Goal: Information Seeking & Learning: Learn about a topic

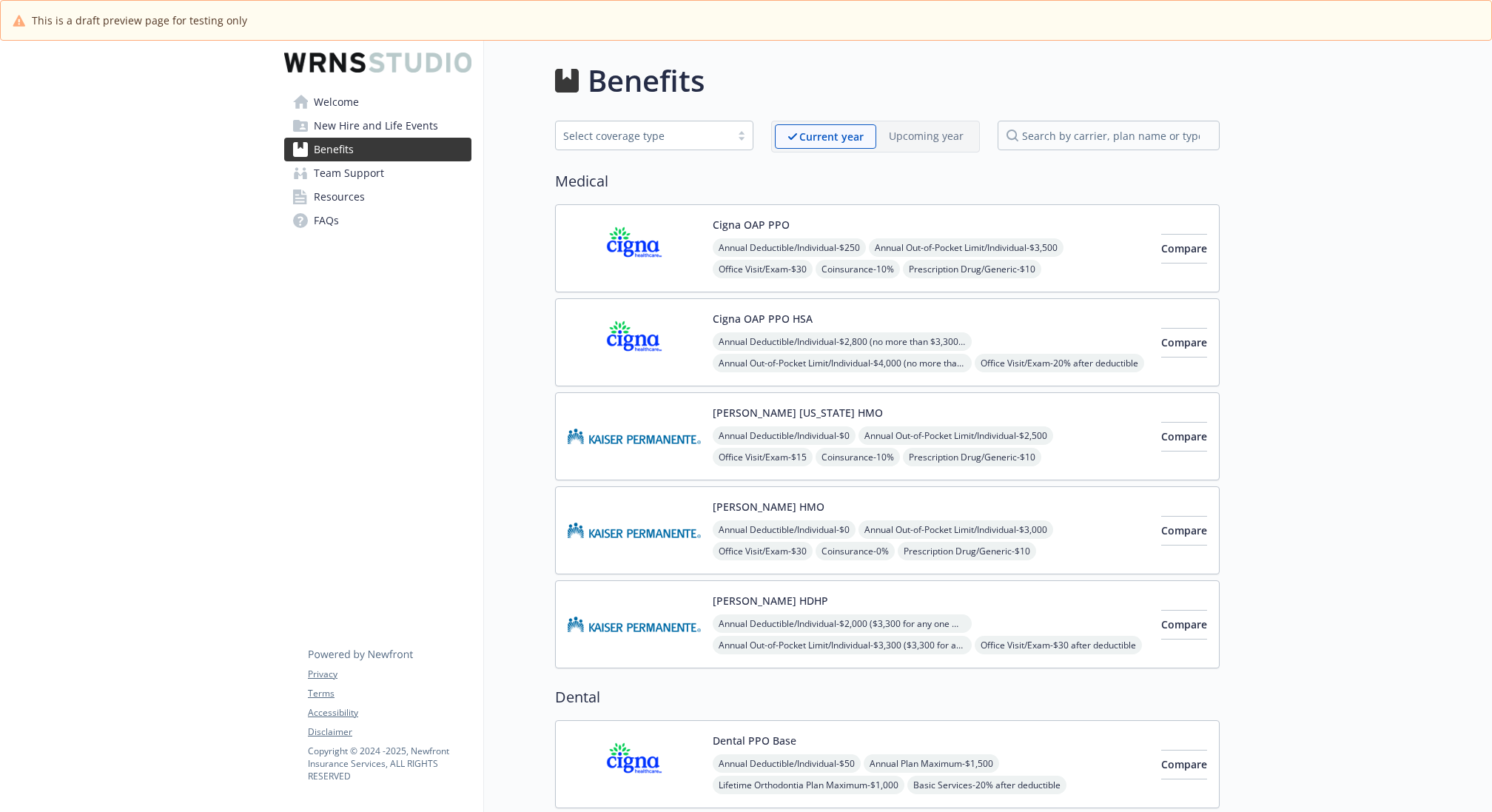
scroll to position [1449, 0]
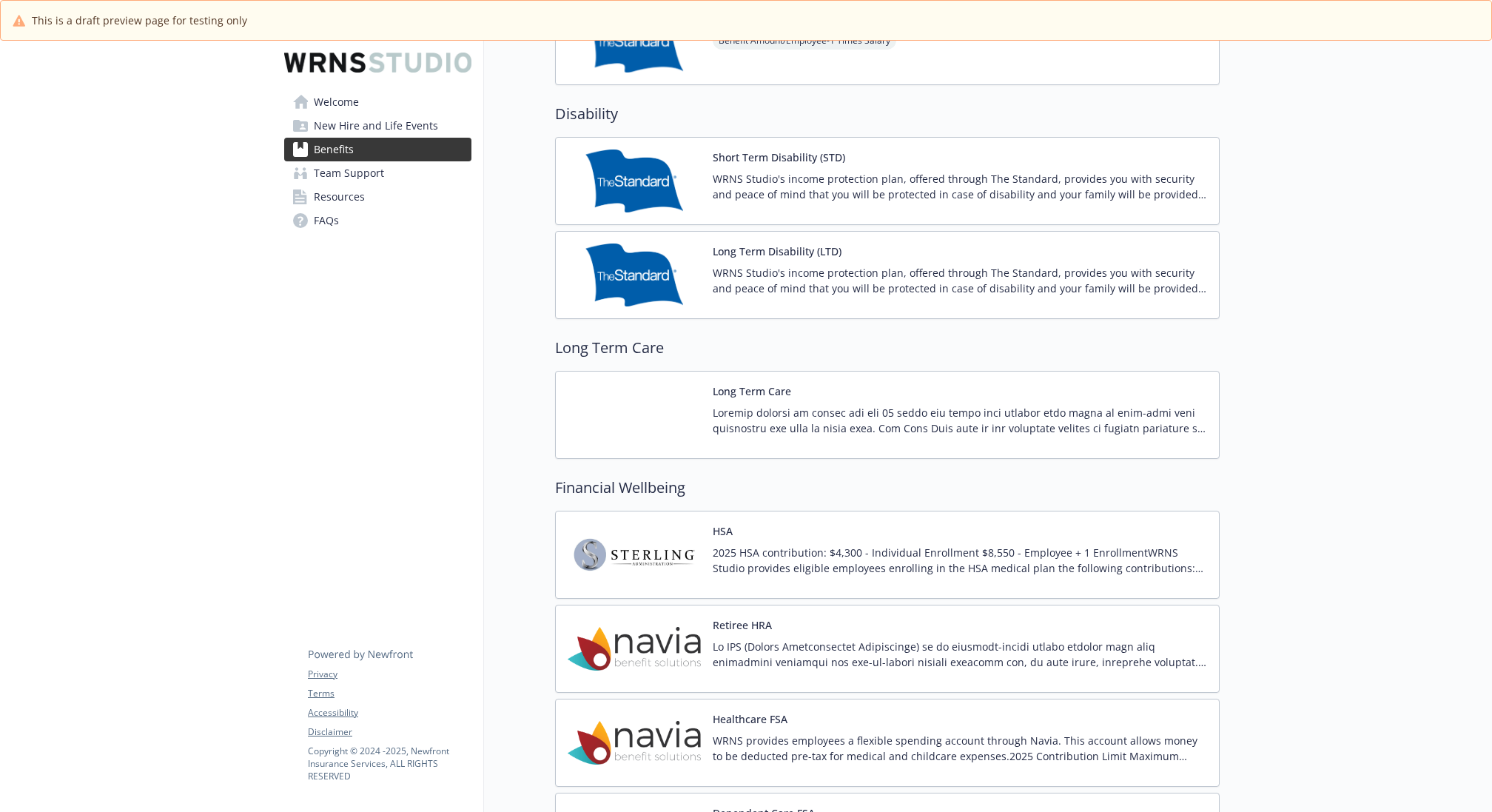
scroll to position [1129, 0]
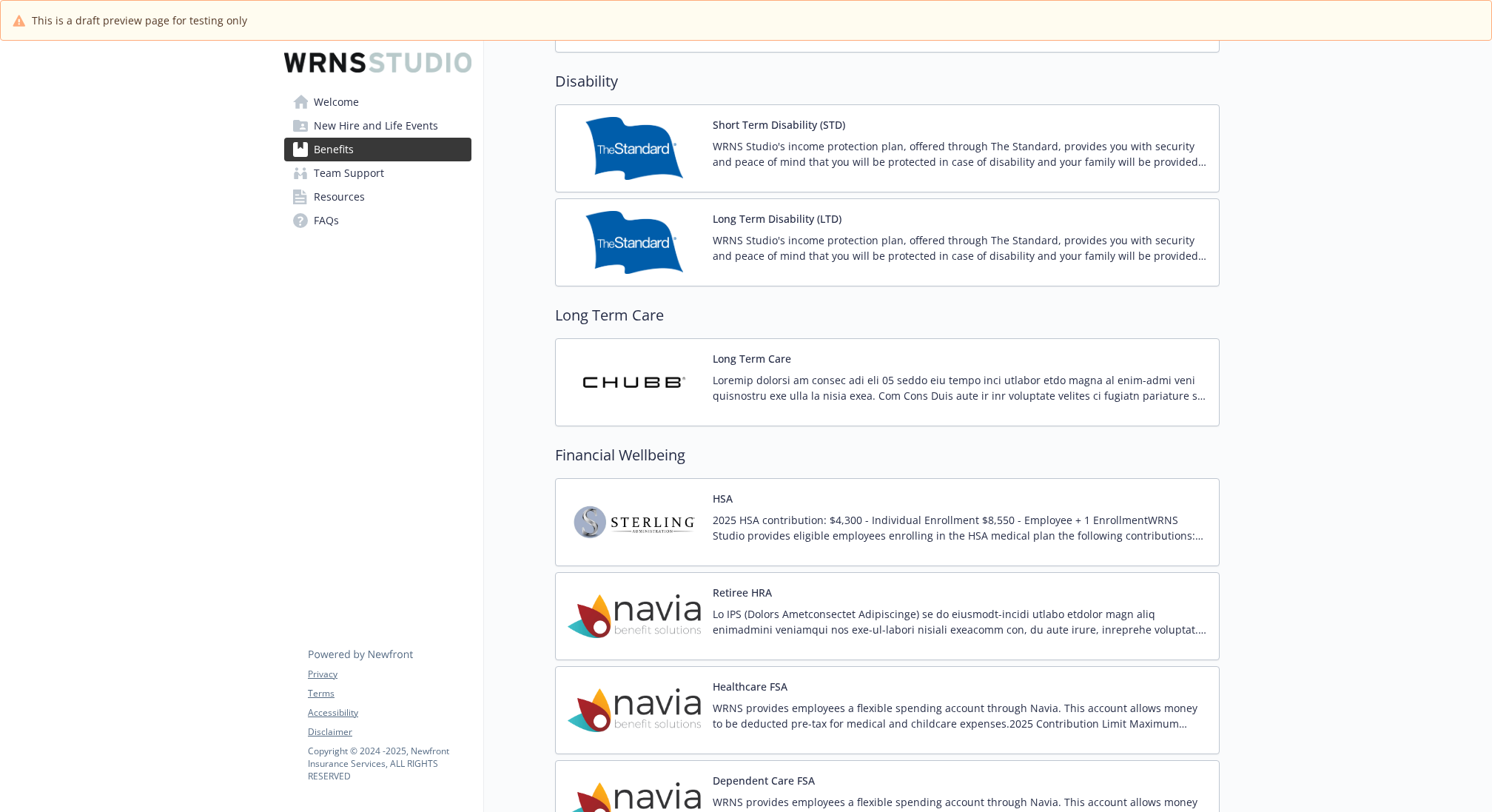
click at [964, 372] on p at bounding box center [959, 387] width 494 height 31
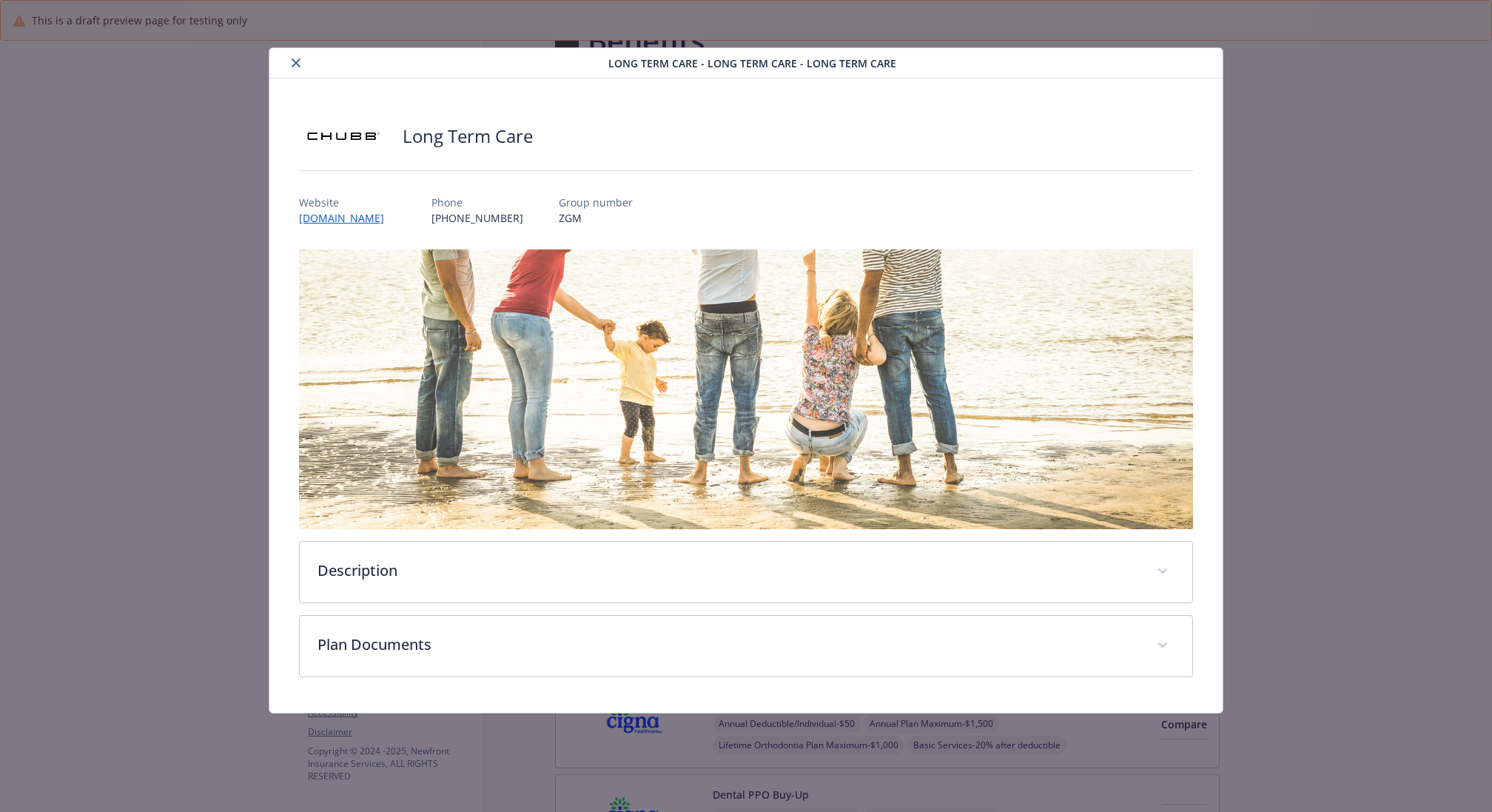
scroll to position [1129, 0]
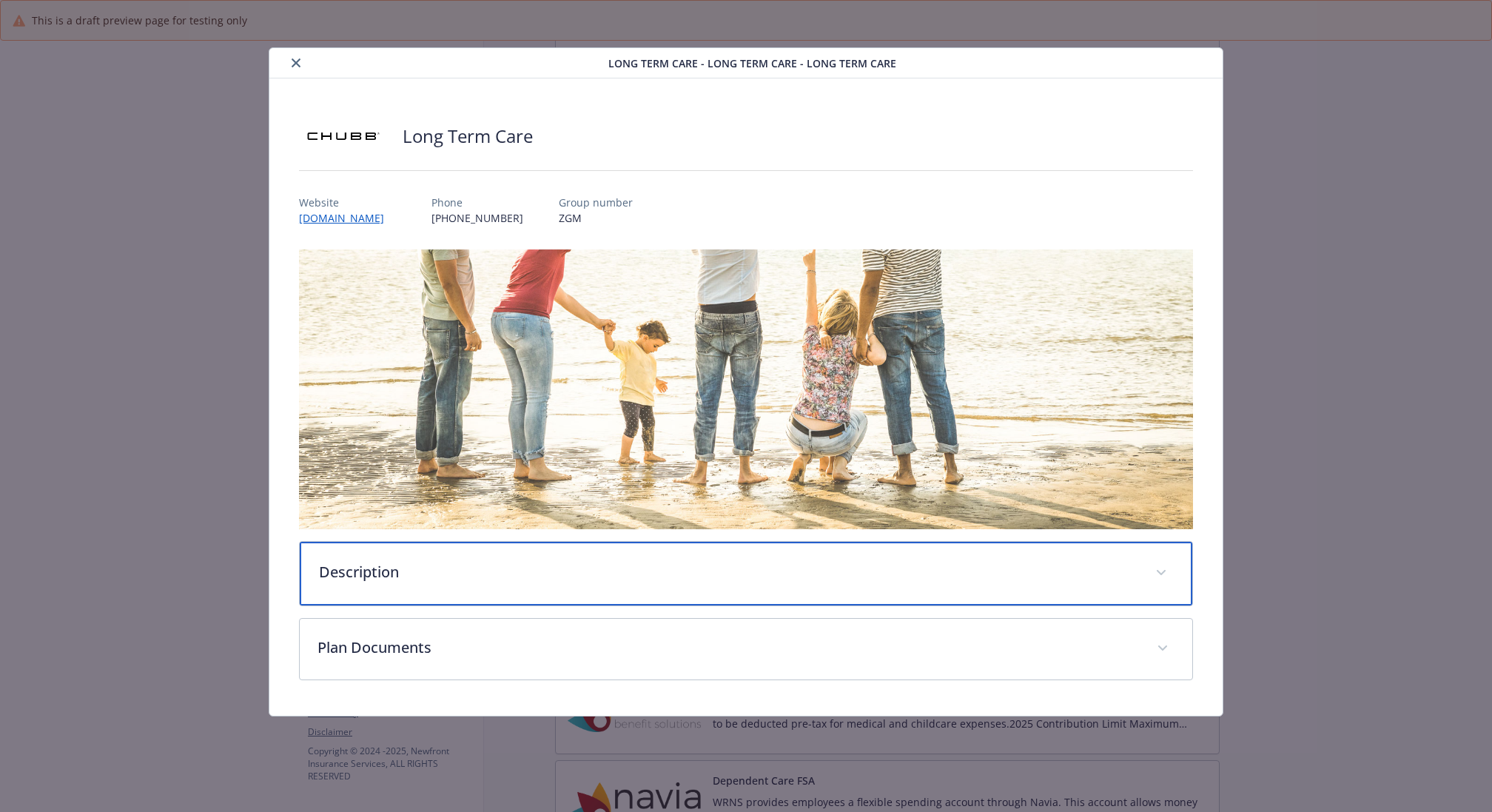
click at [536, 576] on p "Description" at bounding box center [728, 572] width 819 height 22
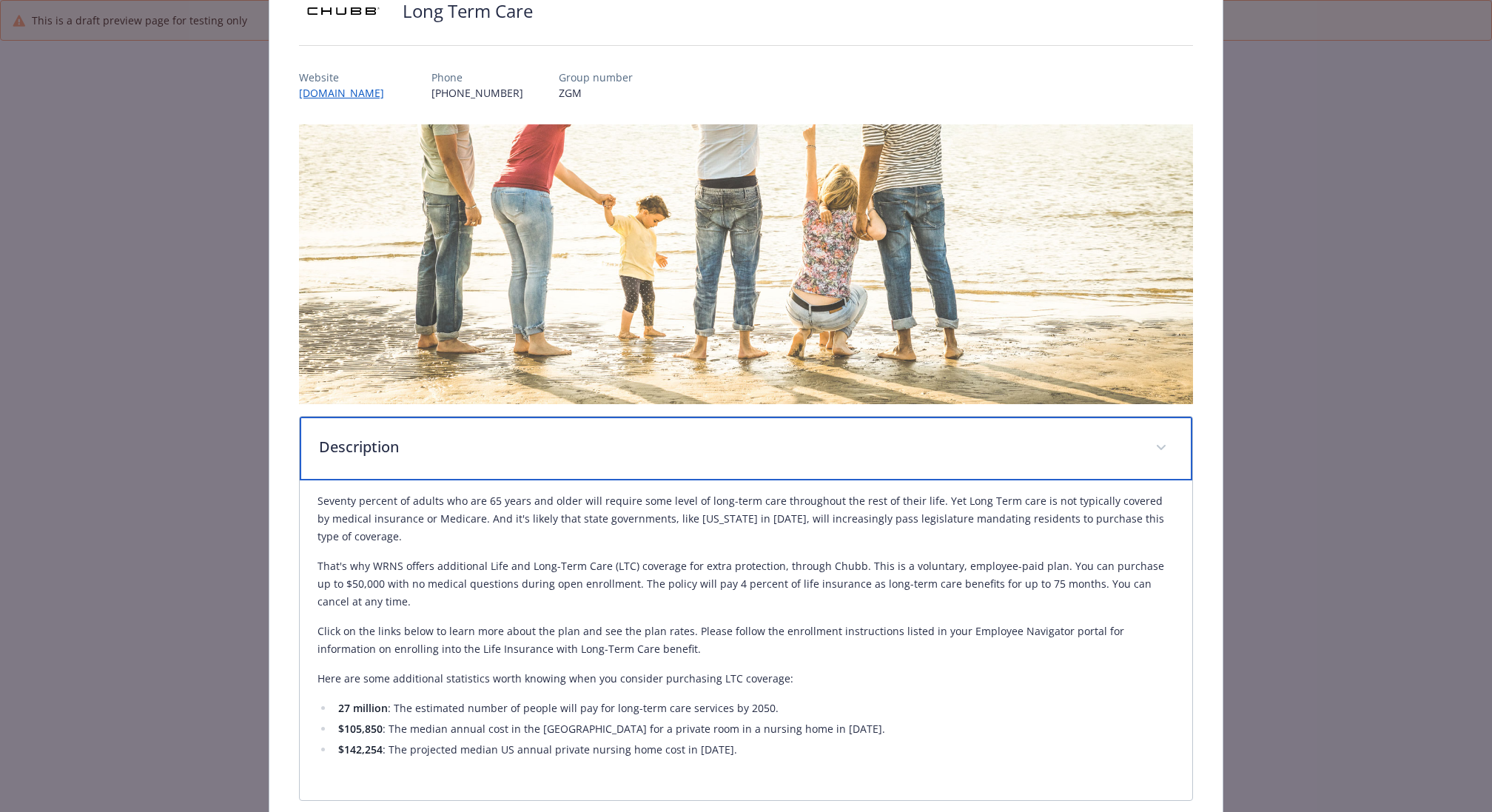
scroll to position [132, 0]
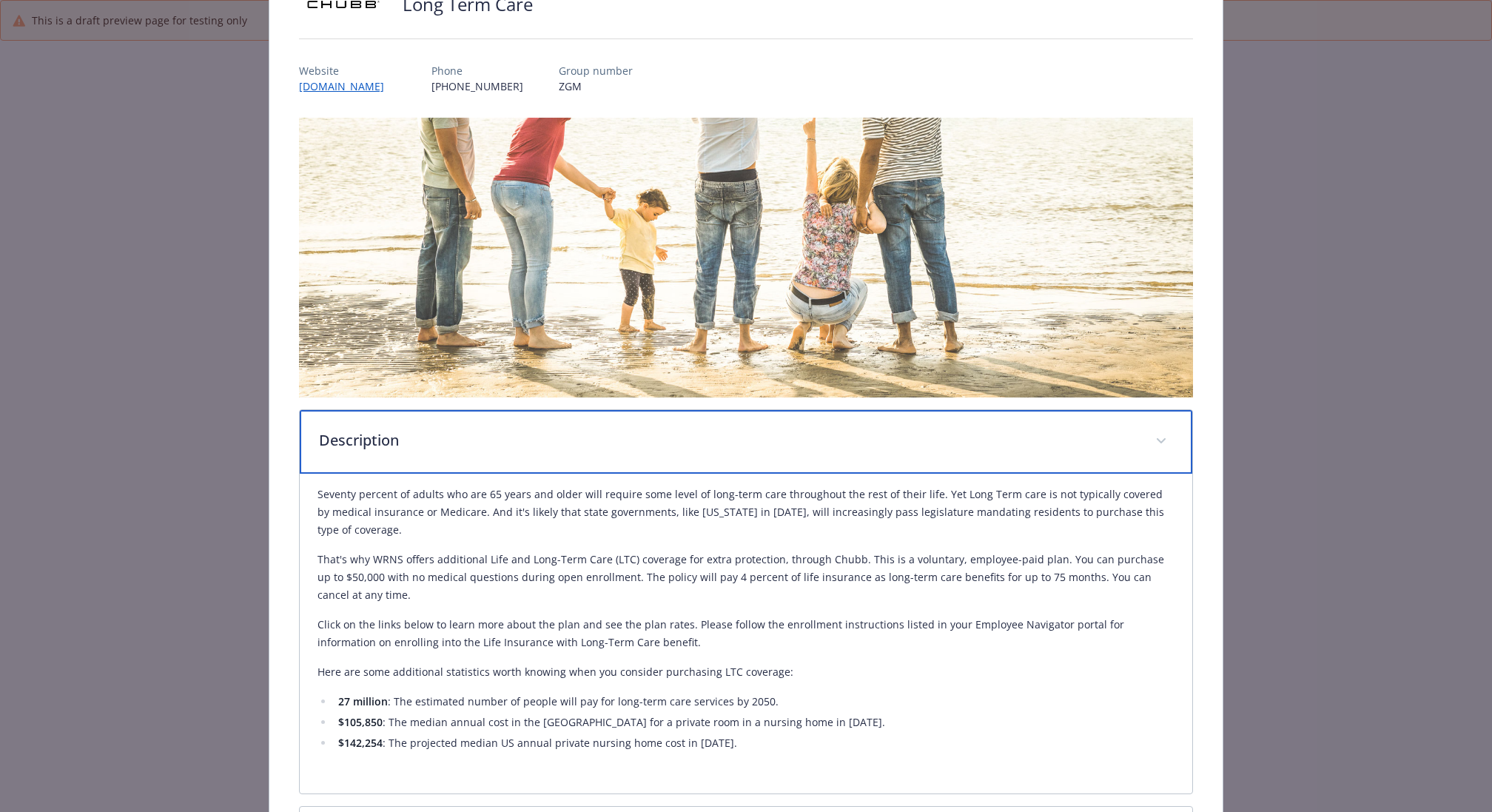
click at [532, 446] on p "Description" at bounding box center [728, 440] width 819 height 22
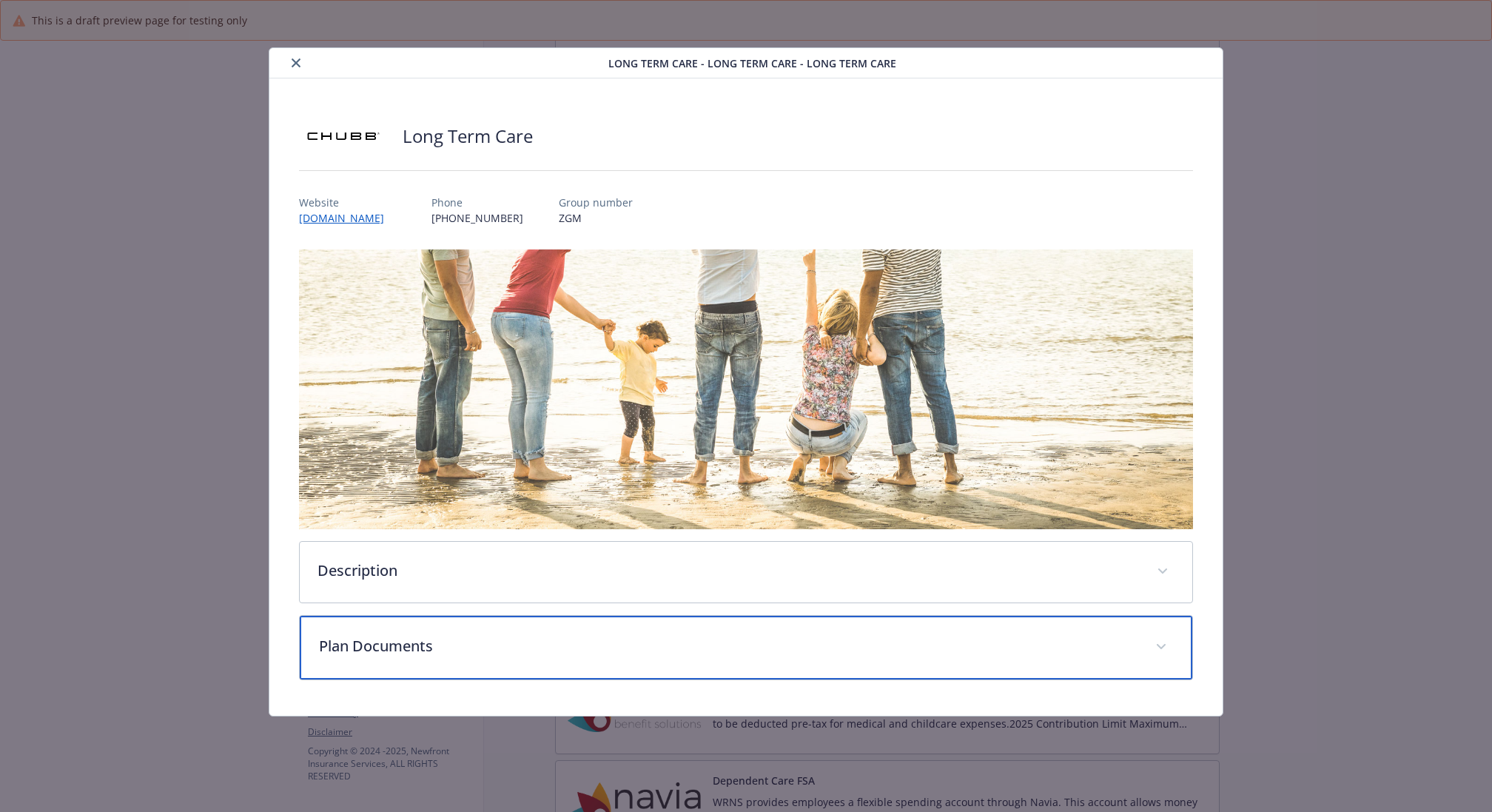
click at [460, 622] on div "Plan Documents" at bounding box center [745, 647] width 892 height 63
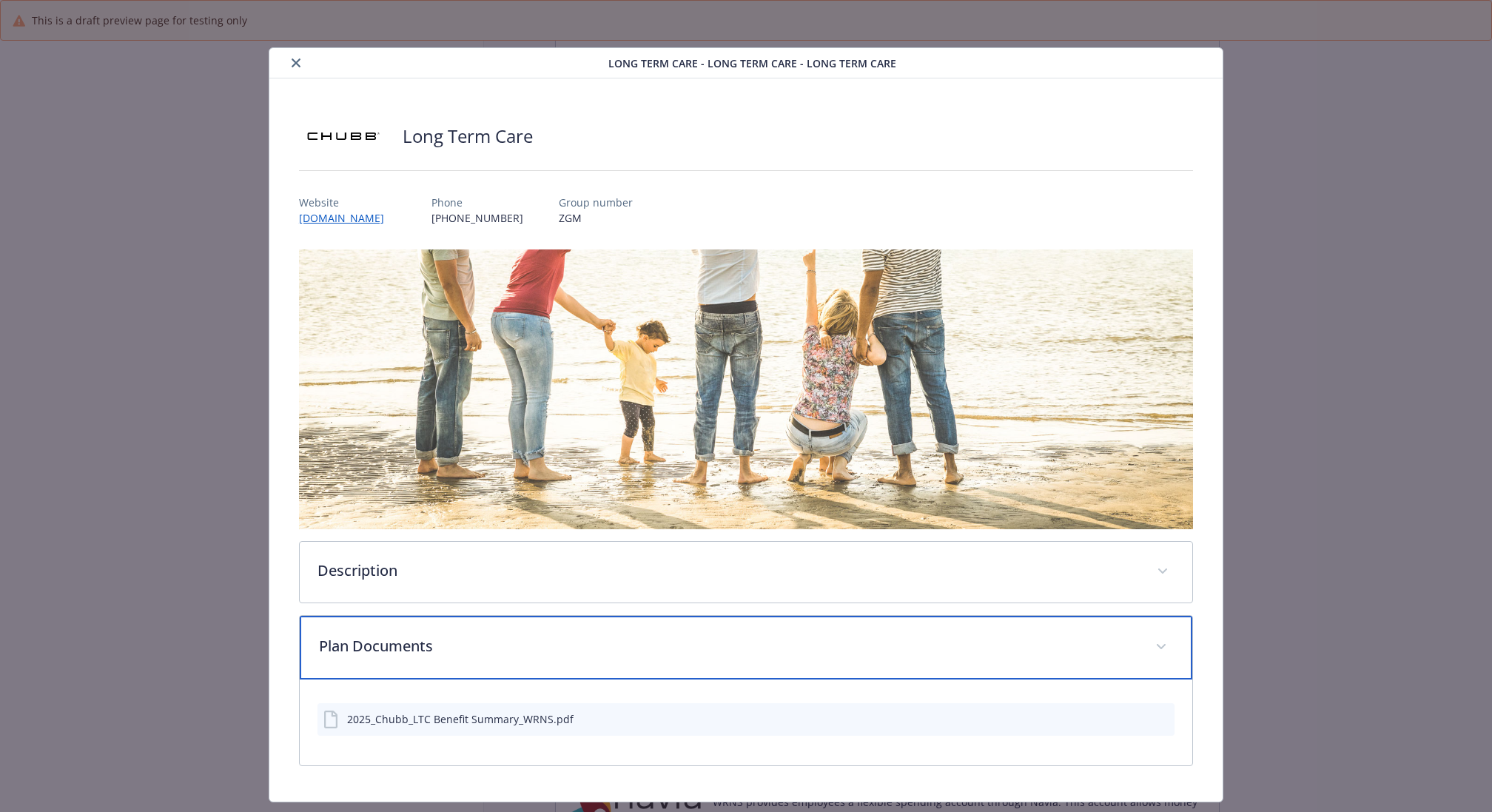
scroll to position [35, 0]
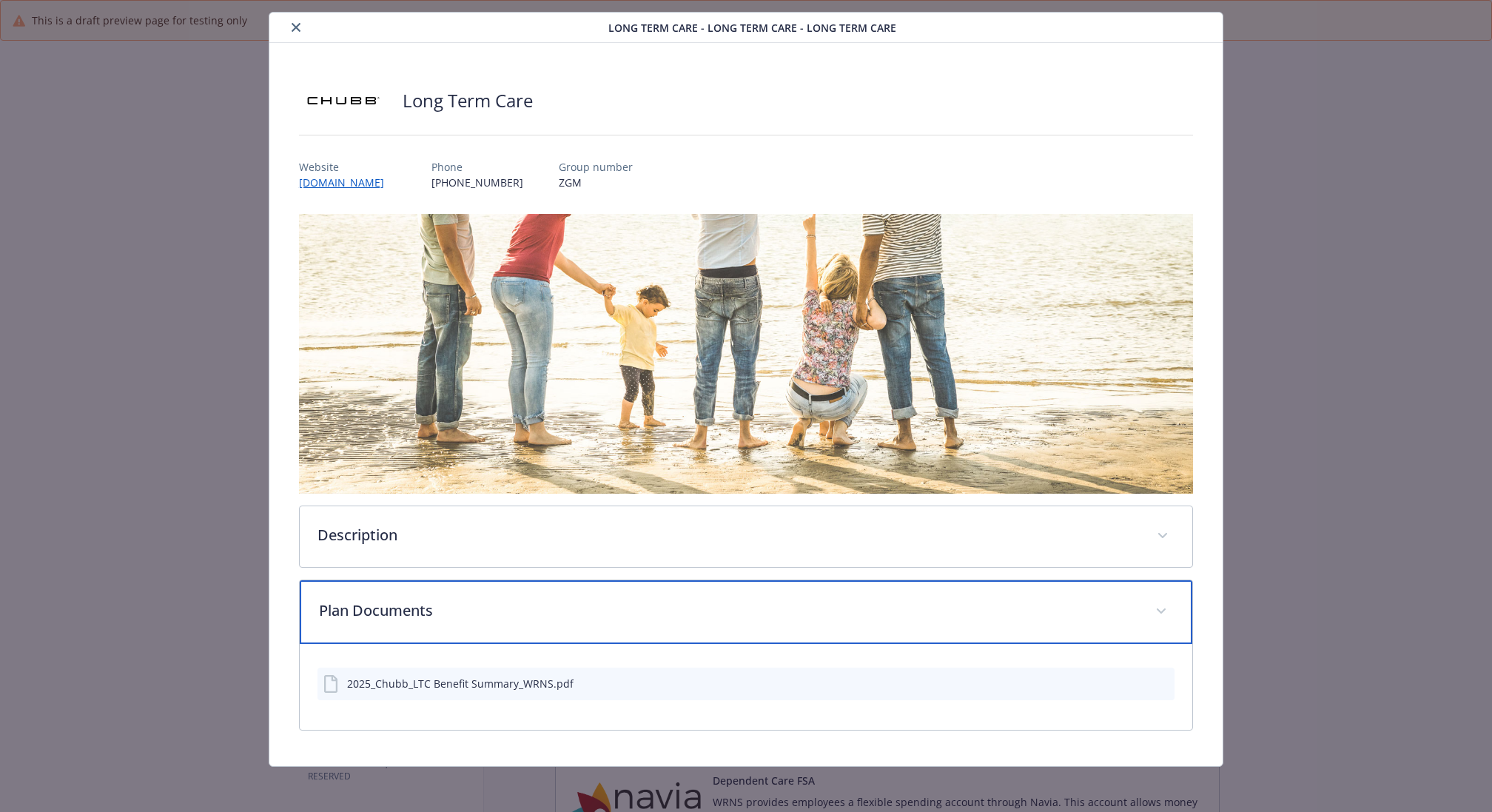
click at [471, 626] on div "Plan Documents" at bounding box center [745, 612] width 892 height 63
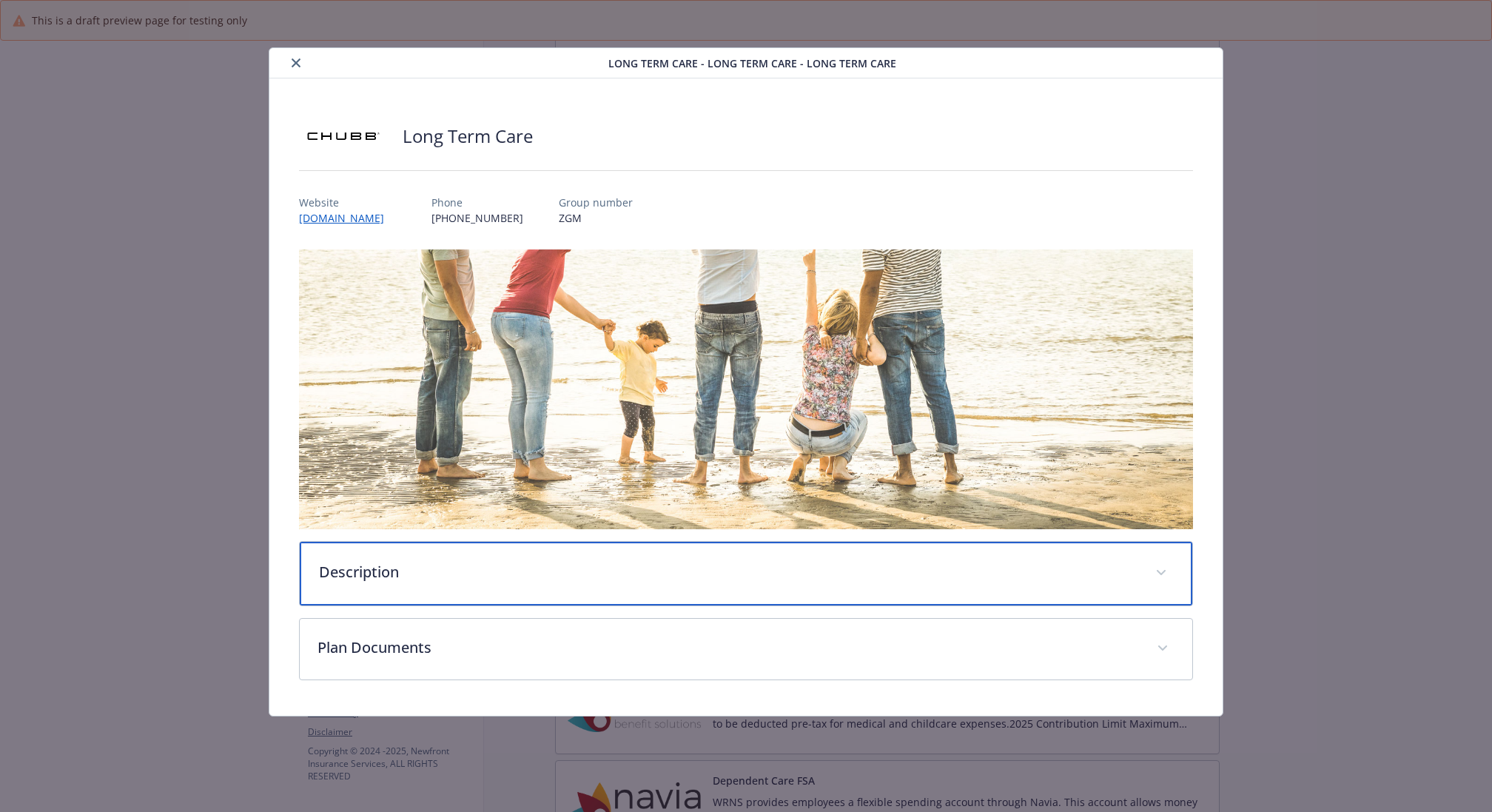
click at [485, 570] on p "Description" at bounding box center [728, 572] width 819 height 22
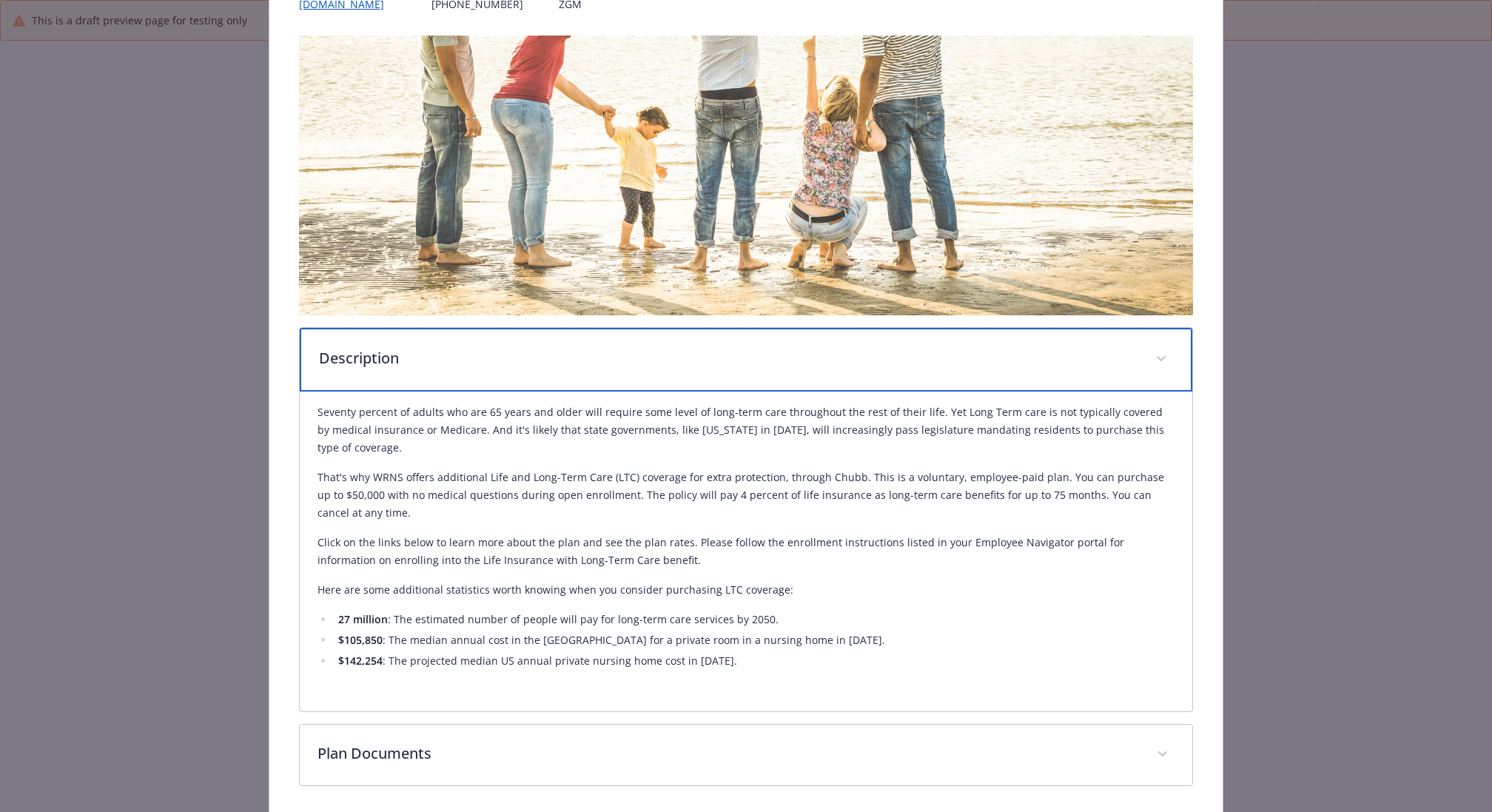
scroll to position [201, 0]
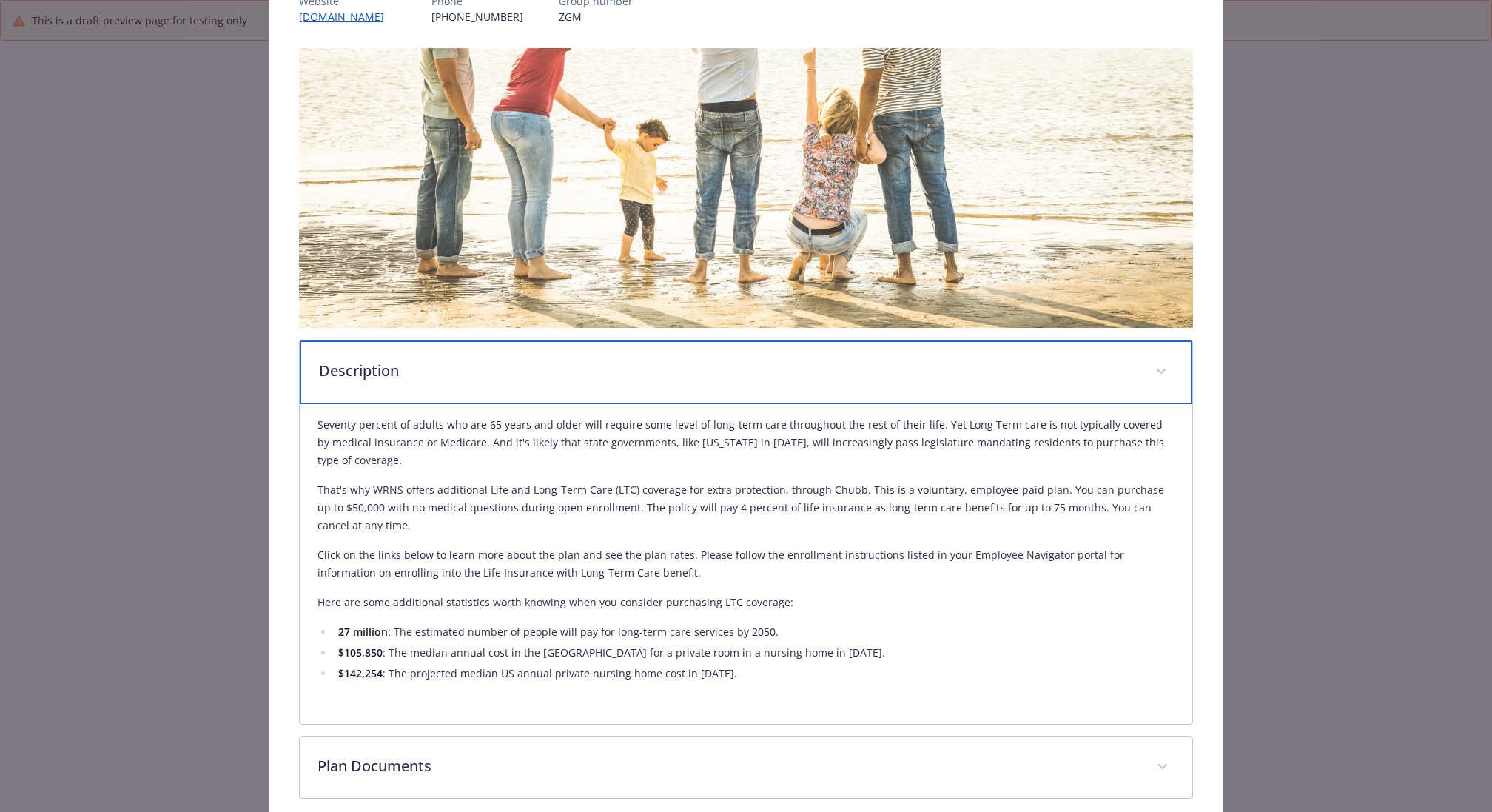
click at [490, 381] on div "Description" at bounding box center [745, 372] width 892 height 63
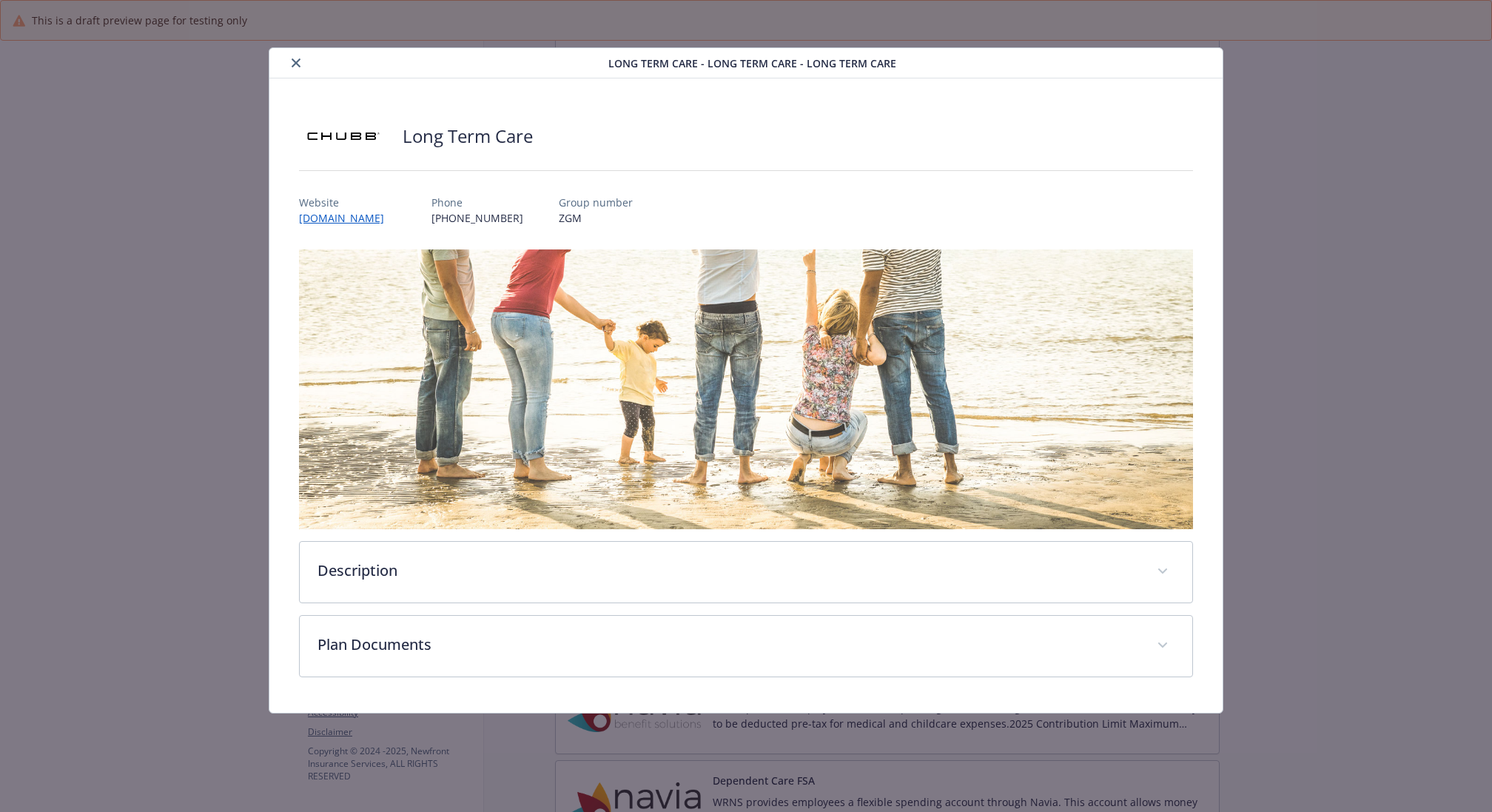
click at [295, 55] on button "close" at bounding box center [296, 62] width 18 height 18
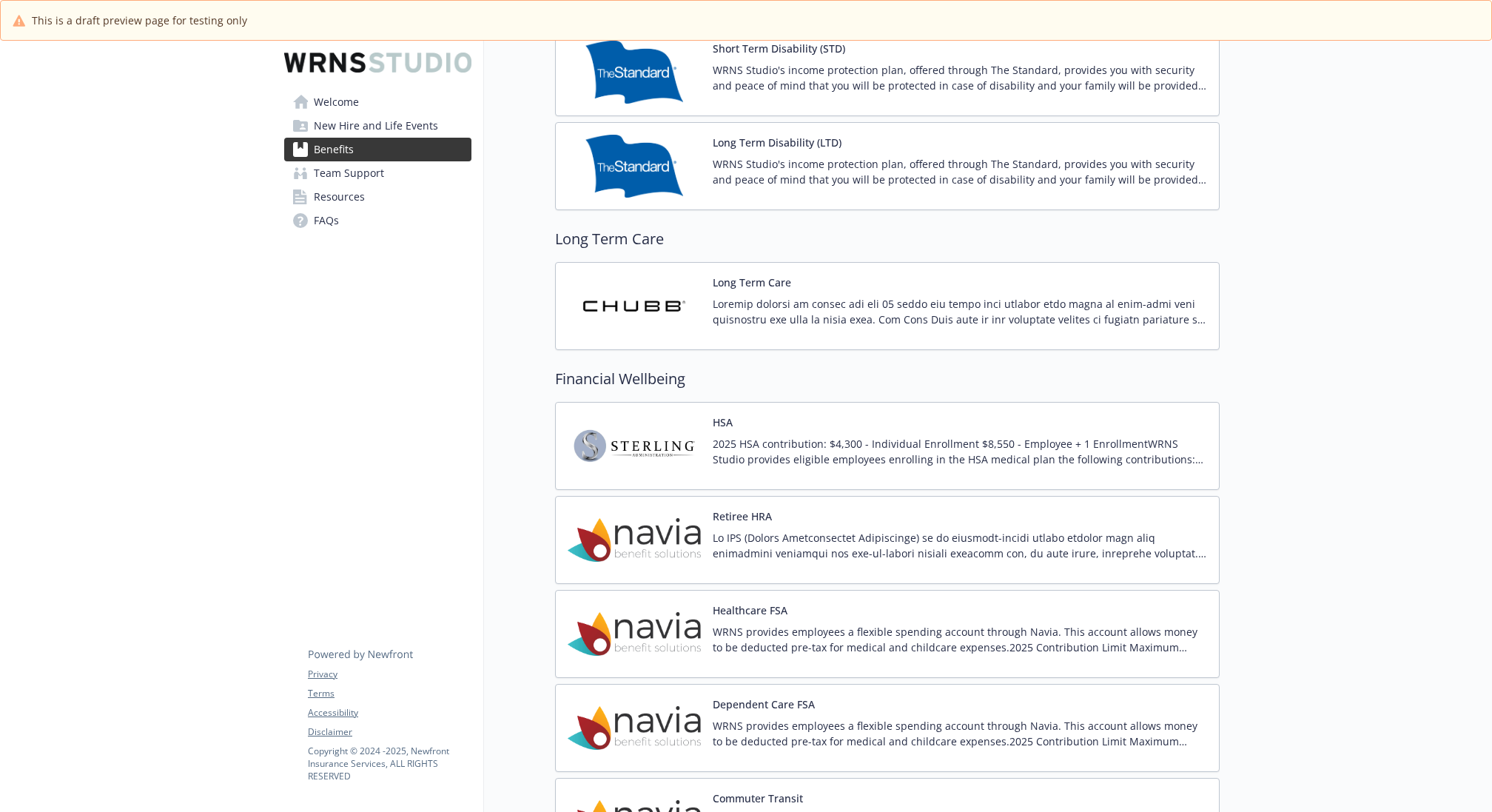
scroll to position [1215, 0]
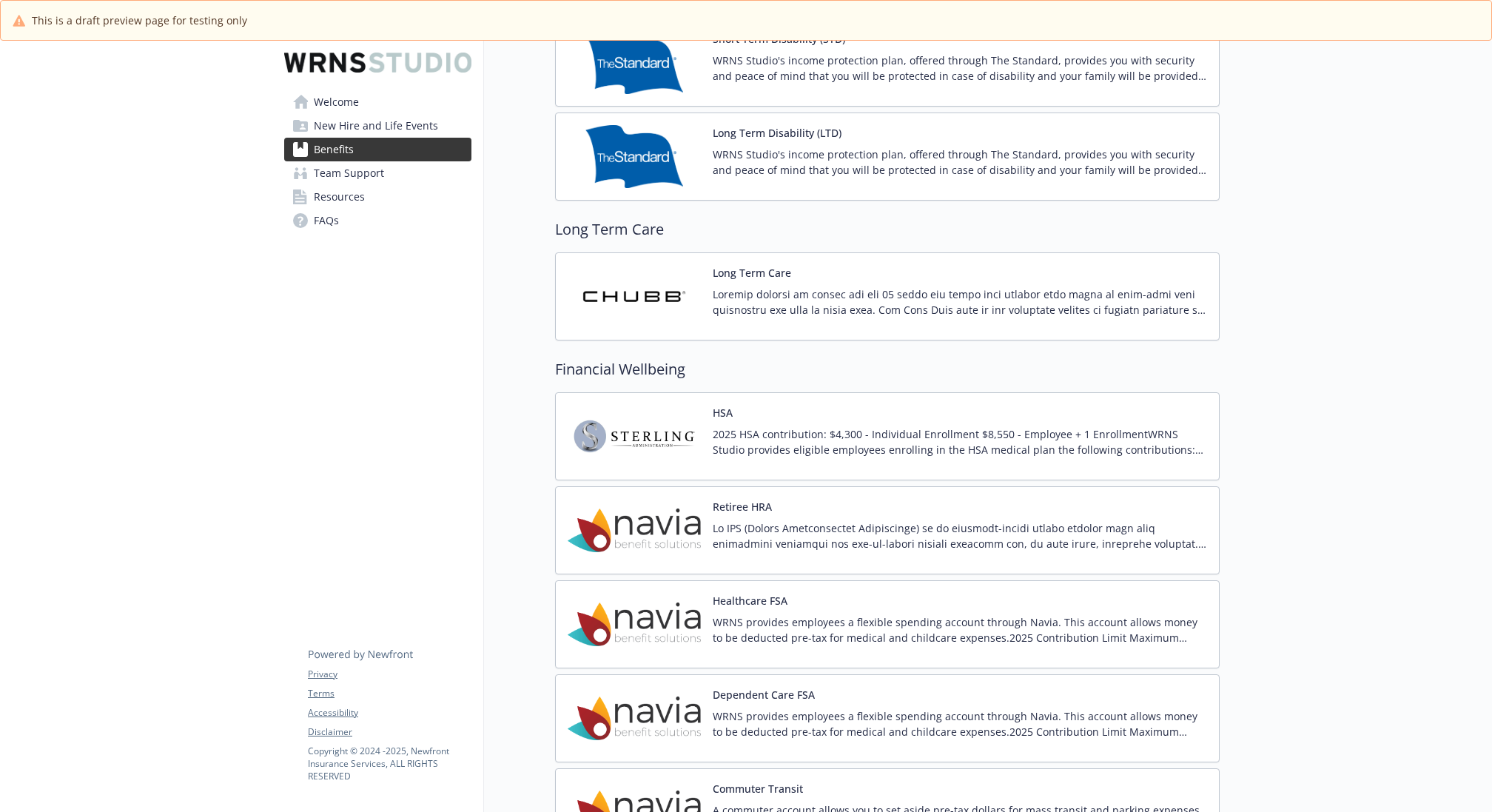
click at [985, 414] on div "HSA 2025 HSA contribution: $4,300 - Individual Enrollment $8,550 - Employee + 1…" at bounding box center [959, 436] width 494 height 63
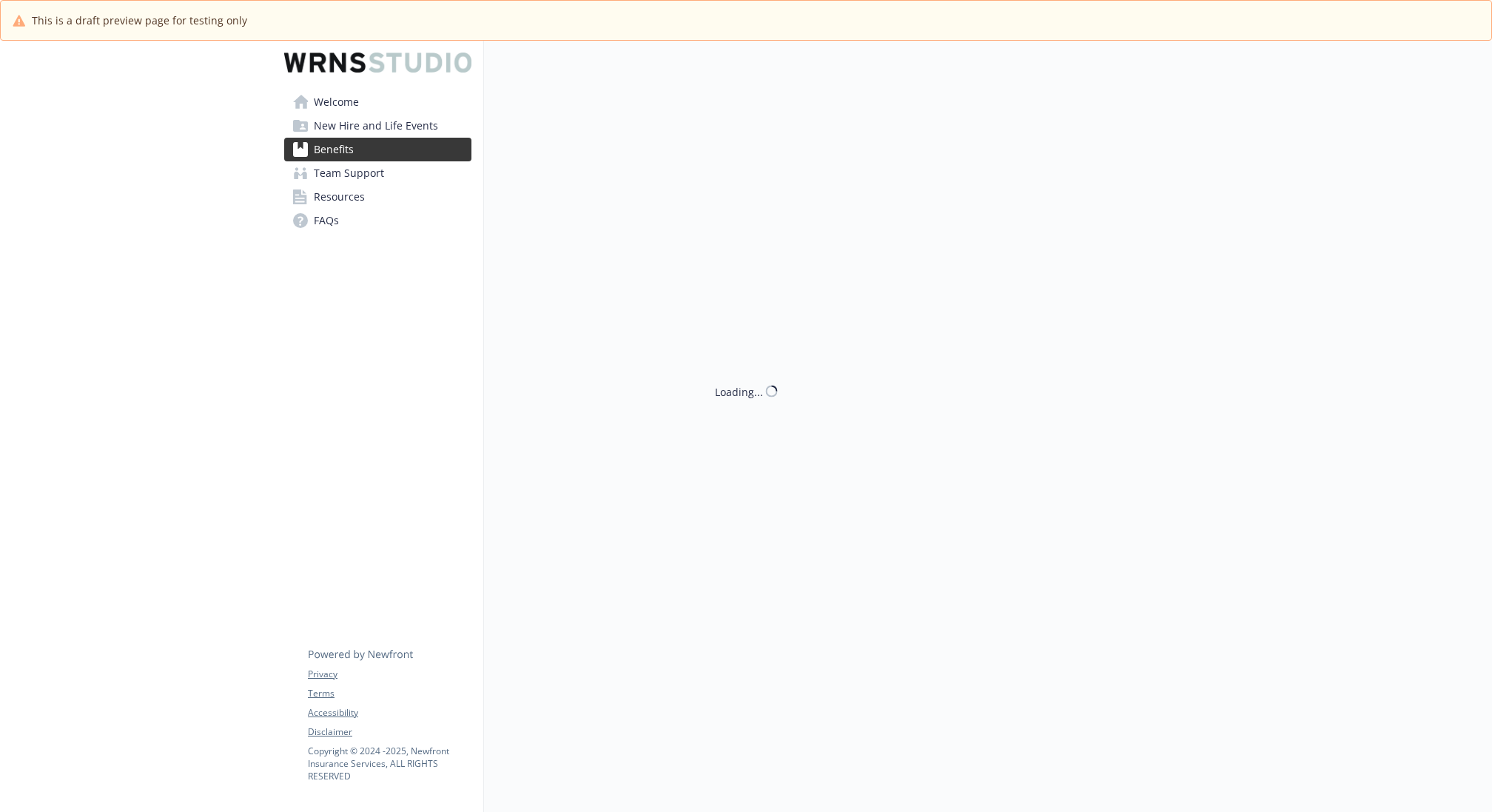
scroll to position [1215, 0]
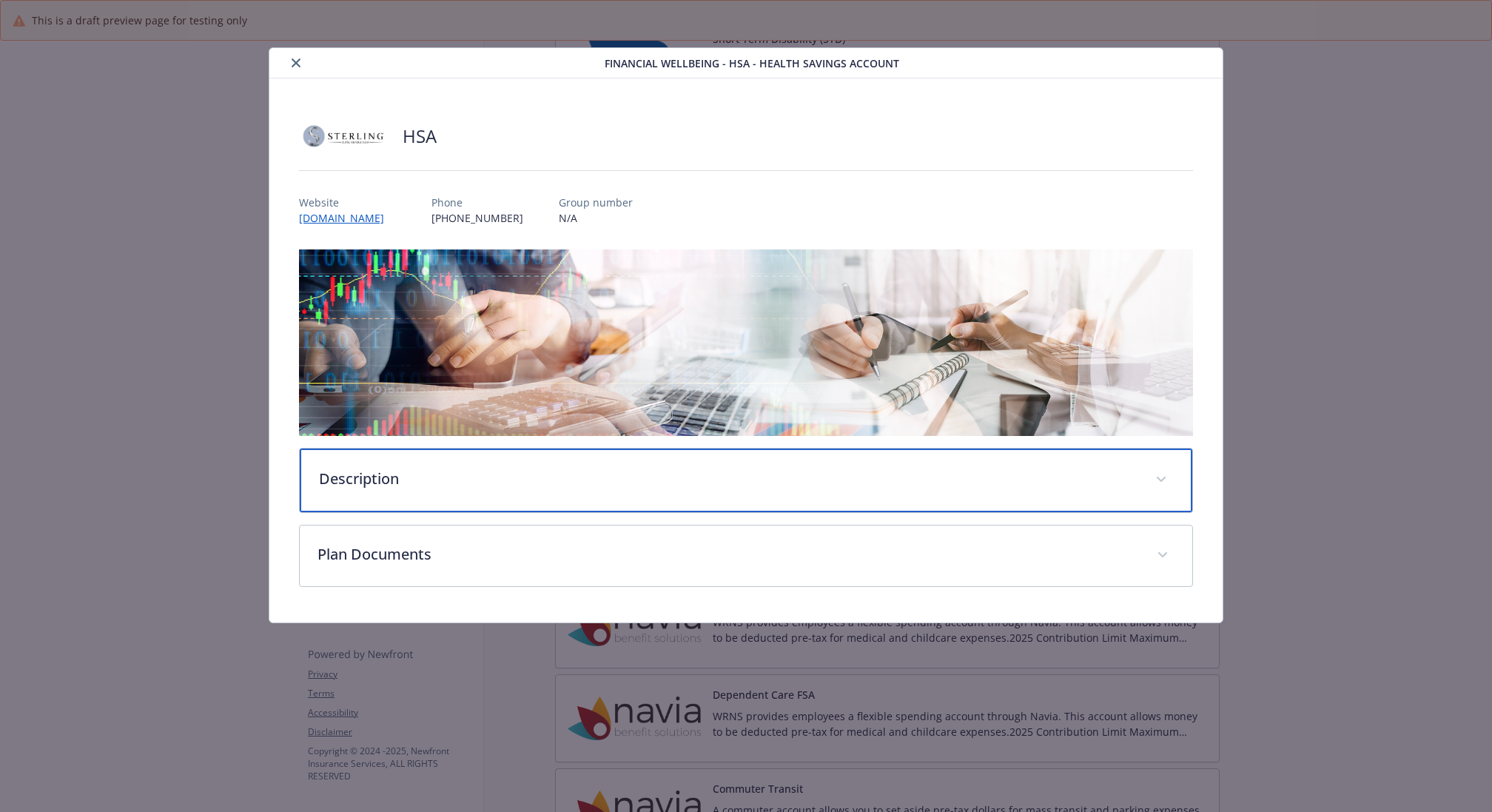
click at [455, 490] on div "Description" at bounding box center [745, 480] width 892 height 63
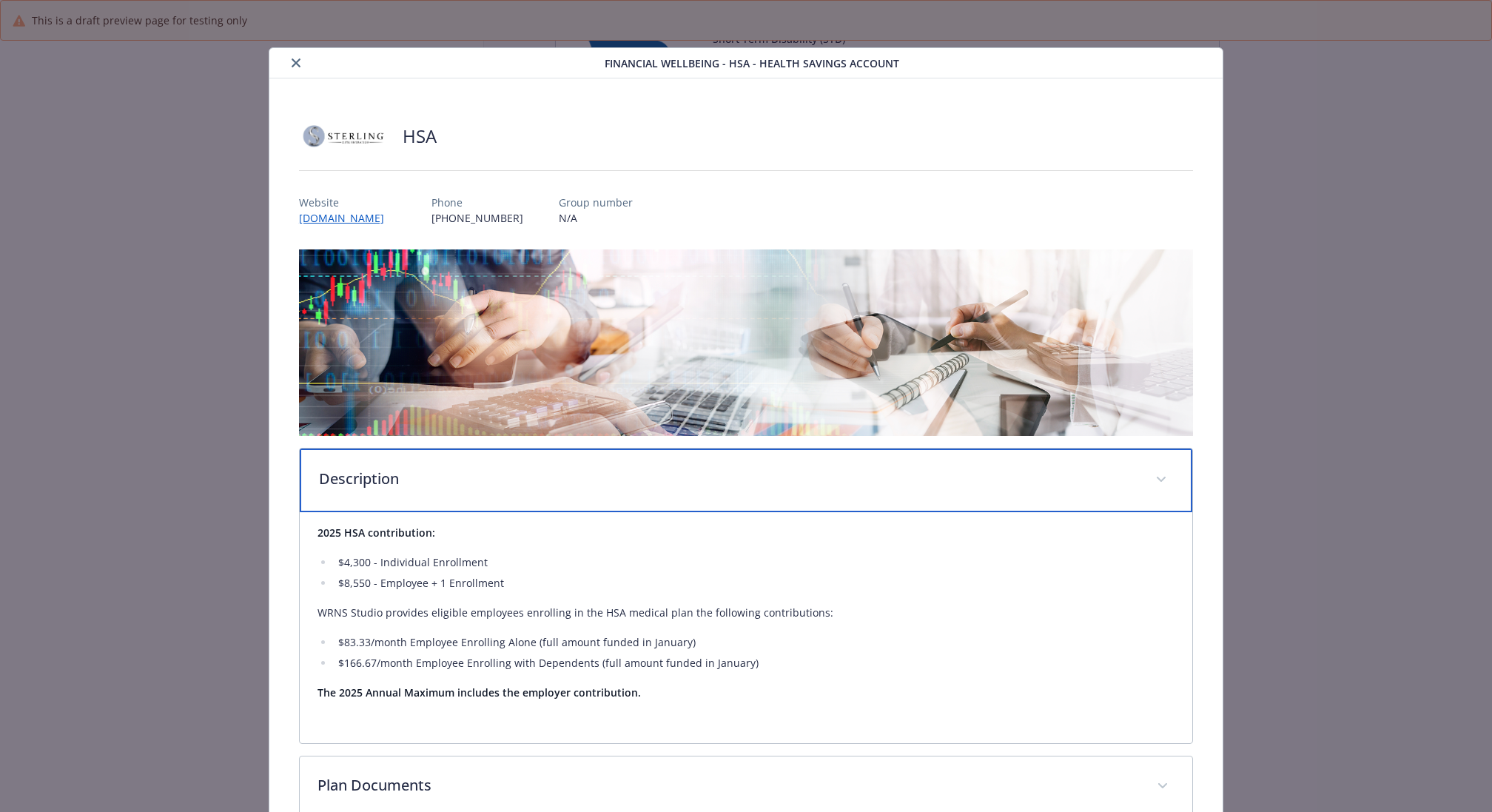
click at [455, 474] on p "Description" at bounding box center [728, 479] width 819 height 22
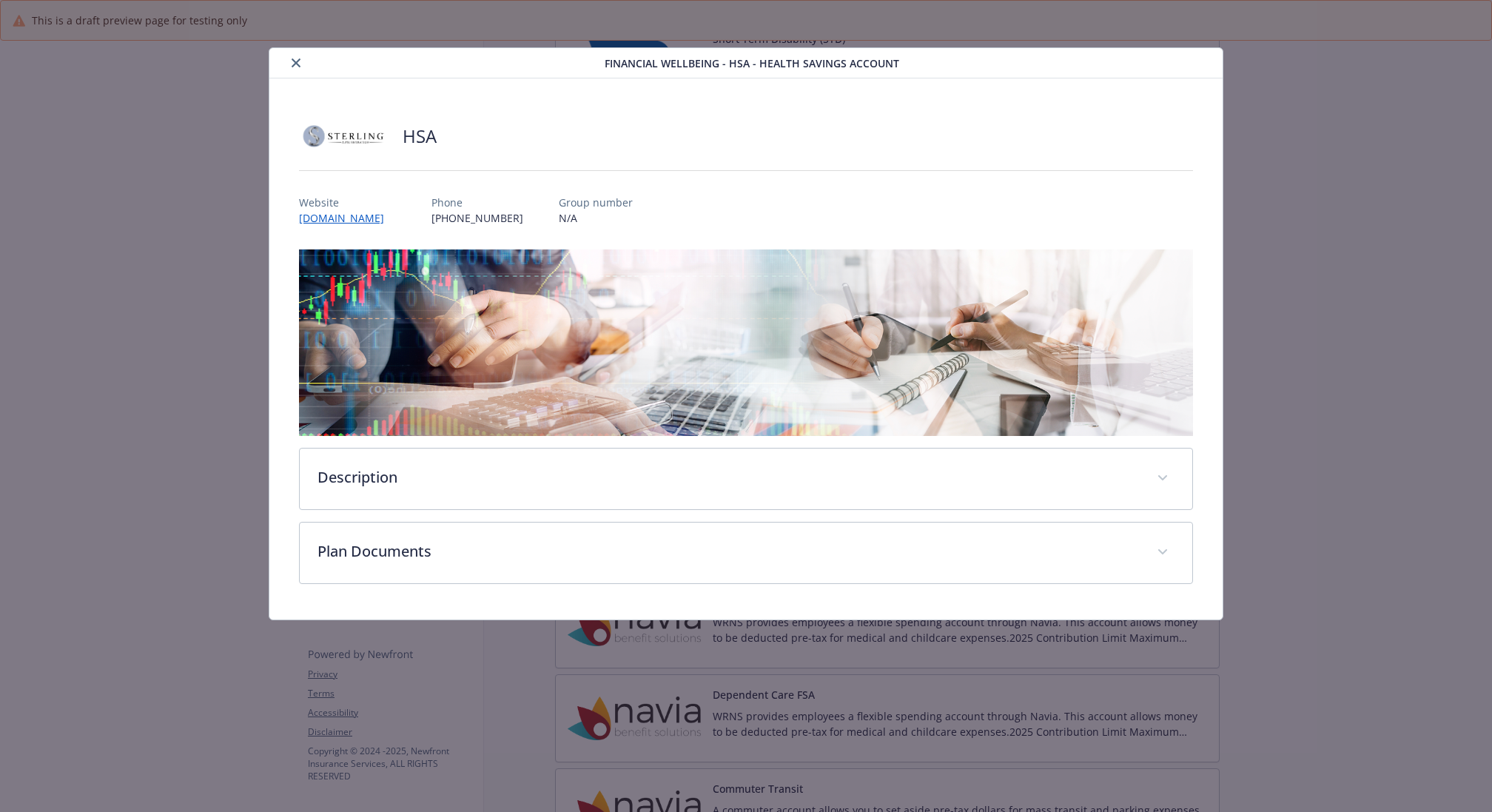
click at [295, 63] on icon "close" at bounding box center [296, 63] width 9 height 9
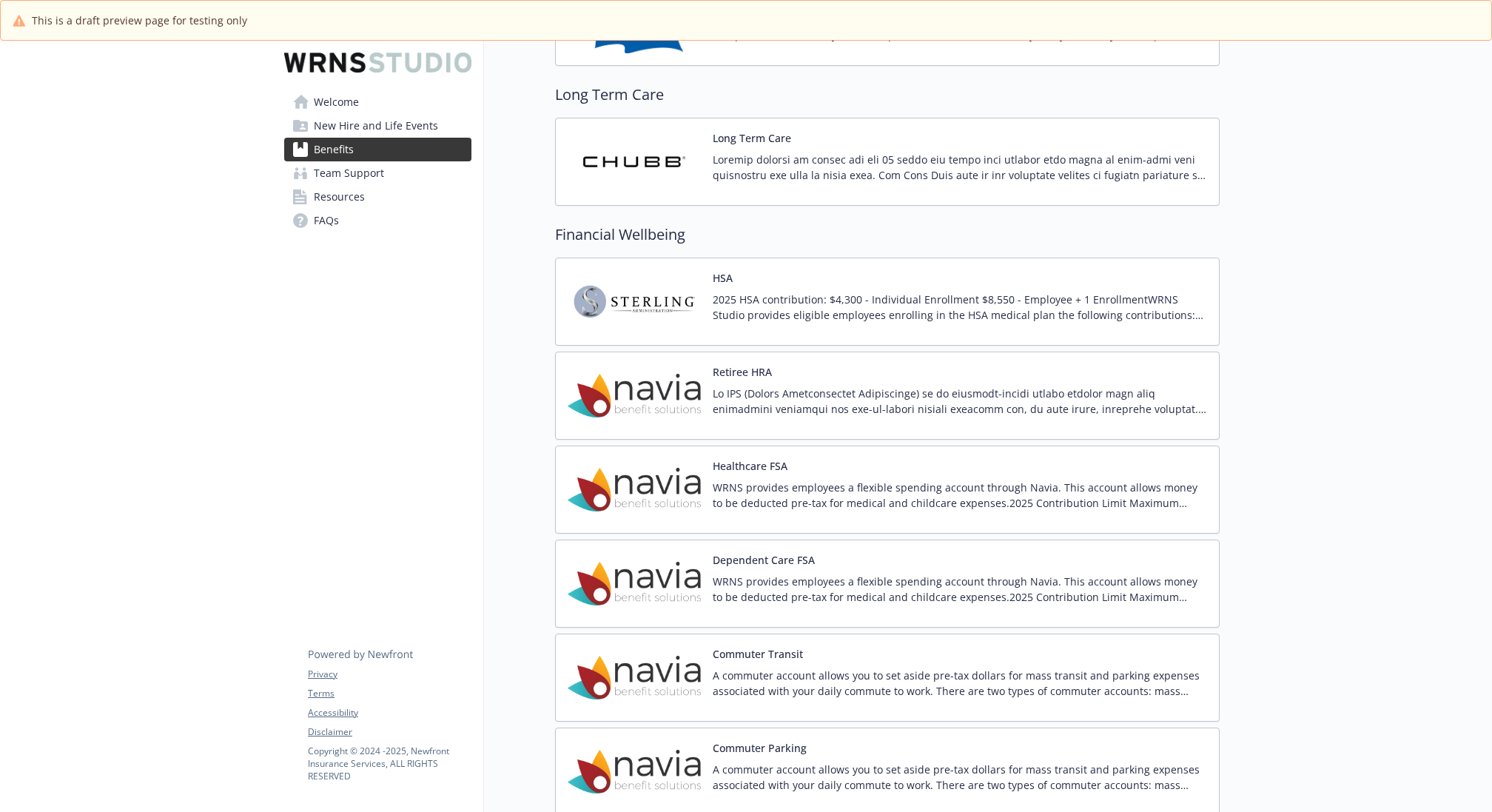
scroll to position [1414, 0]
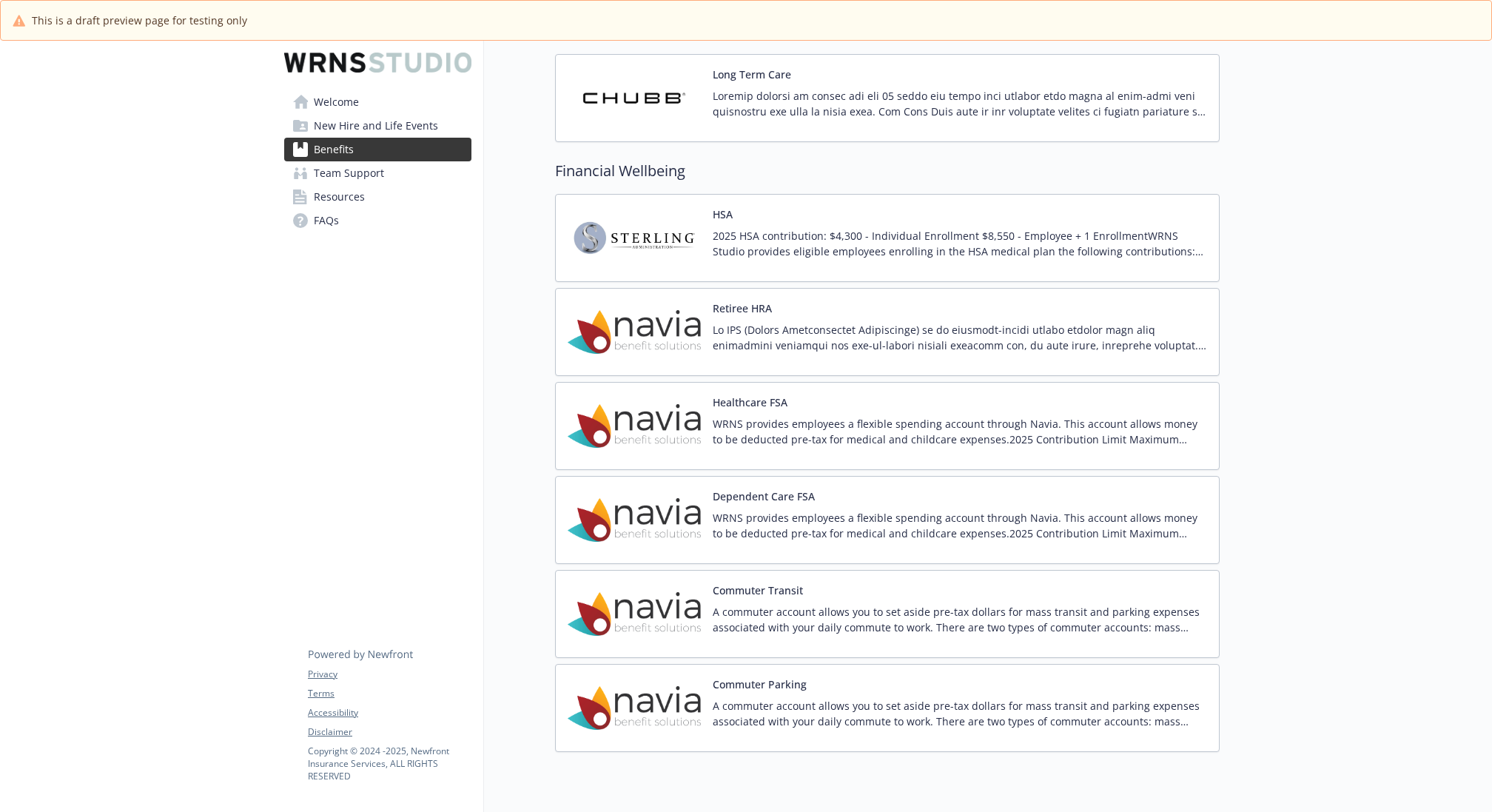
click at [936, 302] on div "Retiree HRA" at bounding box center [959, 332] width 494 height 63
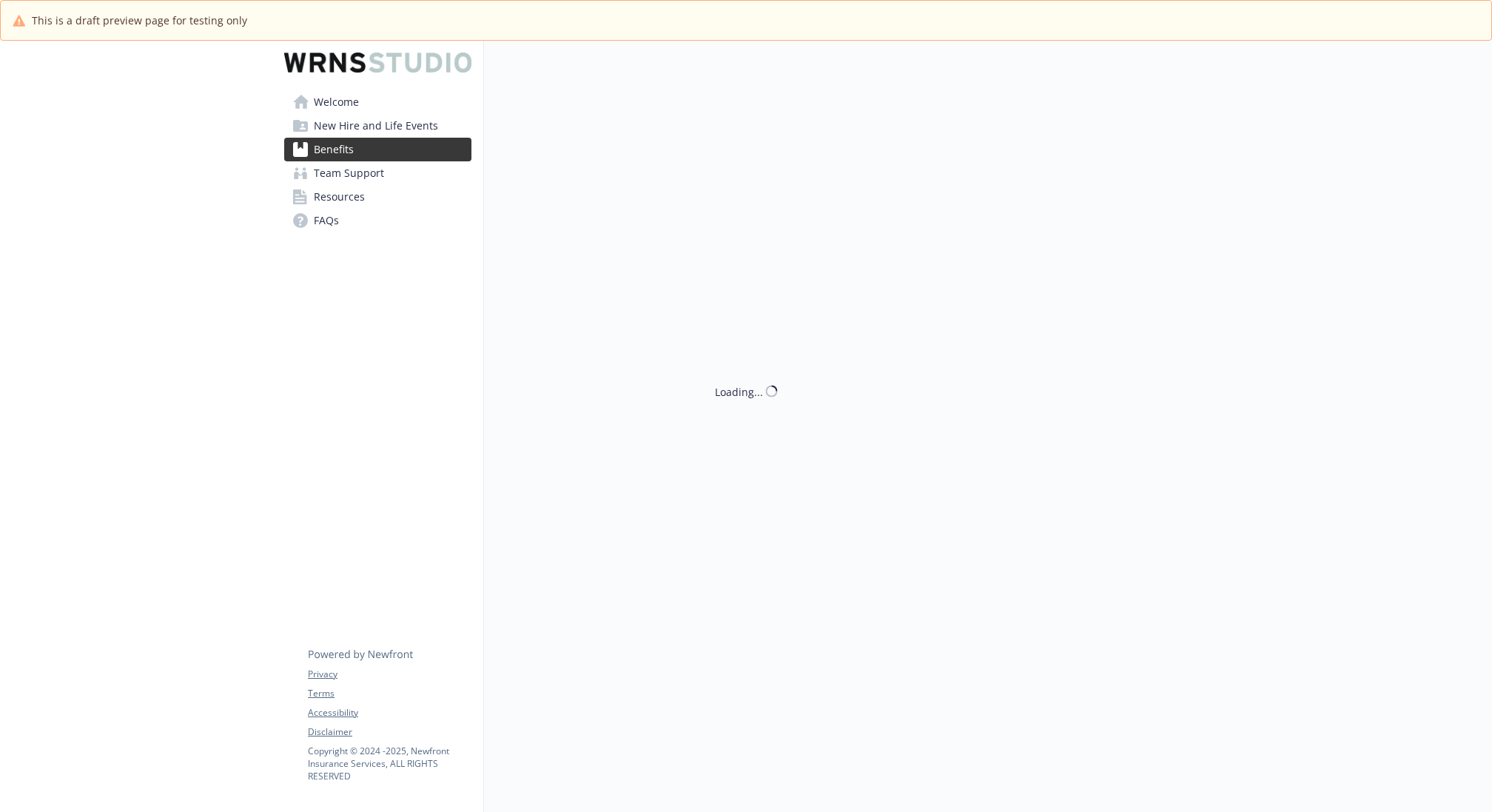
scroll to position [1414, 0]
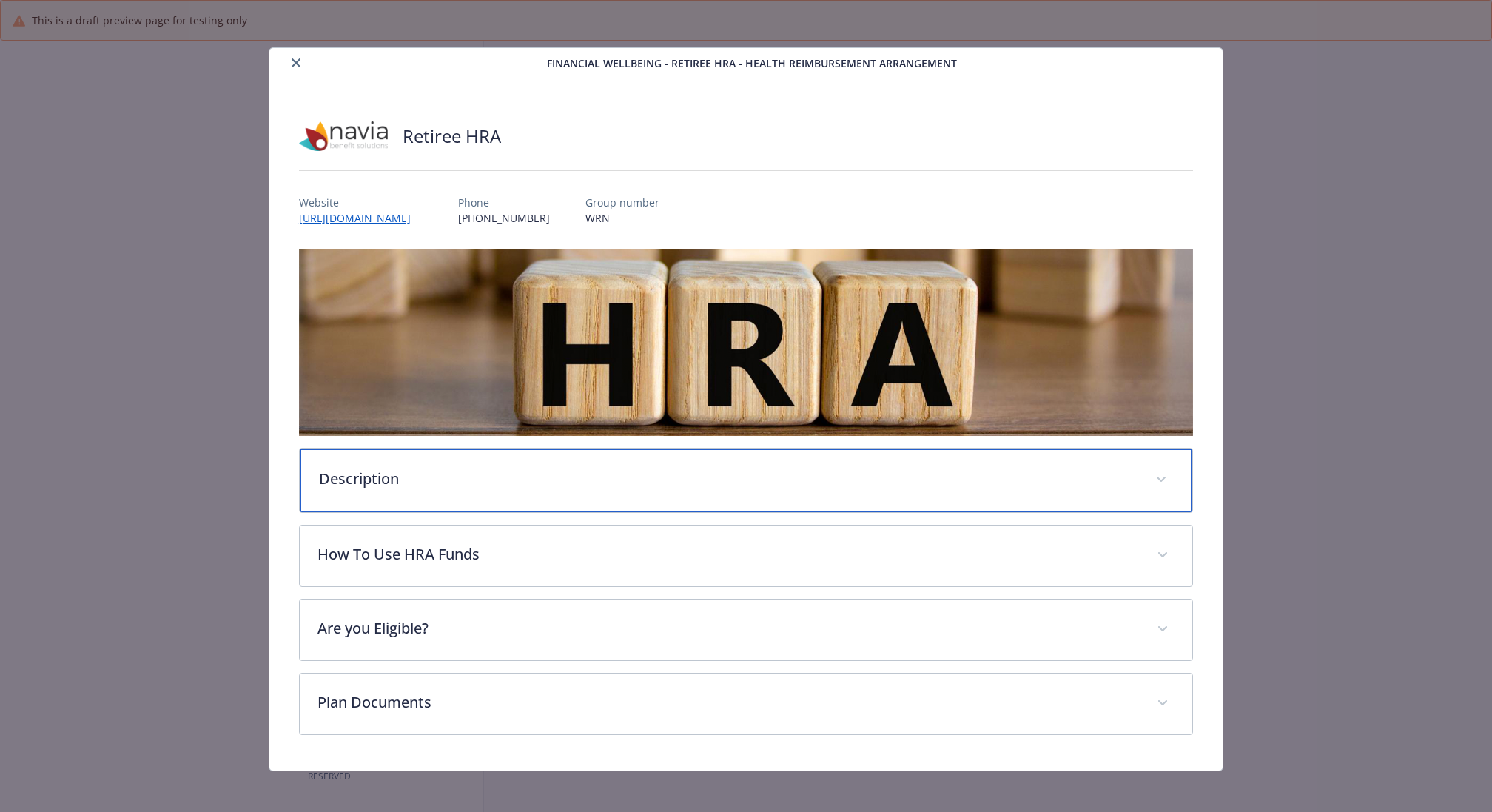
click at [429, 486] on p "Description" at bounding box center [728, 479] width 819 height 22
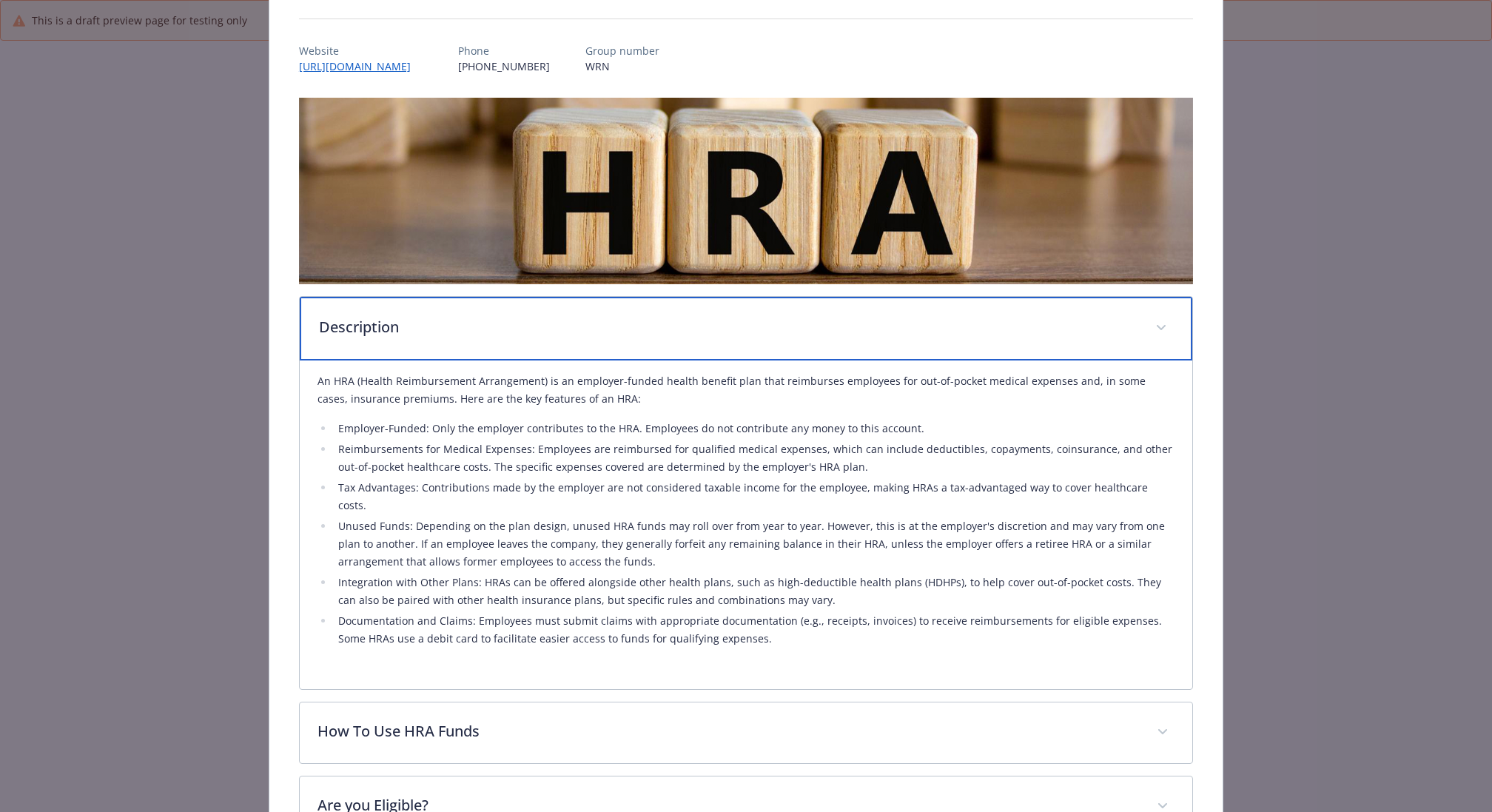
scroll to position [300, 0]
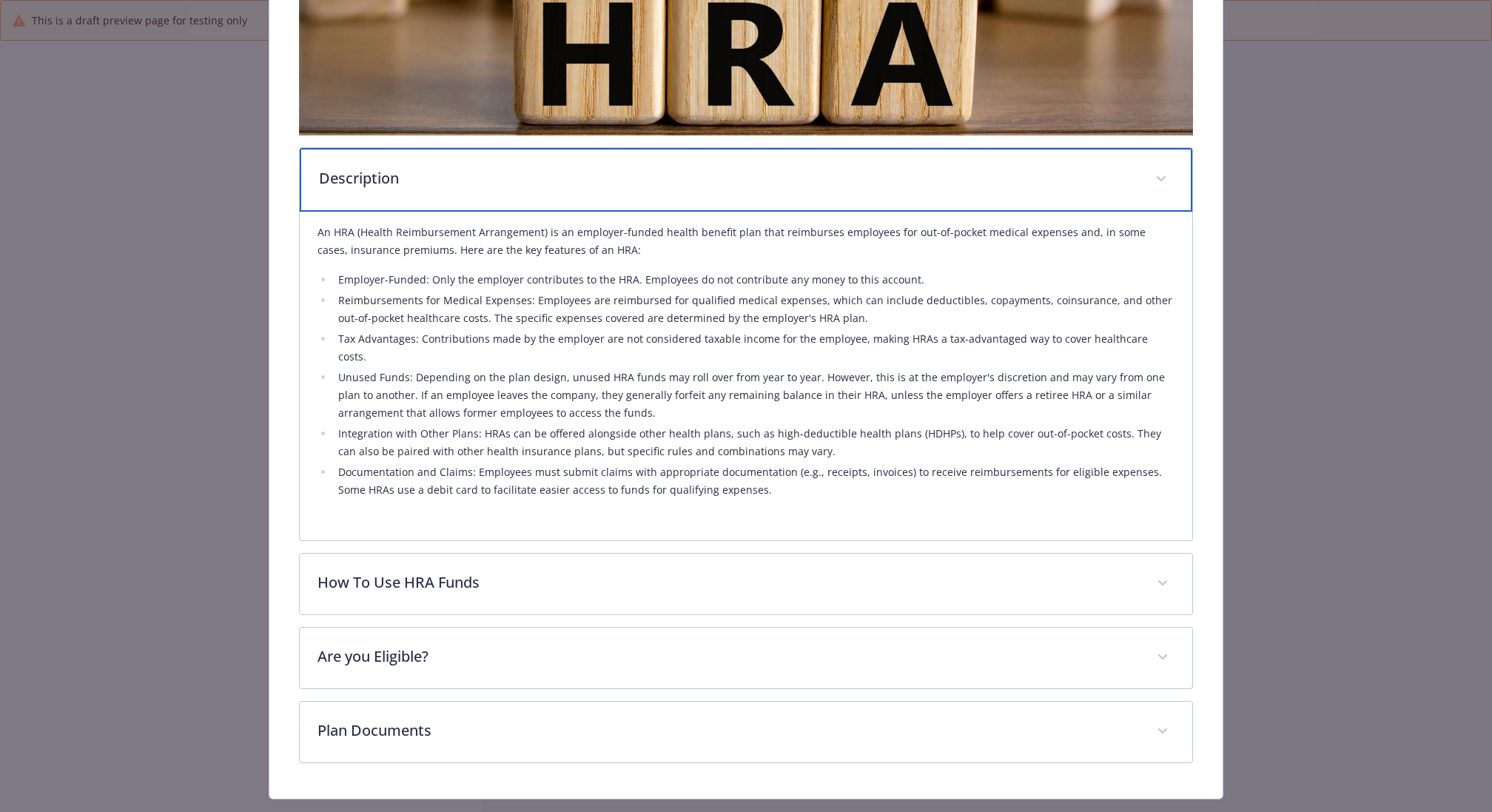
click at [449, 180] on p "Description" at bounding box center [728, 179] width 819 height 22
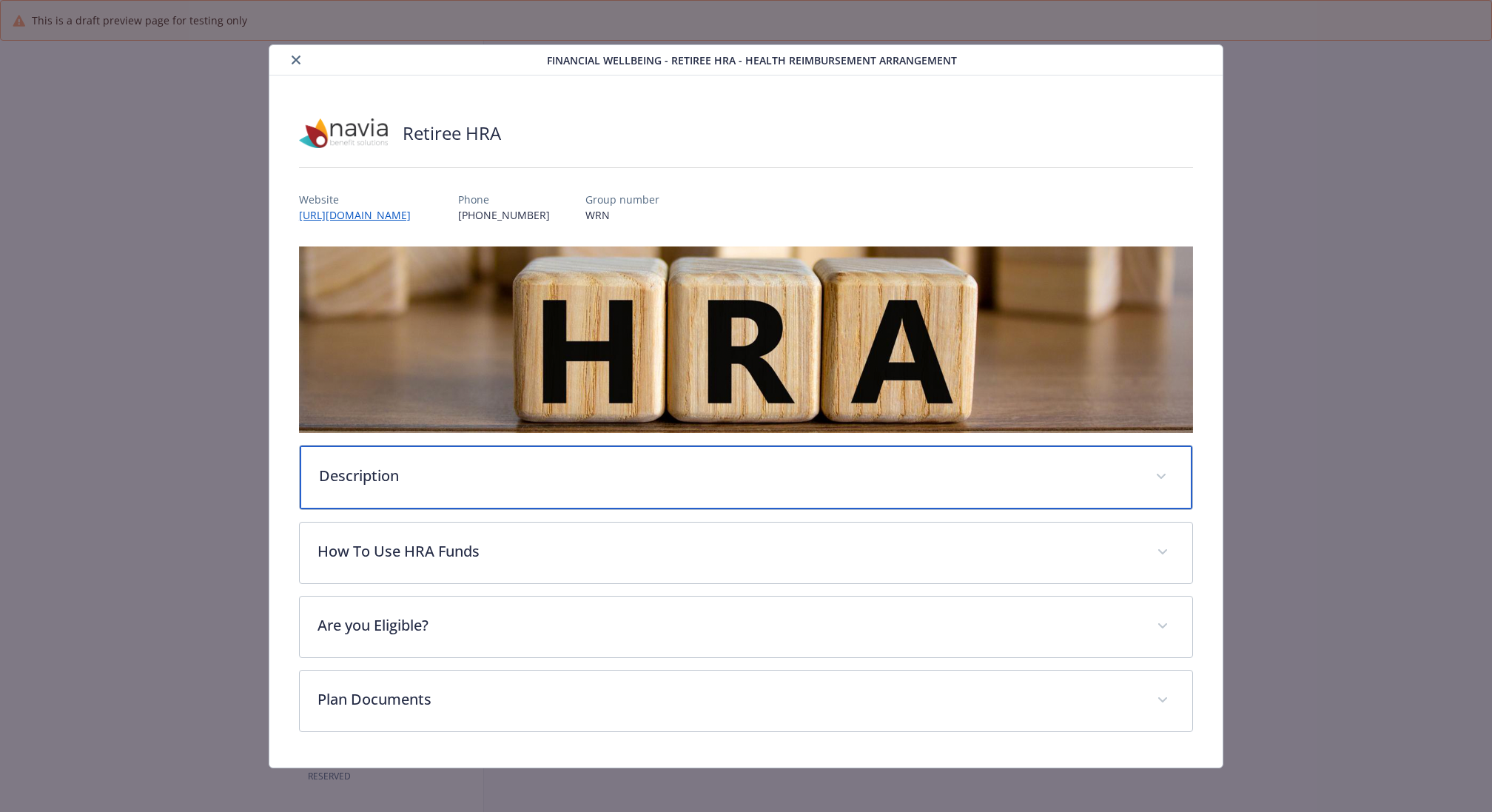
scroll to position [0, 0]
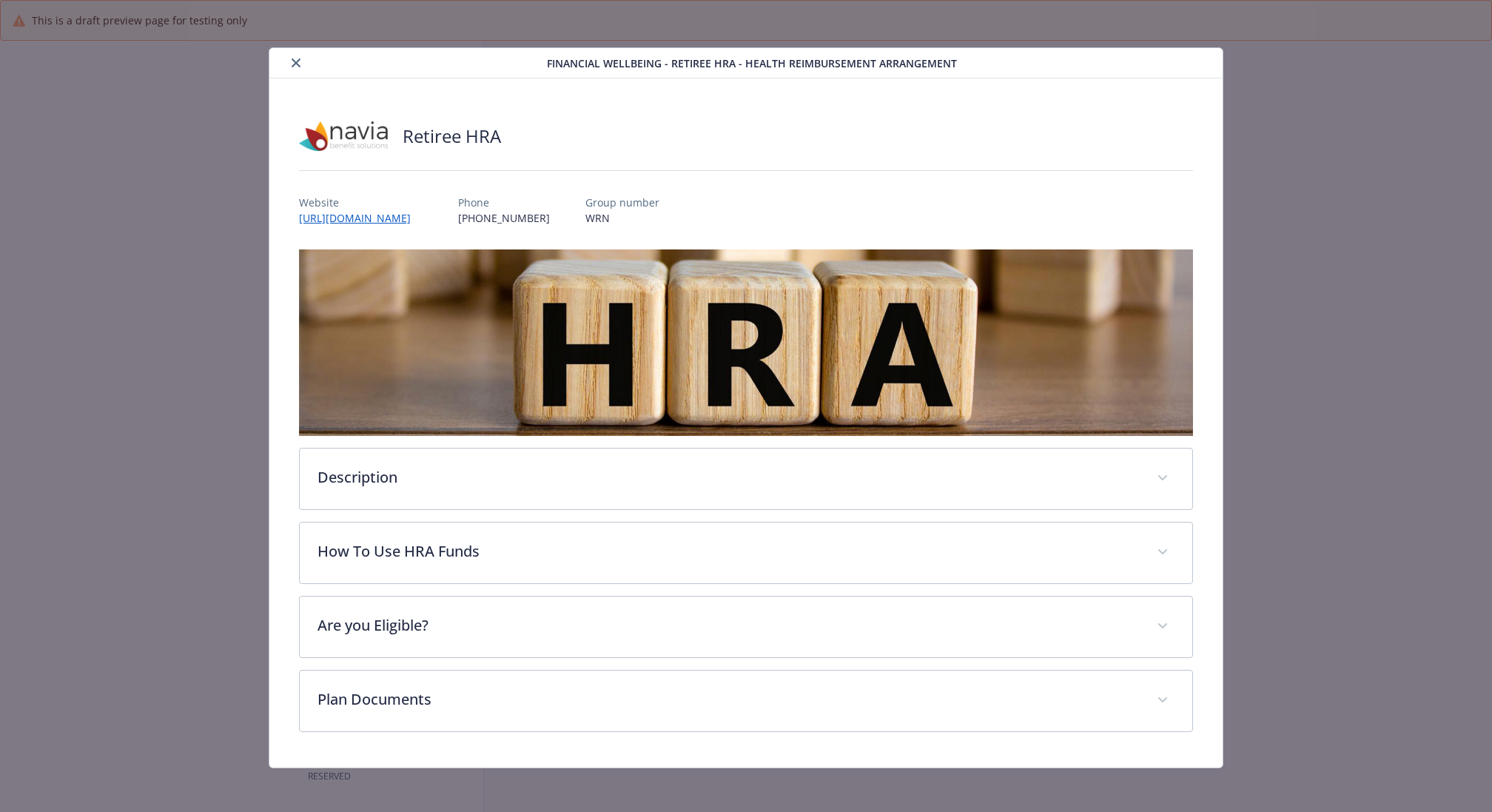
click at [300, 64] on button "close" at bounding box center [296, 62] width 18 height 18
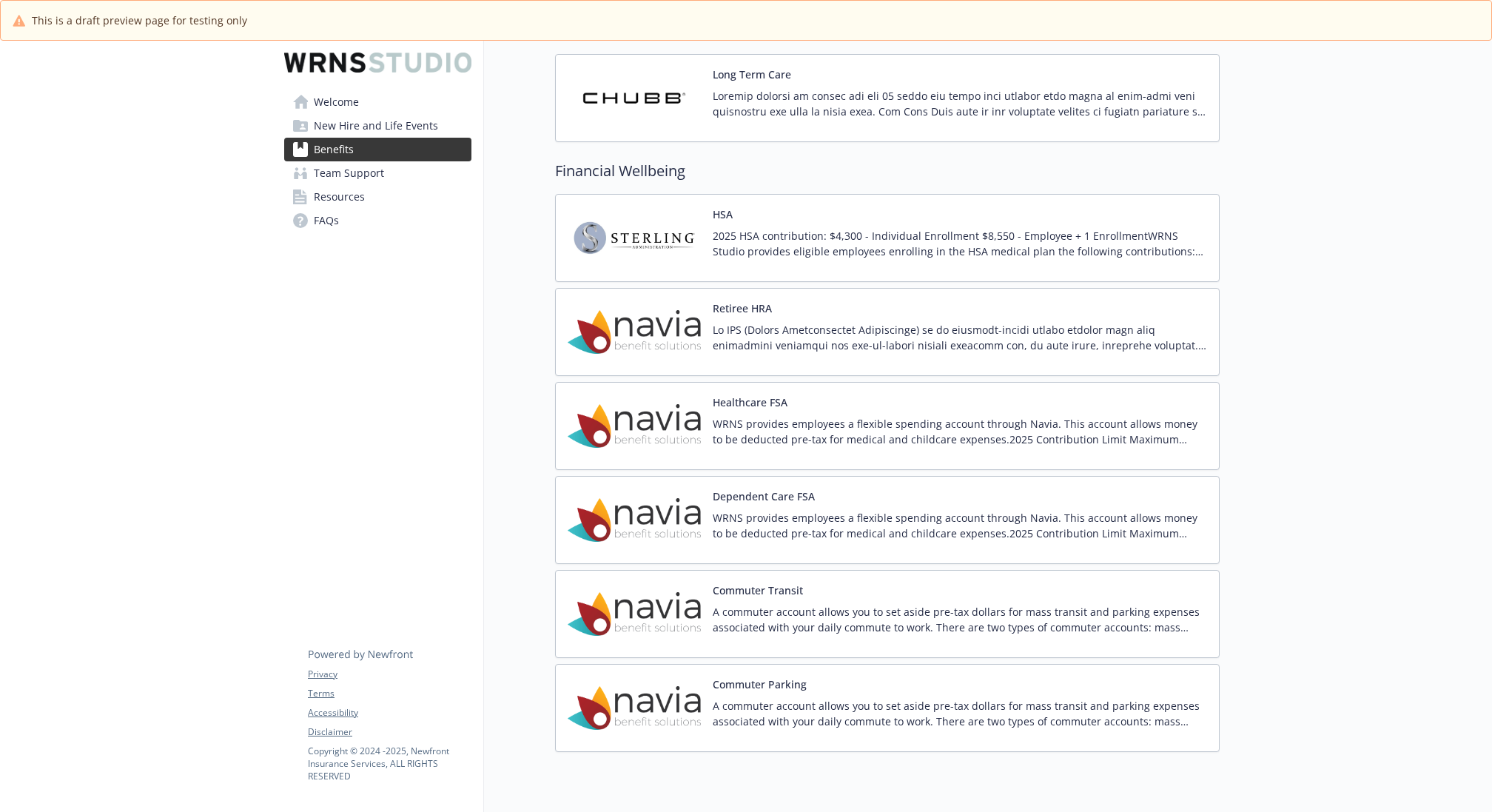
click at [942, 400] on div "Healthcare FSA WRNS provides employees a flexible spending account through Navi…" at bounding box center [959, 426] width 494 height 63
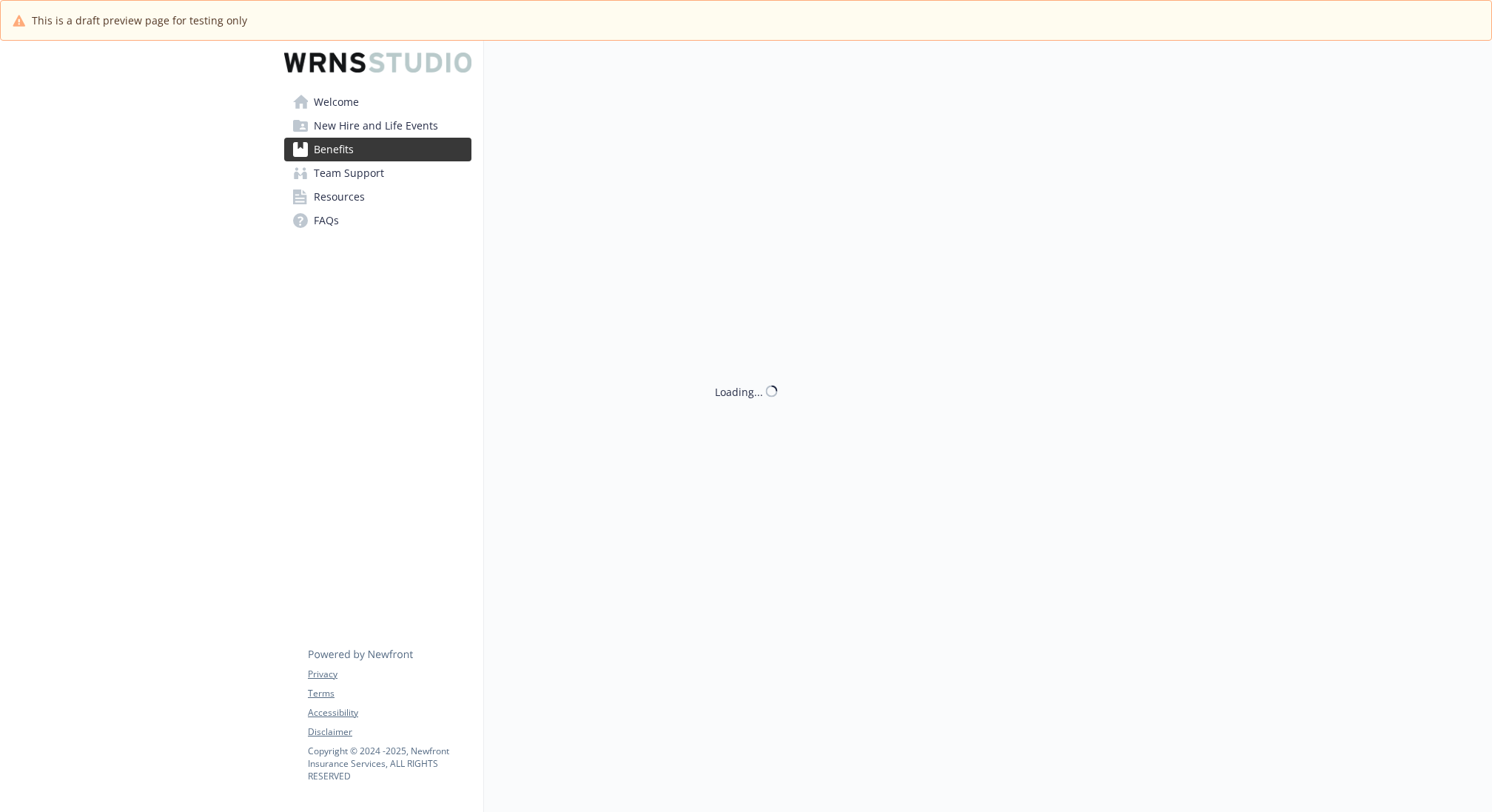
scroll to position [1414, 0]
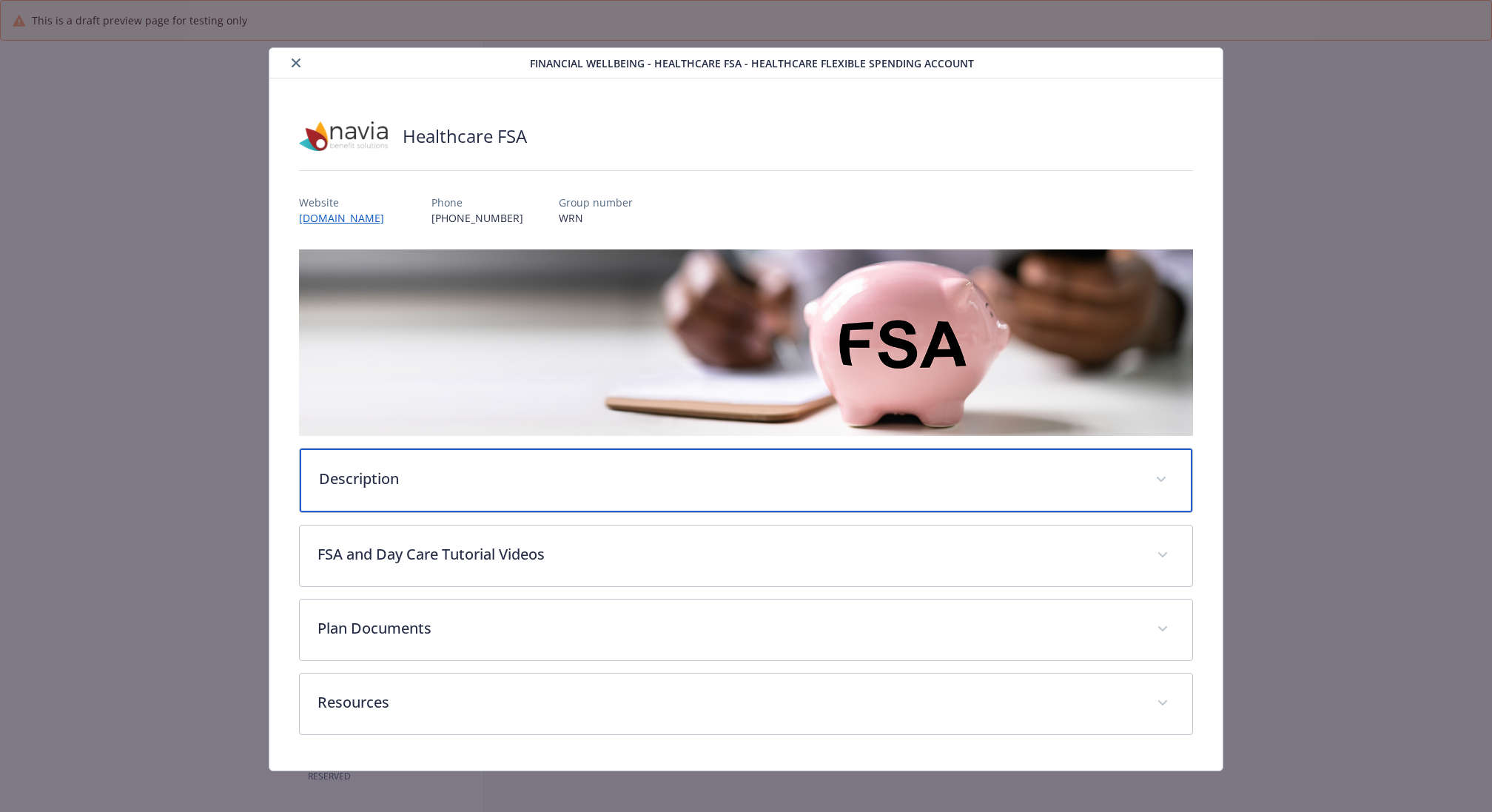
click at [465, 480] on p "Description" at bounding box center [728, 479] width 819 height 22
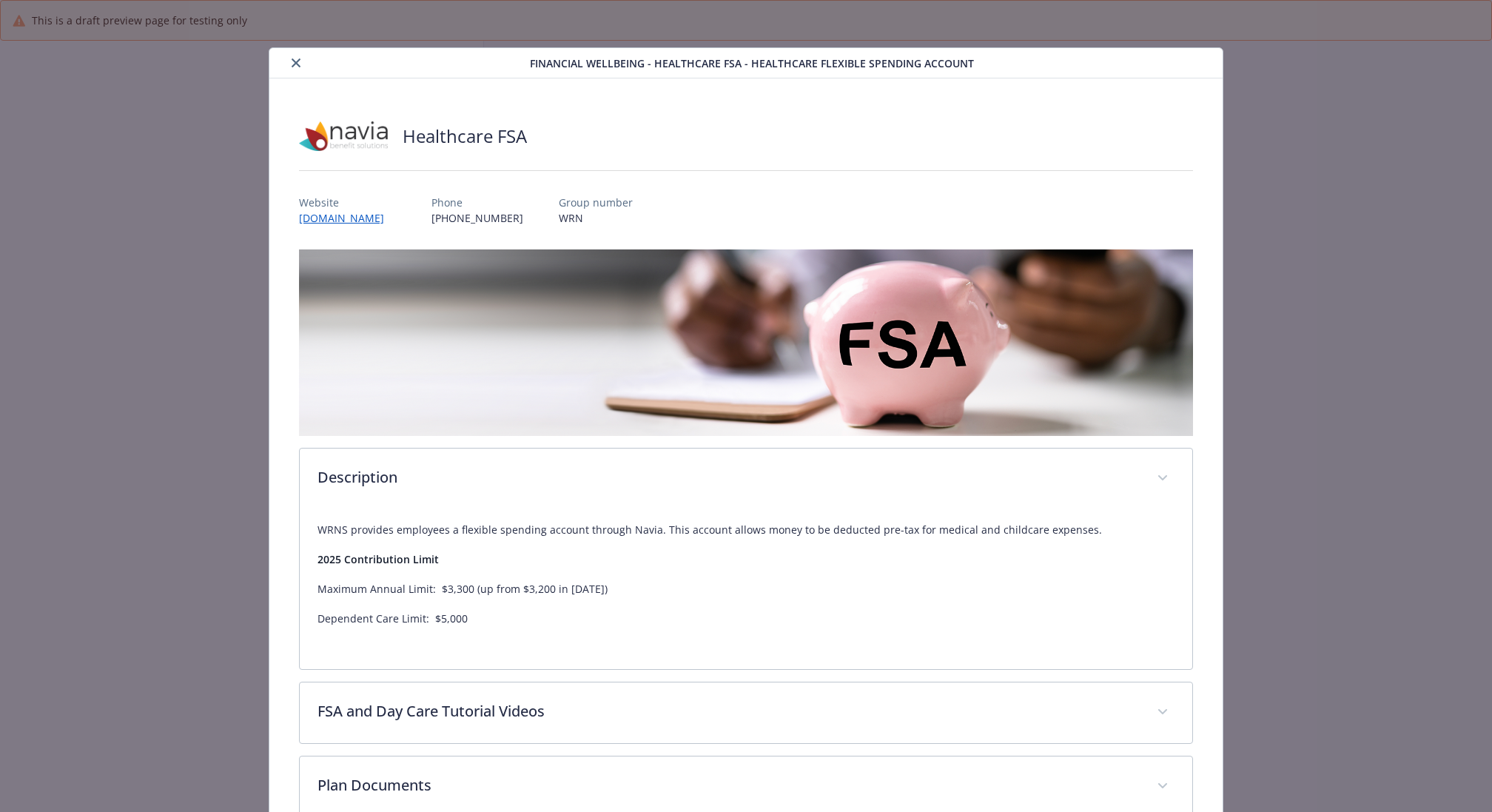
click at [300, 61] on icon "close" at bounding box center [296, 63] width 9 height 9
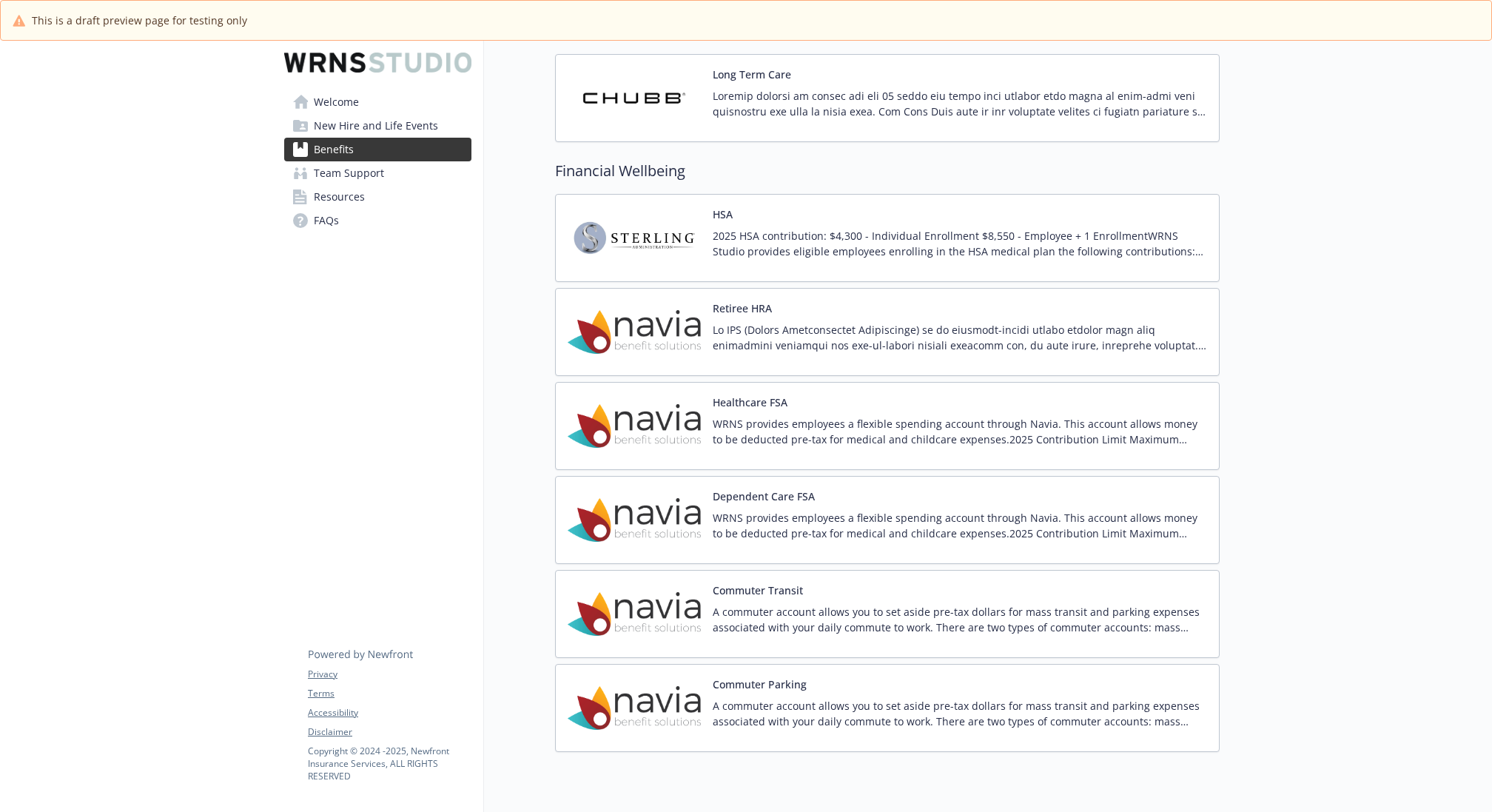
click at [936, 510] on p "WRNS provides employees a flexible spending account through Navia. This account…" at bounding box center [959, 525] width 494 height 31
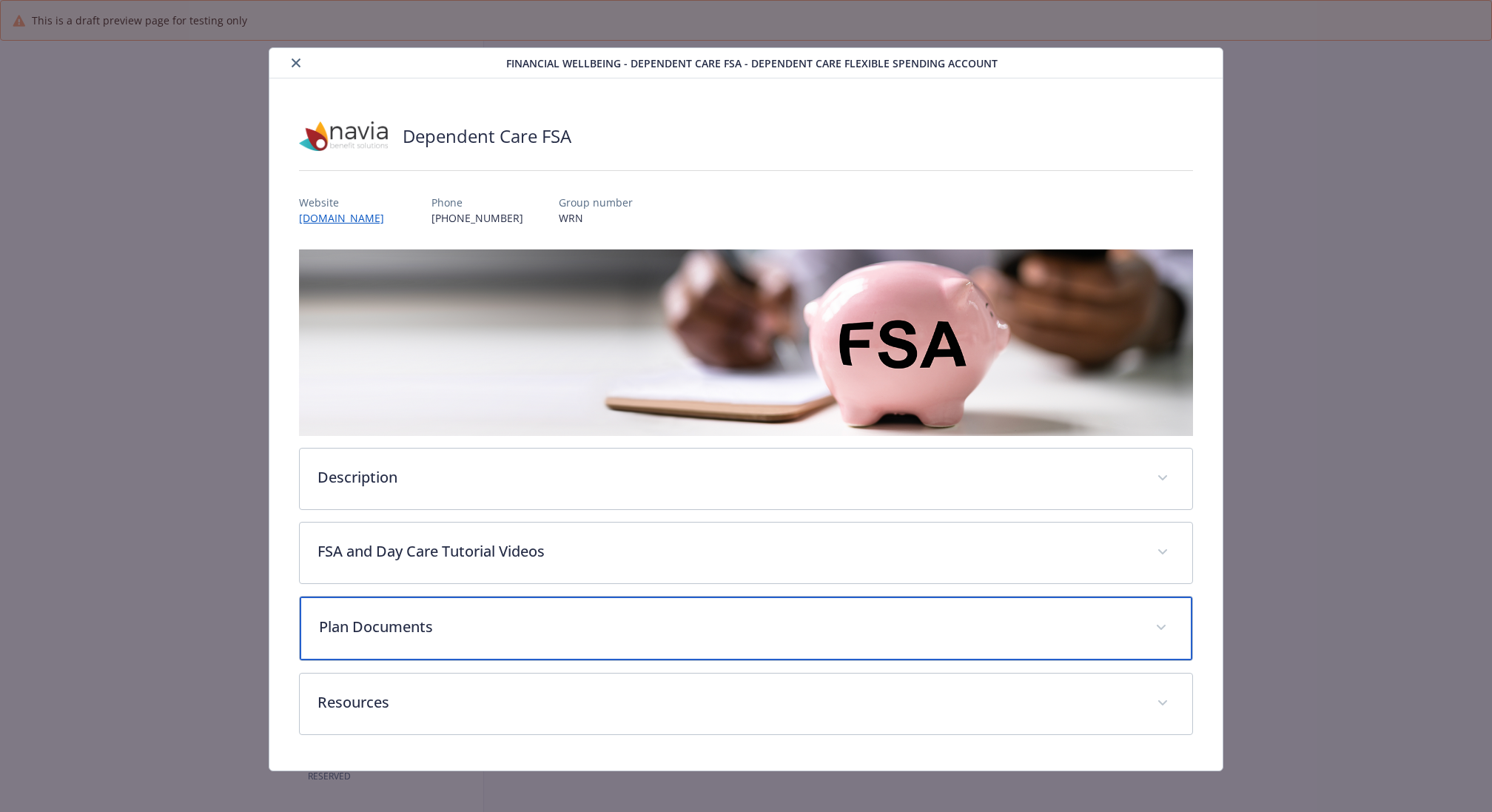
click at [560, 638] on div "Plan Documents" at bounding box center [745, 628] width 892 height 63
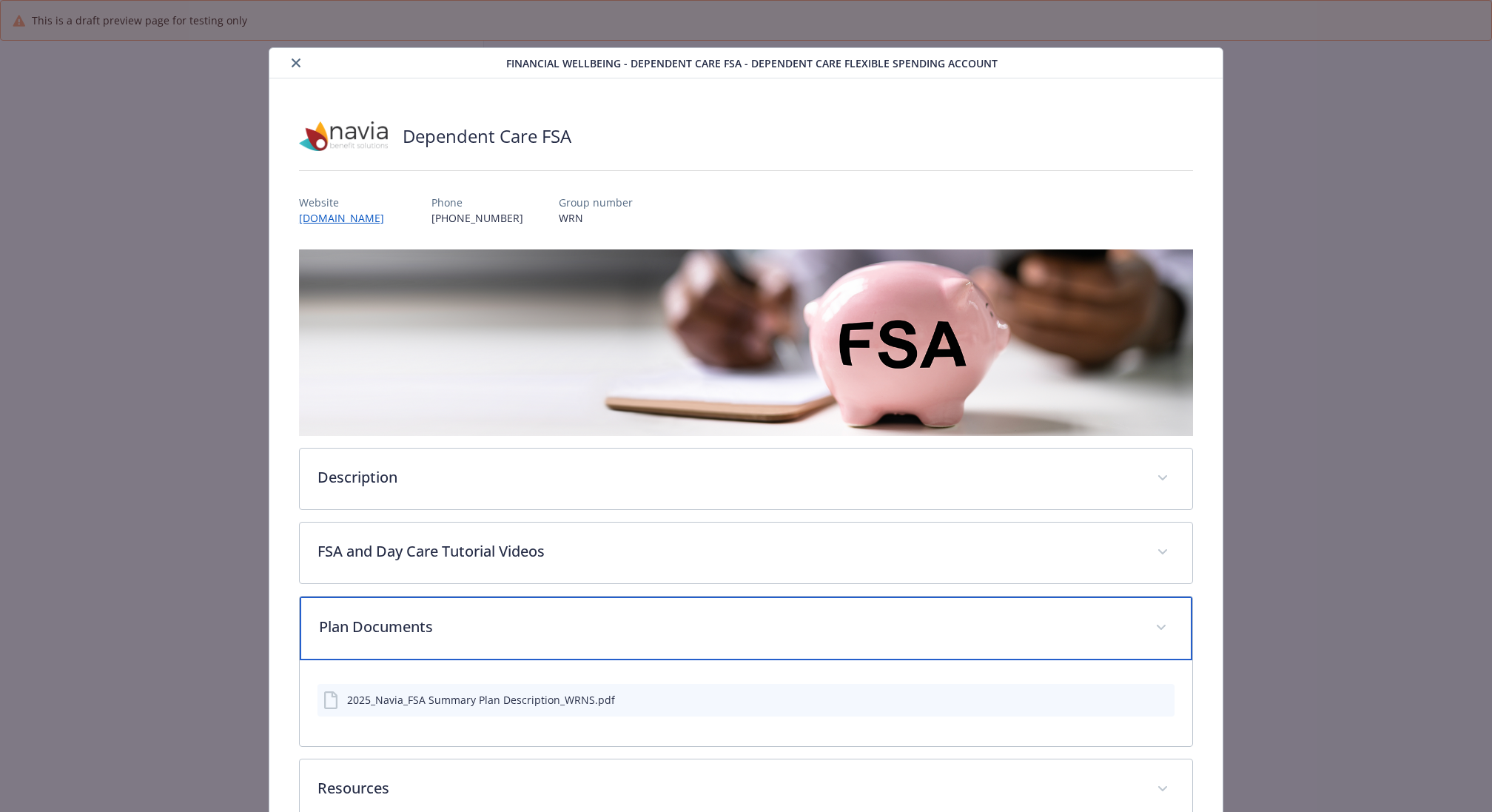
click at [561, 635] on div "Plan Documents" at bounding box center [745, 628] width 892 height 63
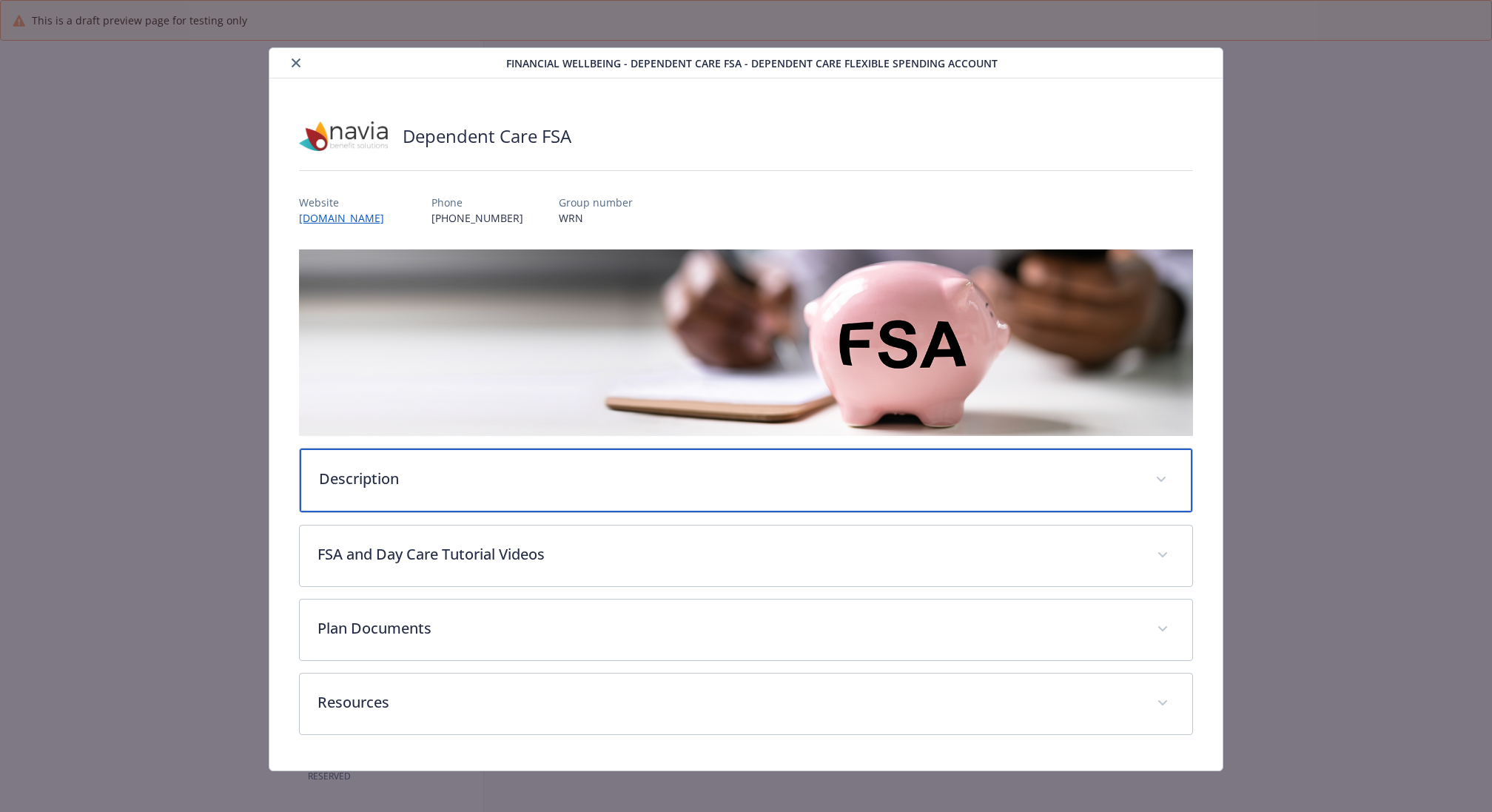
click at [539, 496] on div "Description" at bounding box center [745, 480] width 892 height 63
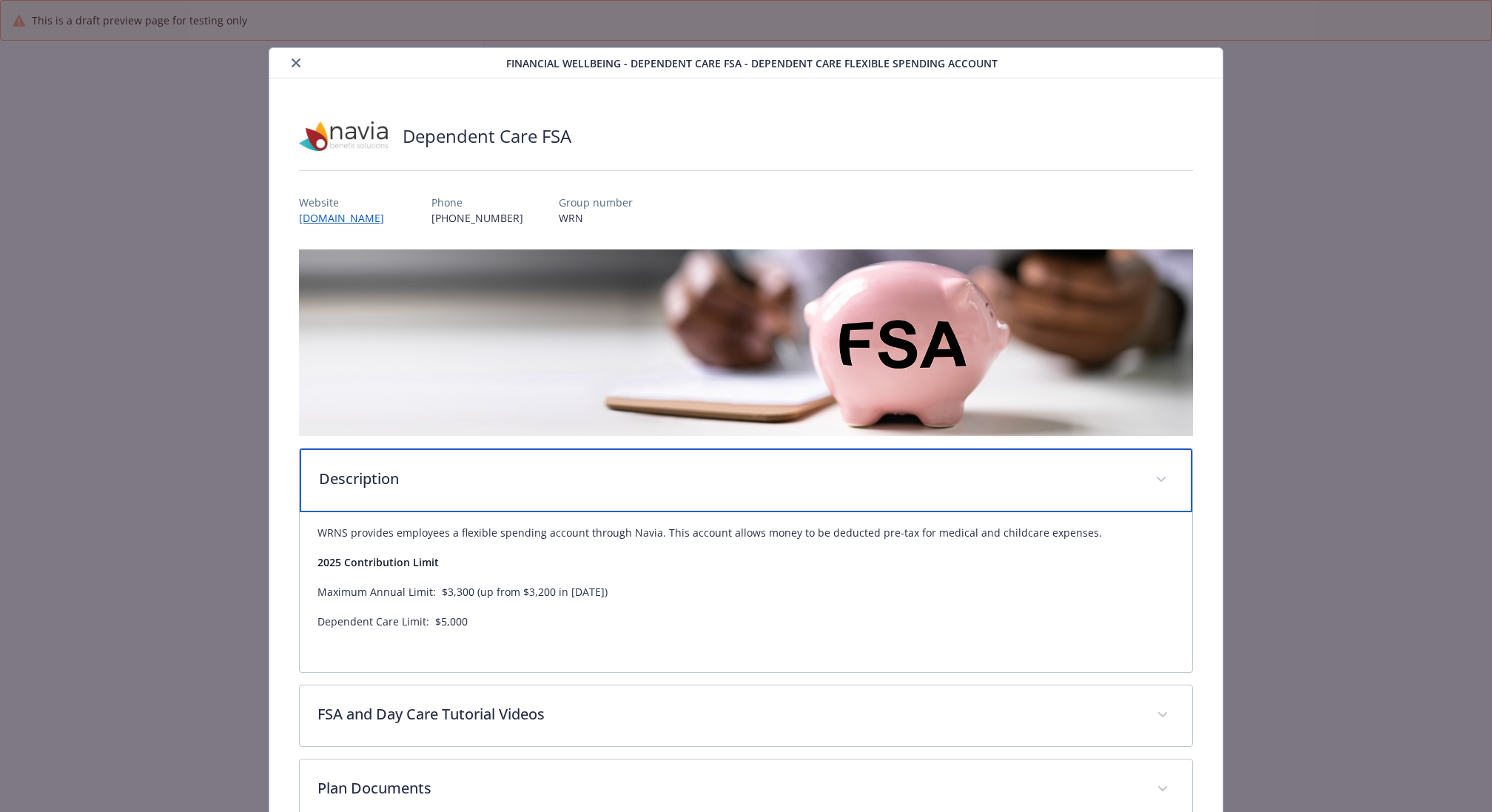
click at [539, 484] on p "Description" at bounding box center [728, 479] width 819 height 22
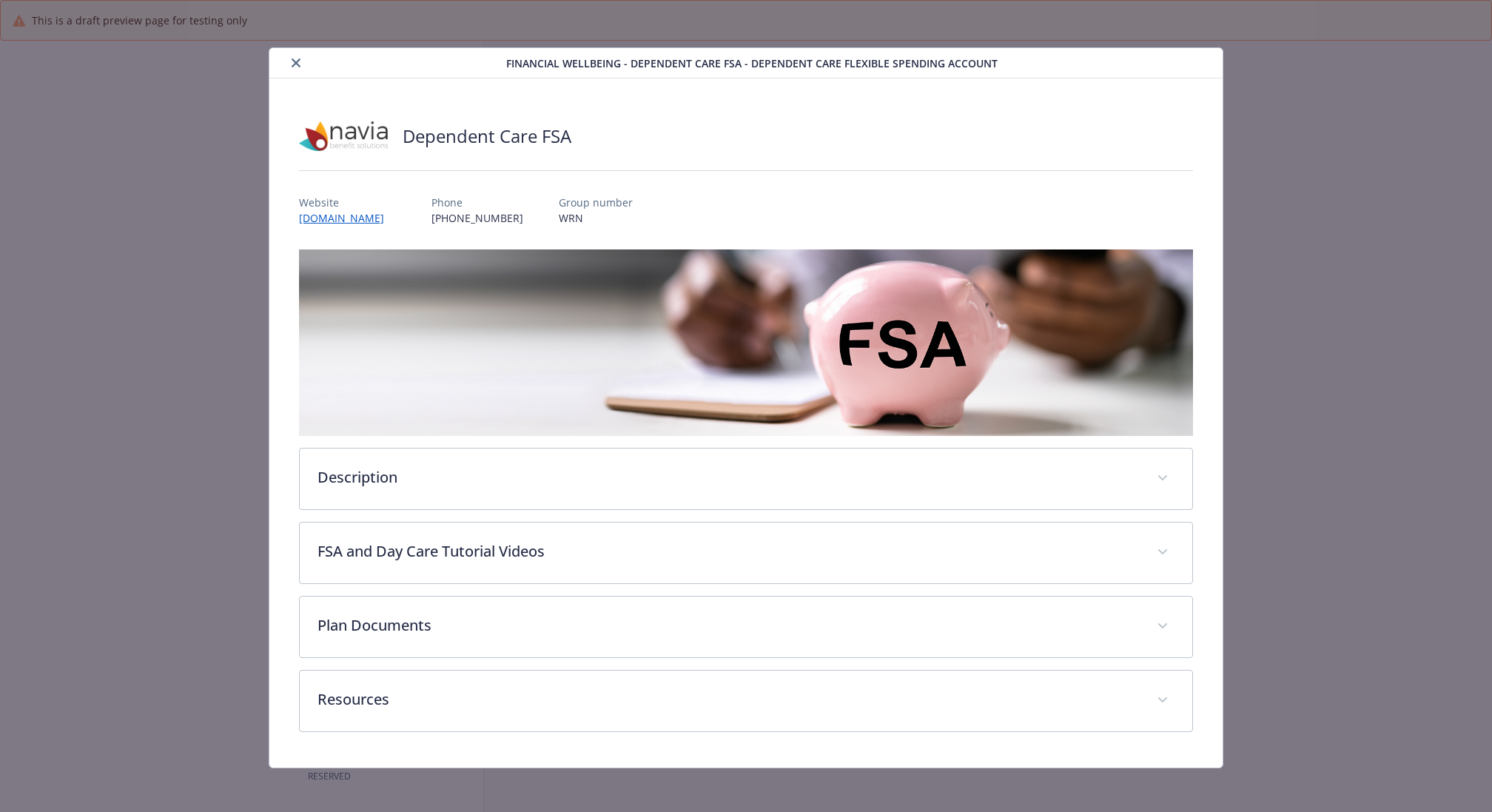
click at [295, 60] on icon "close" at bounding box center [296, 63] width 9 height 9
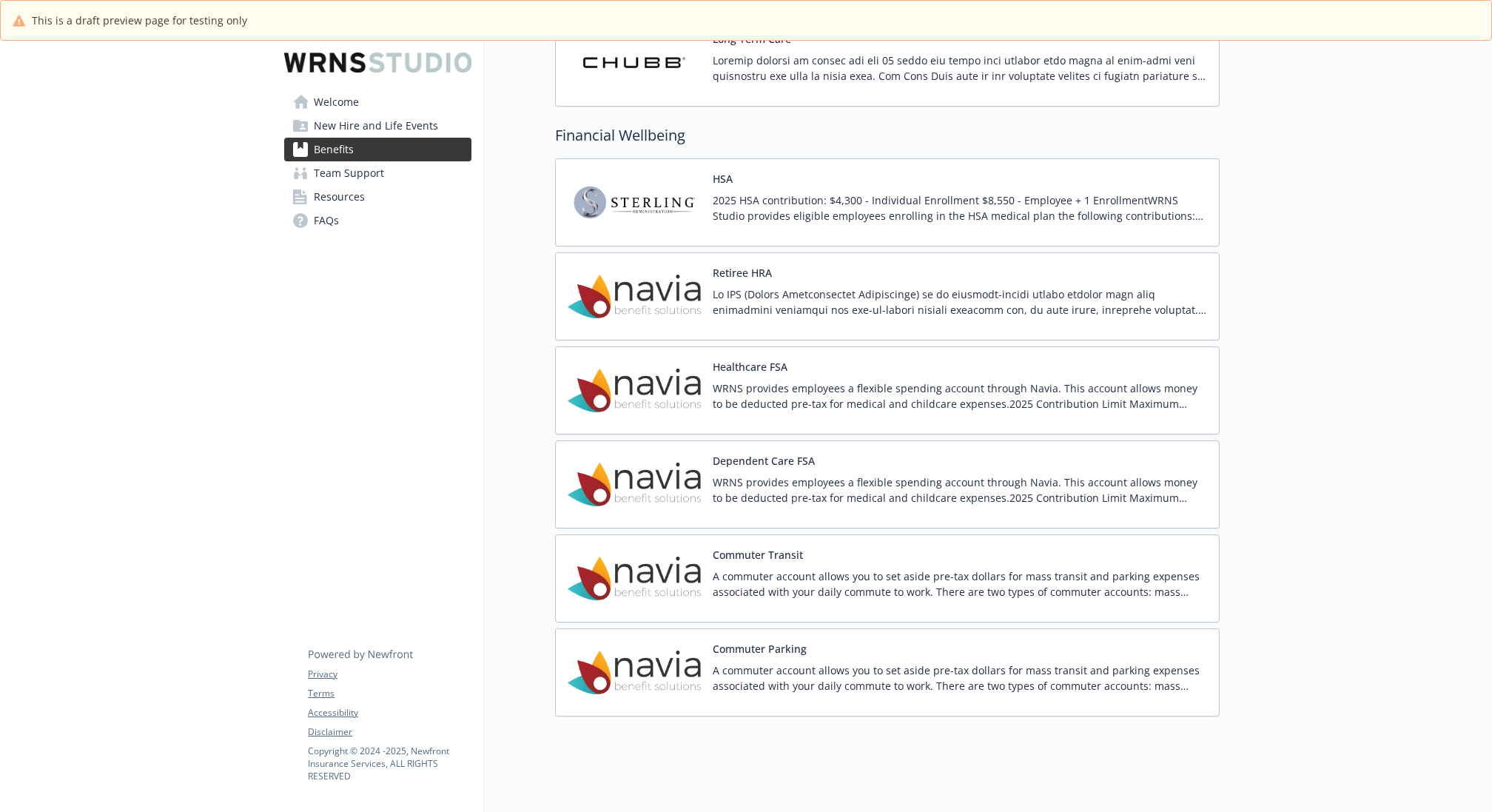
click at [913, 547] on div "Commuter Transit A commuter account allows you to set aside pre-tax dollars for…" at bounding box center [959, 579] width 494 height 63
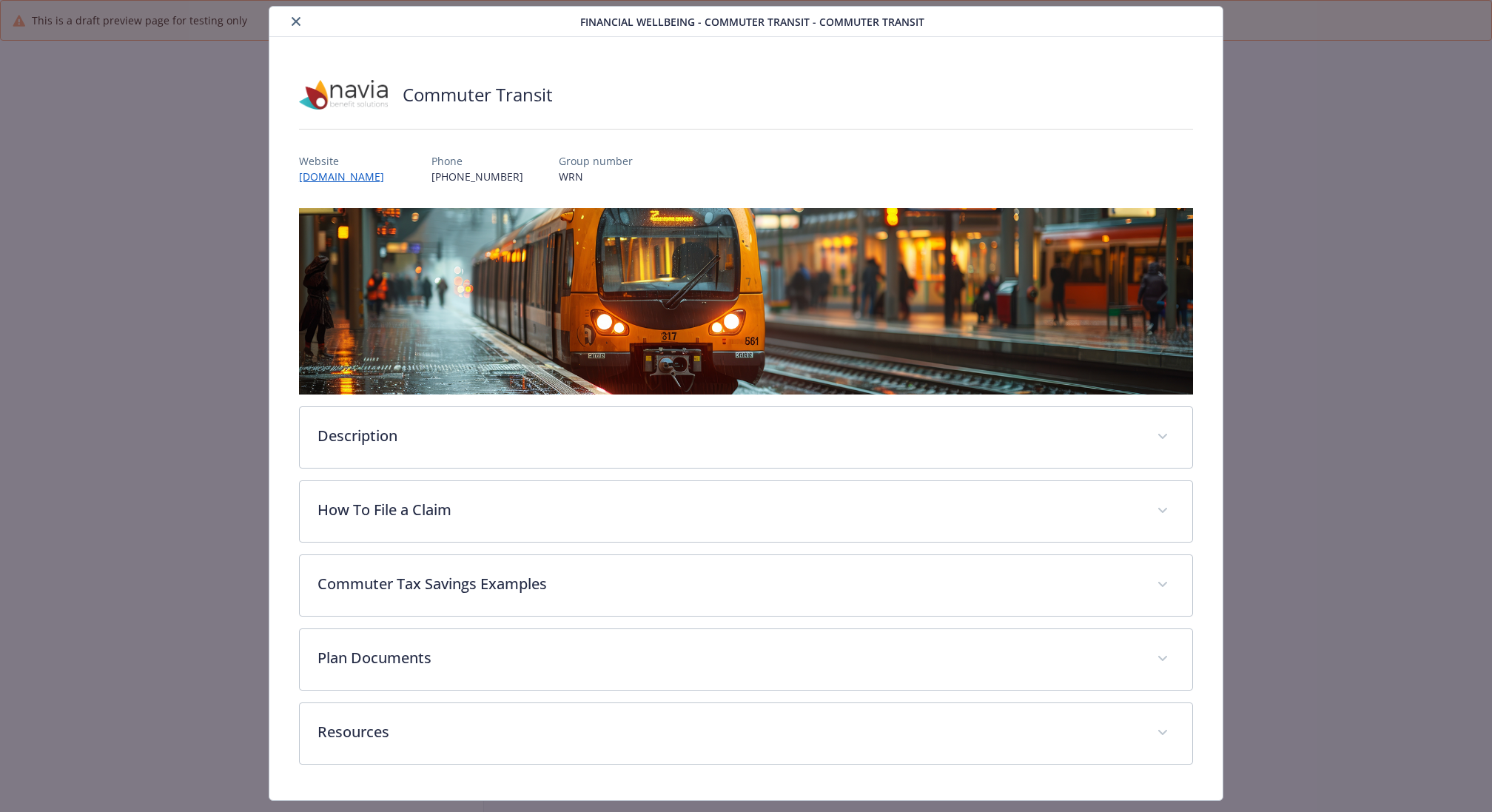
scroll to position [74, 0]
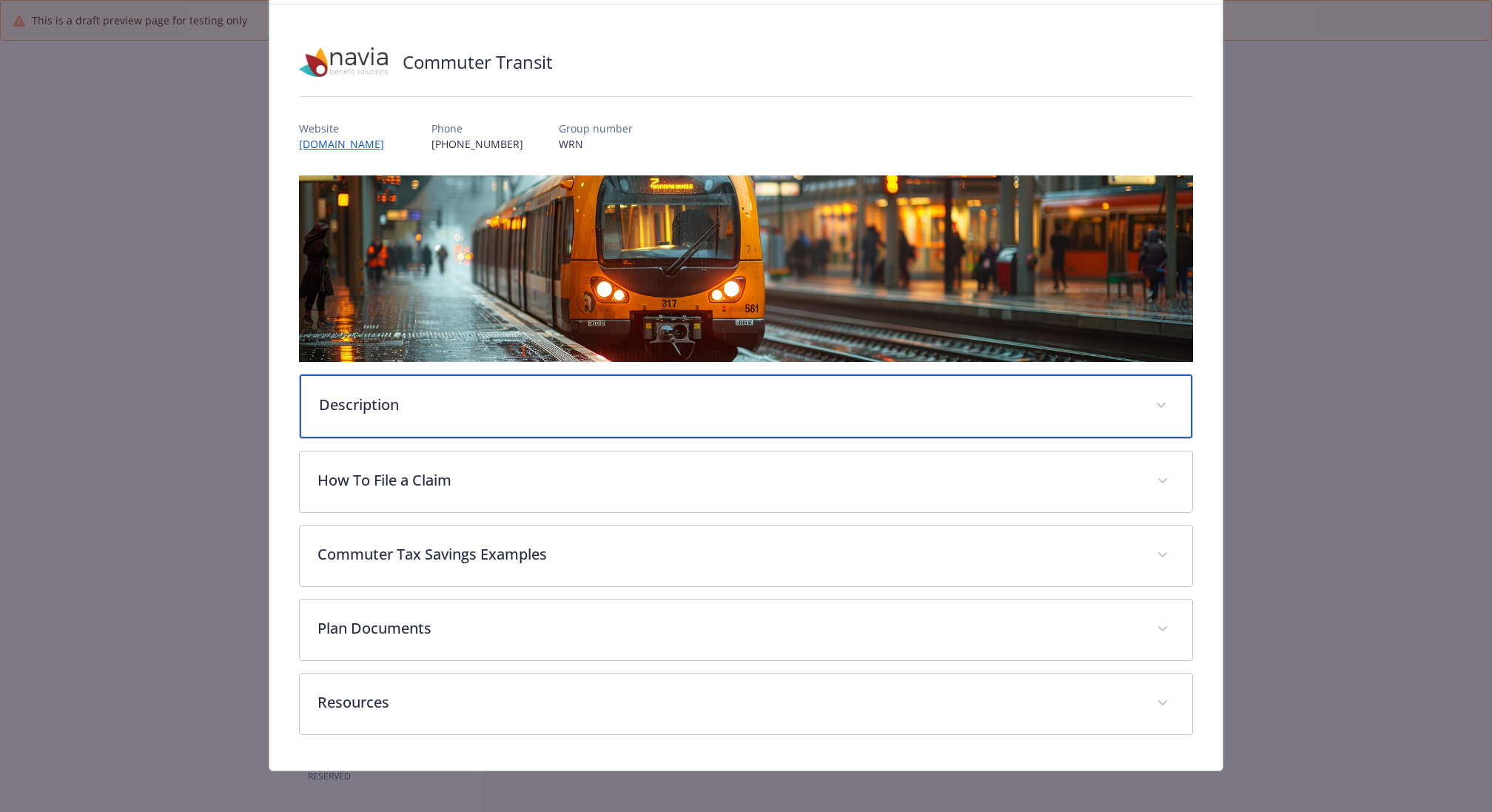
click at [595, 402] on p "Description" at bounding box center [728, 405] width 819 height 22
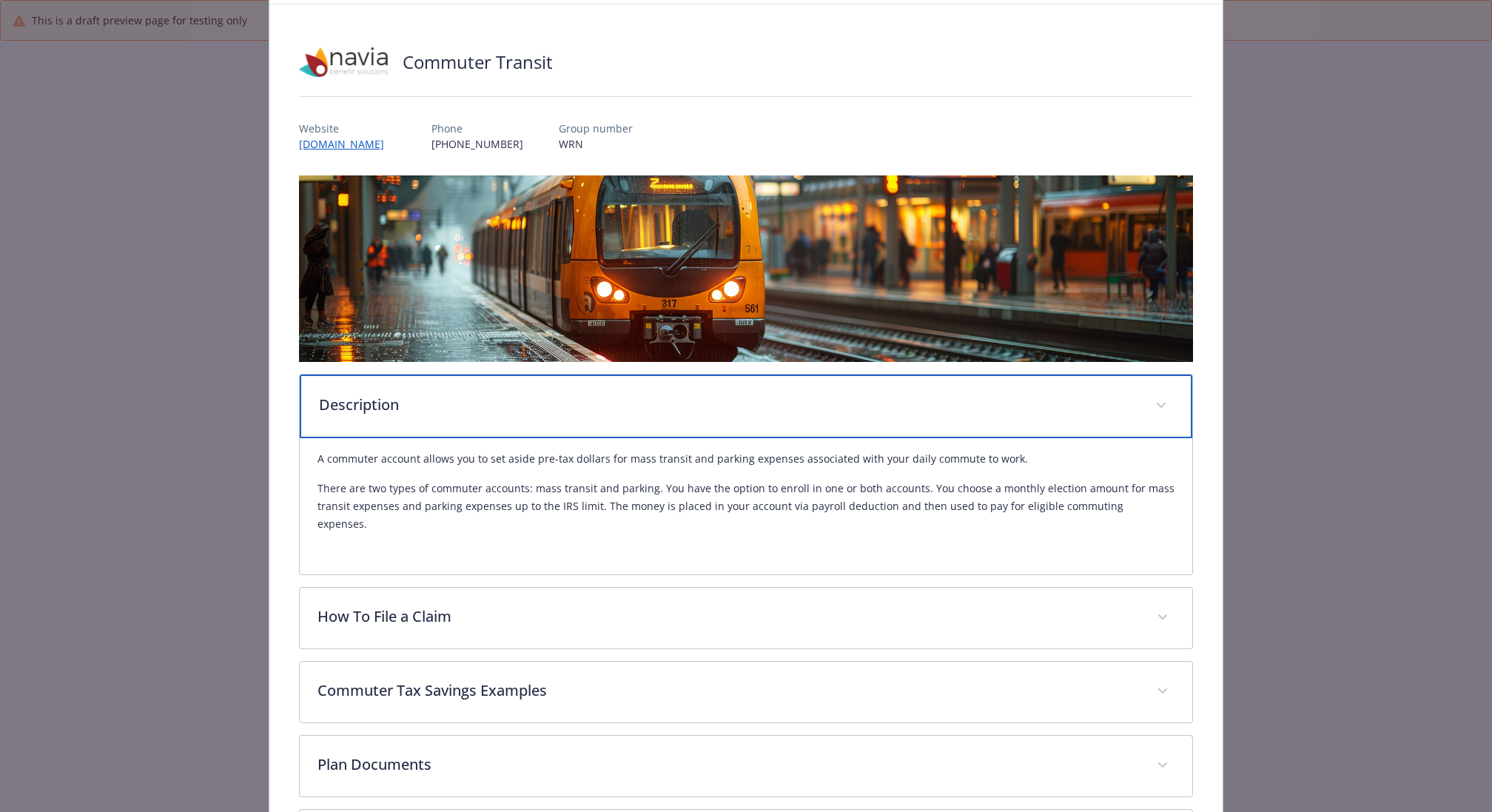
click at [595, 402] on p "Description" at bounding box center [728, 405] width 819 height 22
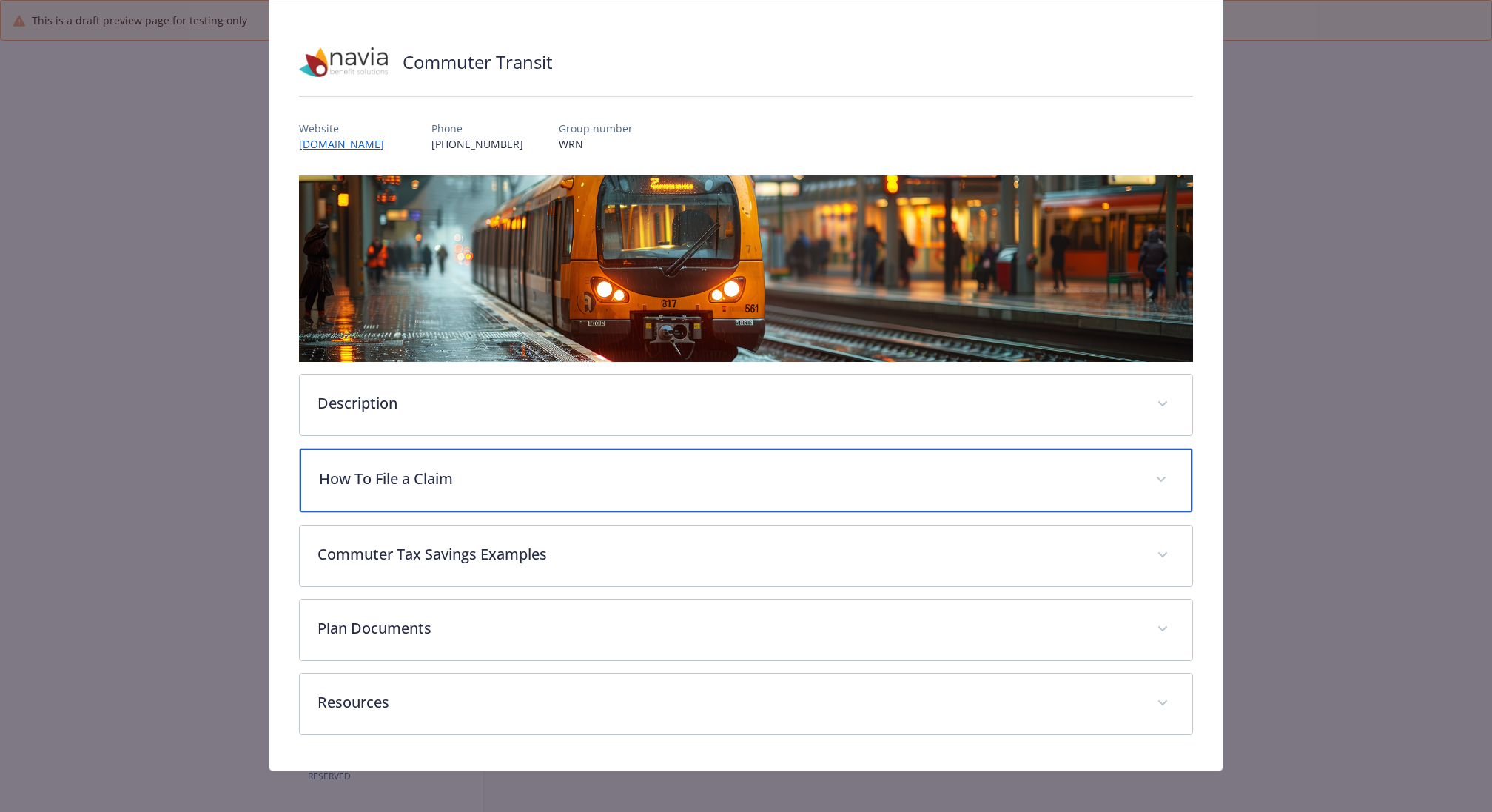
click at [558, 472] on p "How To File a Claim" at bounding box center [728, 479] width 819 height 22
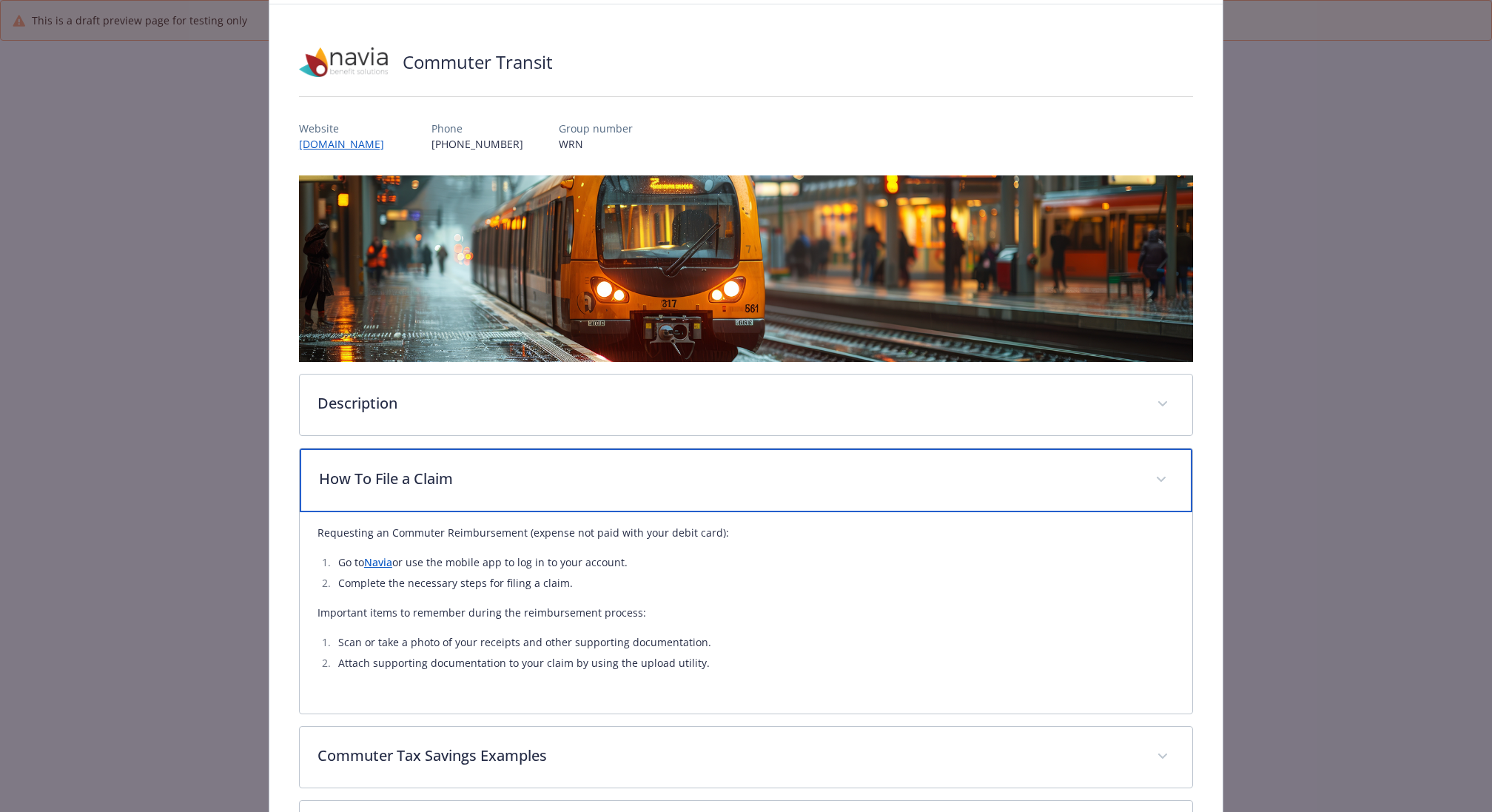
click at [558, 487] on p "How To File a Claim" at bounding box center [728, 479] width 819 height 22
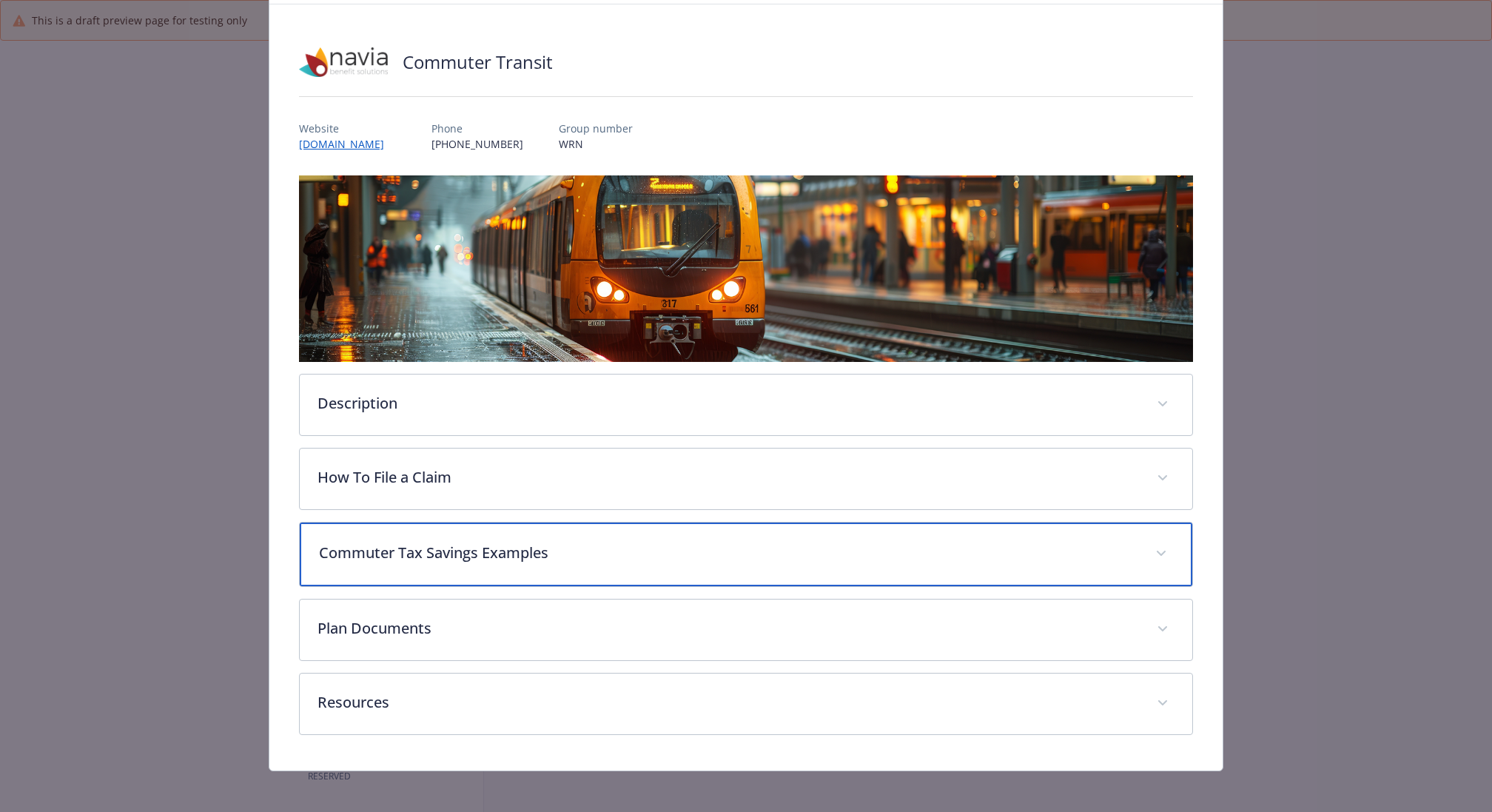
click at [541, 561] on p "Commuter Tax Savings Examples" at bounding box center [728, 552] width 819 height 22
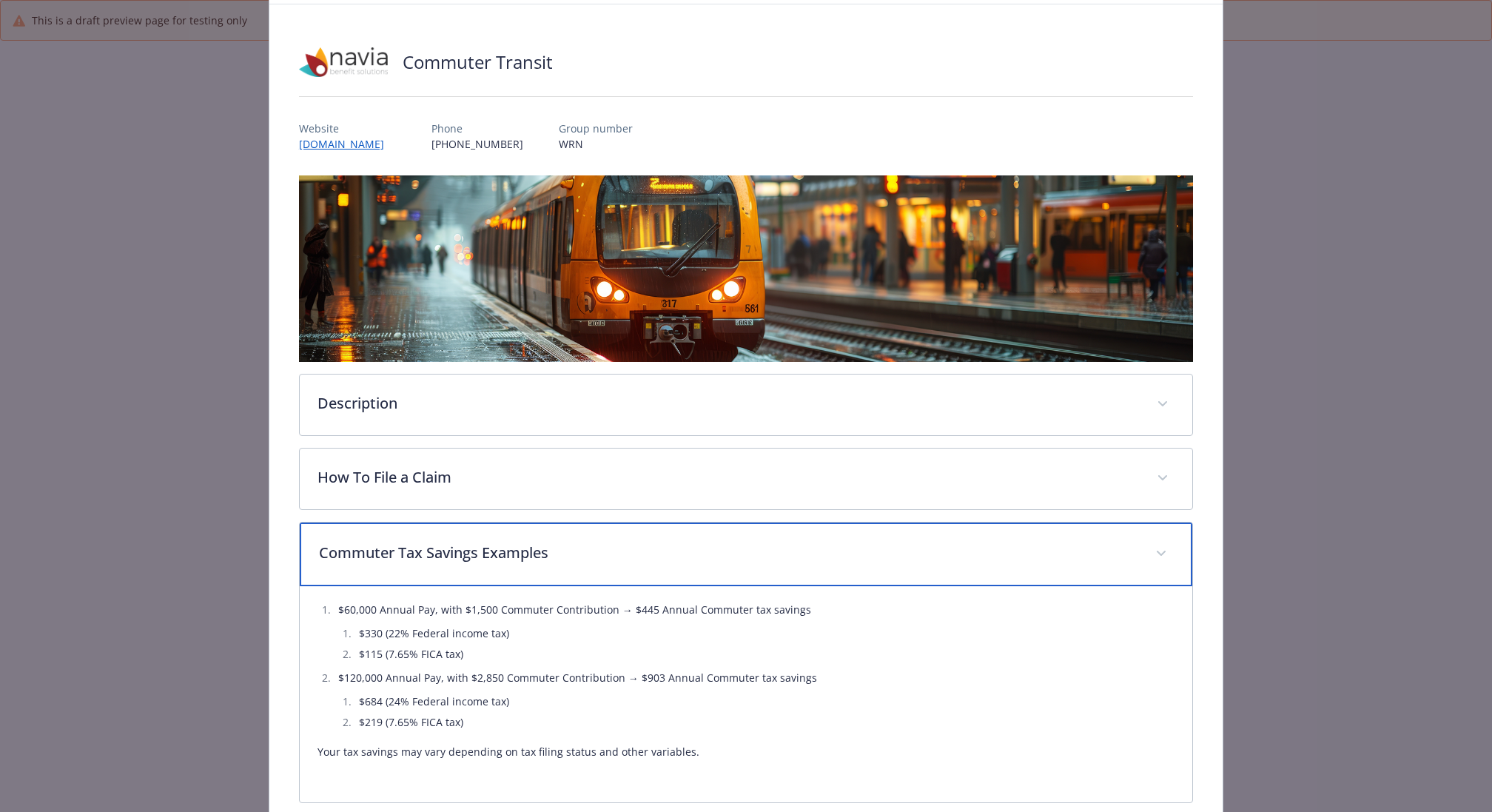
click at [541, 561] on p "Commuter Tax Savings Examples" at bounding box center [728, 552] width 819 height 22
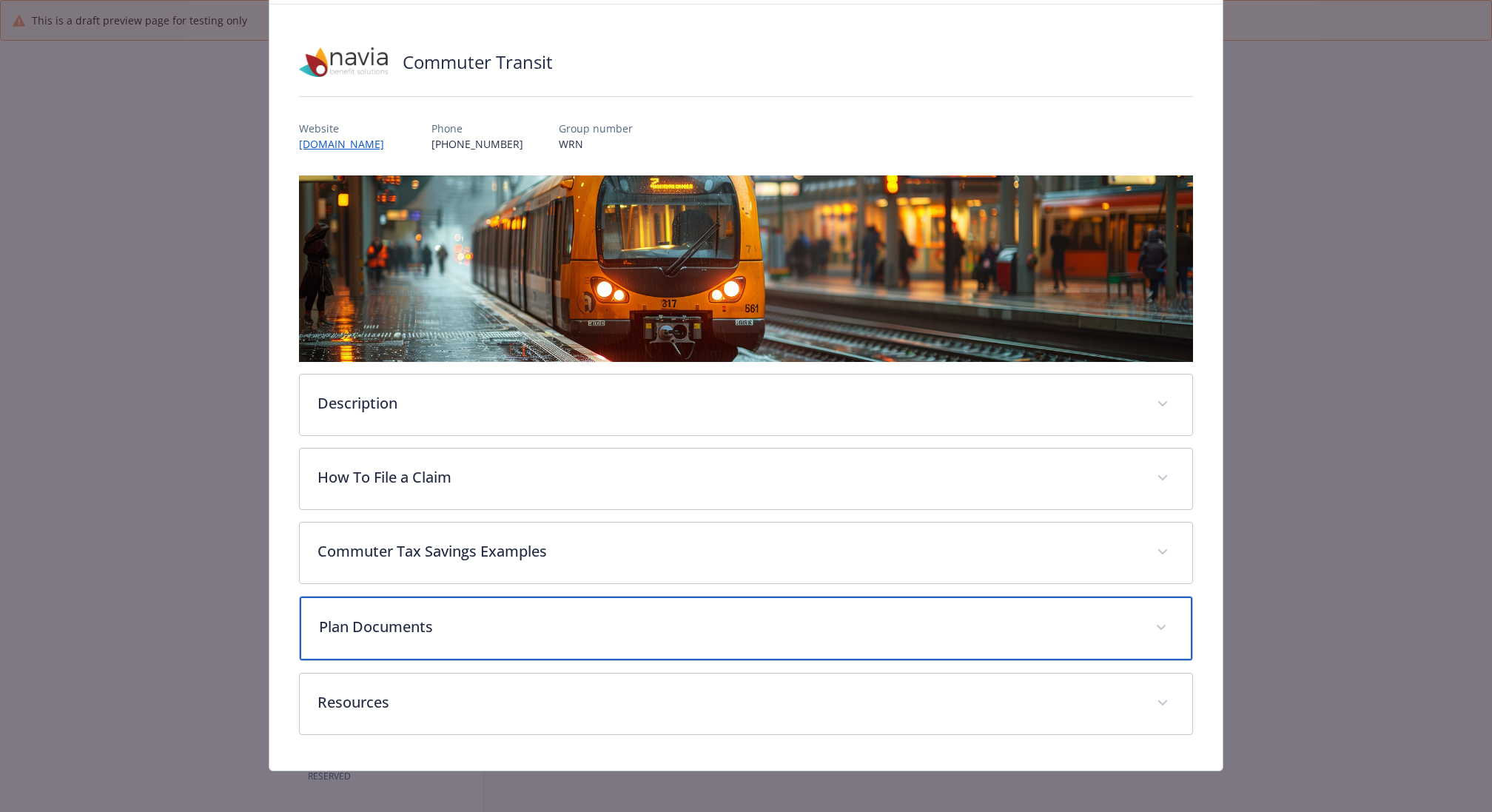
click at [526, 619] on p "Plan Documents" at bounding box center [728, 627] width 819 height 22
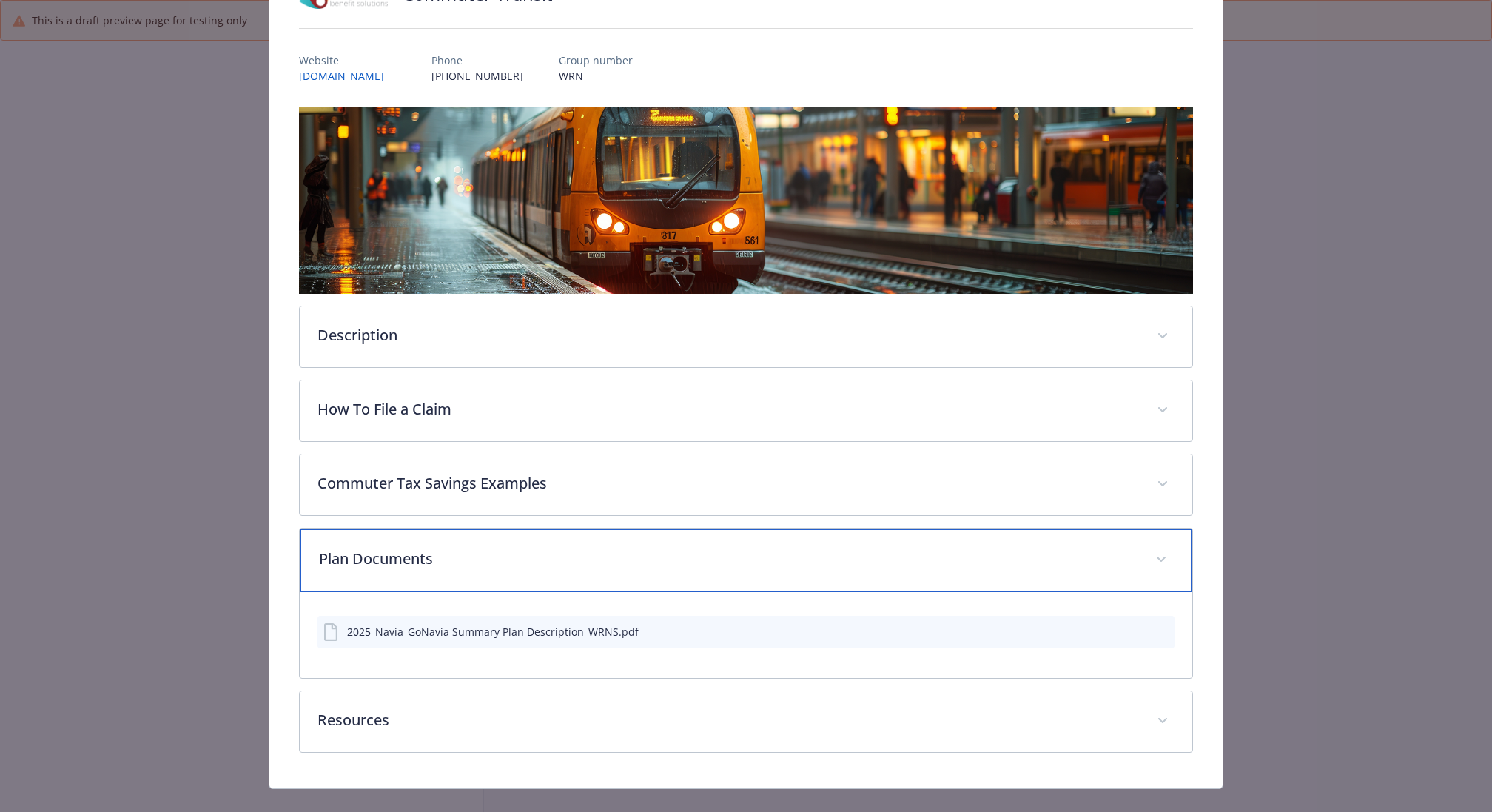
click at [536, 568] on div "Plan Documents" at bounding box center [745, 560] width 892 height 63
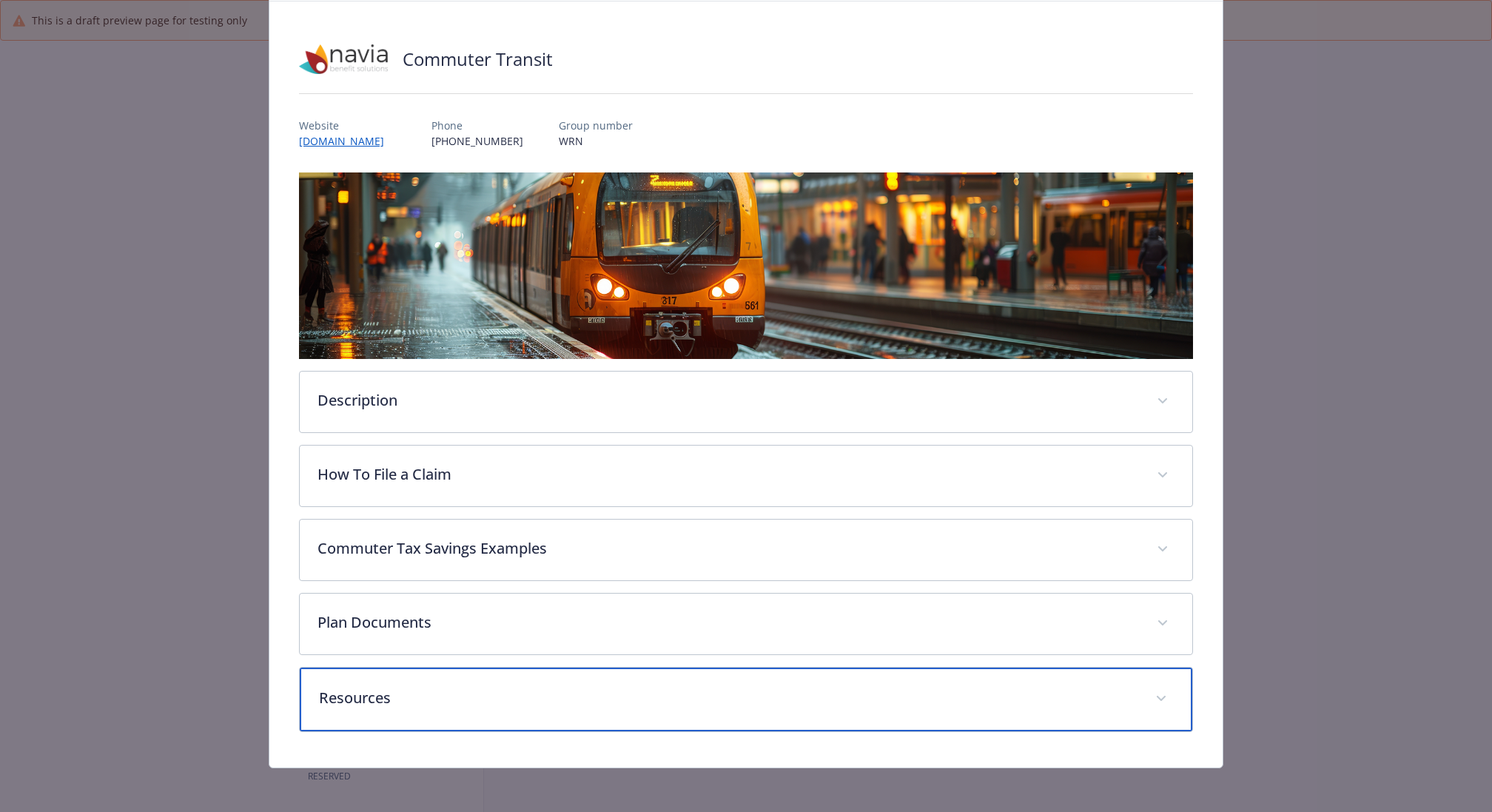
click at [498, 686] on p "Resources" at bounding box center [728, 698] width 819 height 22
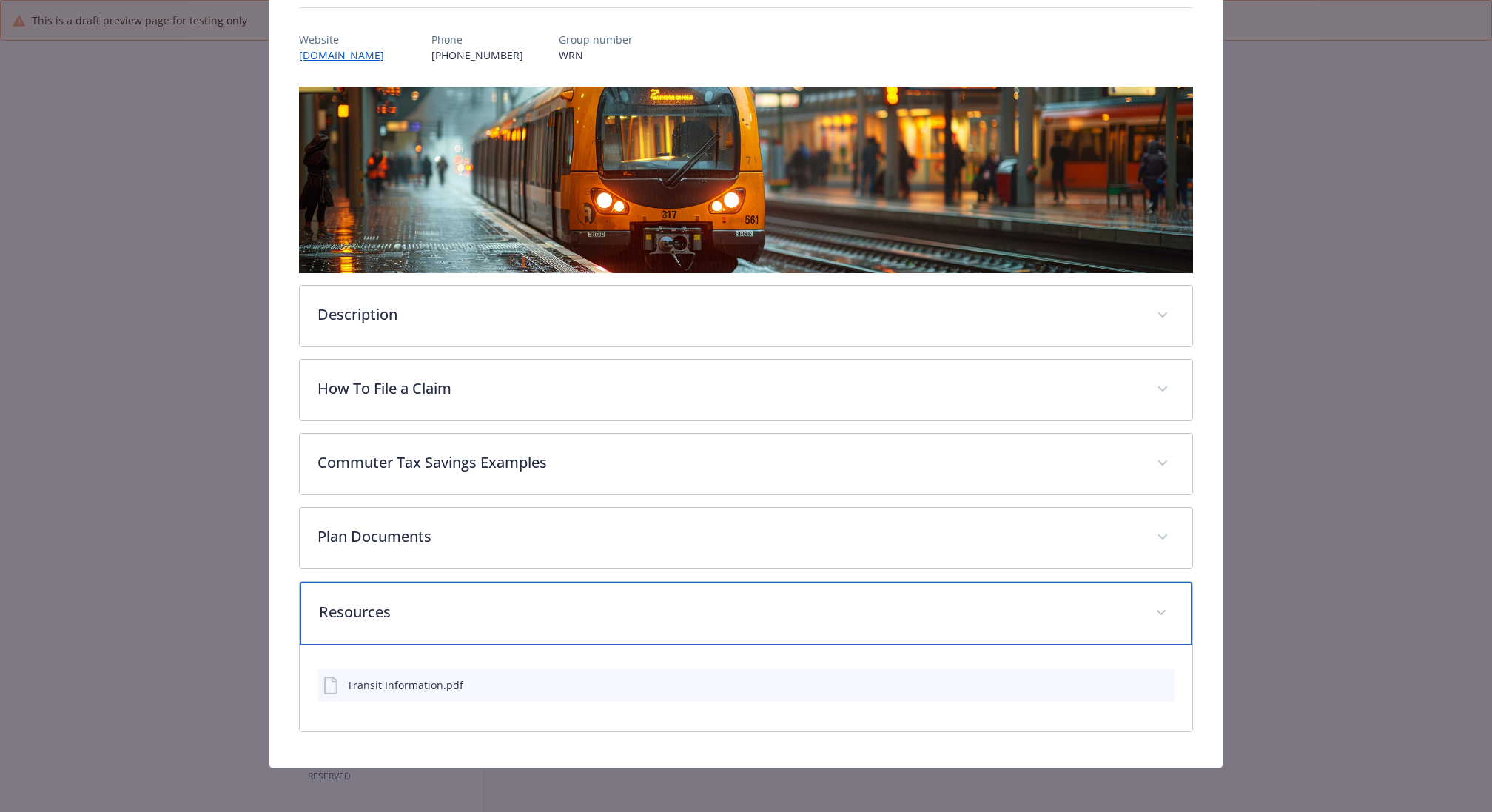
click at [493, 618] on p "Resources" at bounding box center [728, 612] width 819 height 22
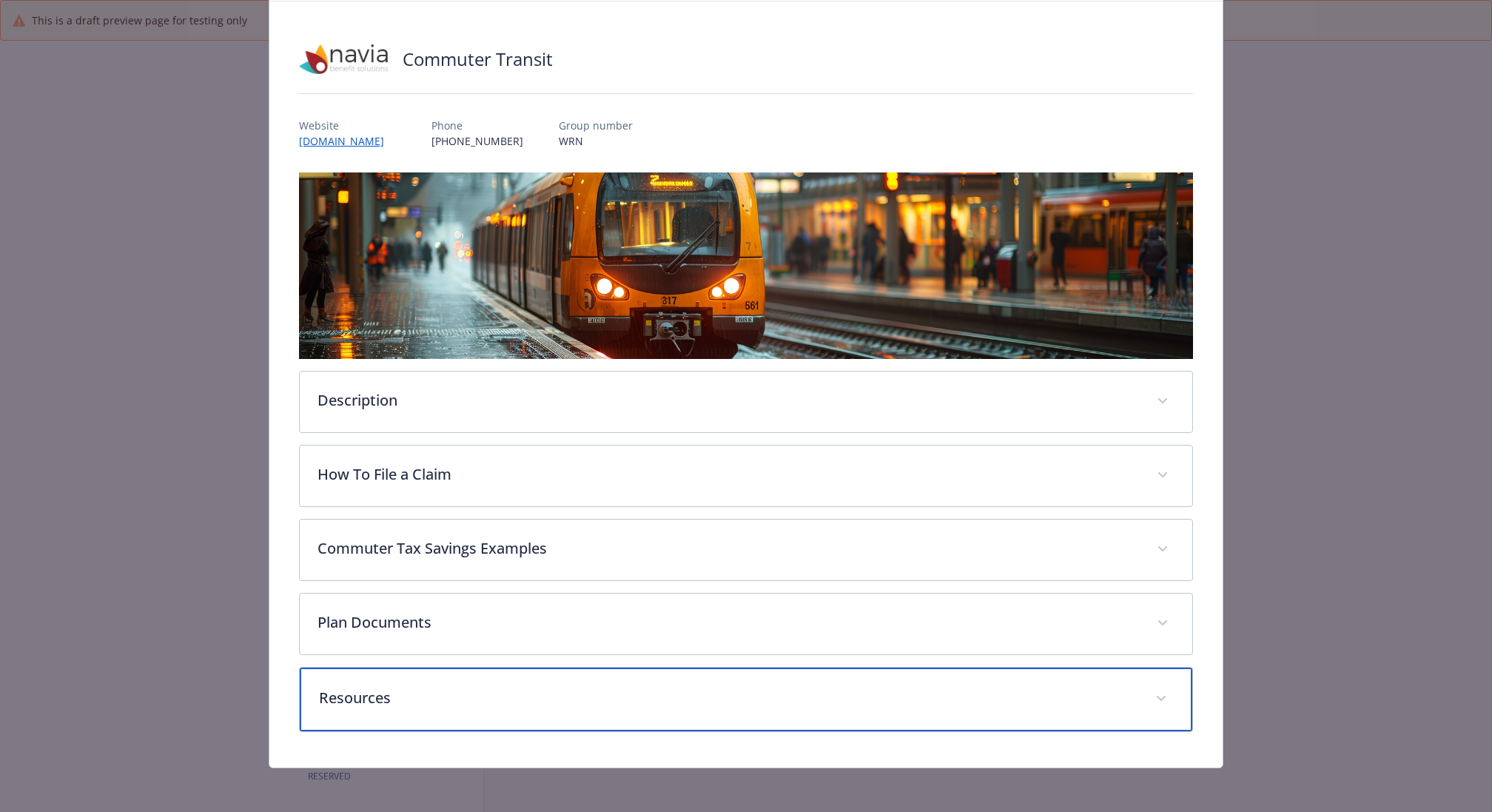
scroll to position [0, 0]
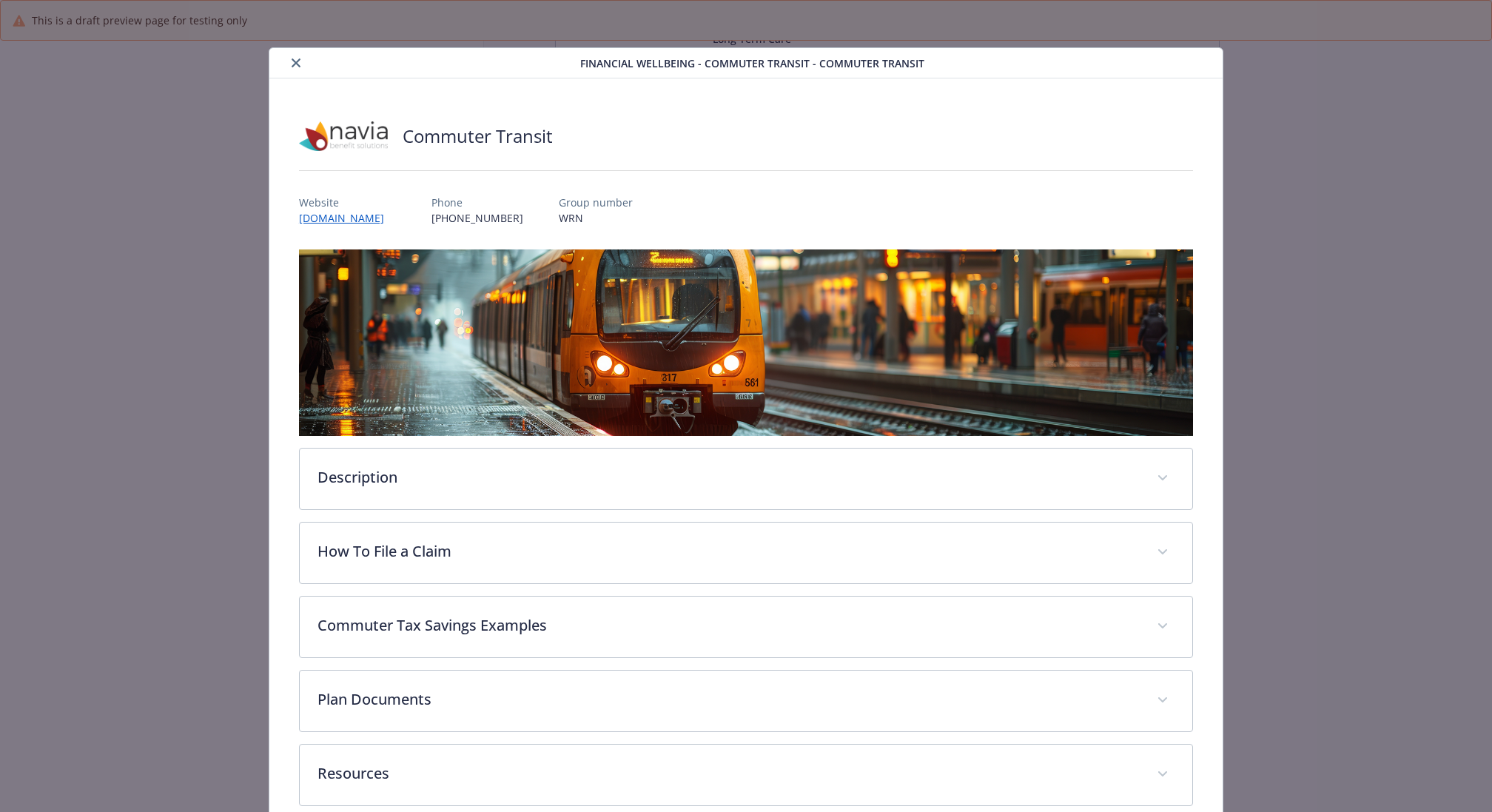
click at [295, 60] on icon "close" at bounding box center [296, 63] width 9 height 9
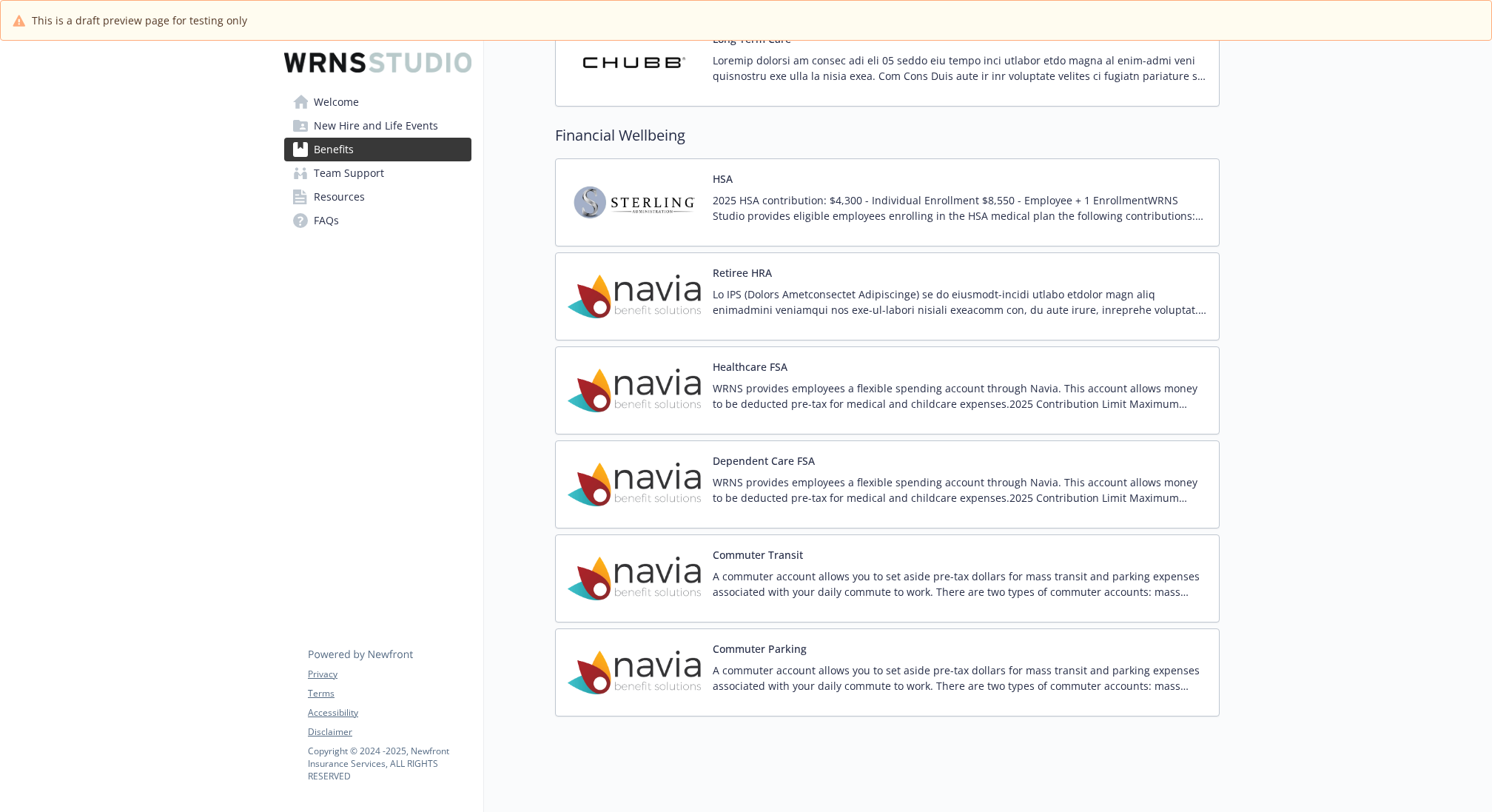
click at [923, 641] on div "Commuter Parking A commuter account allows you to set aside pre-tax dollars for…" at bounding box center [959, 672] width 494 height 63
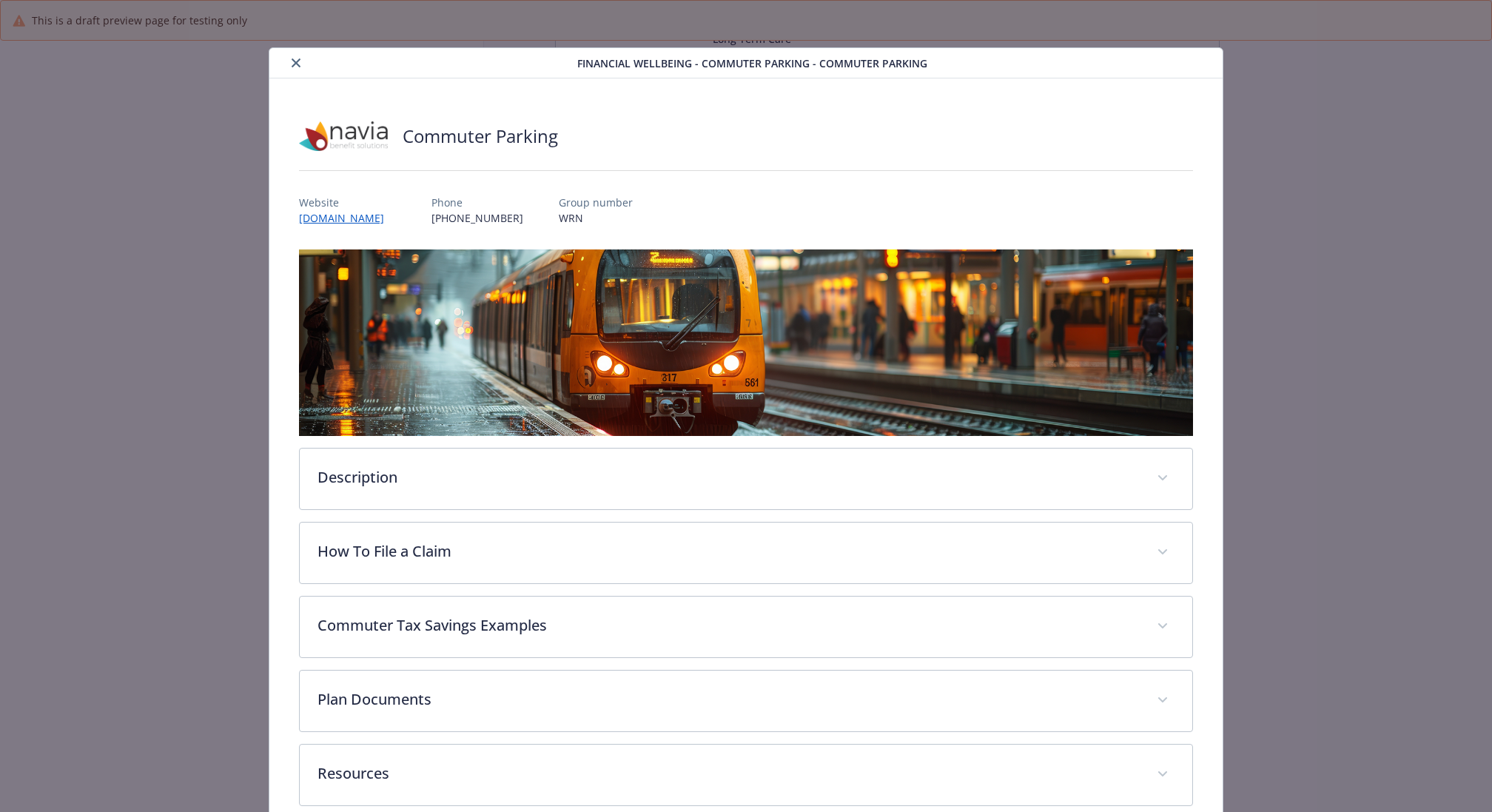
scroll to position [22, 0]
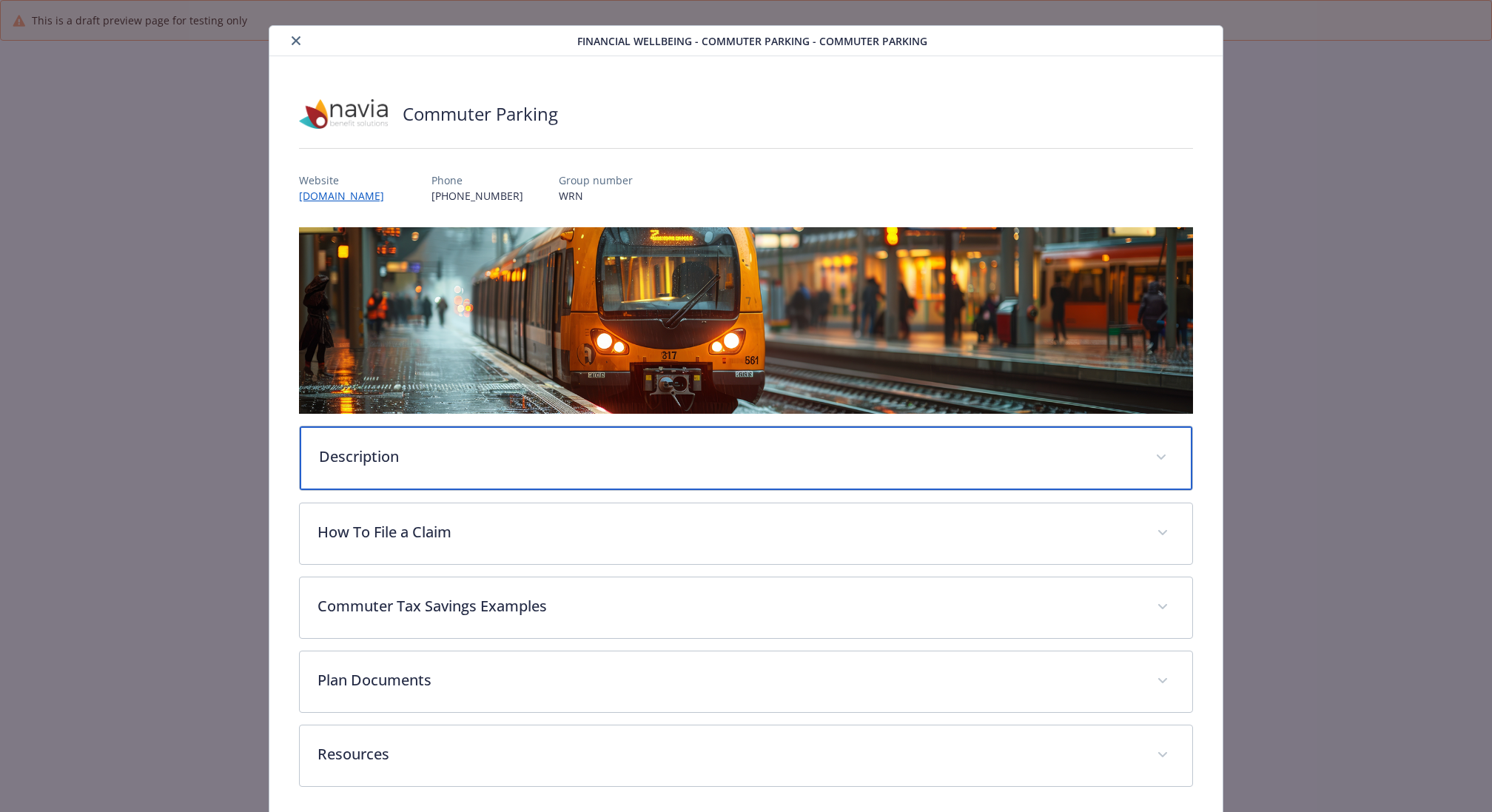
click at [664, 450] on p "Description" at bounding box center [728, 457] width 819 height 22
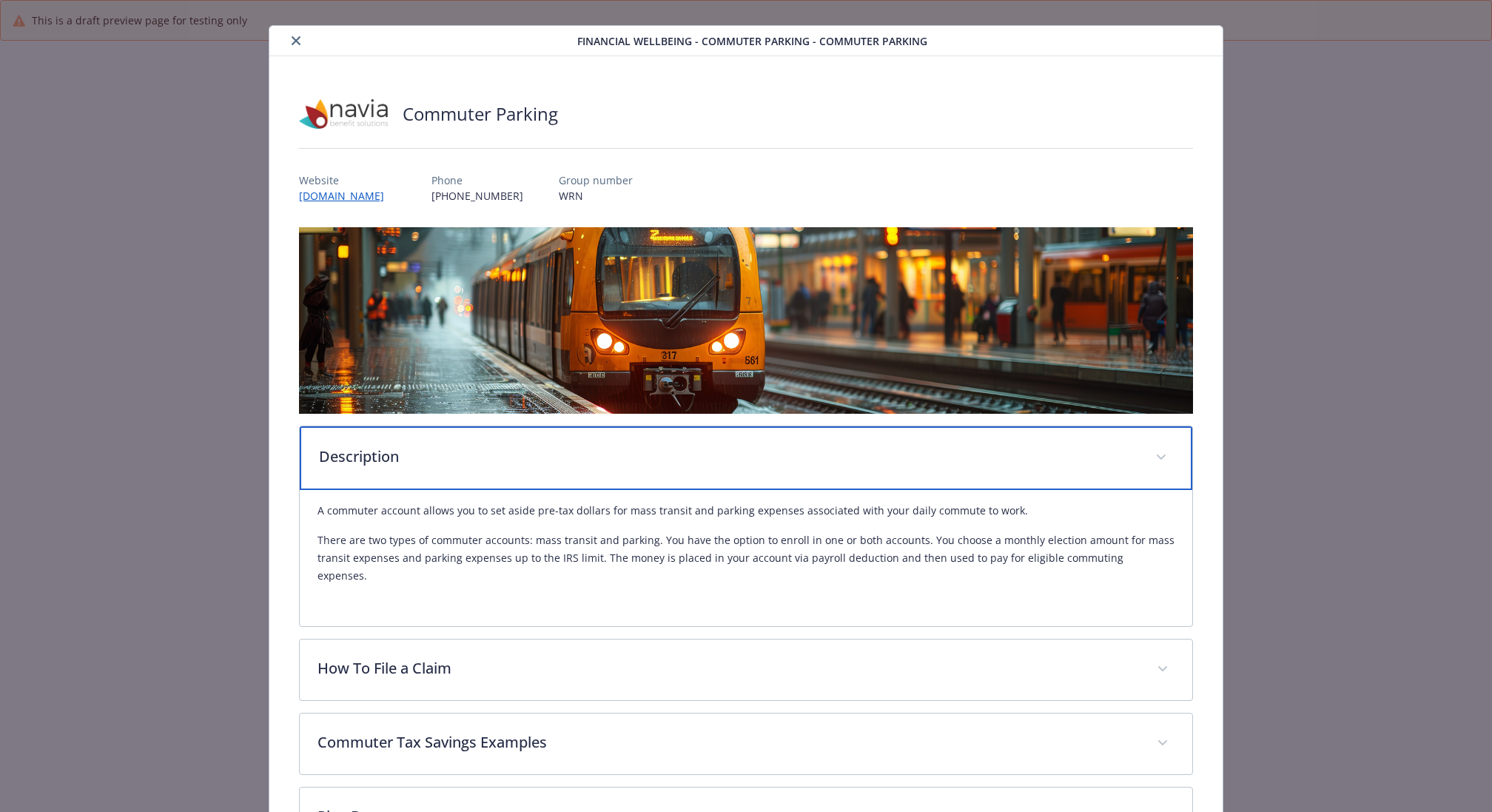
click at [622, 452] on p "Description" at bounding box center [728, 457] width 819 height 22
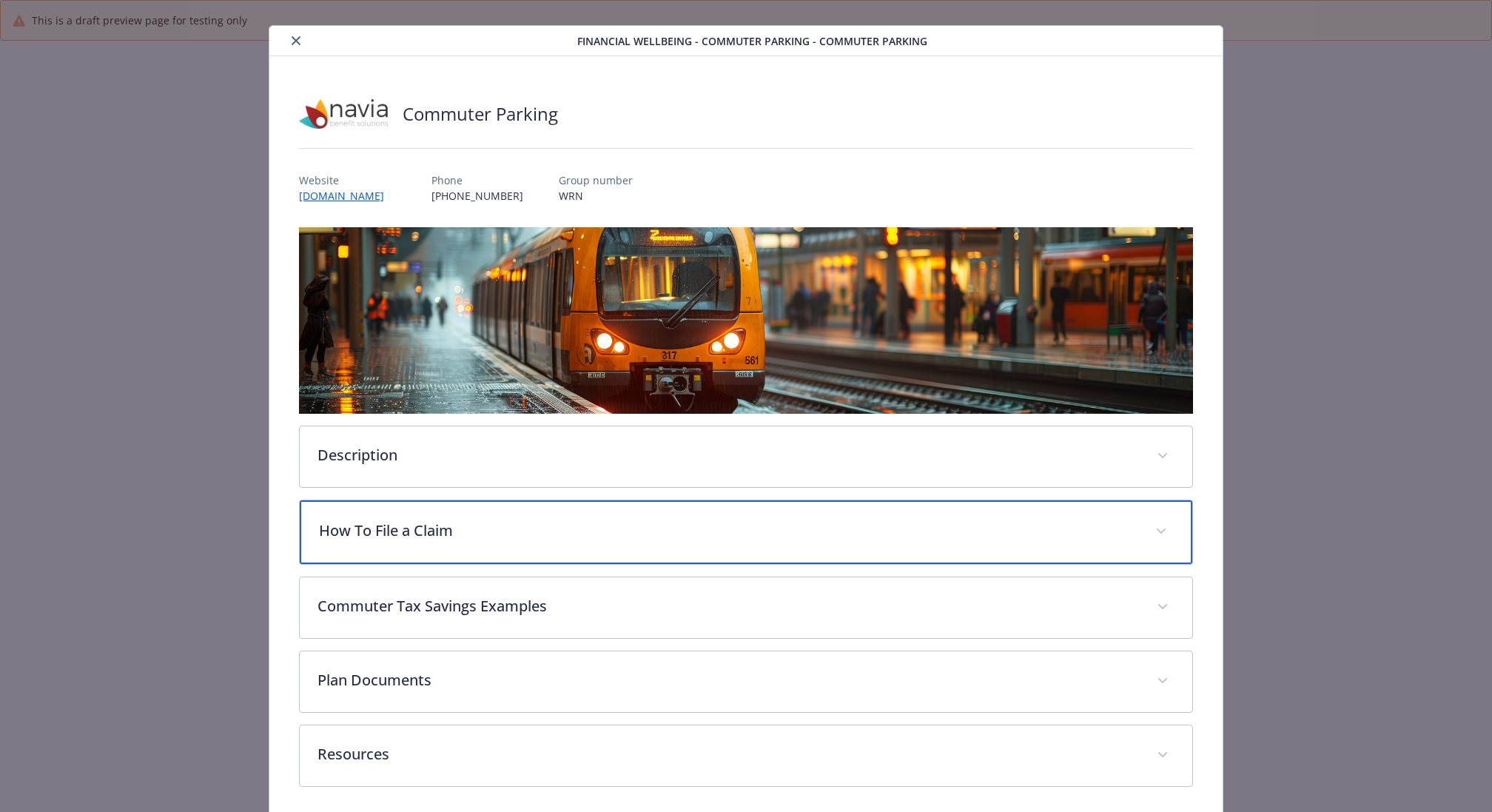
click at [589, 534] on p "How To File a Claim" at bounding box center [728, 530] width 819 height 22
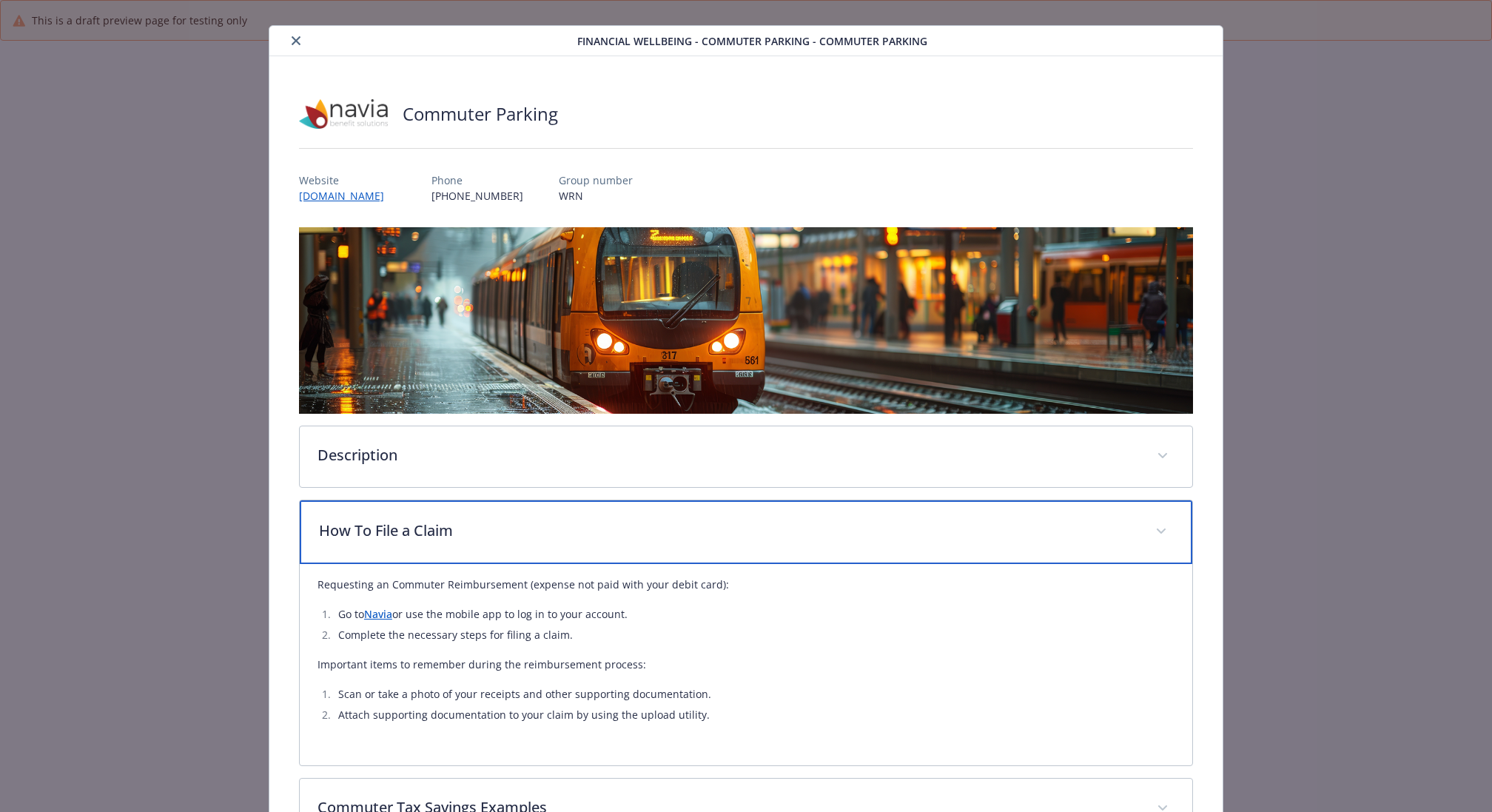
click at [589, 534] on p "How To File a Claim" at bounding box center [728, 530] width 819 height 22
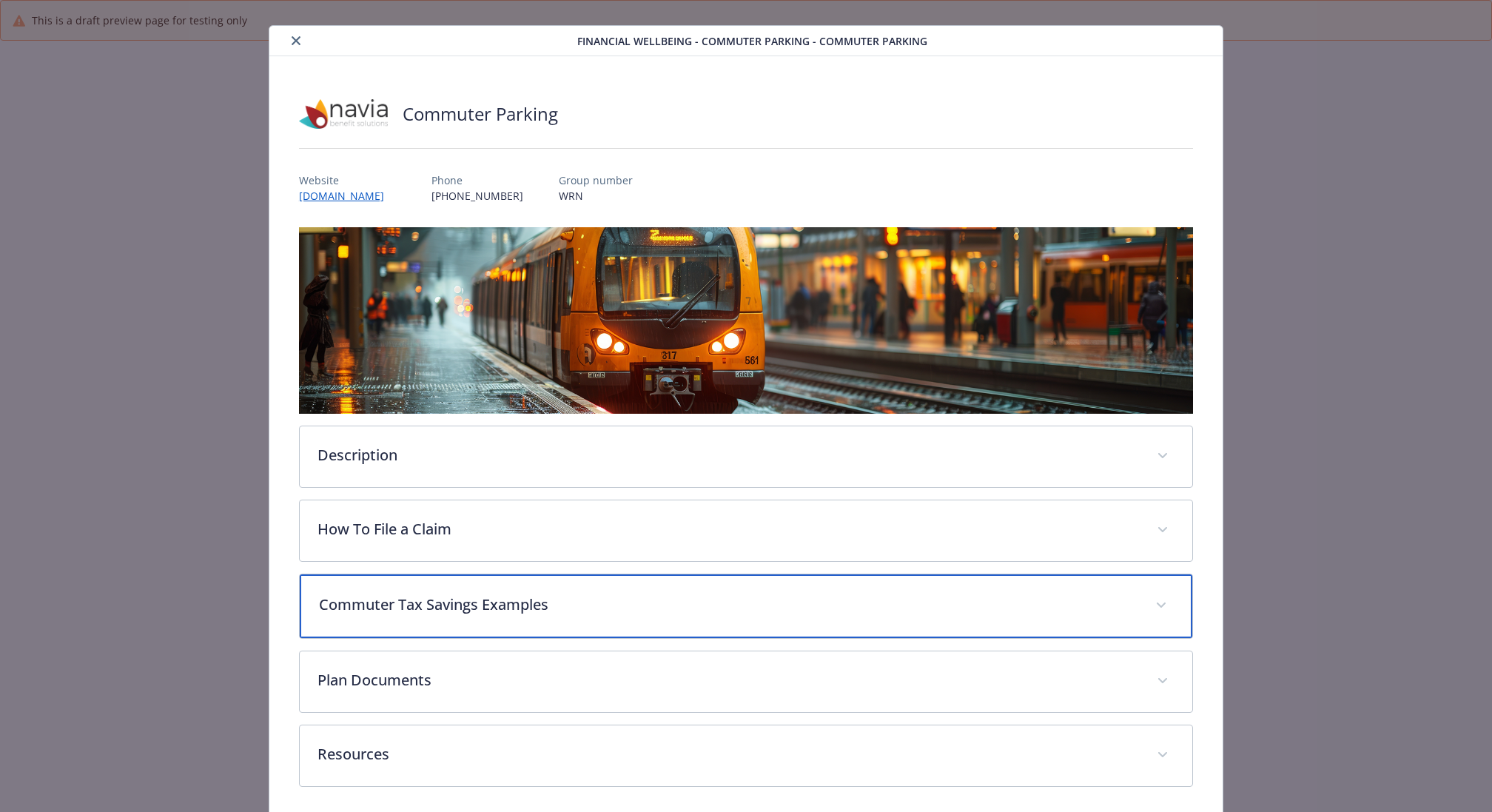
click at [572, 631] on div "Commuter Tax Savings Examples" at bounding box center [745, 606] width 892 height 63
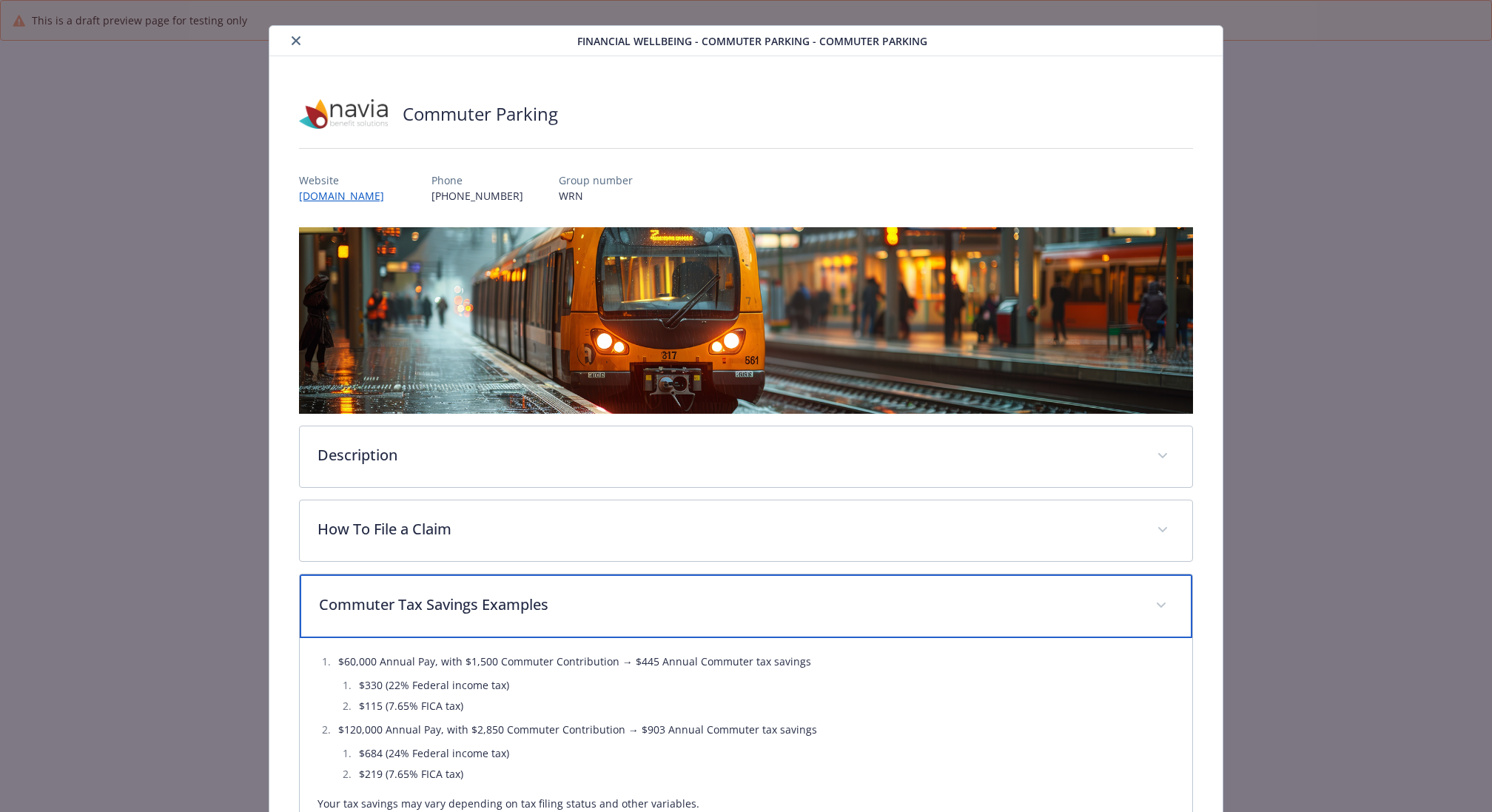
click at [575, 611] on p "Commuter Tax Savings Examples" at bounding box center [728, 605] width 819 height 22
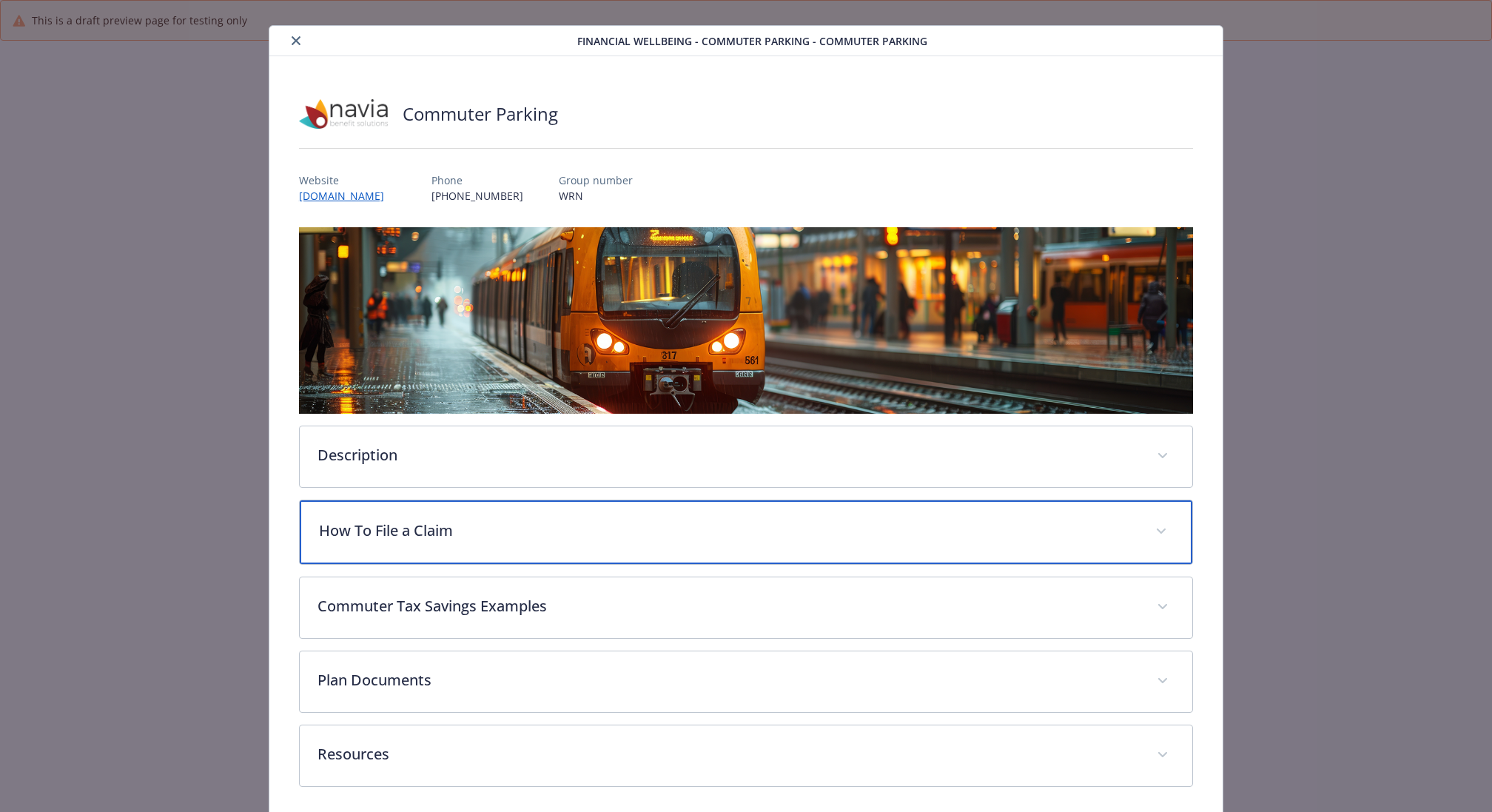
click at [566, 542] on div "How To File a Claim" at bounding box center [745, 532] width 892 height 63
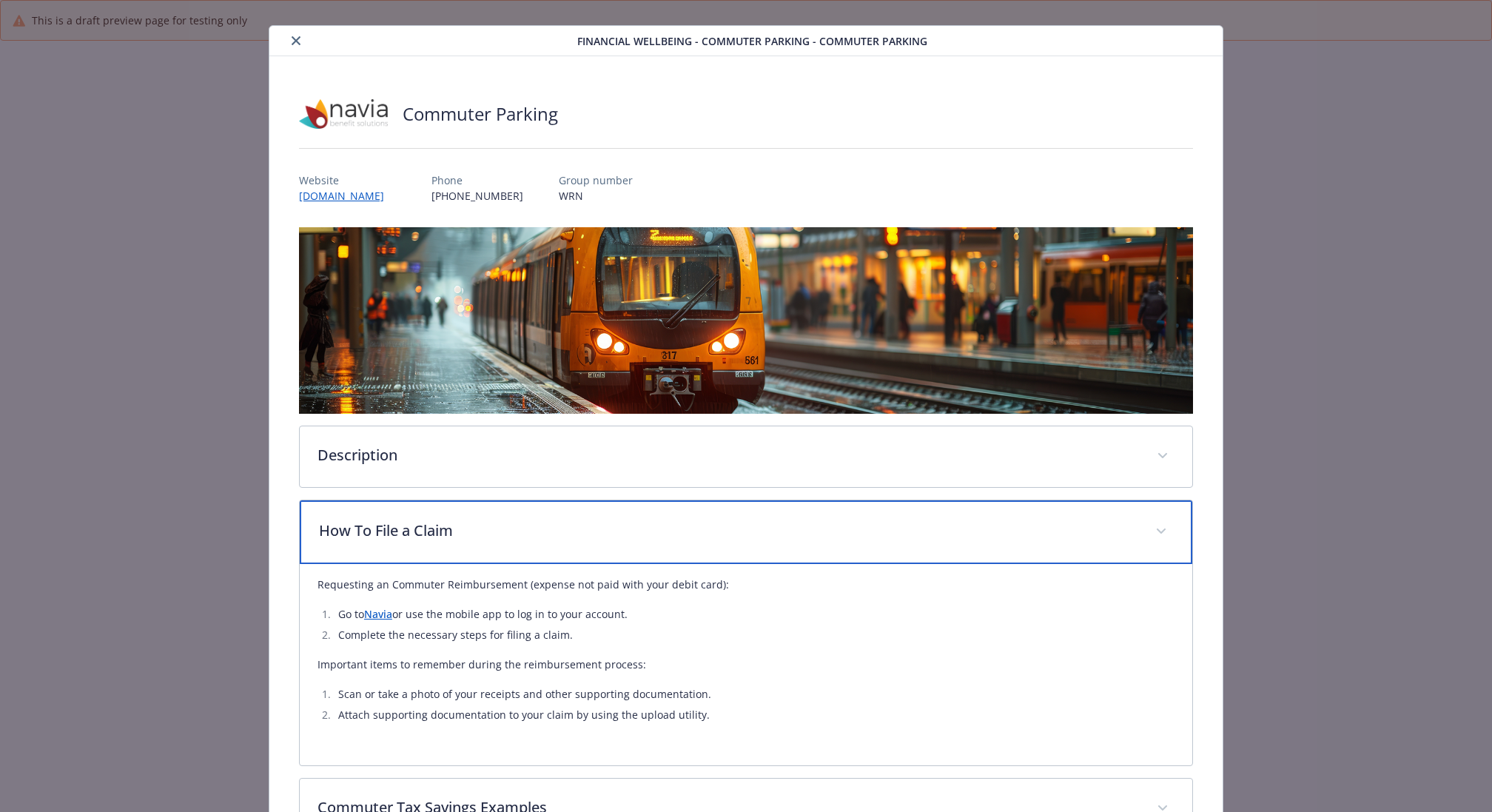
click at [566, 542] on div "How To File a Claim" at bounding box center [745, 532] width 892 height 63
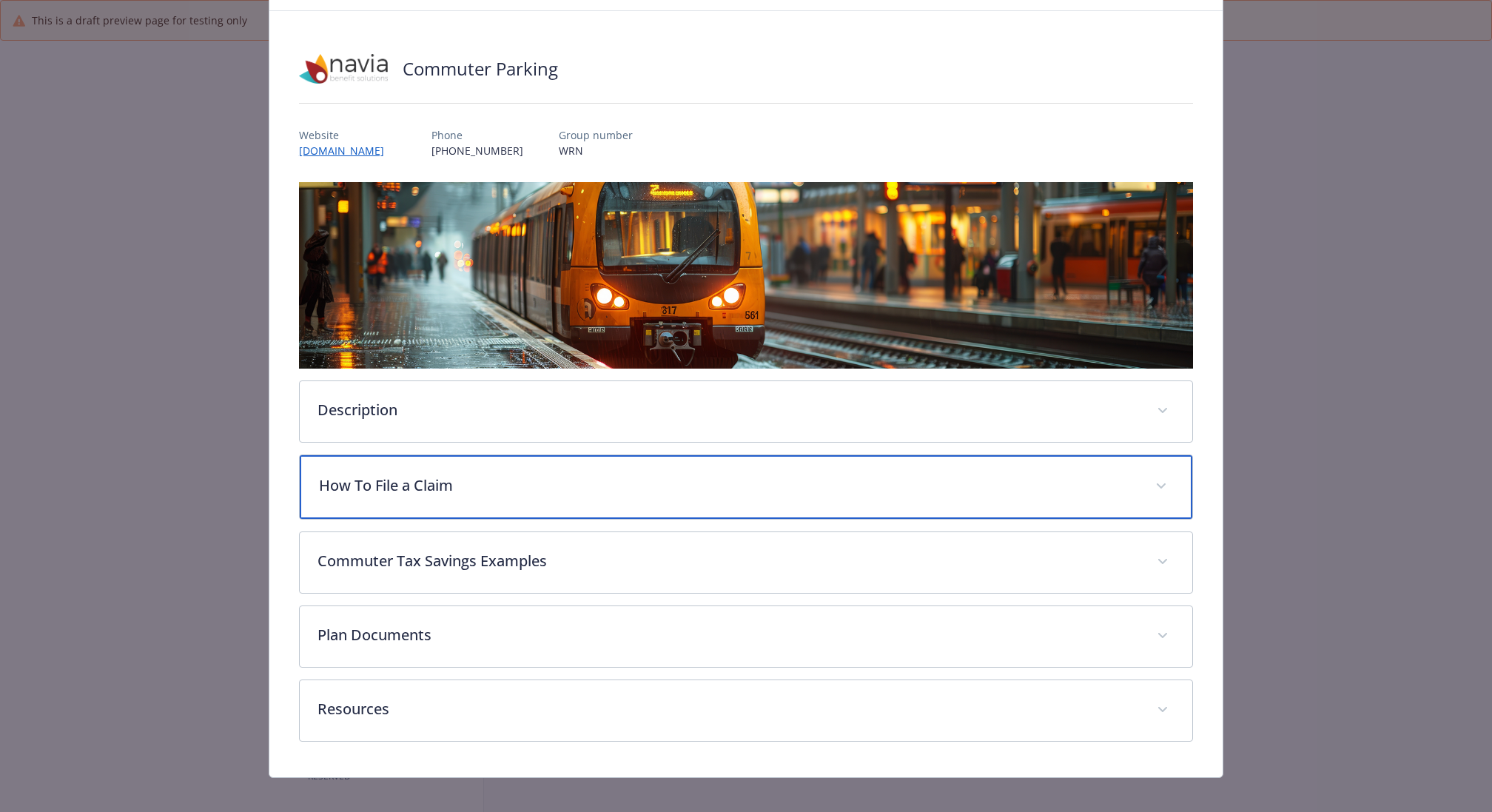
scroll to position [77, 0]
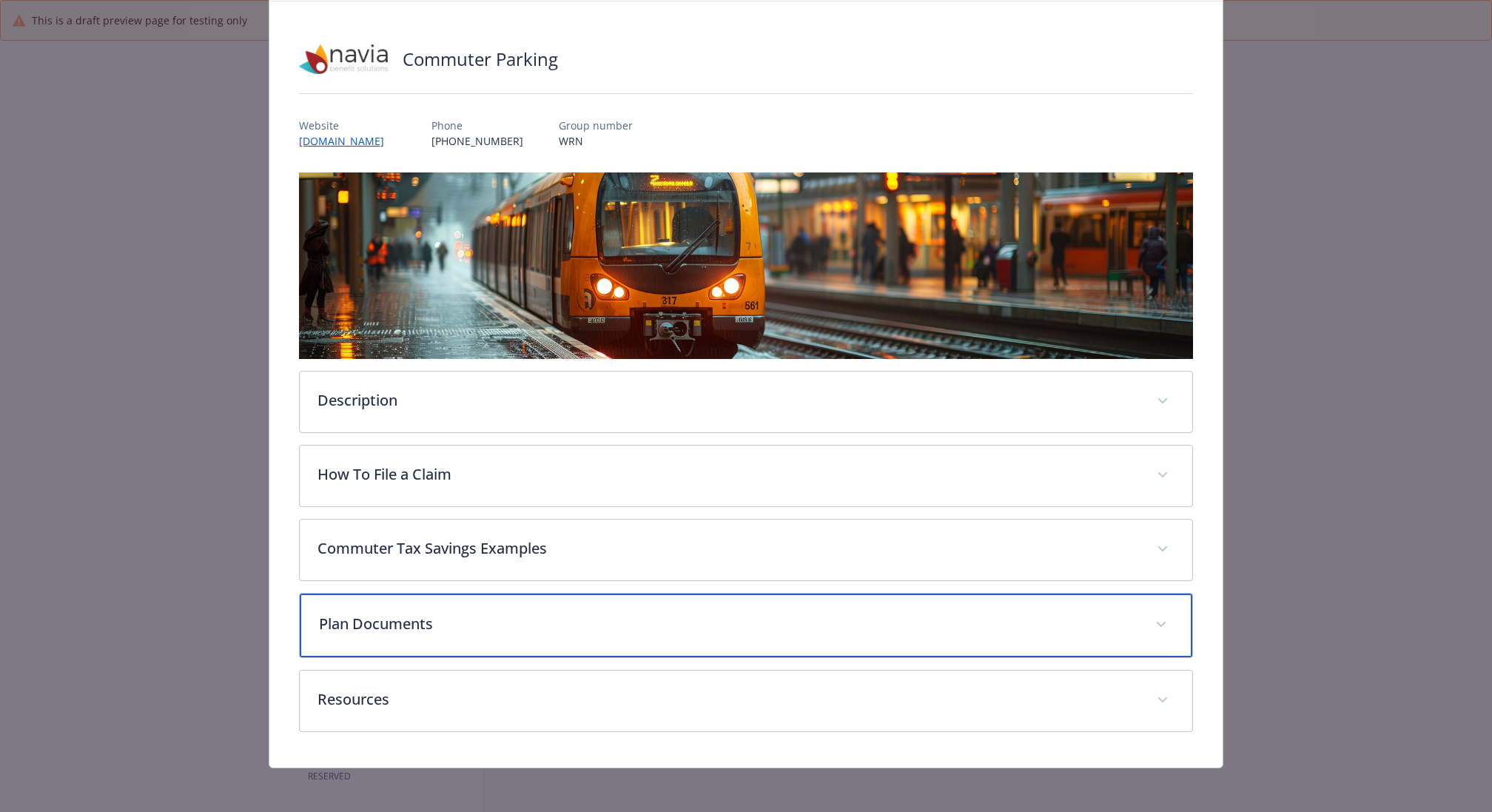
click at [530, 624] on p "Plan Documents" at bounding box center [728, 624] width 819 height 22
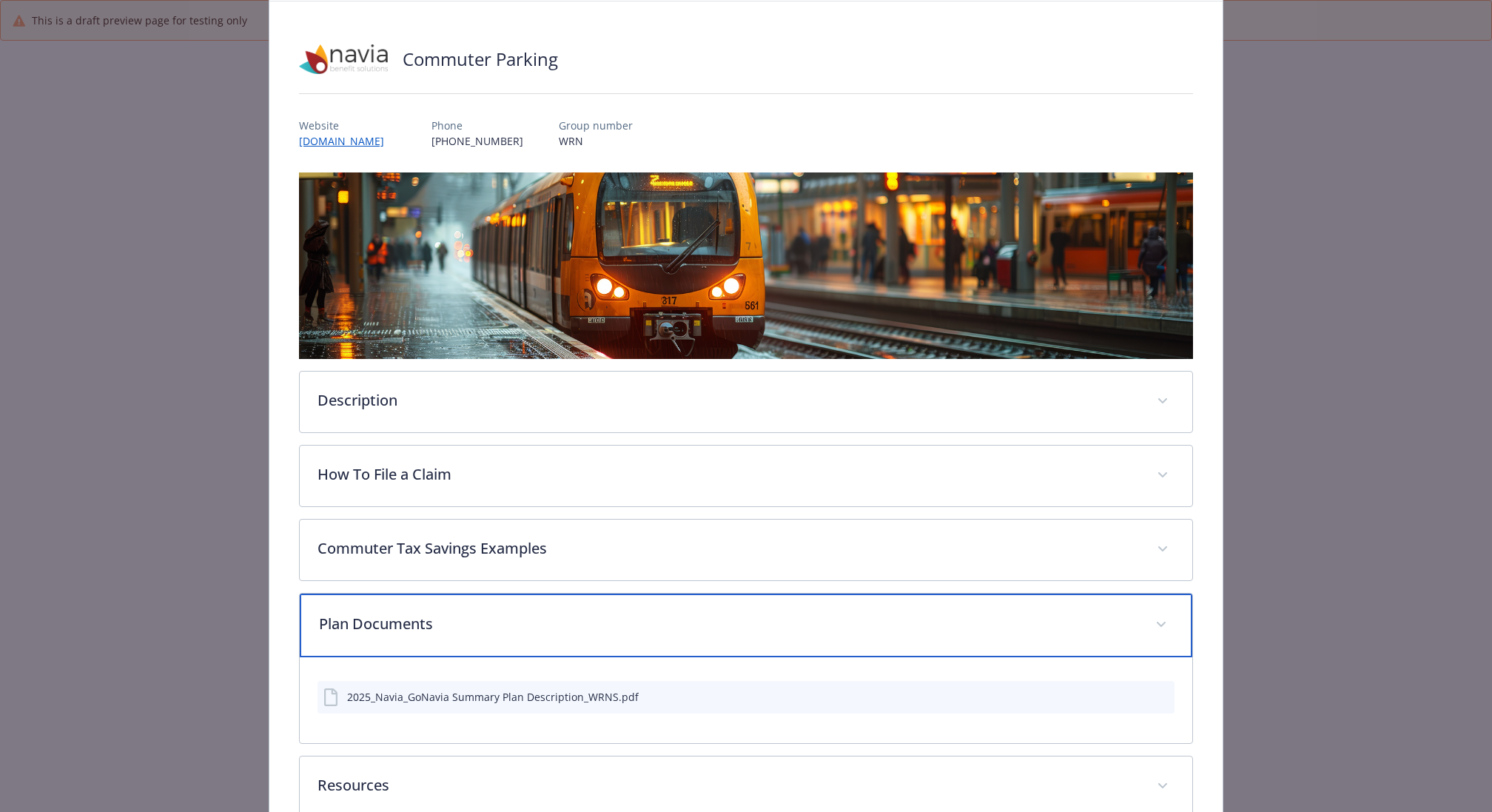
click at [530, 624] on p "Plan Documents" at bounding box center [728, 624] width 819 height 22
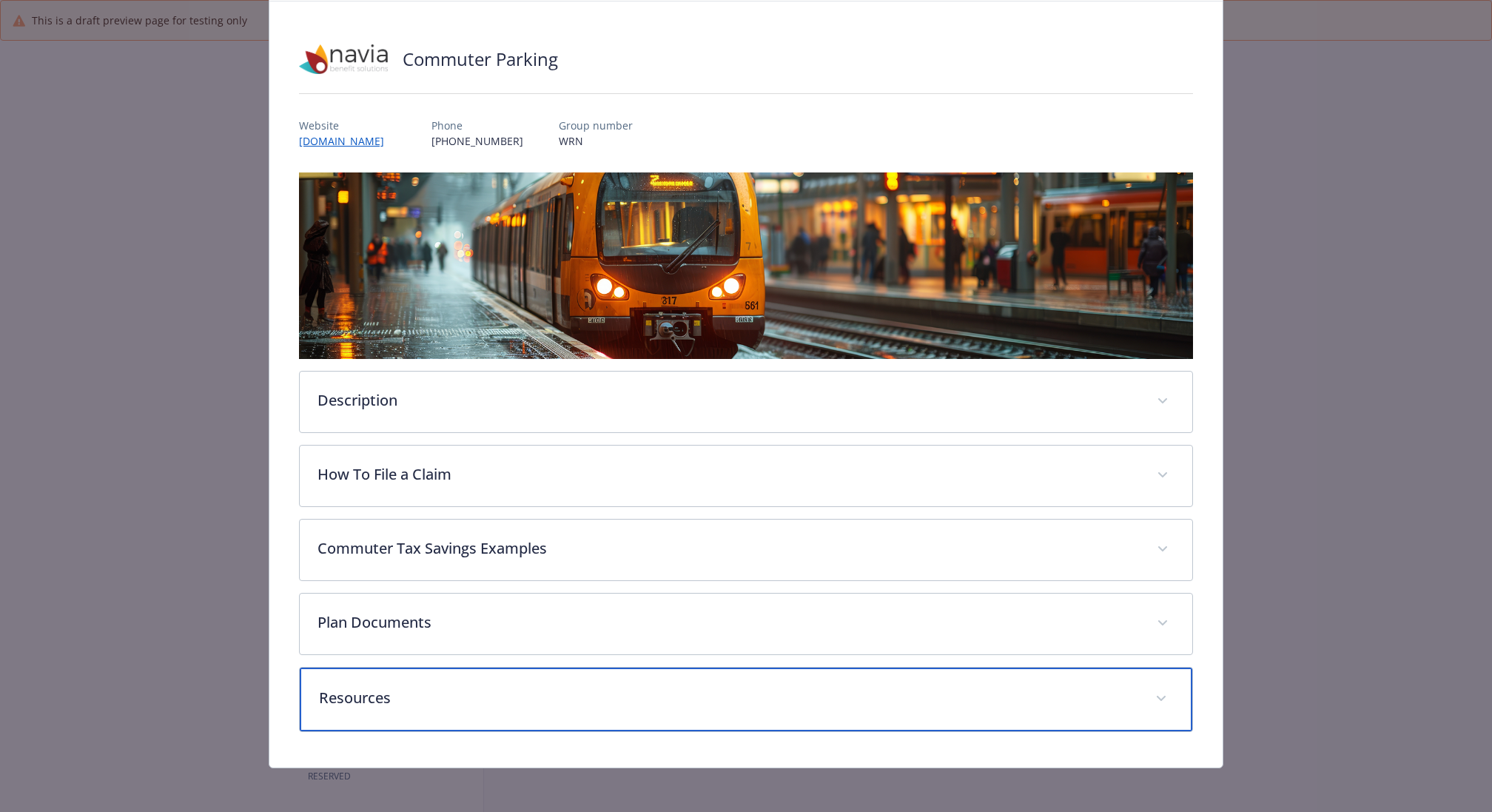
click at [502, 696] on p "Resources" at bounding box center [728, 698] width 819 height 22
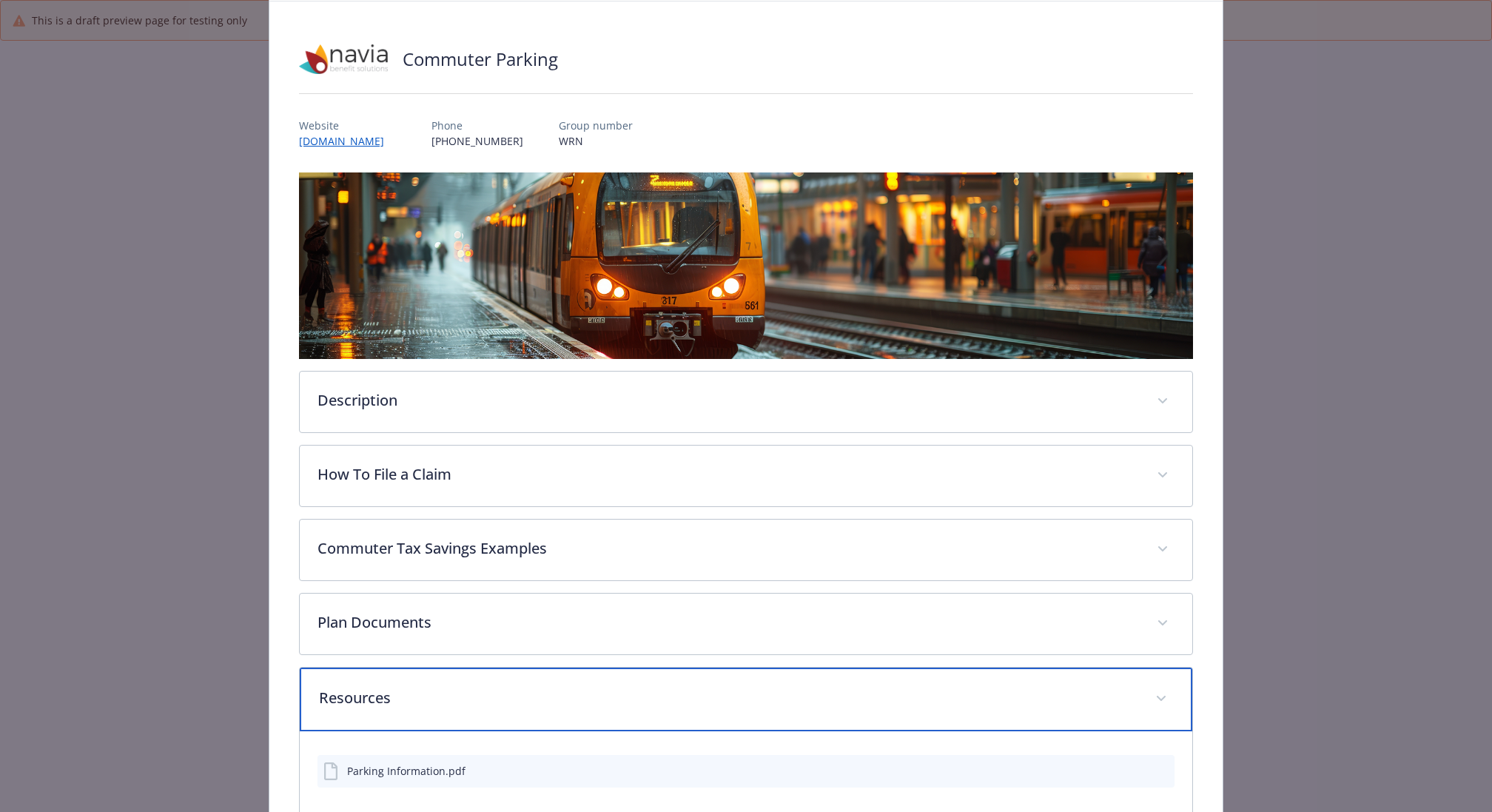
click at [502, 696] on p "Resources" at bounding box center [728, 698] width 819 height 22
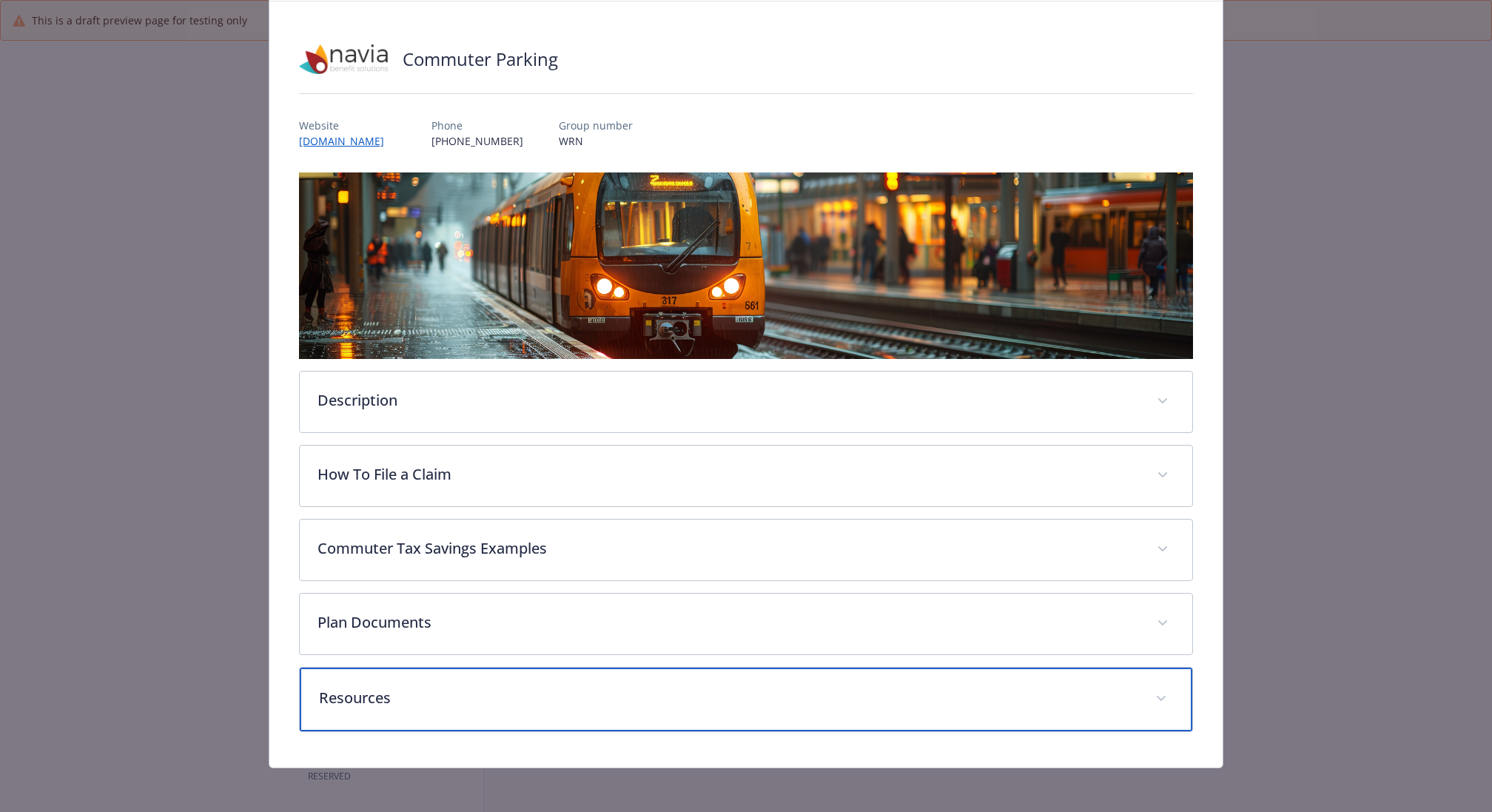
scroll to position [0, 0]
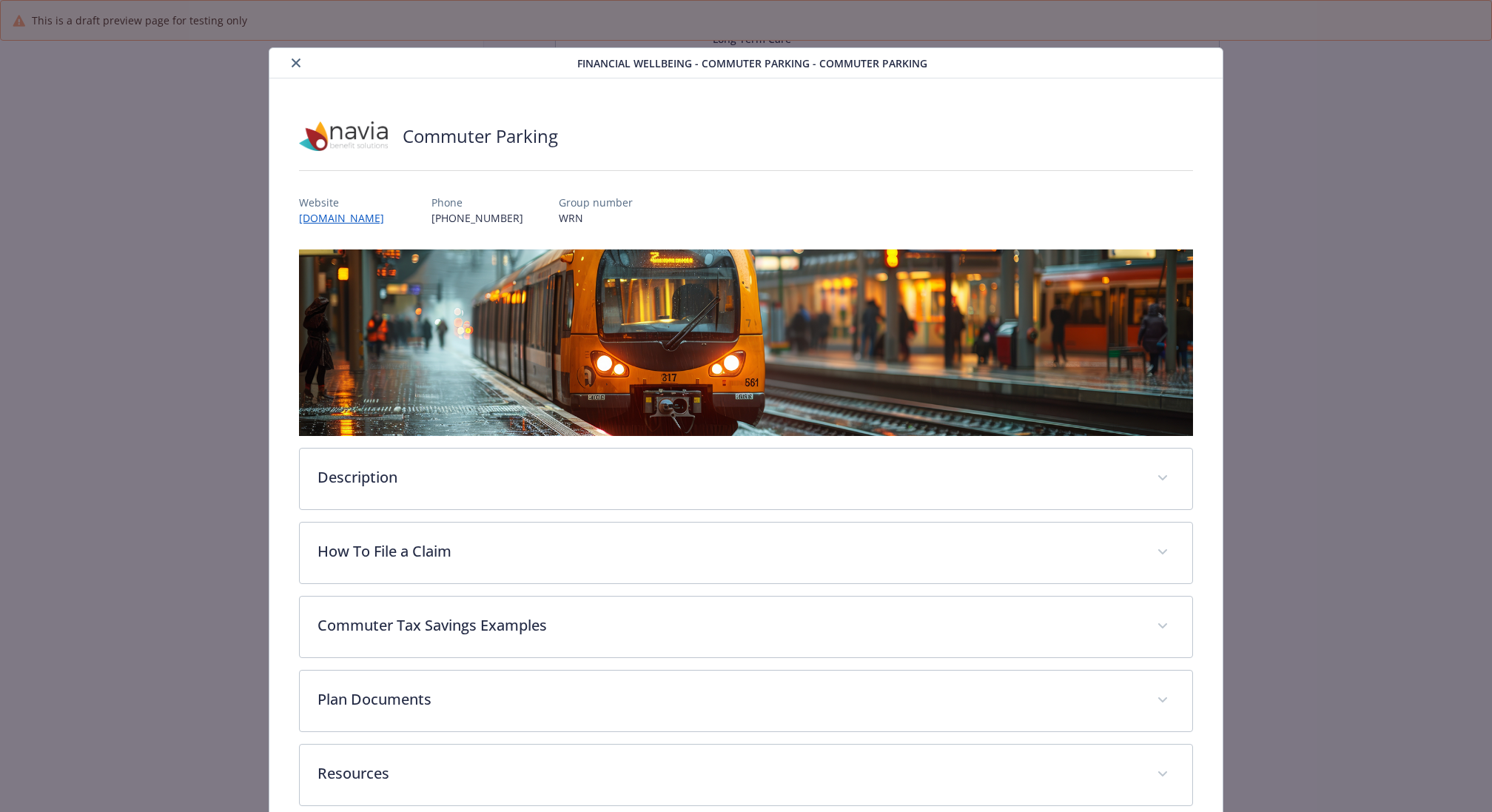
click at [298, 63] on icon "close" at bounding box center [296, 63] width 9 height 9
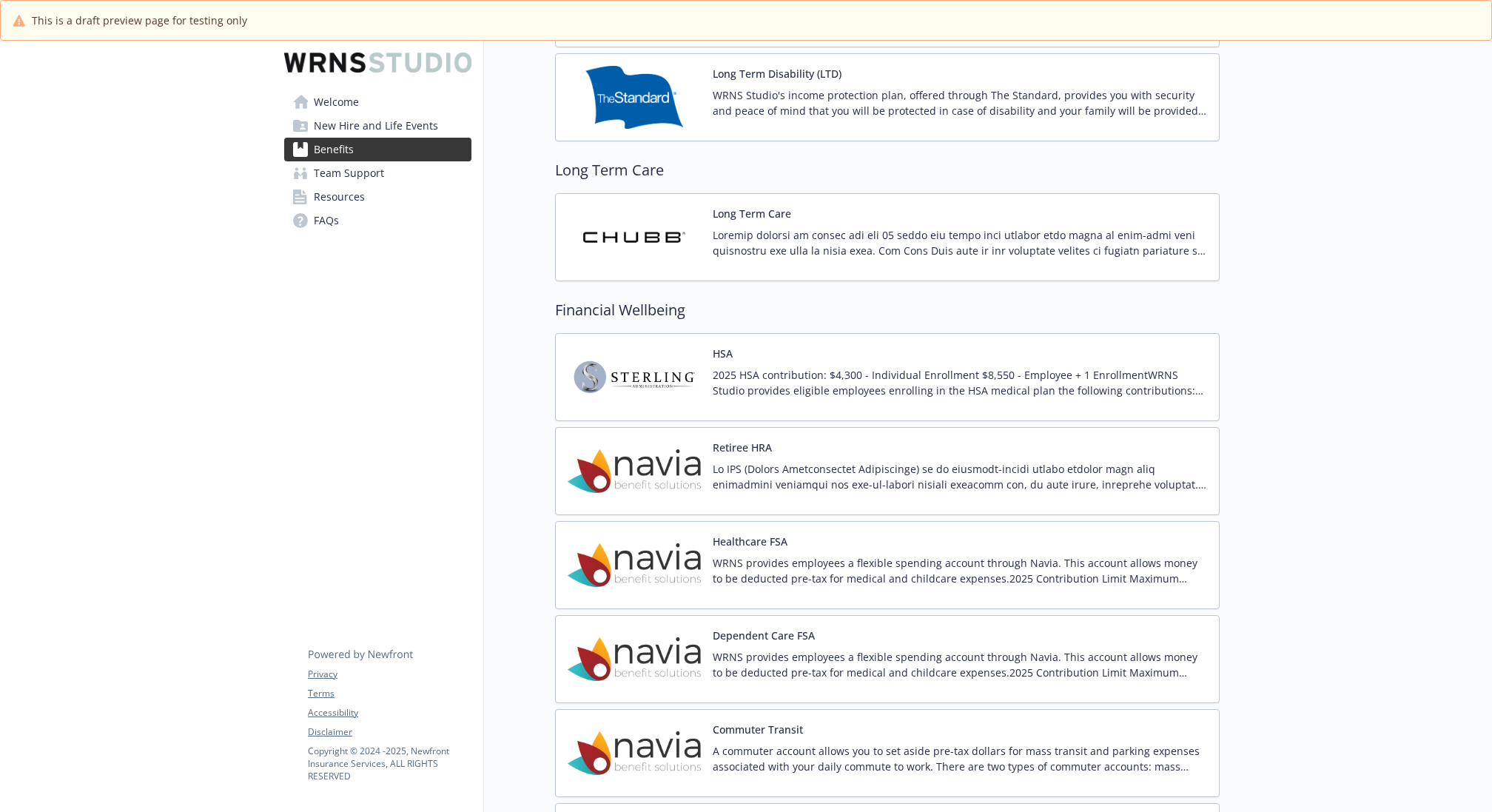
scroll to position [1283, 0]
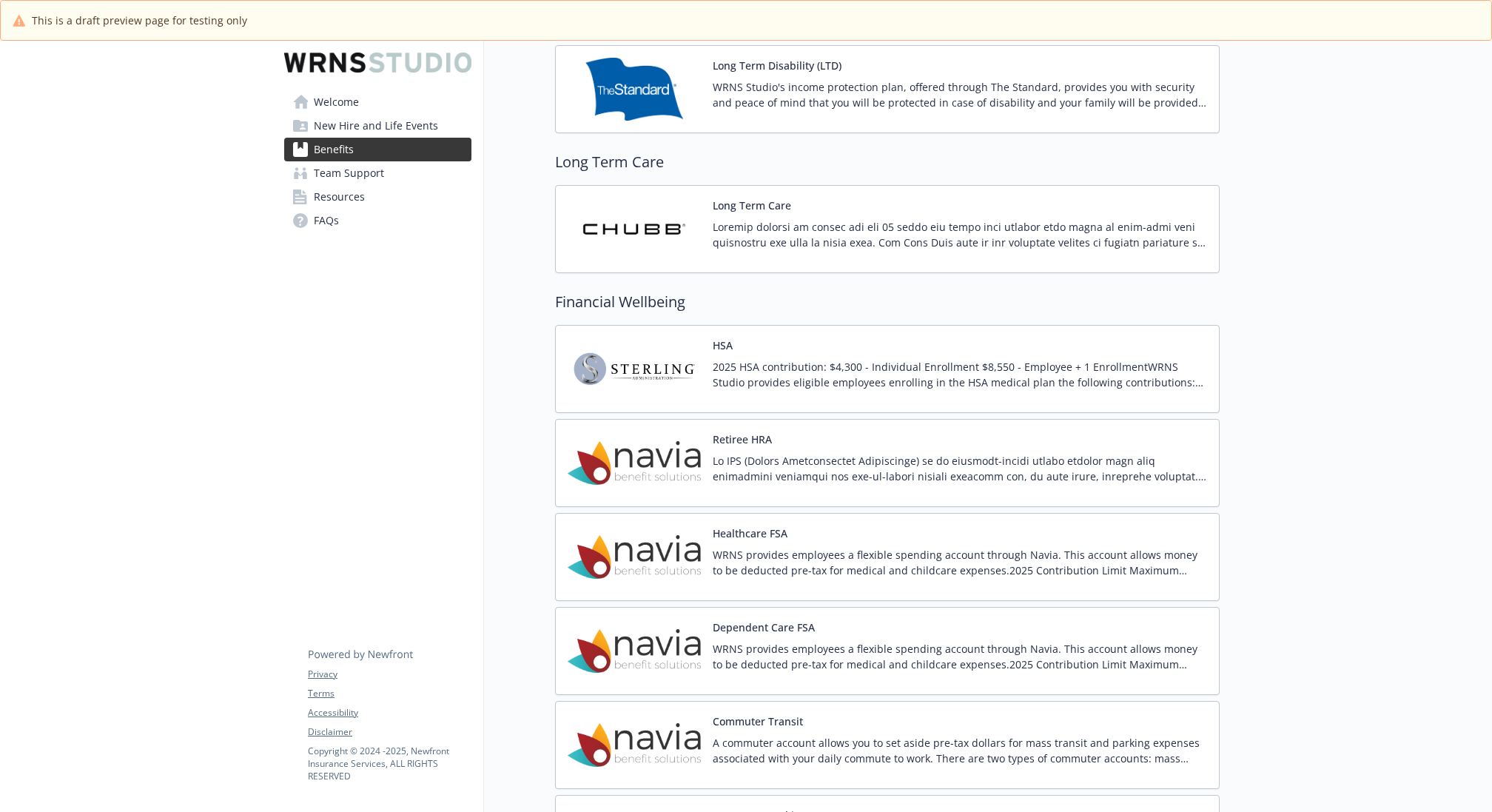
click at [919, 469] on p at bounding box center [959, 468] width 494 height 31
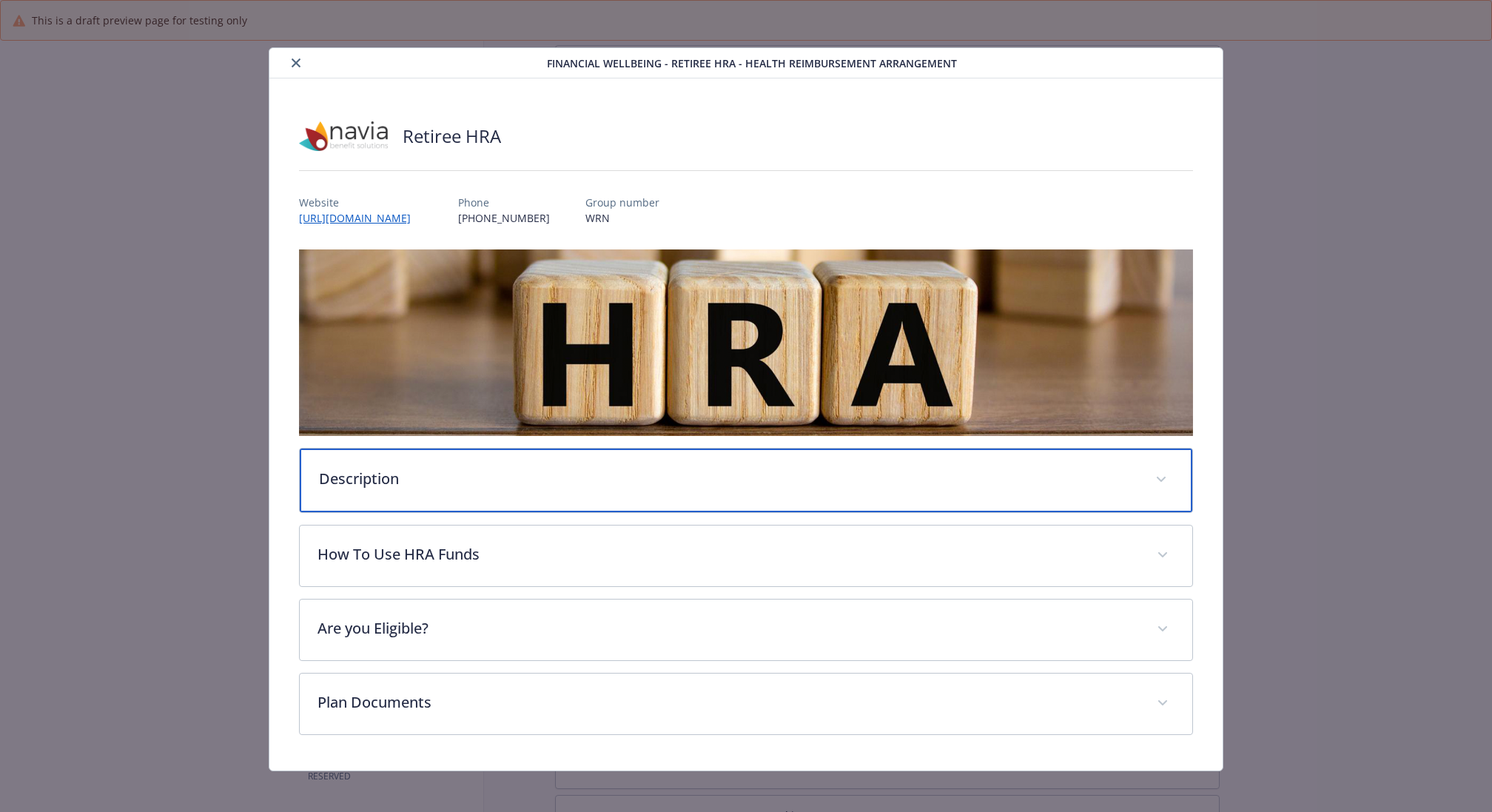
click at [758, 472] on p "Description" at bounding box center [728, 479] width 819 height 22
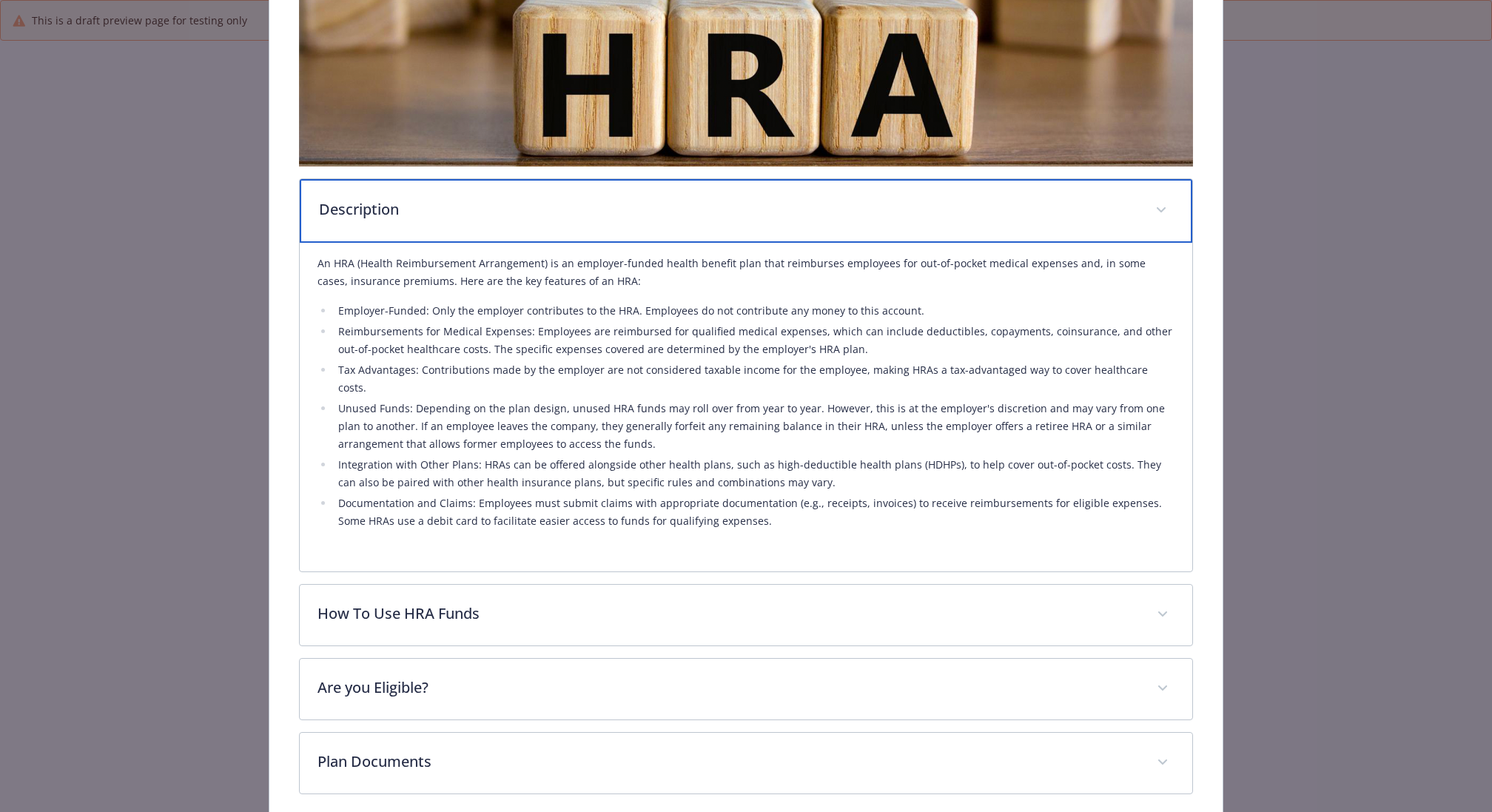
scroll to position [284, 0]
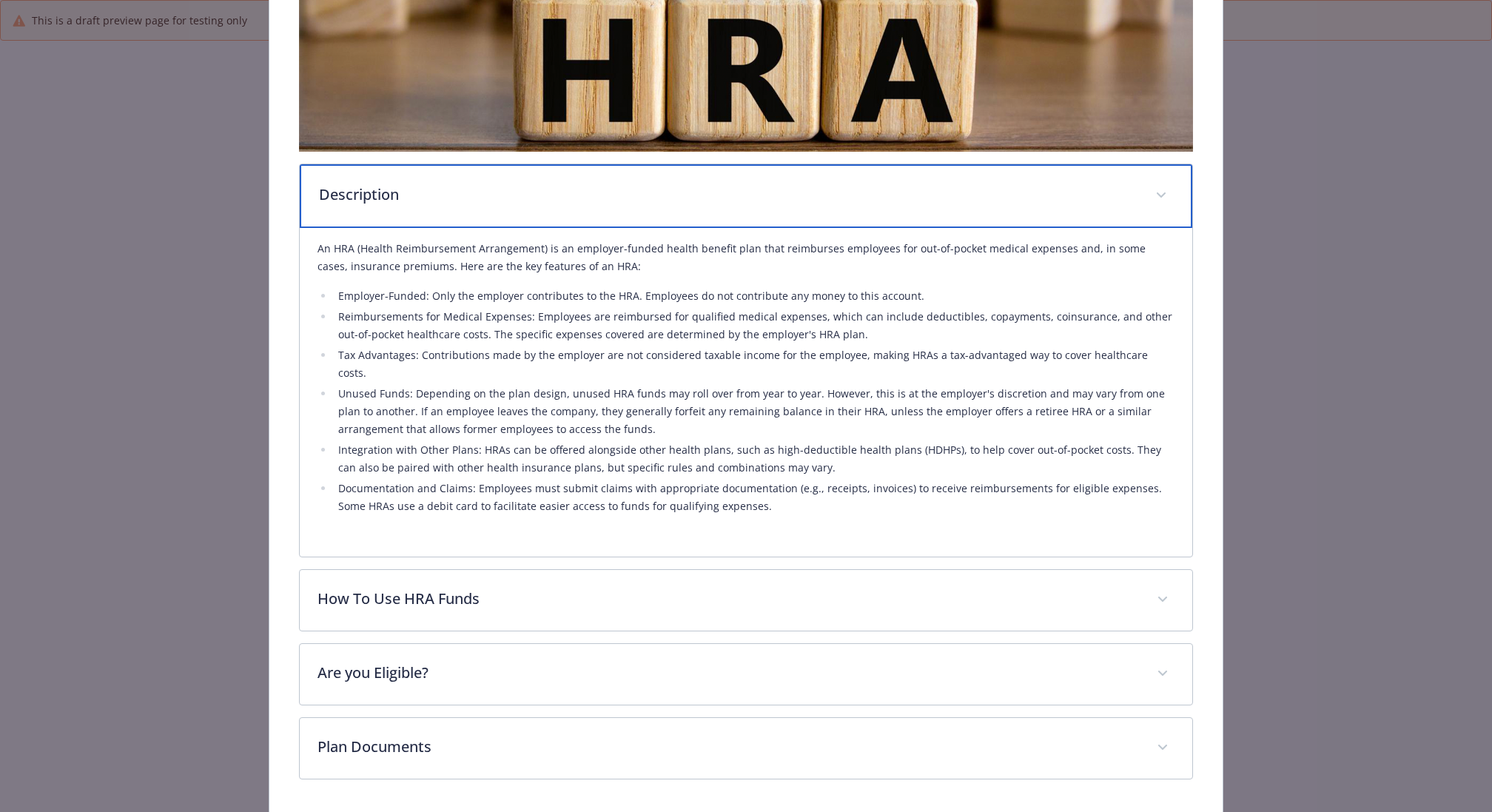
click at [738, 194] on p "Description" at bounding box center [728, 194] width 819 height 22
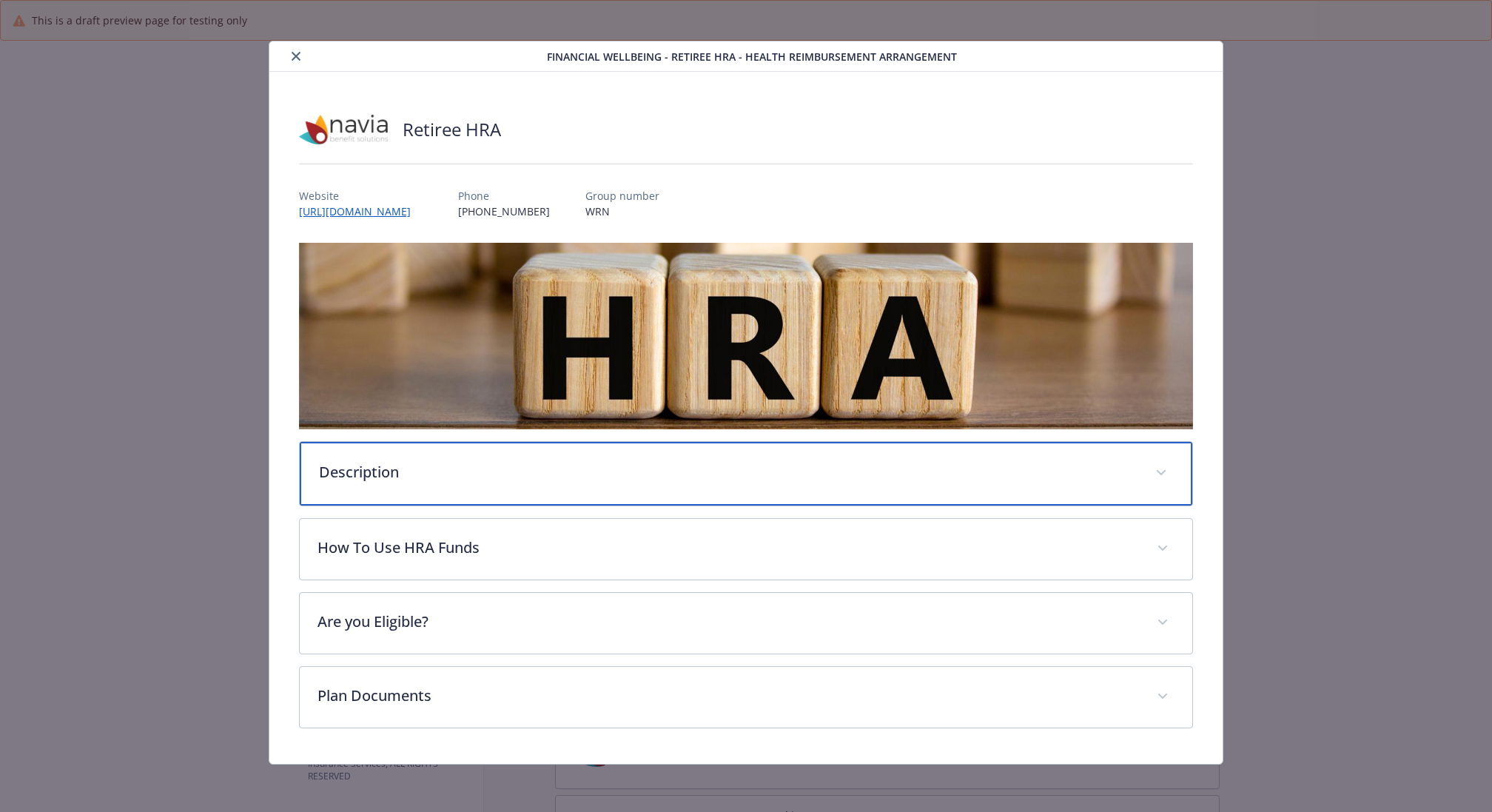
scroll to position [2, 0]
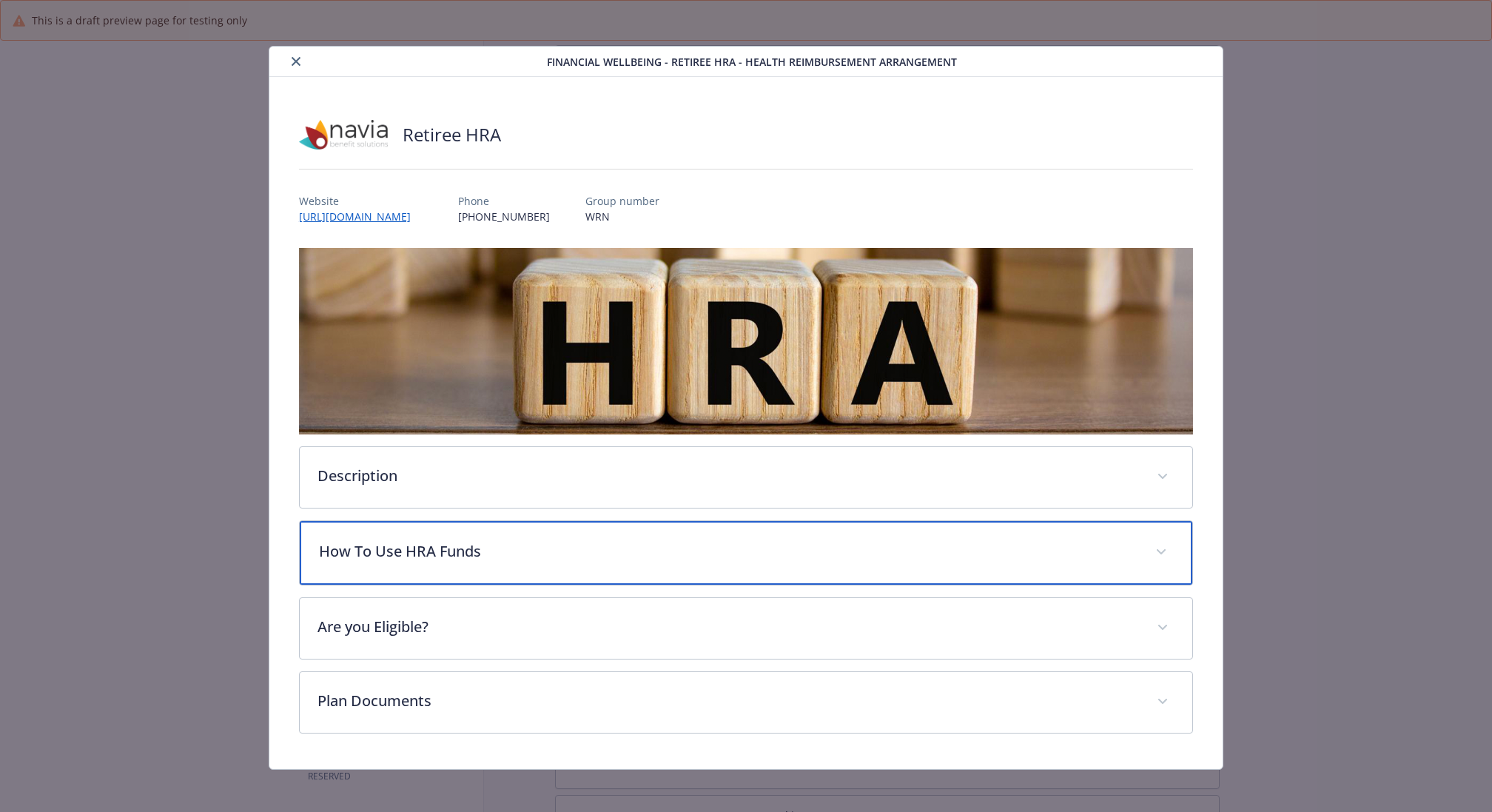
click at [602, 557] on p "How To Use HRA Funds" at bounding box center [728, 552] width 819 height 22
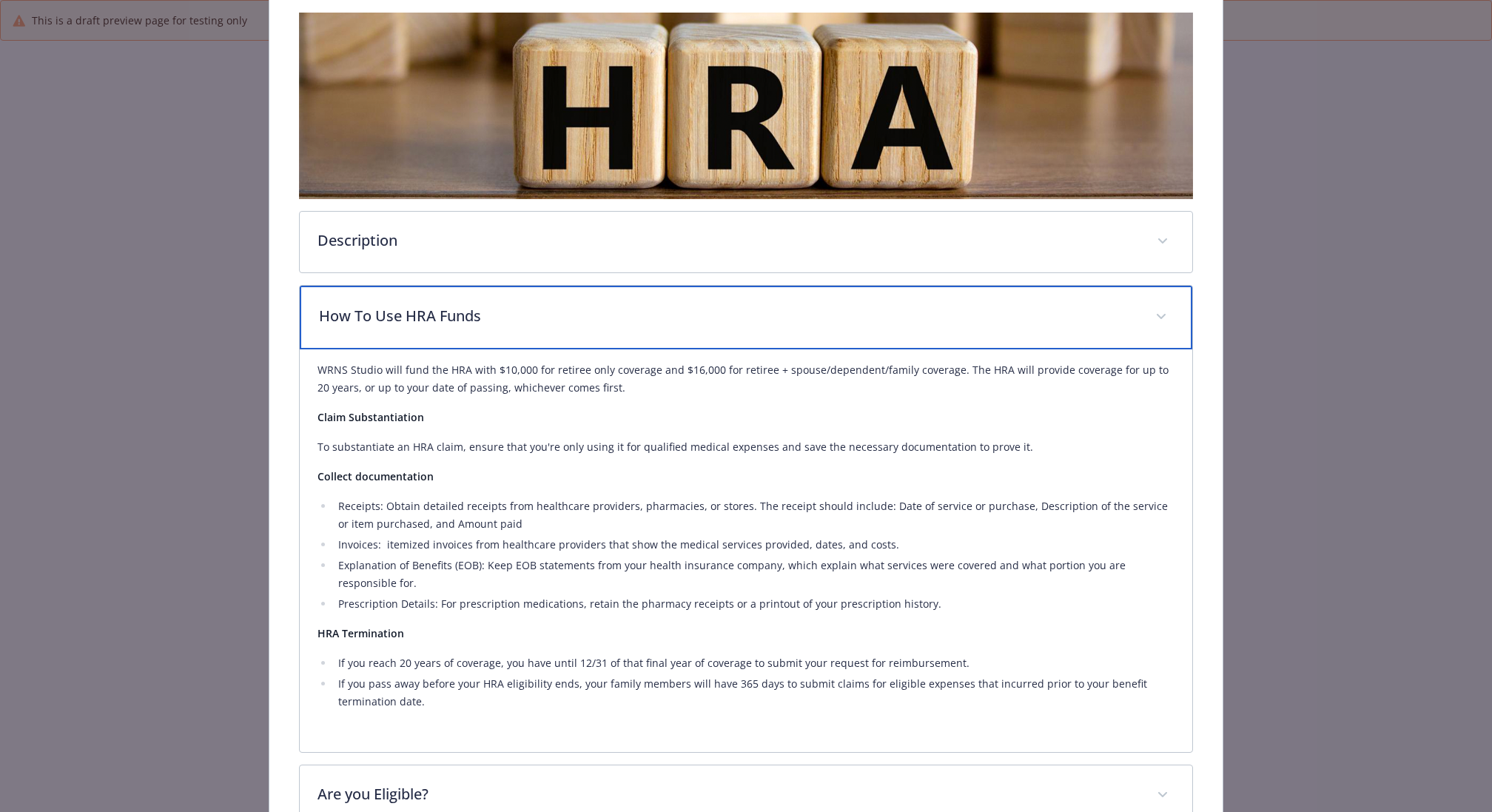
scroll to position [271, 0]
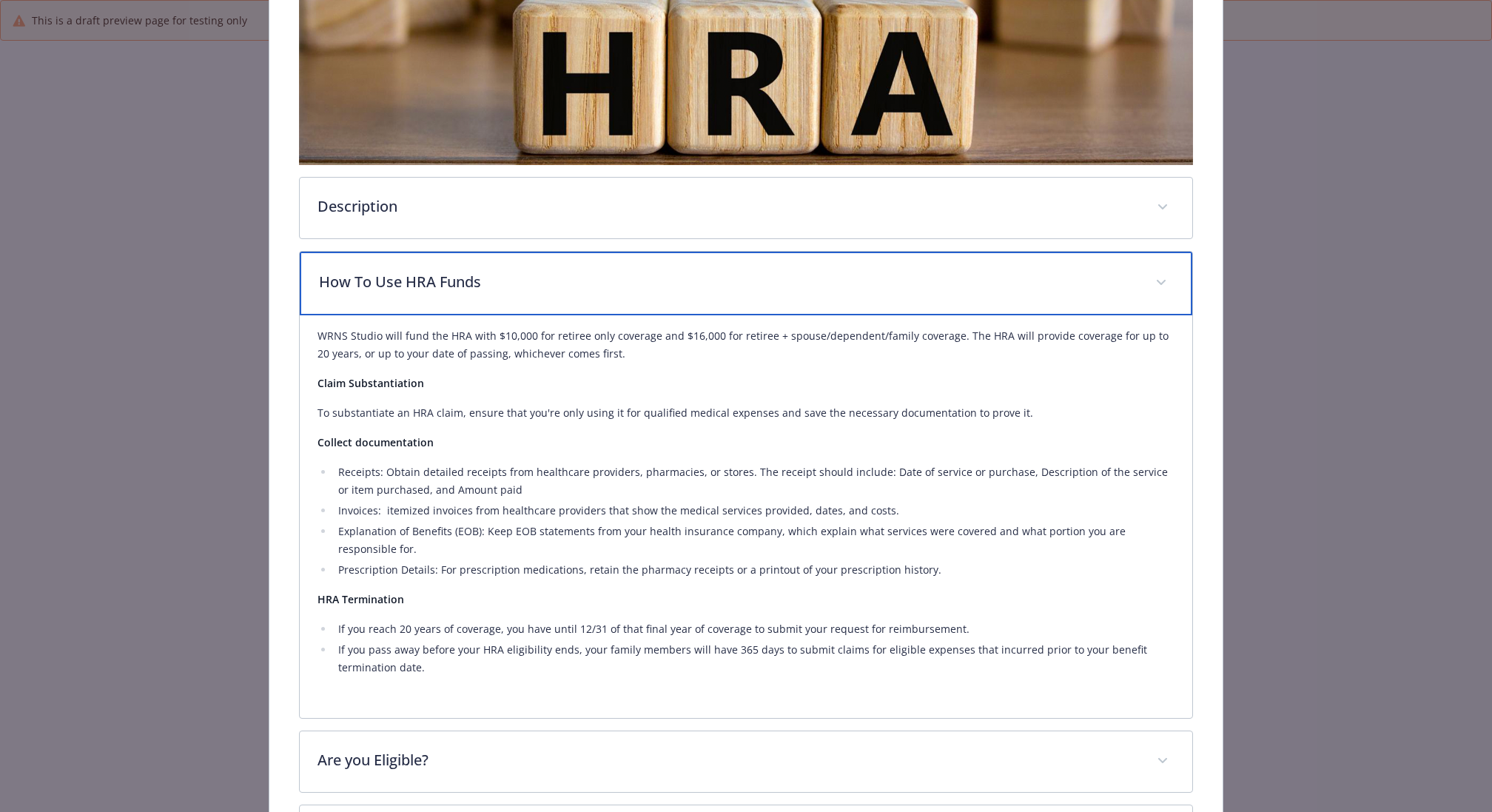
click at [645, 289] on div "How To Use HRA Funds" at bounding box center [745, 283] width 892 height 63
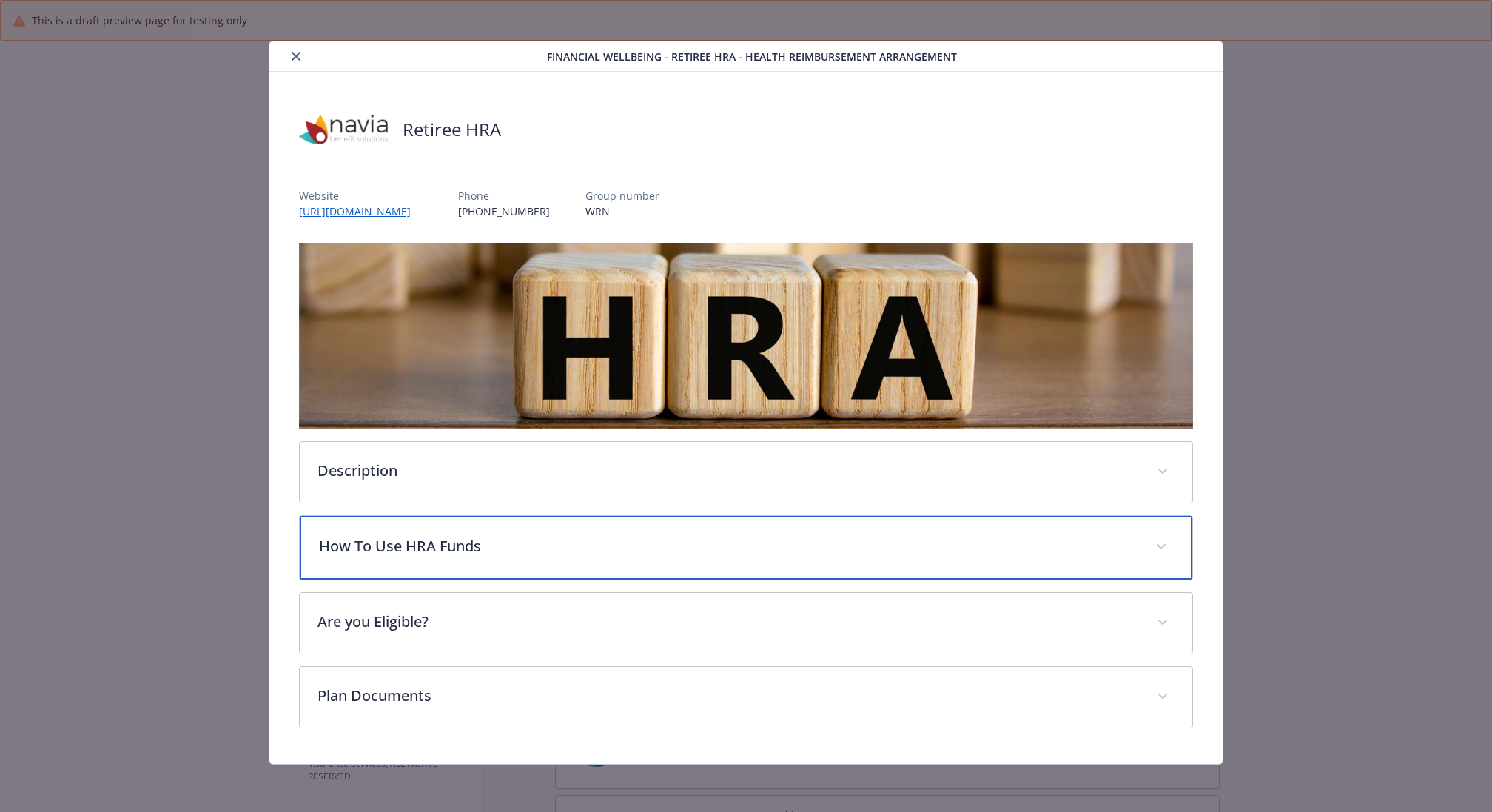
scroll to position [2, 0]
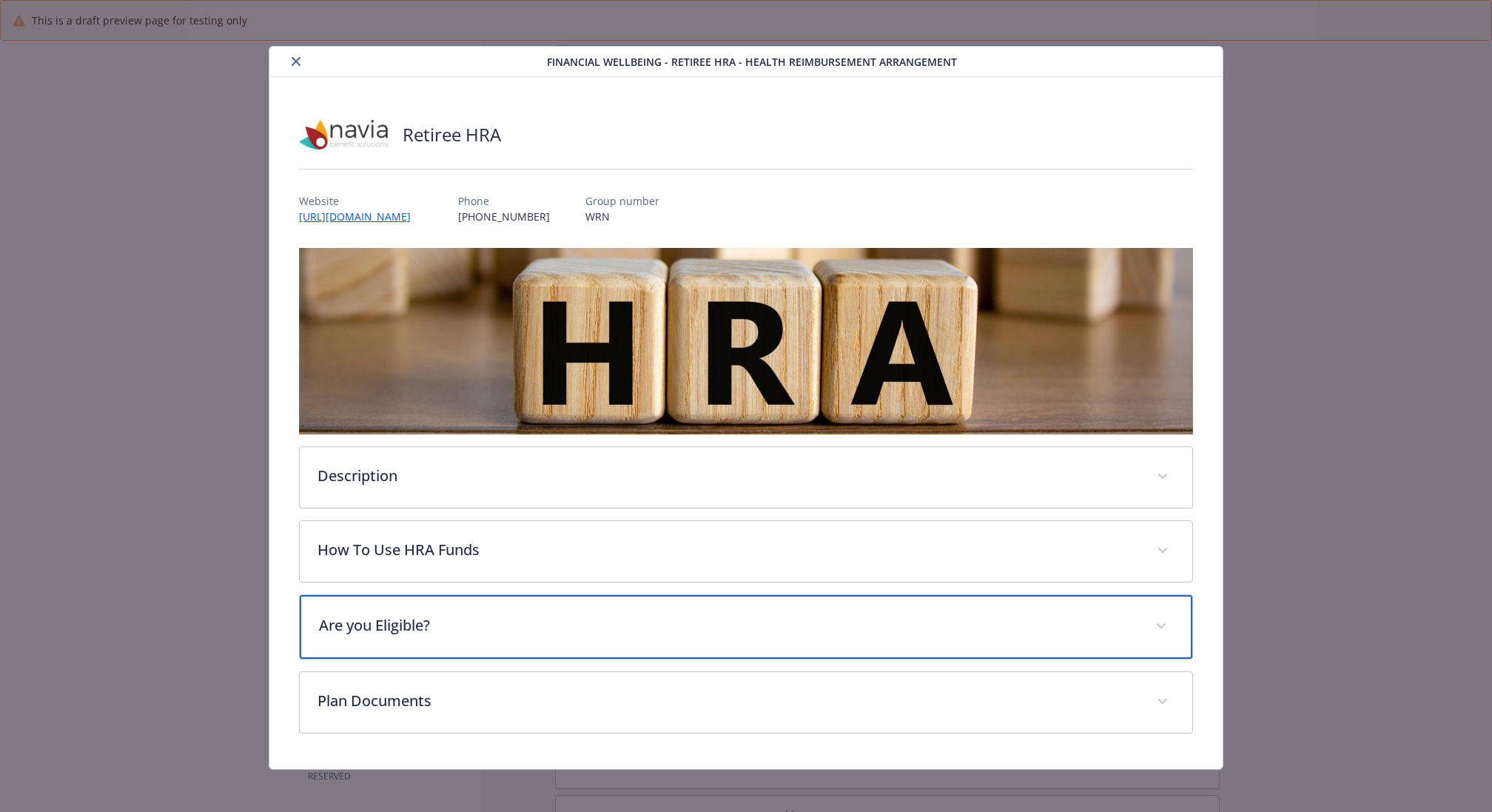
click at [522, 618] on p "Are you Eligible?" at bounding box center [728, 625] width 819 height 22
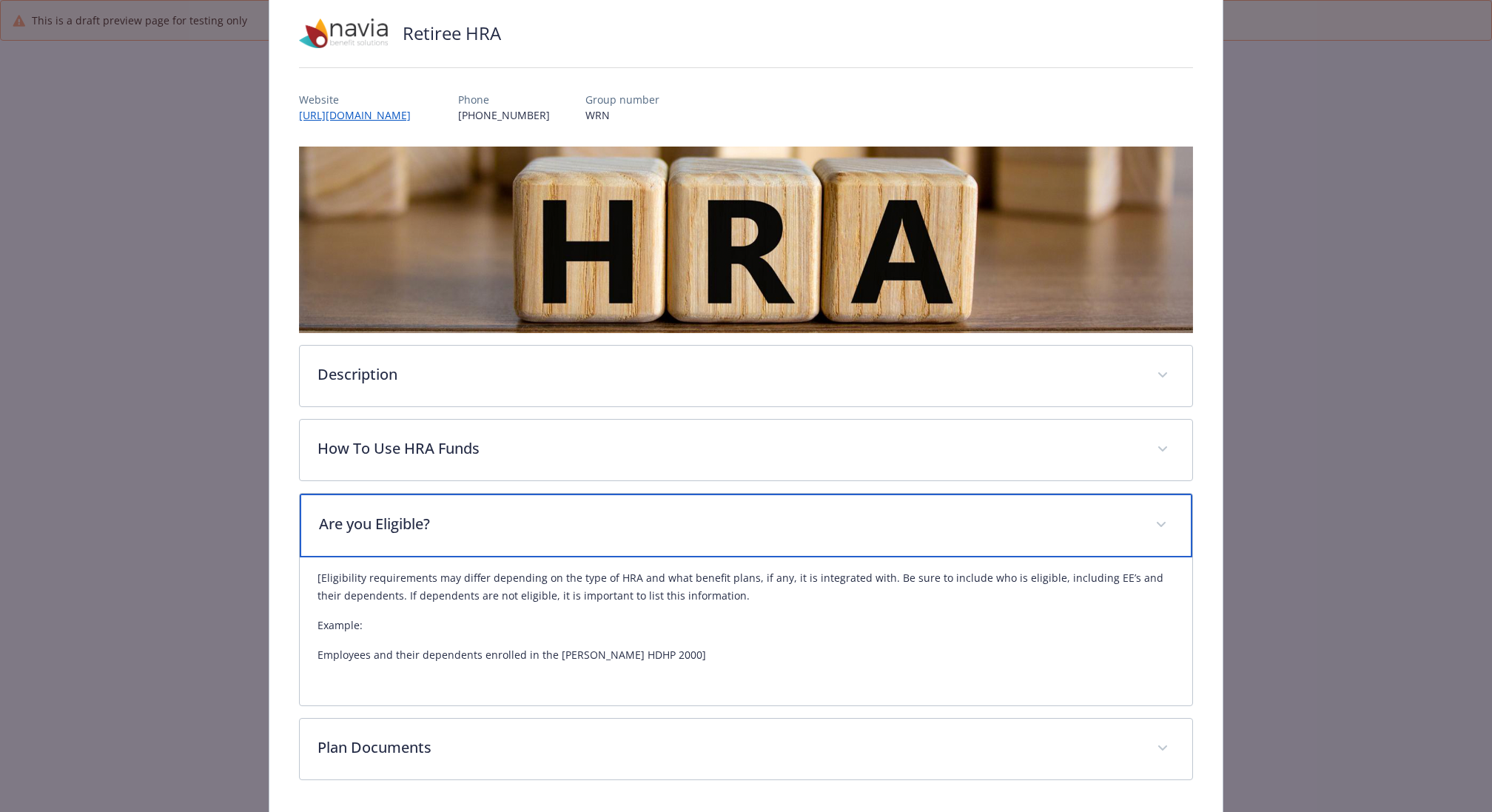
scroll to position [150, 0]
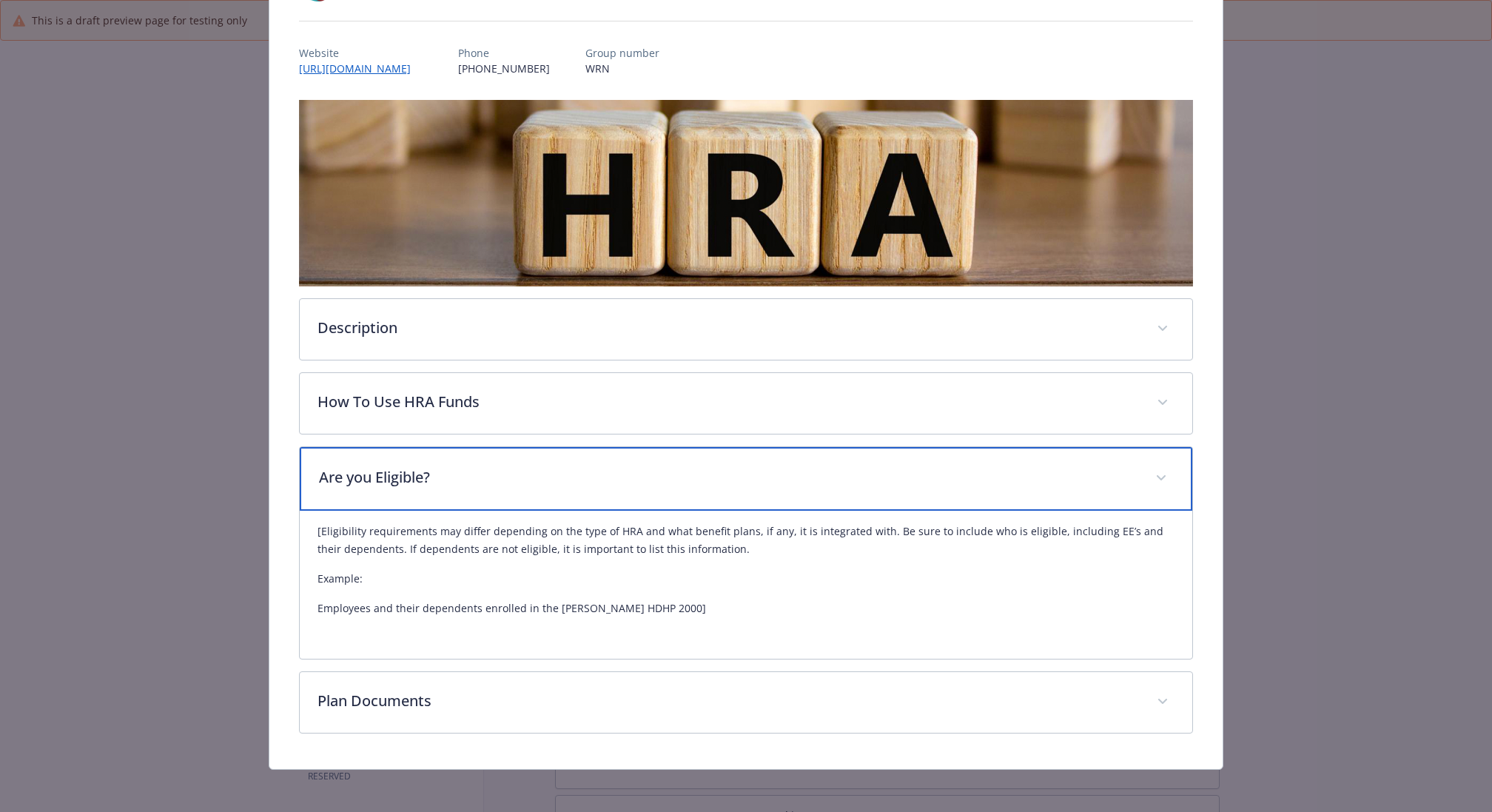
click at [509, 472] on p "Are you Eligible?" at bounding box center [728, 477] width 819 height 22
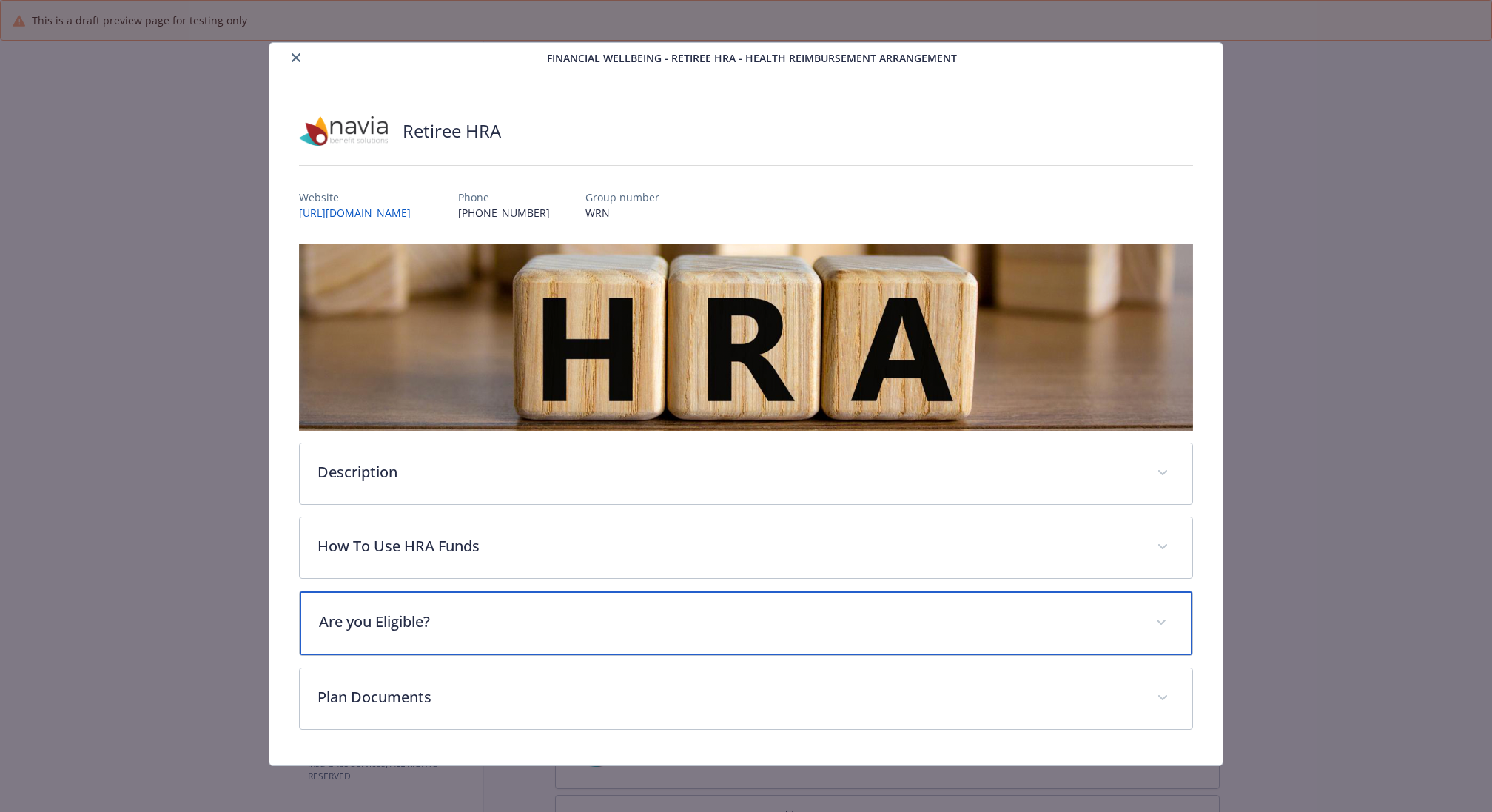
scroll to position [2, 0]
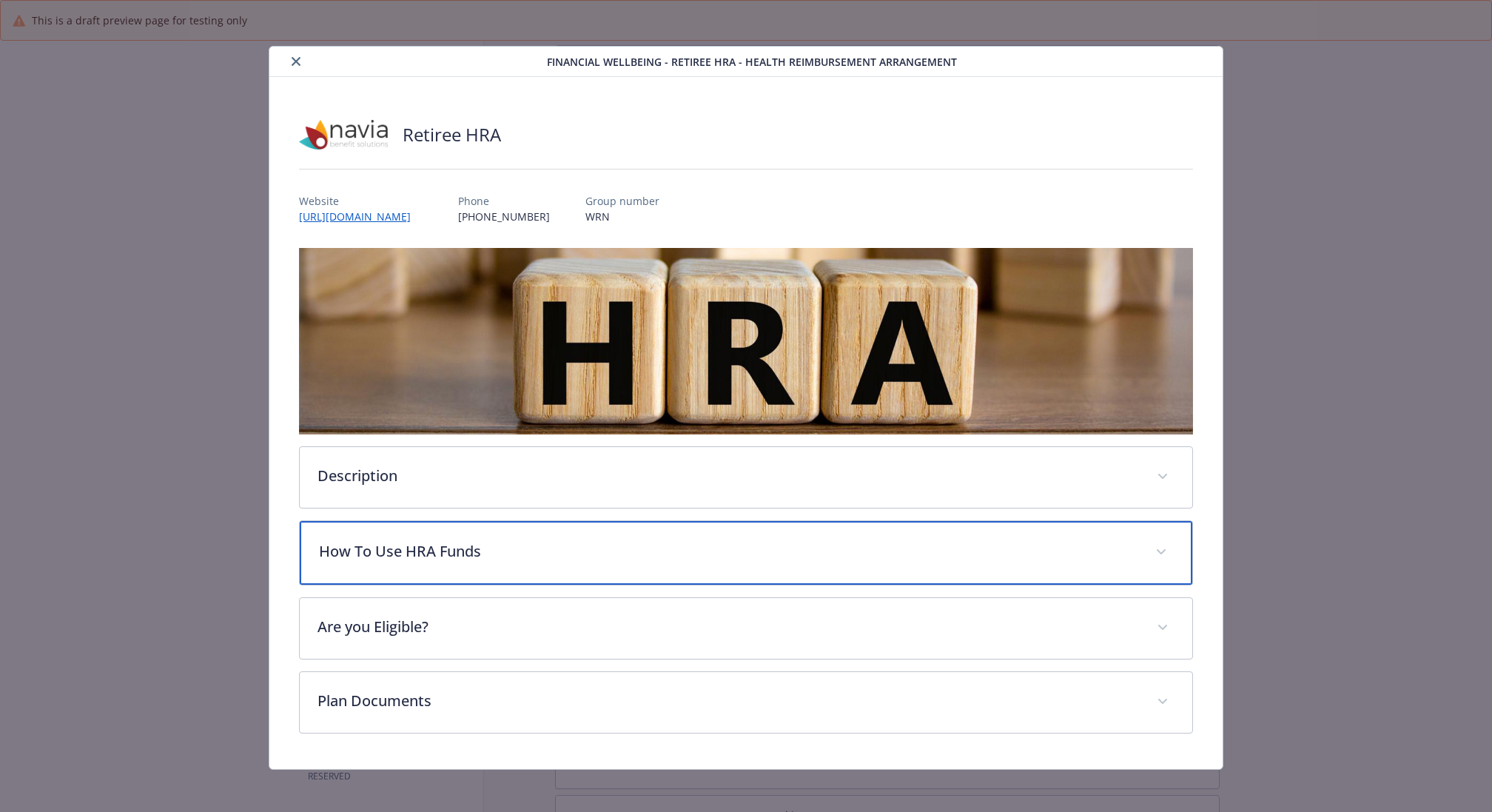
click at [500, 540] on p "How To Use HRA Funds" at bounding box center [728, 552] width 819 height 22
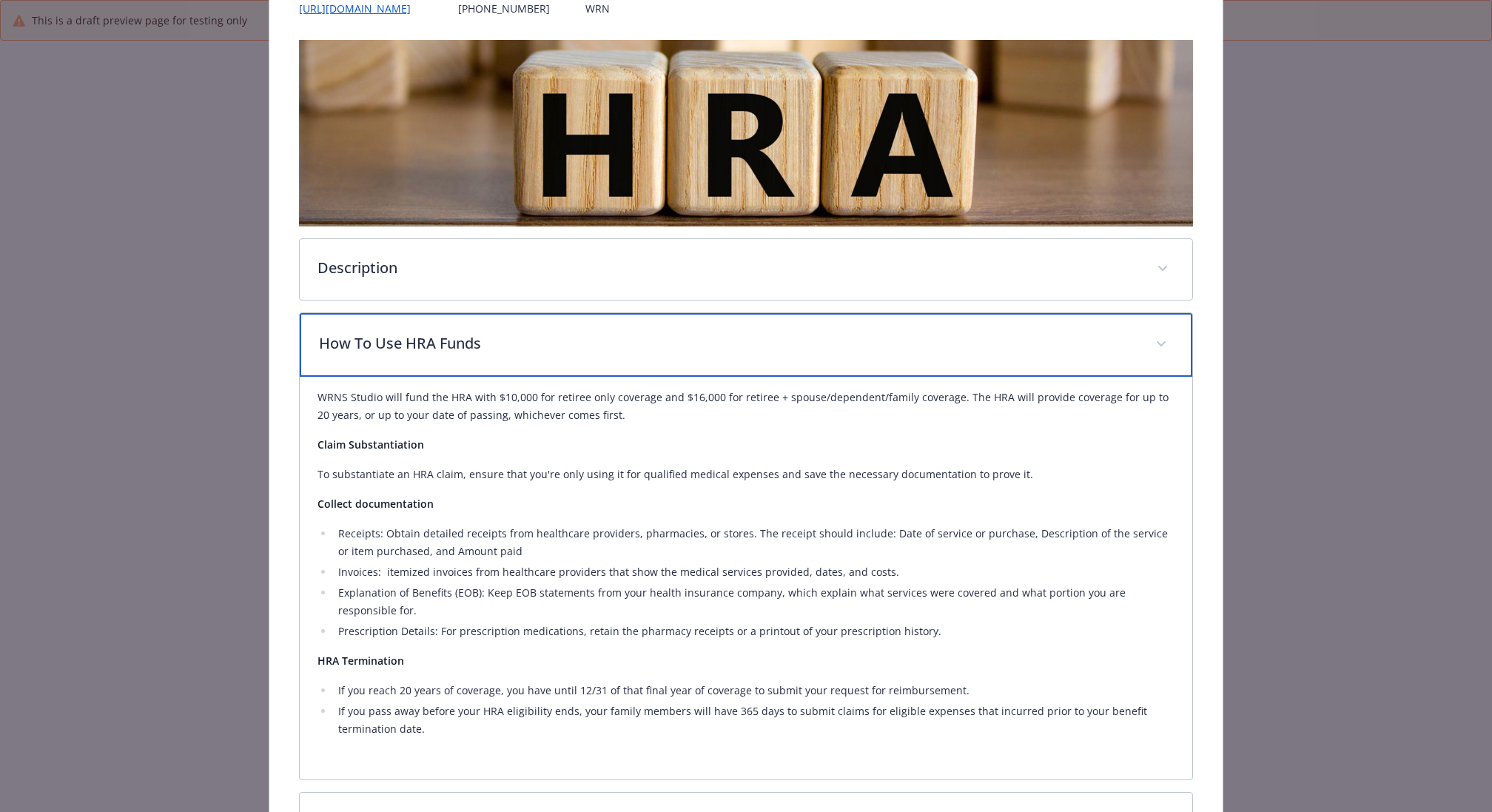
scroll to position [315, 0]
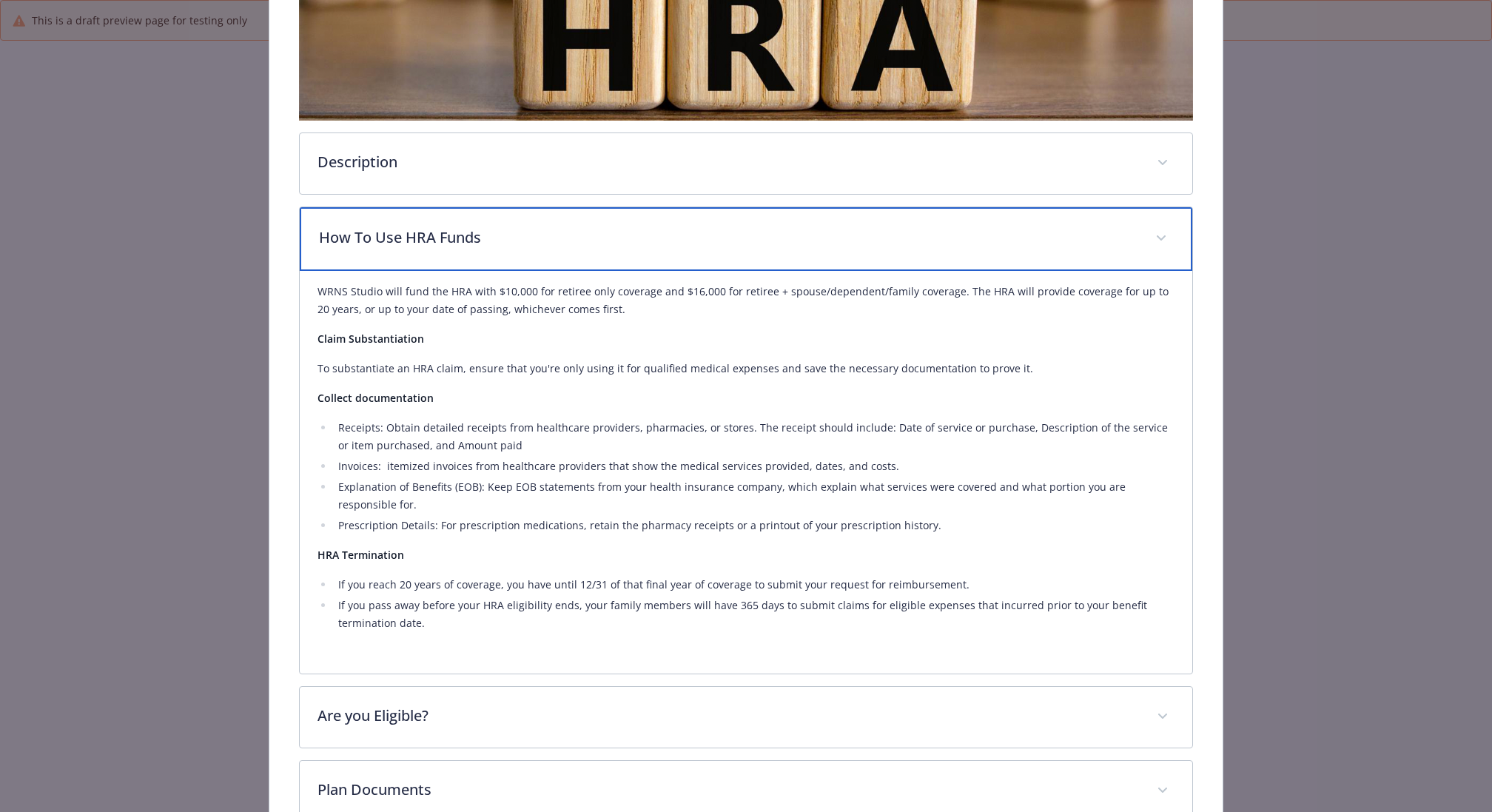
click at [517, 220] on div "How To Use HRA Funds" at bounding box center [745, 239] width 892 height 63
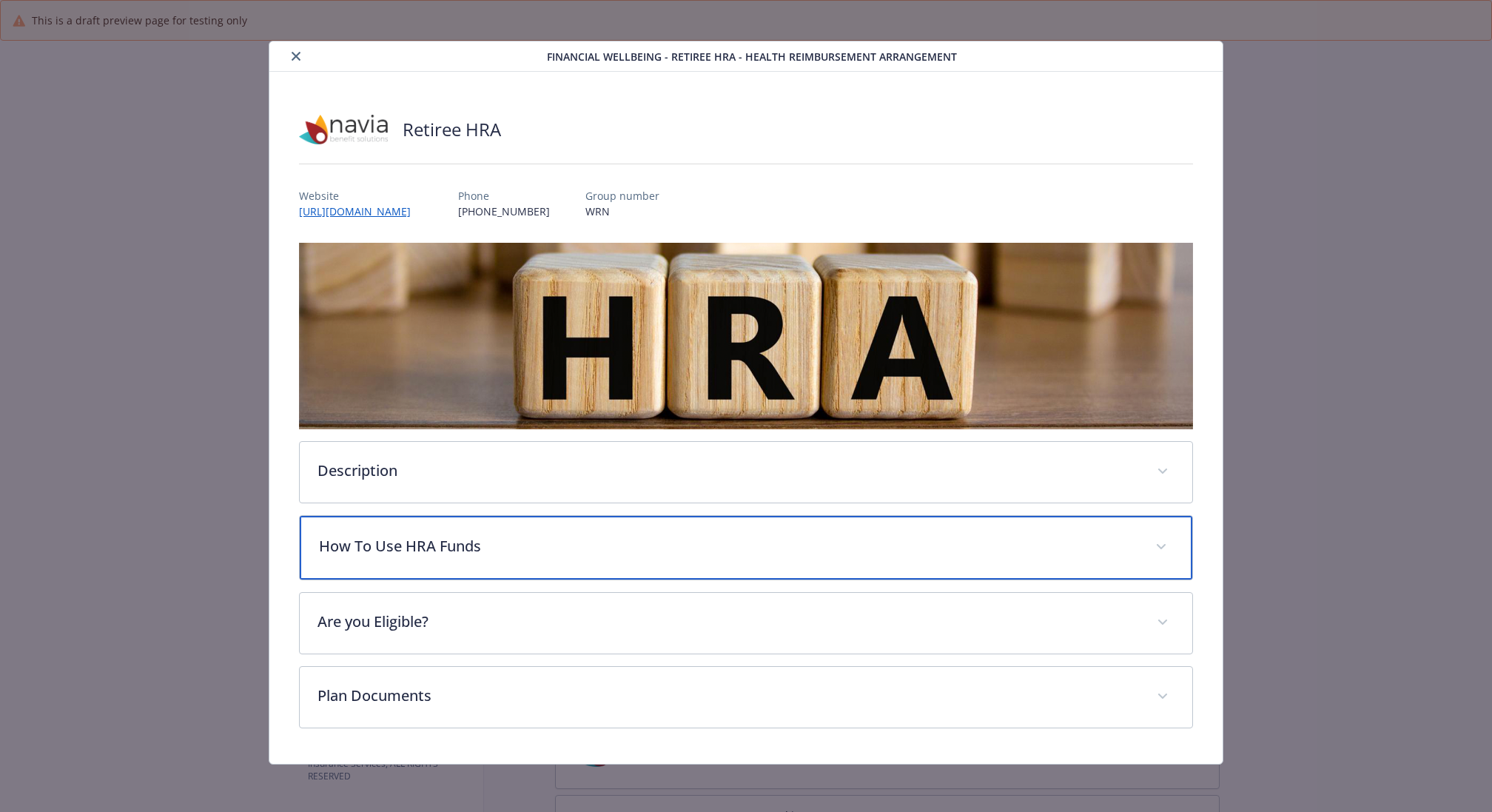
scroll to position [2, 0]
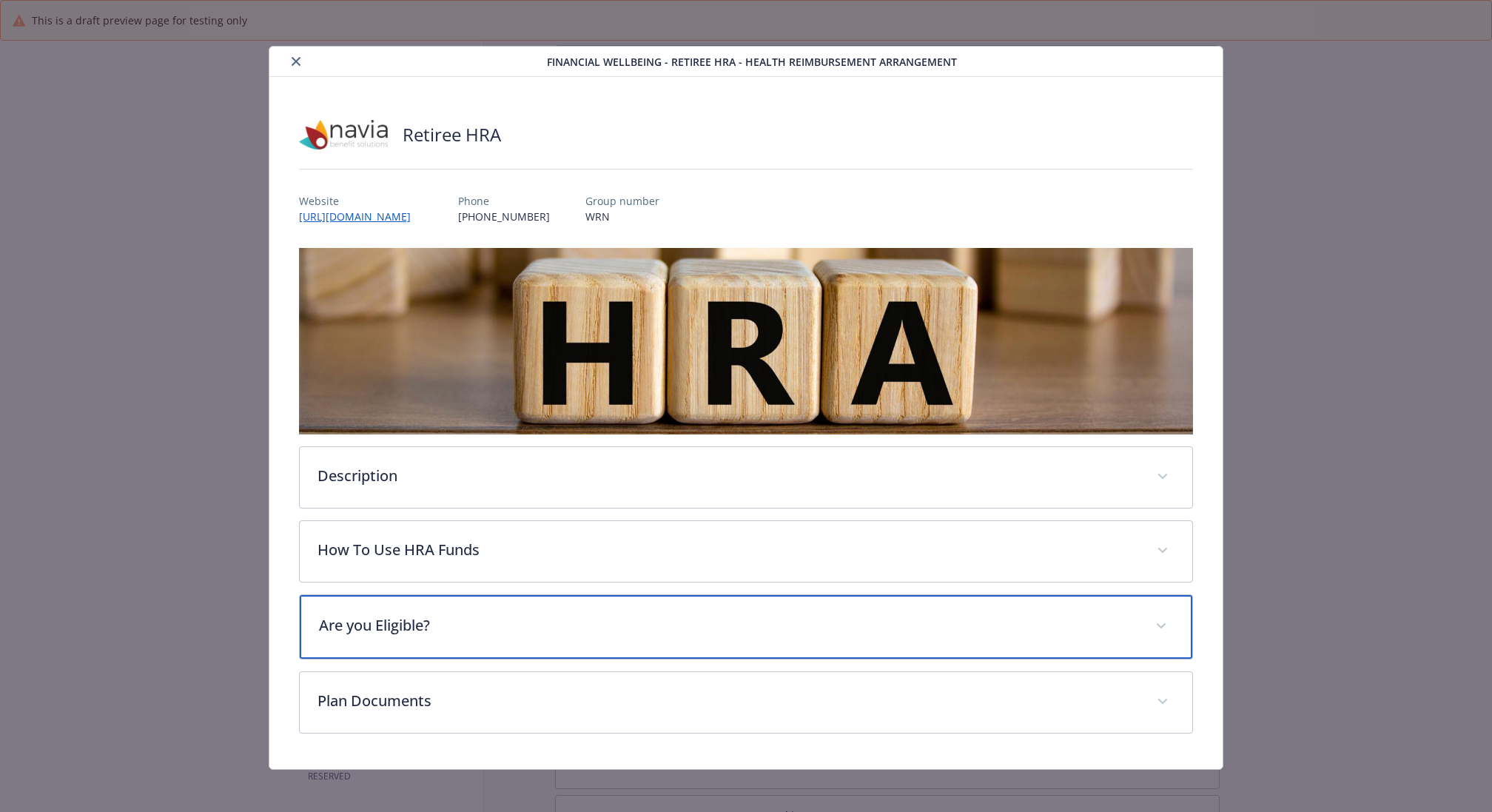
click at [484, 620] on p "Are you Eligible?" at bounding box center [728, 625] width 819 height 22
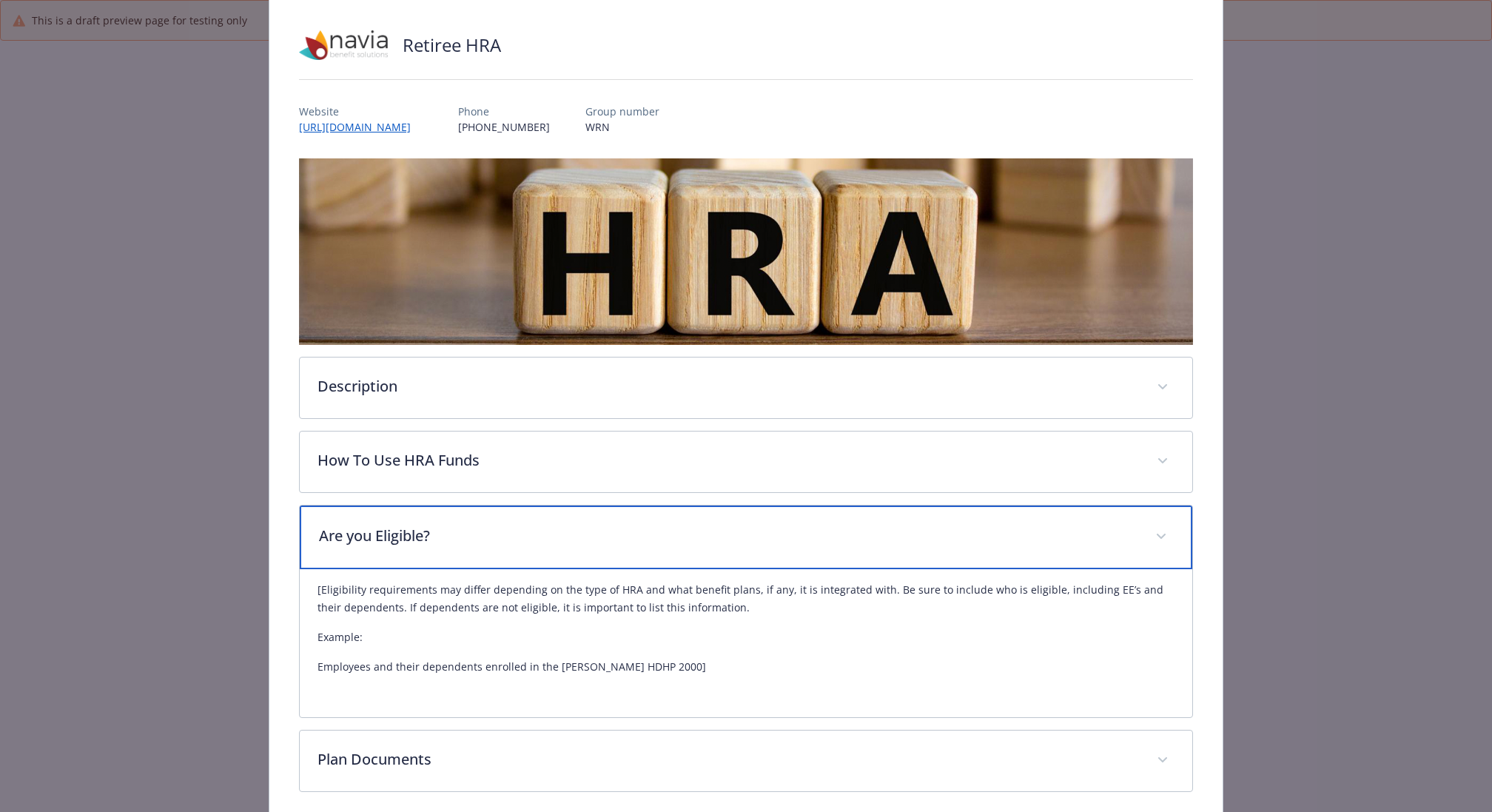
scroll to position [150, 0]
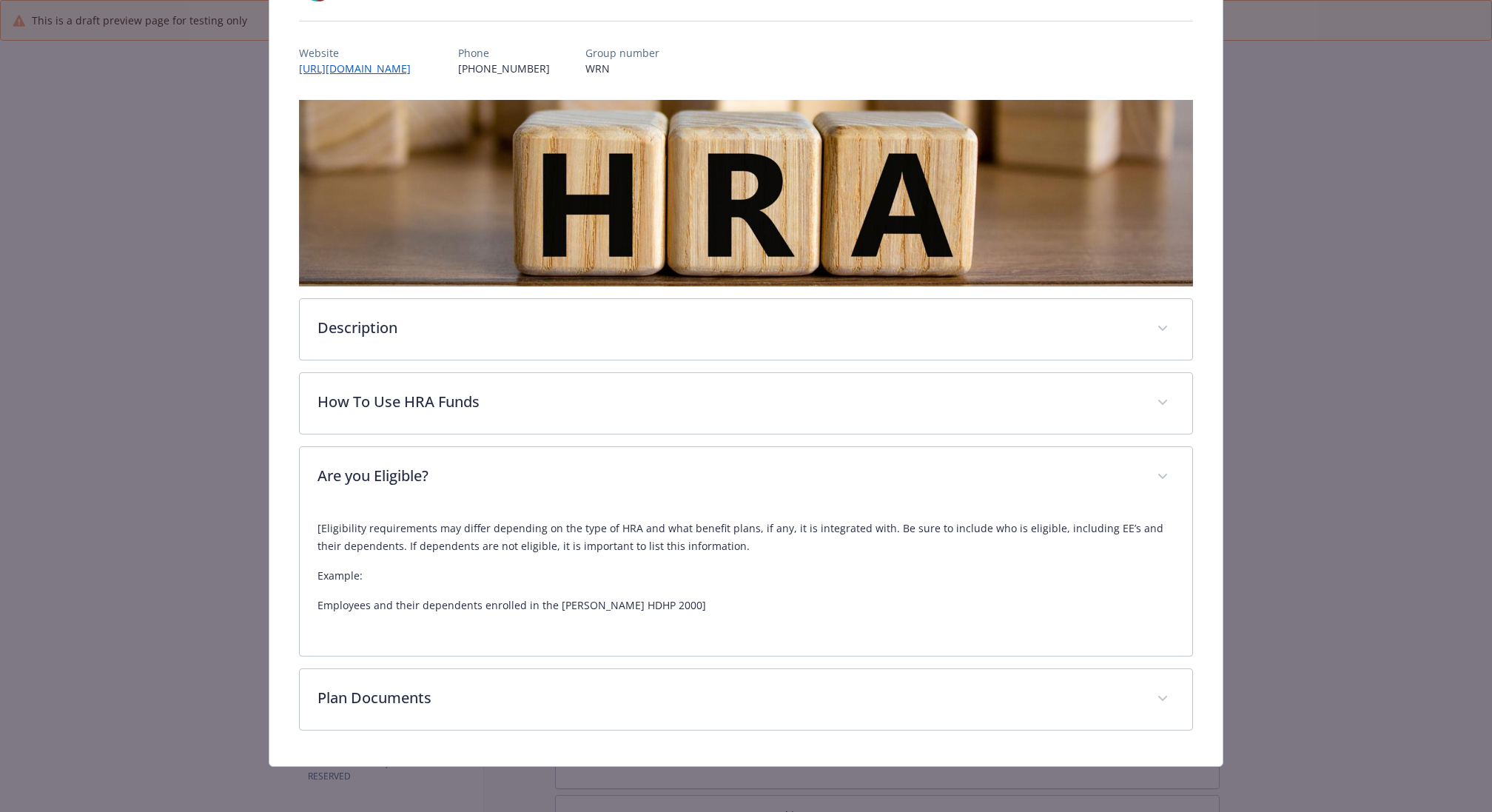
click at [827, 641] on div "[Eligibility requirements may differ depending on the type of HRA and what bene…" at bounding box center [745, 581] width 892 height 148
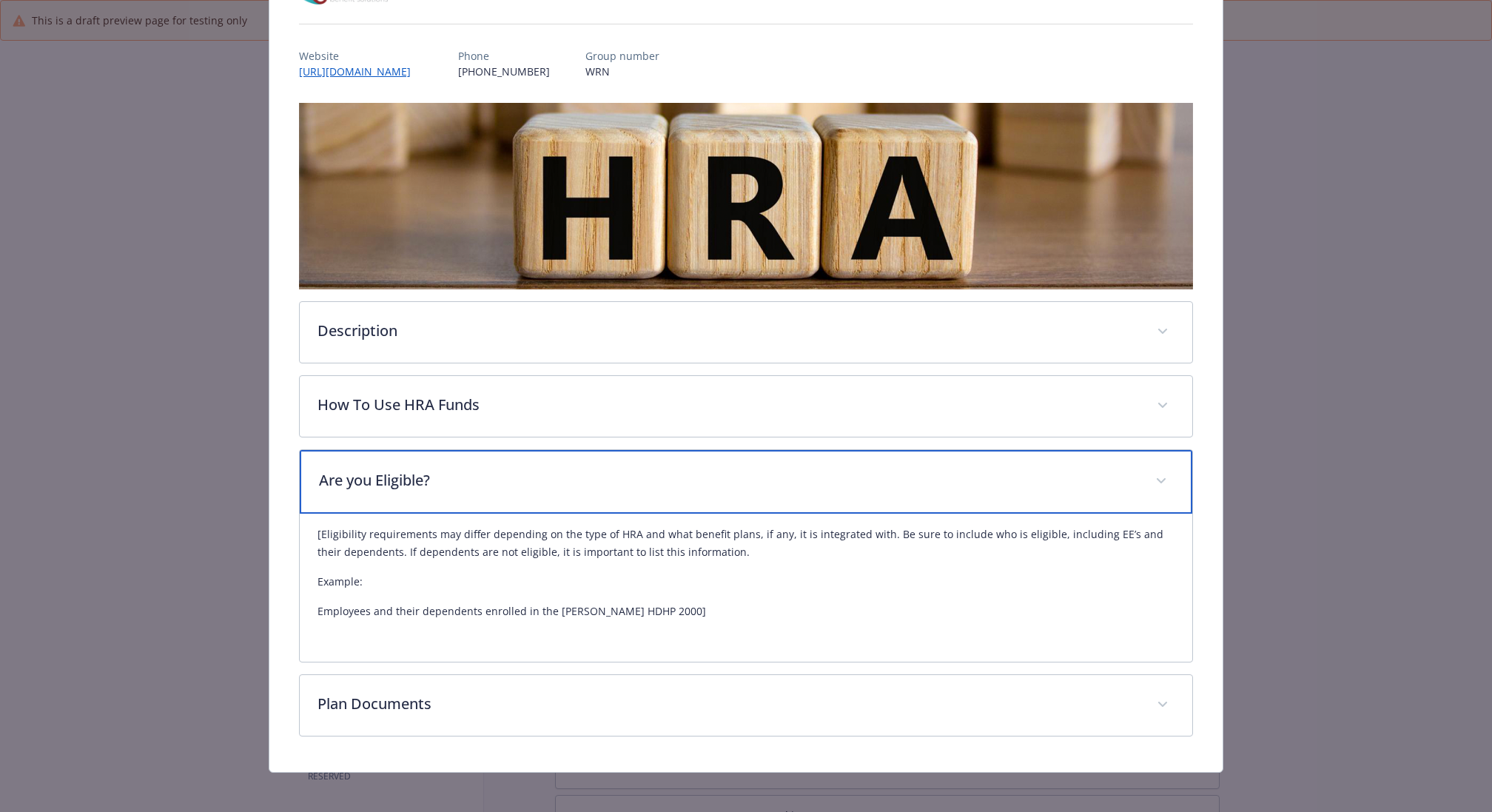
click at [823, 477] on p "Are you Eligible?" at bounding box center [728, 480] width 819 height 22
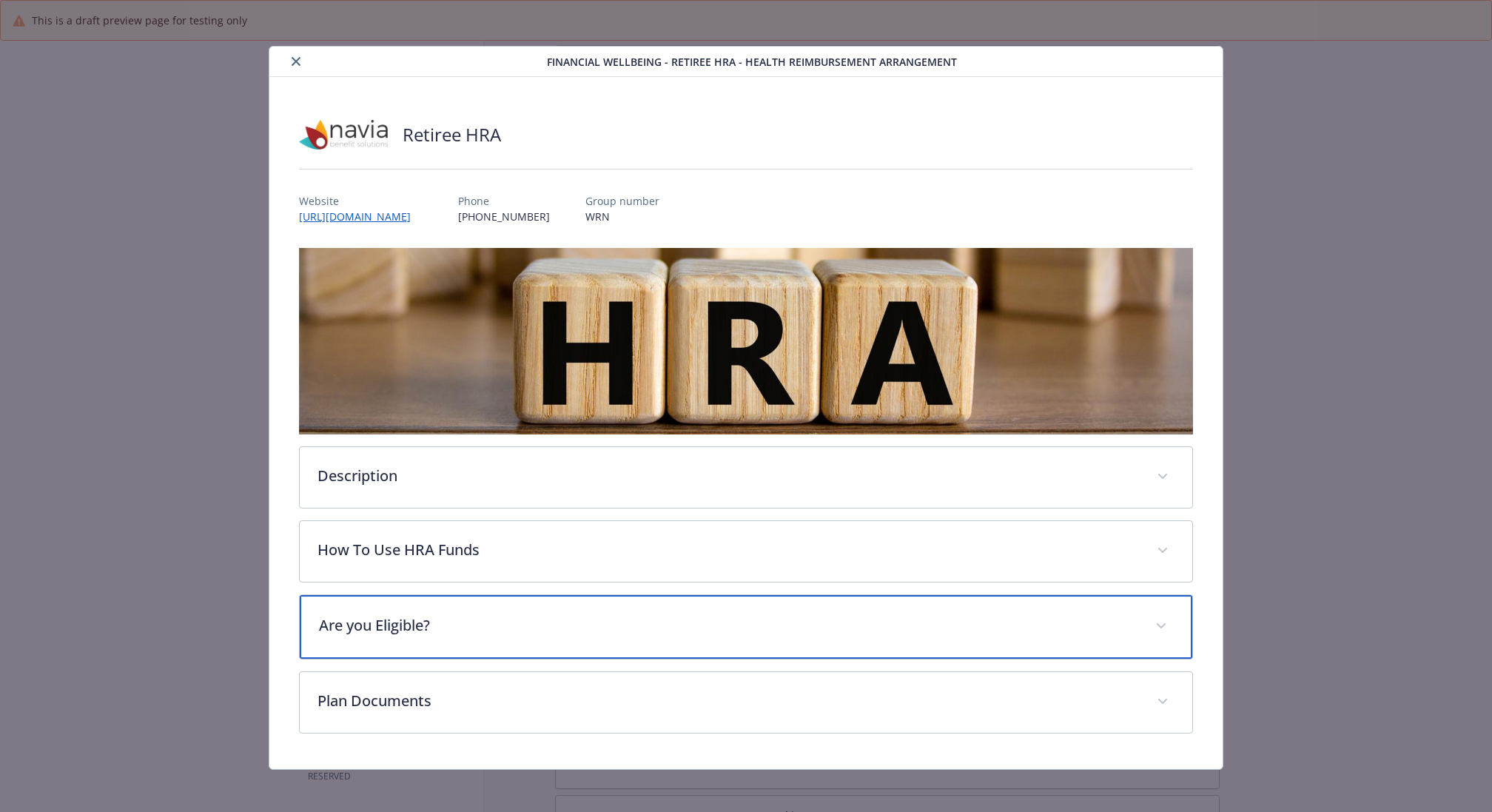
scroll to position [2, 0]
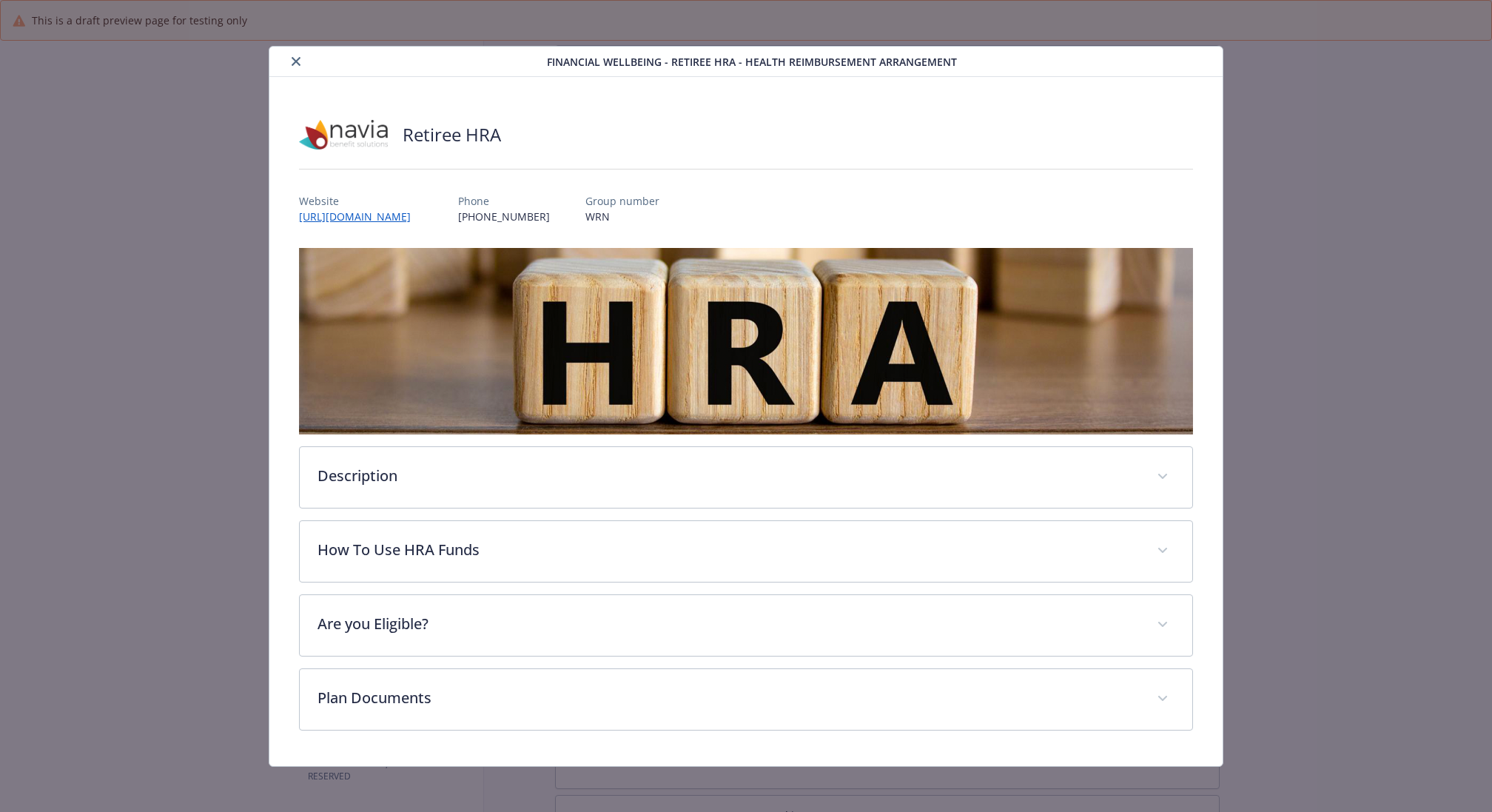
click at [729, 658] on div "Description An HRA (Health Reimbursement Arrangement) is an employer-funded hea…" at bounding box center [745, 489] width 894 height 483
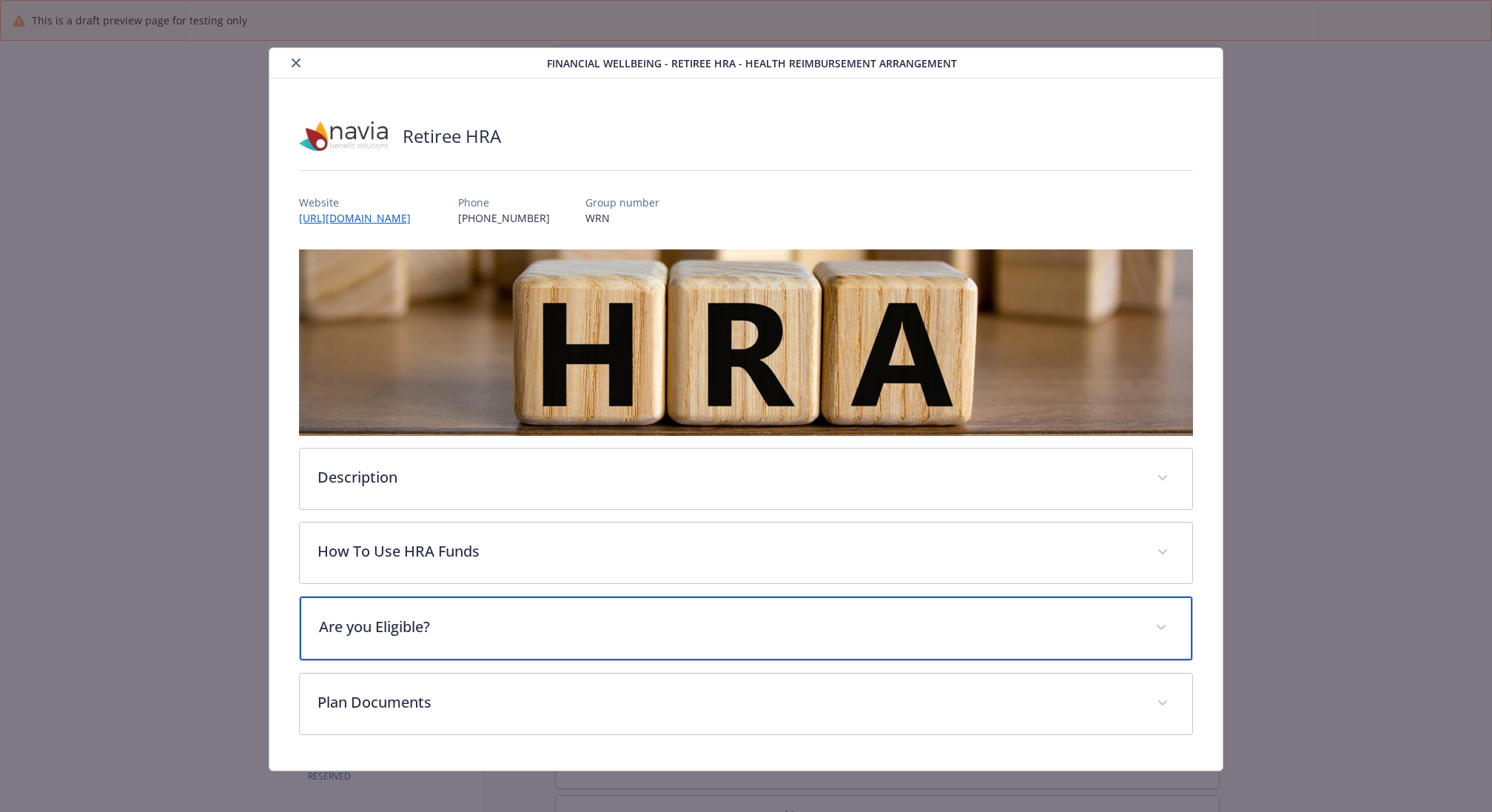
click at [732, 624] on p "Are you Eligible?" at bounding box center [728, 627] width 819 height 22
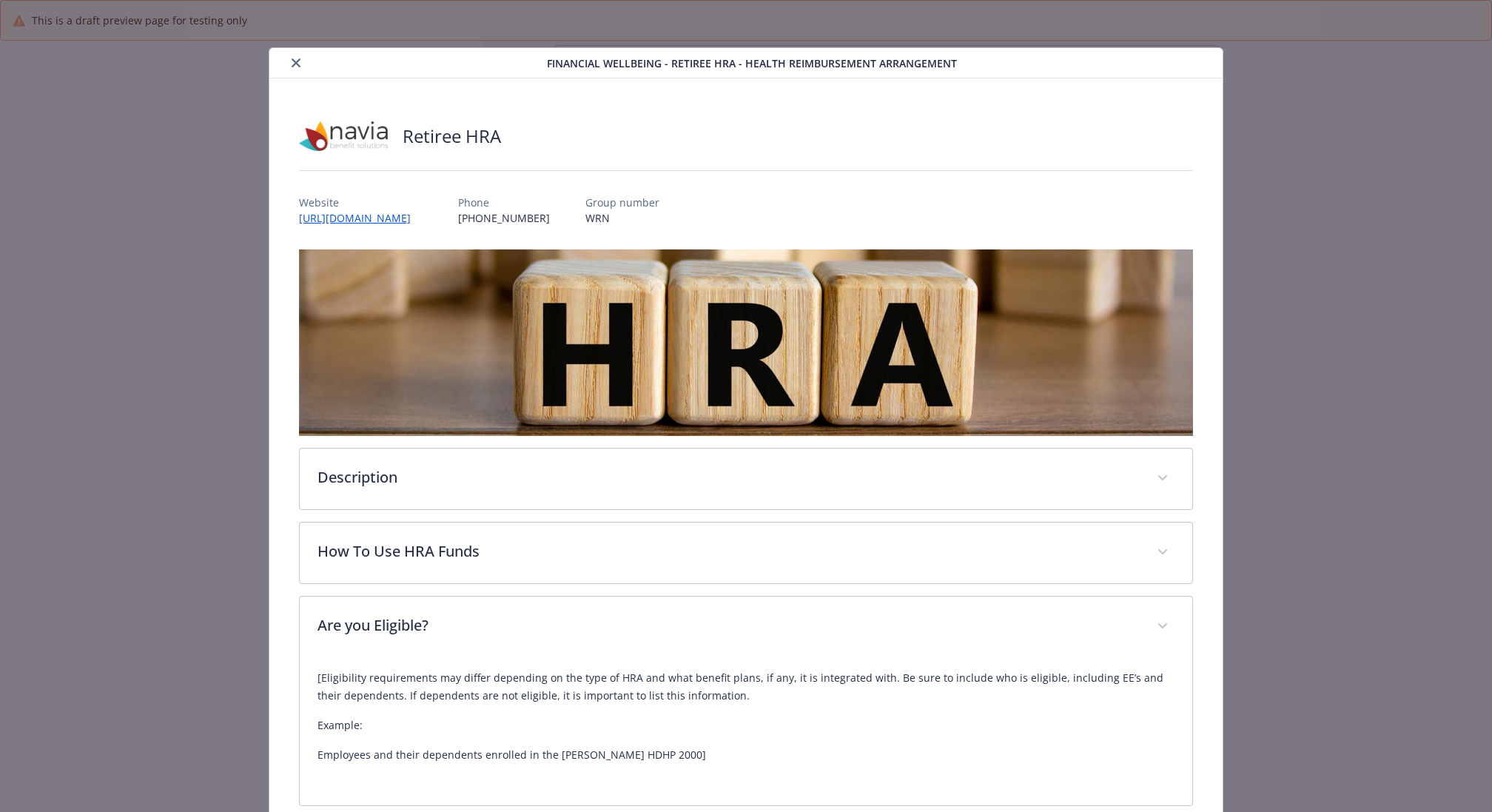
click at [295, 61] on icon "close" at bounding box center [296, 63] width 9 height 9
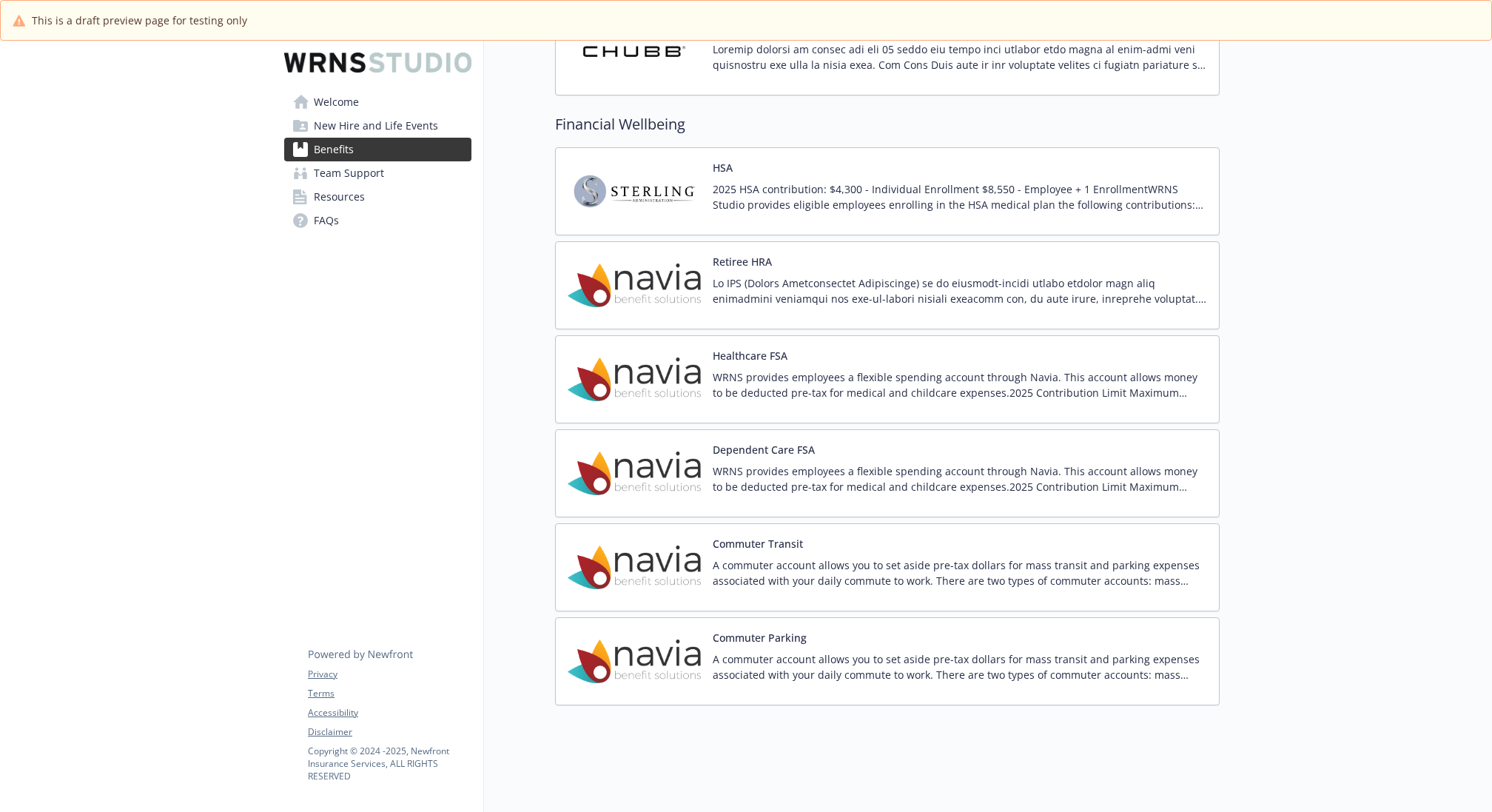
scroll to position [1449, 0]
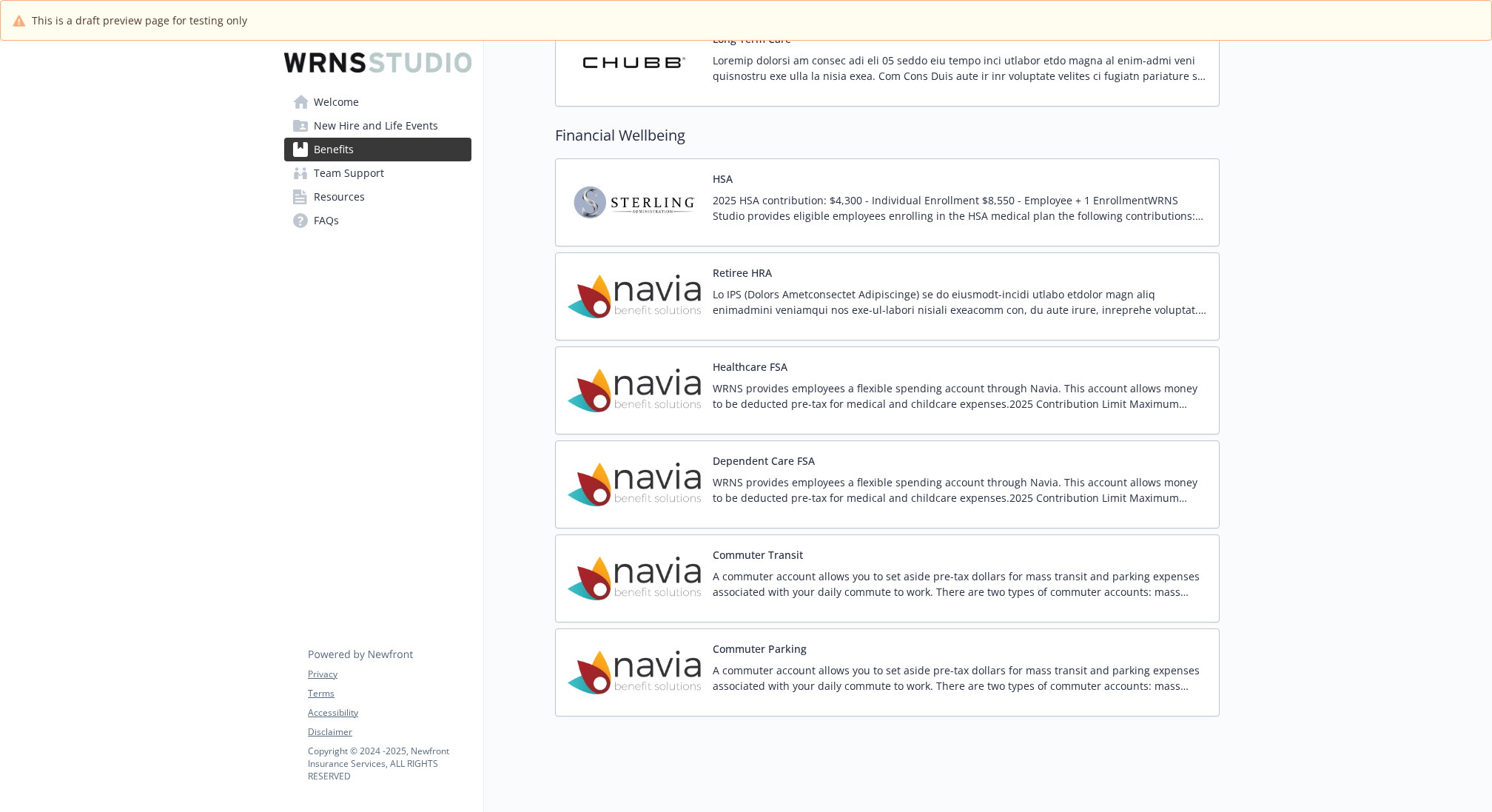
click at [361, 97] on link "Welcome" at bounding box center [377, 101] width 187 height 23
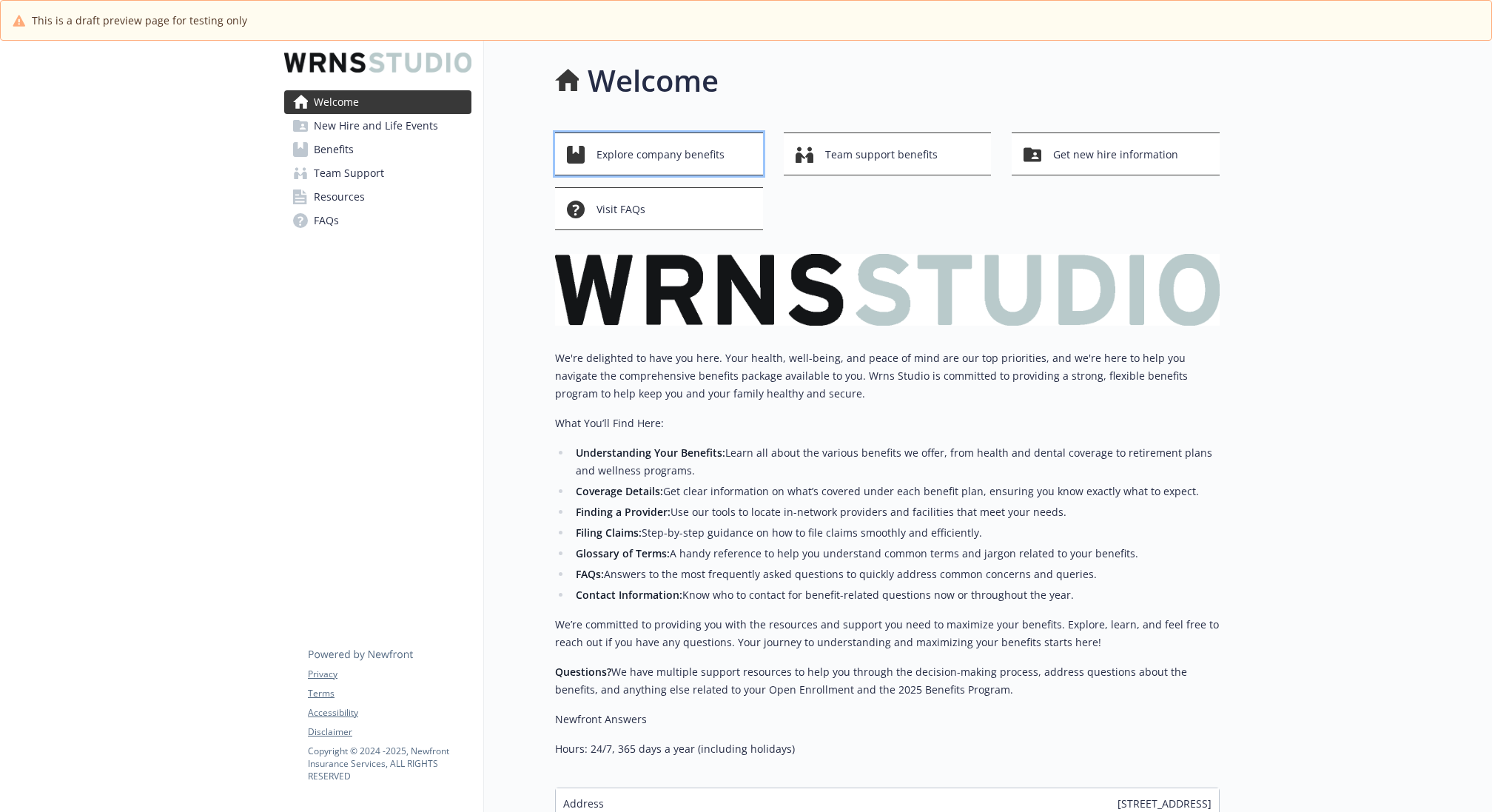
click at [610, 157] on span "Explore company benefits" at bounding box center [660, 154] width 128 height 28
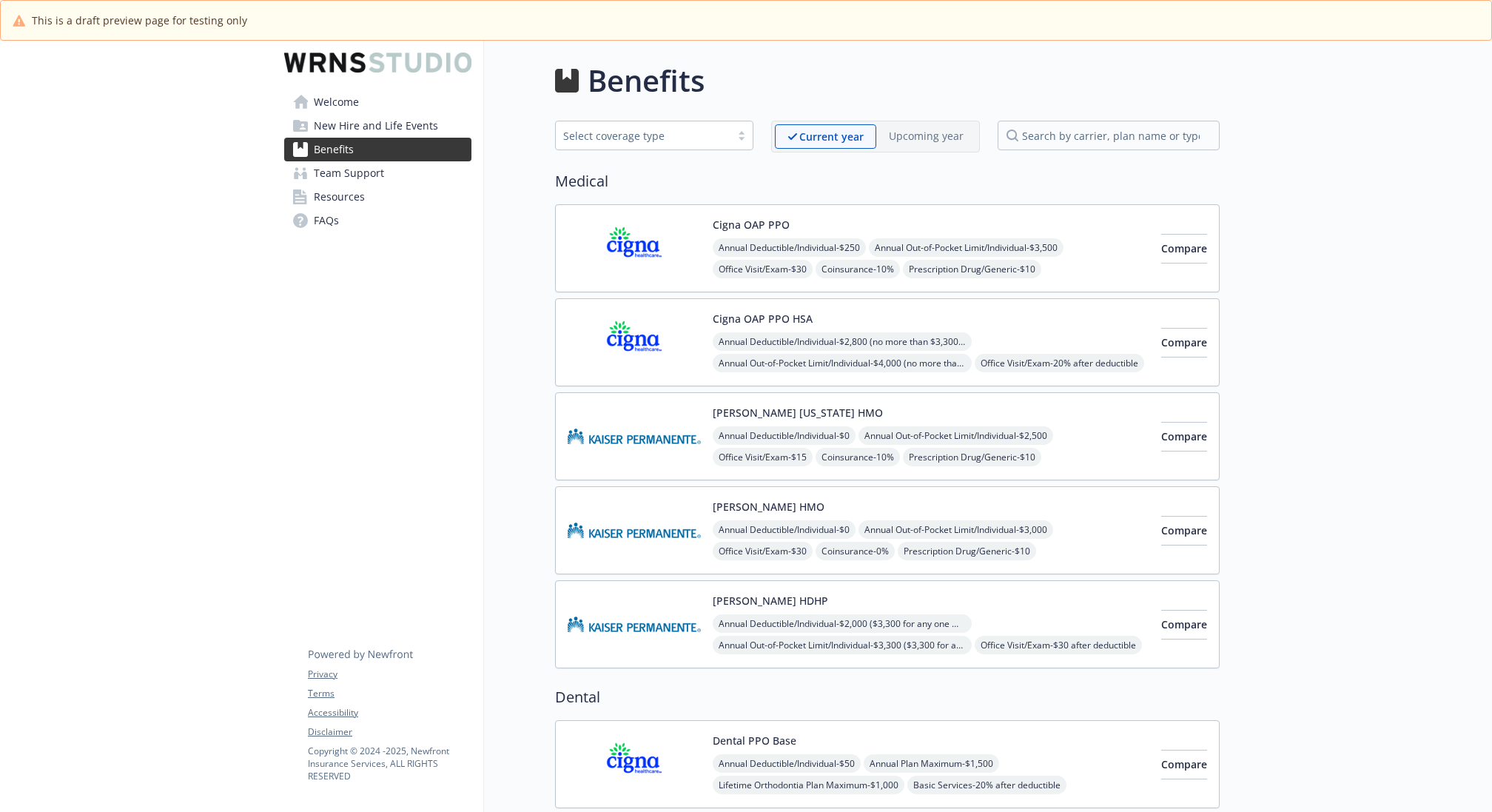
click at [360, 100] on link "Welcome" at bounding box center [377, 101] width 187 height 23
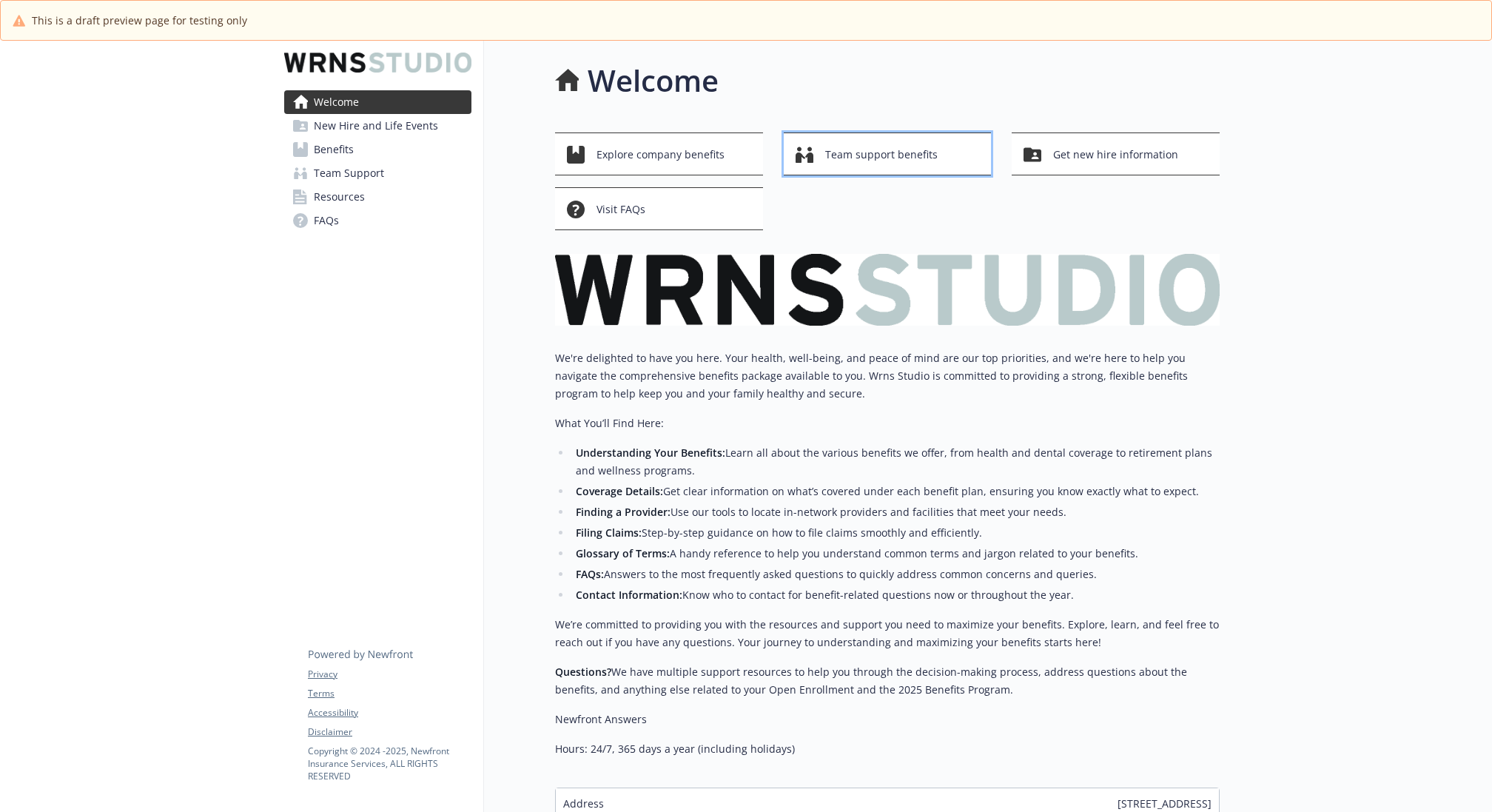
click at [866, 145] on span "Team support benefits" at bounding box center [881, 154] width 113 height 28
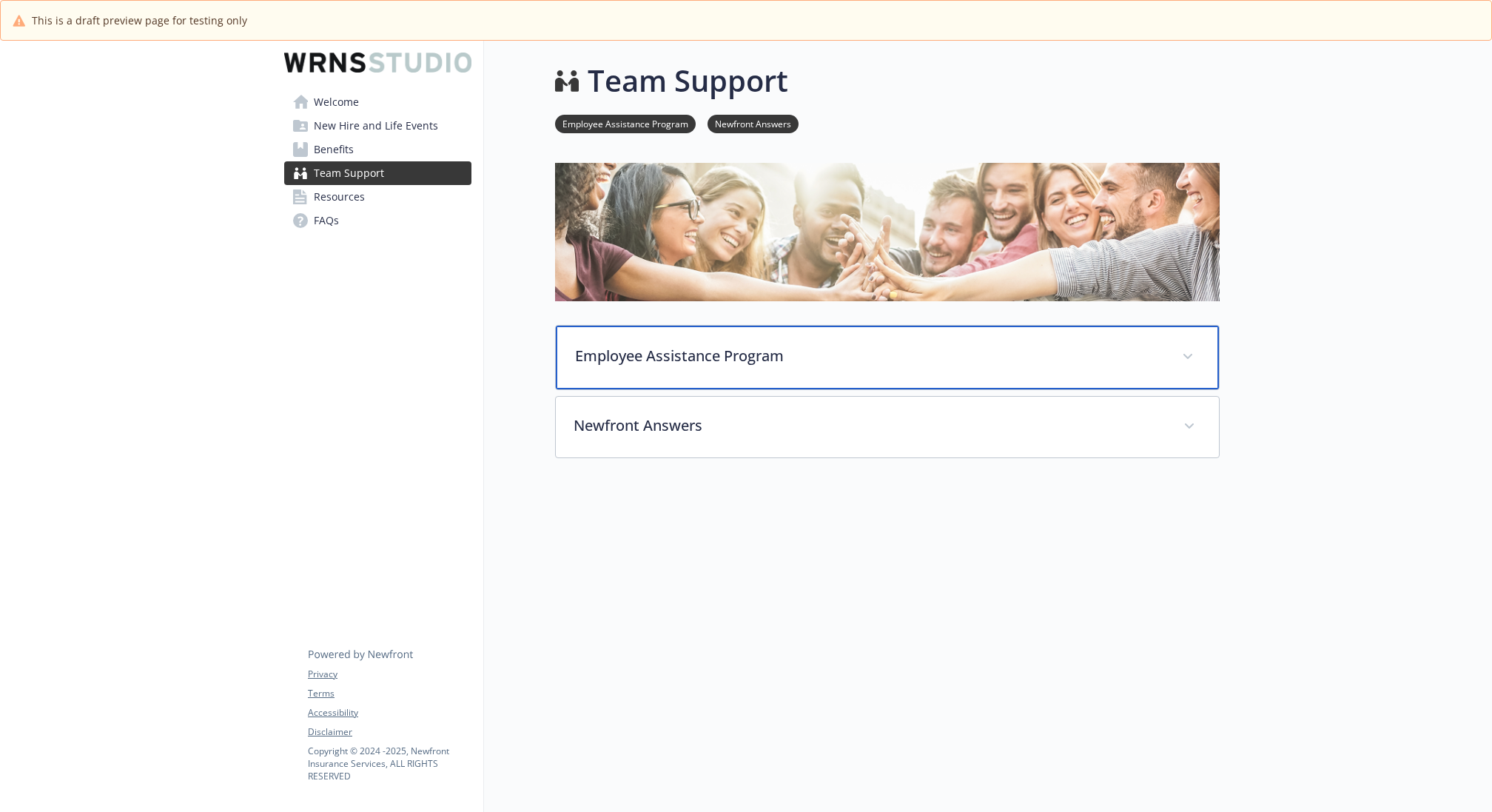
click at [688, 345] on p "Employee Assistance Program" at bounding box center [869, 356] width 589 height 22
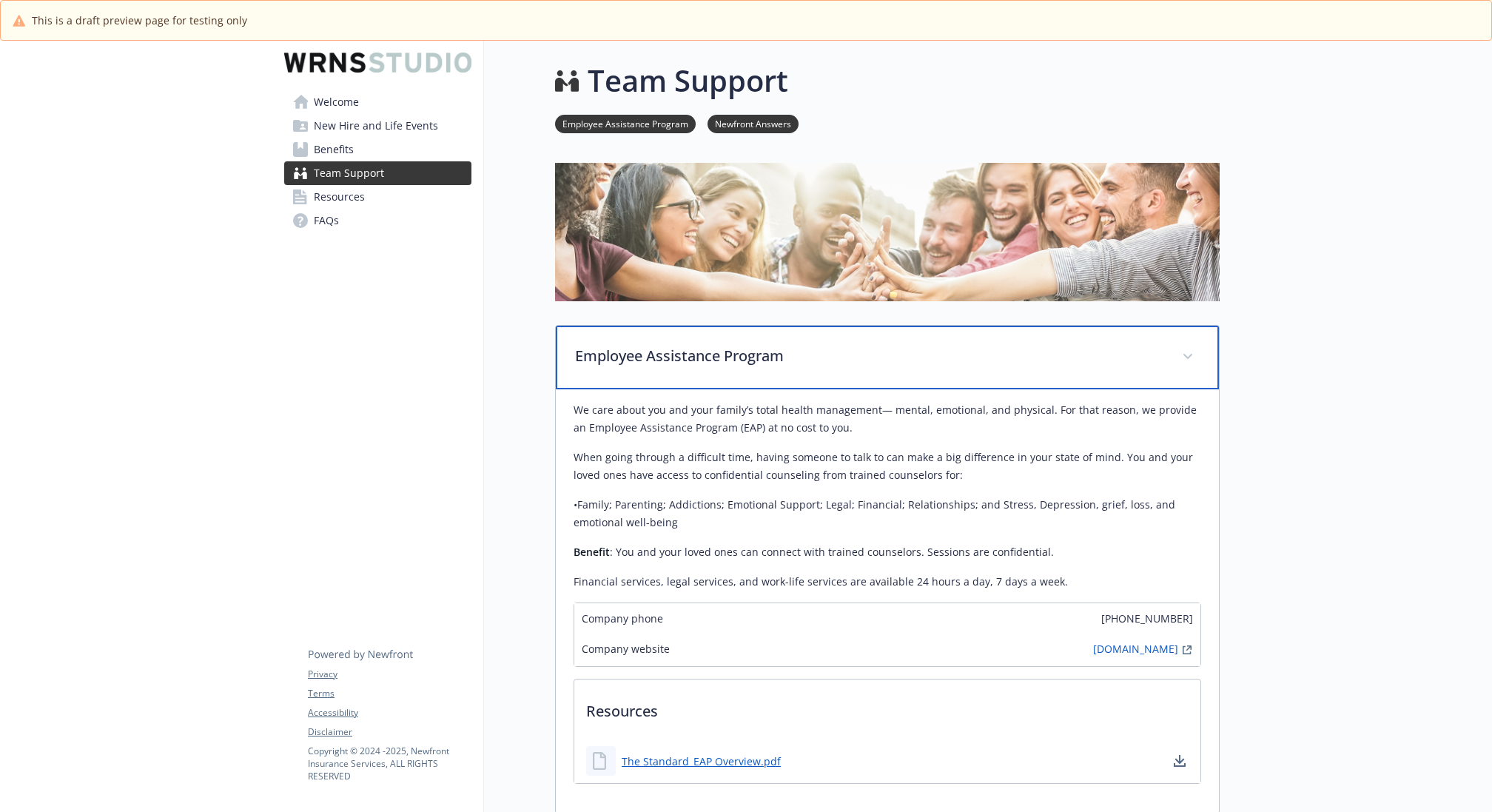
click at [688, 345] on p "Employee Assistance Program" at bounding box center [869, 356] width 589 height 22
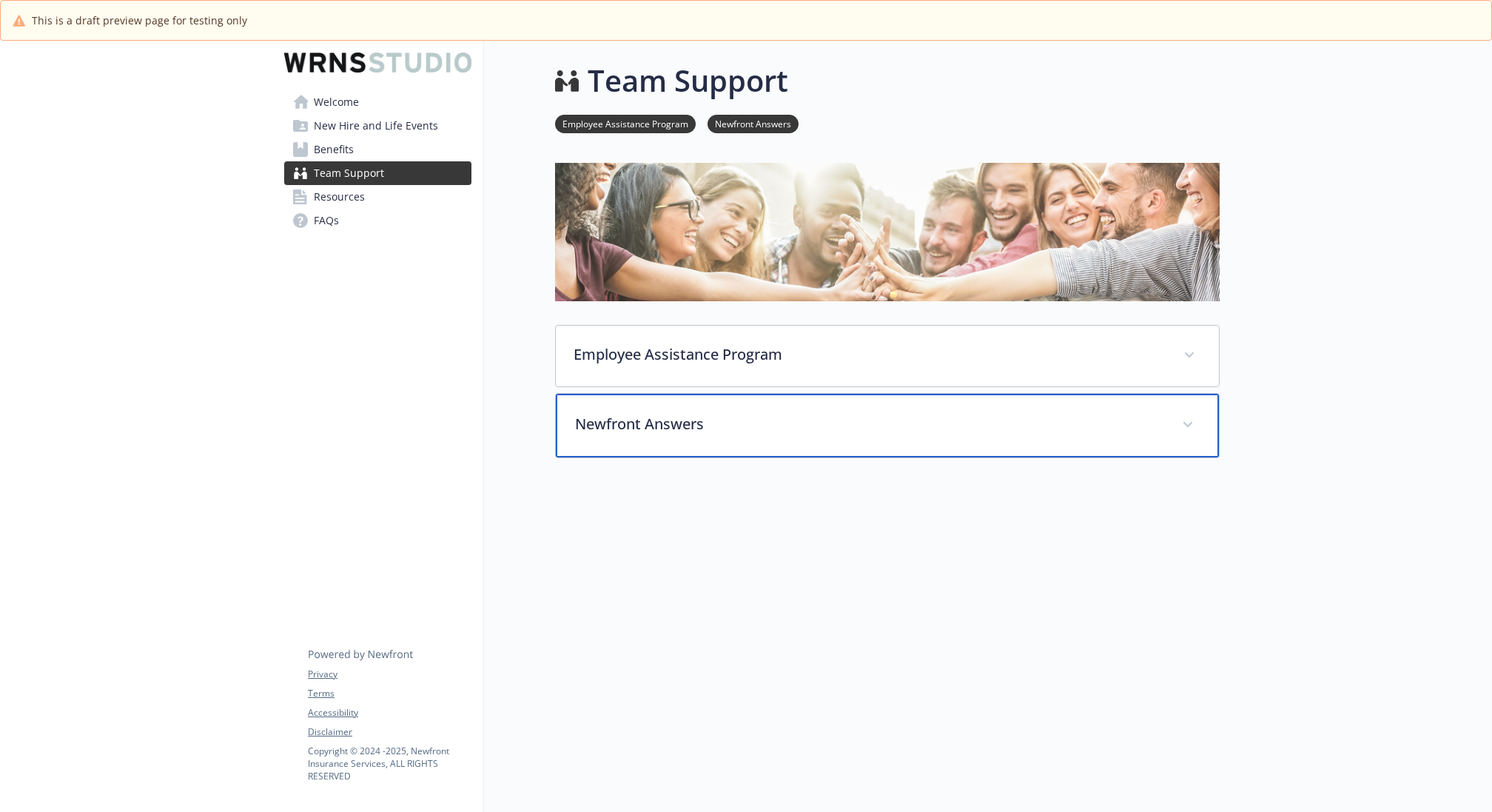
click at [709, 413] on p "Newfront Answers" at bounding box center [869, 424] width 589 height 22
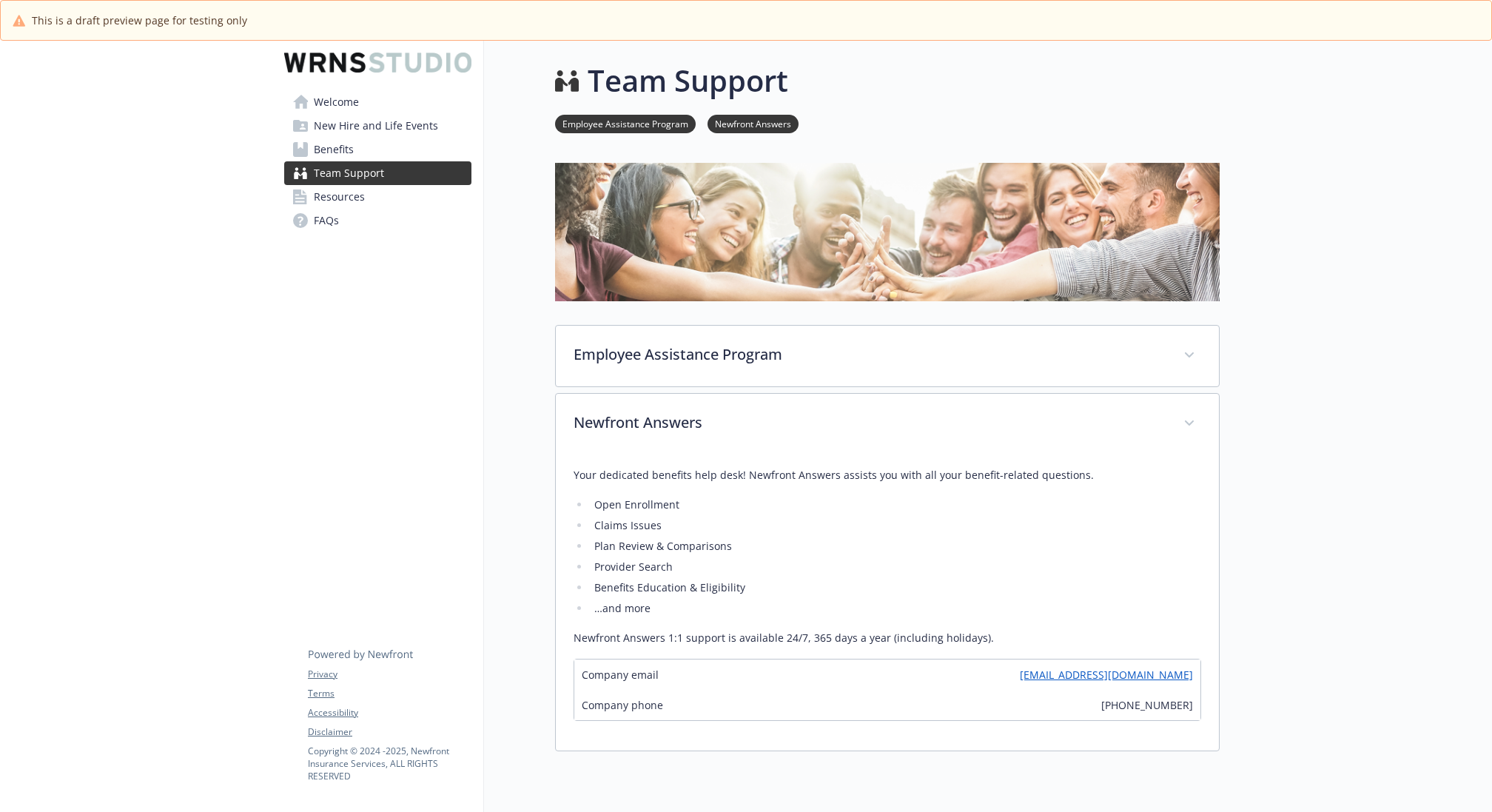
click at [367, 110] on link "Welcome" at bounding box center [377, 101] width 187 height 23
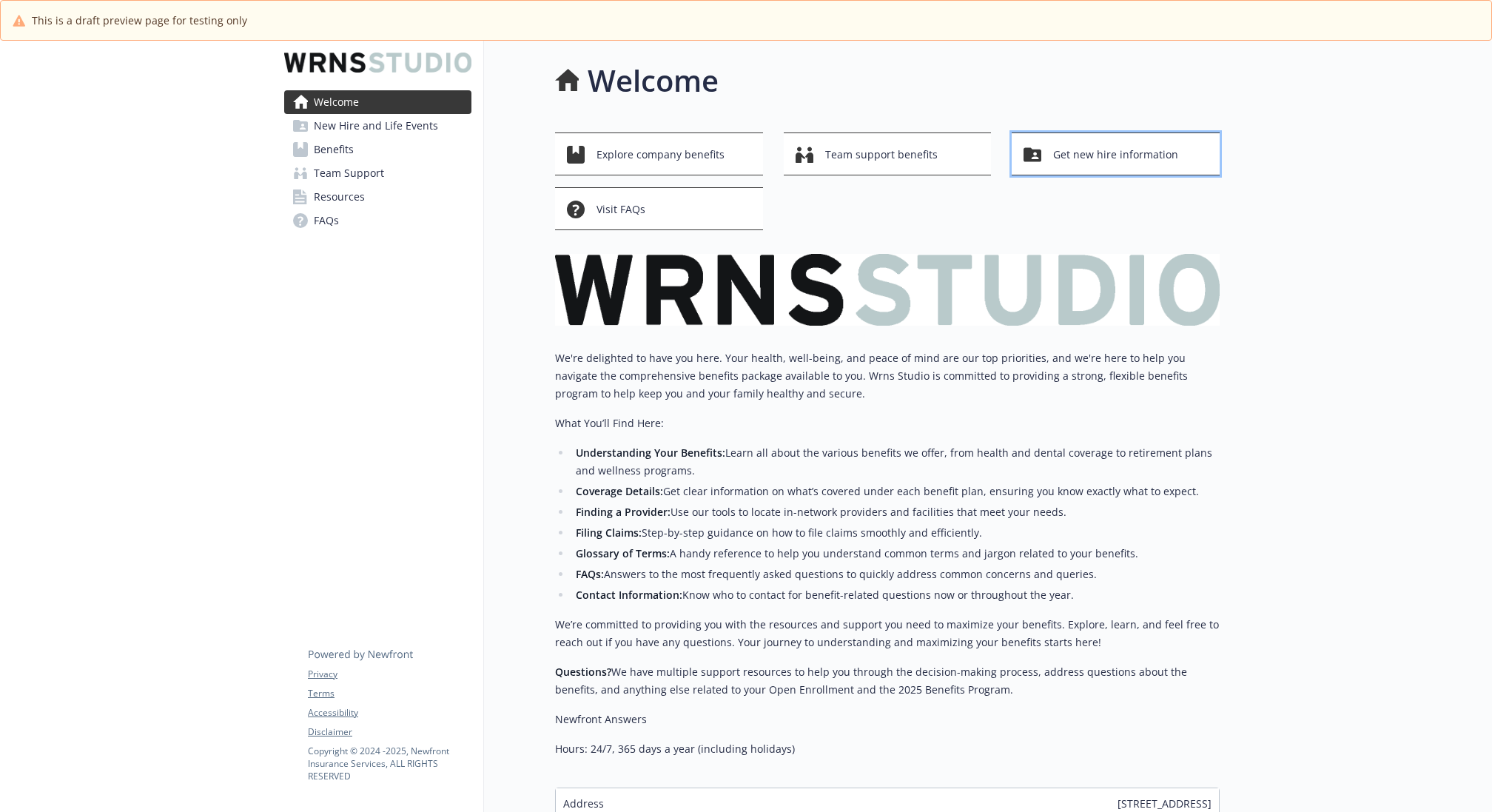
click at [1105, 155] on span "Get new hire information" at bounding box center [1115, 154] width 125 height 28
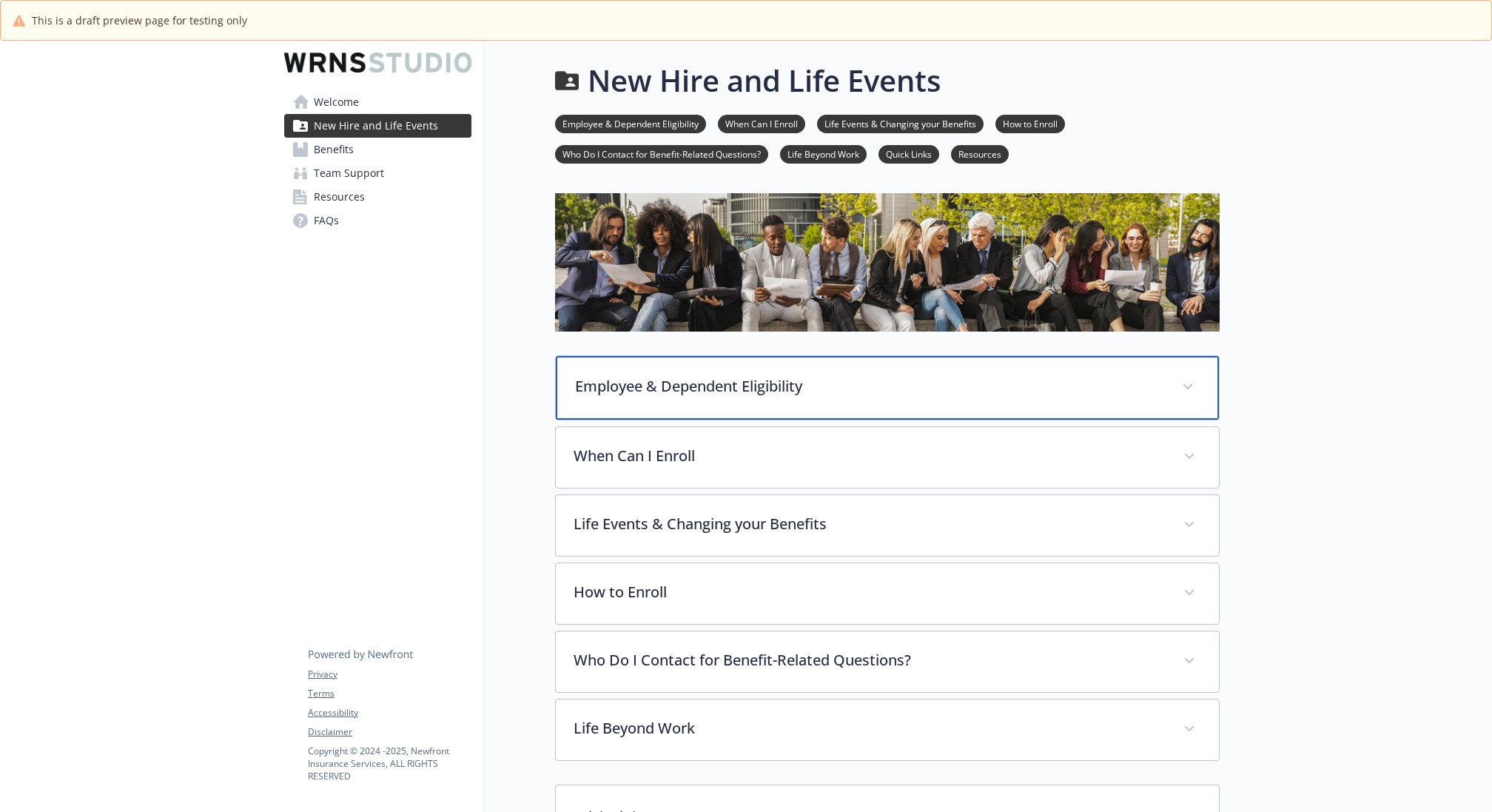
click at [746, 375] on p "Employee & Dependent Eligibility" at bounding box center [869, 386] width 589 height 22
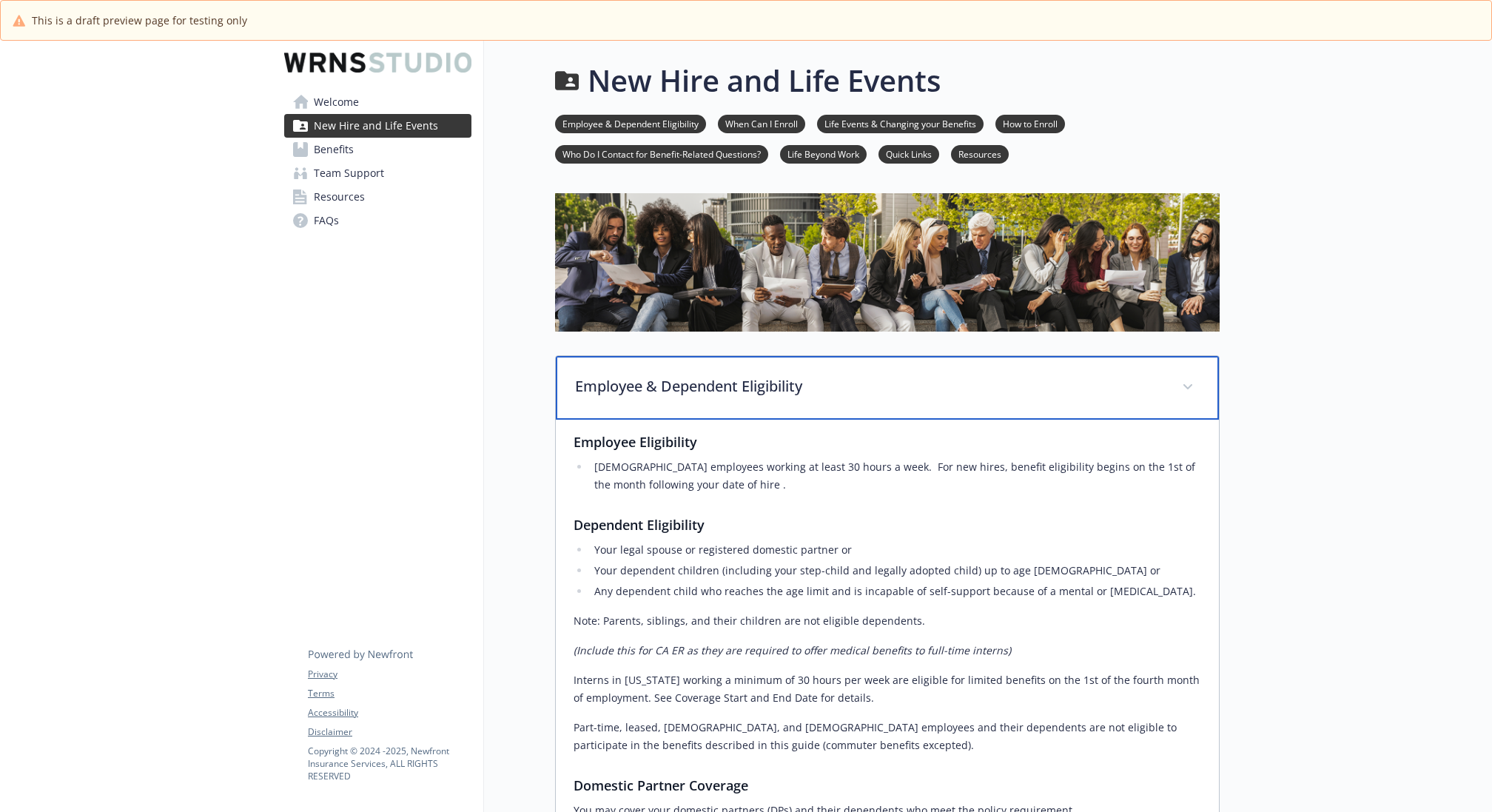
click at [807, 382] on p "Employee & Dependent Eligibility" at bounding box center [869, 386] width 589 height 22
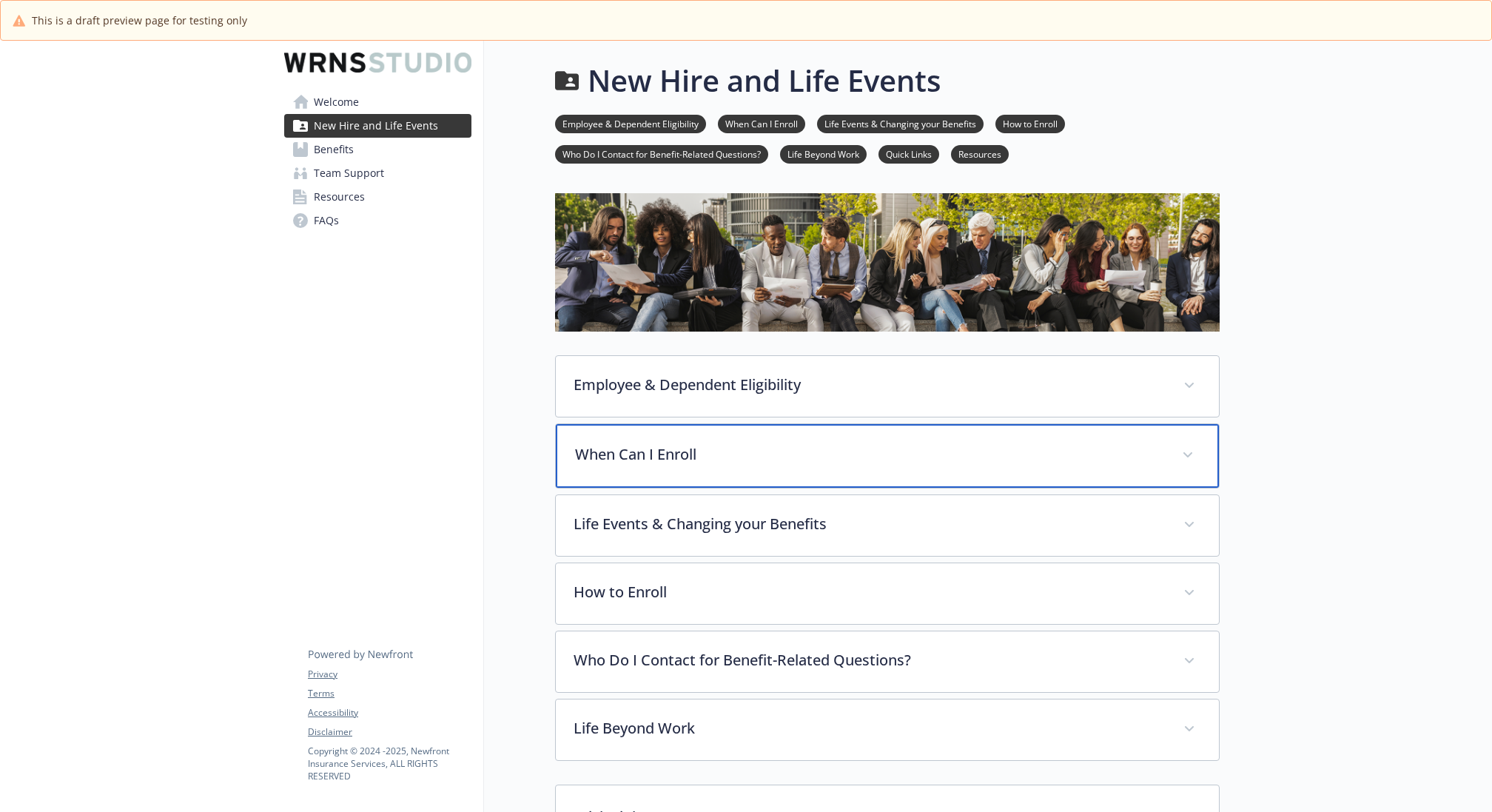
click at [802, 446] on p "When Can I Enroll" at bounding box center [869, 455] width 589 height 22
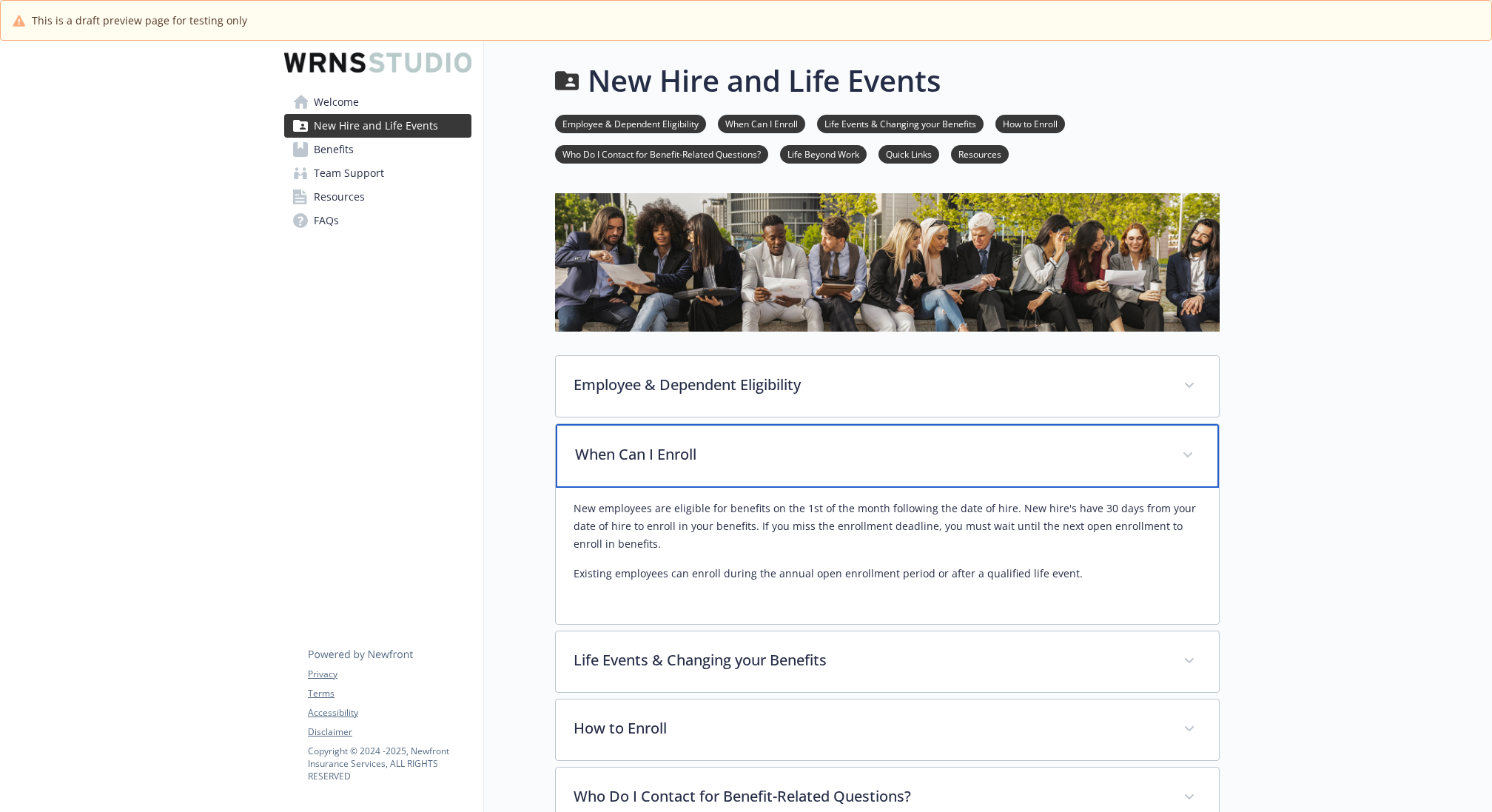
click at [798, 454] on p "When Can I Enroll" at bounding box center [869, 455] width 589 height 22
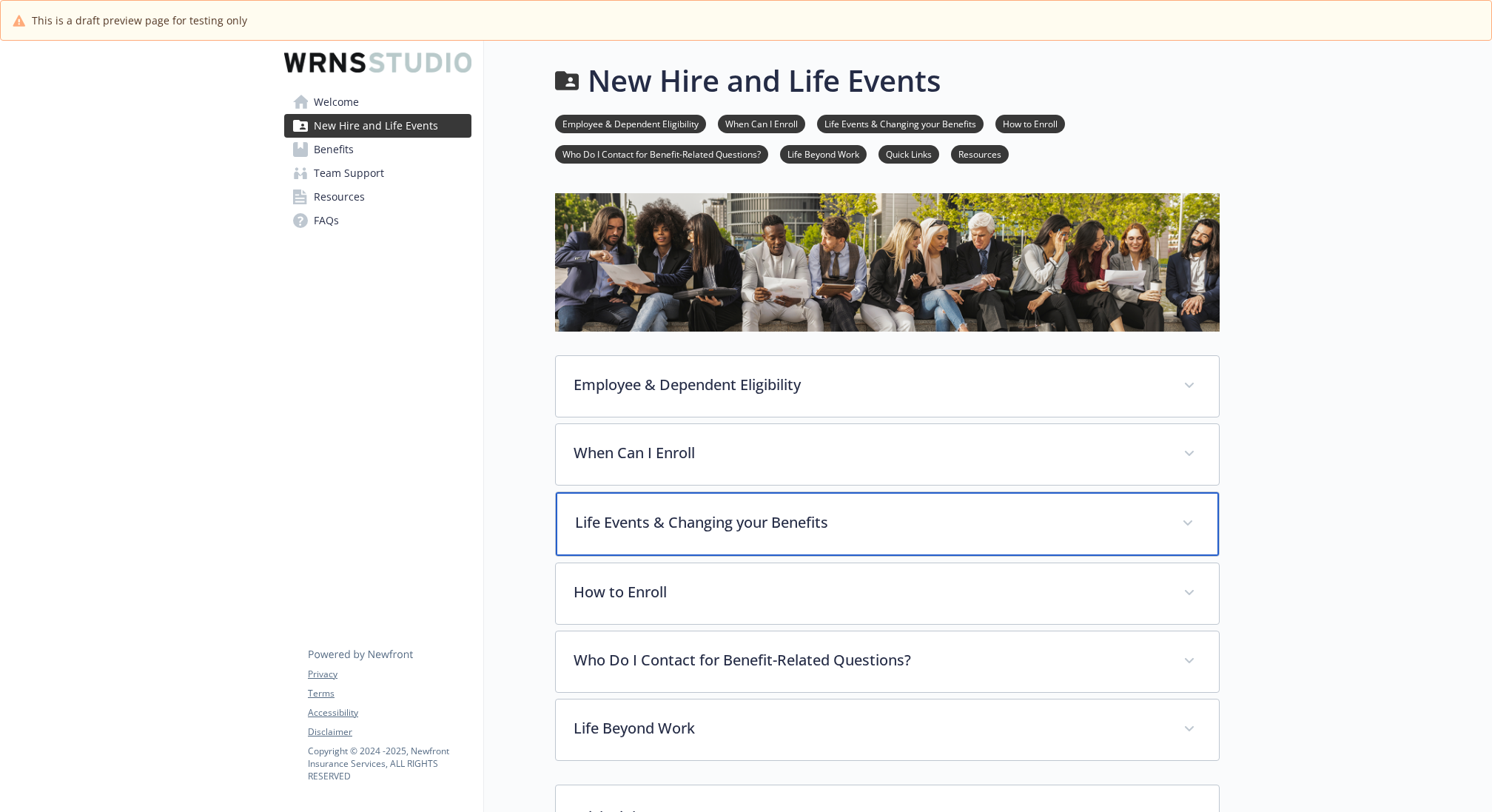
click at [796, 534] on div "Life Events & Changing your Benefits" at bounding box center [886, 524] width 663 height 63
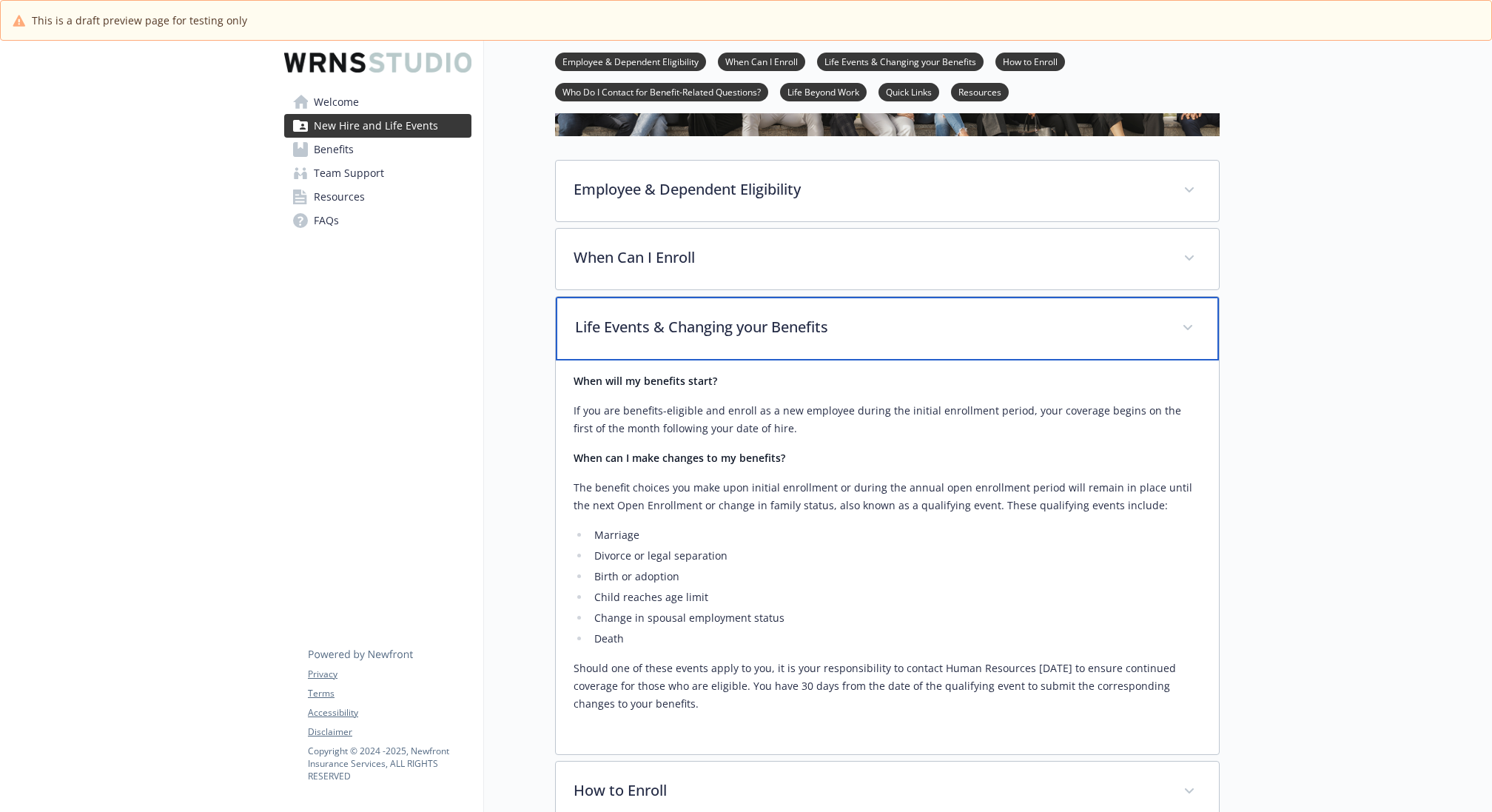
scroll to position [126, 0]
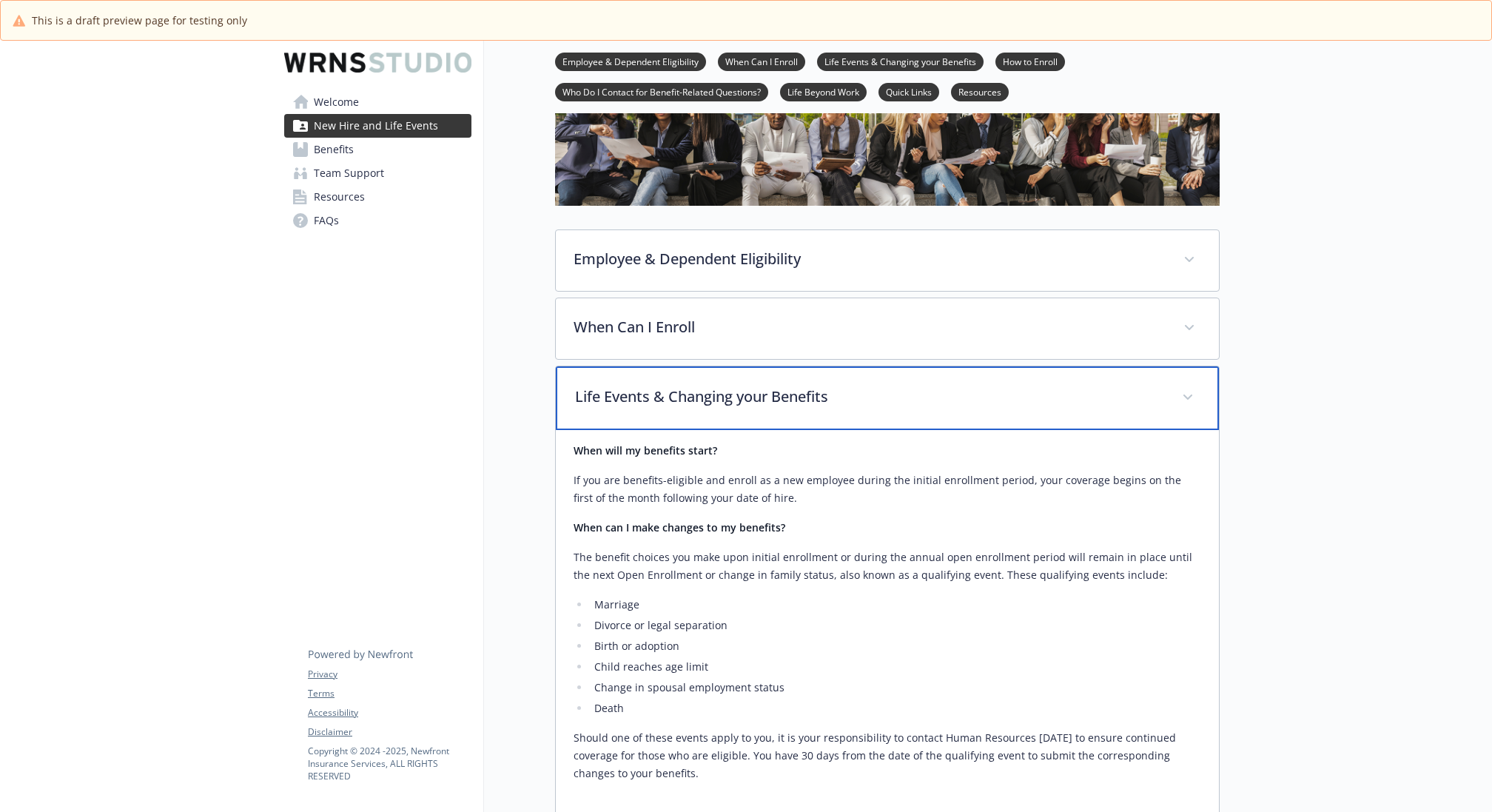
click at [799, 393] on p "Life Events & Changing your Benefits" at bounding box center [869, 396] width 589 height 22
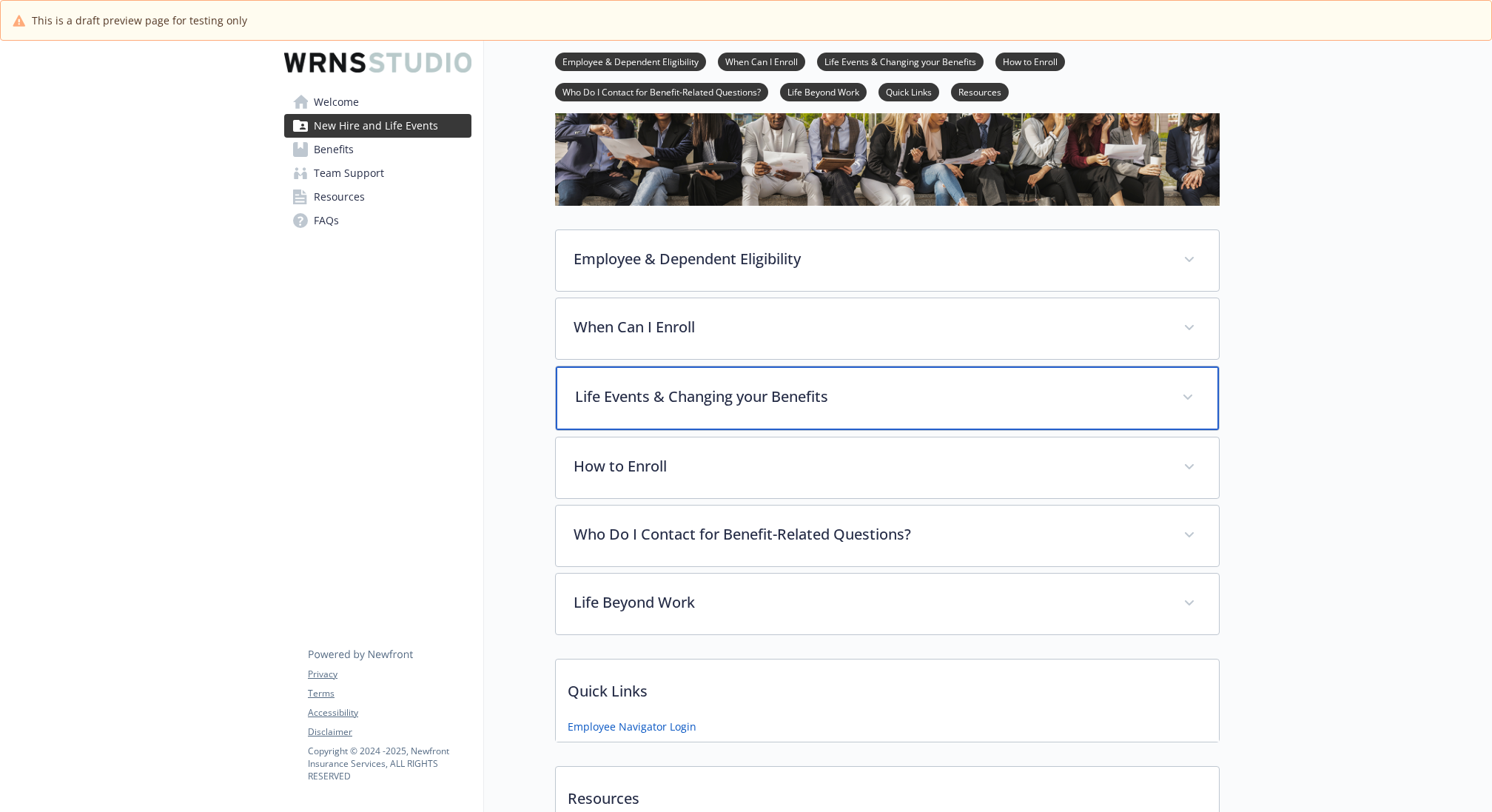
scroll to position [128, 0]
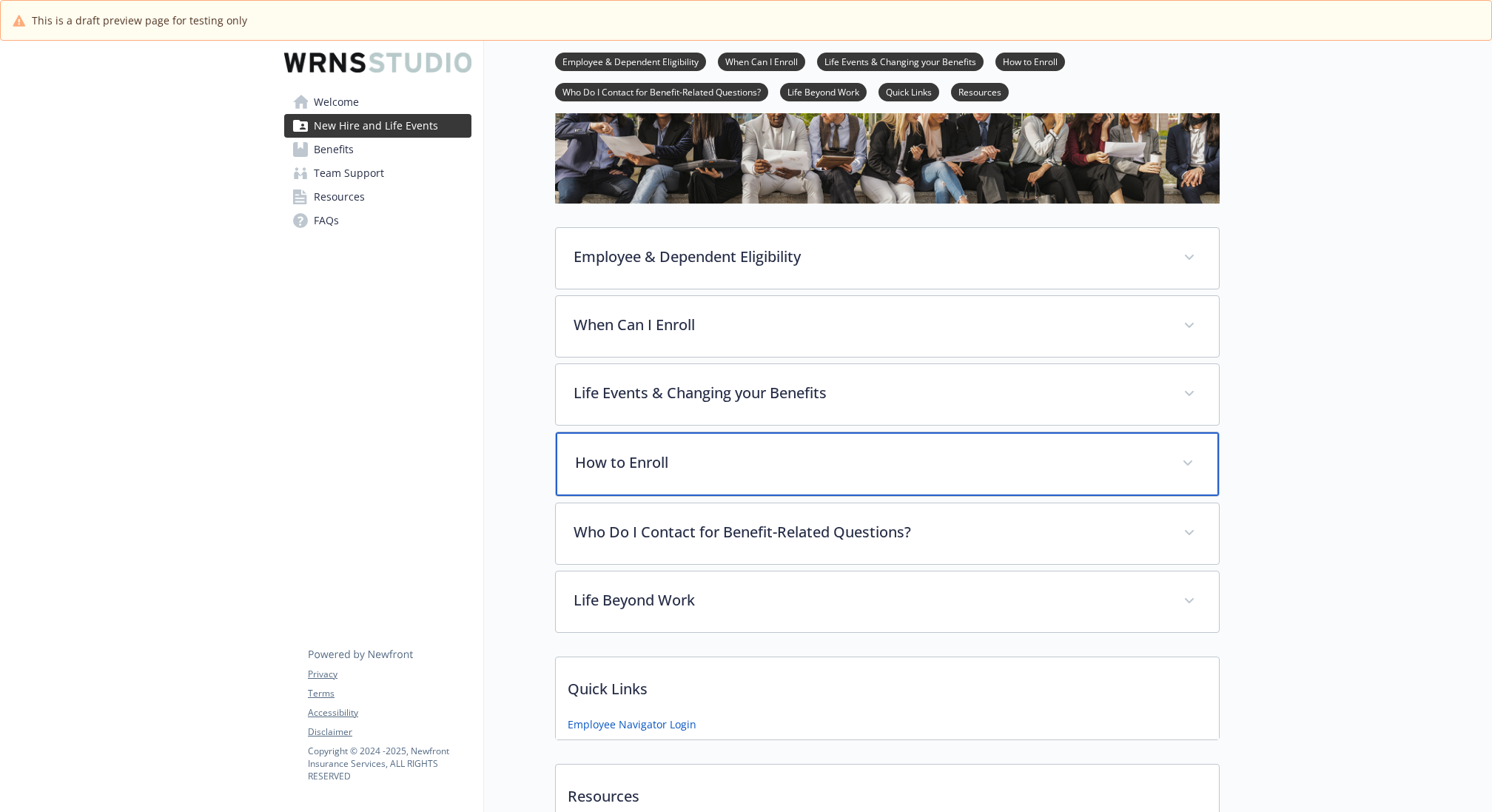
click at [791, 469] on p "How to Enroll" at bounding box center [869, 462] width 589 height 22
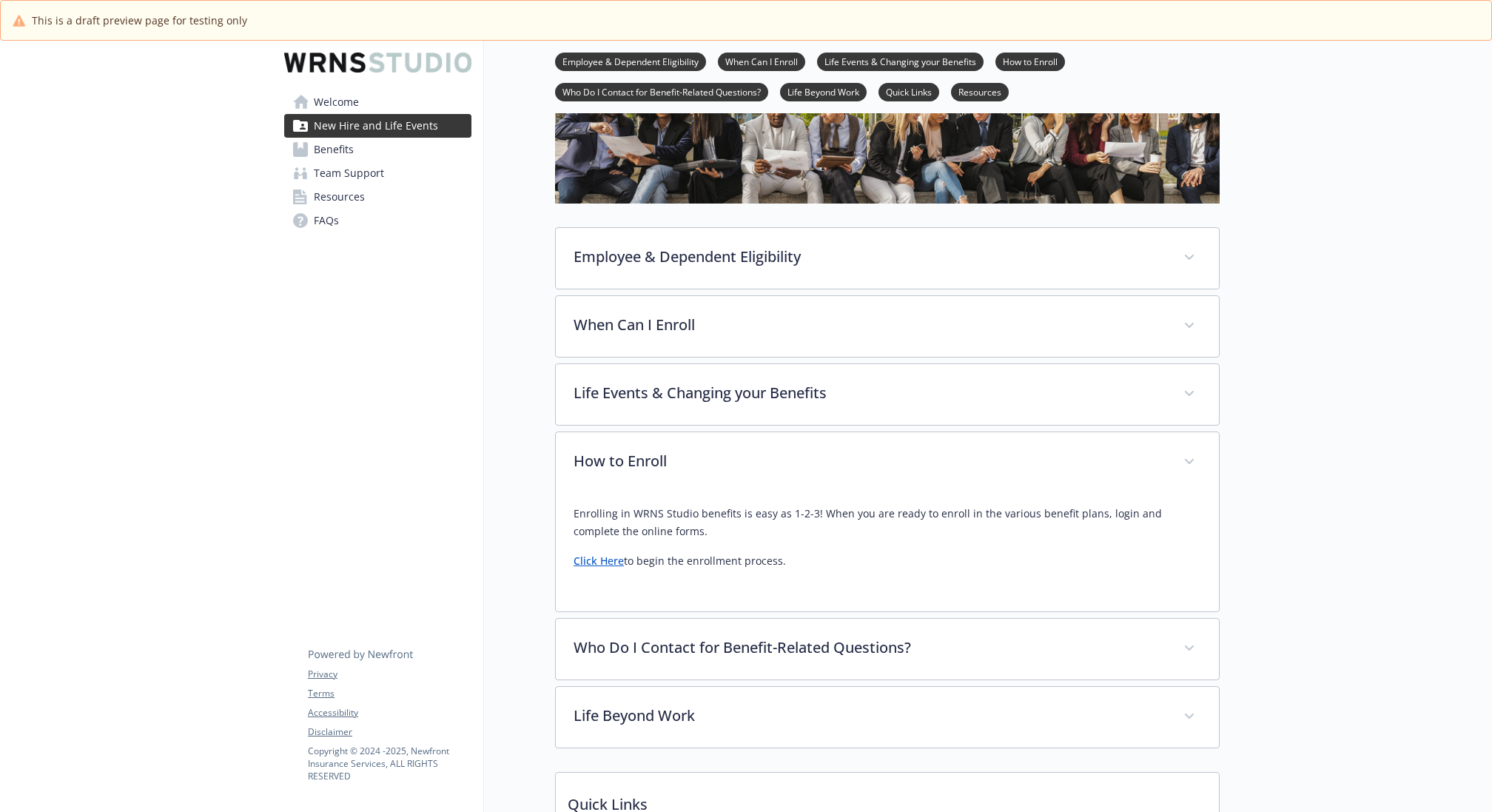
click at [605, 563] on link "Click Here" at bounding box center [599, 560] width 50 height 14
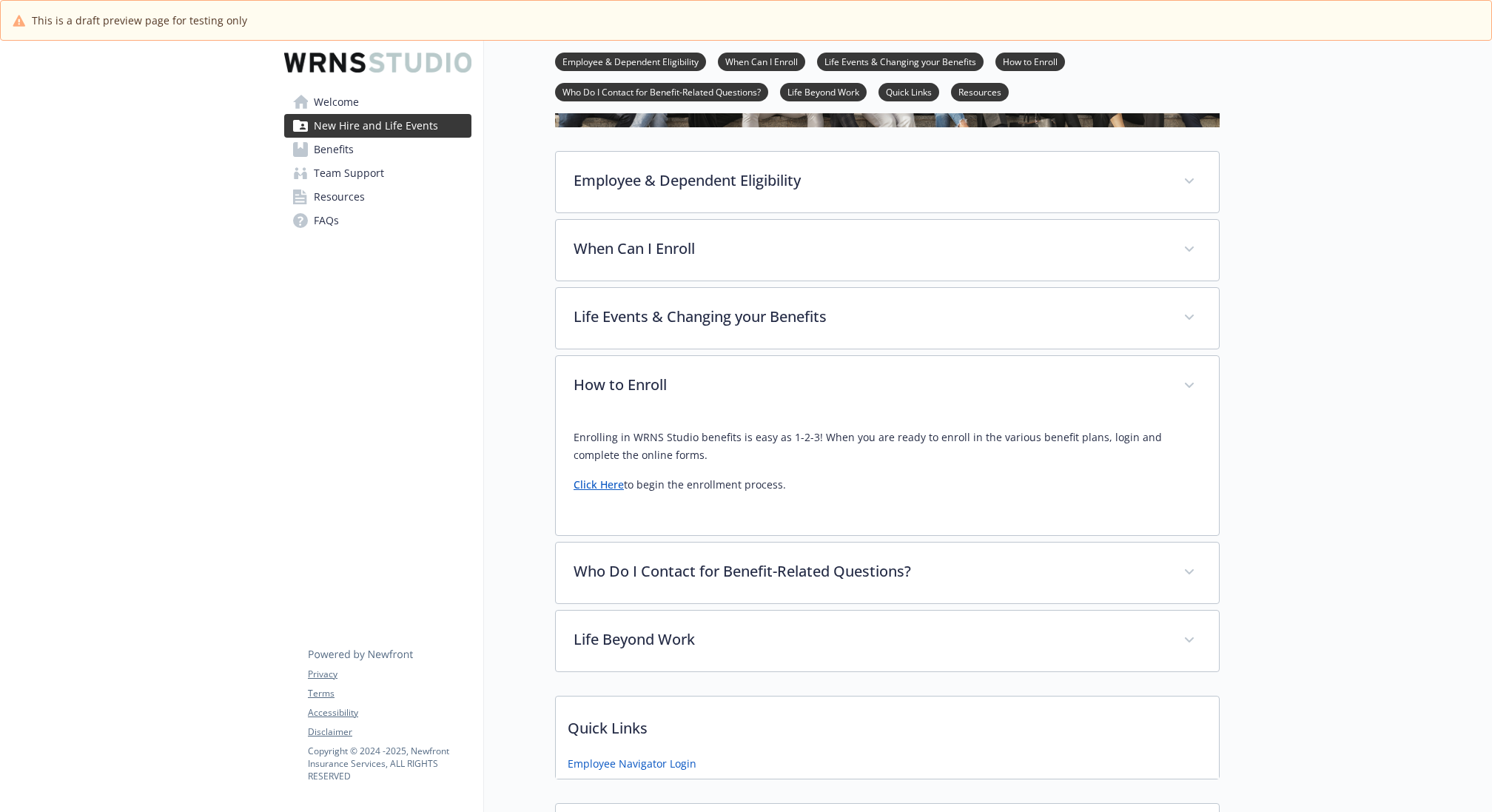
scroll to position [208, 0]
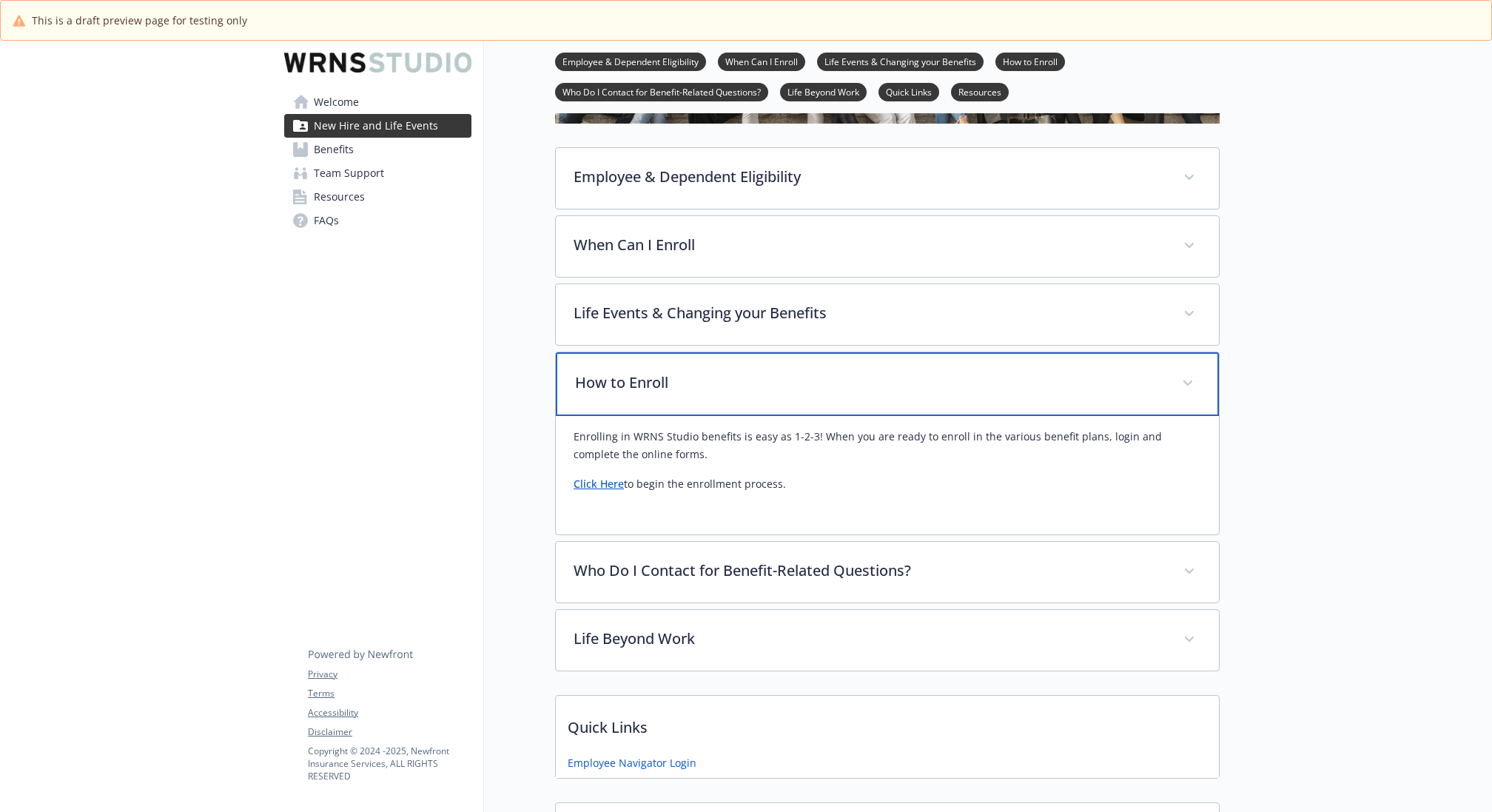
click at [915, 379] on p "How to Enroll" at bounding box center [869, 382] width 589 height 22
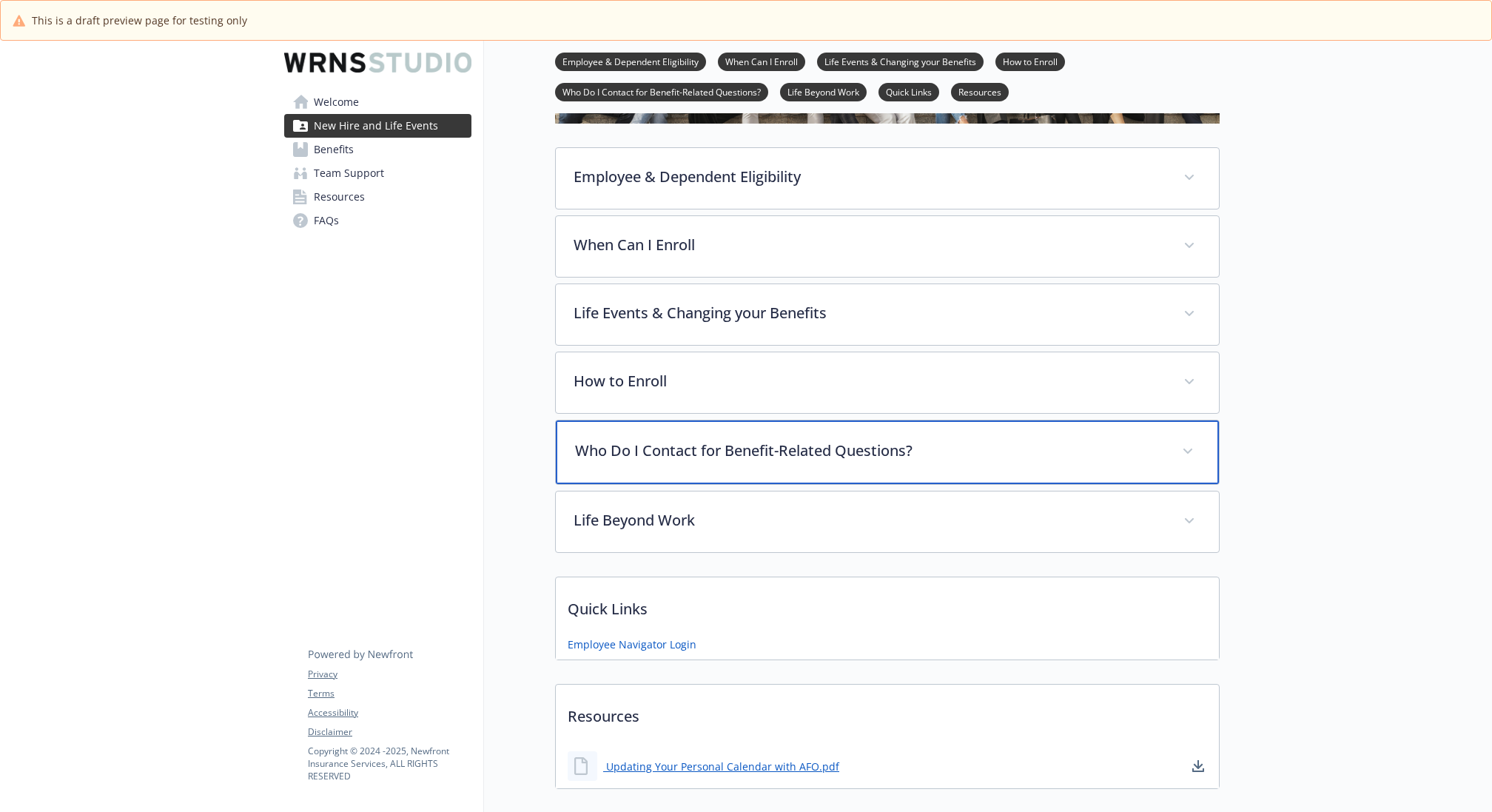
click at [879, 456] on p "Who Do I Contact for Benefit-Related Questions?" at bounding box center [869, 451] width 589 height 22
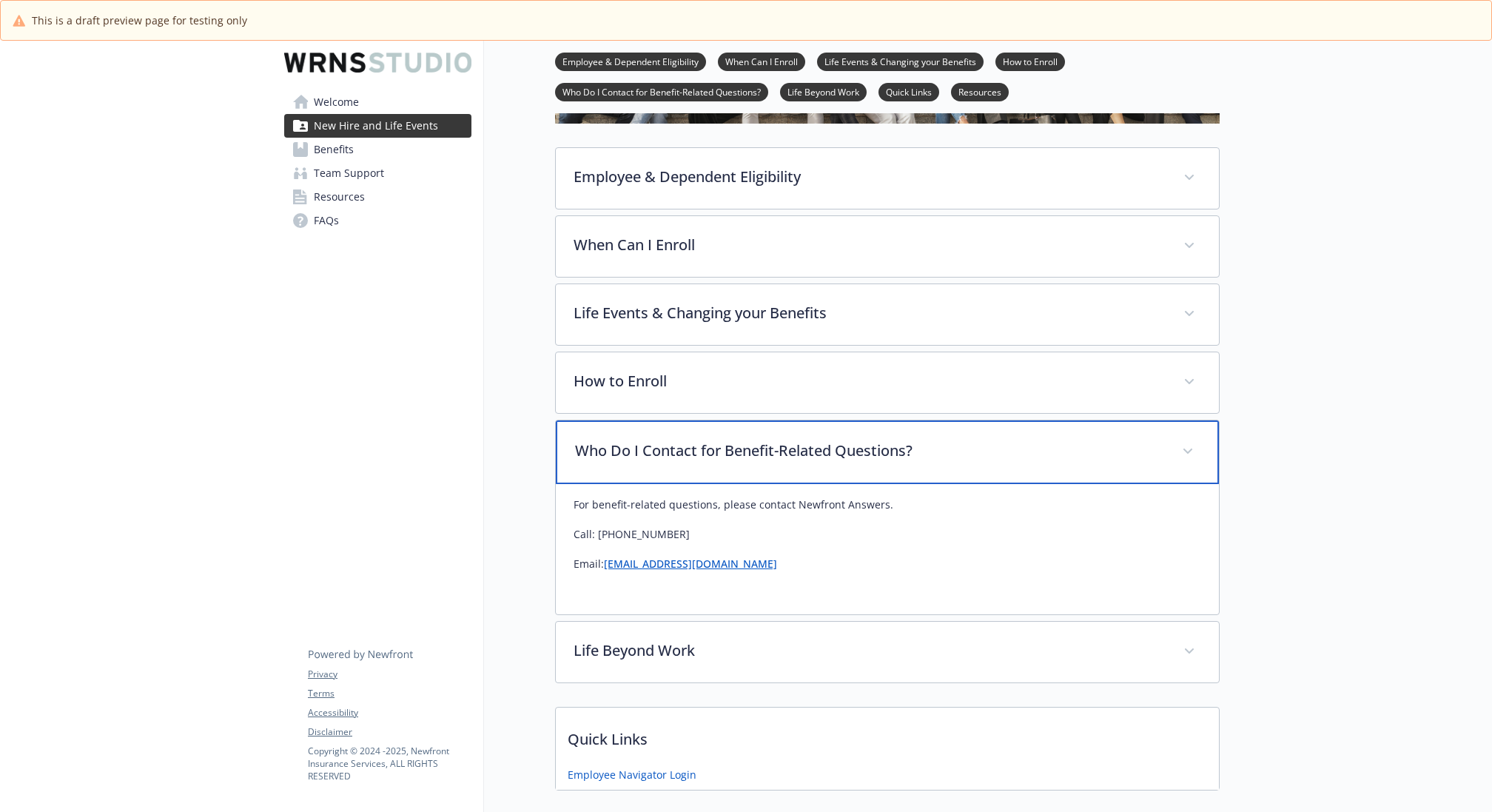
click at [879, 456] on p "Who Do I Contact for Benefit-Related Questions?" at bounding box center [869, 451] width 589 height 22
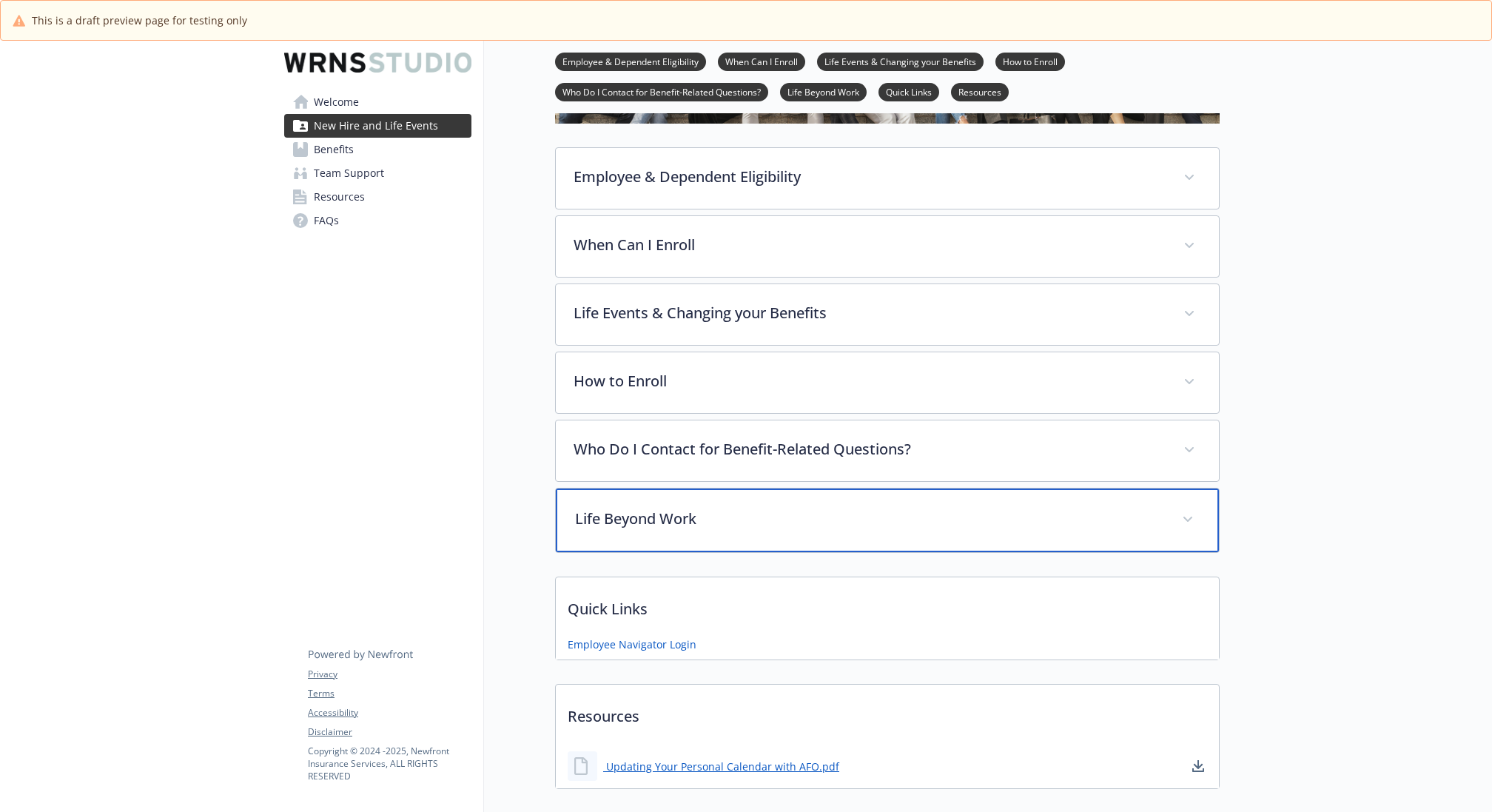
click at [827, 531] on div "Life Beyond Work" at bounding box center [886, 520] width 663 height 63
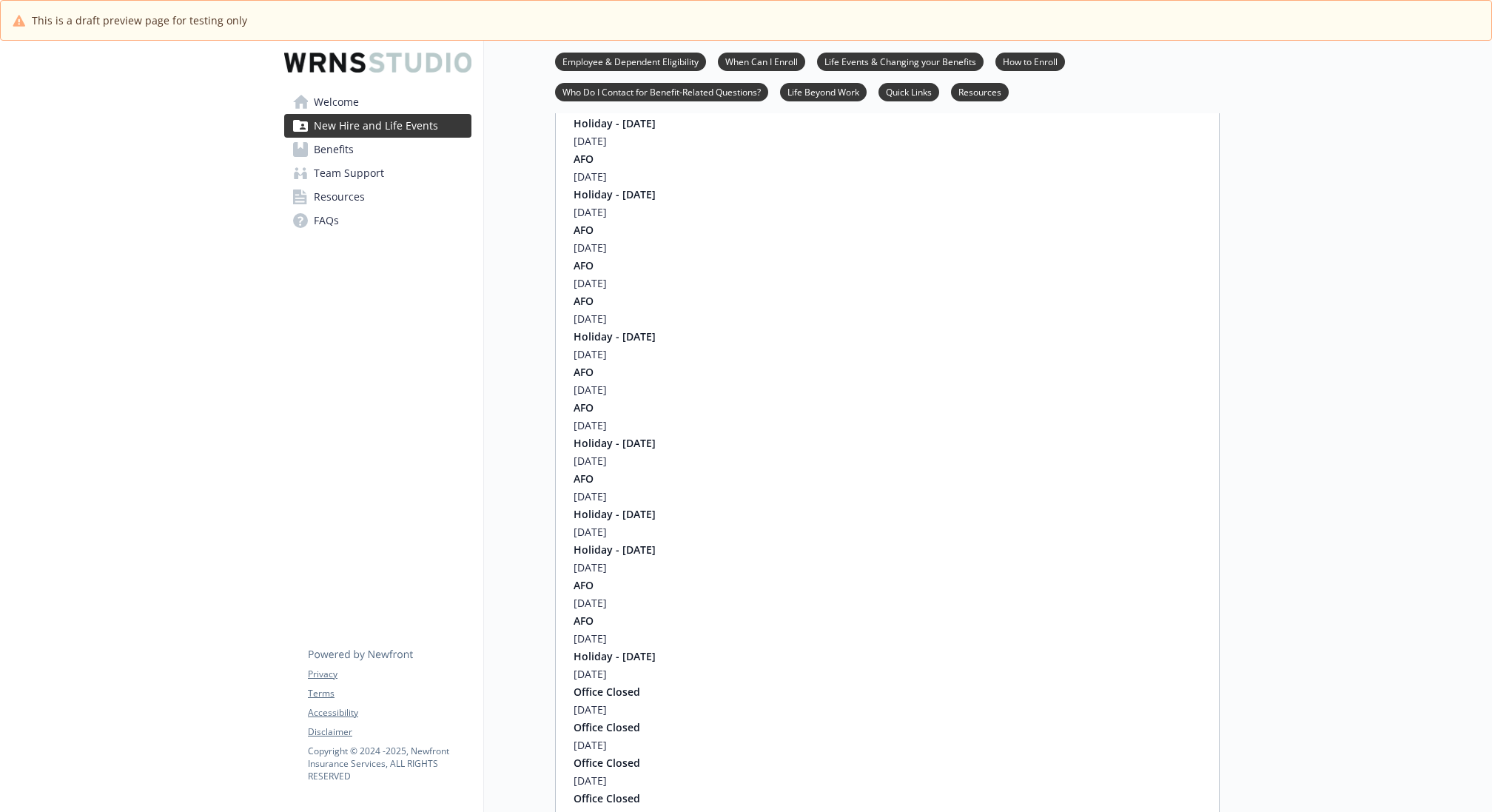
scroll to position [1271, 0]
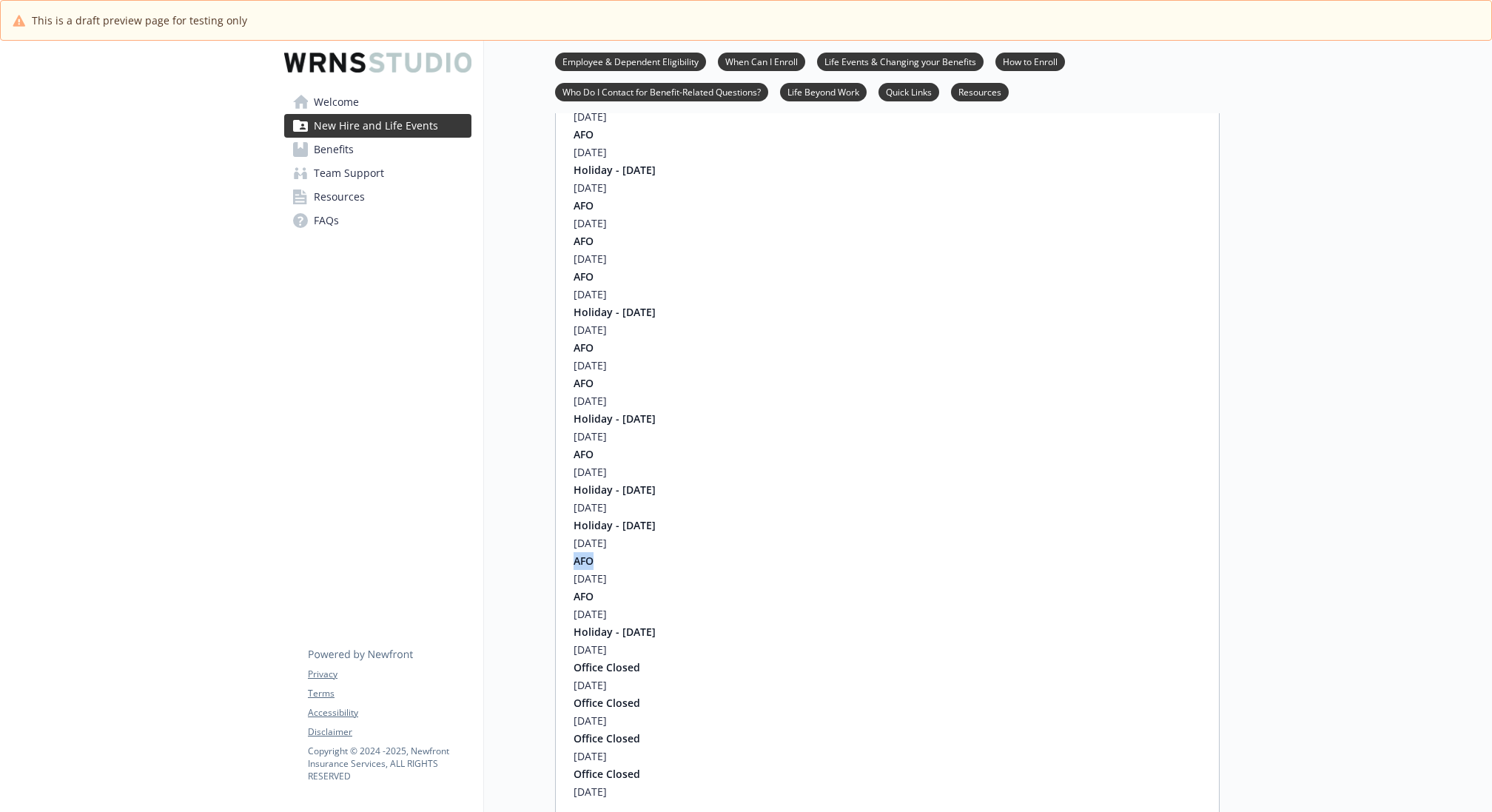
drag, startPoint x: 596, startPoint y: 560, endPoint x: 573, endPoint y: 560, distance: 23.0
click at [574, 560] on h6 "AFO" at bounding box center [887, 560] width 628 height 18
click at [814, 476] on h6 "Friday, October 31, 2025​" at bounding box center [887, 472] width 628 height 18
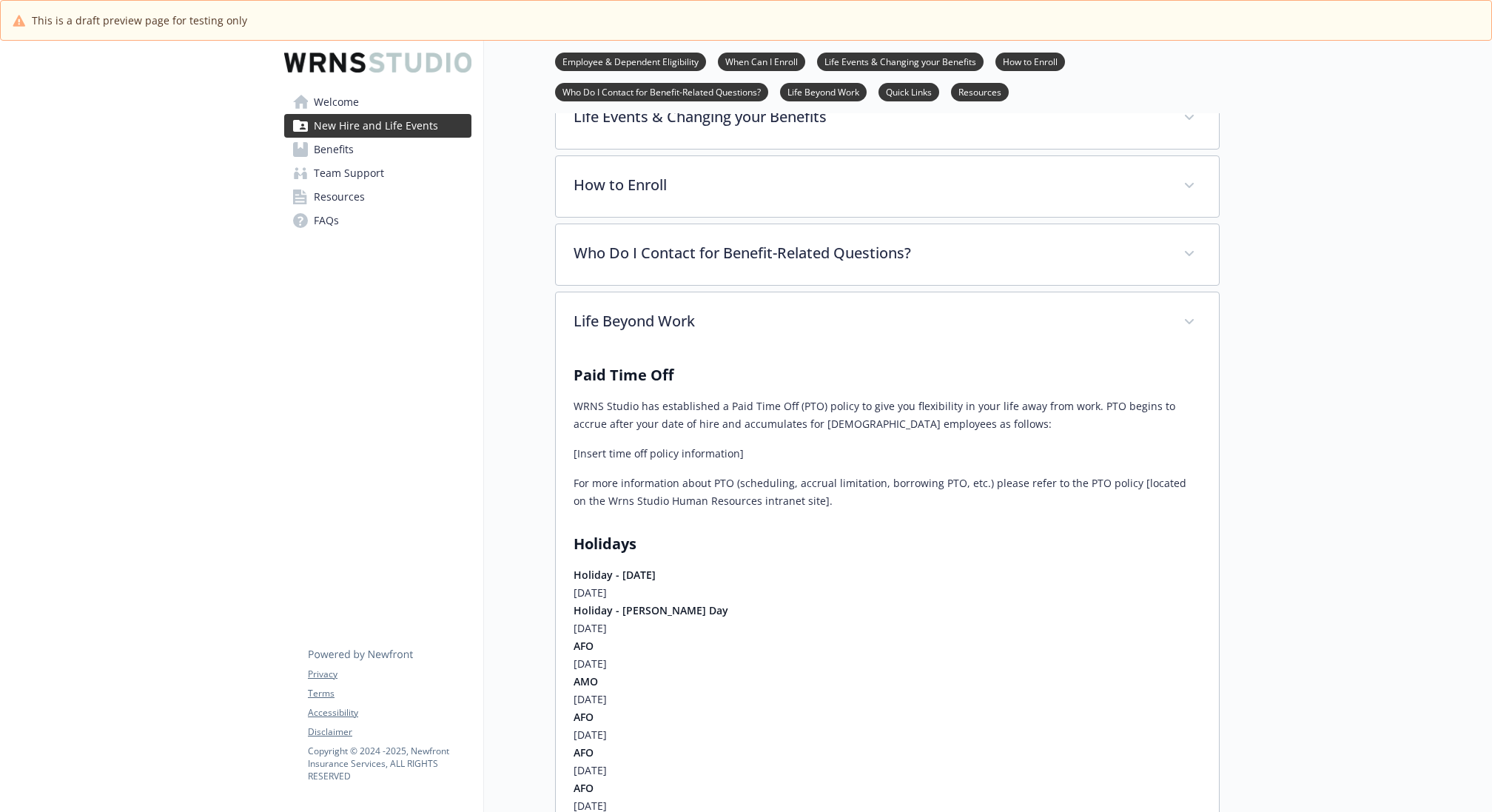
scroll to position [477, 0]
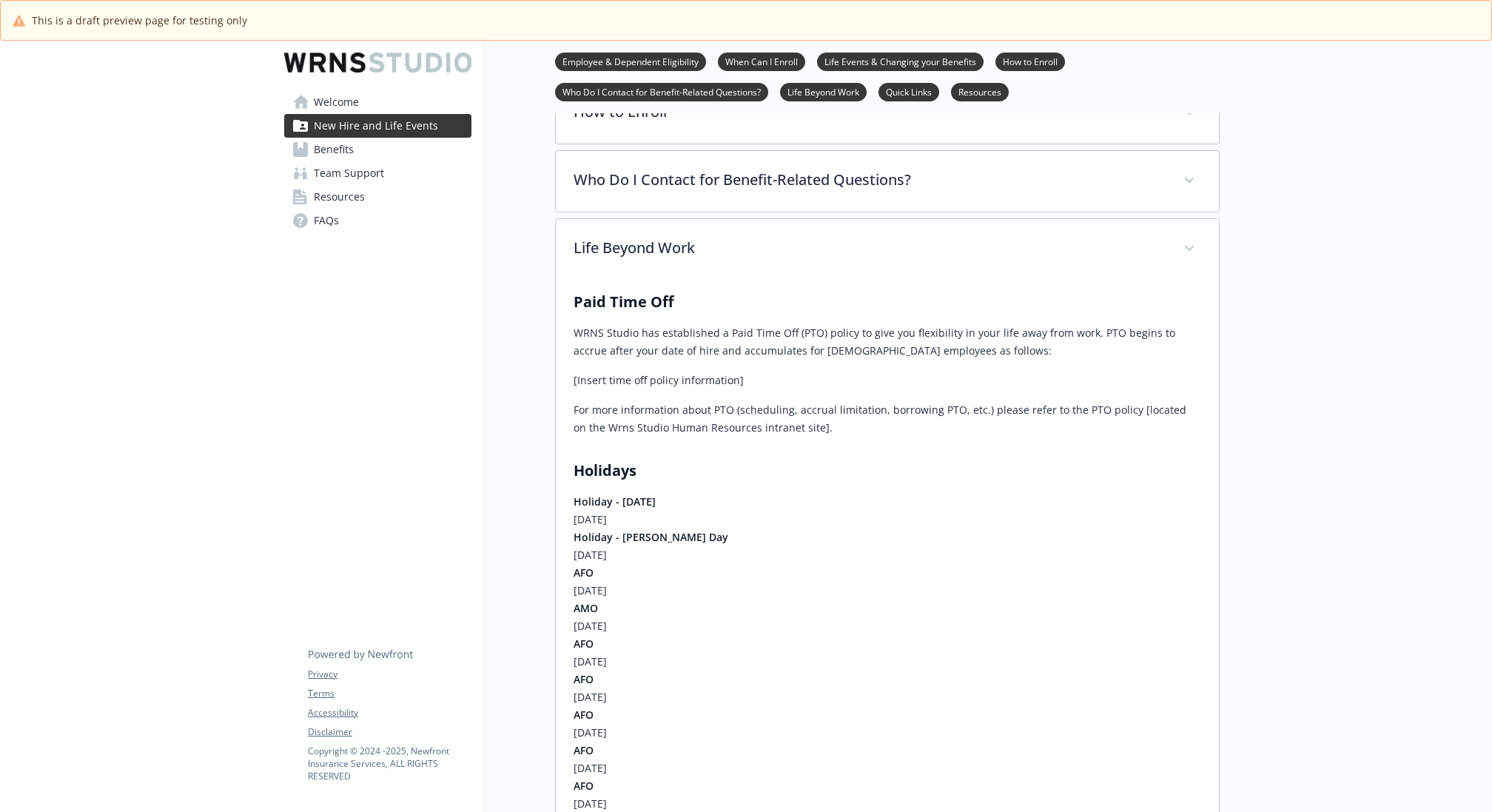
click at [965, 353] on p "WRNS Studio has established a Paid Time Off (PTO) policy to give you flexibilit…" at bounding box center [887, 341] width 628 height 35
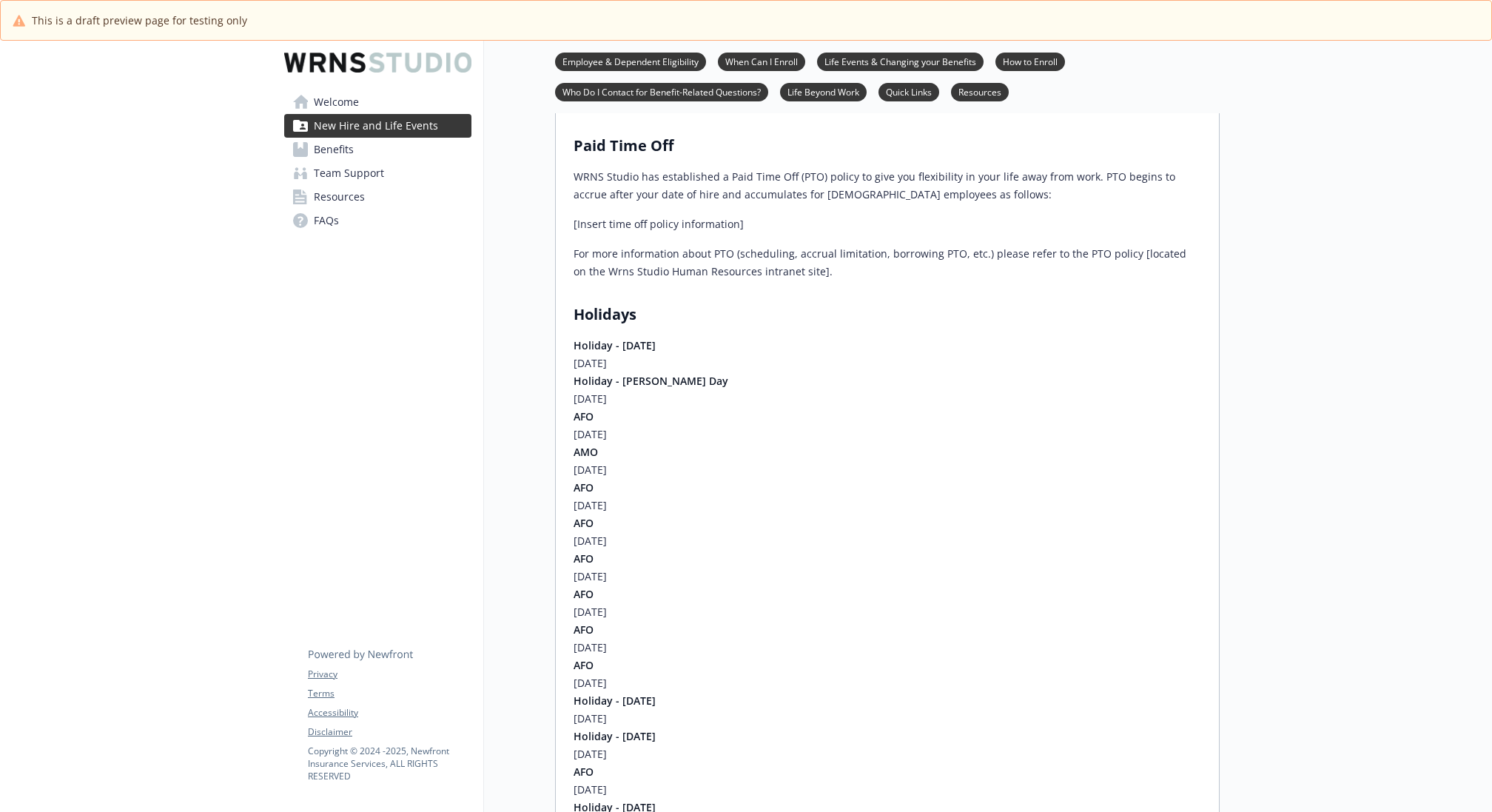
scroll to position [587, 0]
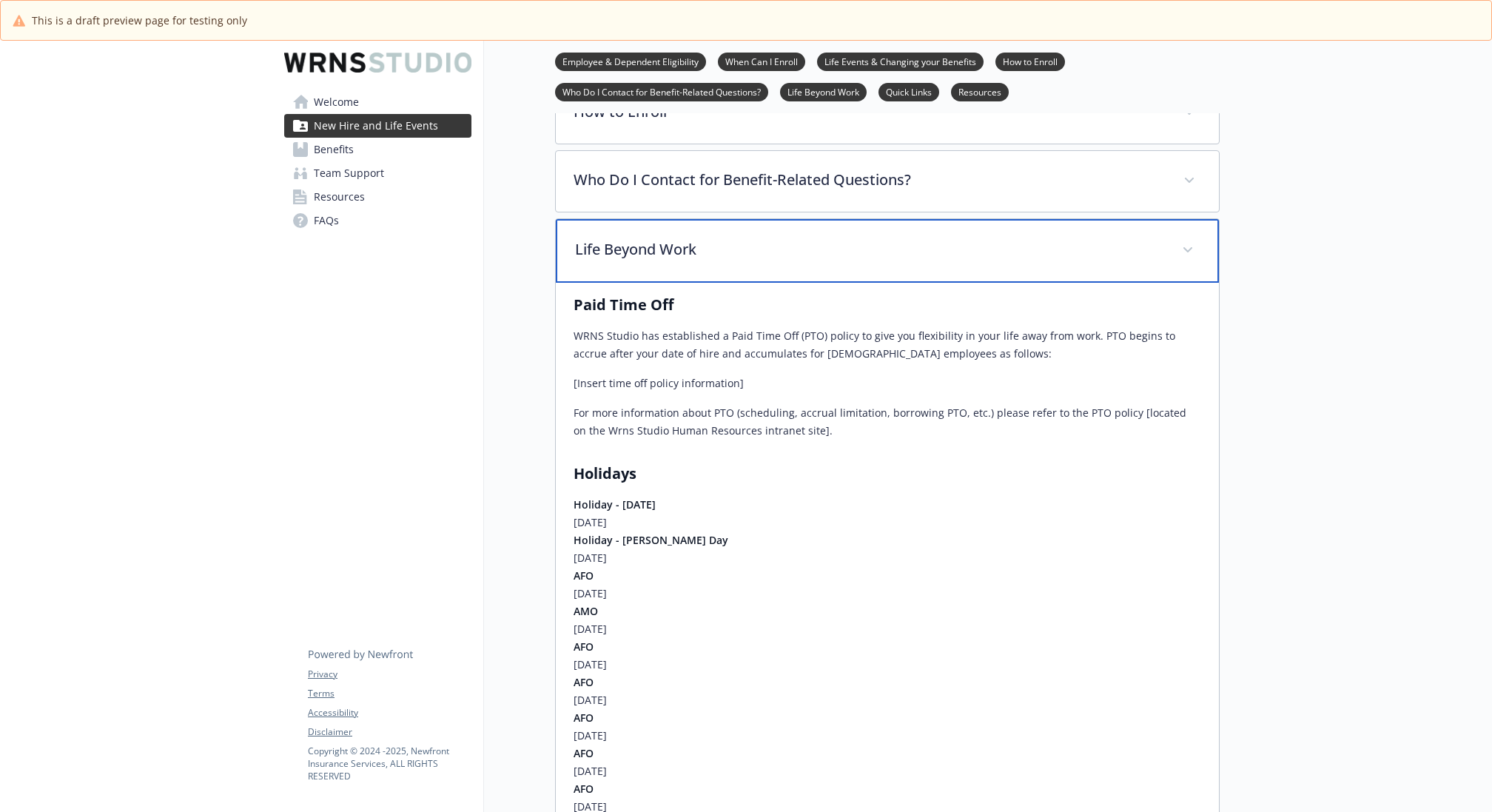
click at [823, 231] on div "Life Beyond Work" at bounding box center [886, 250] width 663 height 63
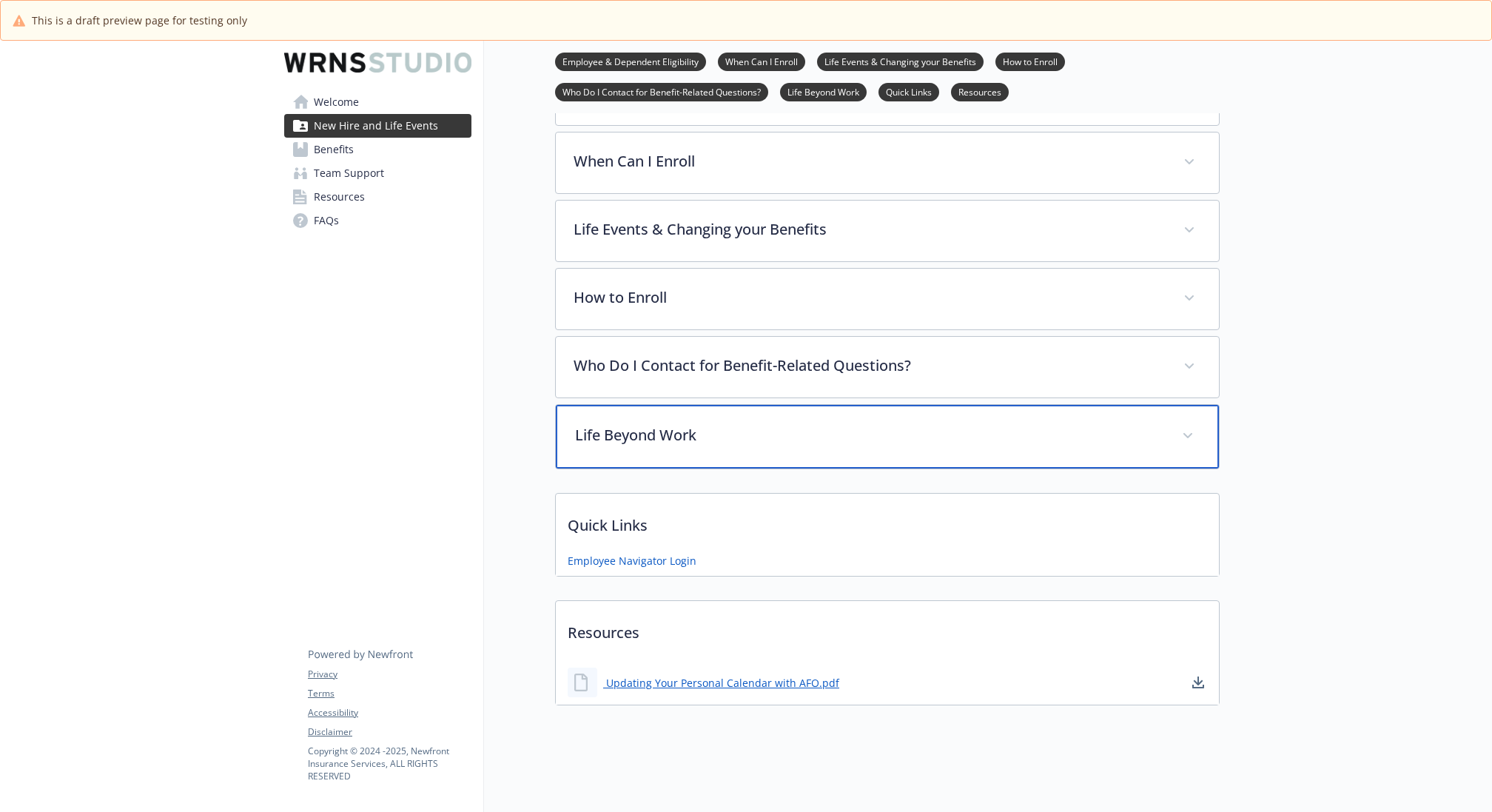
scroll to position [302, 1]
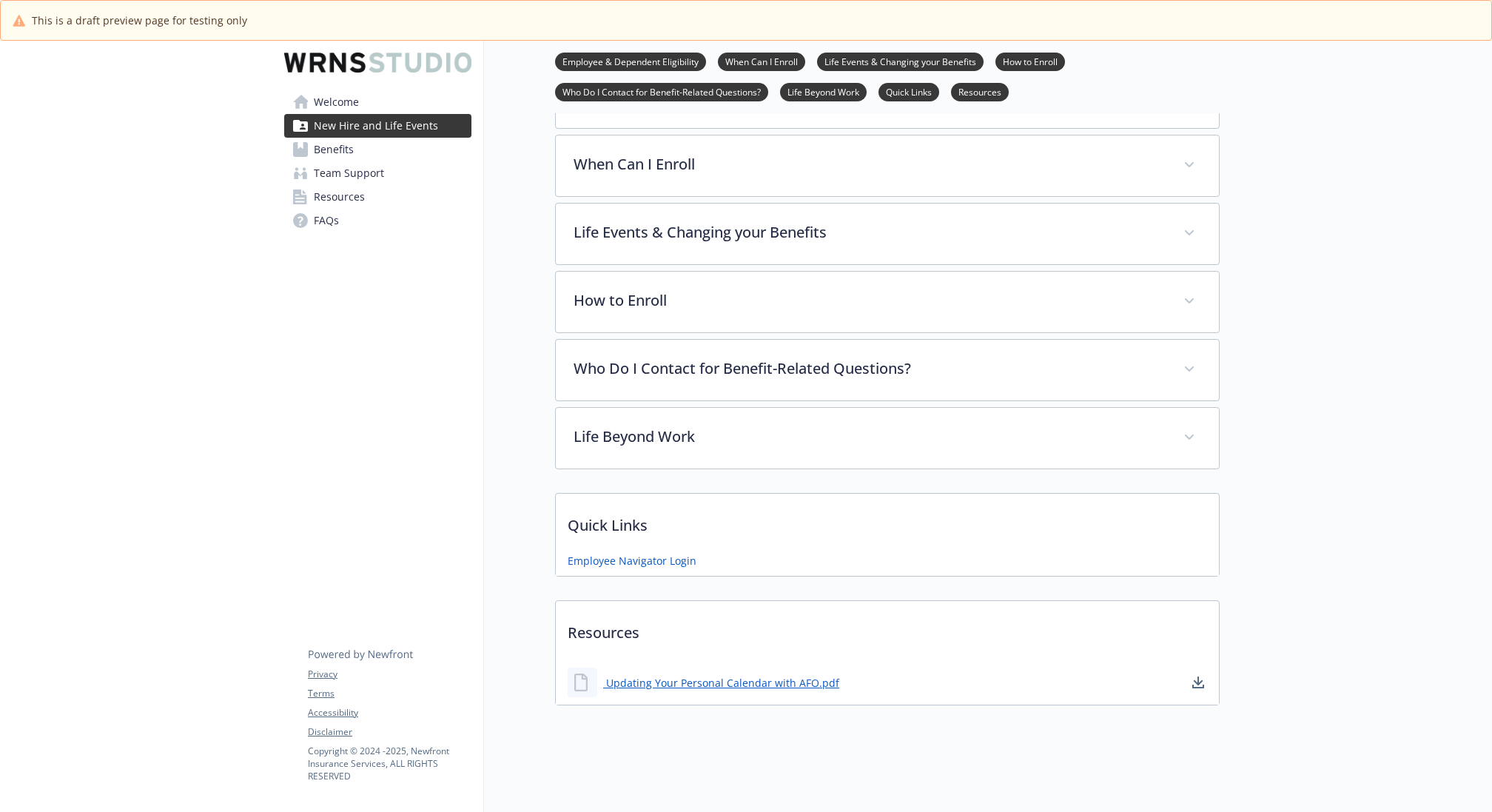
click at [405, 121] on span "New Hire and Life Events" at bounding box center [376, 126] width 125 height 23
click at [357, 95] on link "Welcome" at bounding box center [377, 101] width 187 height 23
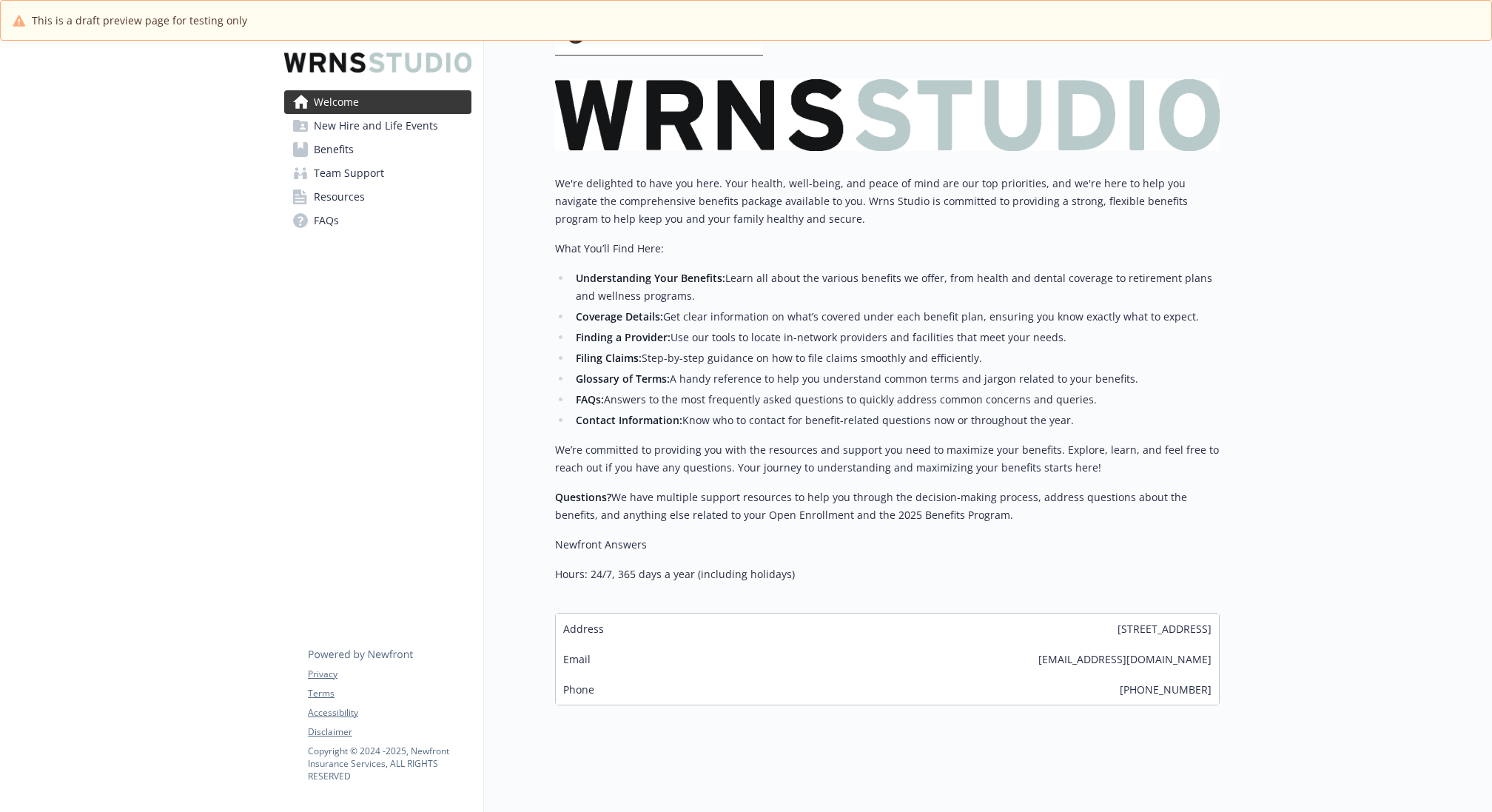
scroll to position [0, 1]
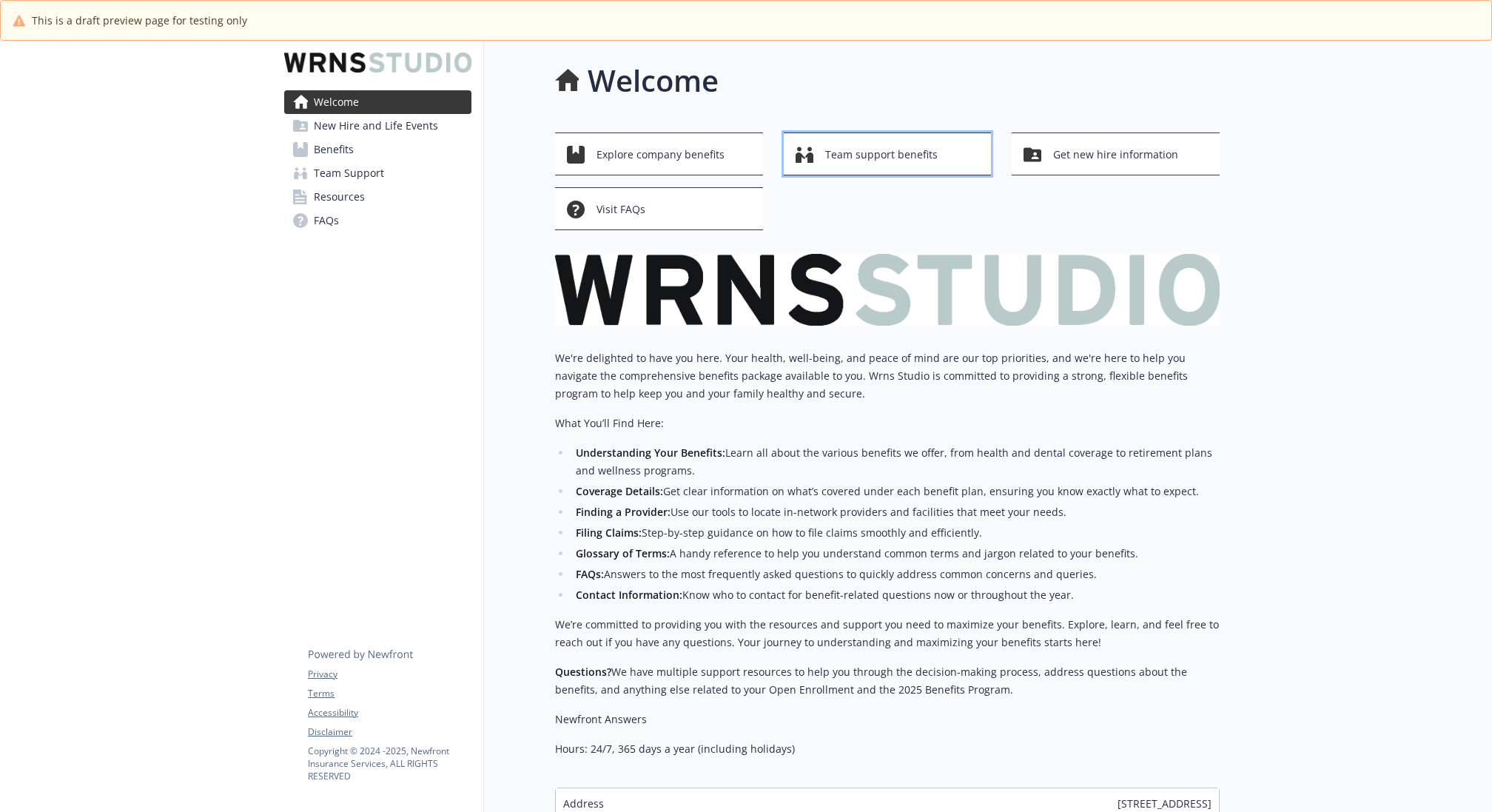
click at [886, 157] on span "Team support benefits" at bounding box center [881, 154] width 113 height 28
click at [1072, 153] on span "Get new hire information" at bounding box center [1115, 154] width 125 height 28
click at [642, 206] on span "Visit FAQs" at bounding box center [620, 209] width 49 height 28
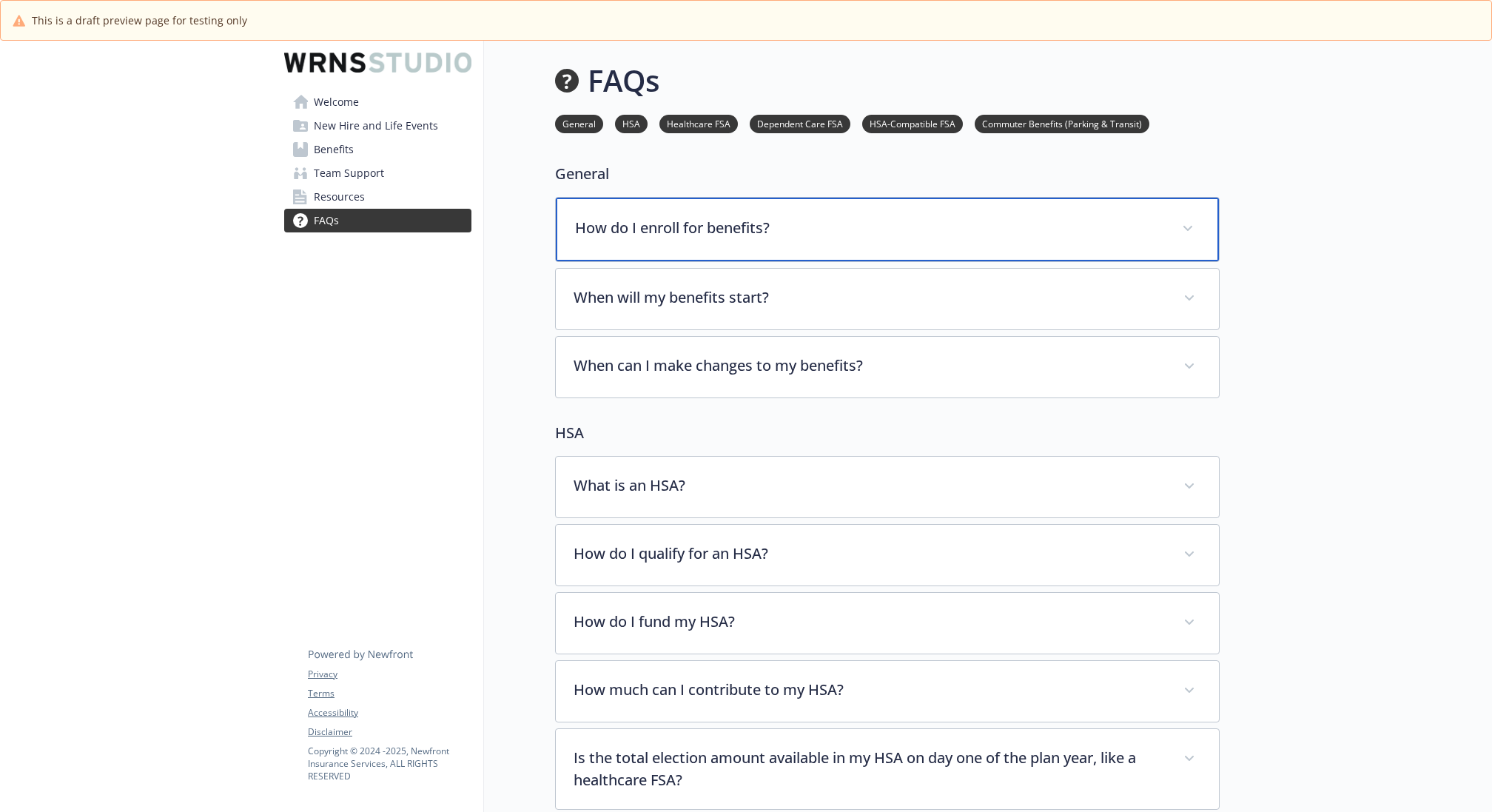
click at [819, 215] on div "How do I enroll for benefits?" at bounding box center [886, 229] width 663 height 63
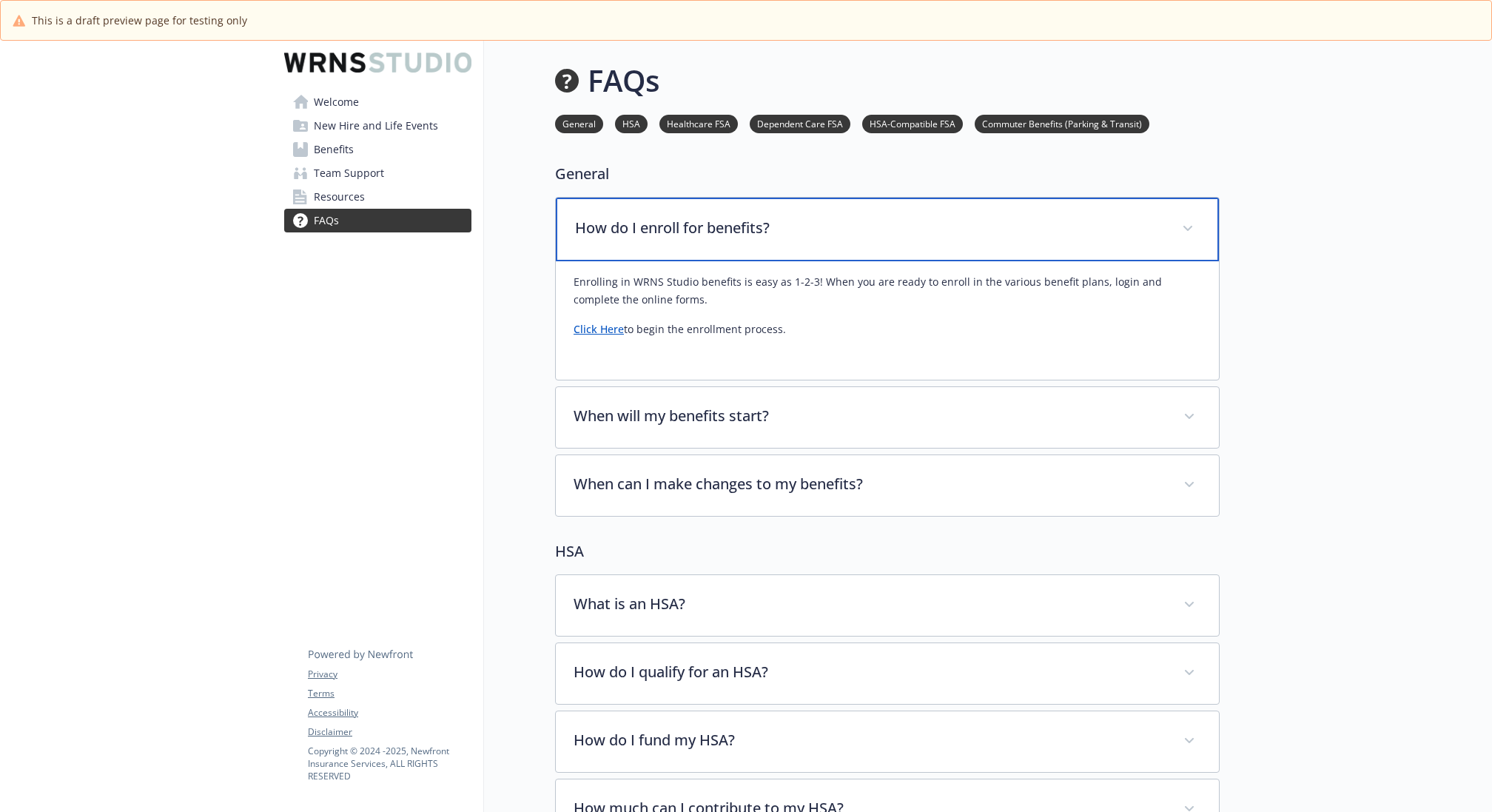
click at [819, 225] on p "How do I enroll for benefits?" at bounding box center [869, 228] width 589 height 22
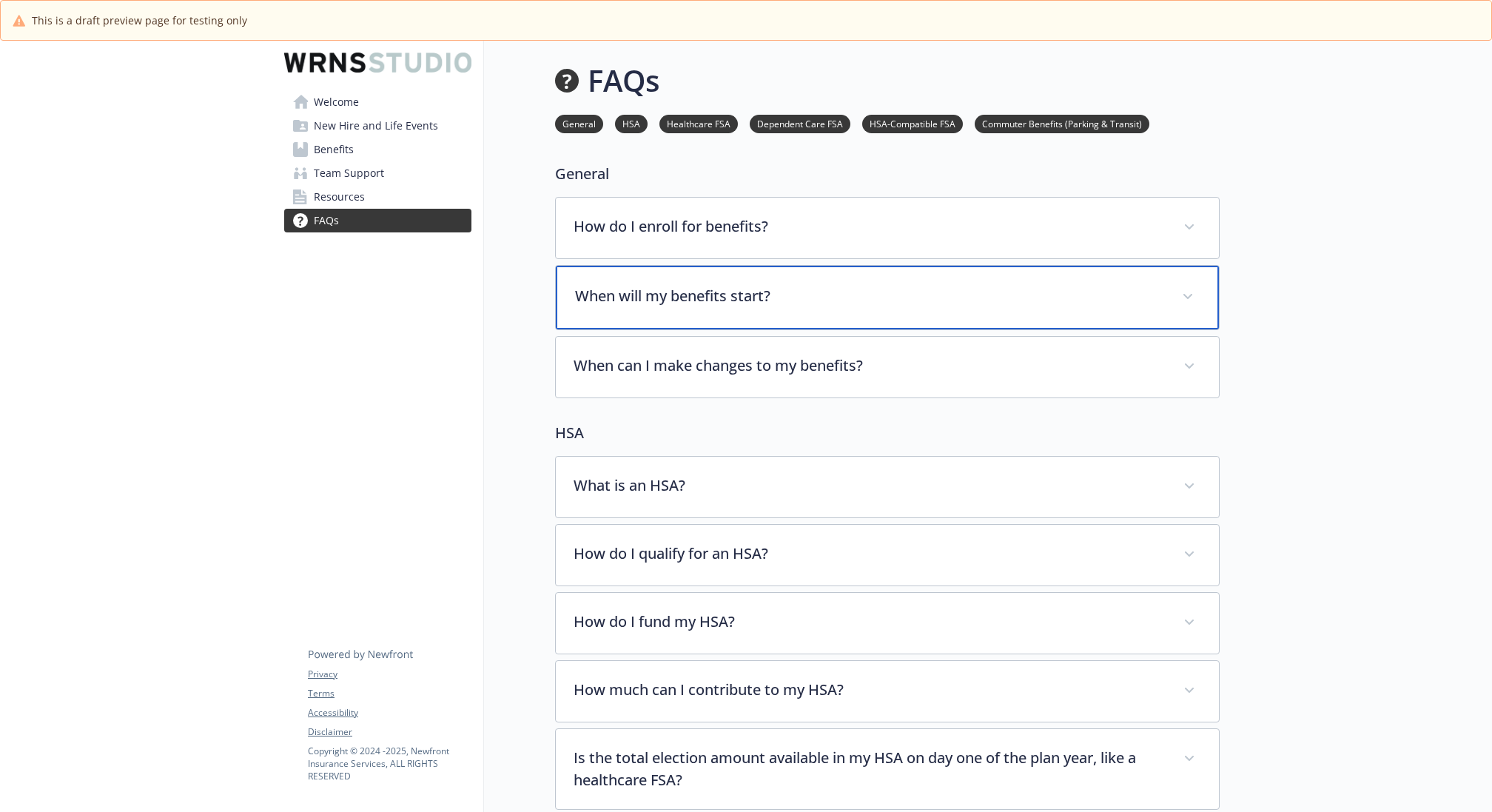
click at [813, 302] on p "When will my benefits start?" at bounding box center [869, 296] width 589 height 22
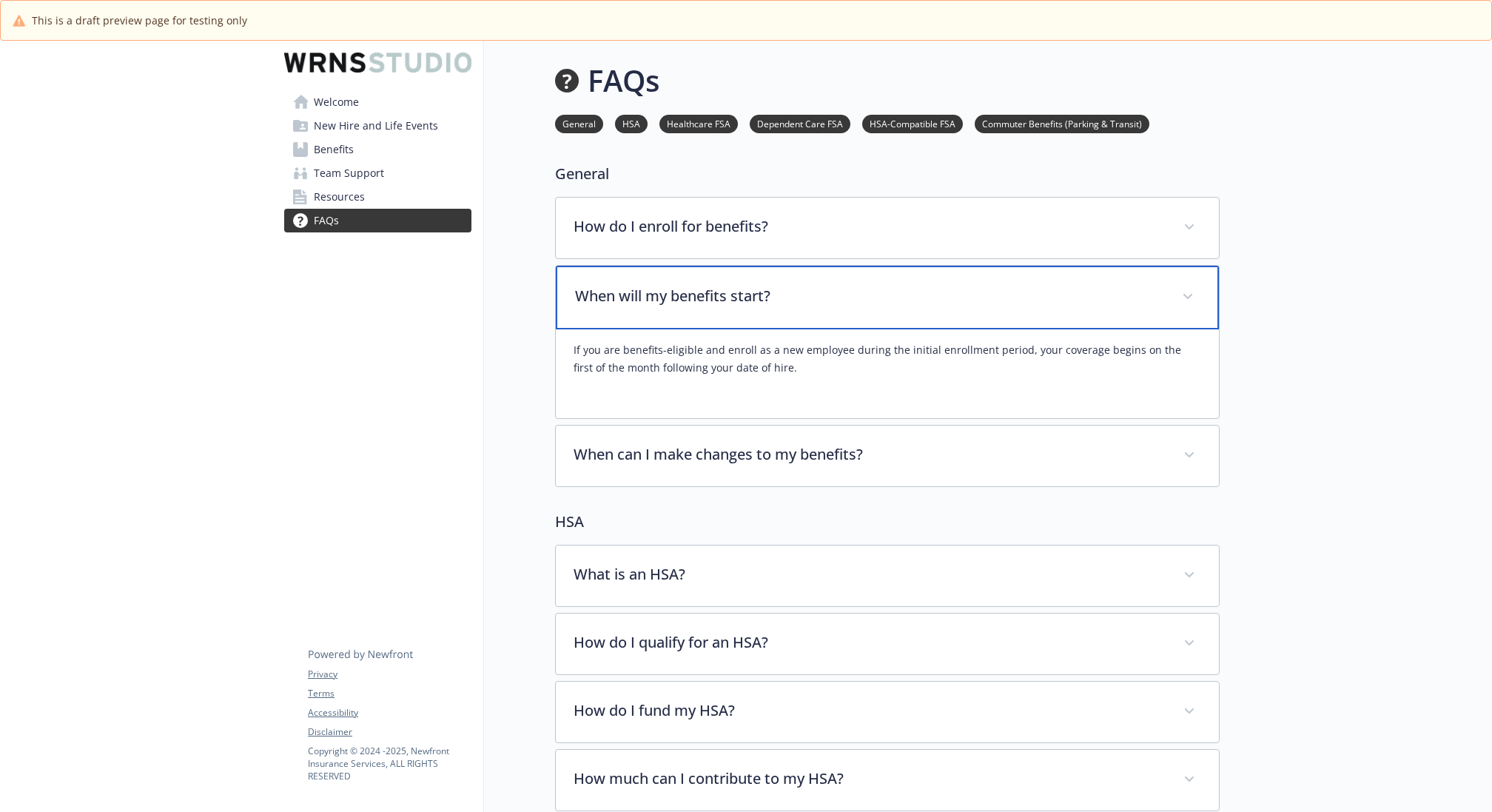
click at [813, 302] on p "When will my benefits start?" at bounding box center [869, 296] width 589 height 22
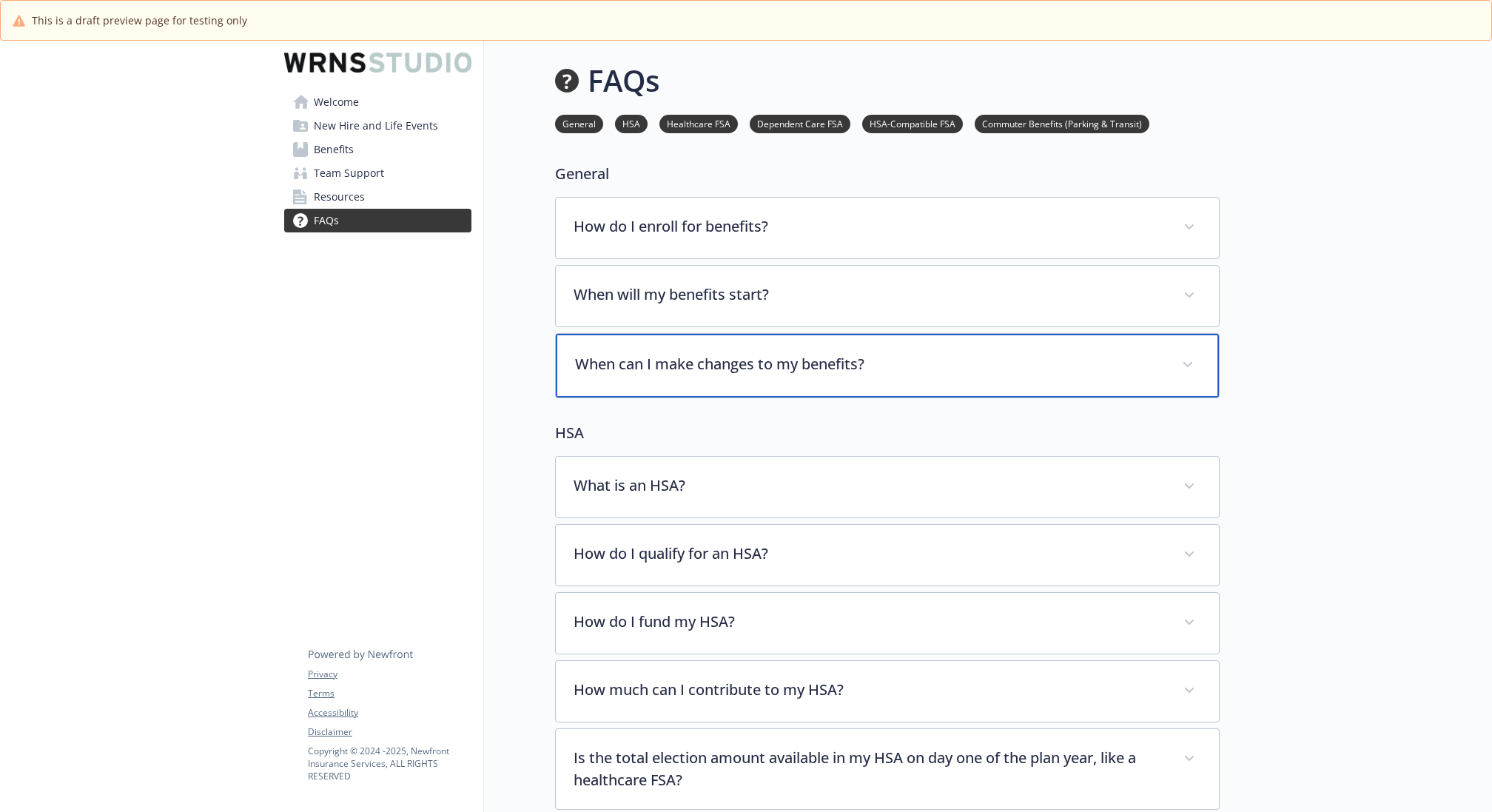
click at [813, 361] on p "When can I make changes to my benefits?" at bounding box center [869, 364] width 589 height 22
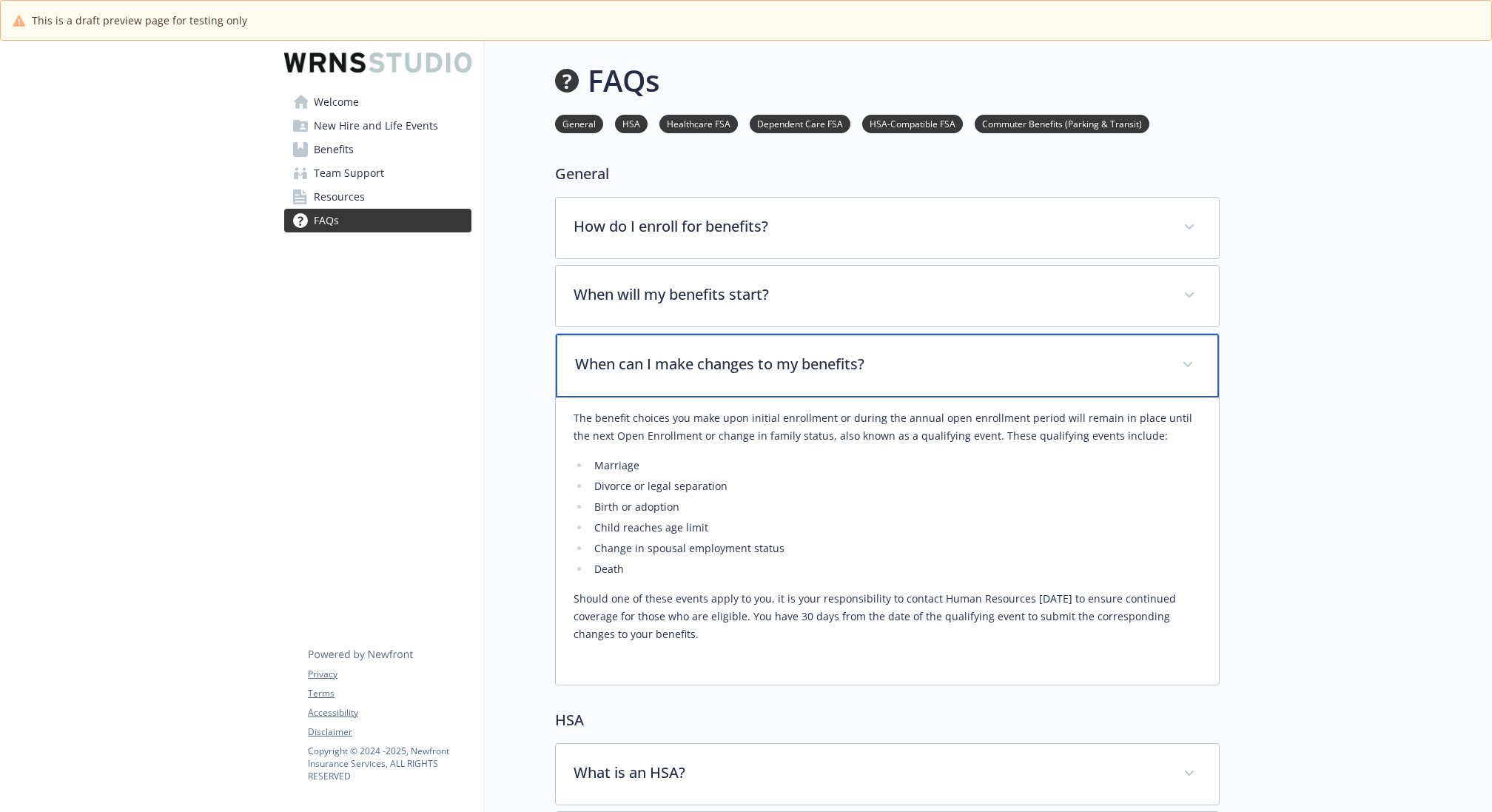
click at [813, 361] on p "When can I make changes to my benefits?" at bounding box center [869, 364] width 589 height 22
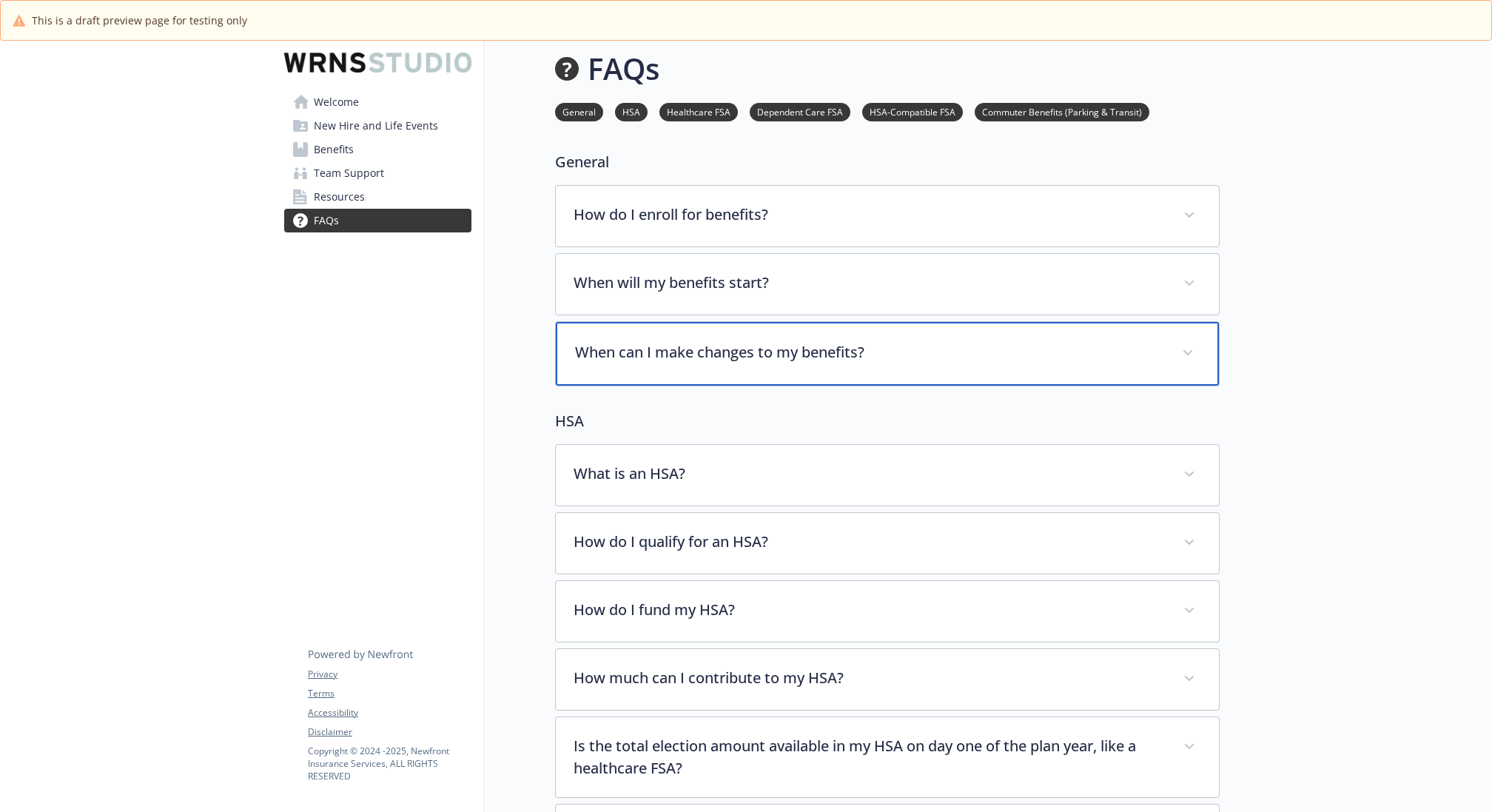
scroll to position [0, 1]
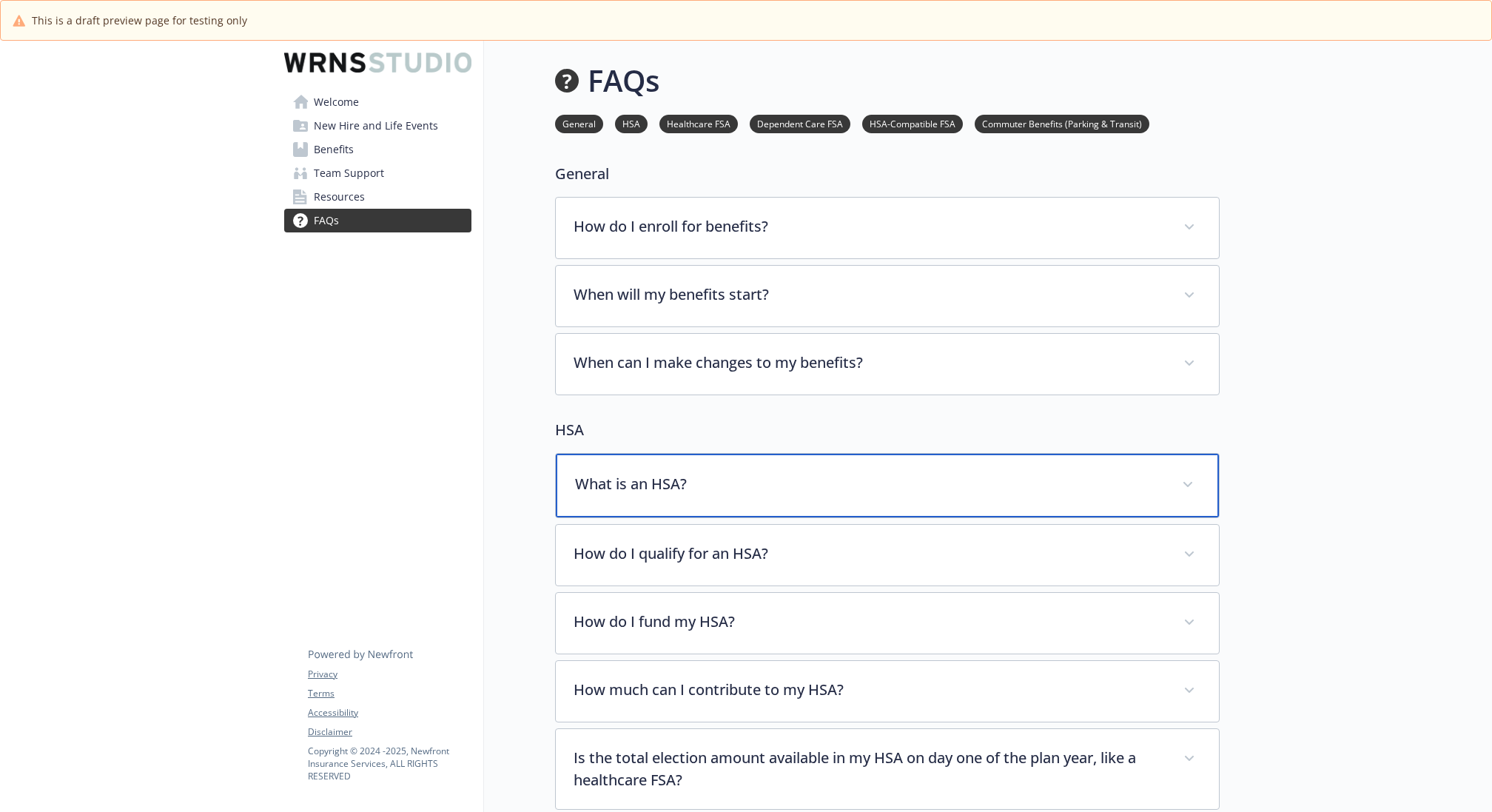
click at [777, 491] on p "What is an HSA?" at bounding box center [869, 484] width 589 height 22
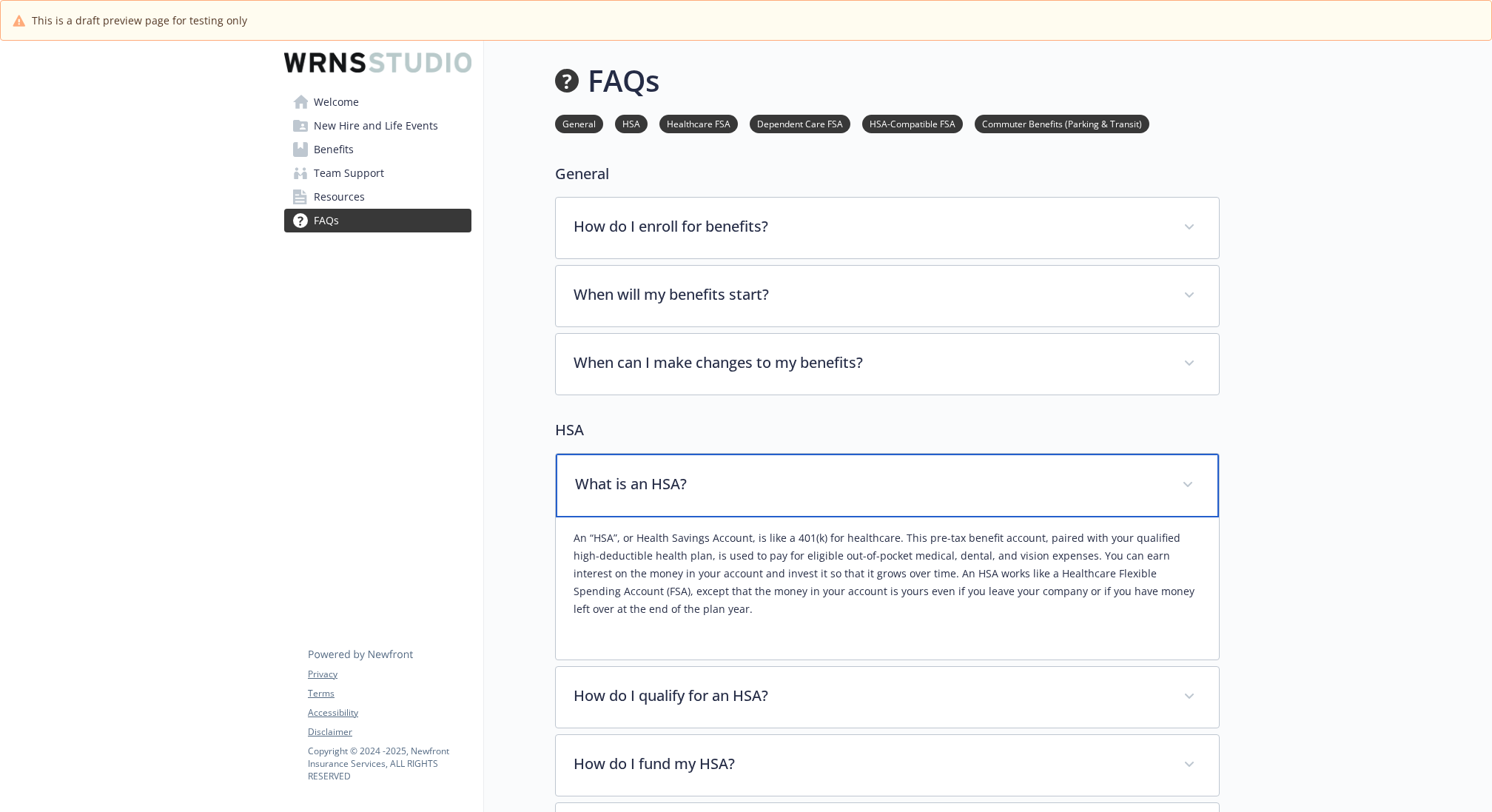
click at [777, 491] on p "What is an HSA?" at bounding box center [869, 484] width 589 height 22
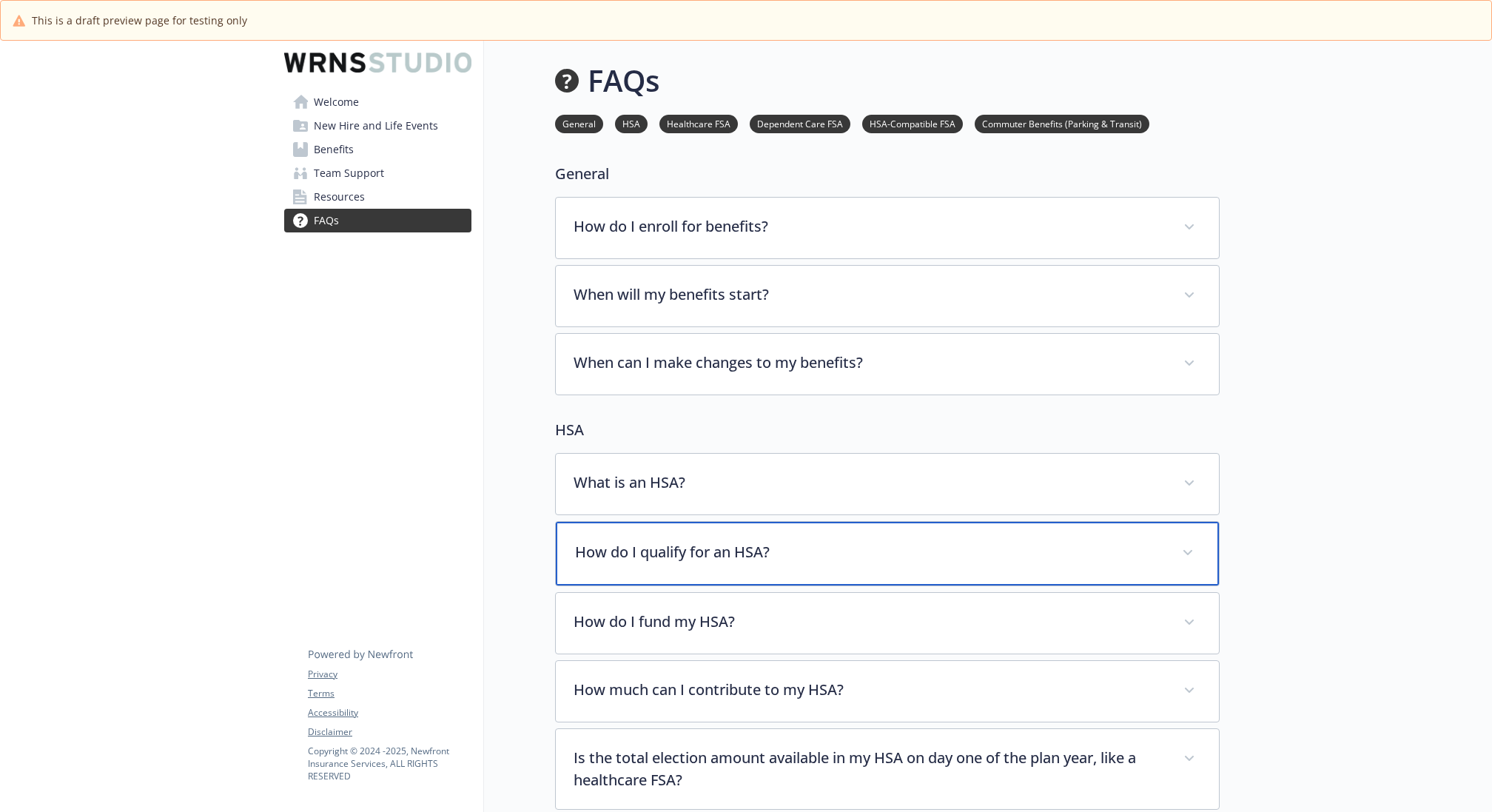
click at [779, 552] on p "How do I qualify for an HSA?" at bounding box center [869, 552] width 589 height 22
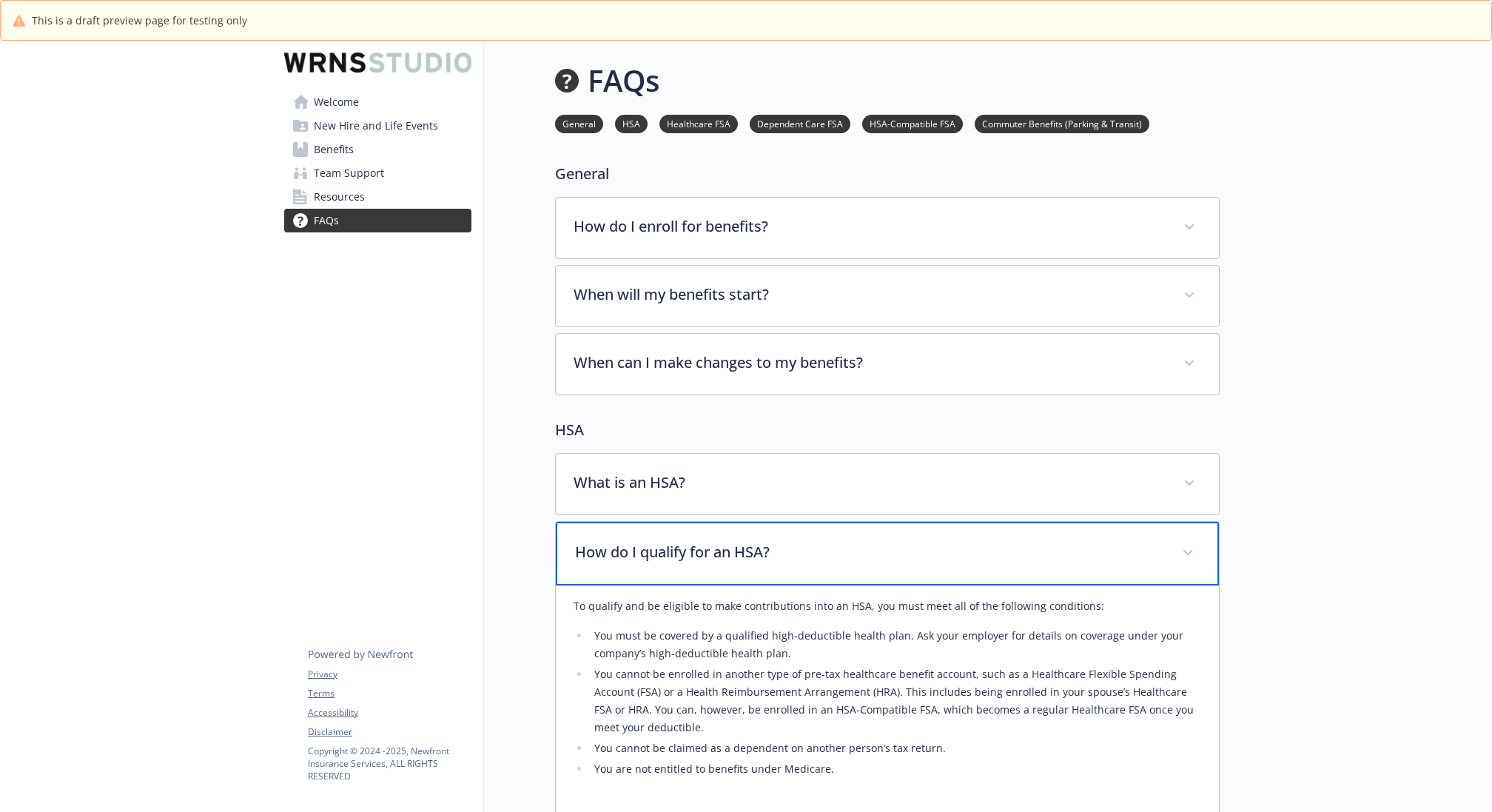
scroll to position [131, 1]
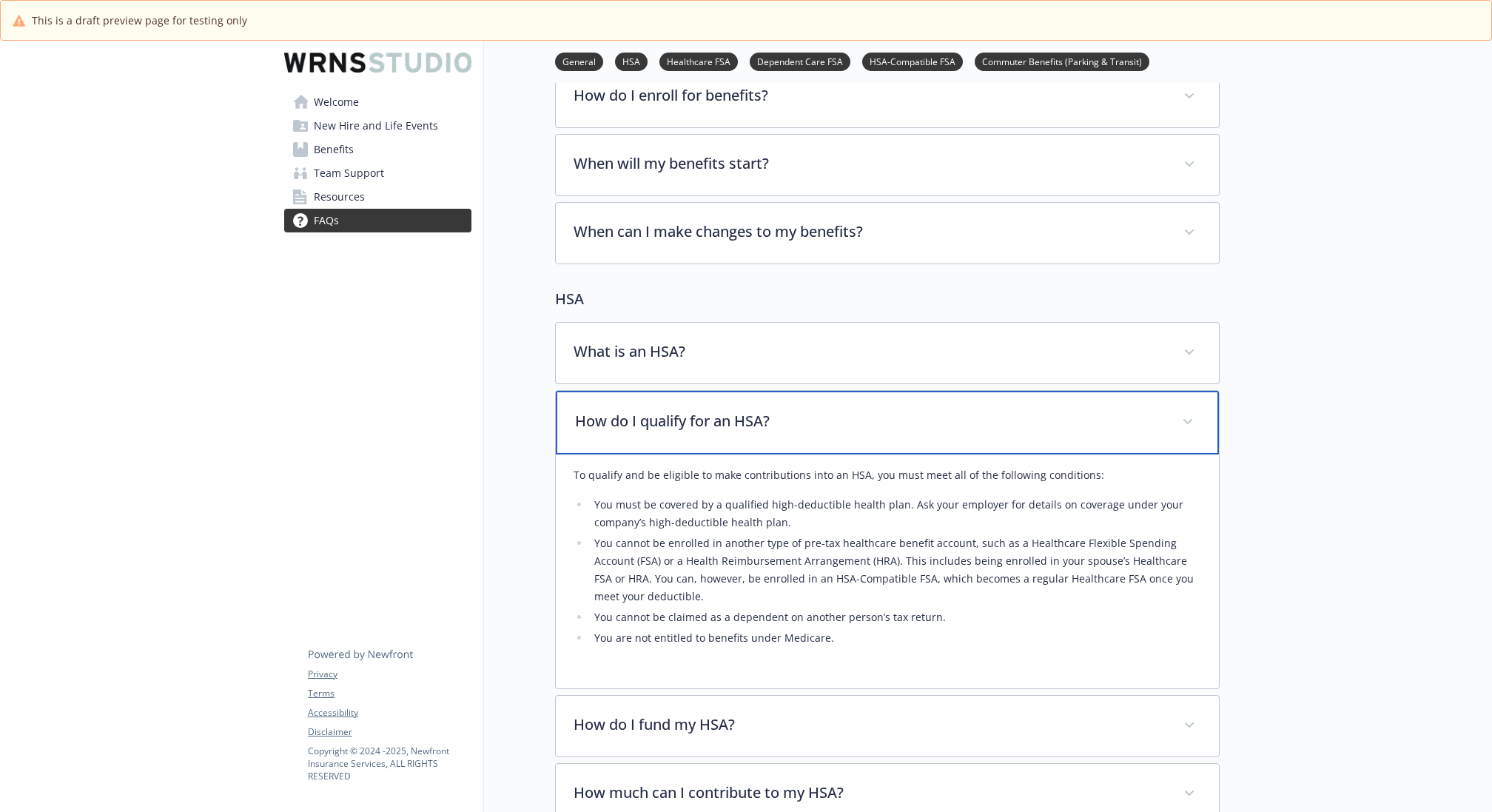
click at [790, 416] on p "How do I qualify for an HSA?" at bounding box center [869, 421] width 589 height 22
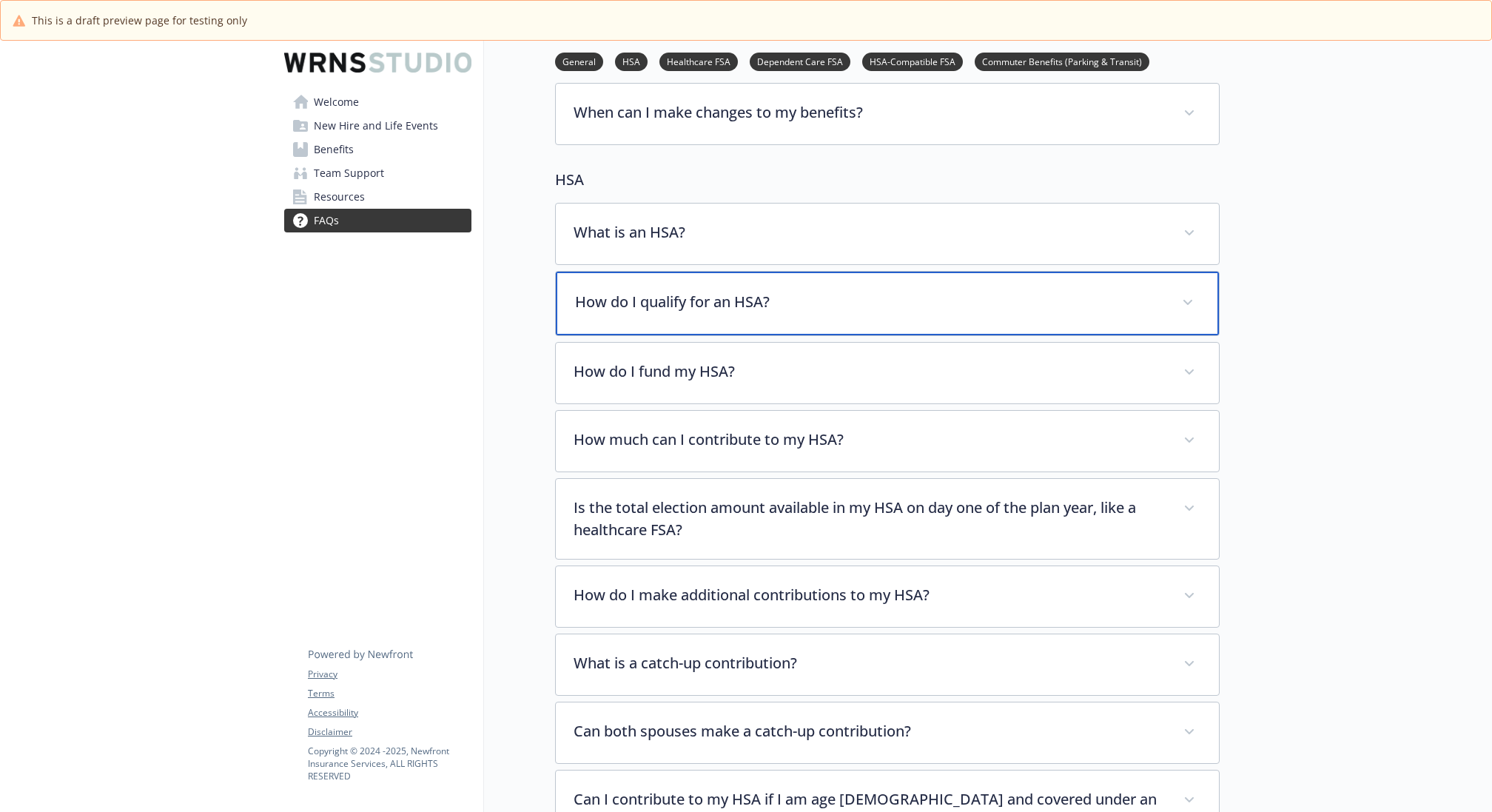
scroll to position [317, 1]
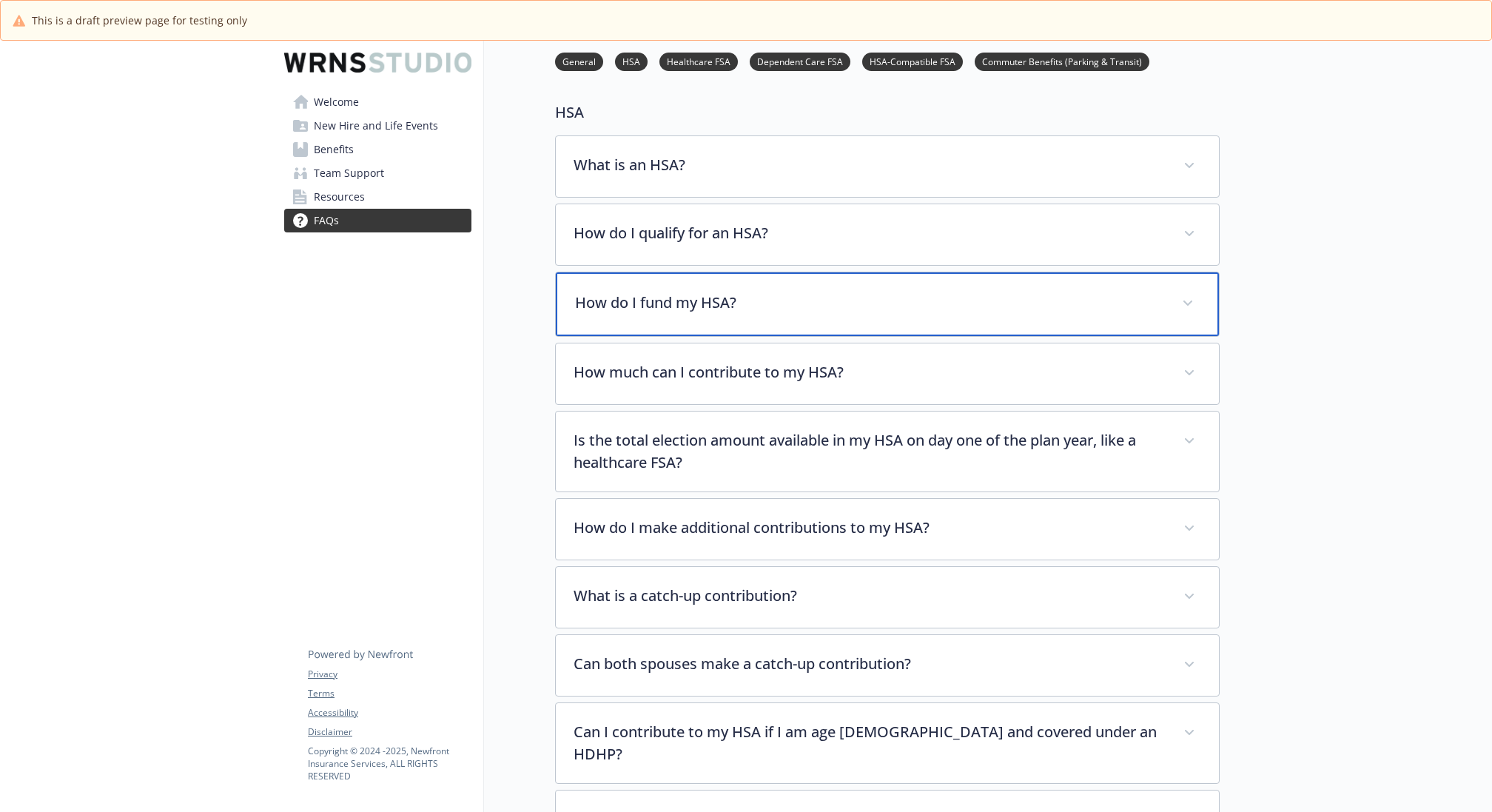
click at [798, 322] on div "How do I fund my HSA?" at bounding box center [886, 304] width 663 height 63
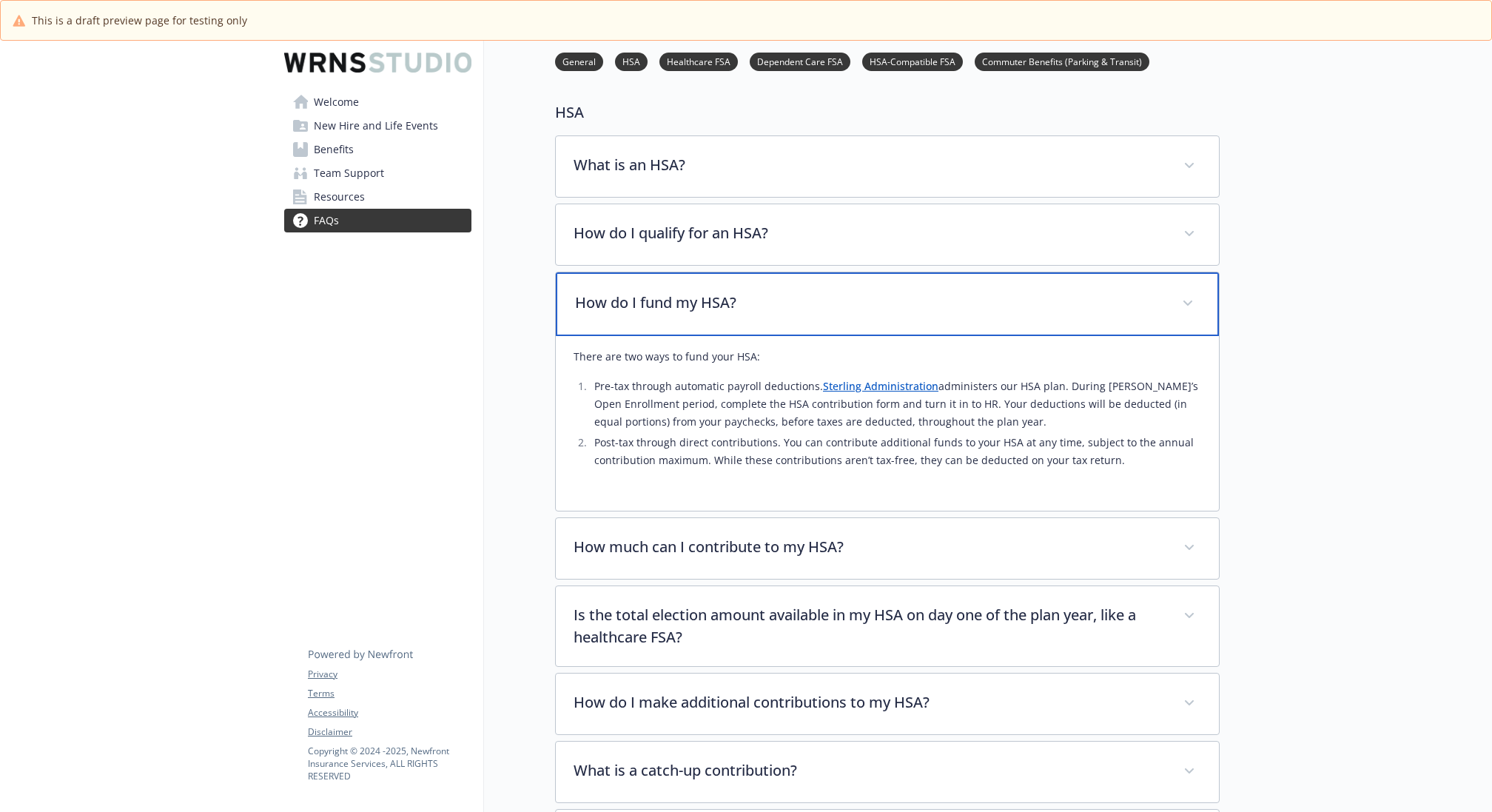
click at [873, 312] on div "How do I fund my HSA?" at bounding box center [886, 304] width 663 height 63
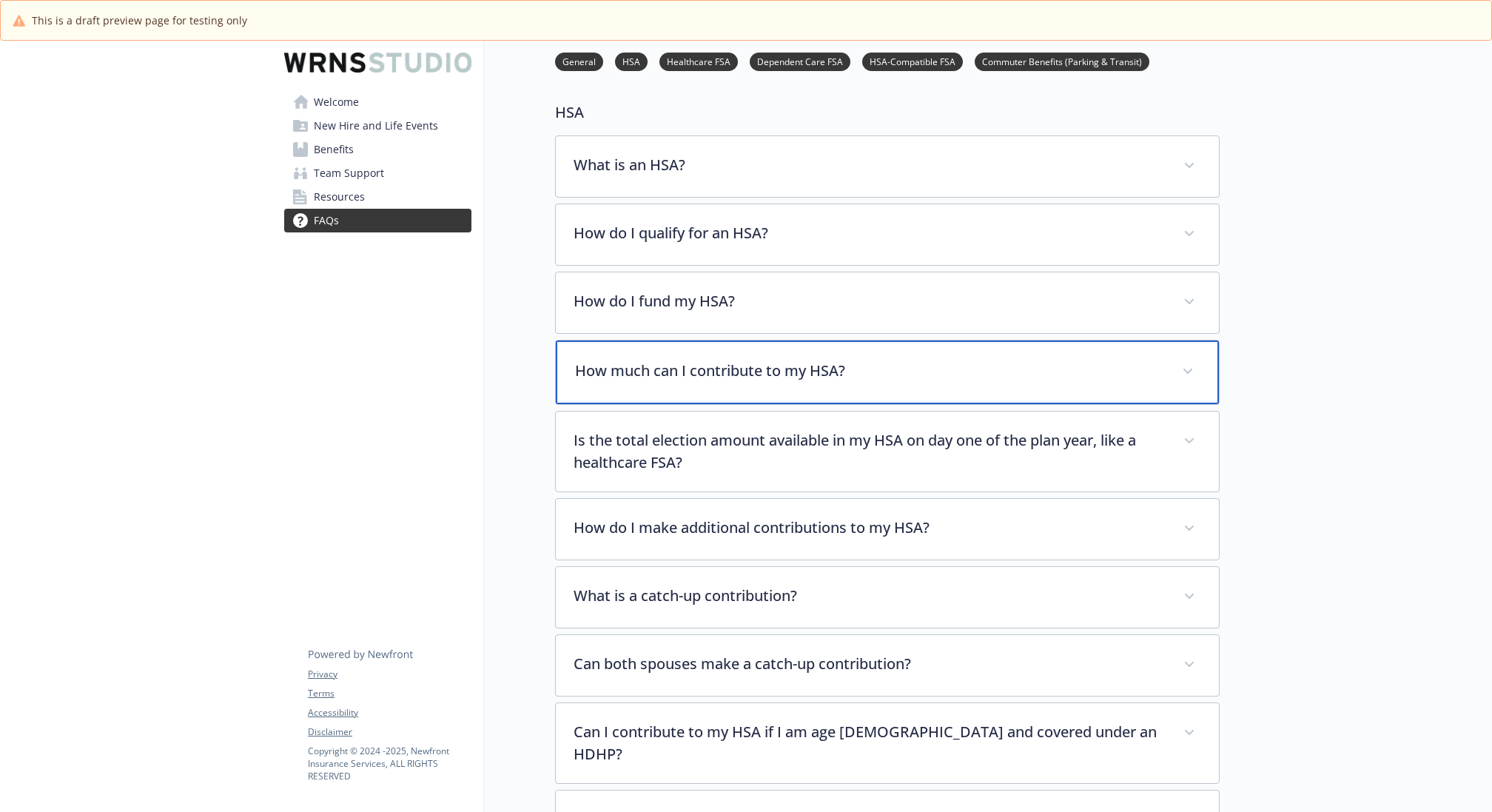
click at [863, 381] on div "How much can I contribute to my HSA?" at bounding box center [886, 372] width 663 height 63
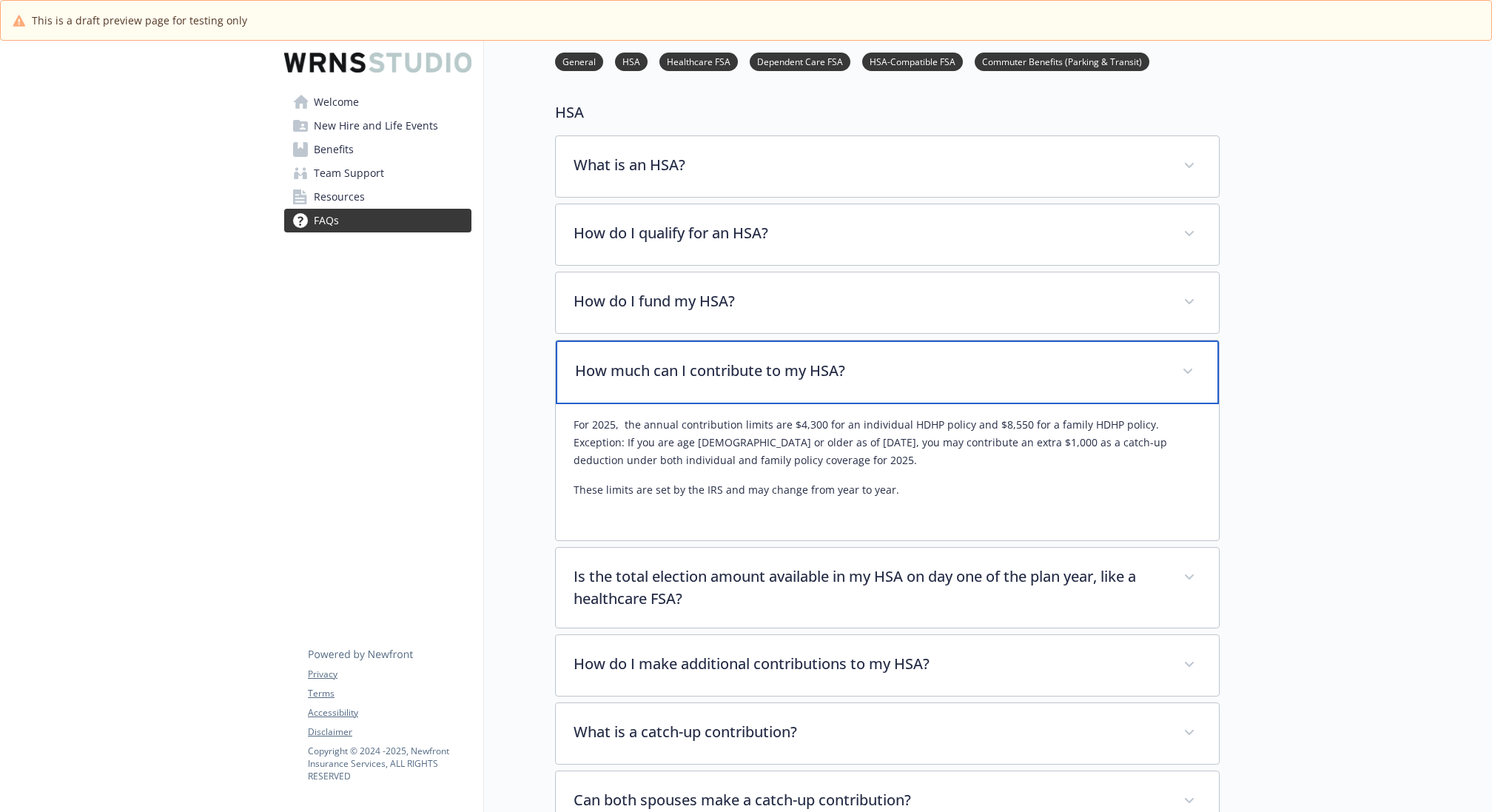
click at [863, 381] on div "How much can I contribute to my HSA?" at bounding box center [886, 372] width 663 height 63
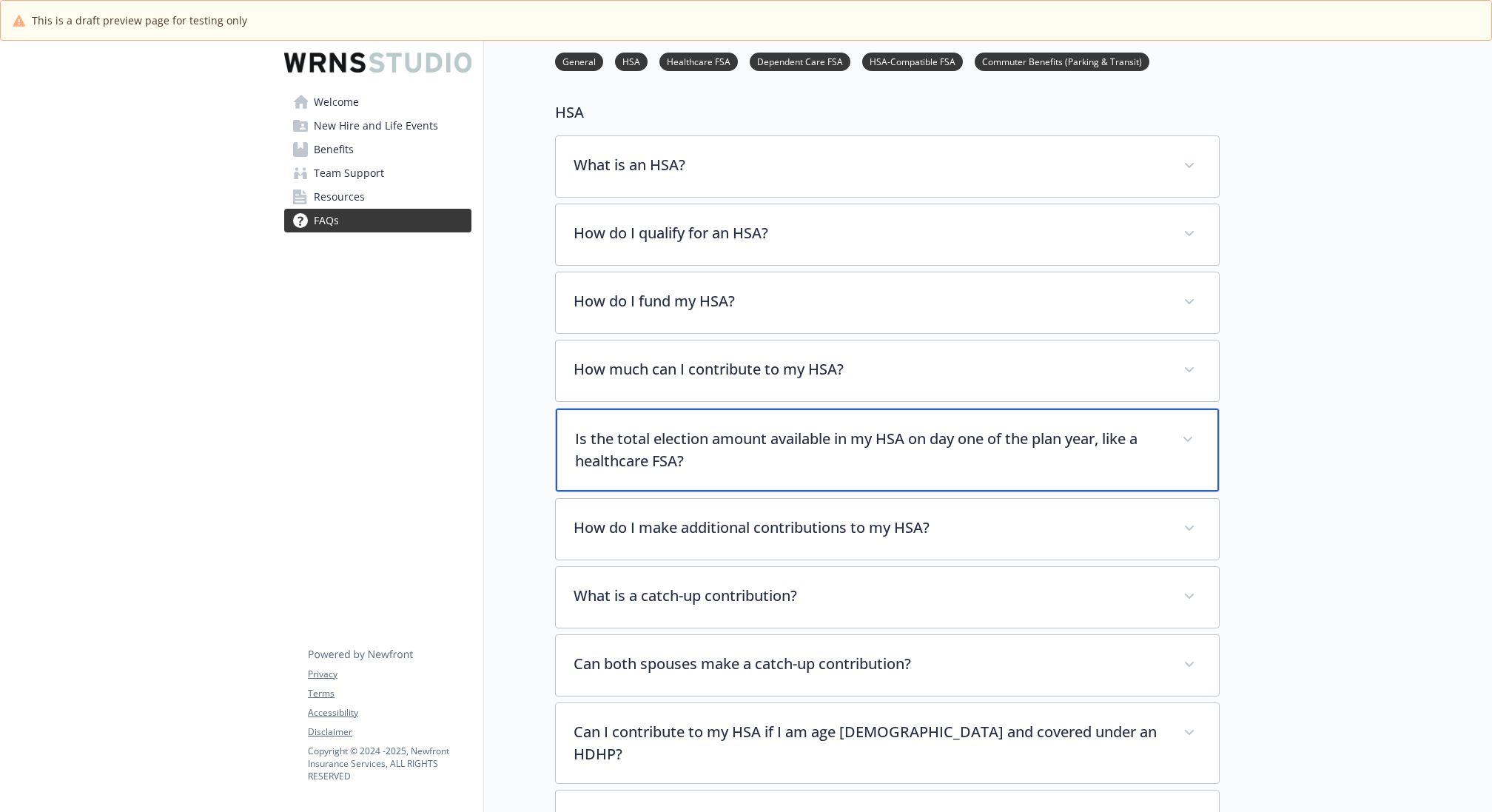
click at [834, 462] on p "Is the total election amount available in my HSA on day one of the plan year, l…" at bounding box center [869, 450] width 589 height 45
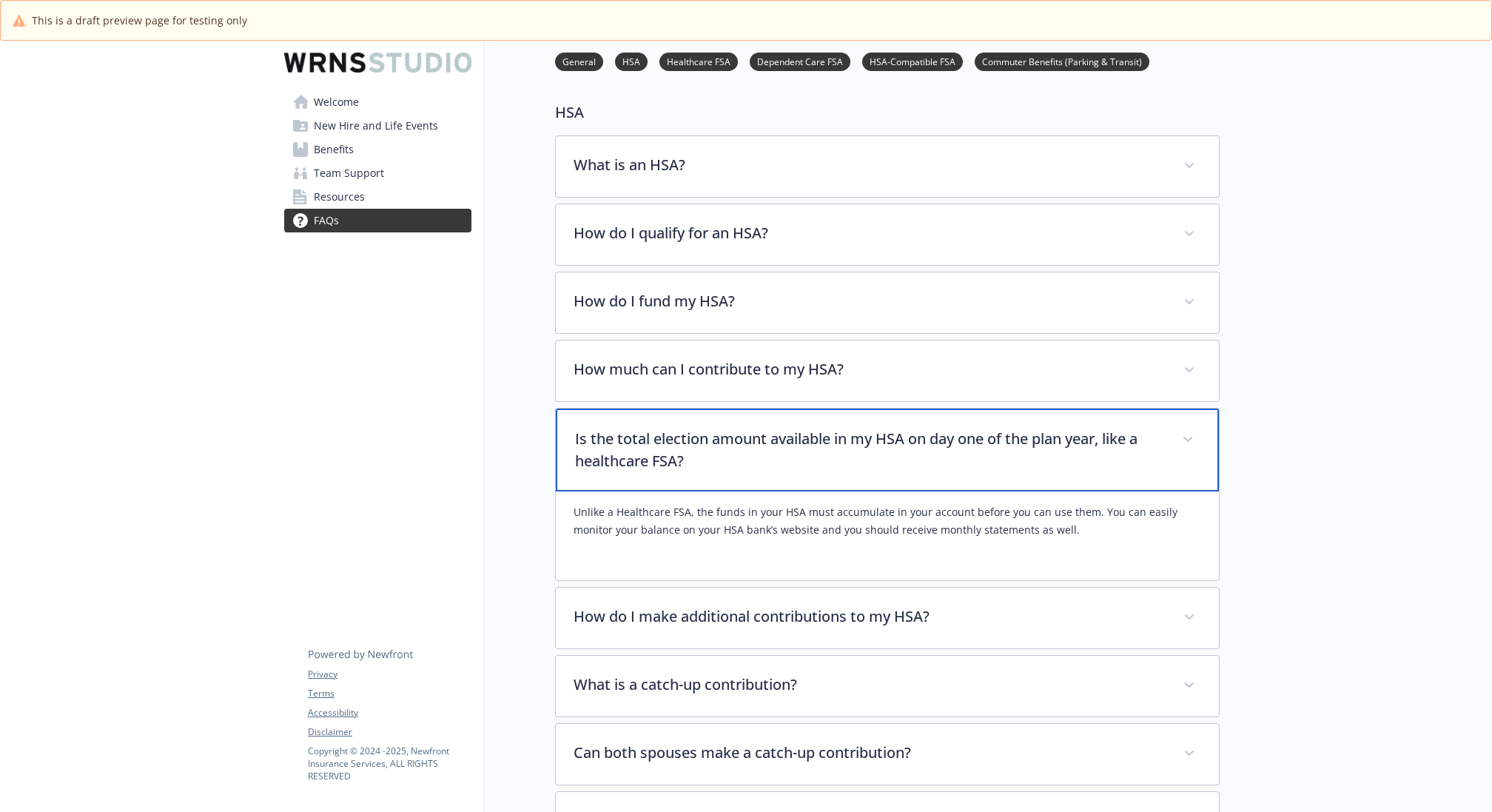
click at [834, 462] on p "Is the total election amount available in my HSA on day one of the plan year, l…" at bounding box center [869, 450] width 589 height 45
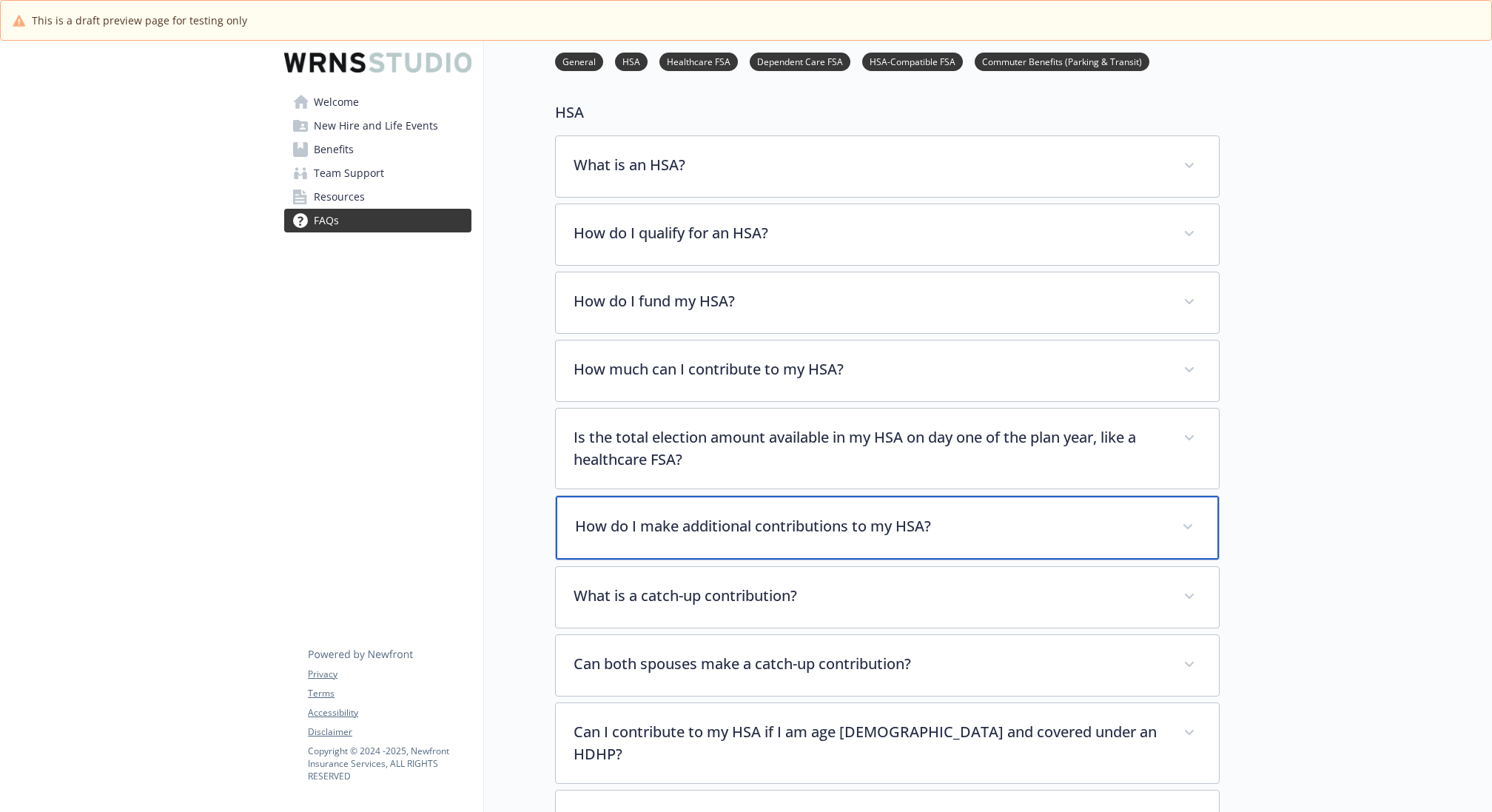
click at [819, 523] on p "How do I make additional contributions to my HSA?" at bounding box center [869, 526] width 589 height 22
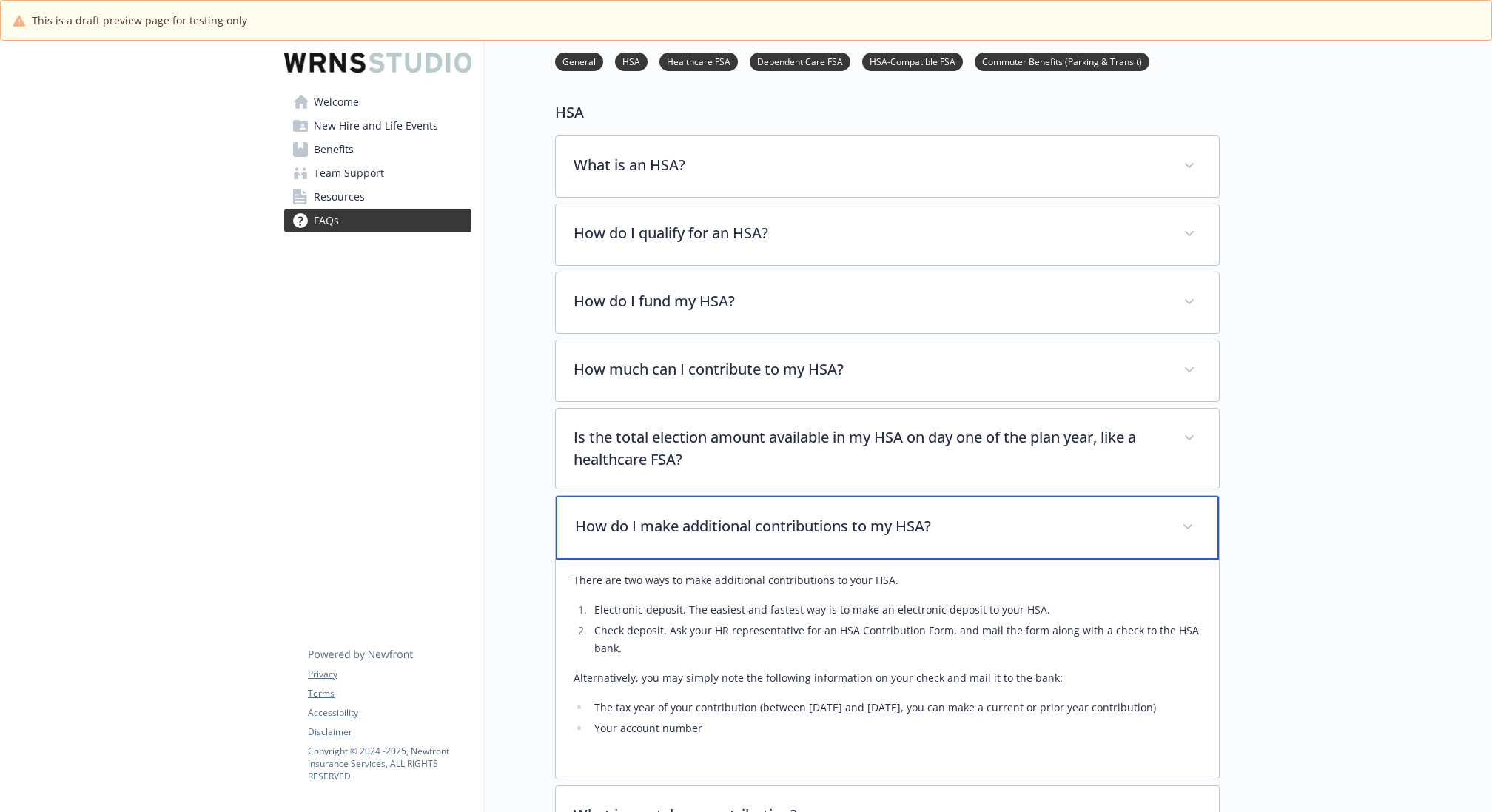
click at [819, 523] on p "How do I make additional contributions to my HSA?" at bounding box center [869, 526] width 589 height 22
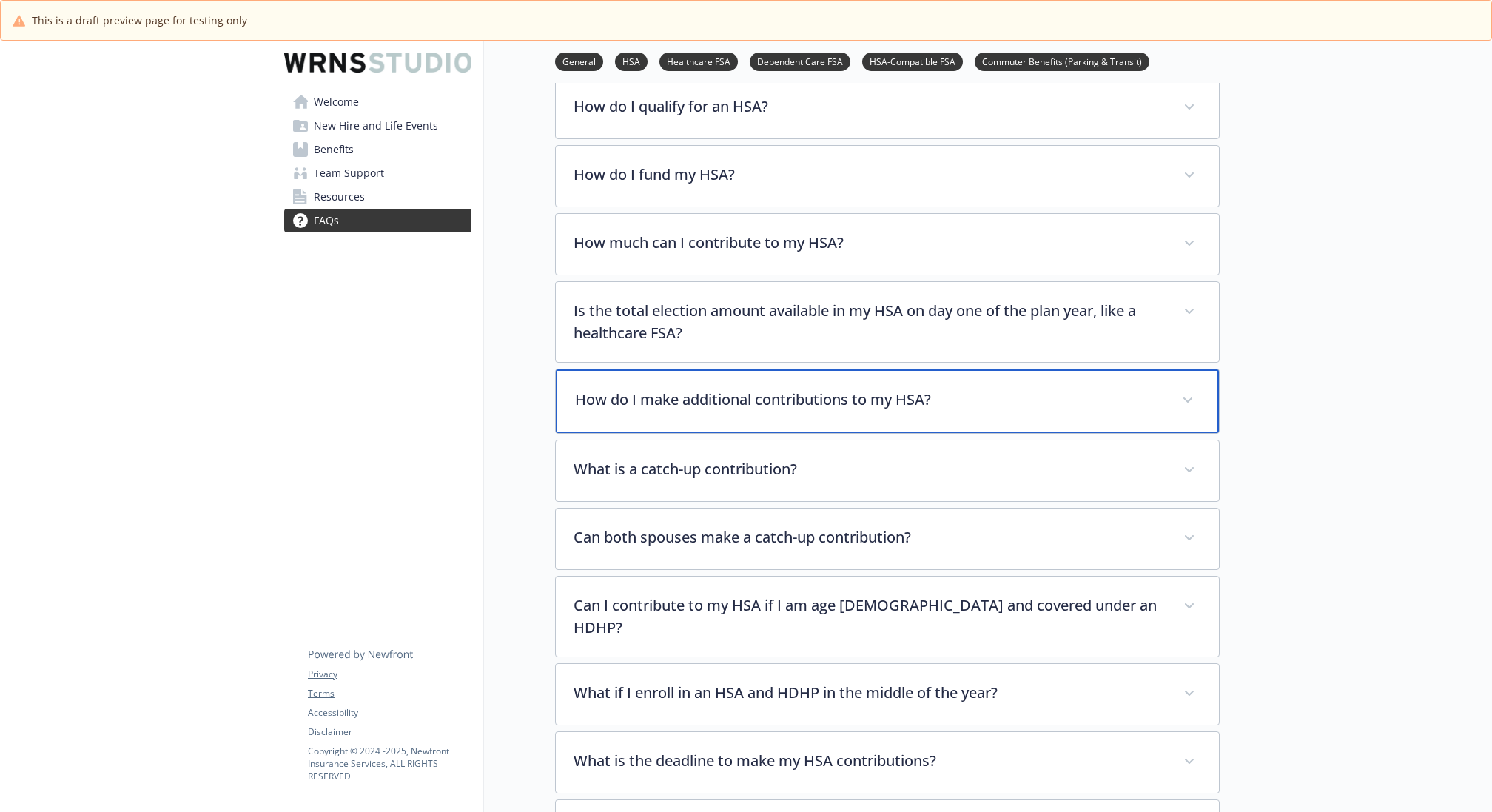
scroll to position [460, 1]
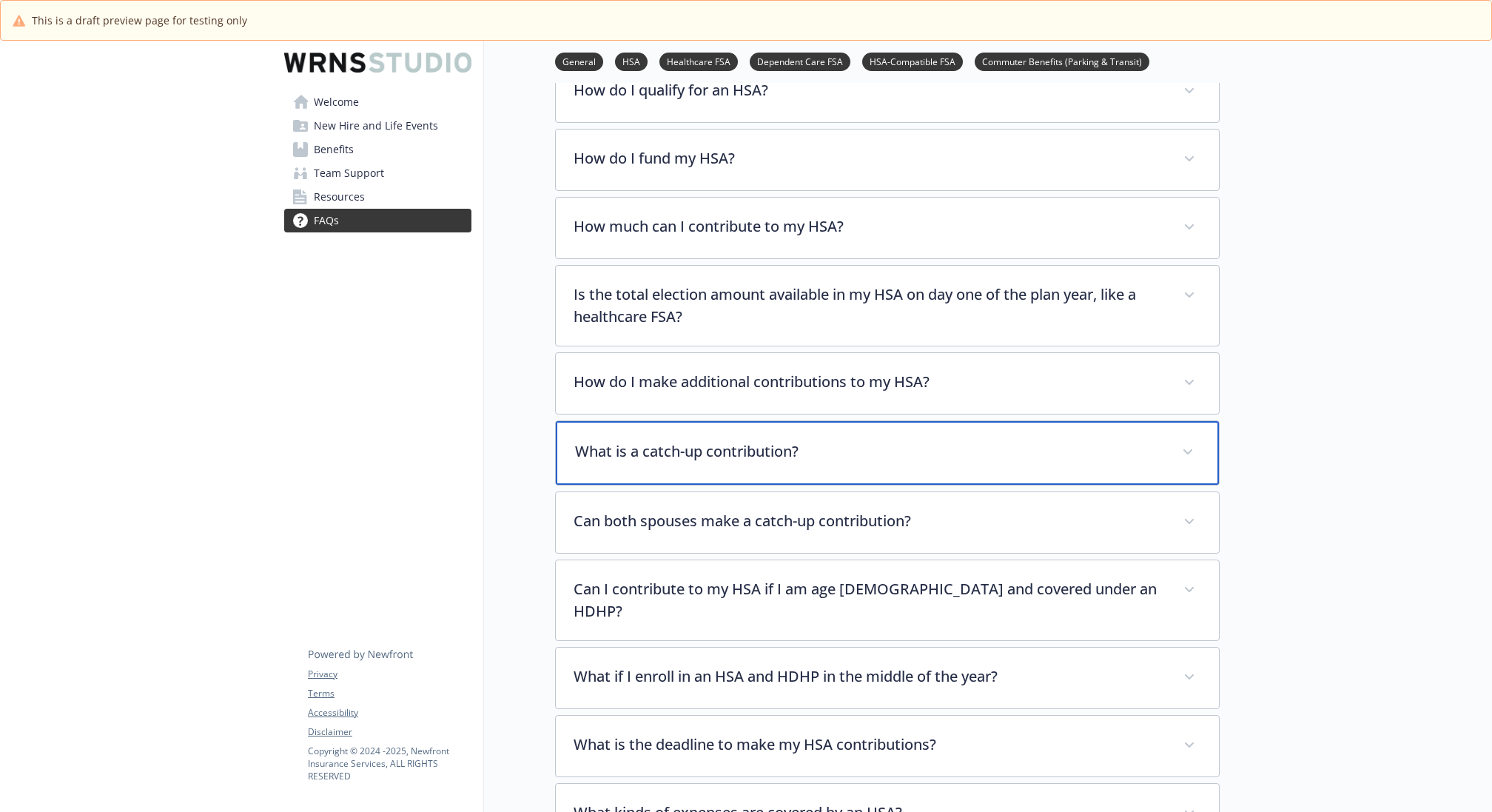
click at [830, 458] on div "What is a catch-up contribution?" at bounding box center [886, 453] width 663 height 63
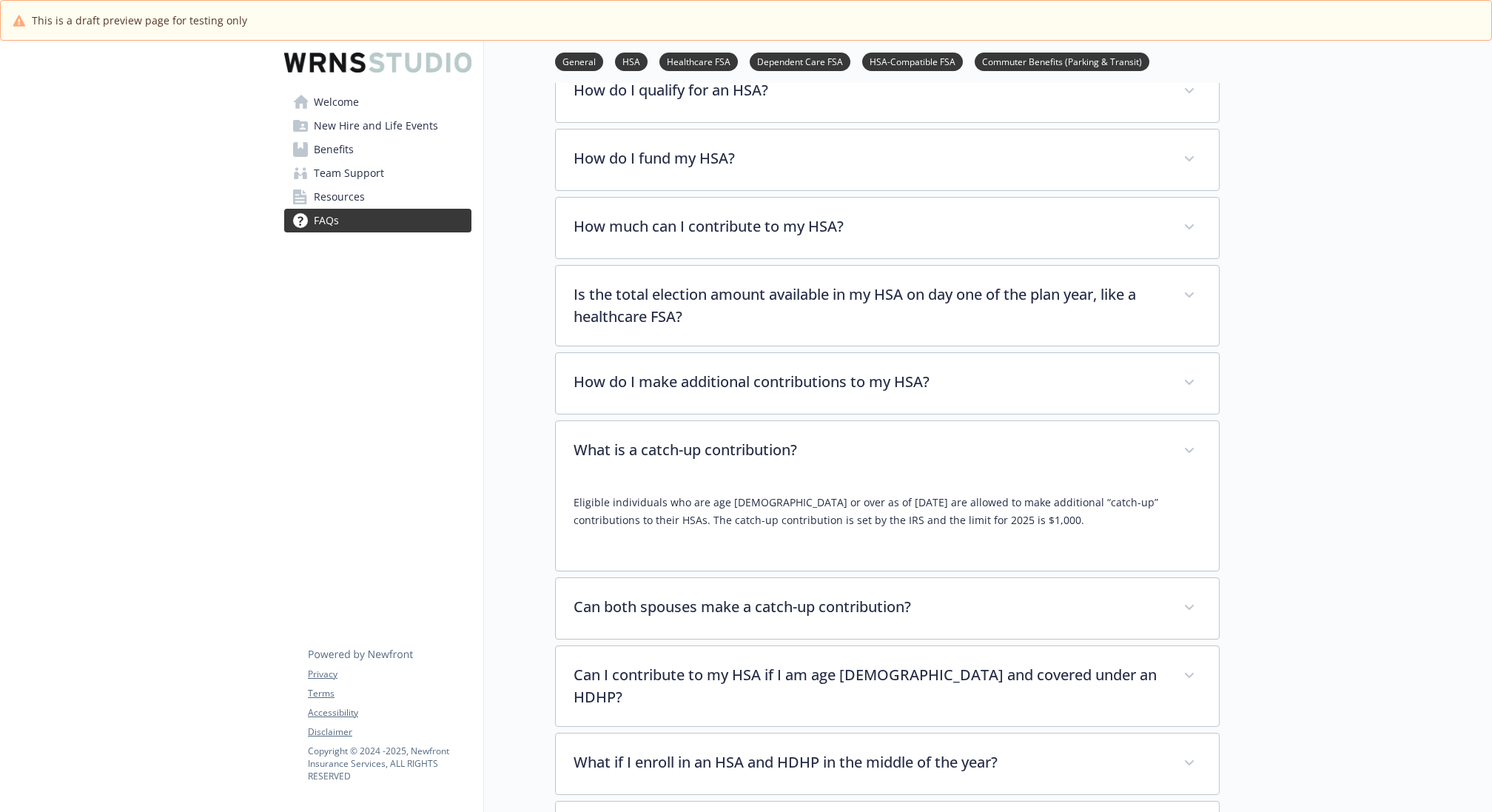
click at [363, 155] on link "Benefits" at bounding box center [377, 149] width 187 height 23
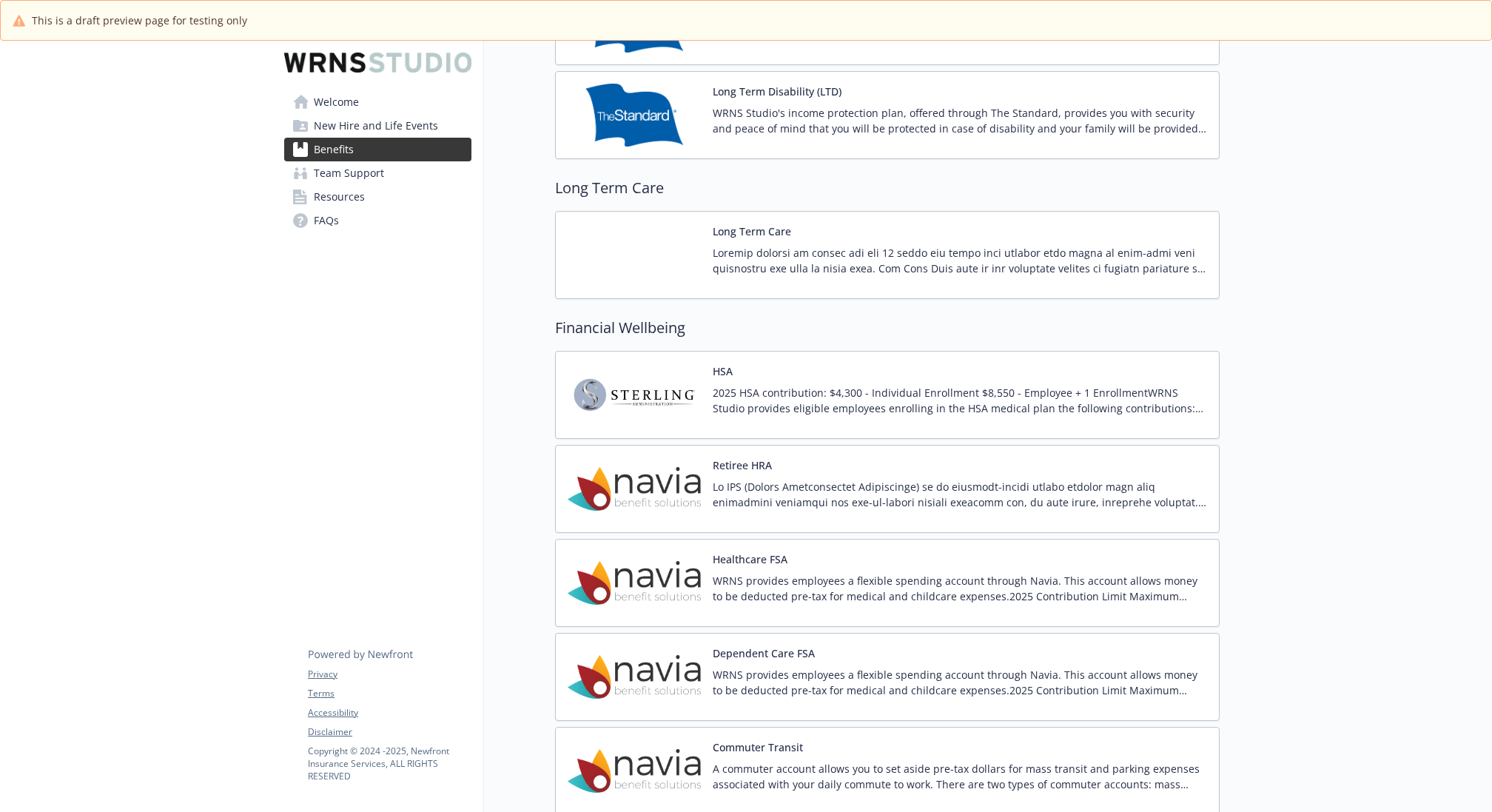
scroll to position [1288, 1]
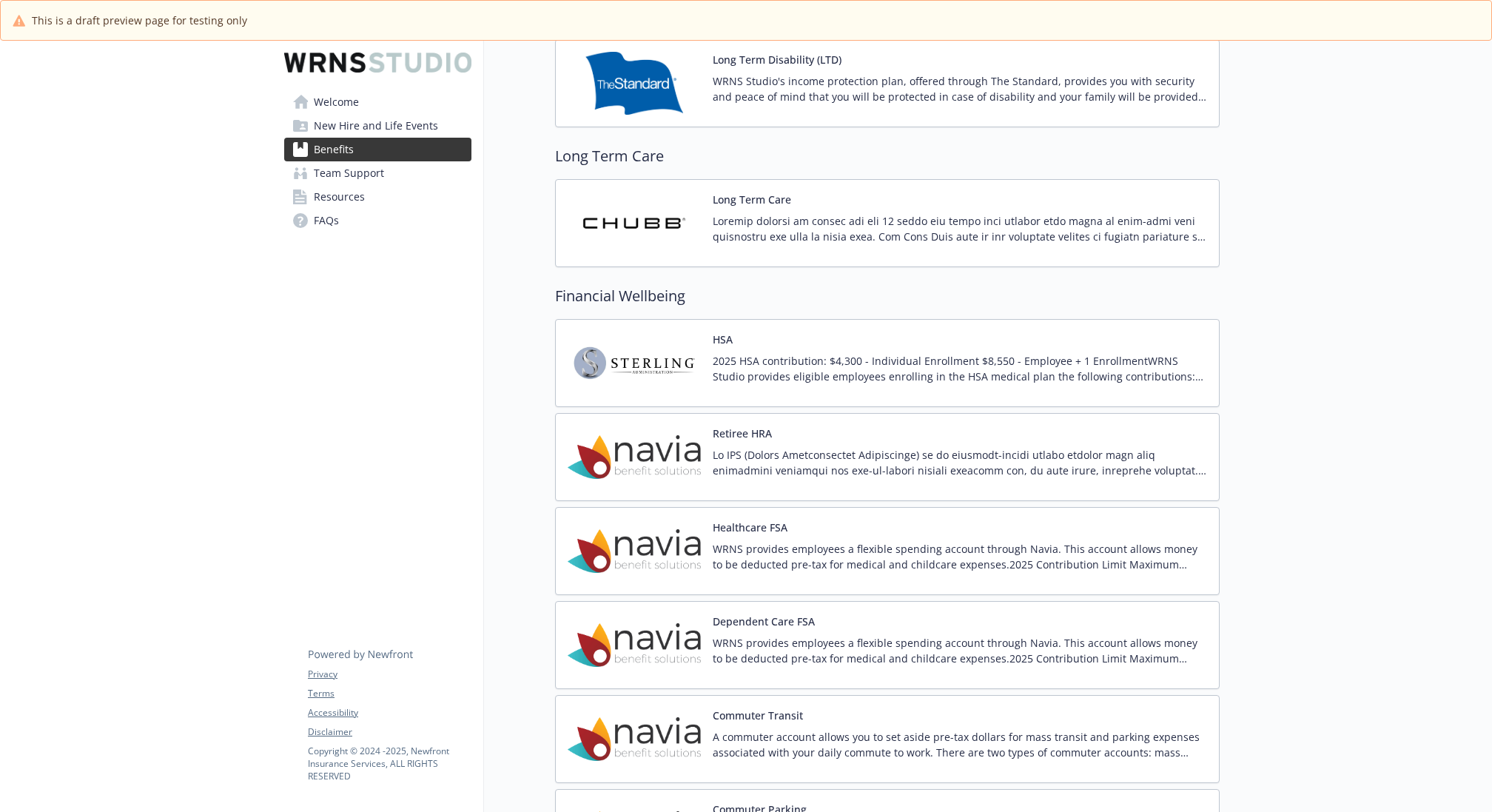
click at [901, 374] on p "2025 HSA contribution: $4,300 - Individual Enrollment $8,550 - Employee + 1 Enr…" at bounding box center [959, 367] width 494 height 31
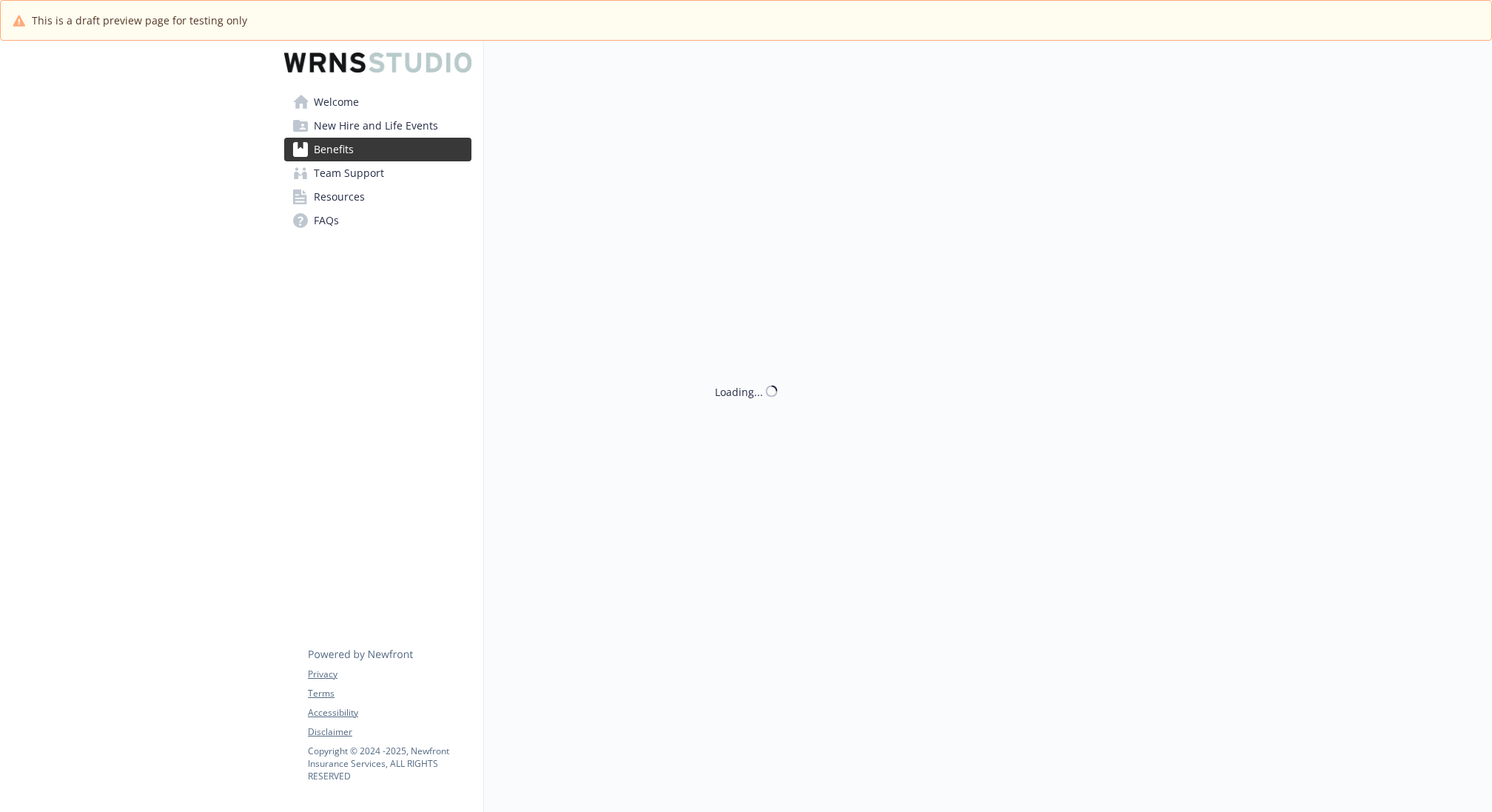
scroll to position [1288, 1]
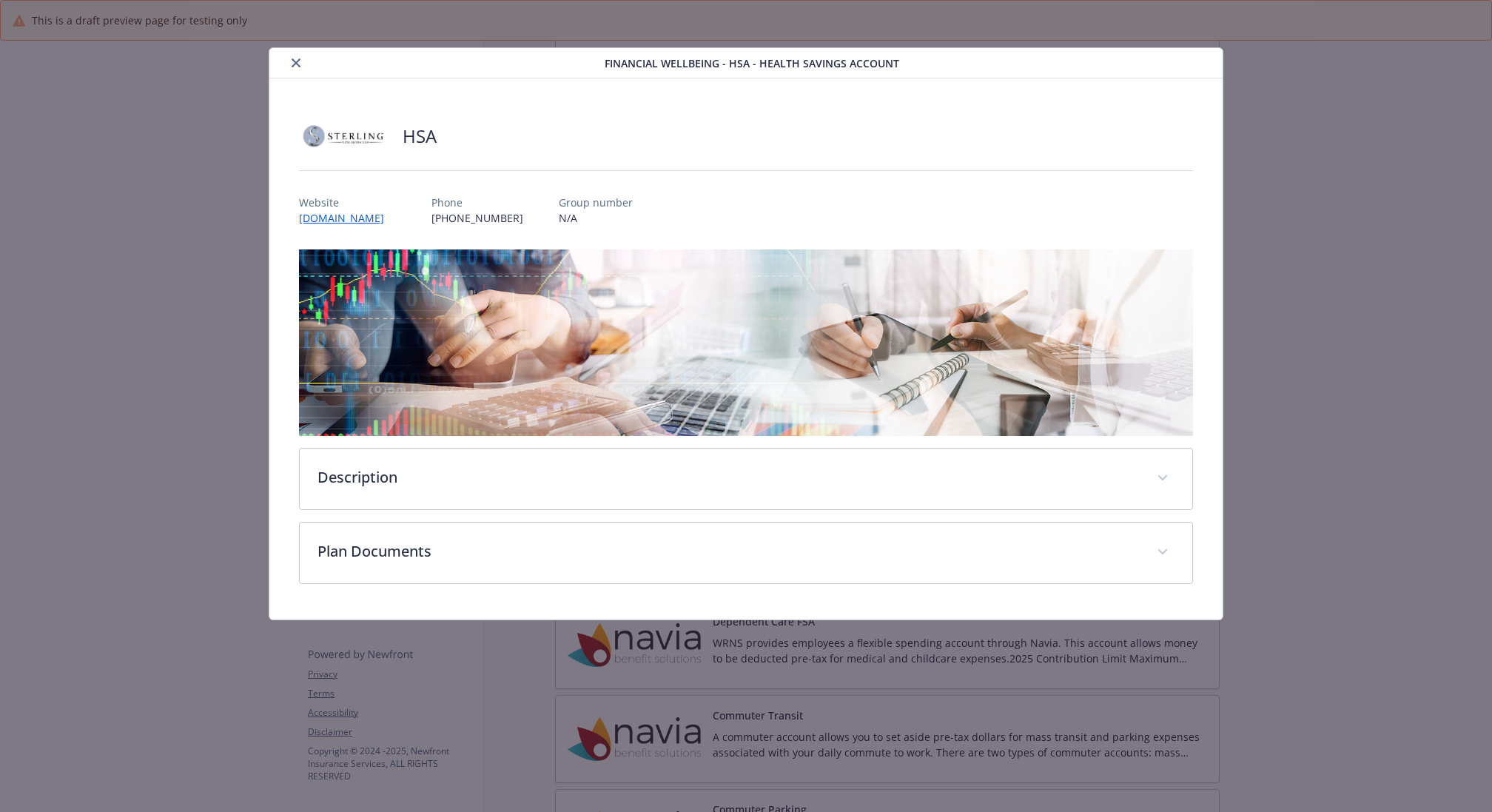
click at [694, 443] on div "Description 2025 HSA contribution: $4,300 - Individual Enrollment $8,550 - Empl…" at bounding box center [745, 417] width 894 height 335
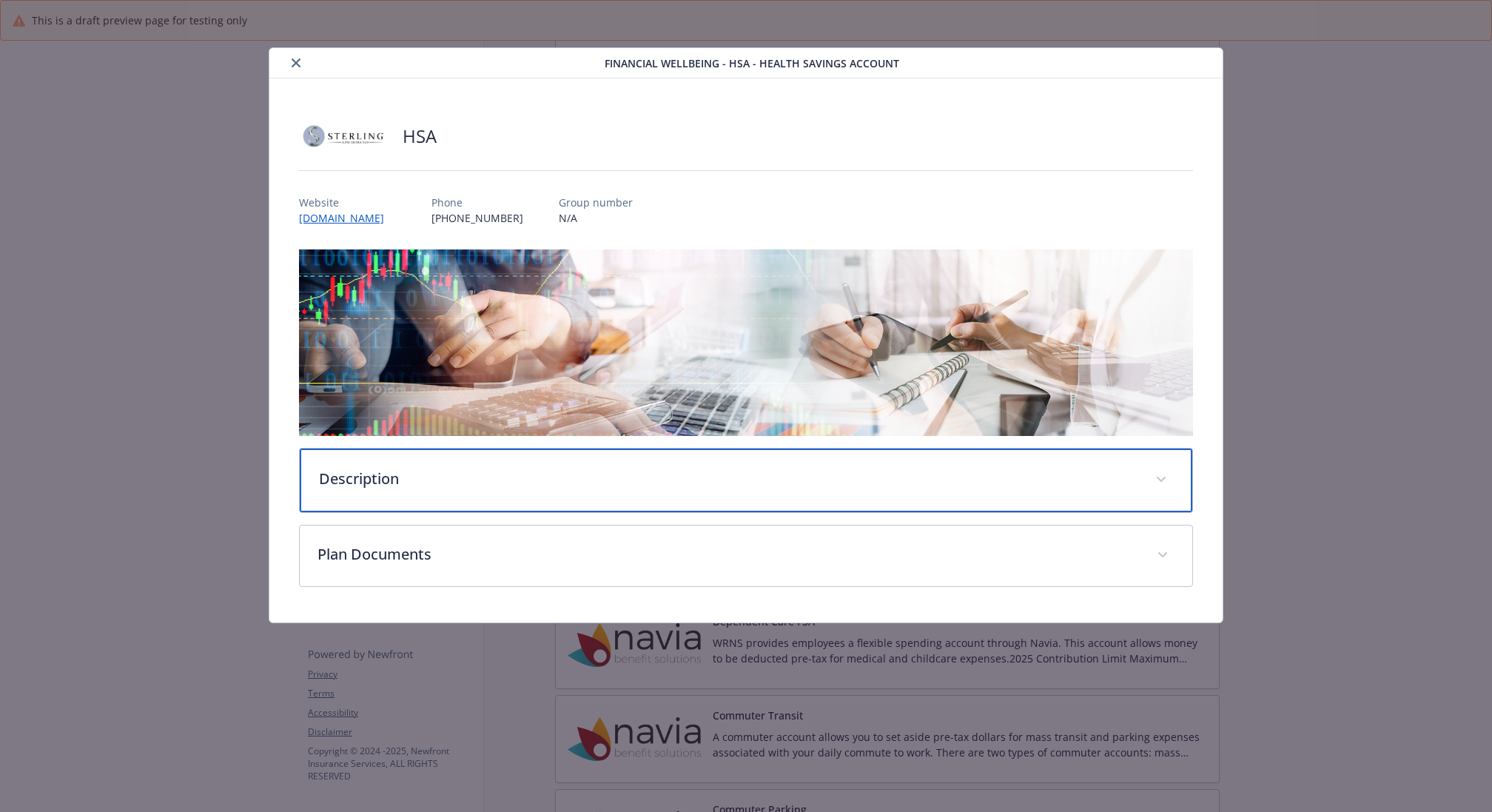
click at [685, 473] on p "Description" at bounding box center [728, 479] width 819 height 22
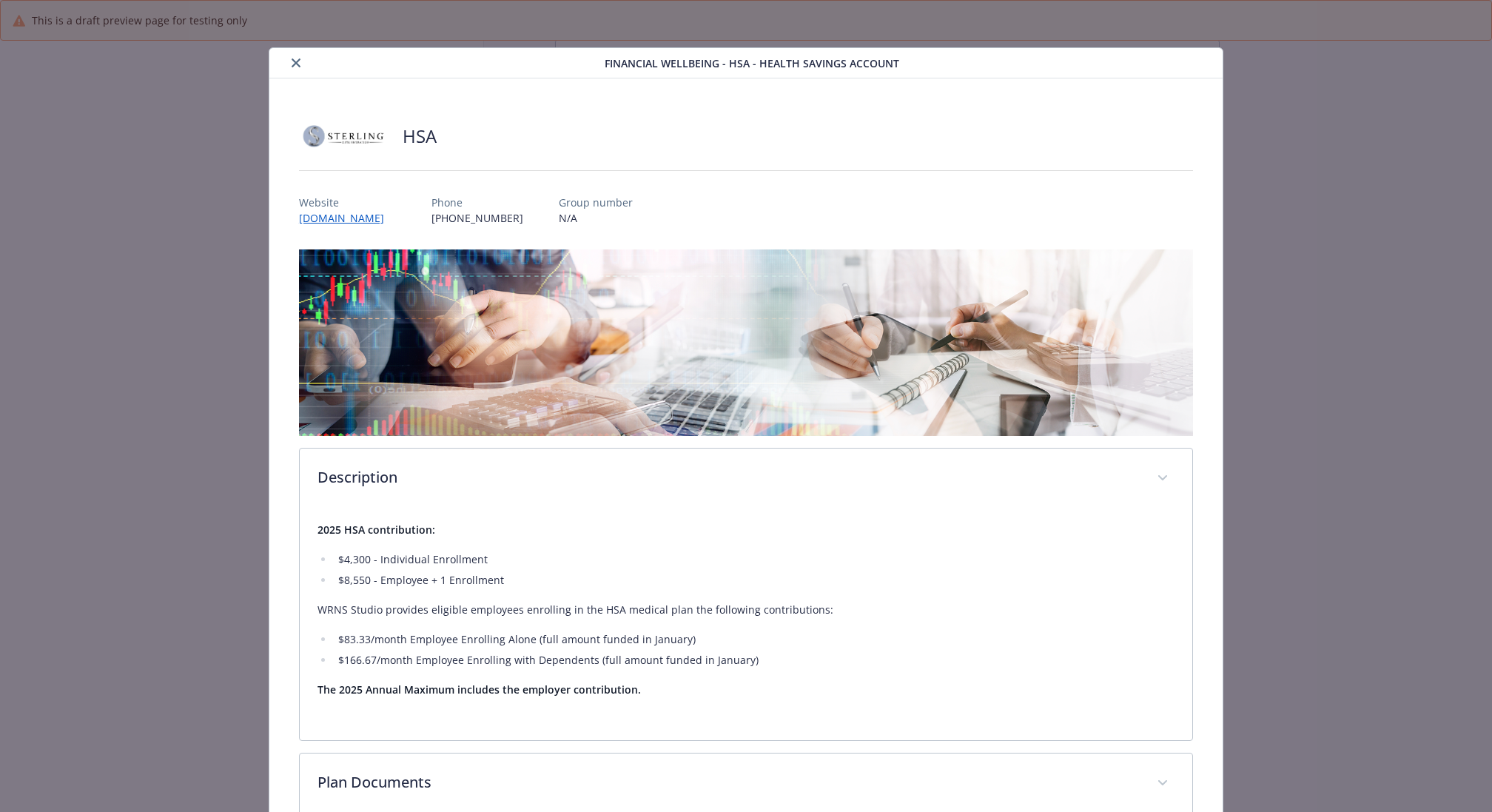
click at [297, 61] on icon "close" at bounding box center [296, 63] width 9 height 9
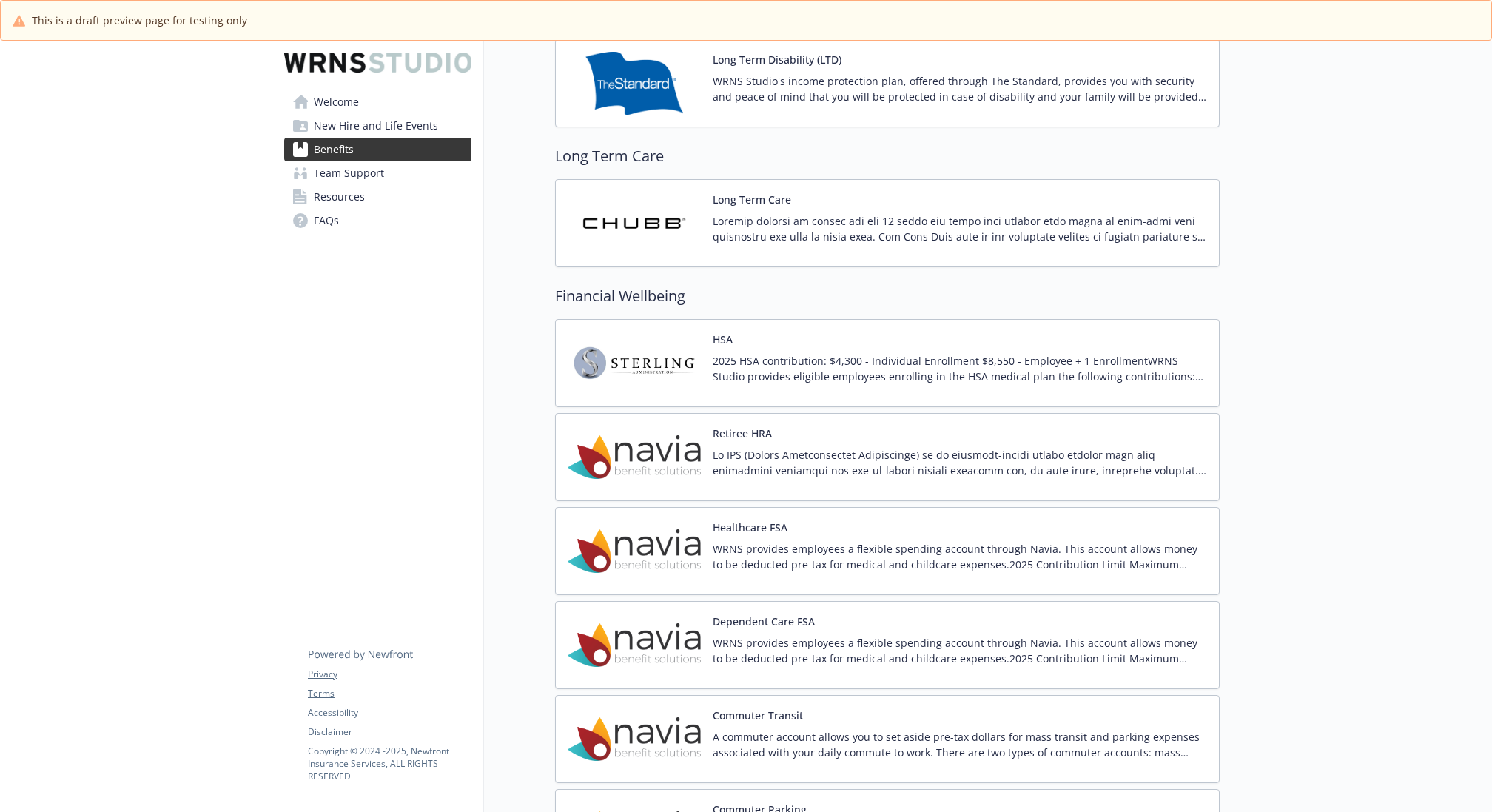
click at [862, 521] on div "Healthcare FSA WRNS provides employees a flexible spending account through Navi…" at bounding box center [959, 551] width 494 height 63
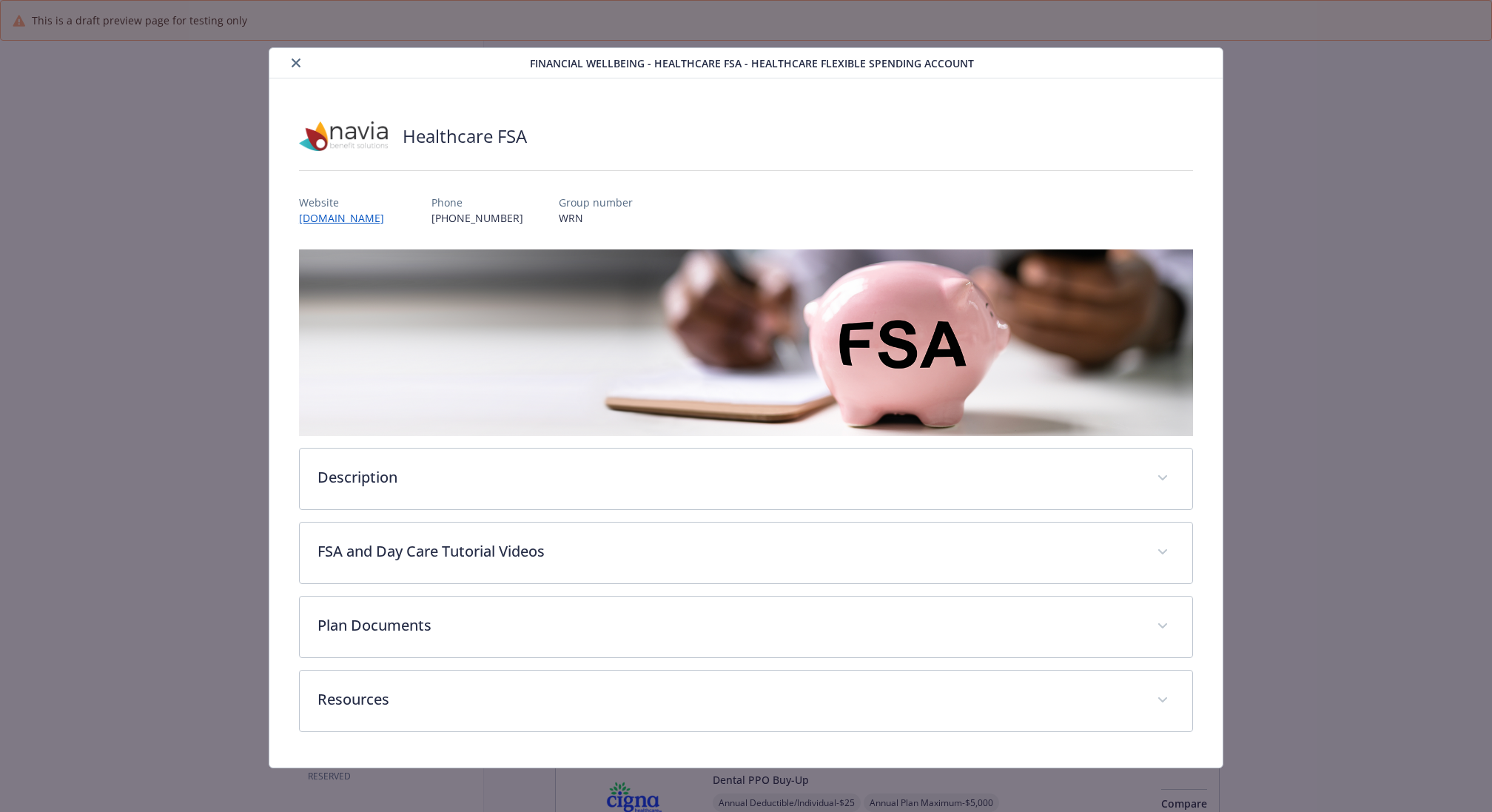
scroll to position [1288, 1]
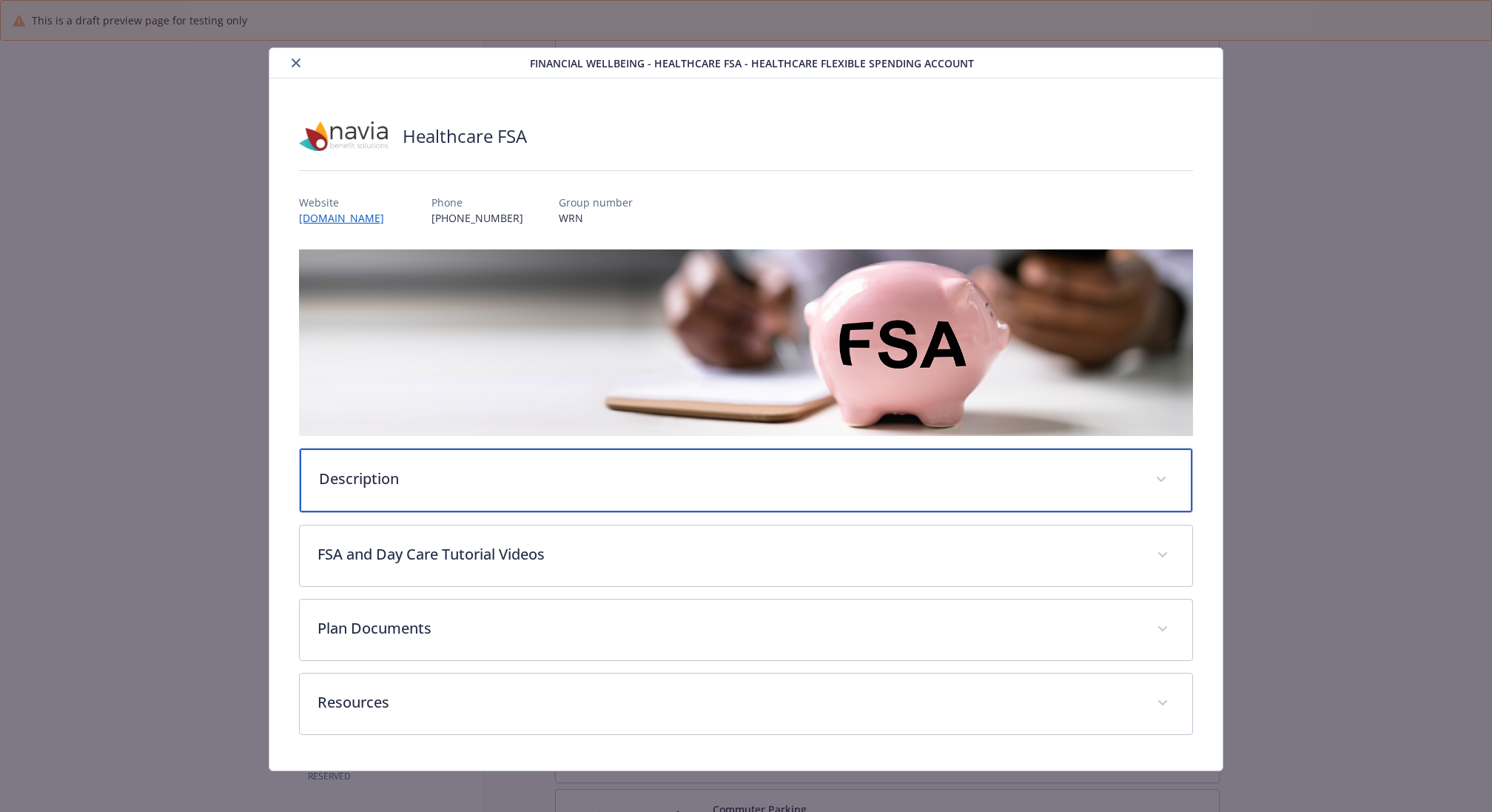
click at [687, 484] on p "Description" at bounding box center [728, 479] width 819 height 22
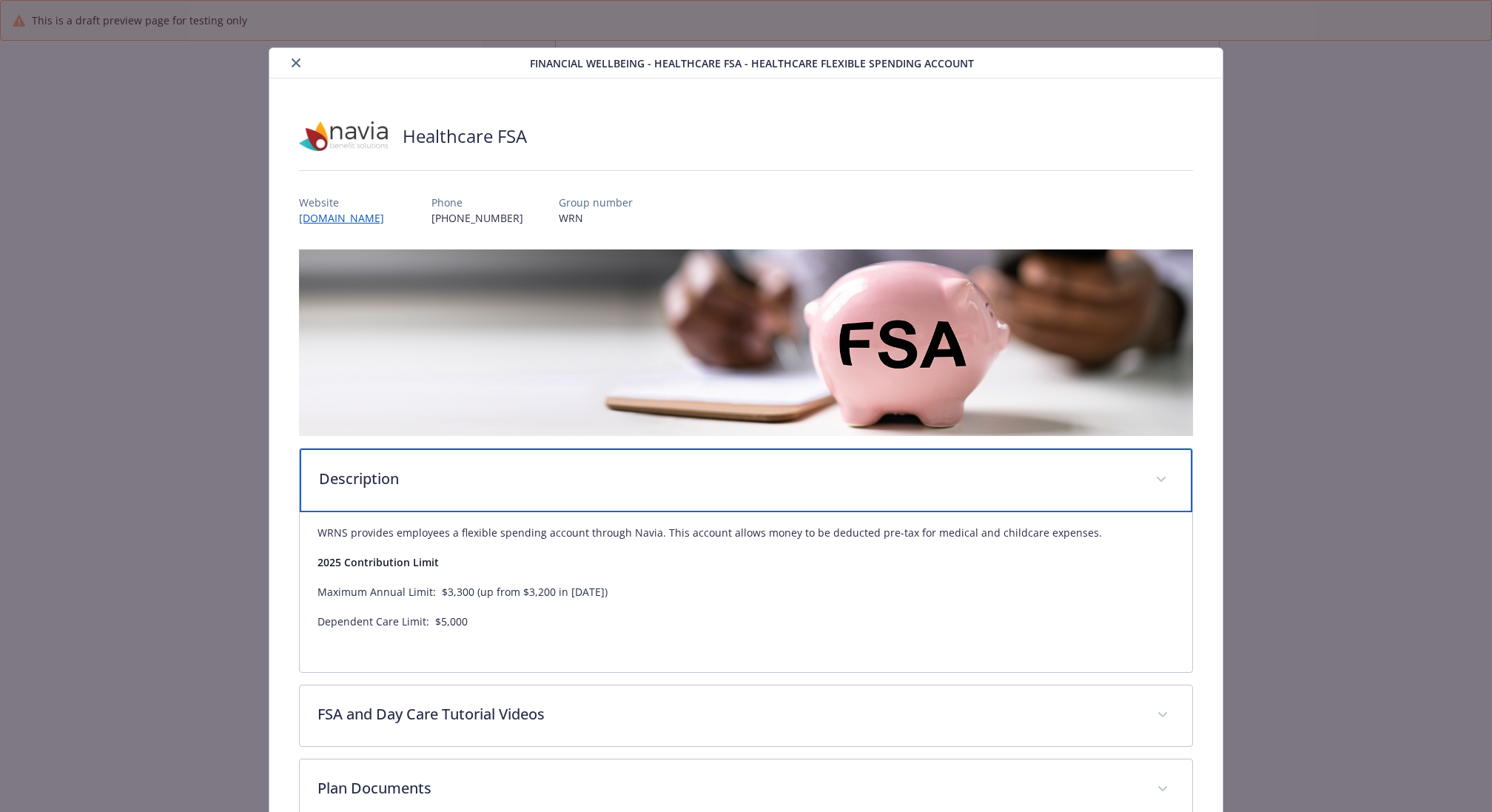
click at [687, 484] on p "Description" at bounding box center [728, 479] width 819 height 22
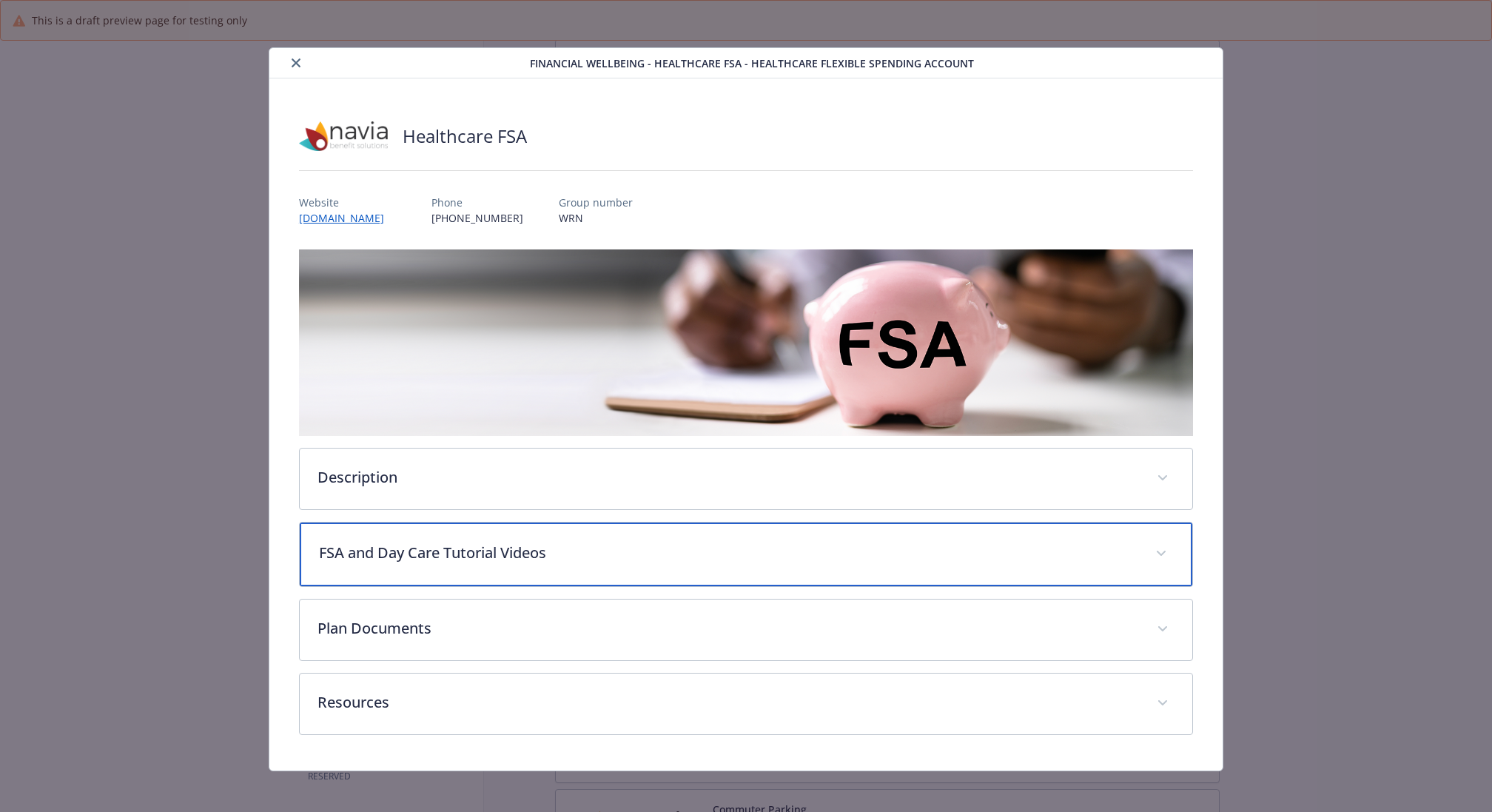
click at [588, 555] on p "FSA and Day Care Tutorial Videos" at bounding box center [728, 552] width 819 height 22
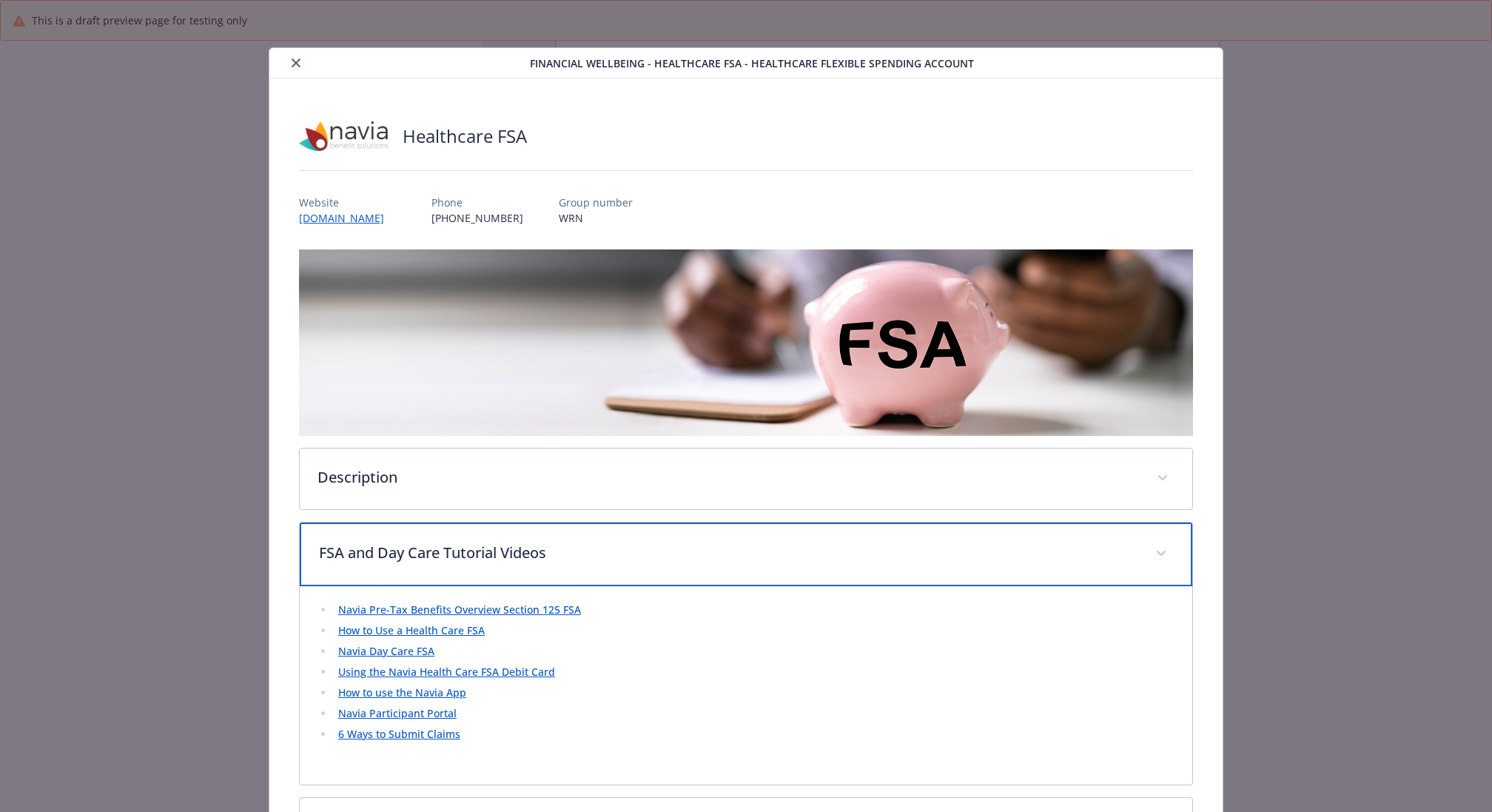
click at [588, 555] on p "FSA and Day Care Tutorial Videos" at bounding box center [728, 552] width 819 height 22
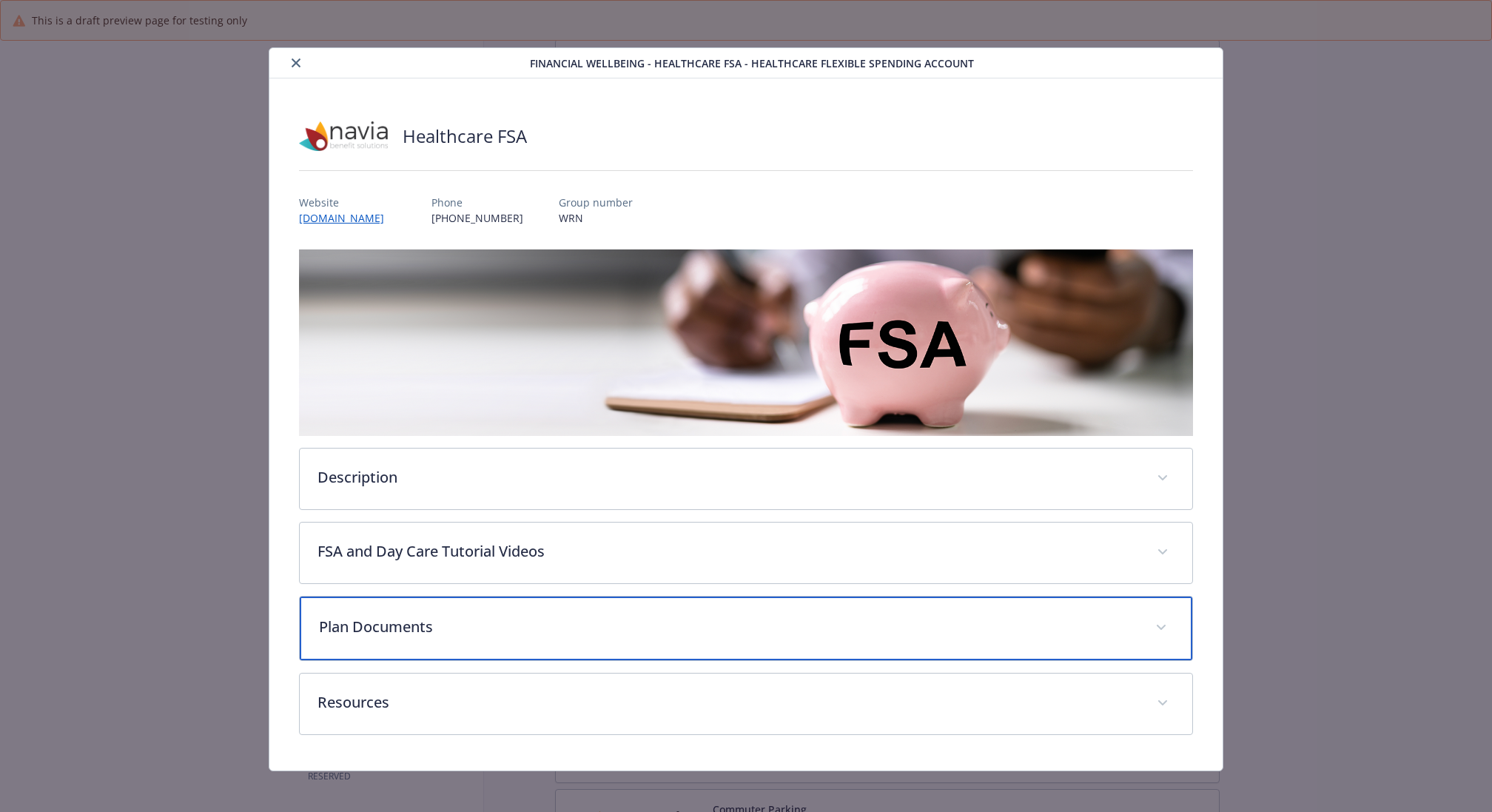
click at [552, 606] on div "Plan Documents" at bounding box center [745, 628] width 892 height 63
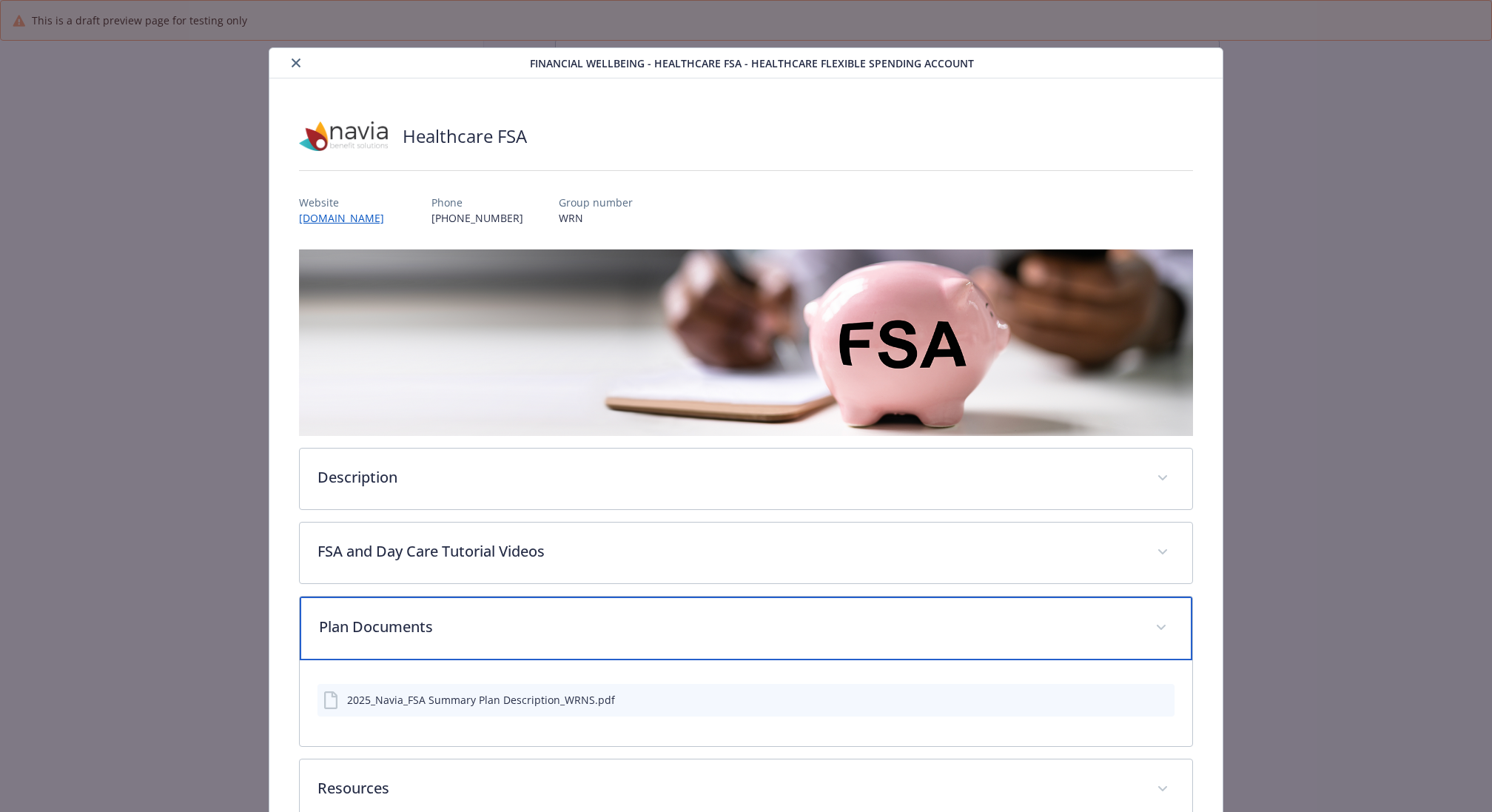
click at [549, 616] on p "Plan Documents" at bounding box center [728, 627] width 819 height 22
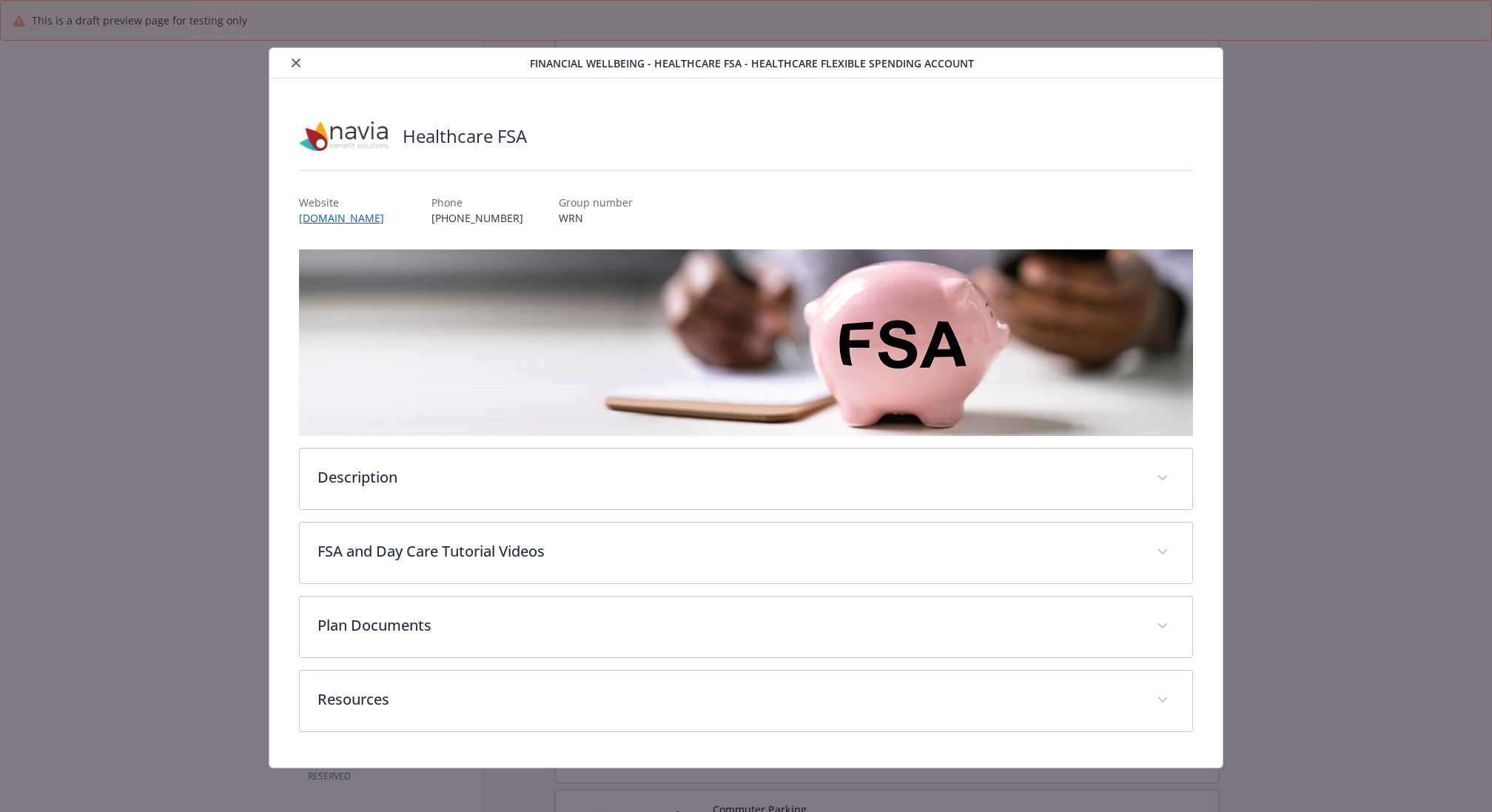
click at [291, 63] on icon "close" at bounding box center [296, 63] width 9 height 9
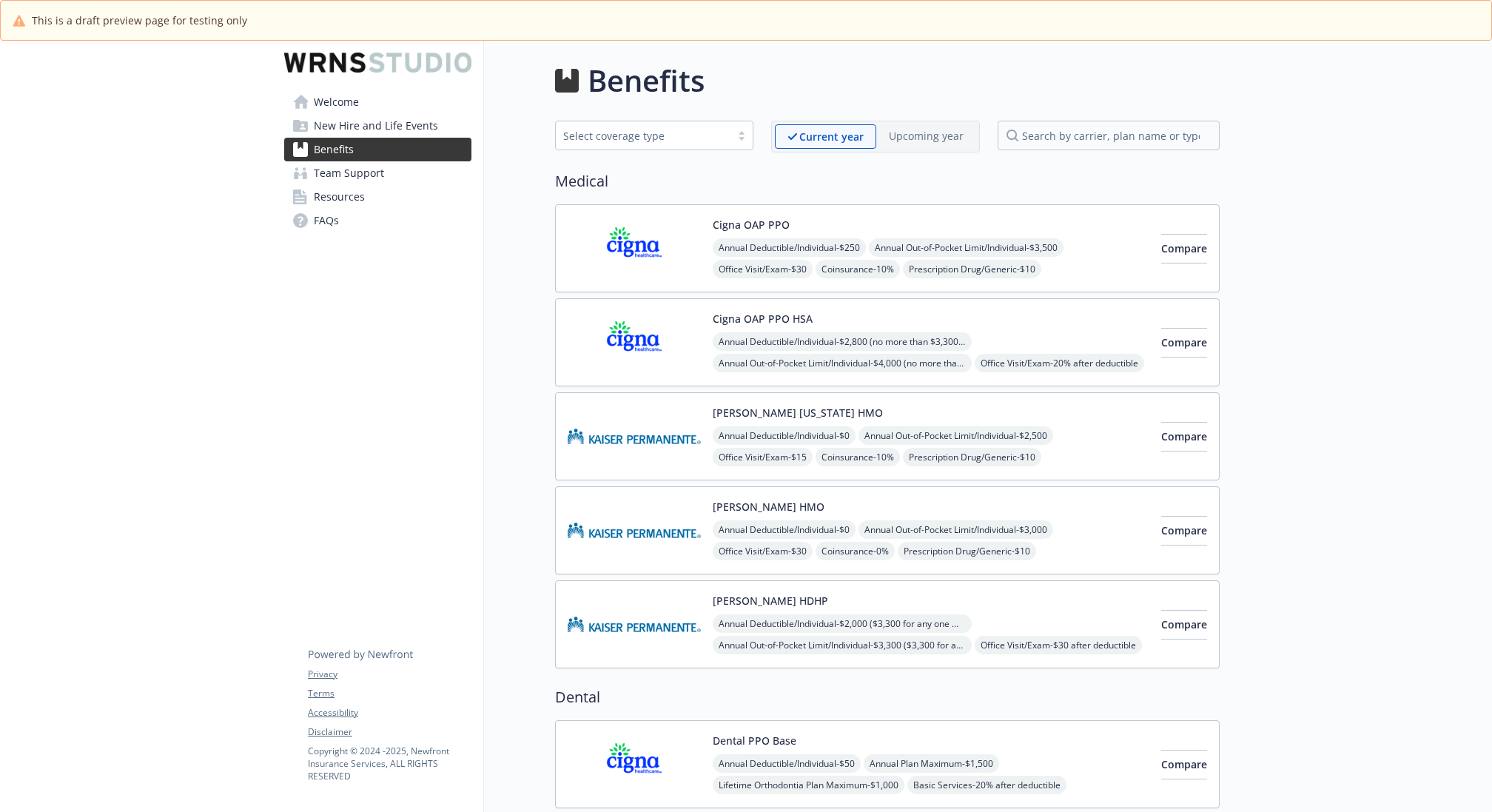
click at [1070, 219] on div "Cigna OAP PPO Annual Deductible/Individual - $250 Annual Out-of-Pocket Limit/In…" at bounding box center [930, 248] width 436 height 63
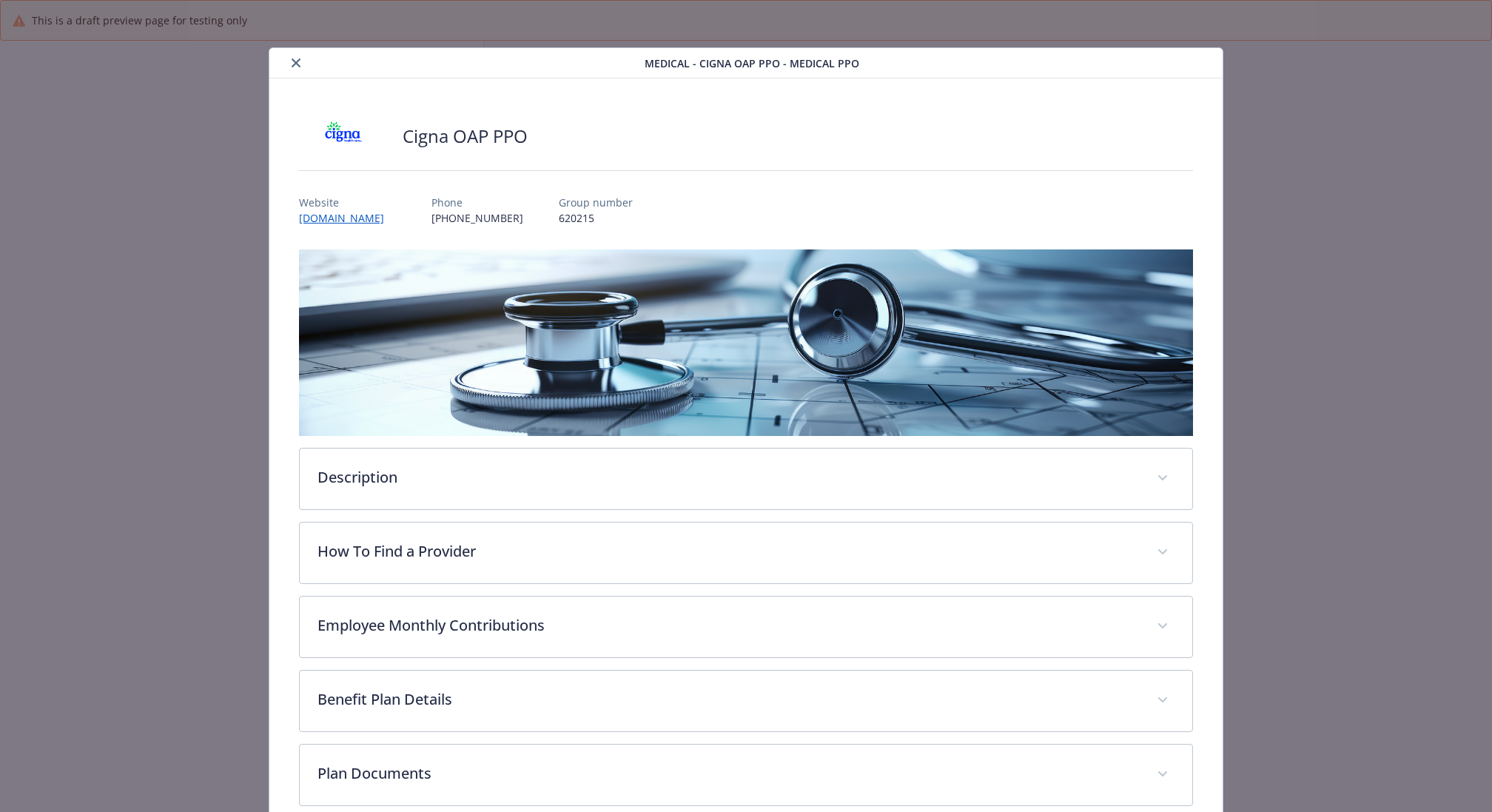
scroll to position [45, 0]
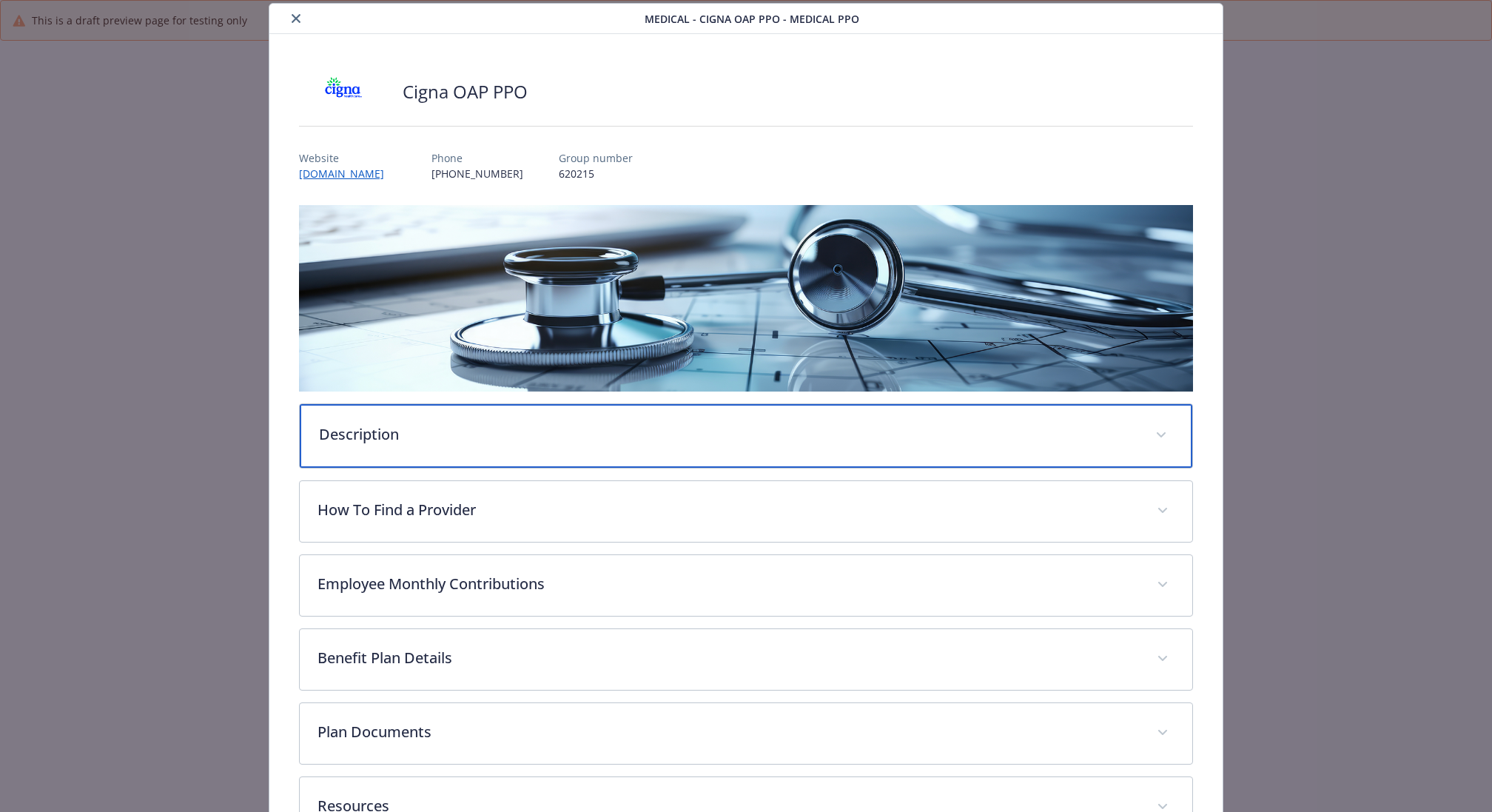
click at [594, 439] on p "Description" at bounding box center [728, 434] width 819 height 22
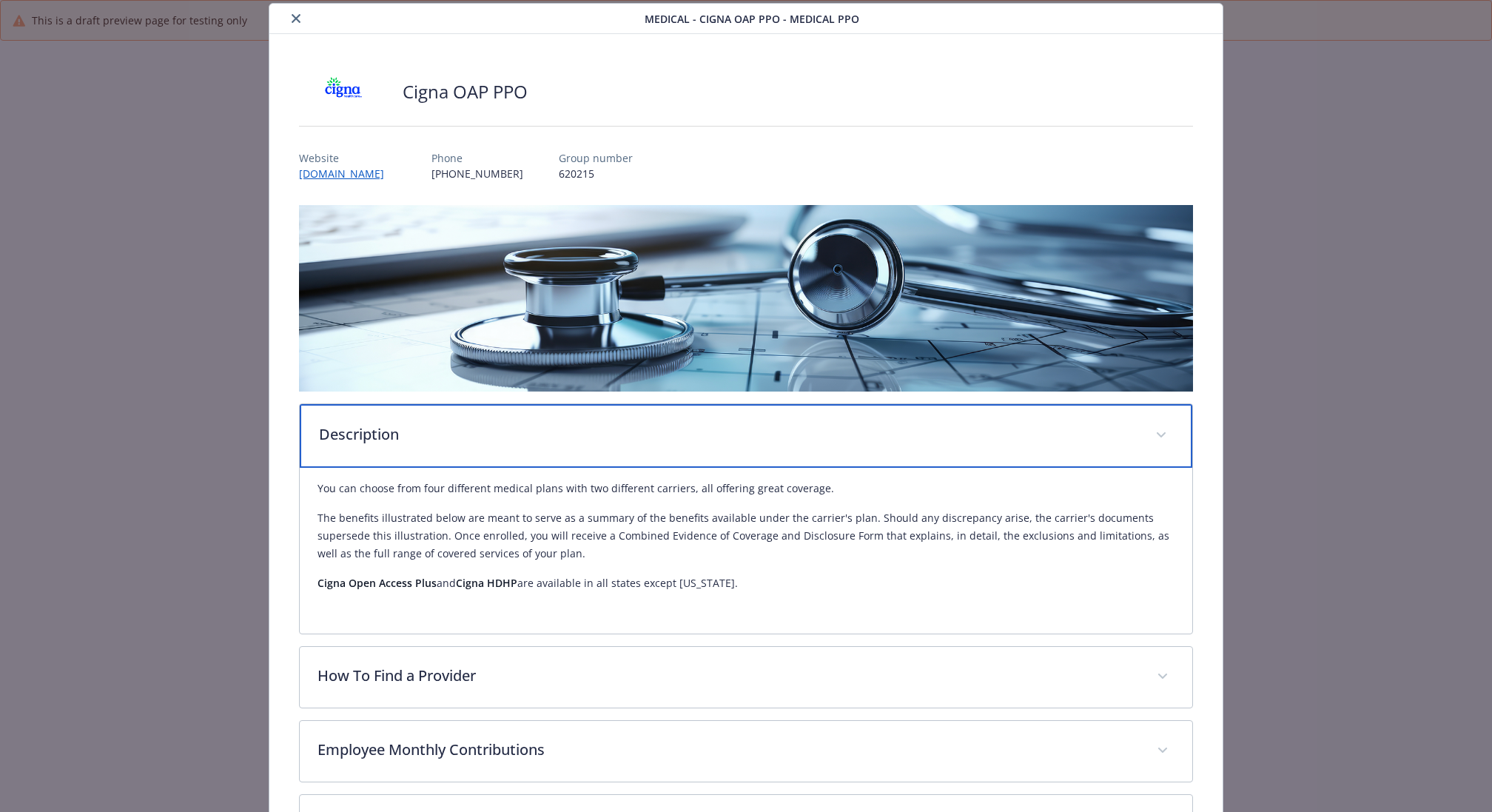
click at [594, 439] on p "Description" at bounding box center [728, 434] width 819 height 22
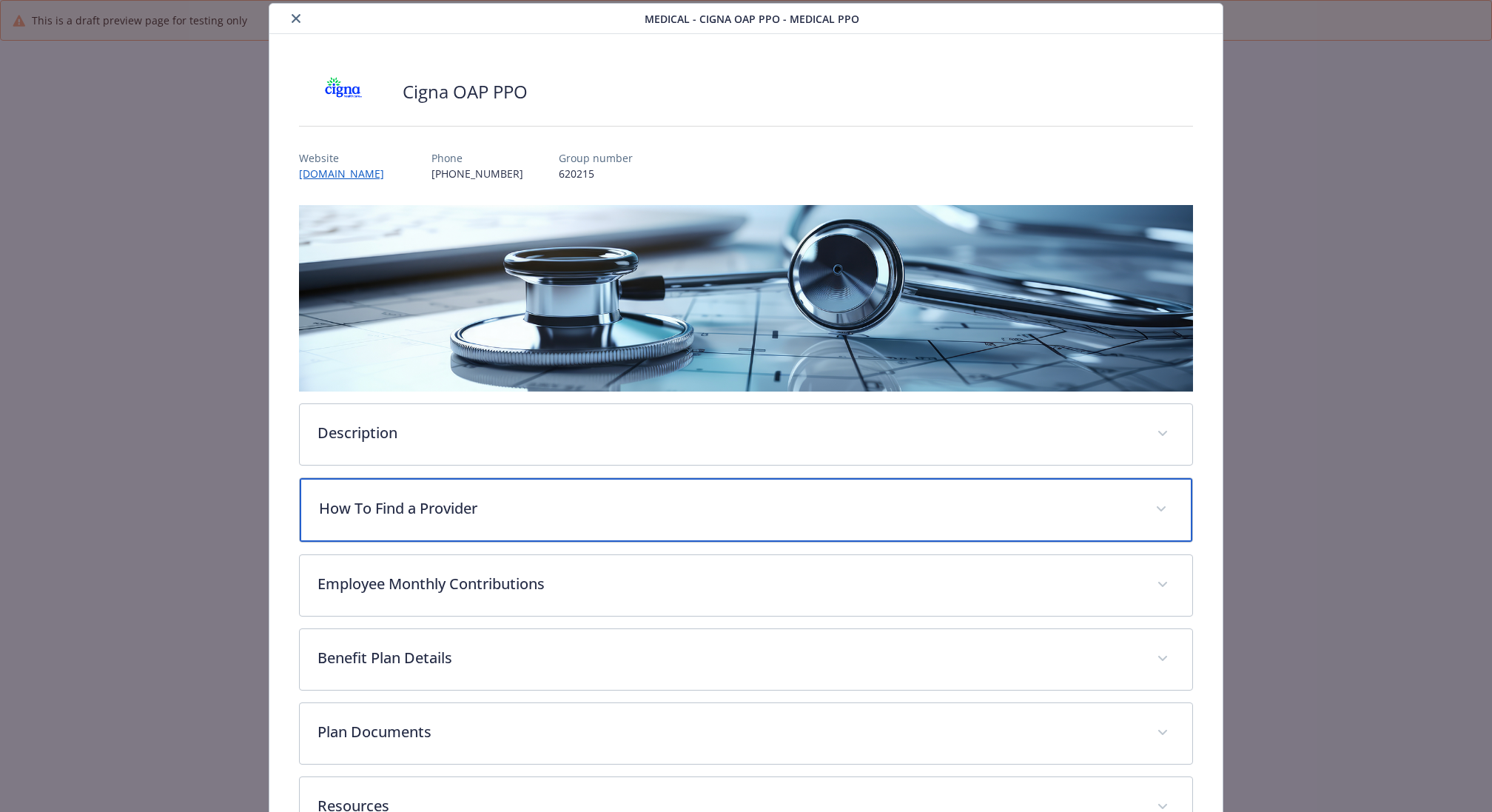
click at [548, 504] on p "How To Find a Provider" at bounding box center [728, 509] width 819 height 22
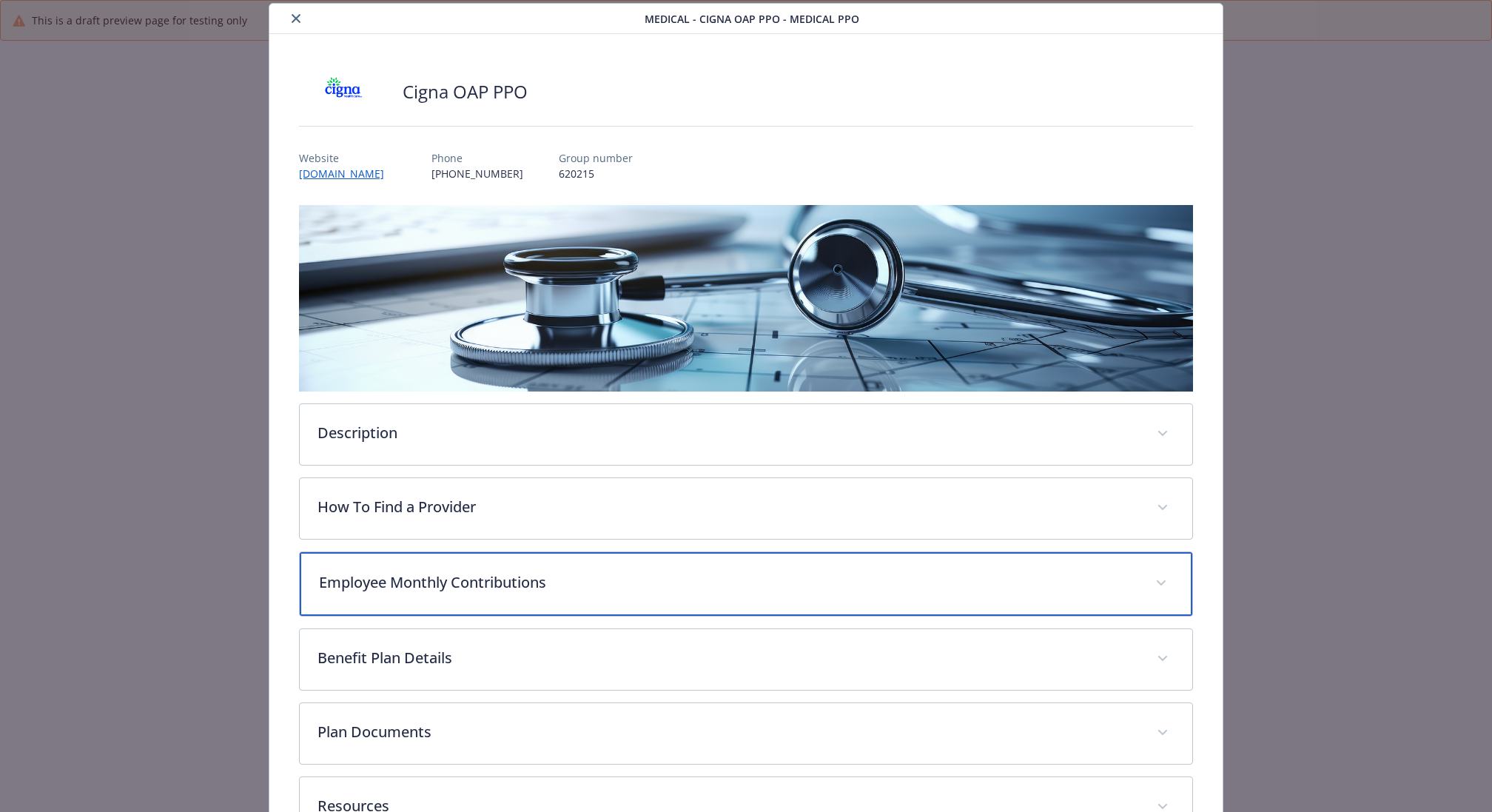
click at [533, 582] on p "Employee Monthly Contributions" at bounding box center [728, 582] width 819 height 22
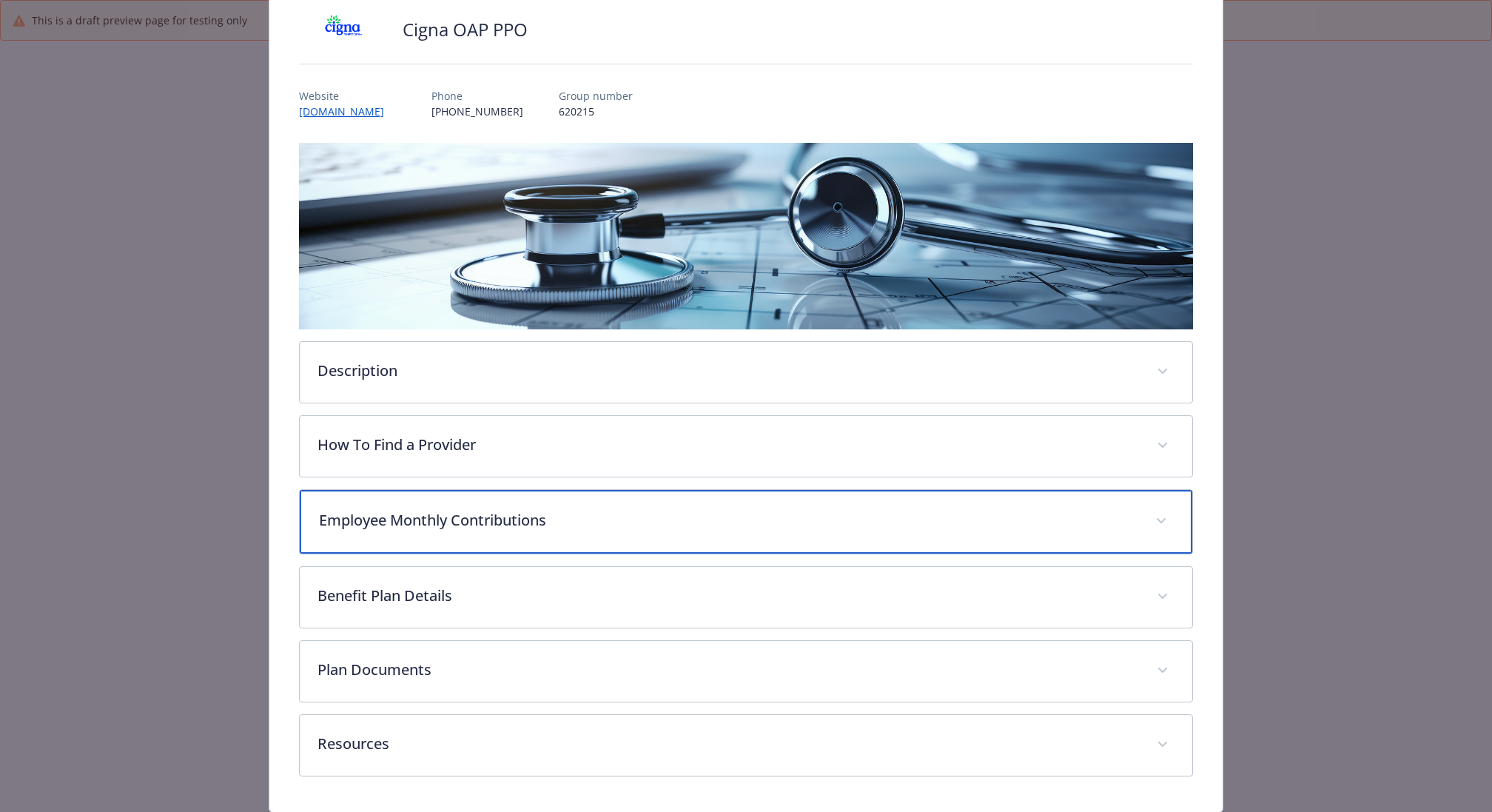
scroll to position [150, 0]
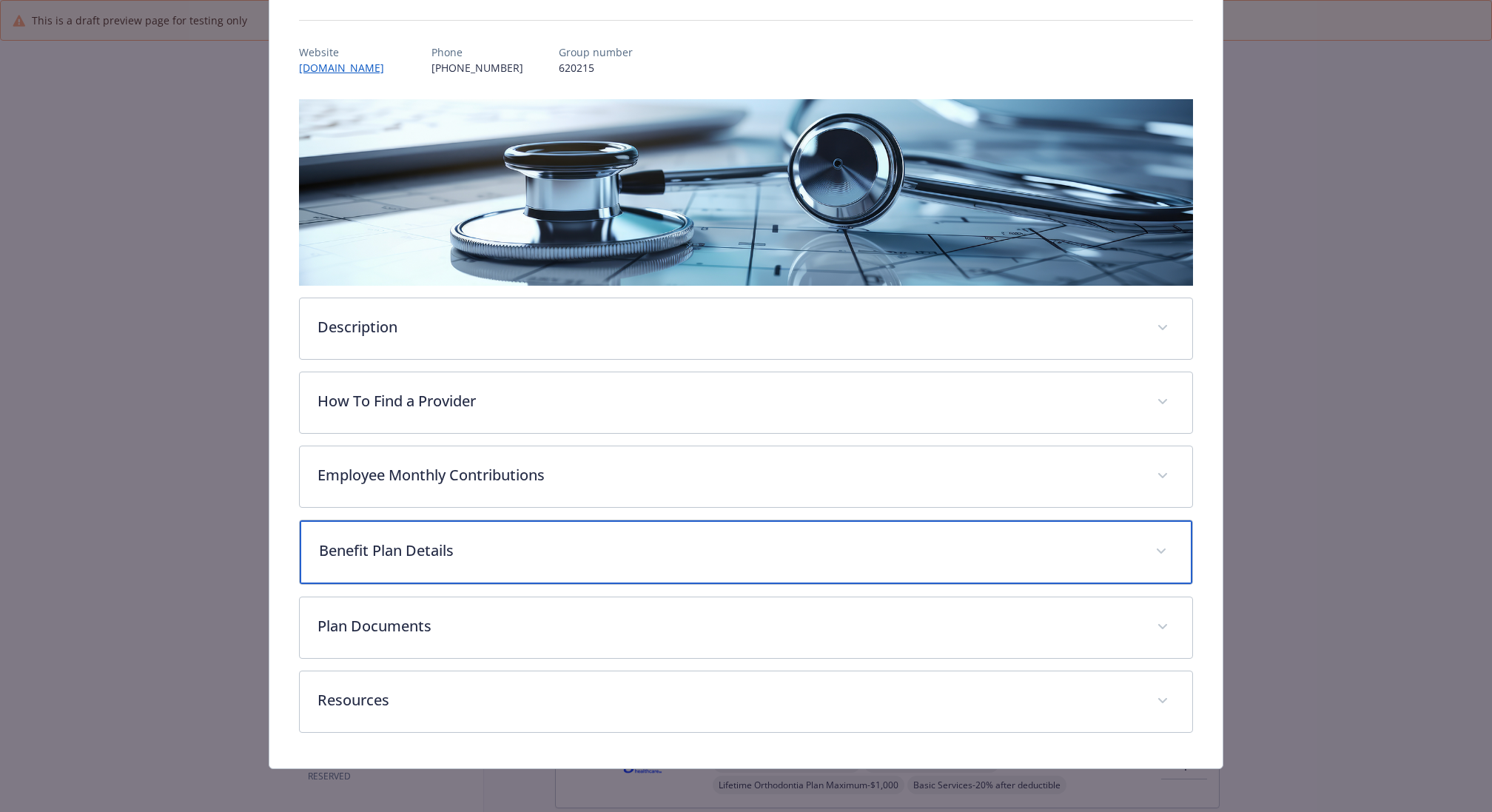
click at [537, 532] on div "Benefit Plan Details" at bounding box center [745, 552] width 892 height 63
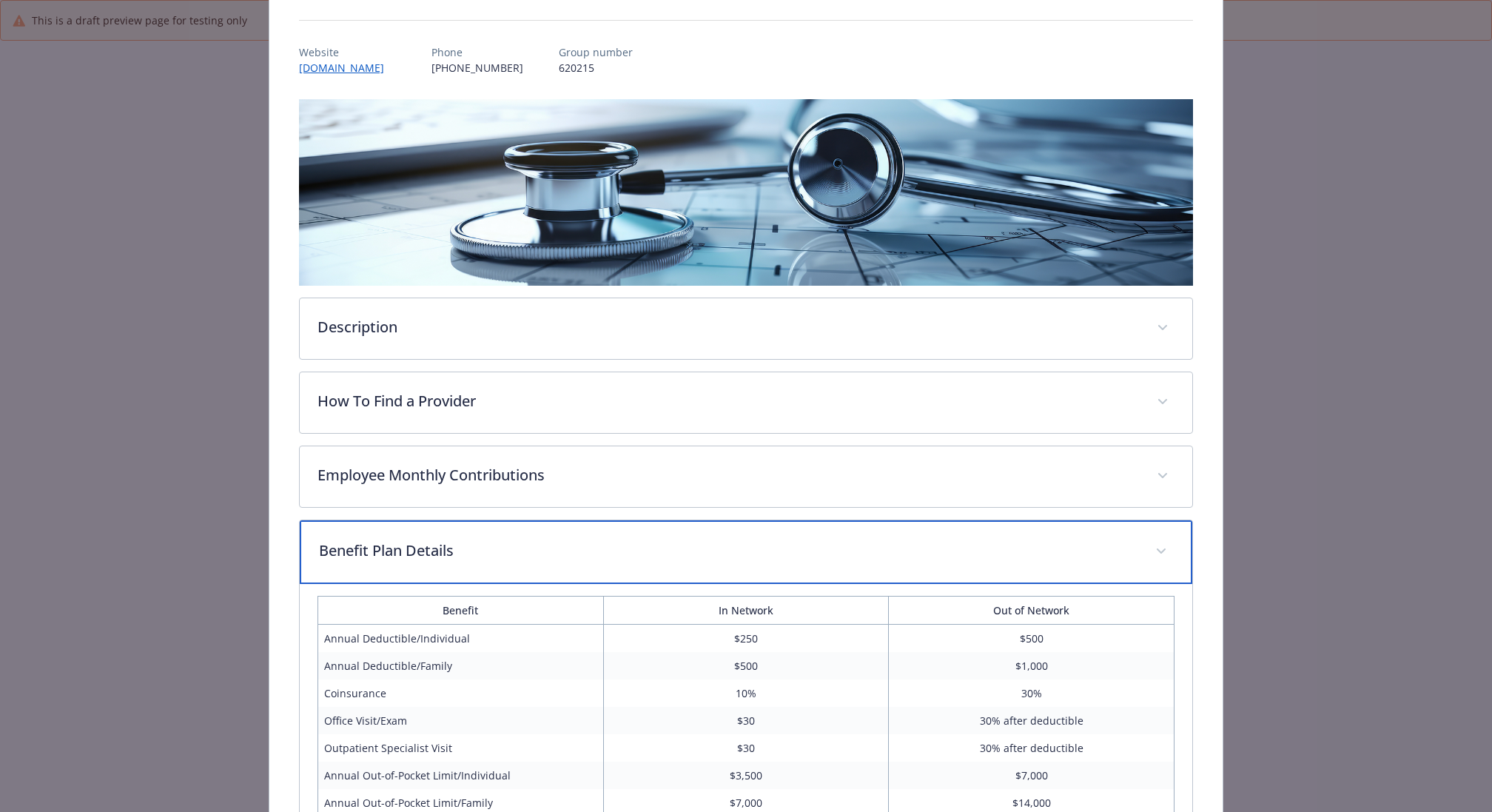
click at [531, 548] on p "Benefit Plan Details" at bounding box center [728, 551] width 819 height 22
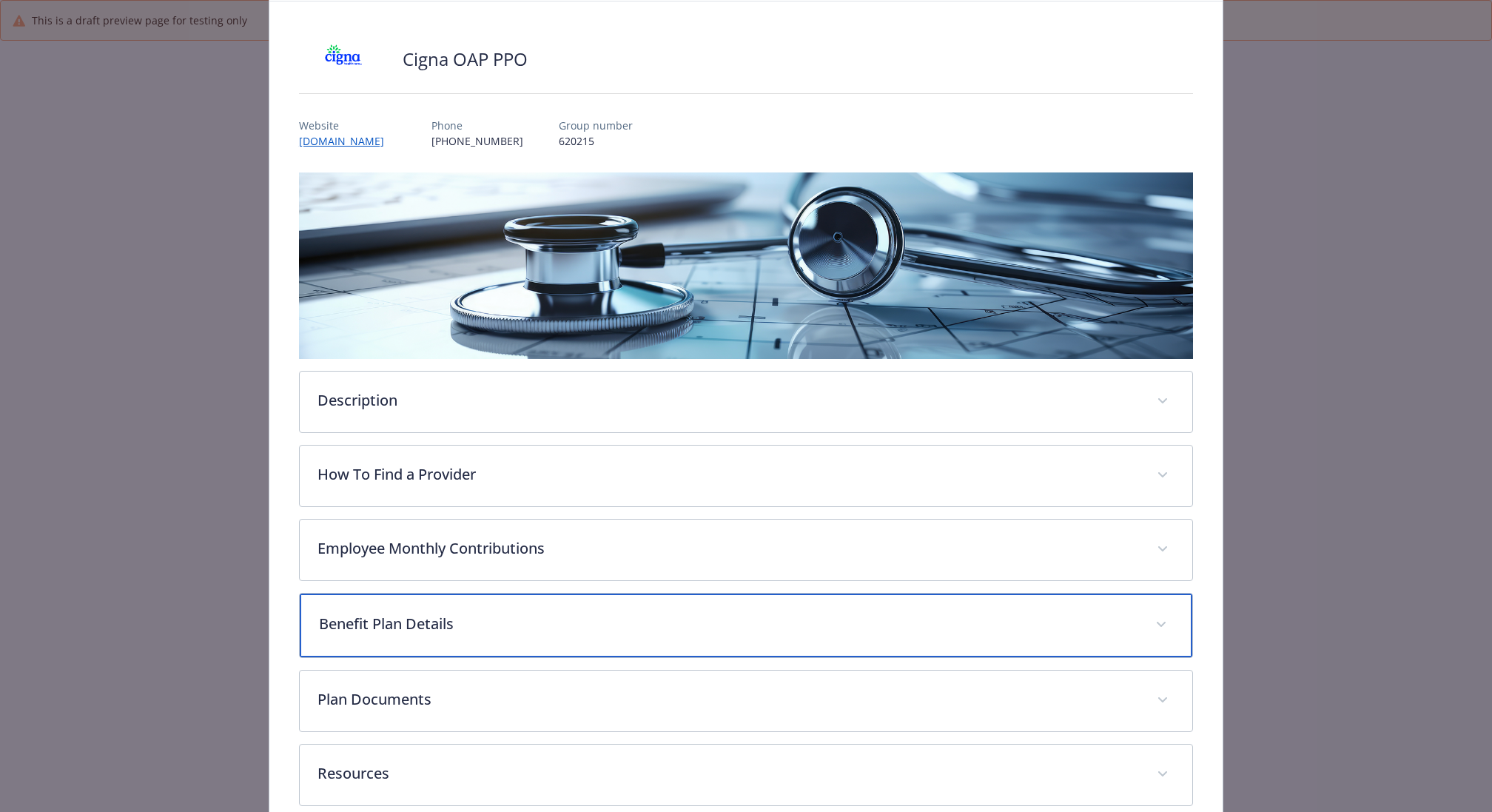
scroll to position [0, 0]
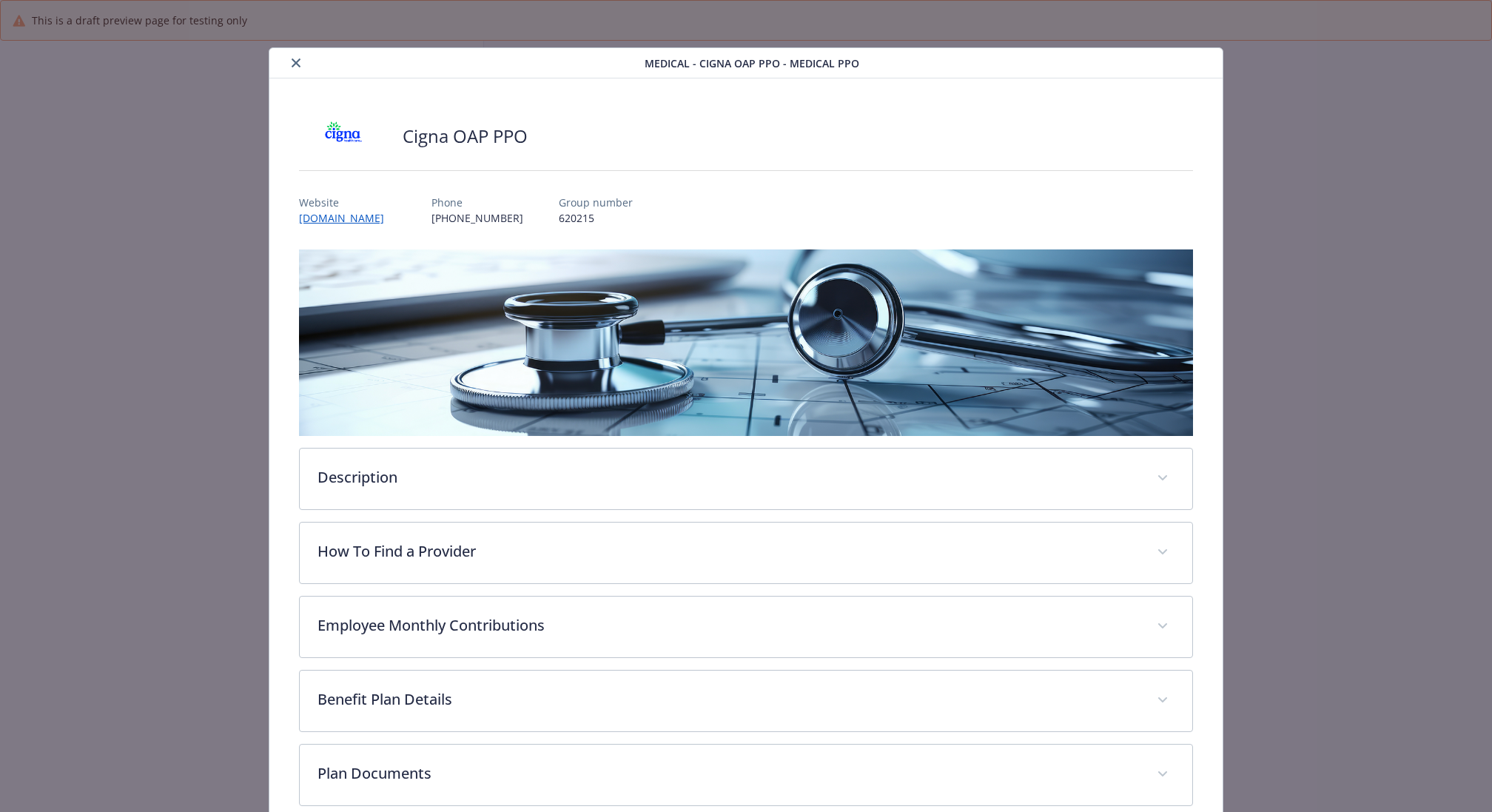
click at [300, 59] on icon "close" at bounding box center [296, 63] width 9 height 9
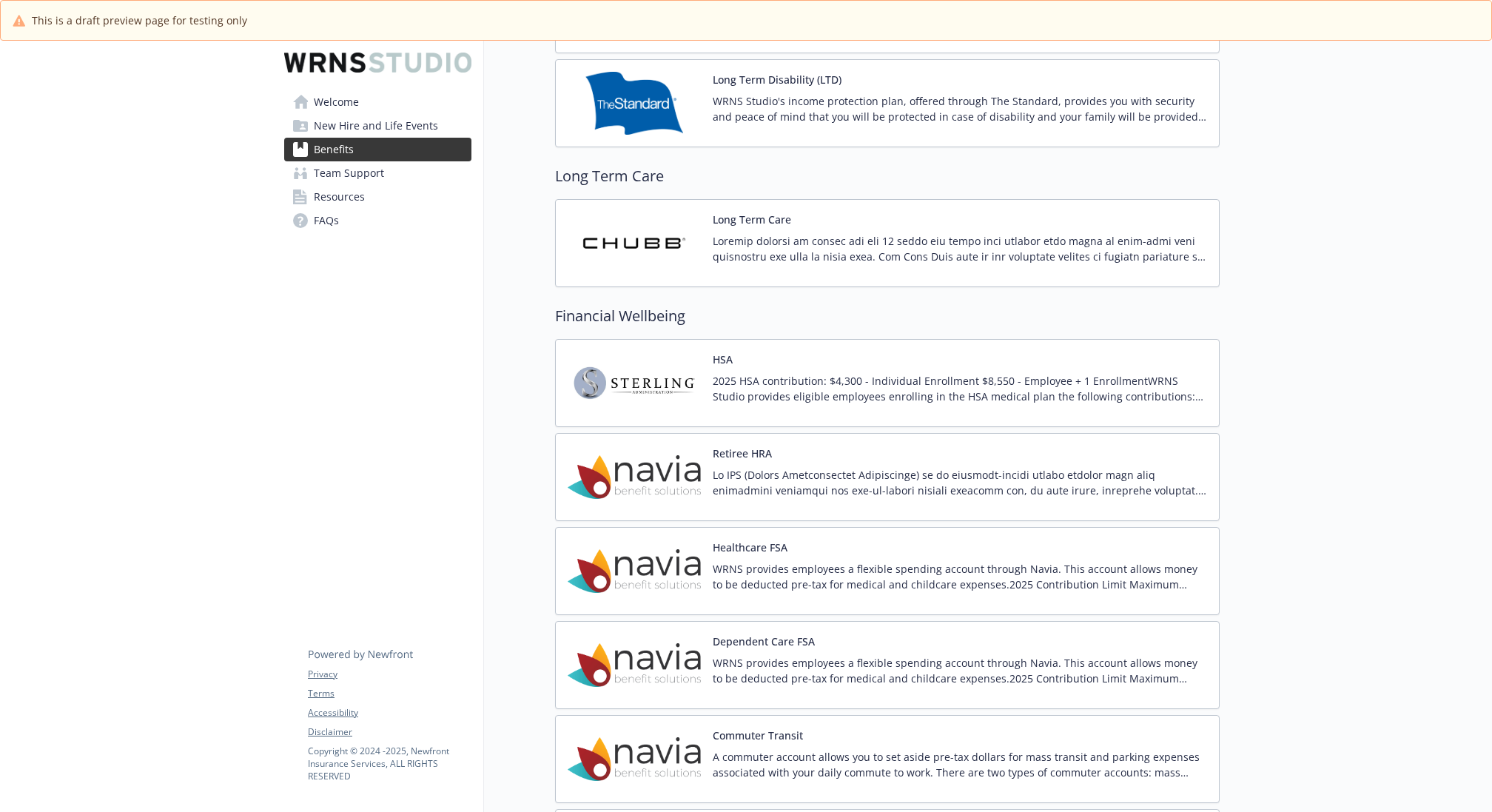
scroll to position [1355, 0]
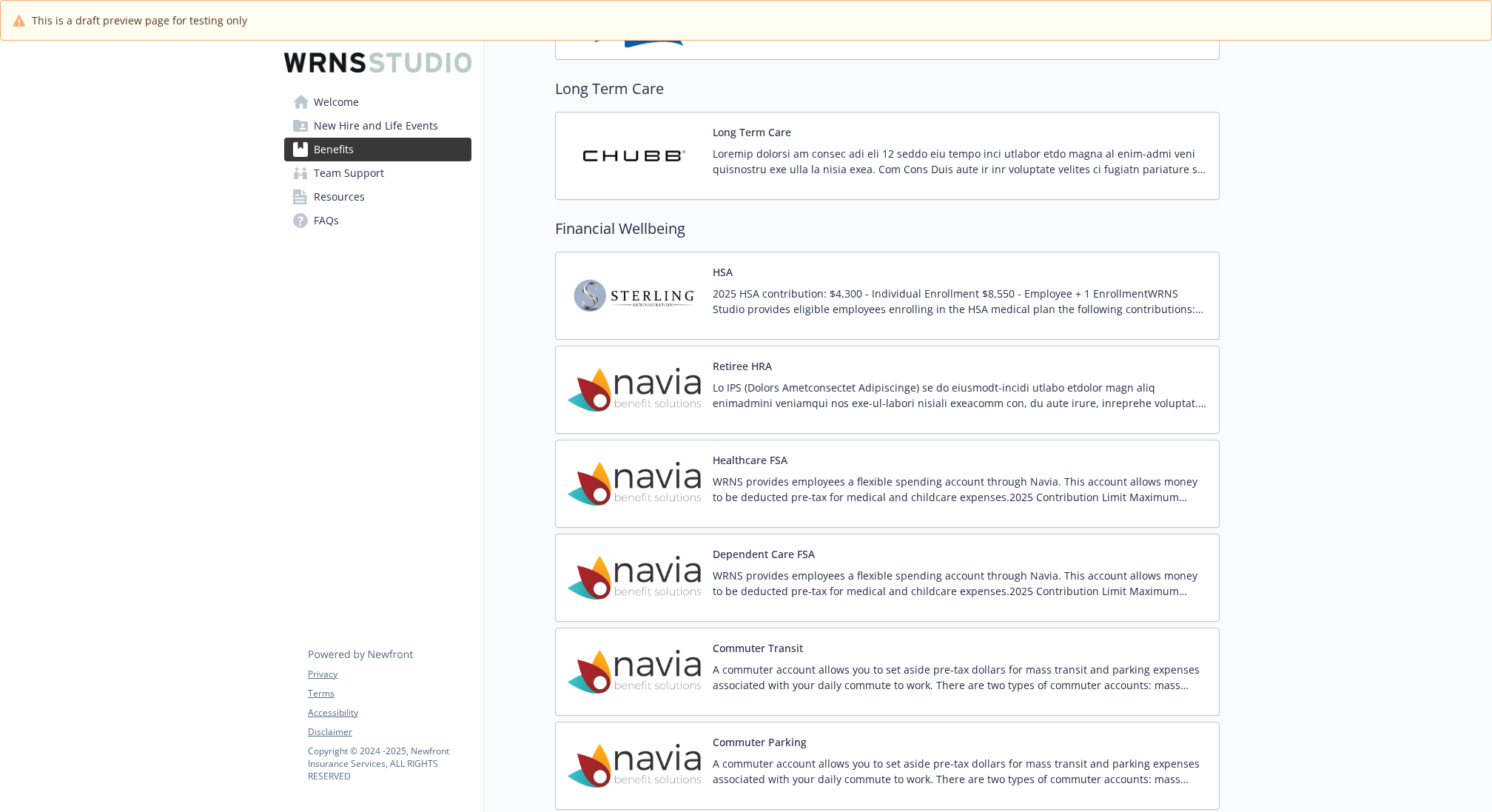
click at [982, 358] on div "Retiree HRA" at bounding box center [959, 390] width 494 height 63
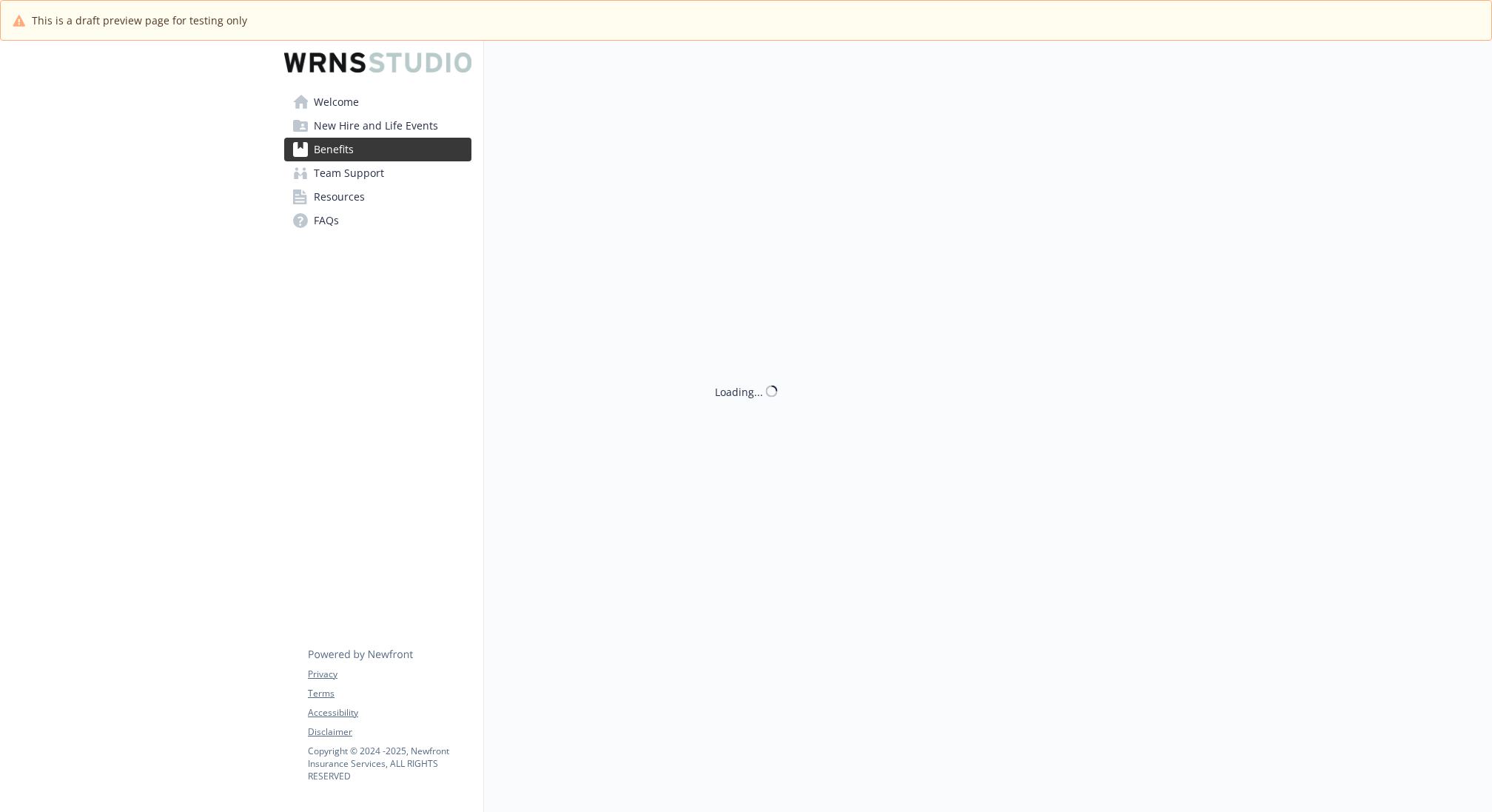
scroll to position [1355, 0]
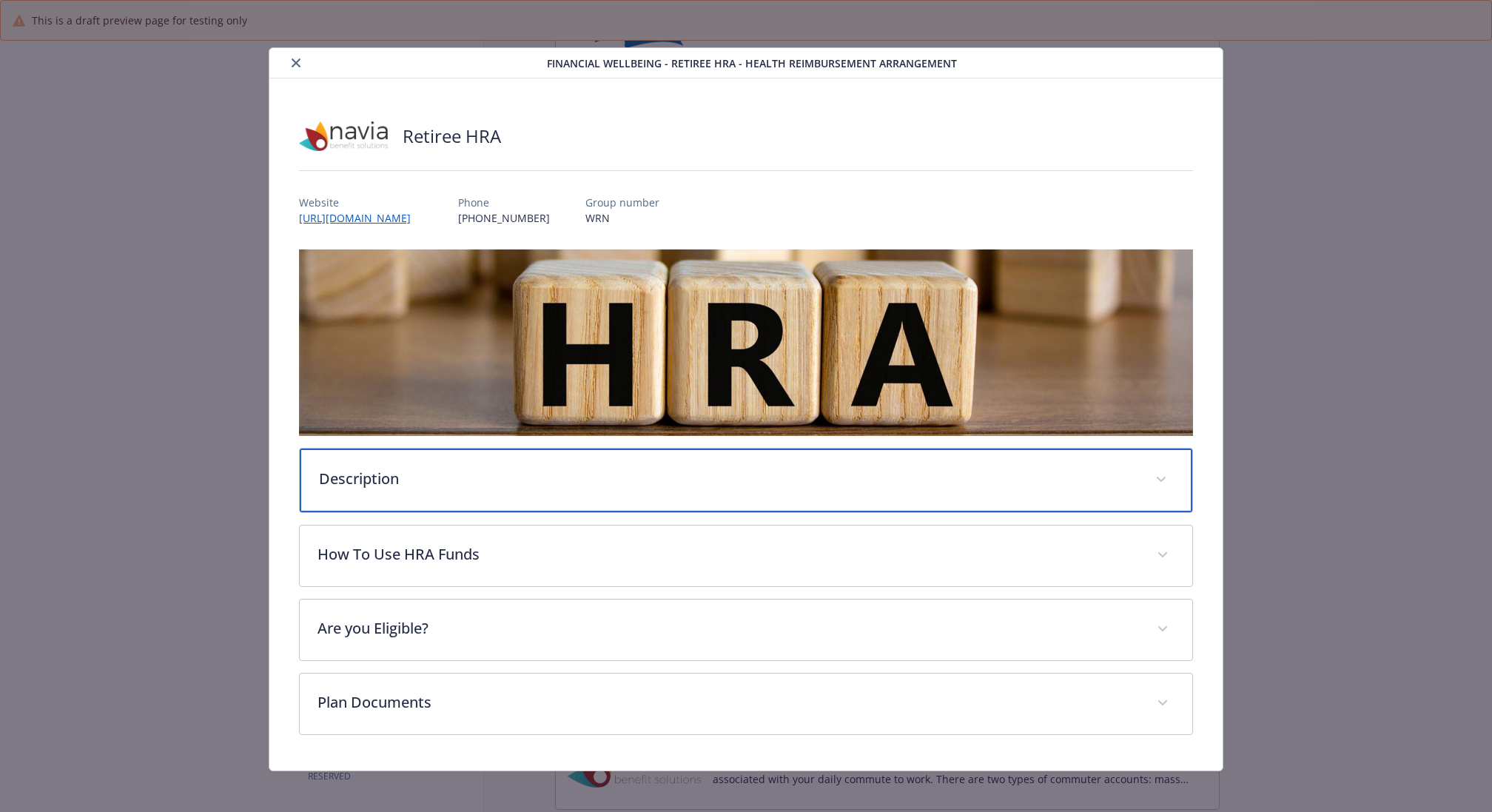
click at [655, 491] on div "Description" at bounding box center [745, 480] width 892 height 63
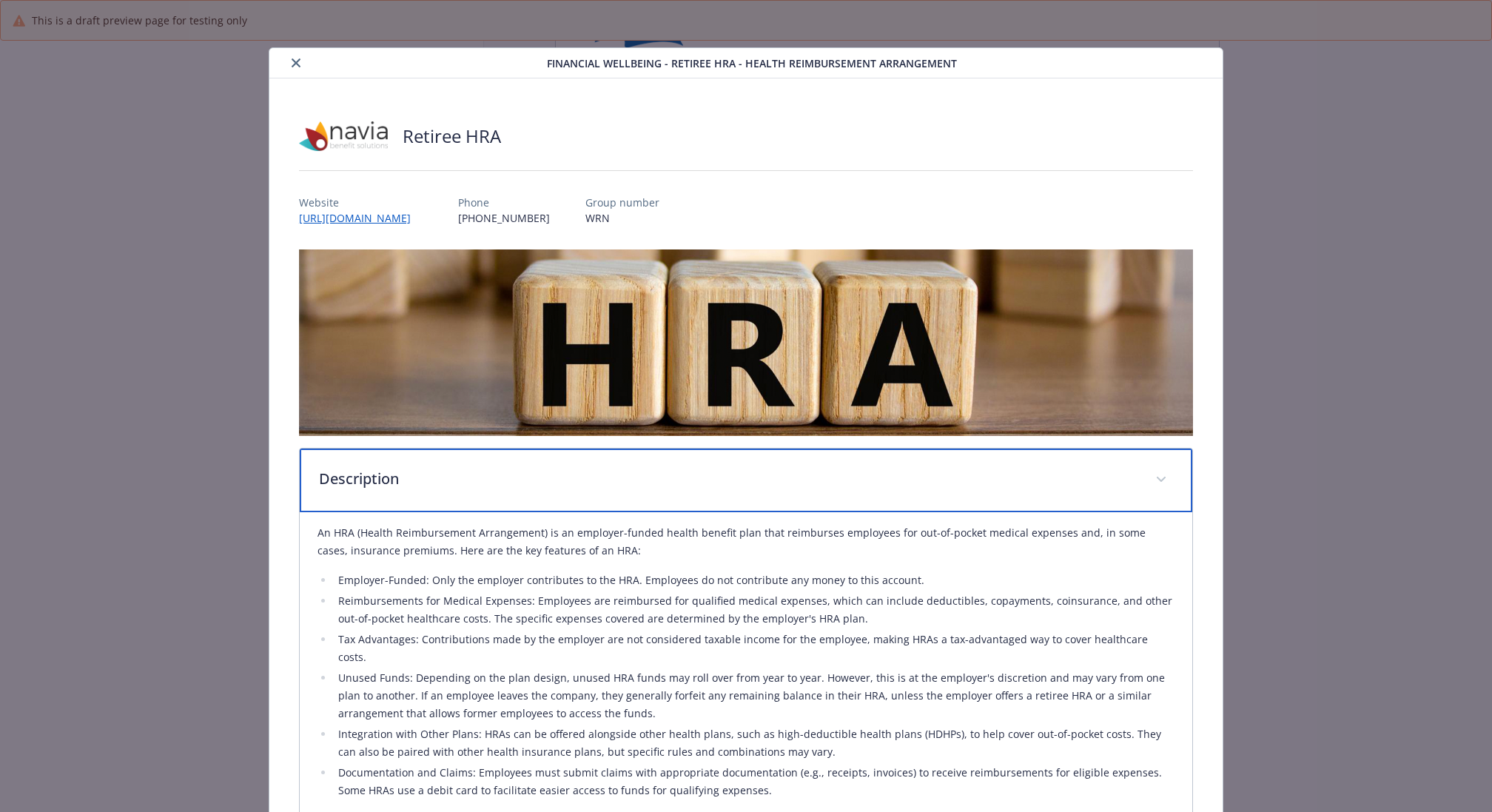
click at [657, 480] on p "Description" at bounding box center [728, 479] width 819 height 22
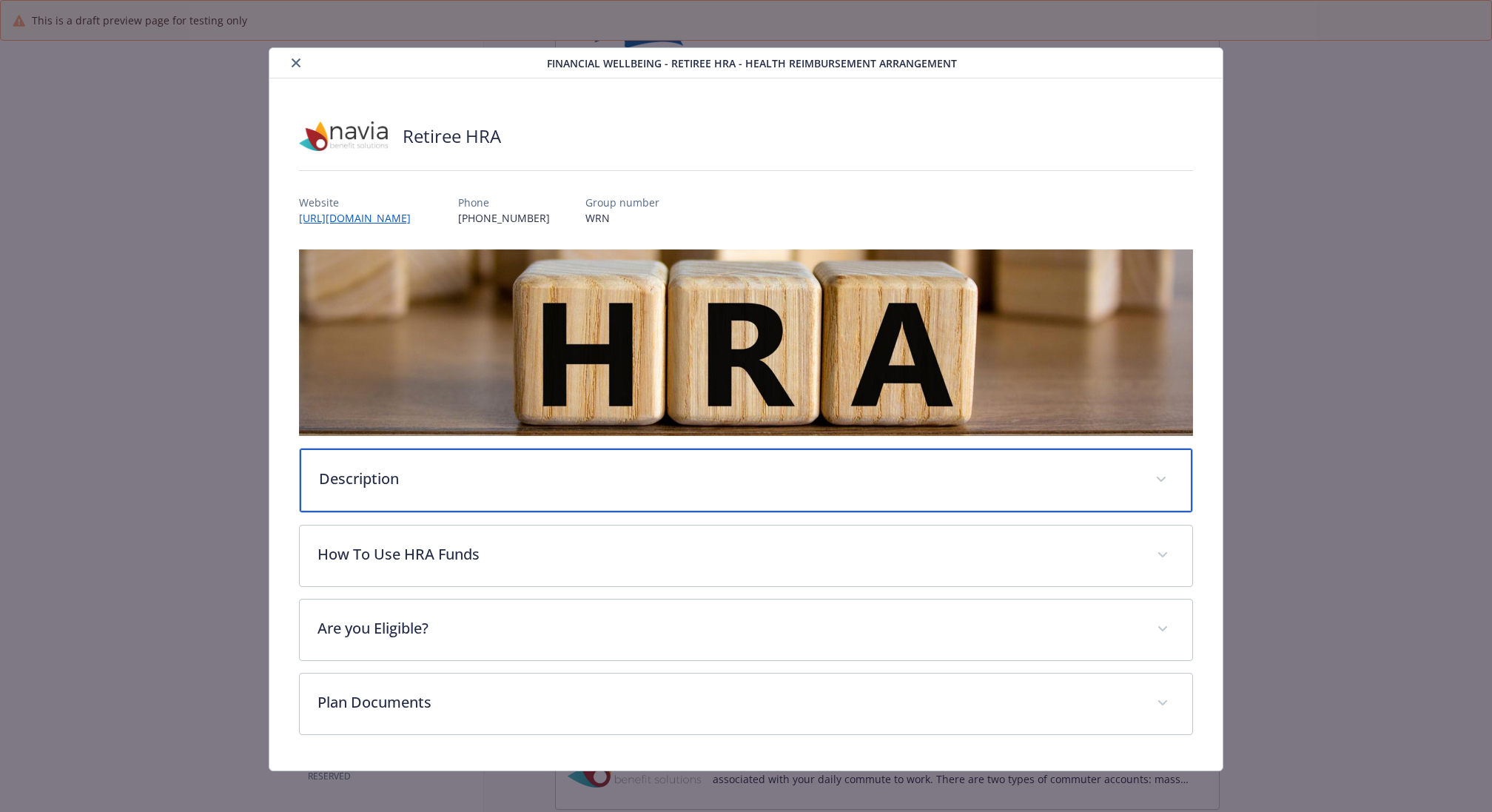
scroll to position [3, 0]
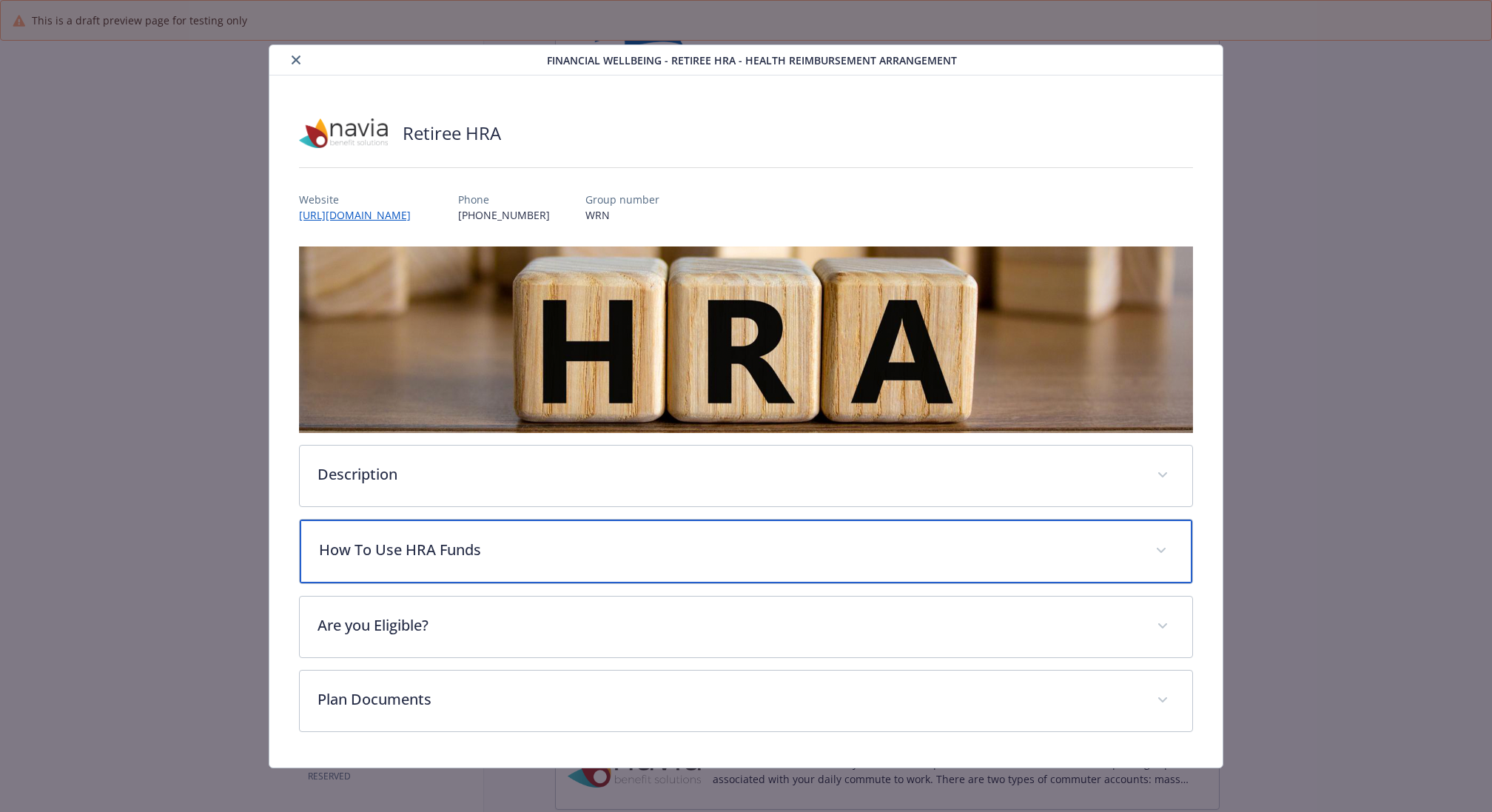
click at [604, 526] on div "How To Use HRA Funds" at bounding box center [745, 551] width 892 height 63
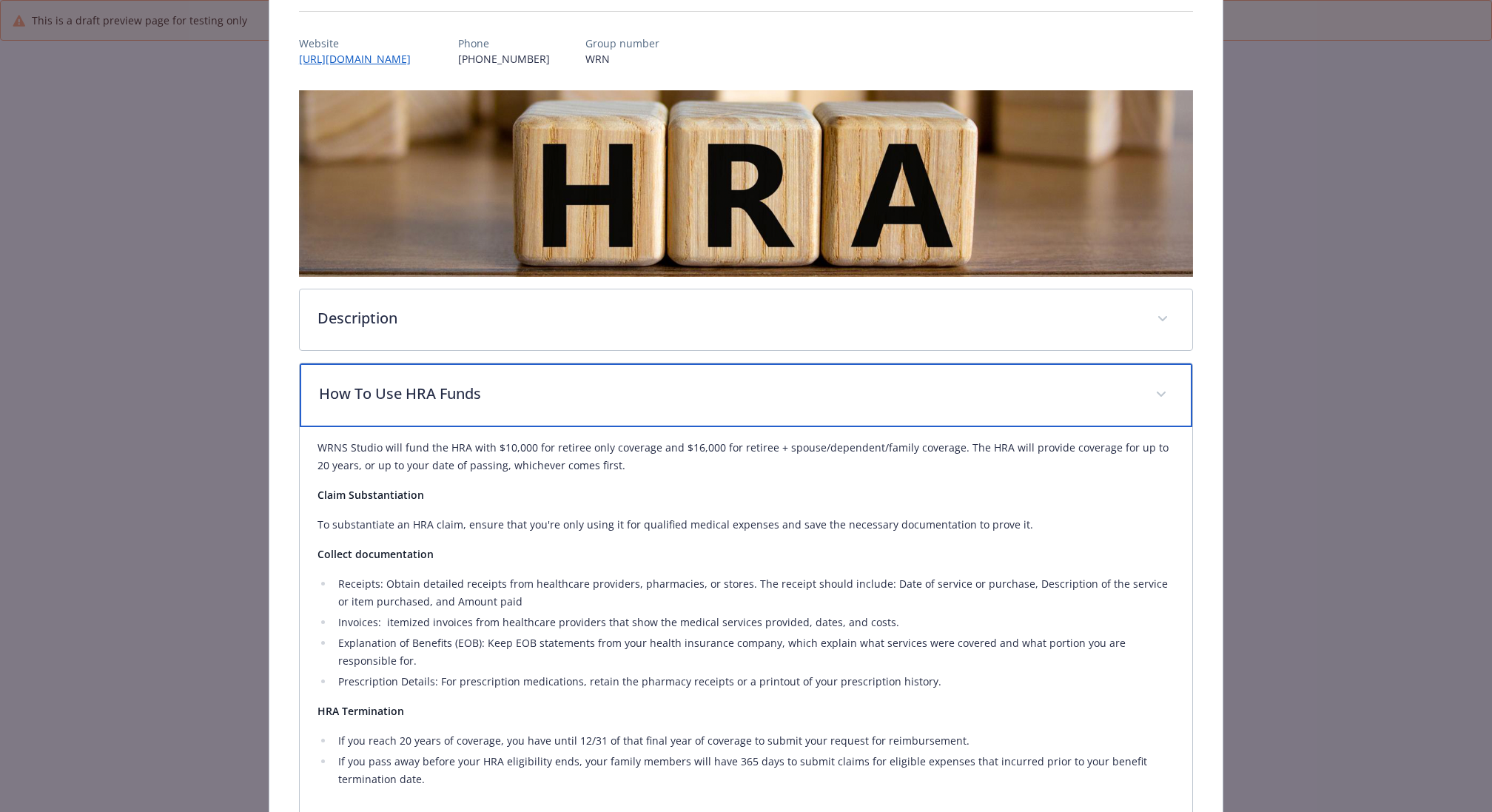
click at [580, 402] on p "How To Use HRA Funds" at bounding box center [728, 393] width 819 height 22
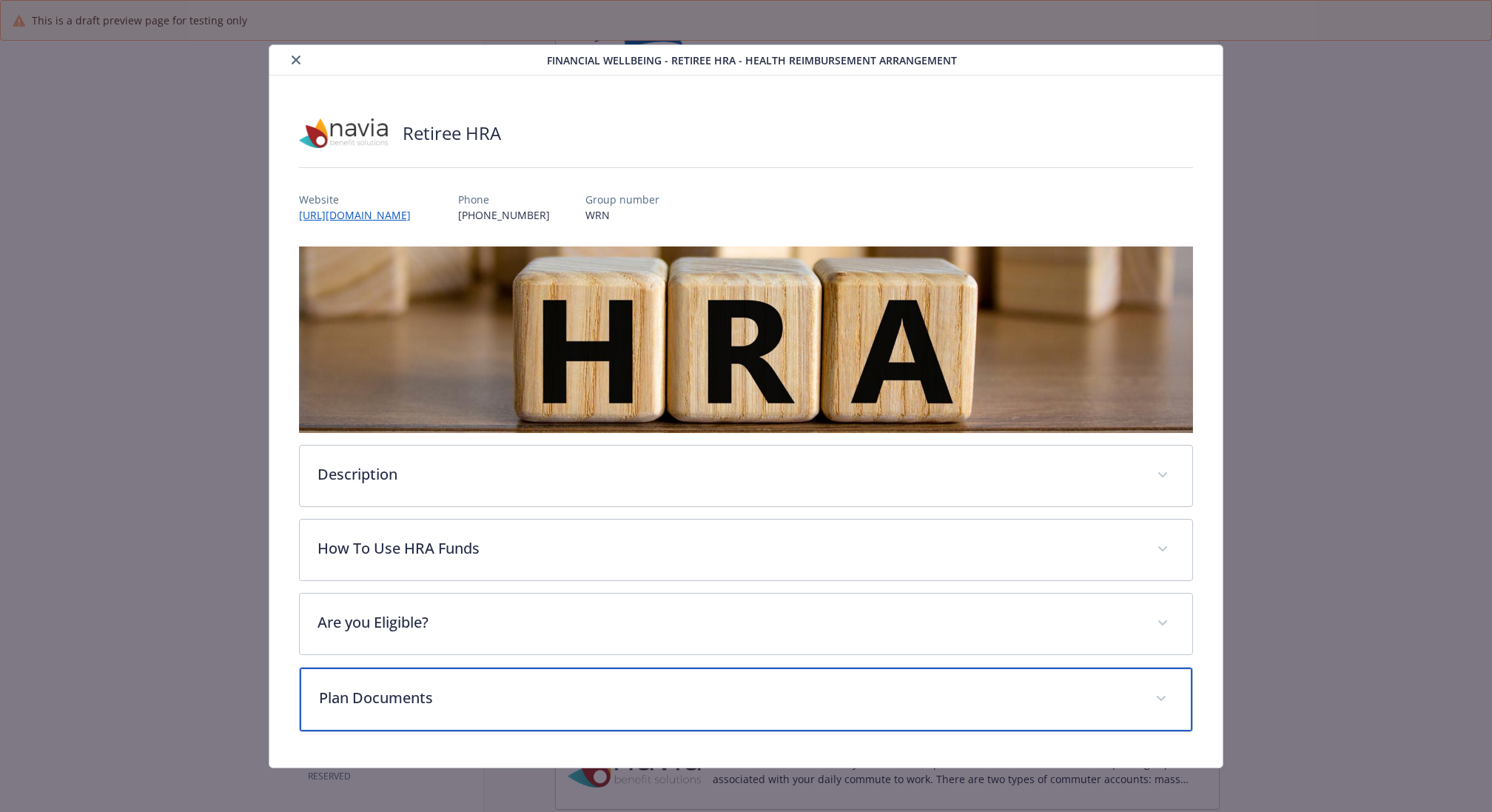
click at [530, 693] on p "Plan Documents" at bounding box center [728, 698] width 819 height 22
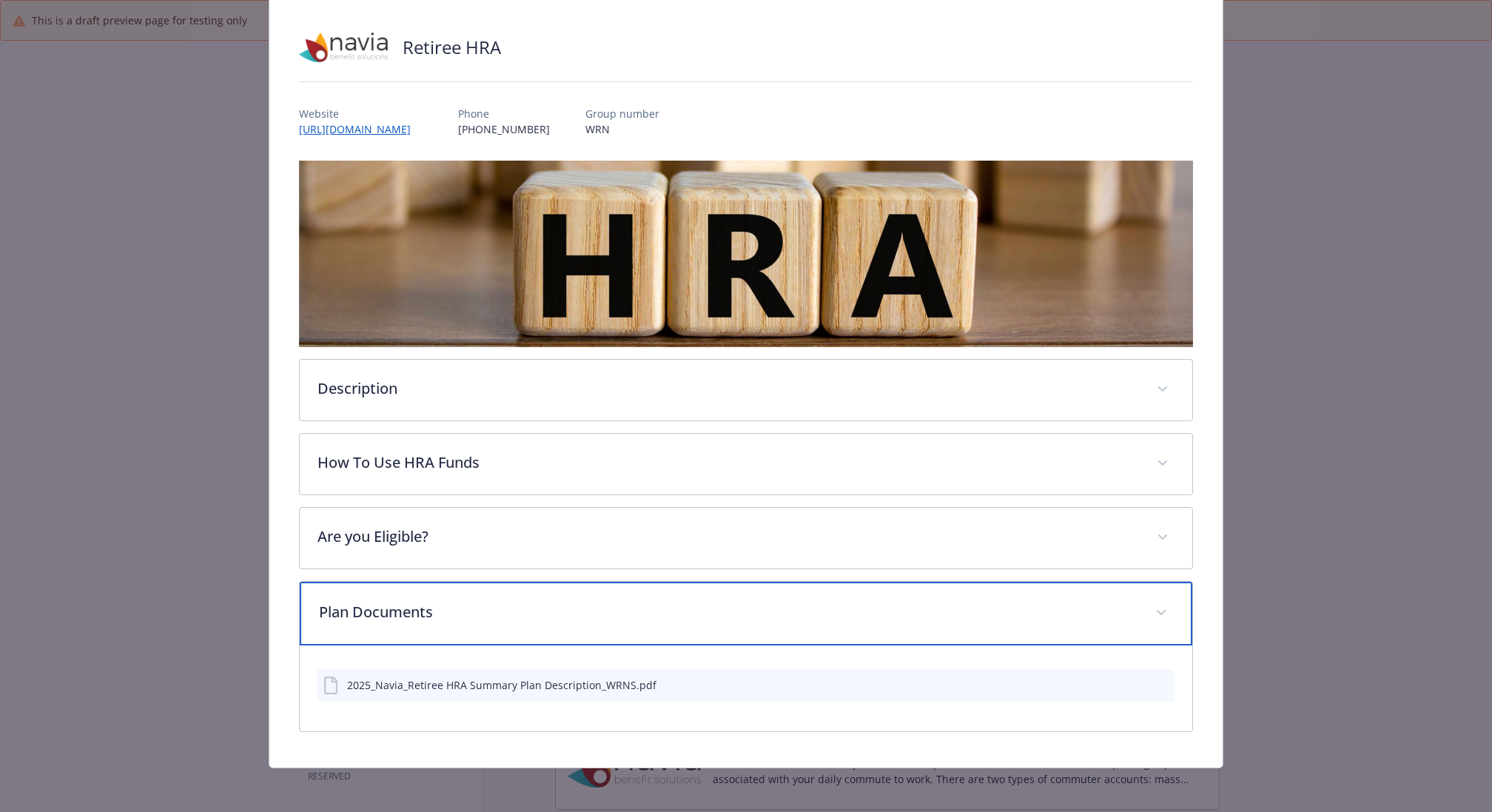
click at [556, 606] on p "Plan Documents" at bounding box center [728, 612] width 819 height 22
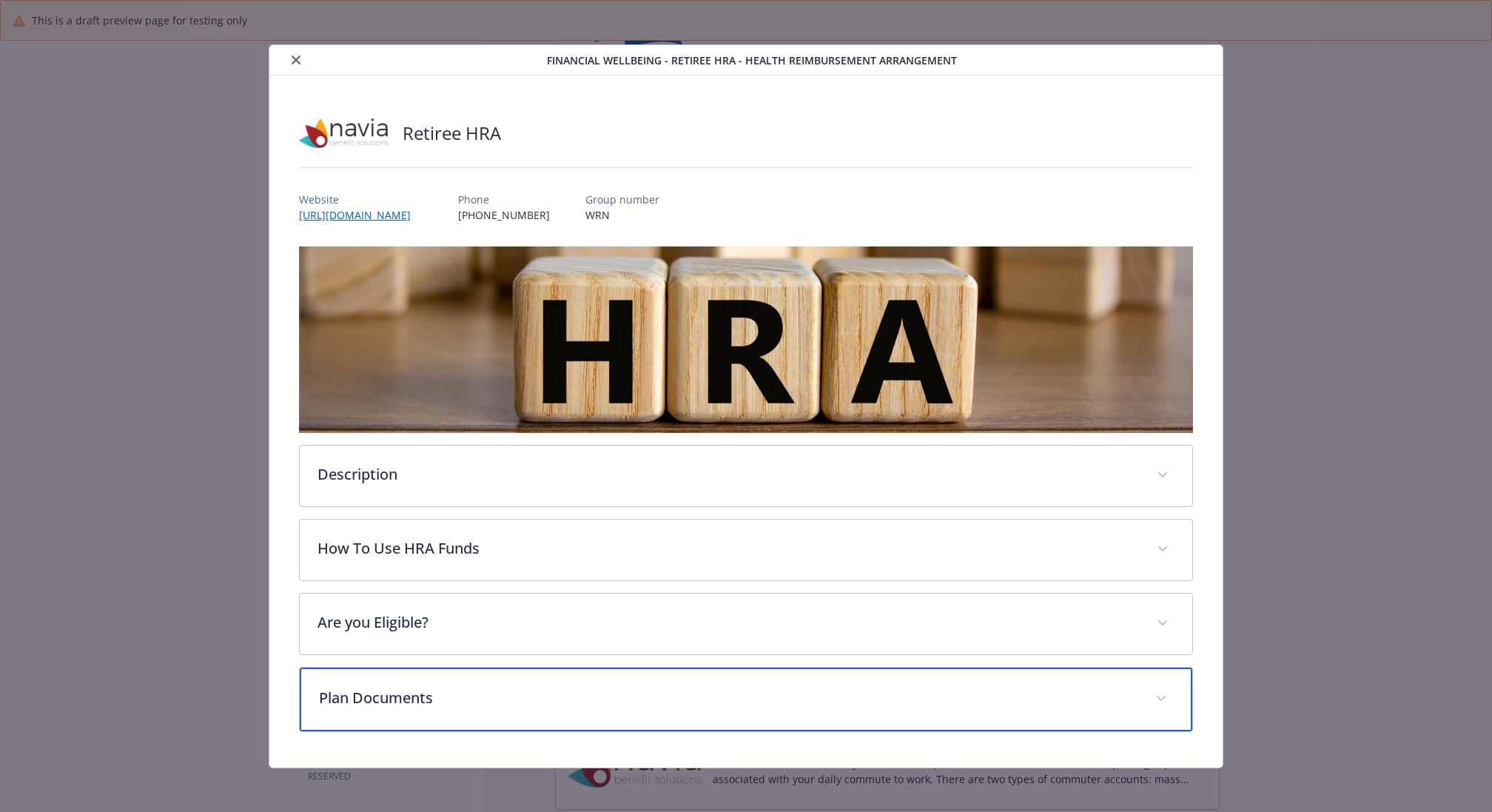
scroll to position [0, 0]
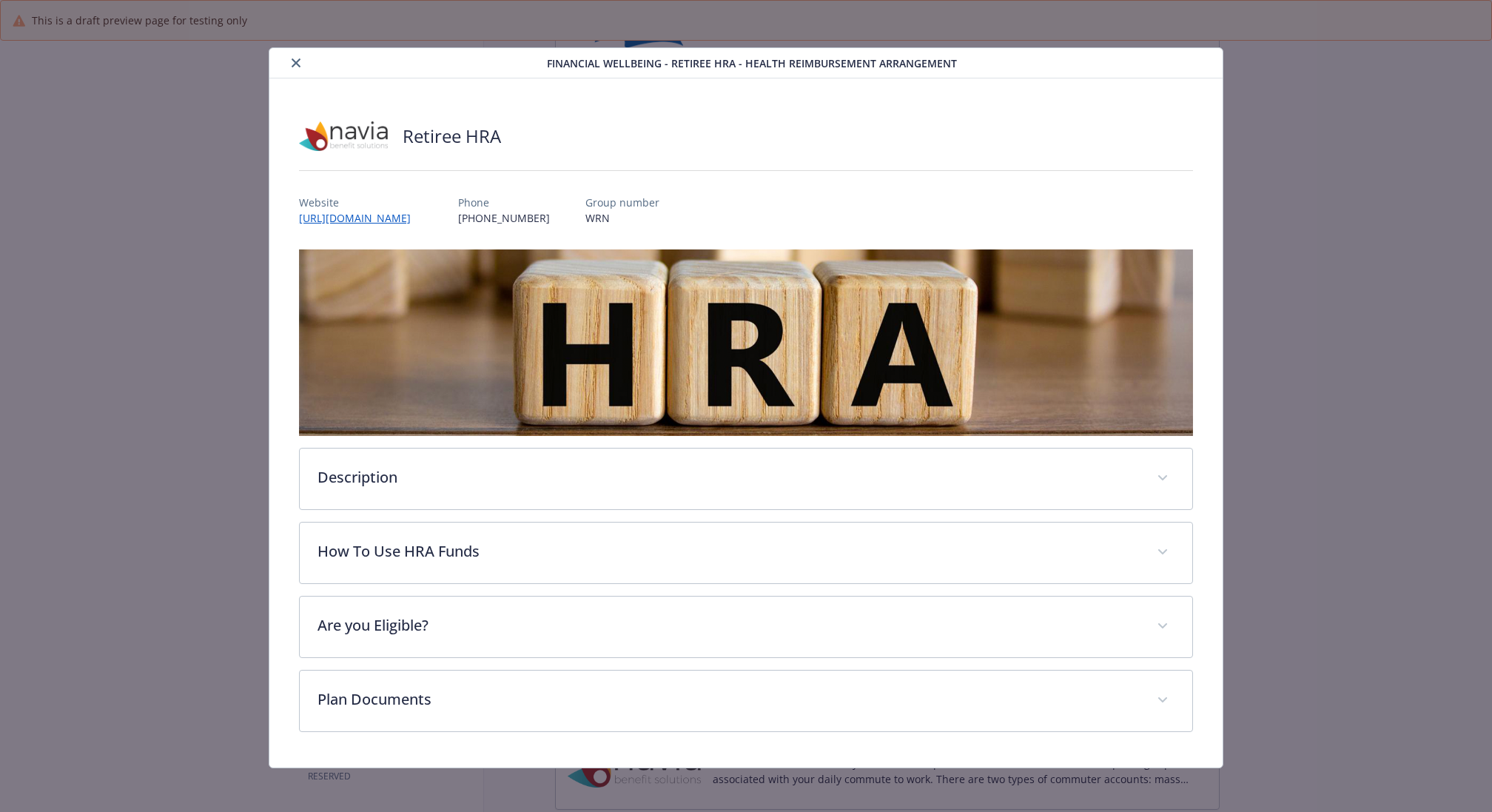
click at [298, 62] on icon "close" at bounding box center [296, 63] width 9 height 9
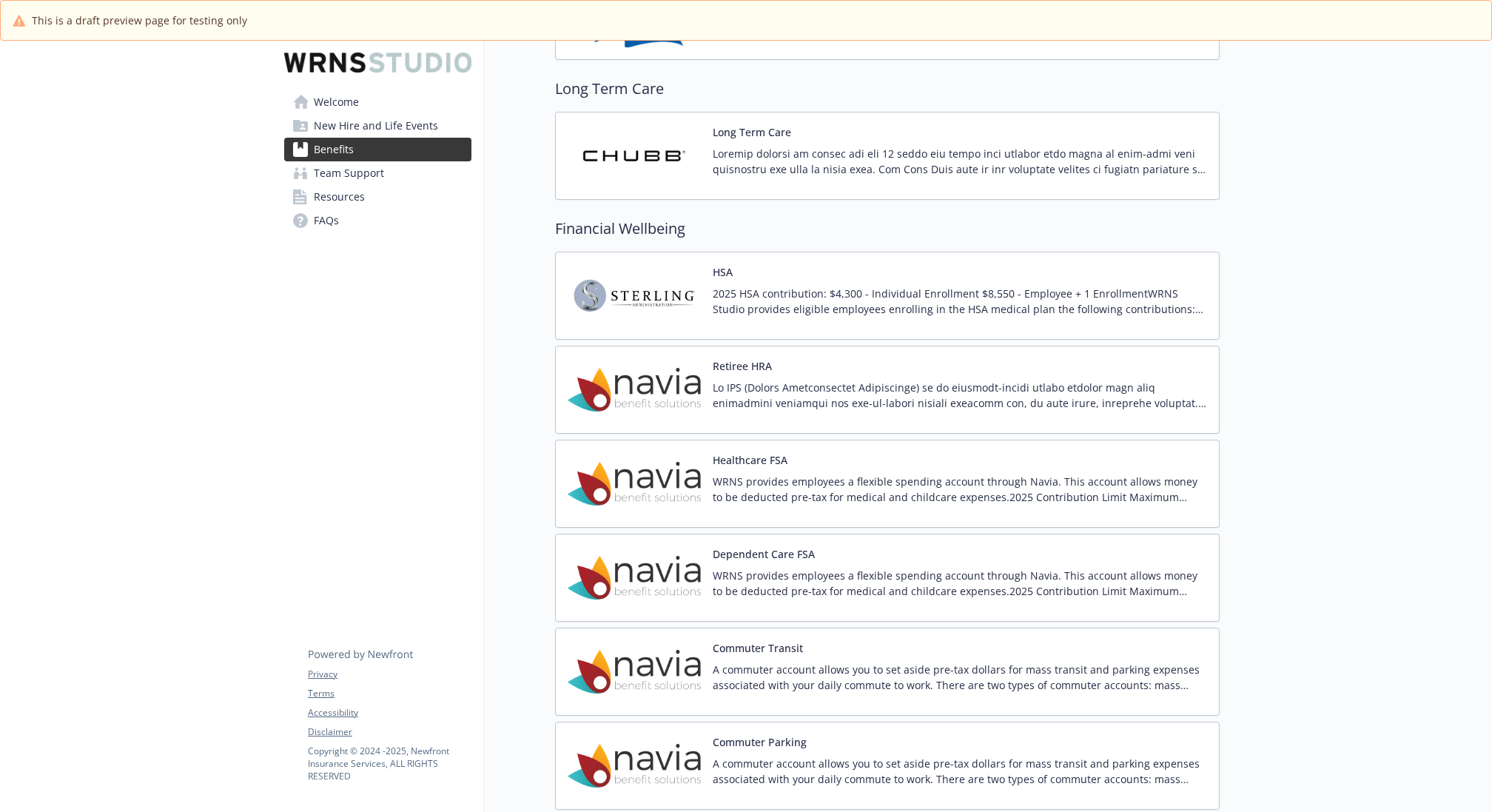
click at [346, 197] on span "Resources" at bounding box center [339, 196] width 51 height 23
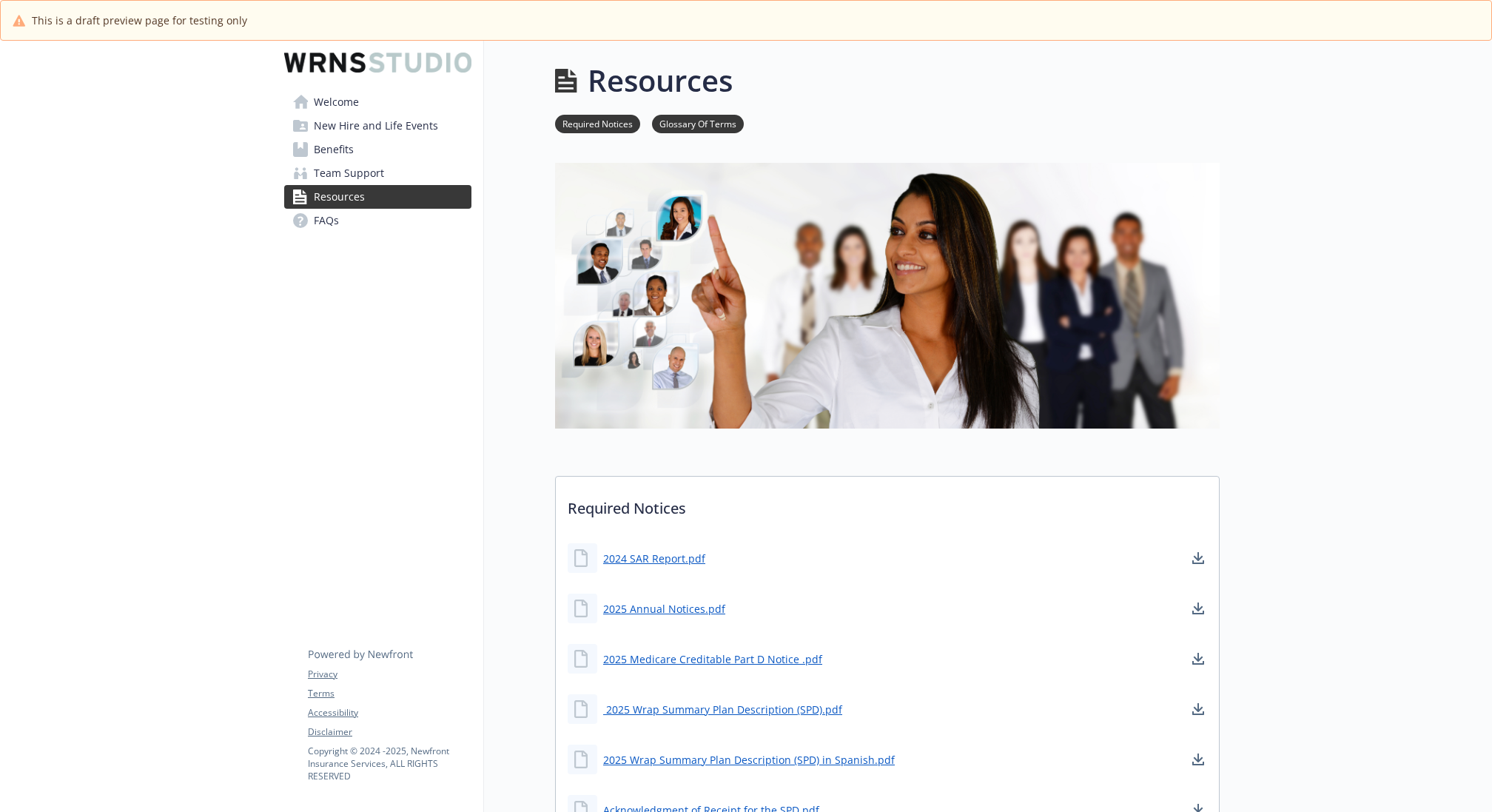
click at [327, 106] on span "Welcome" at bounding box center [336, 101] width 46 height 23
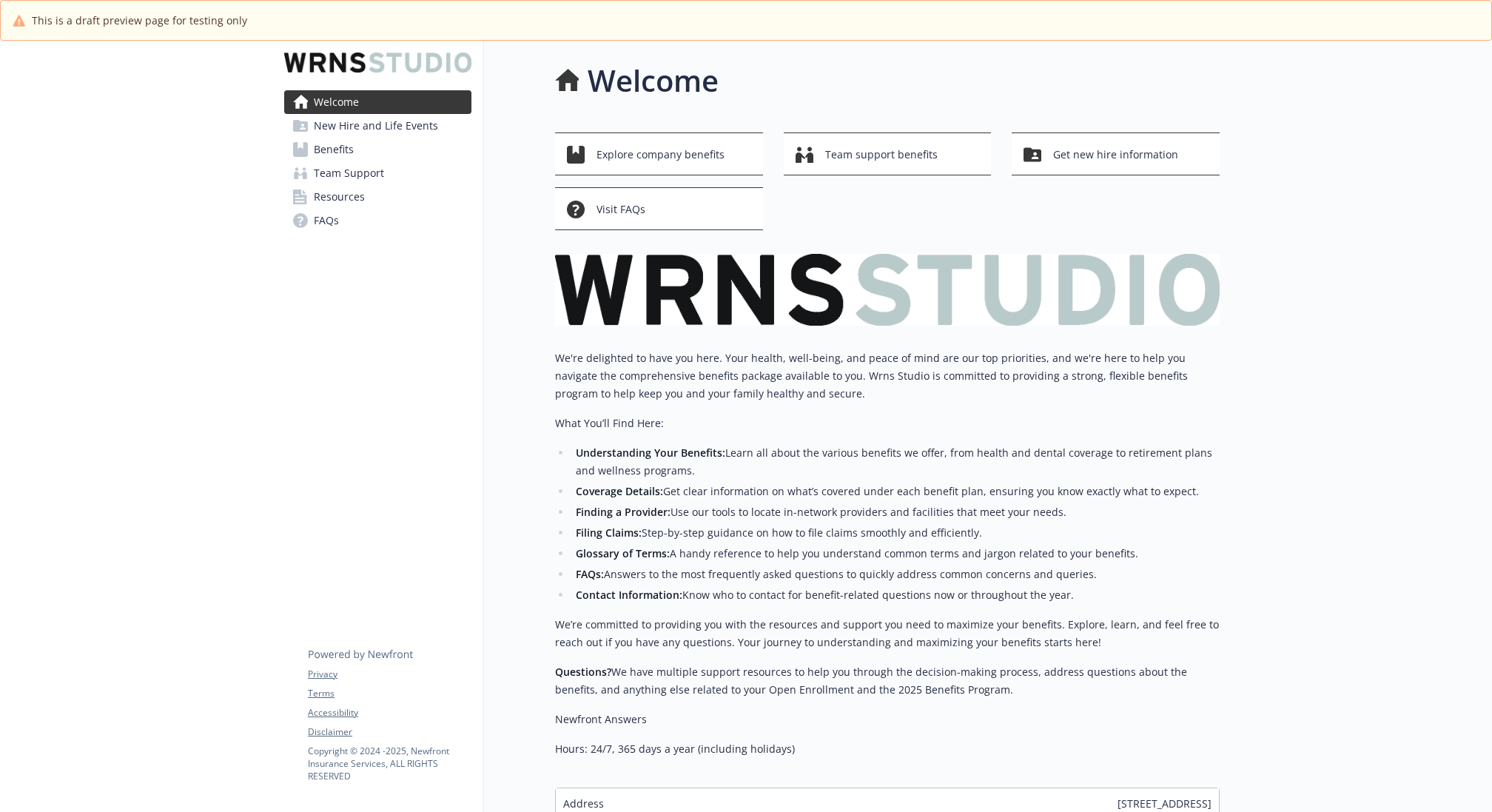
click at [393, 125] on span "New Hire and Life Events" at bounding box center [376, 126] width 125 height 23
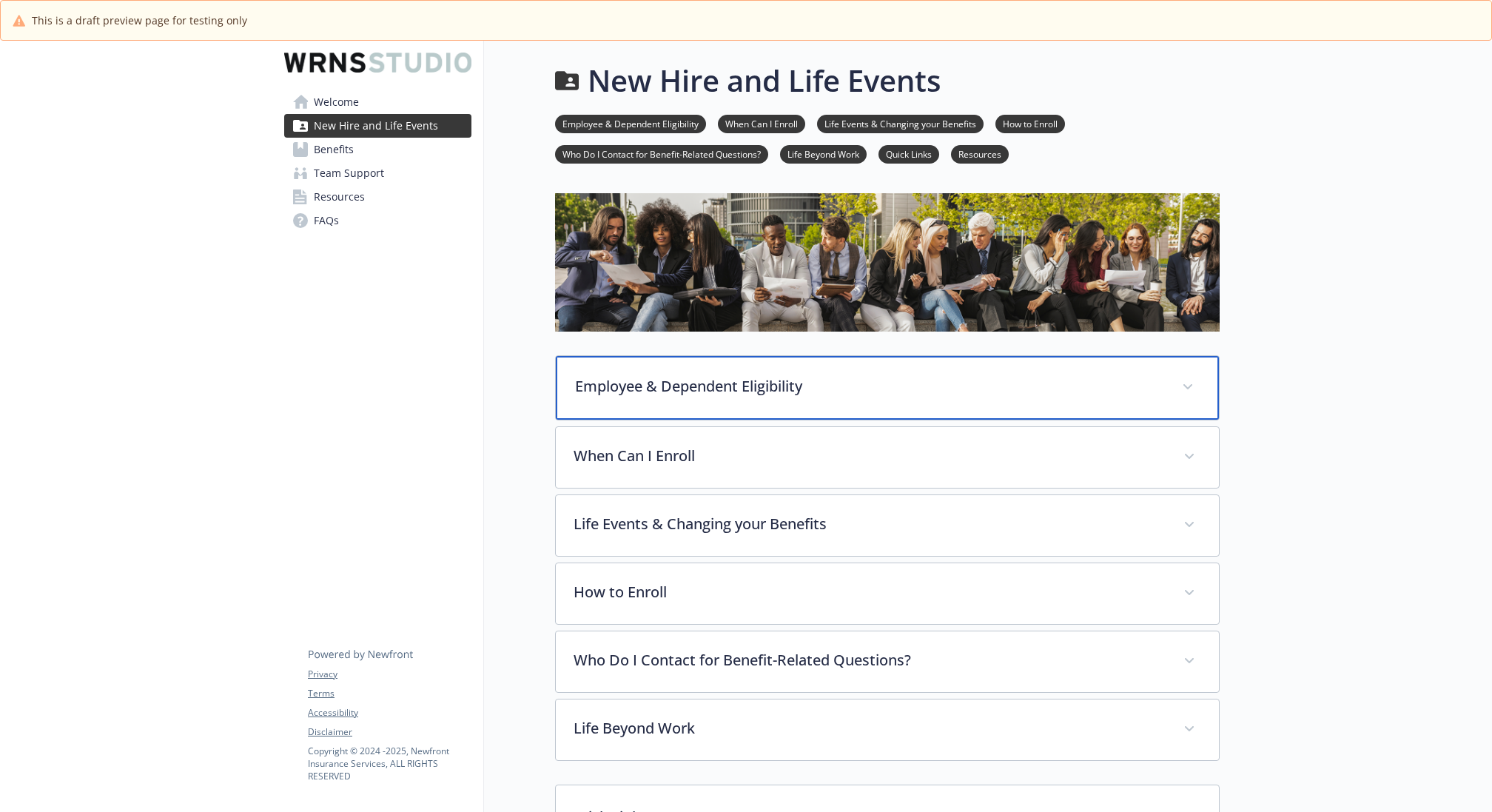
click at [656, 390] on p "Employee & Dependent Eligibility" at bounding box center [869, 386] width 589 height 22
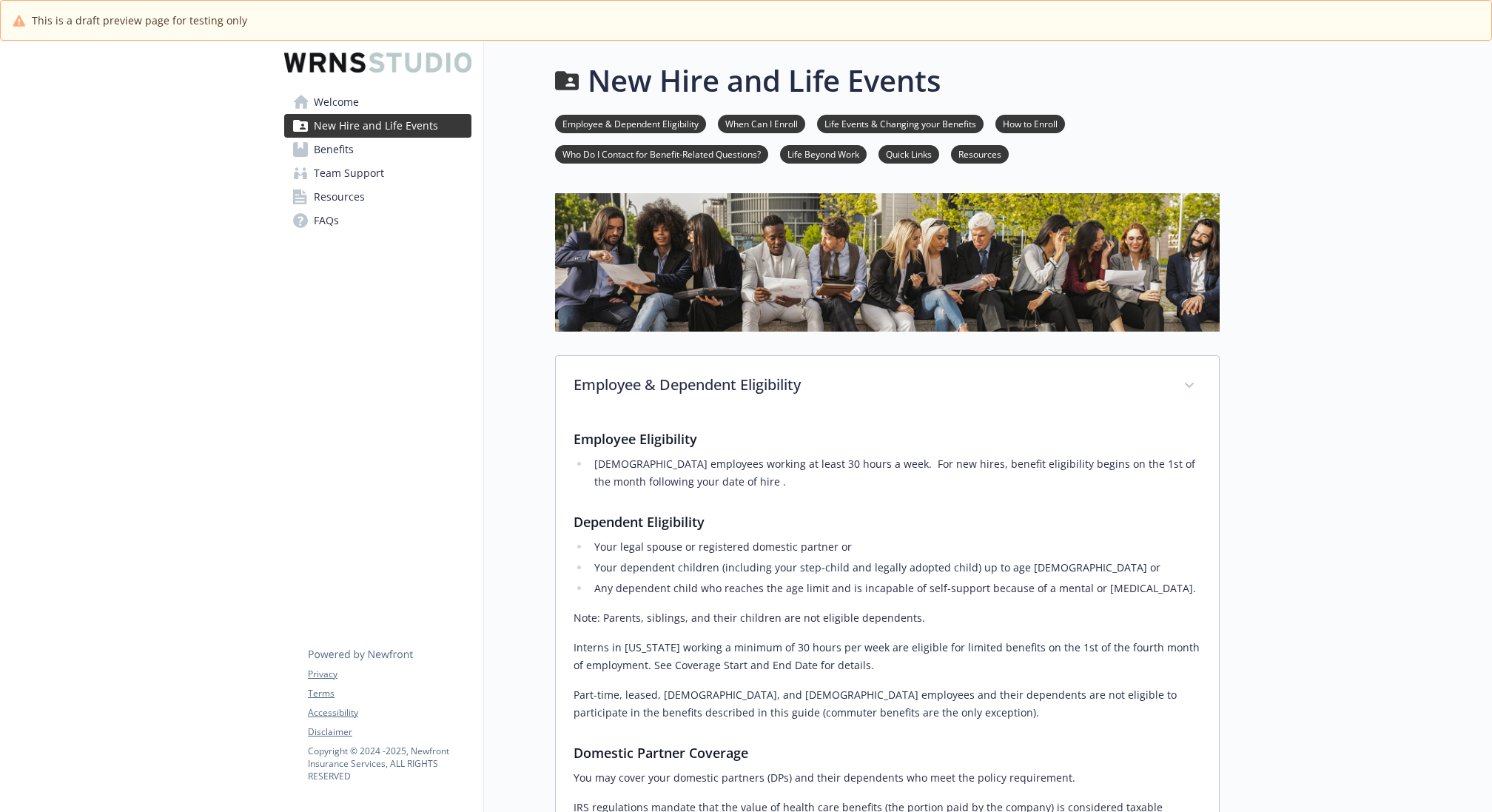
click at [359, 98] on link "Welcome" at bounding box center [377, 101] width 187 height 23
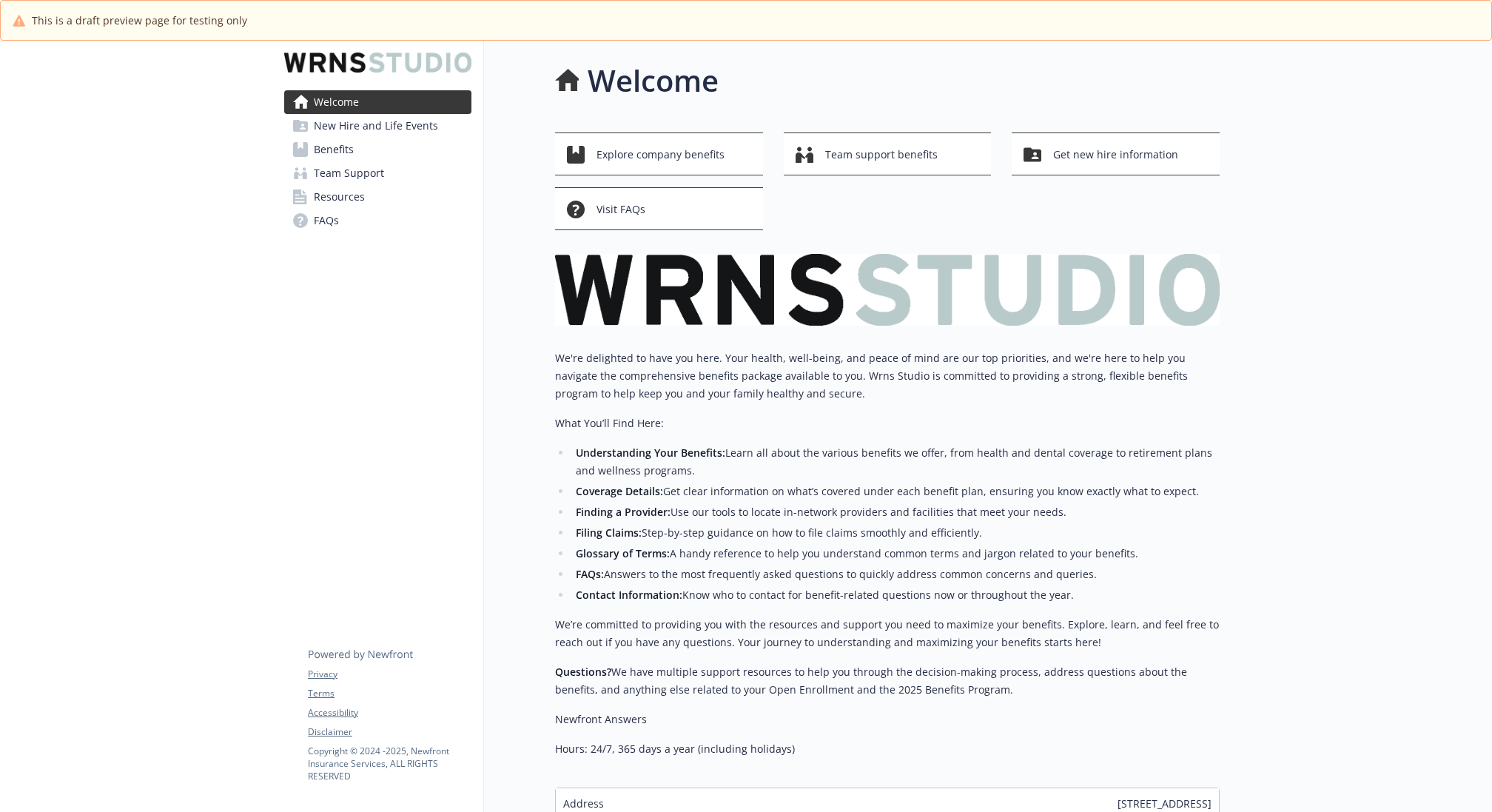
click at [356, 146] on link "Benefits" at bounding box center [377, 149] width 187 height 23
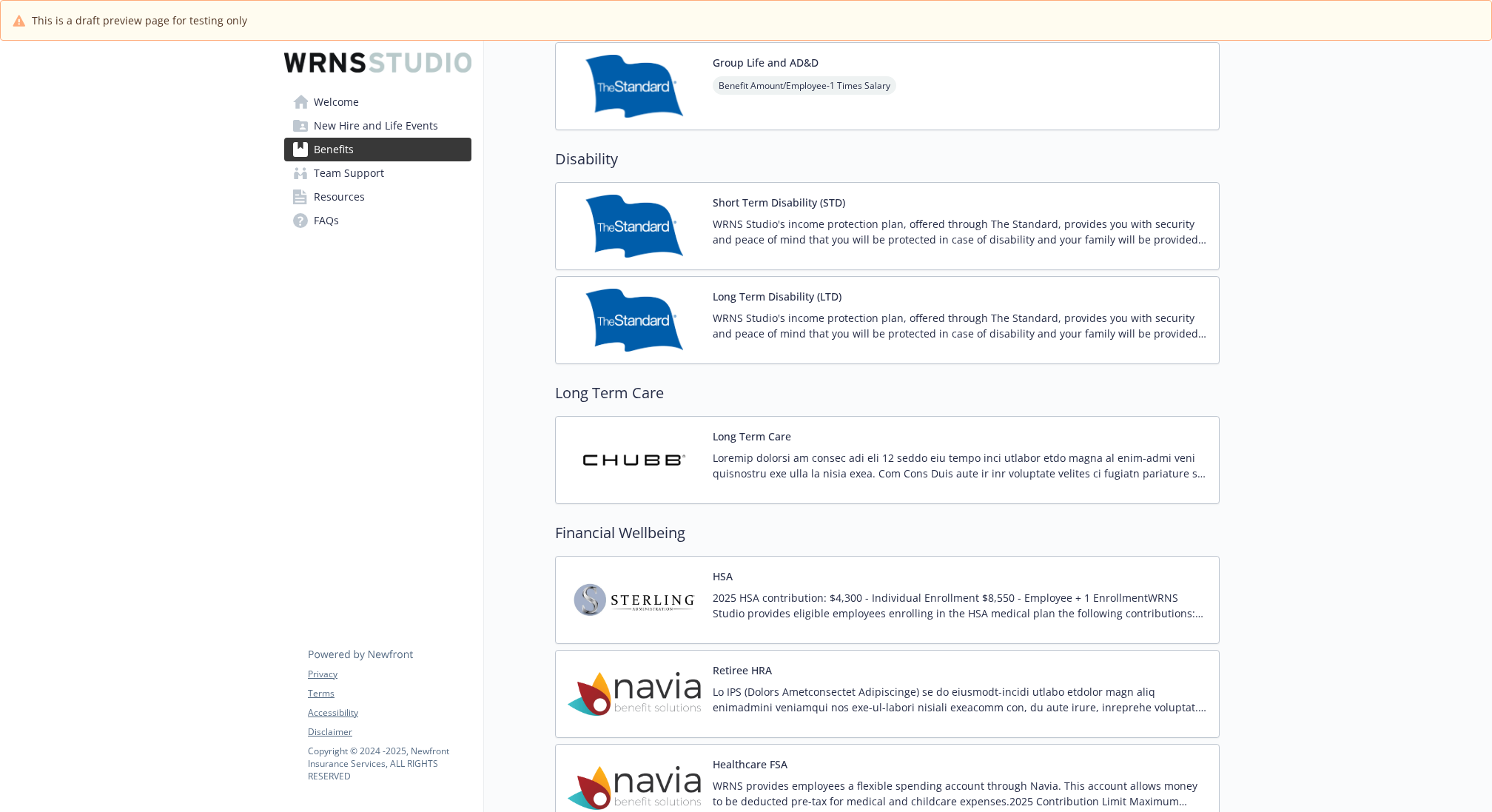
scroll to position [949, 0]
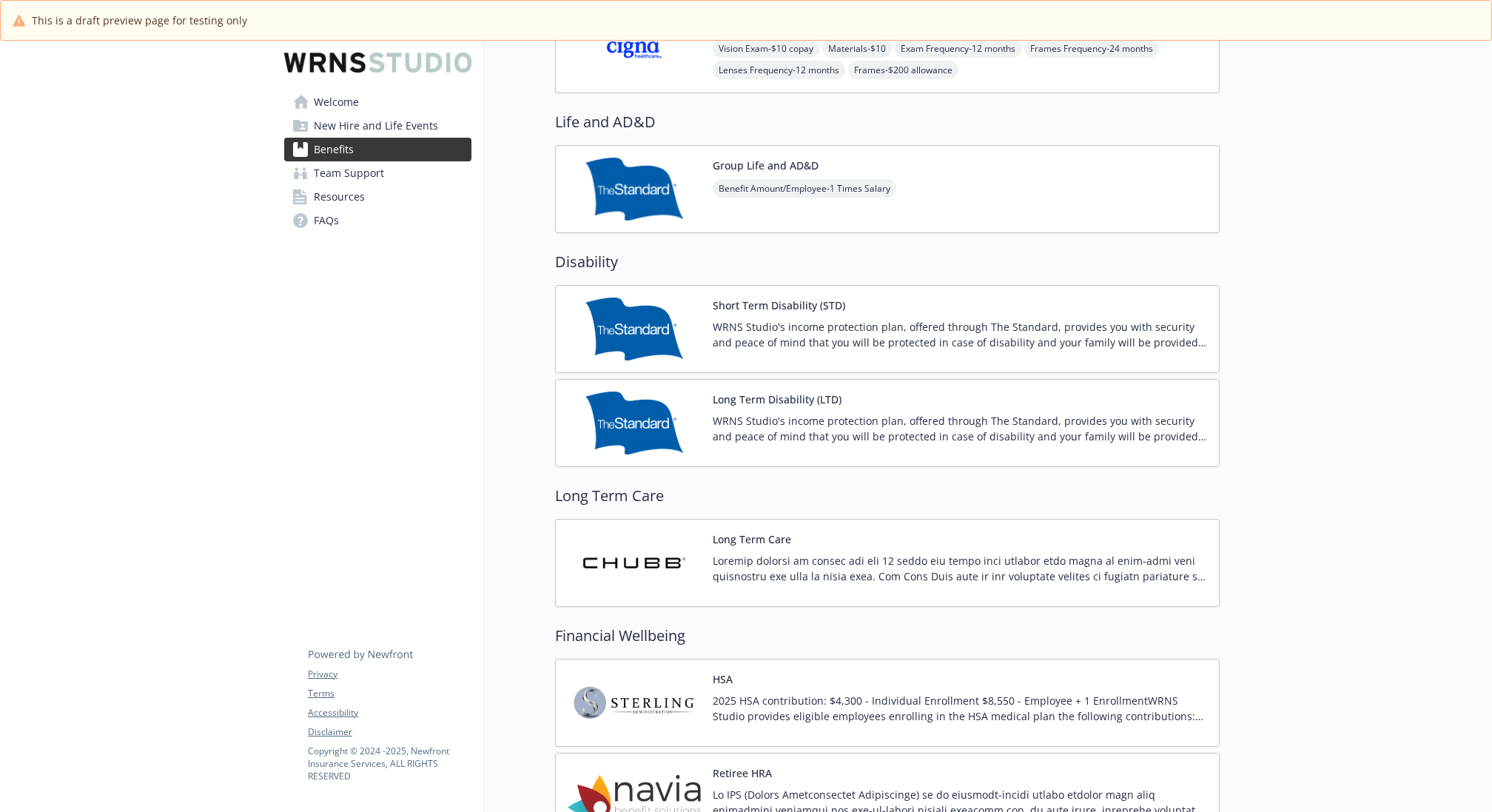
click at [985, 531] on div "Long Term Care" at bounding box center [959, 563] width 494 height 63
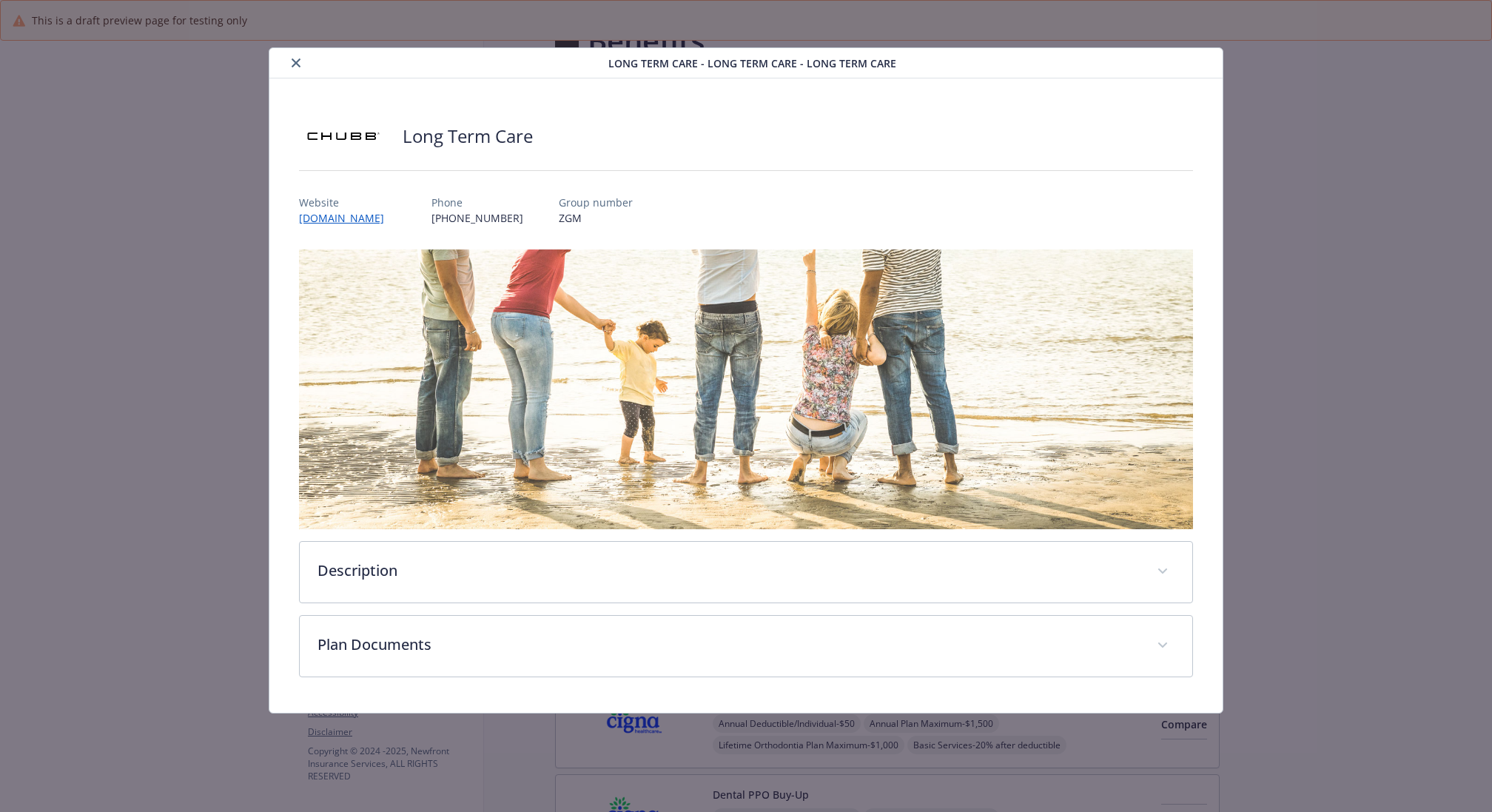
scroll to position [949, 0]
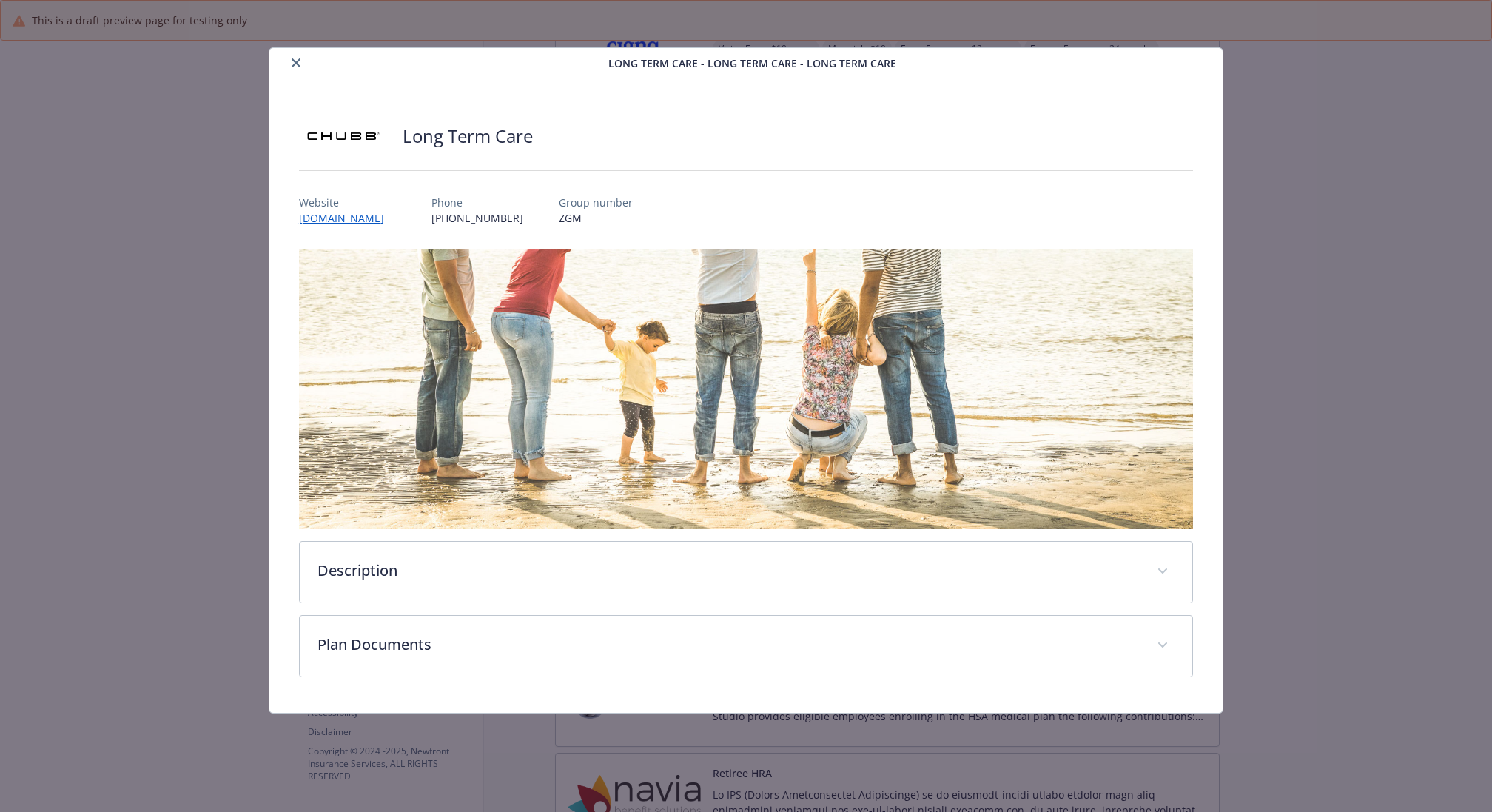
click at [296, 62] on icon "close" at bounding box center [296, 63] width 9 height 9
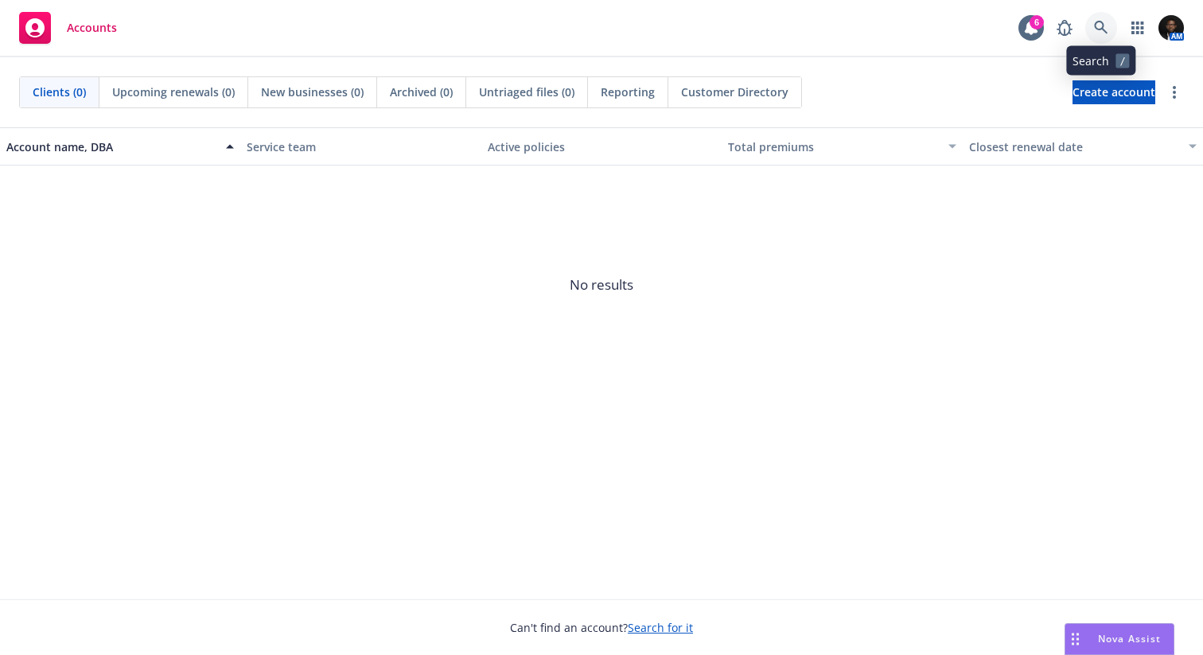
click at [1095, 29] on icon at bounding box center [1101, 28] width 14 height 14
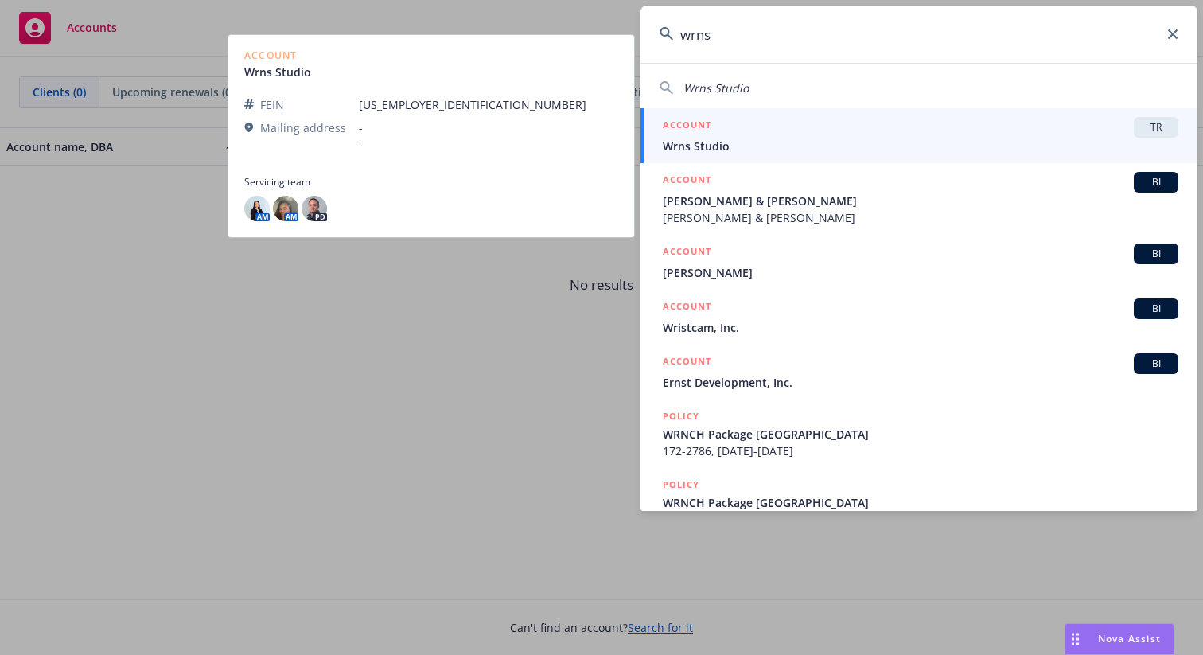
type input "wrns"
click at [969, 134] on div "ACCOUNT TR" at bounding box center [921, 127] width 516 height 21
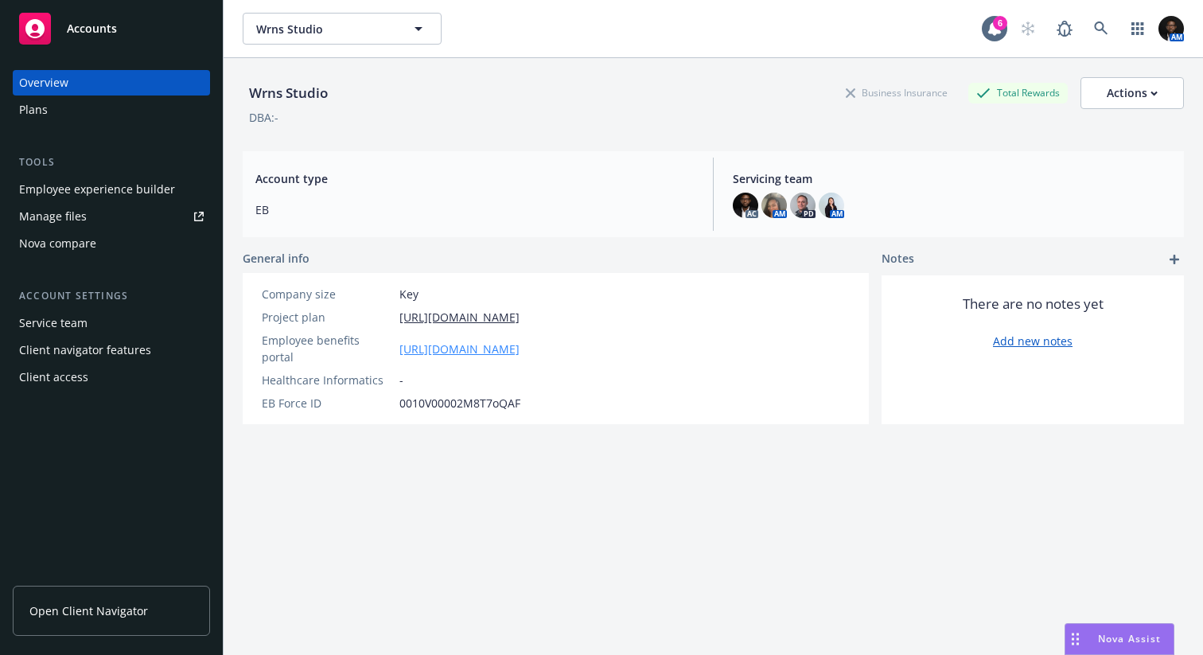
click at [469, 342] on link "https://www.wrnsbenefits.com/" at bounding box center [459, 349] width 120 height 17
click at [142, 193] on div "Employee experience builder" at bounding box center [97, 189] width 156 height 25
click at [516, 341] on link "https://www.wrnsbenefits.com/" at bounding box center [459, 349] width 120 height 17
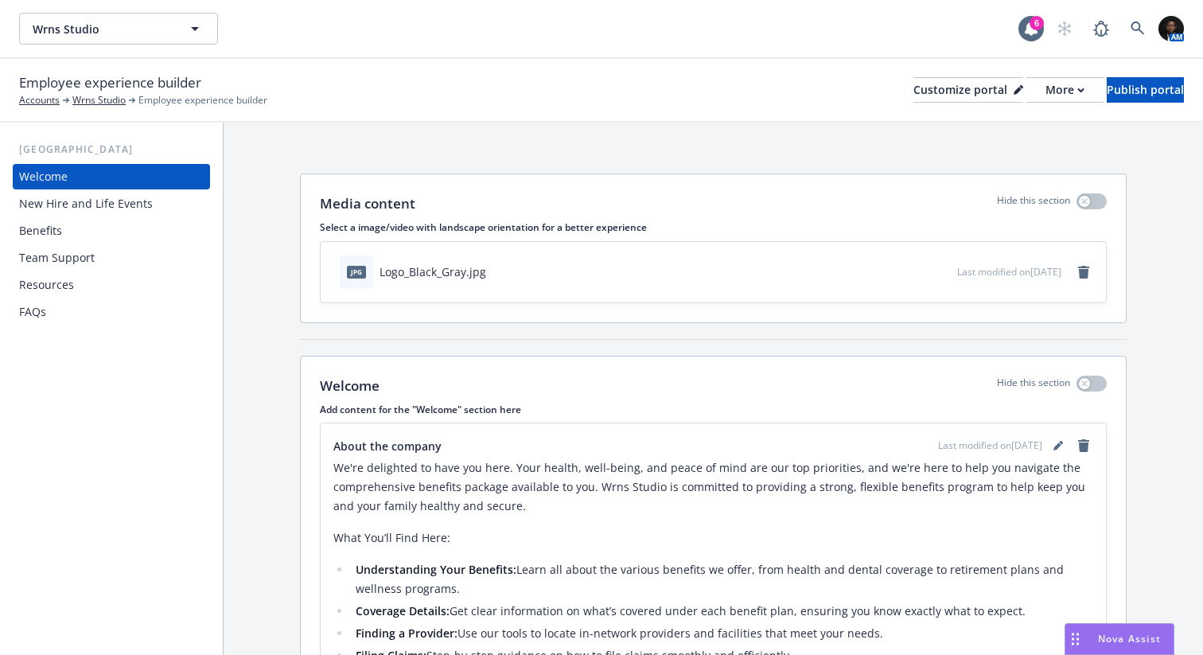
click at [132, 204] on div "New Hire and Life Events" at bounding box center [86, 203] width 134 height 25
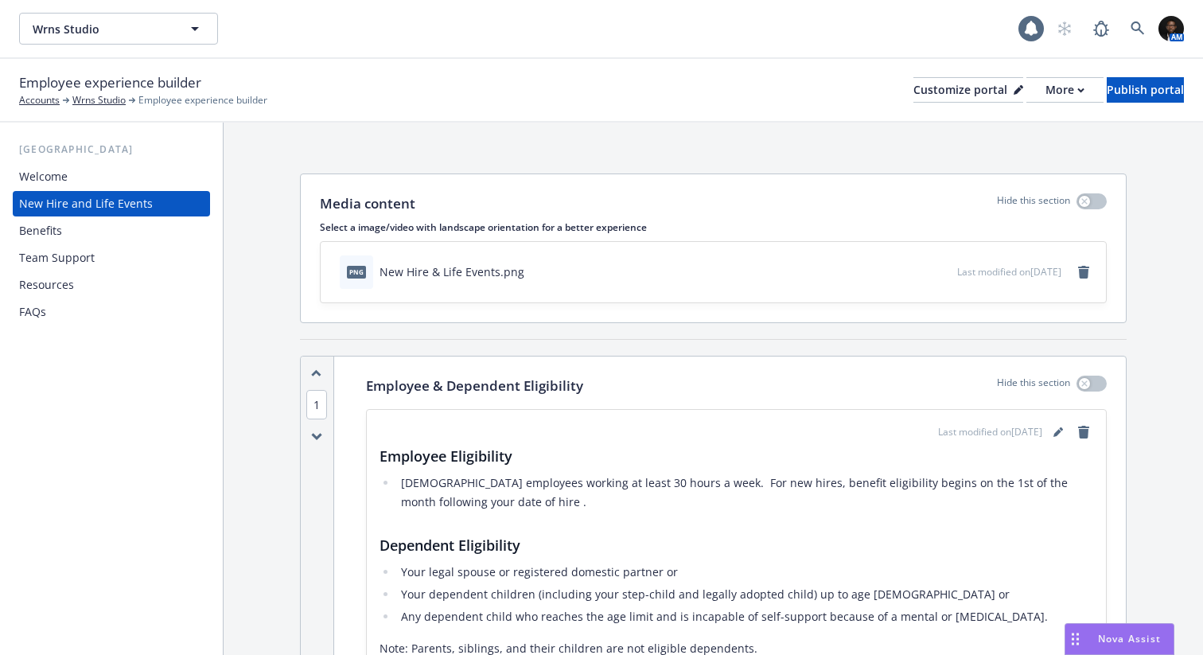
click at [68, 231] on div "Benefits" at bounding box center [111, 230] width 185 height 25
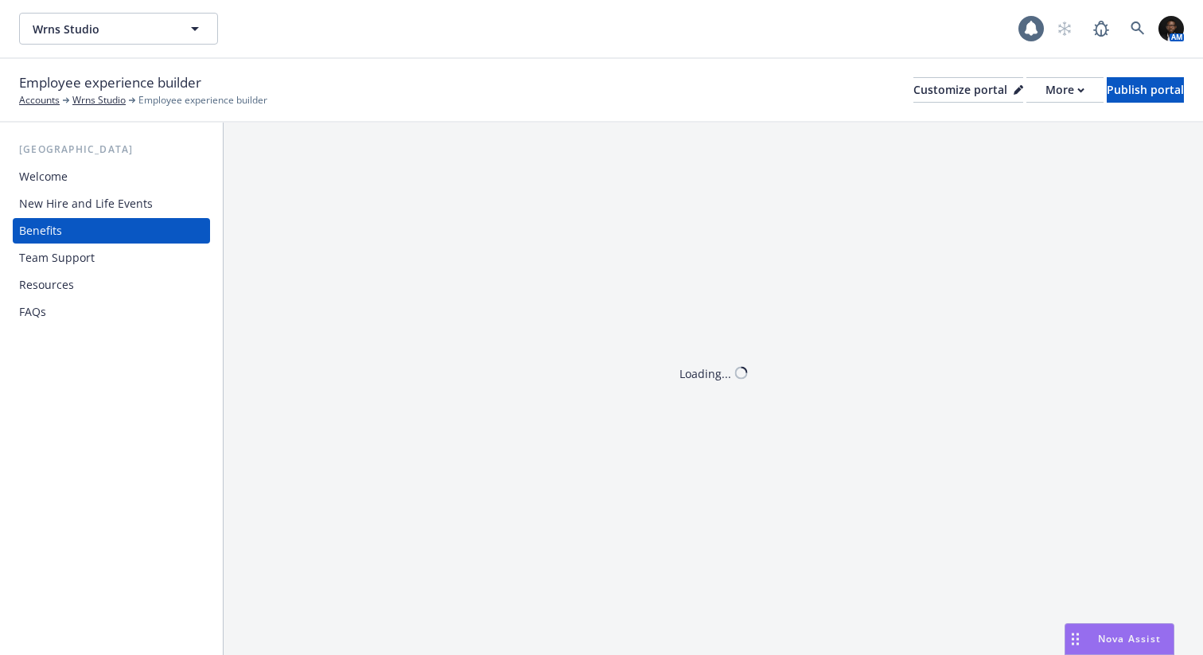
click at [82, 205] on div "New Hire and Life Events" at bounding box center [86, 203] width 134 height 25
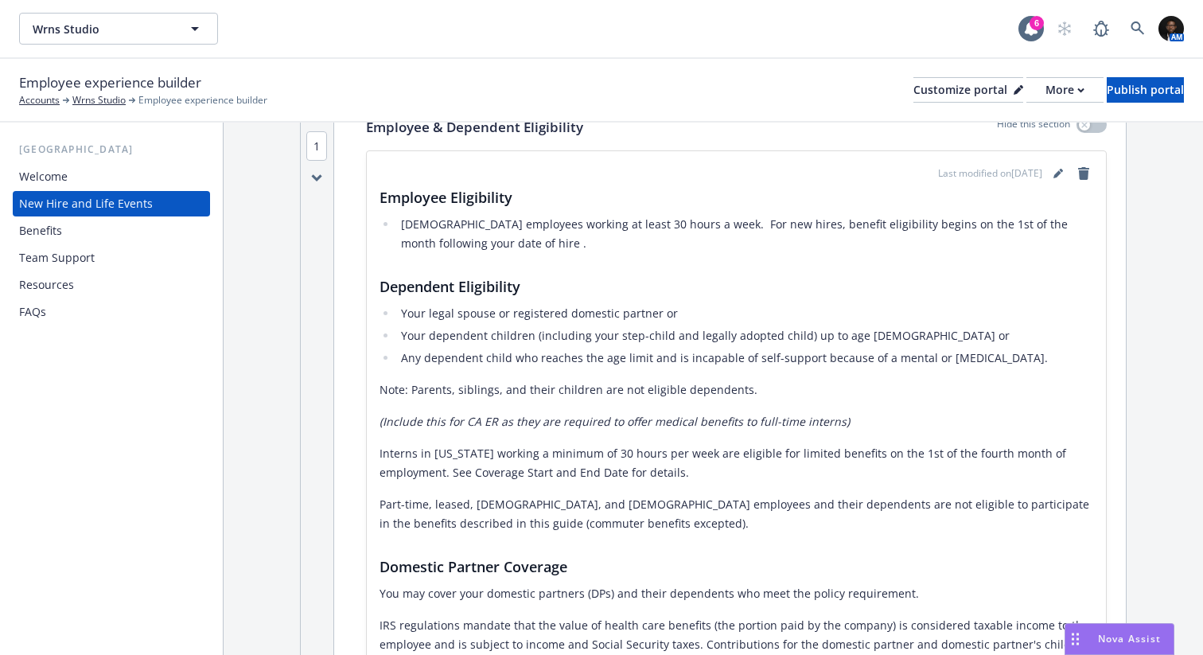
scroll to position [273, 0]
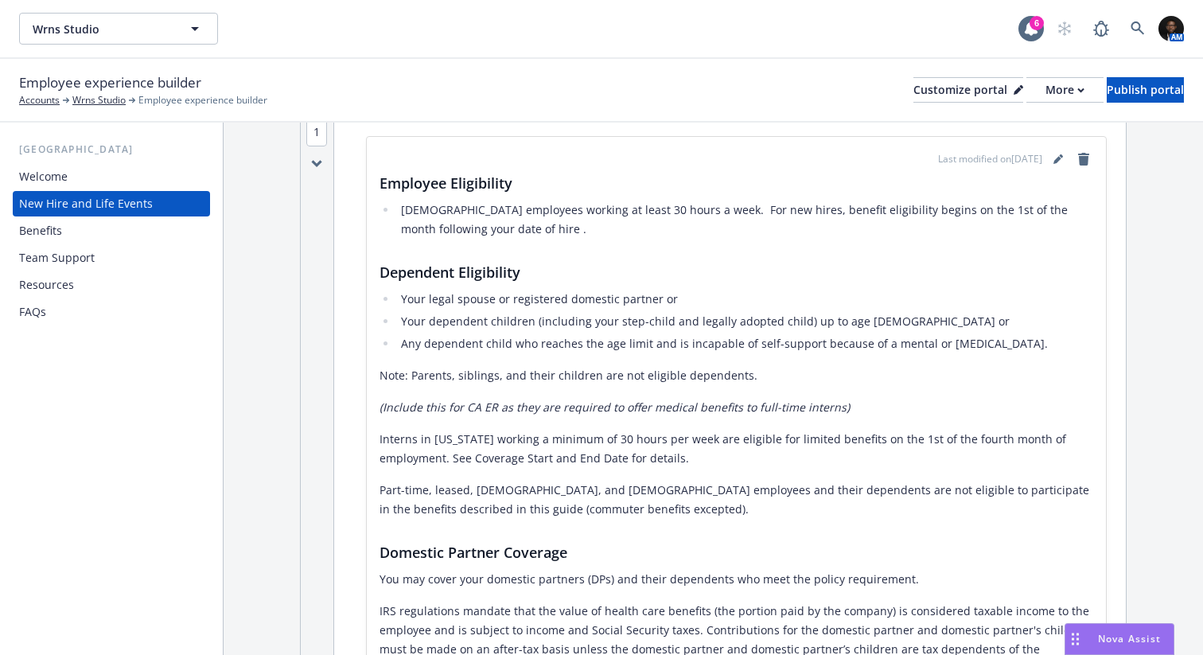
click at [91, 232] on div "Benefits" at bounding box center [111, 230] width 185 height 25
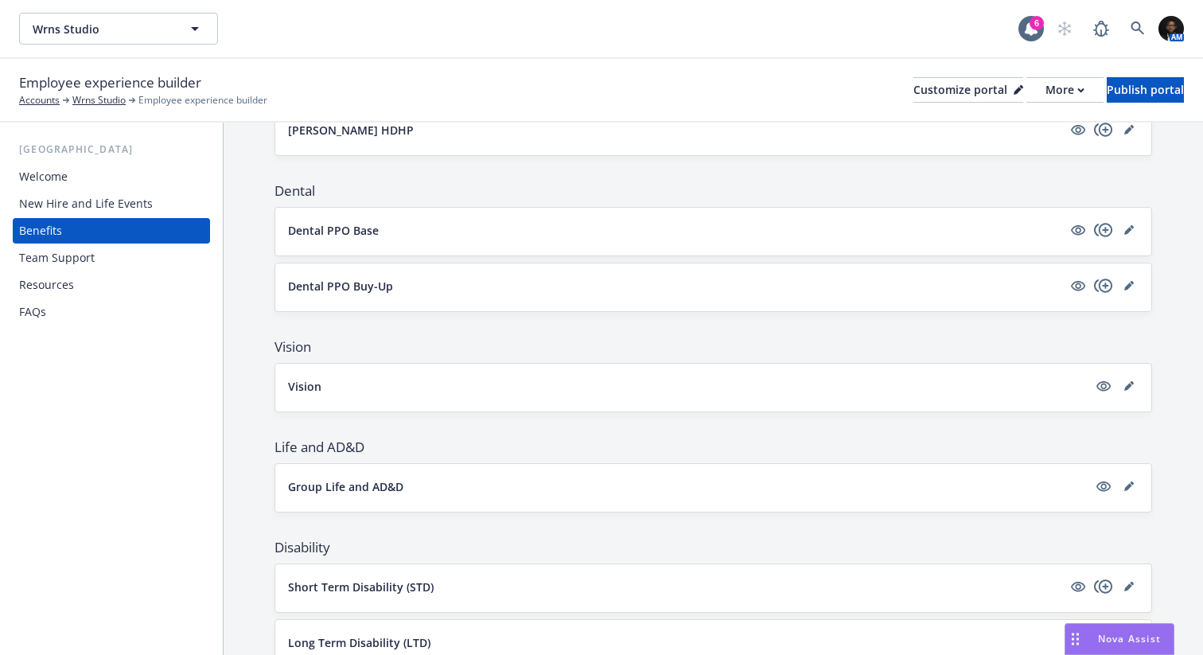
scroll to position [572, 0]
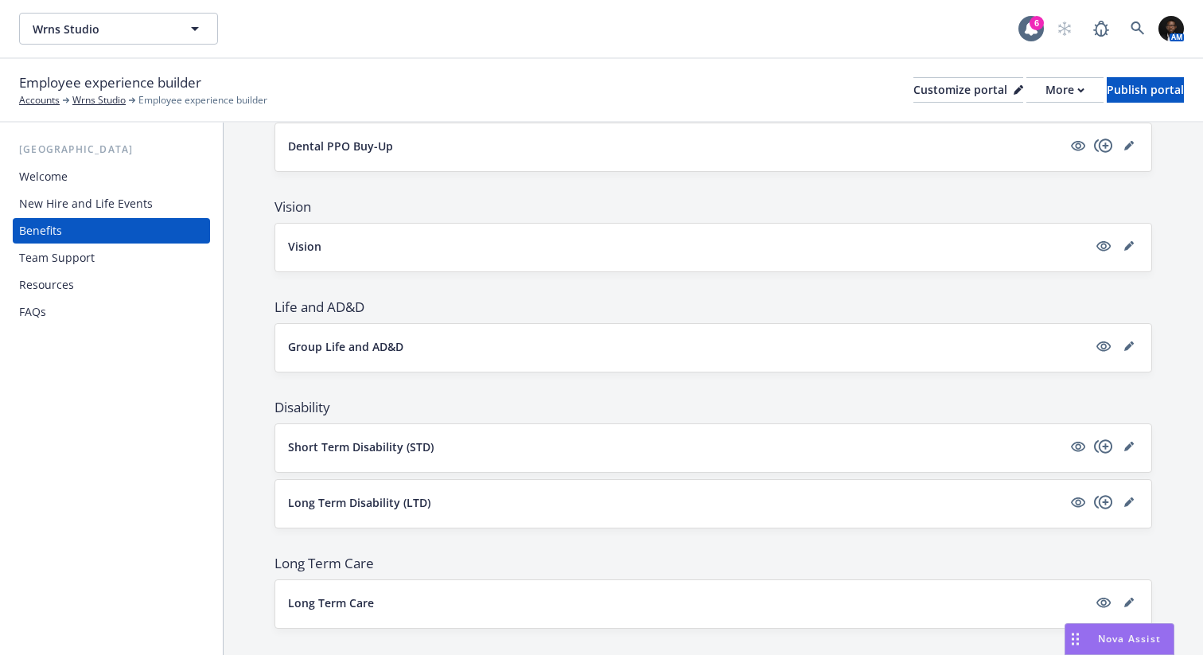
click at [126, 212] on div "New Hire and Life Events" at bounding box center [86, 203] width 134 height 25
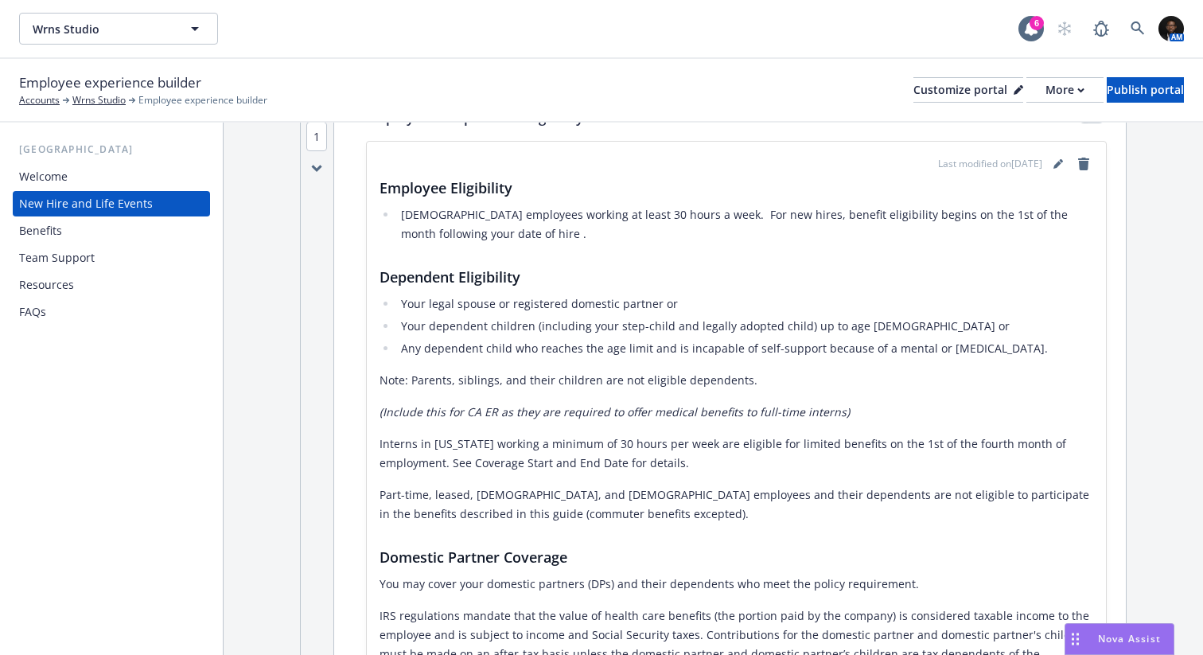
scroll to position [264, 0]
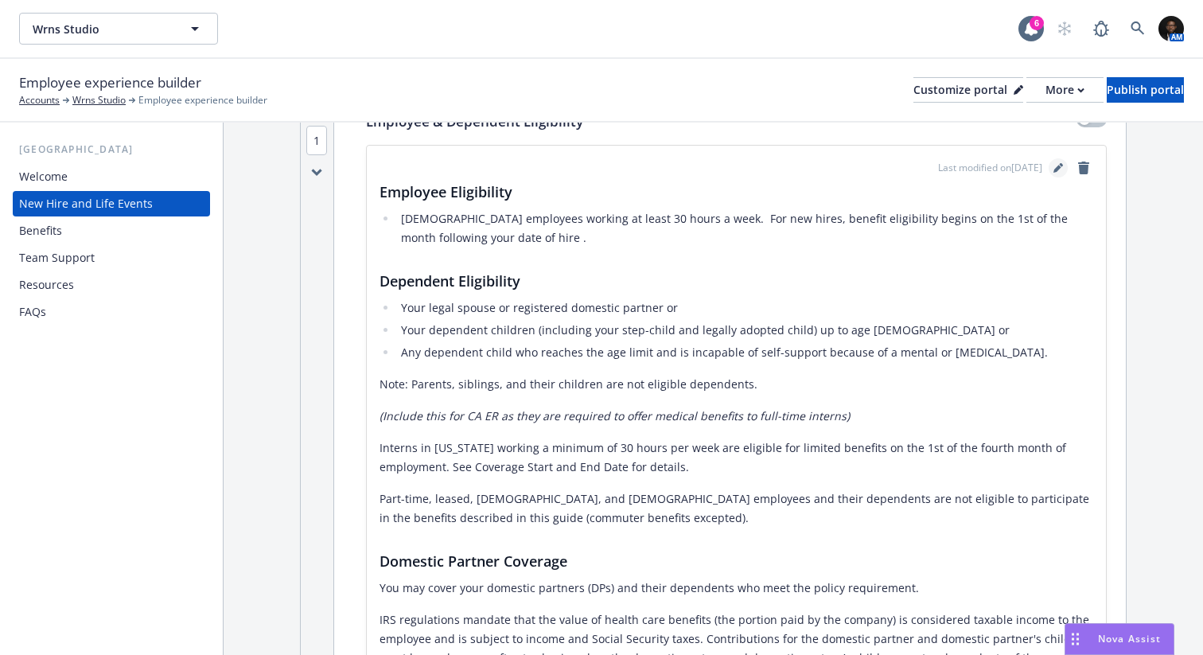
click at [1060, 169] on icon "editPencil" at bounding box center [1058, 168] width 10 height 10
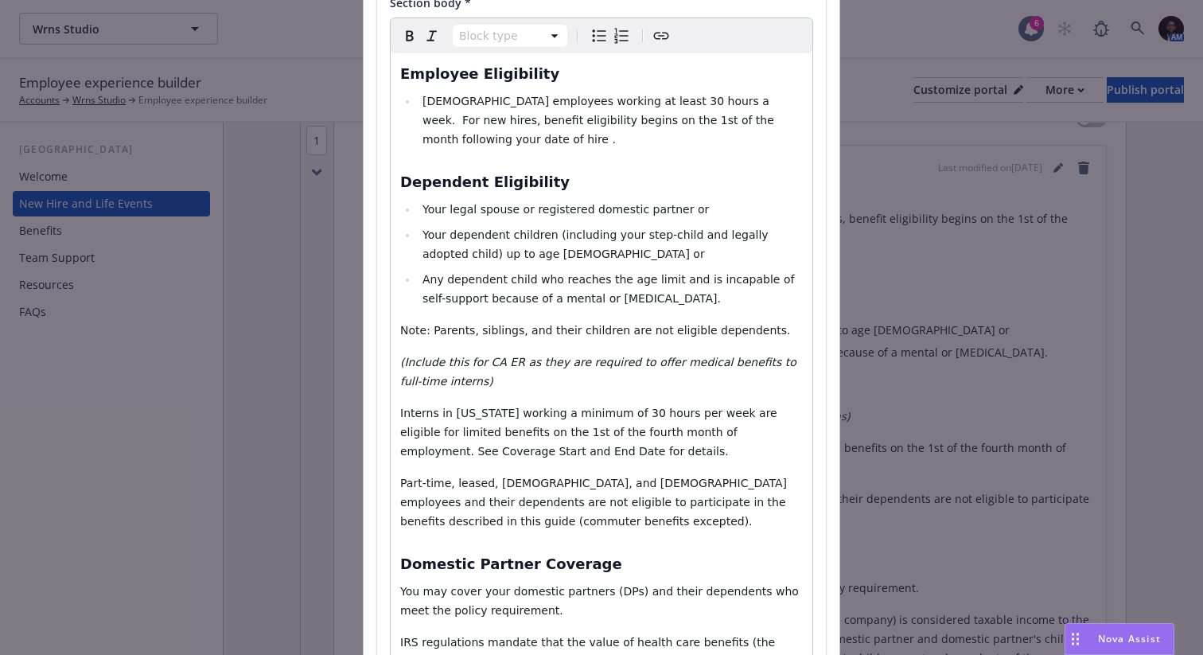
scroll to position [218, 0]
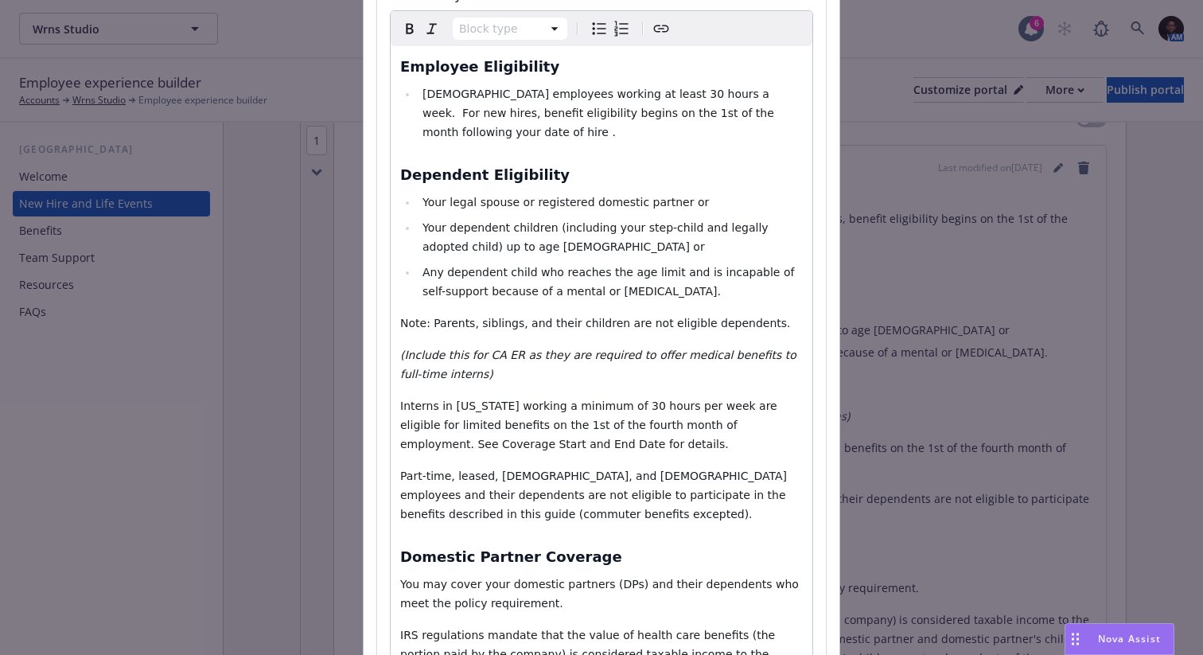
select select "paragraph"
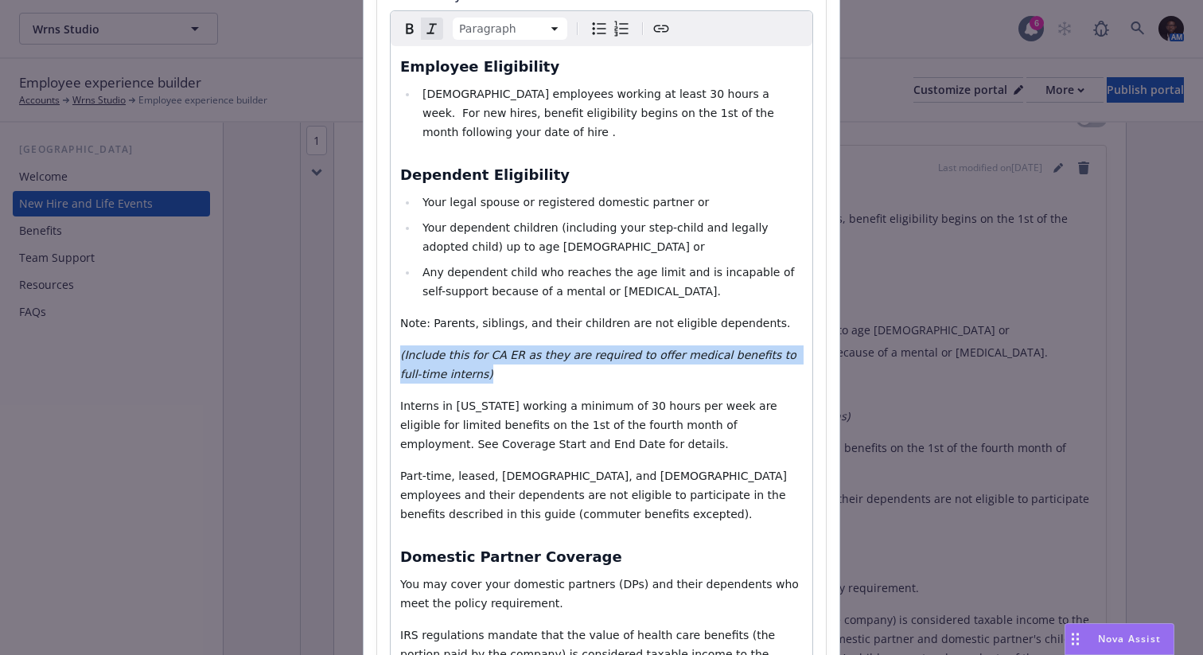
drag, startPoint x: 482, startPoint y: 374, endPoint x: 395, endPoint y: 351, distance: 90.5
click at [395, 351] on div "Employee Eligibility Full time employees working at least 30 hours a week. For …" at bounding box center [602, 416] width 422 height 741
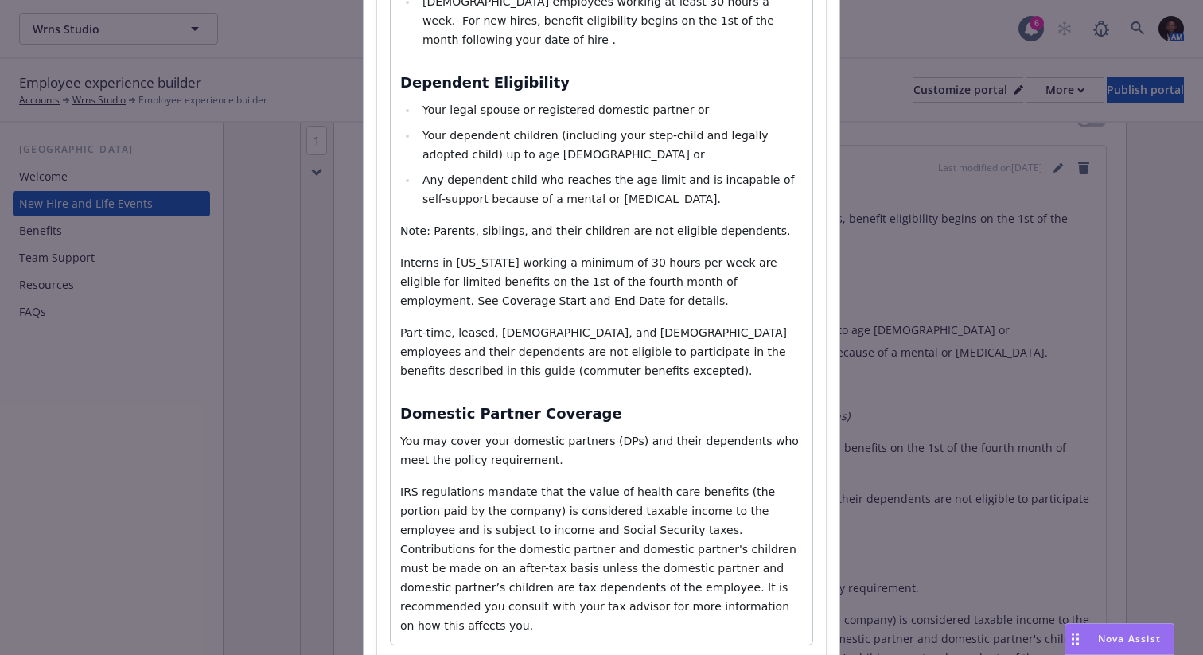
scroll to position [327, 0]
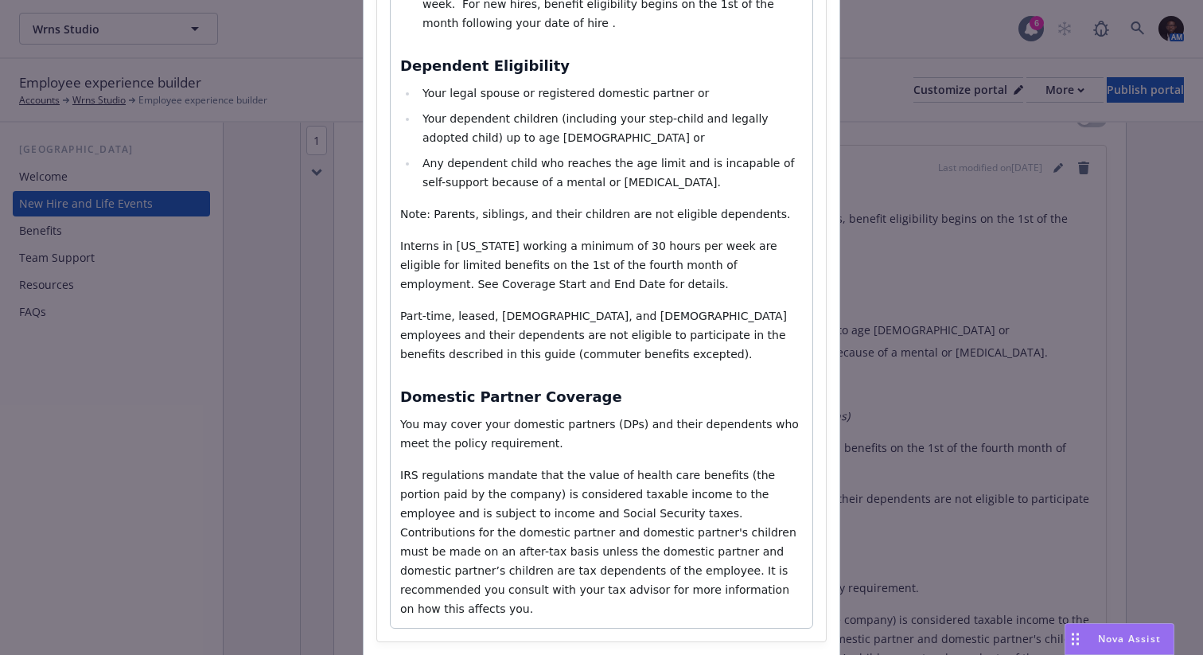
click at [492, 357] on span "Part-time, leased, temporary, and seasonal employees and their dependents are n…" at bounding box center [595, 334] width 391 height 51
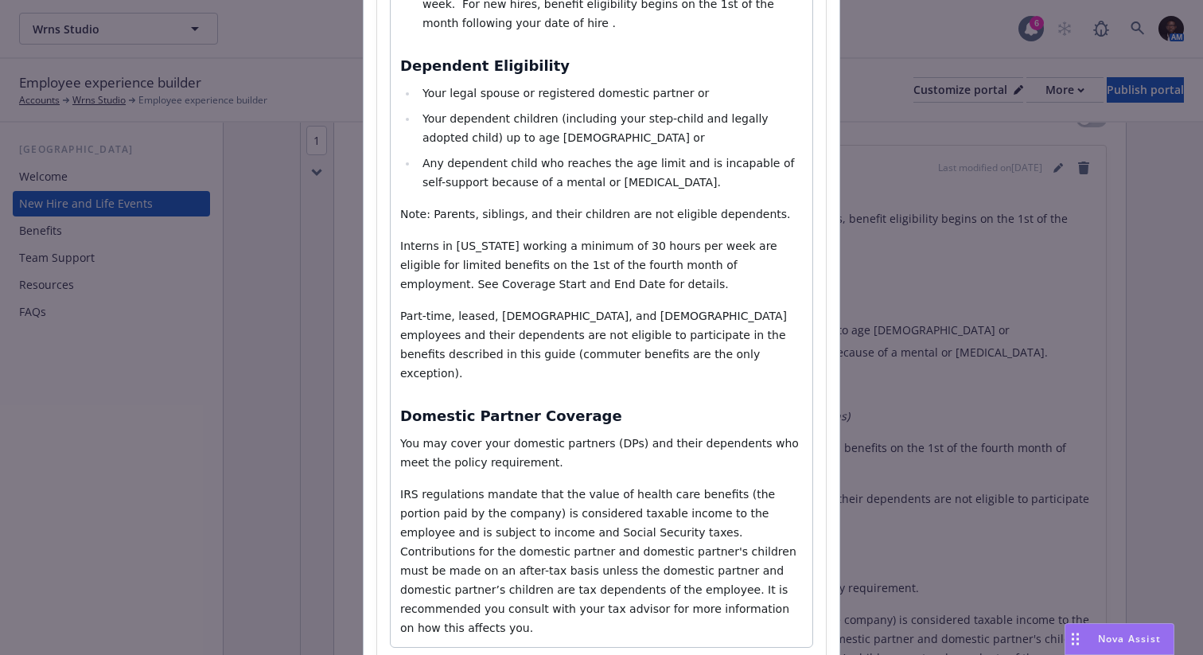
select select "h3"
click at [640, 373] on div "Employee Eligibility Full time employees working at least 30 hours a week. For …" at bounding box center [602, 292] width 422 height 710
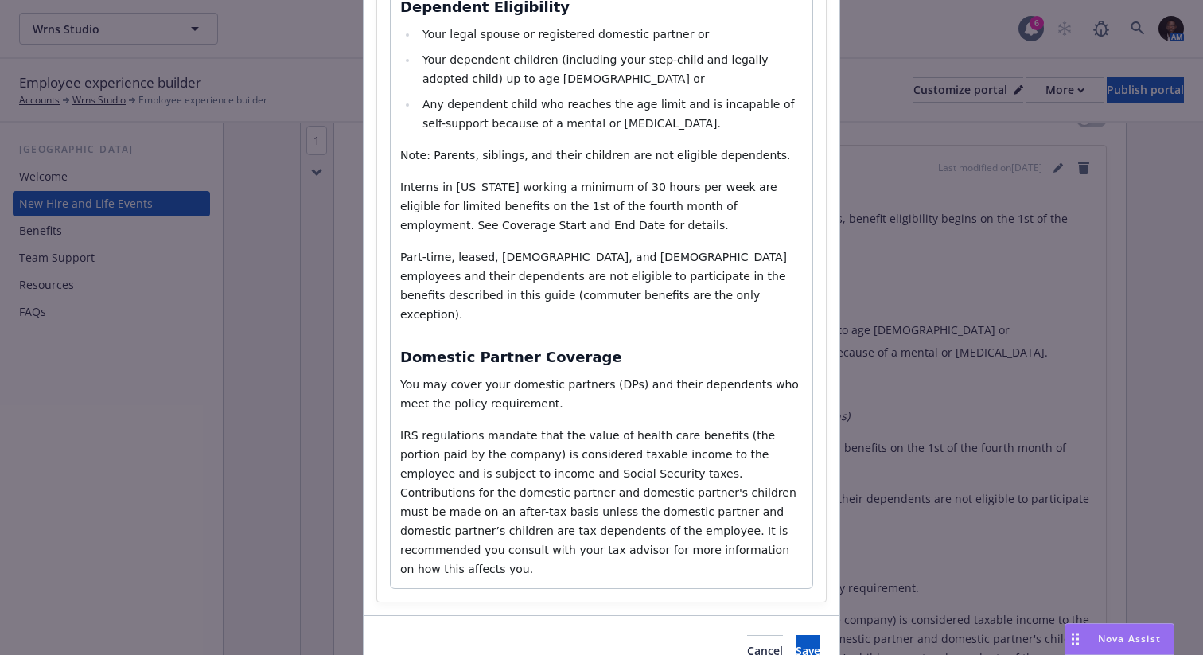
scroll to position [418, 0]
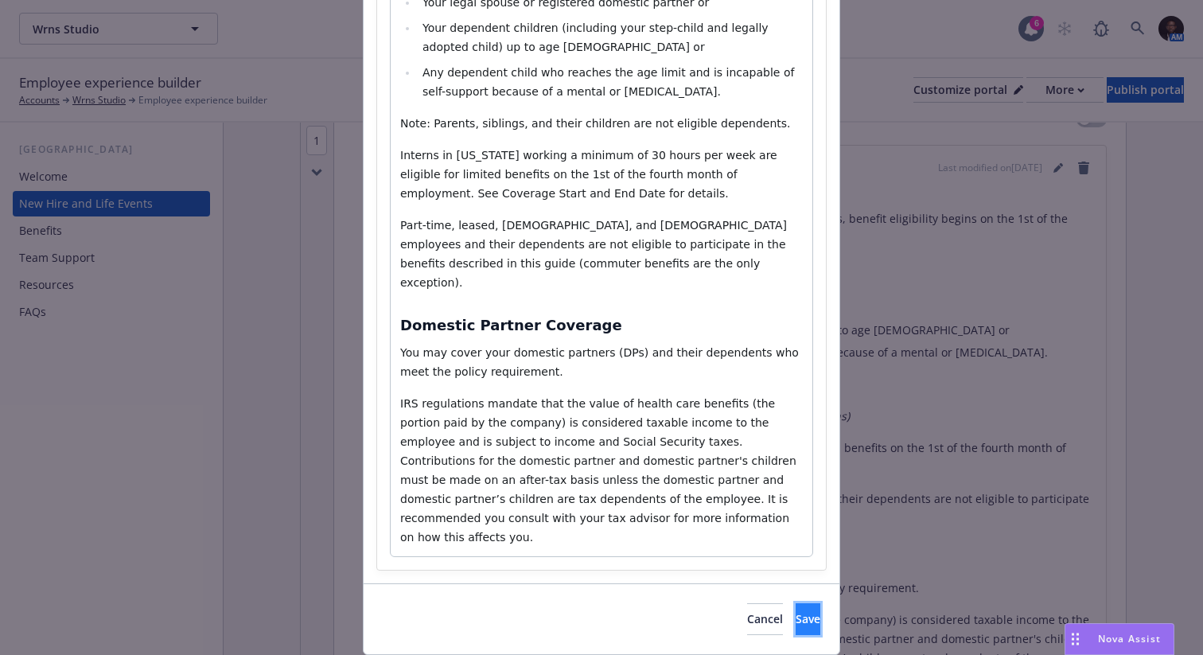
click at [796, 611] on span "Save" at bounding box center [808, 618] width 25 height 15
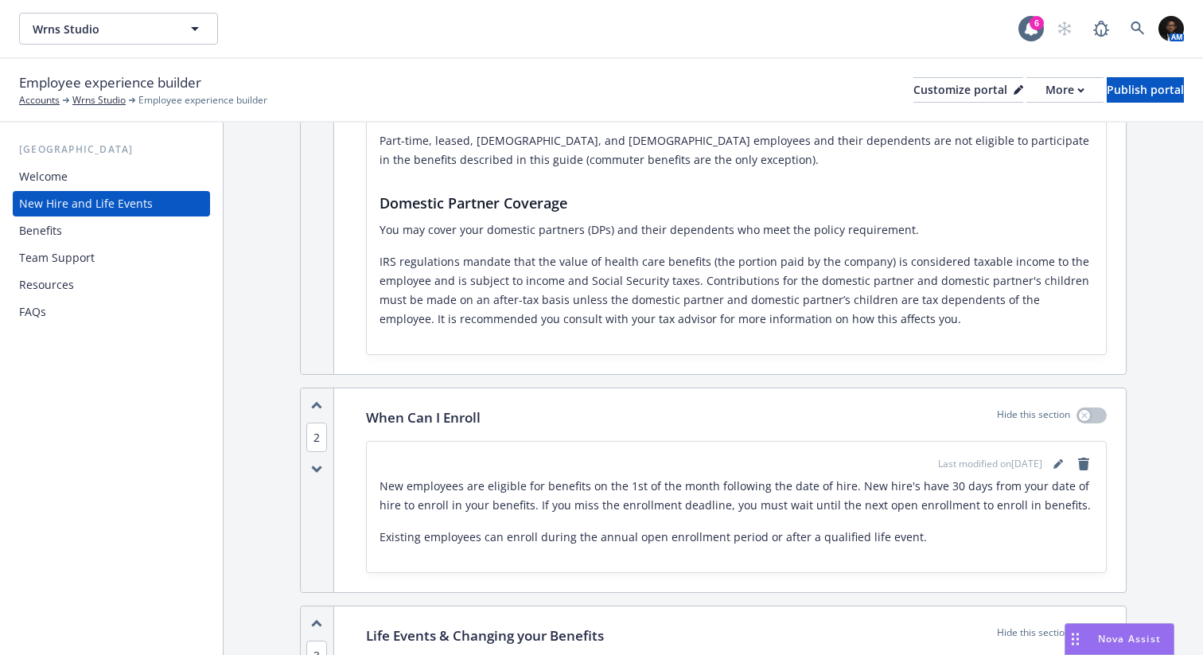
scroll to position [648, 0]
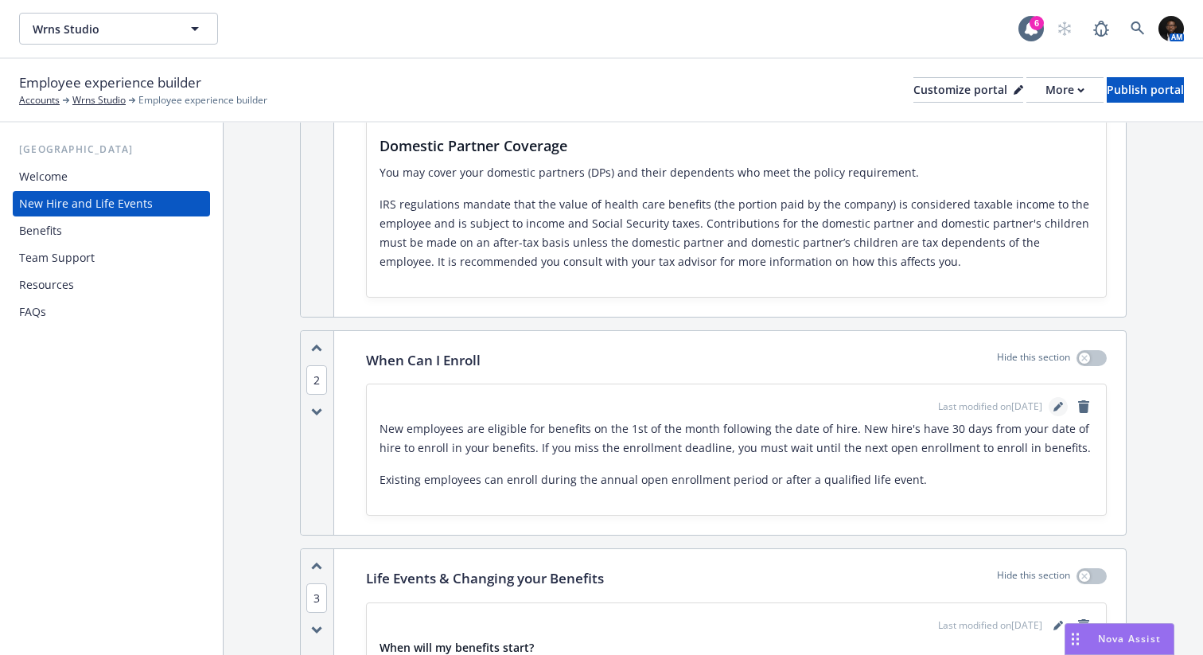
click at [1056, 405] on icon "editPencil" at bounding box center [1058, 407] width 10 height 10
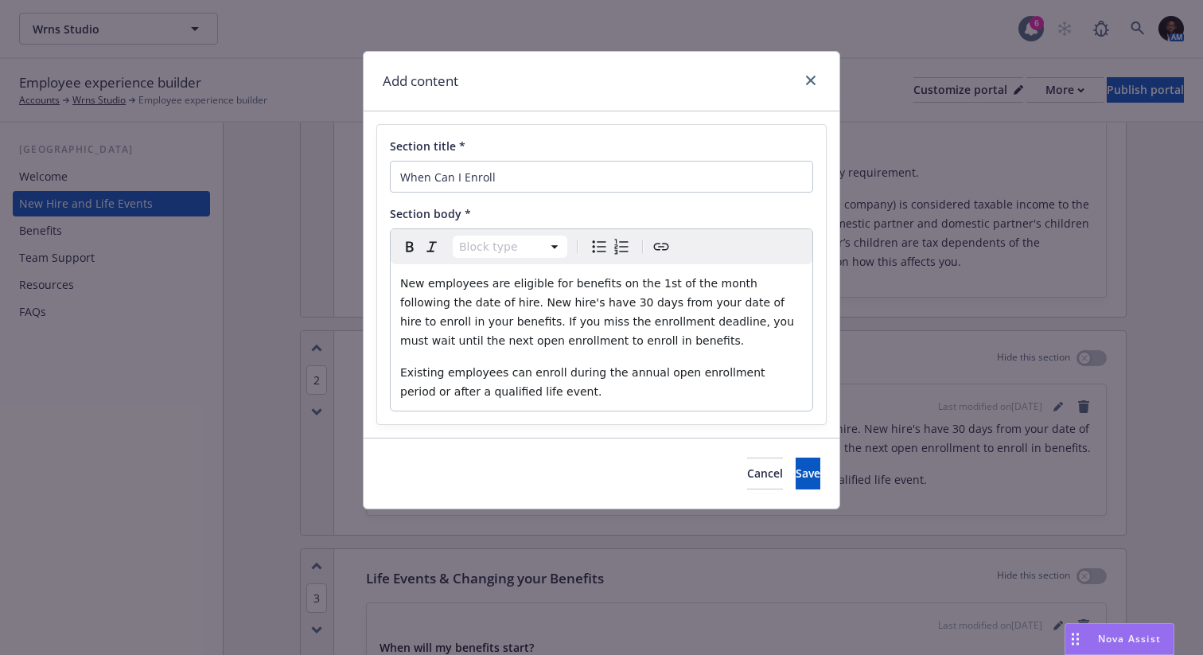
select select "paragraph"
click at [512, 302] on span "New employees are eligible for benefits on the 1st of the month following the d…" at bounding box center [598, 312] width 397 height 70
click at [796, 466] on span "Save" at bounding box center [808, 472] width 25 height 15
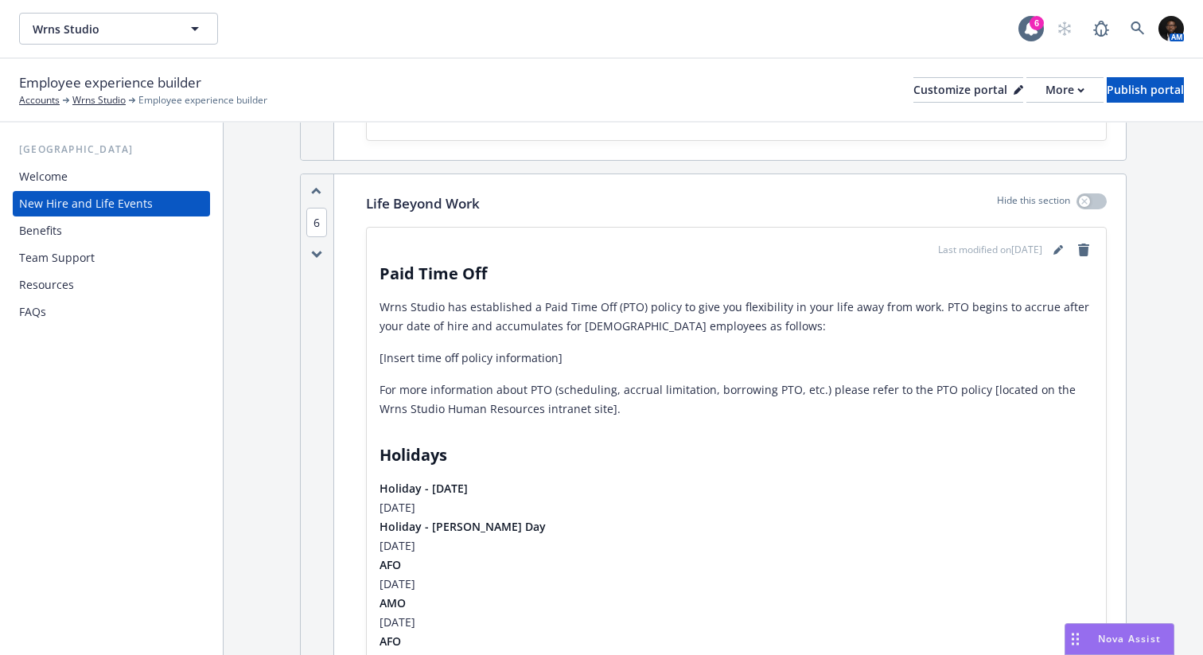
scroll to position [2004, 0]
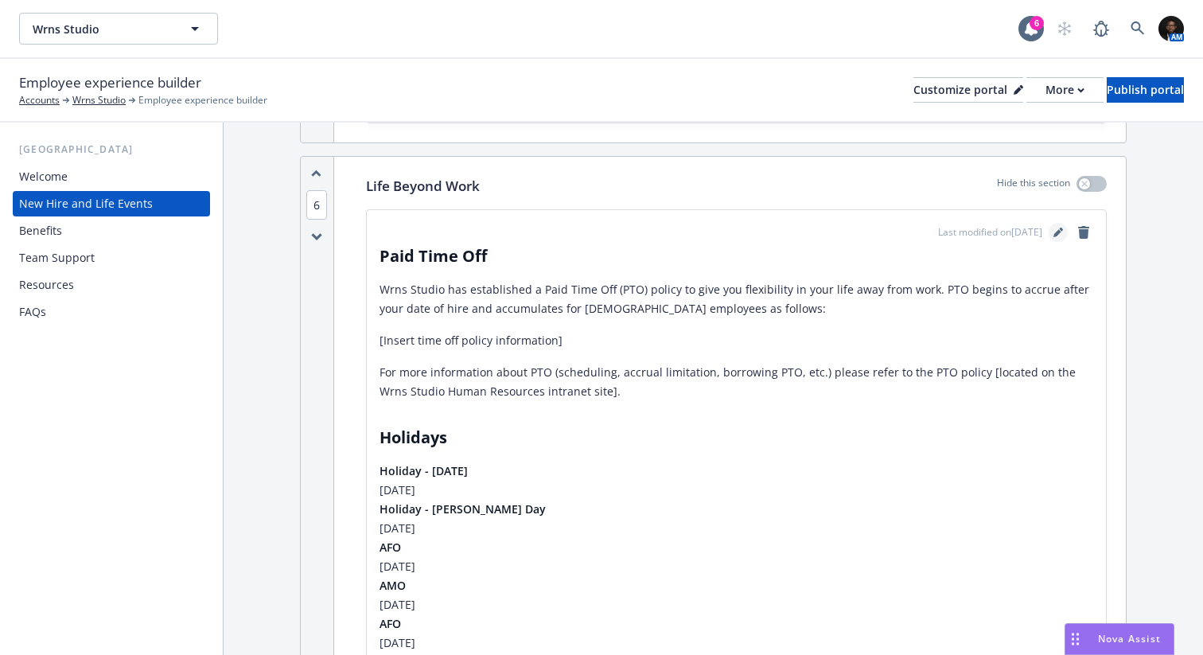
click at [1059, 233] on icon "editPencil" at bounding box center [1057, 233] width 8 height 8
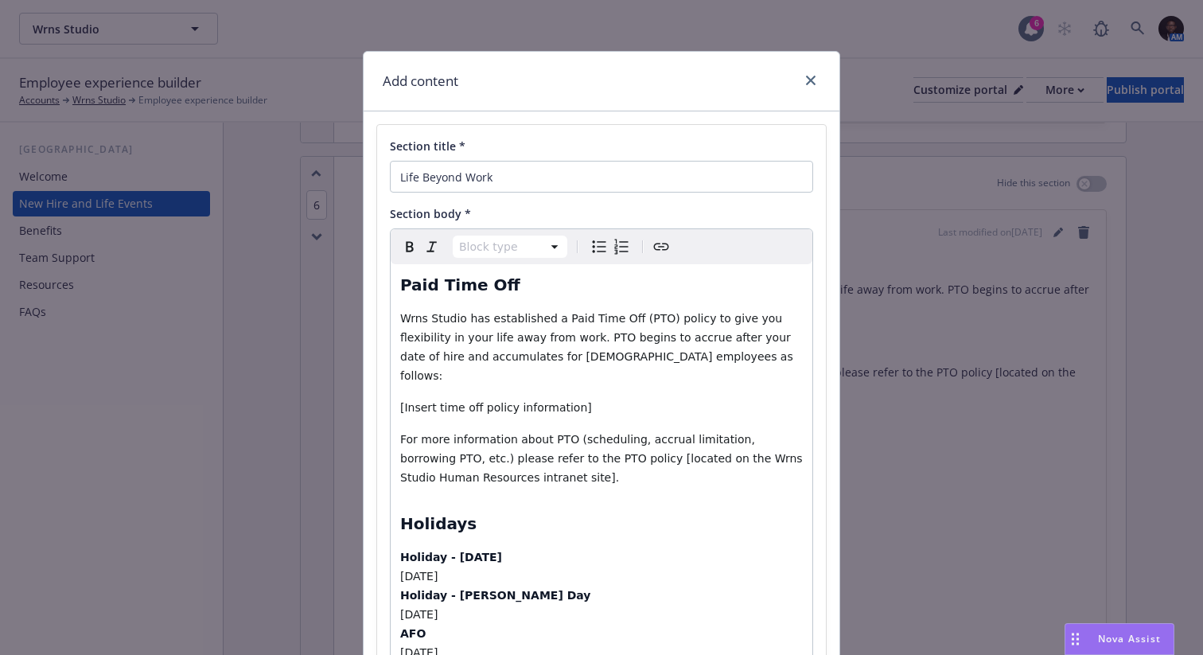
select select "paragraph"
click at [426, 321] on span "Wrns Studio has established a Paid Time Off (PTO) policy to give you flexibilit…" at bounding box center [598, 347] width 396 height 70
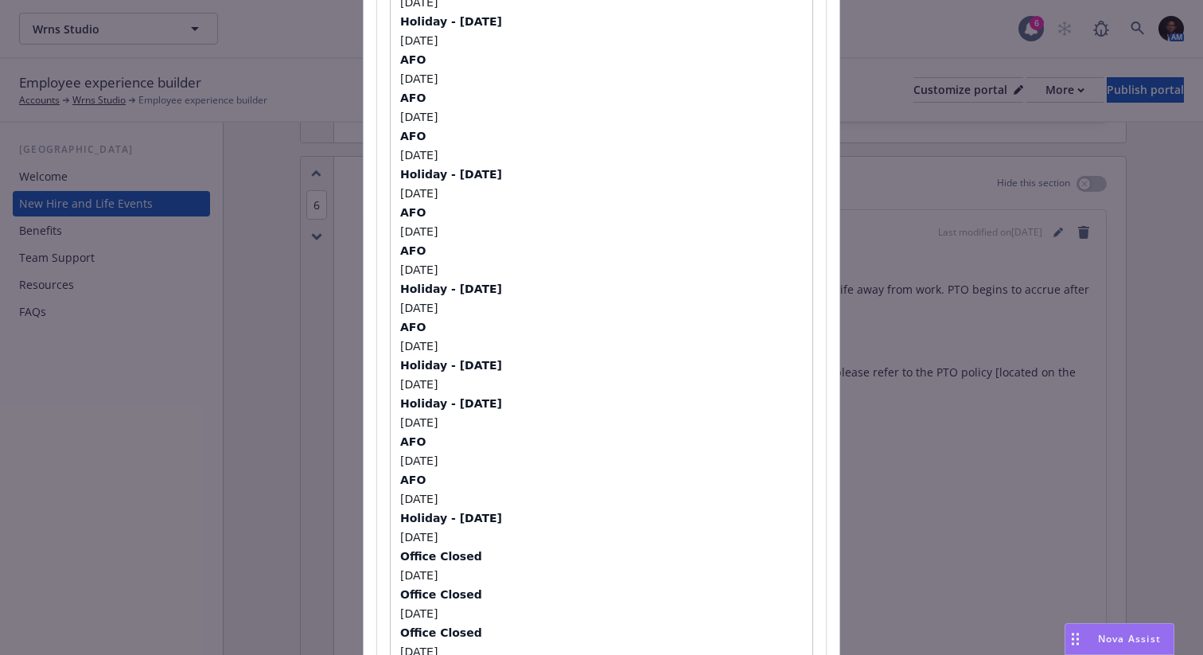
scroll to position [1274, 0]
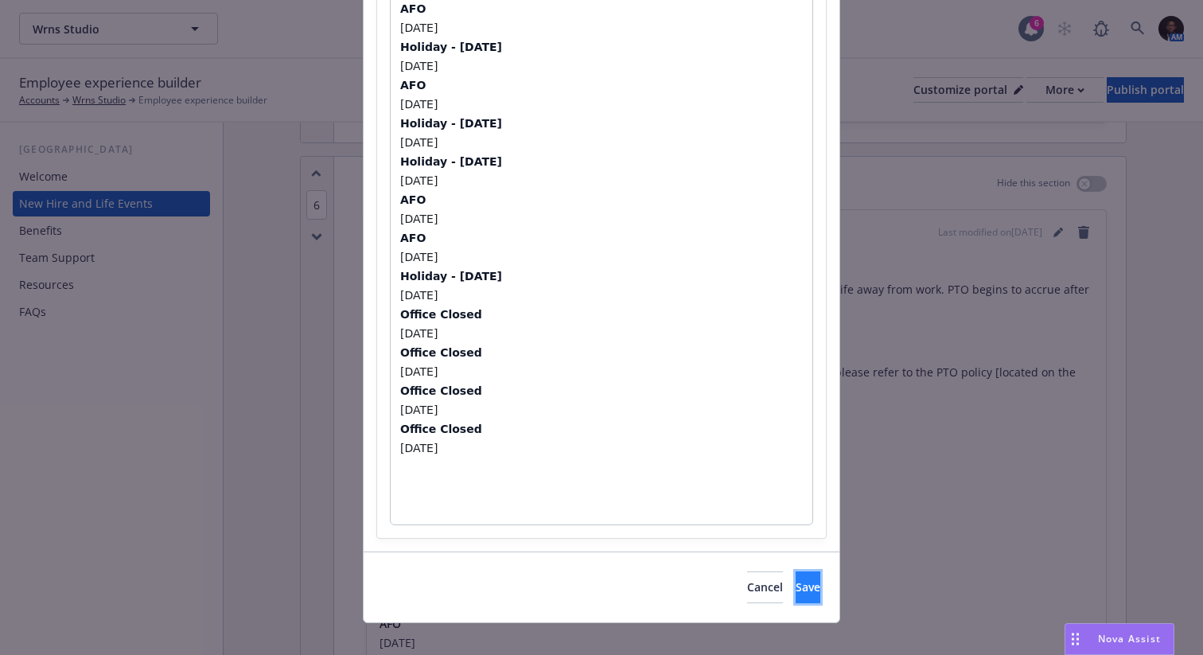
click at [796, 579] on span "Save" at bounding box center [808, 586] width 25 height 15
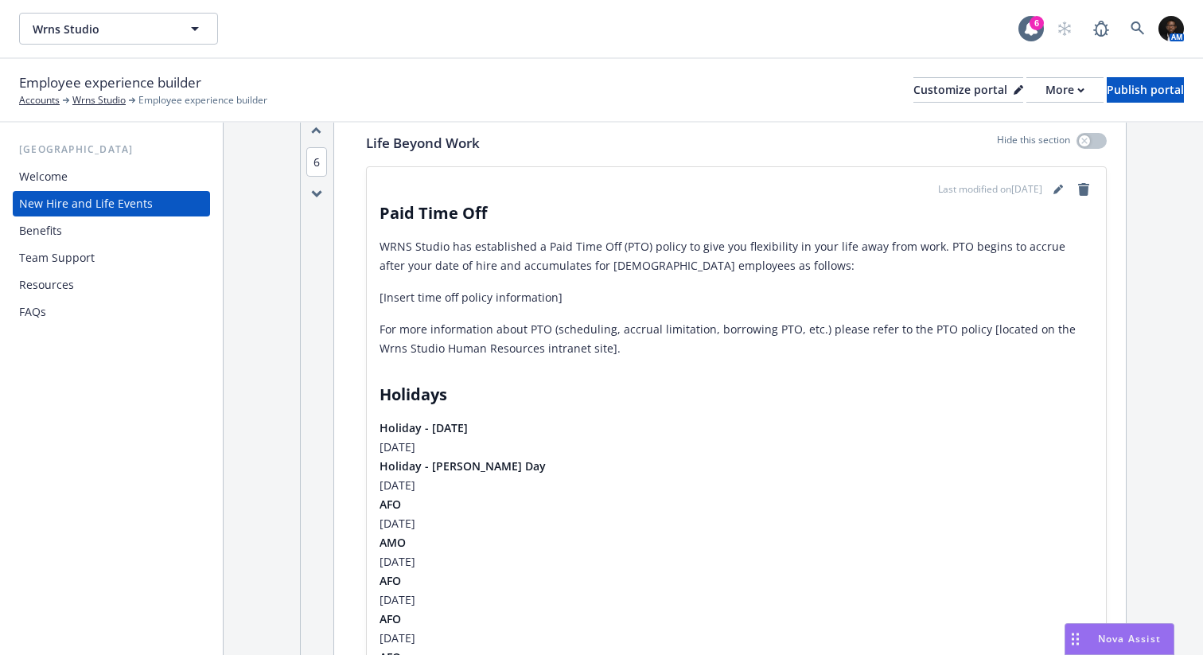
scroll to position [2070, 0]
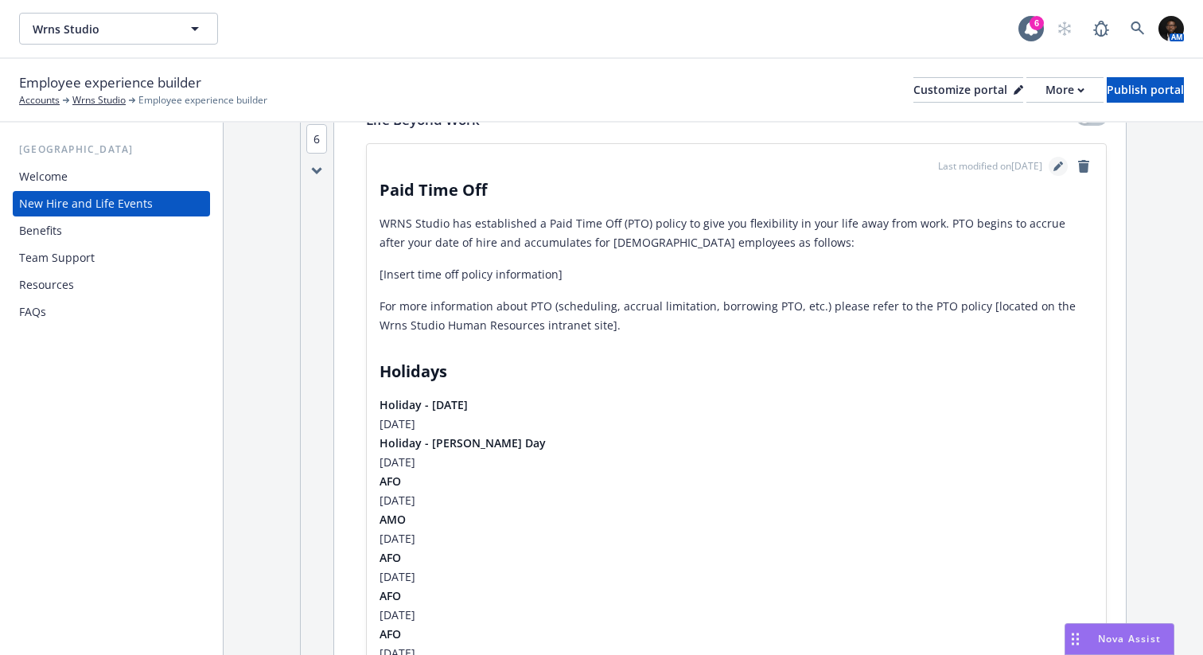
click at [1062, 165] on icon "editPencil" at bounding box center [1058, 166] width 10 height 10
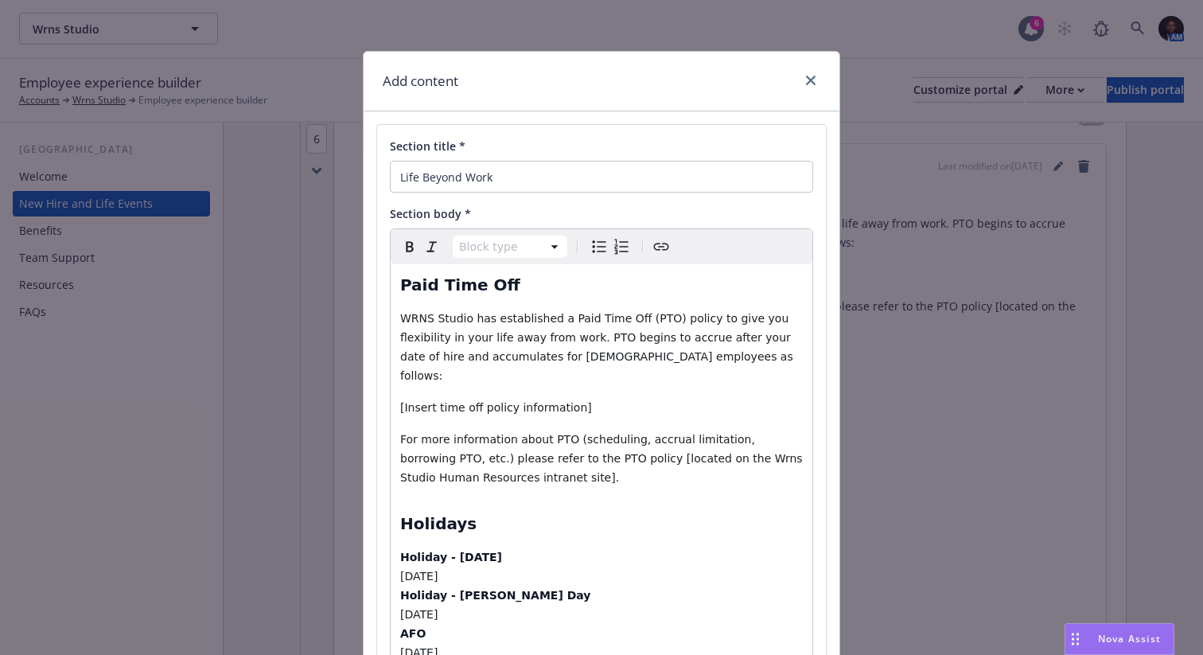
select select "paragraph"
drag, startPoint x: 585, startPoint y: 388, endPoint x: 401, endPoint y: 394, distance: 183.9
click at [401, 398] on p "​[Insert time off policy information]" at bounding box center [601, 407] width 403 height 19
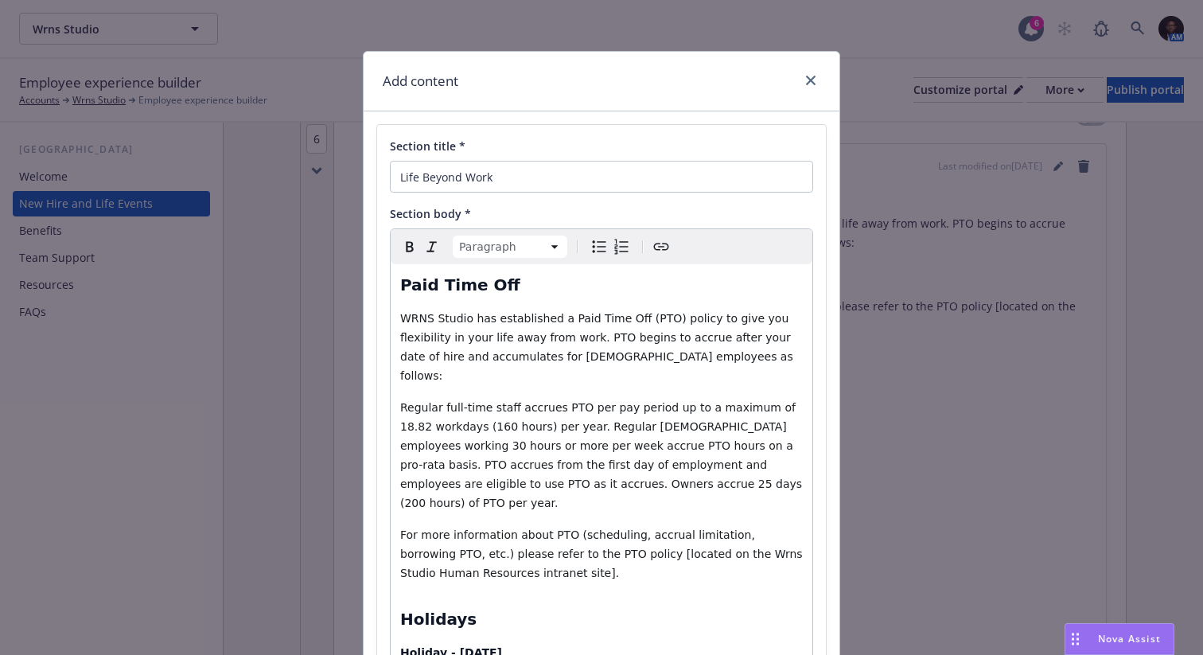
click at [710, 466] on span "Regular full-time staff accrues PTO per pay period up to a maximum of 18.82 wor…" at bounding box center [603, 455] width 406 height 108
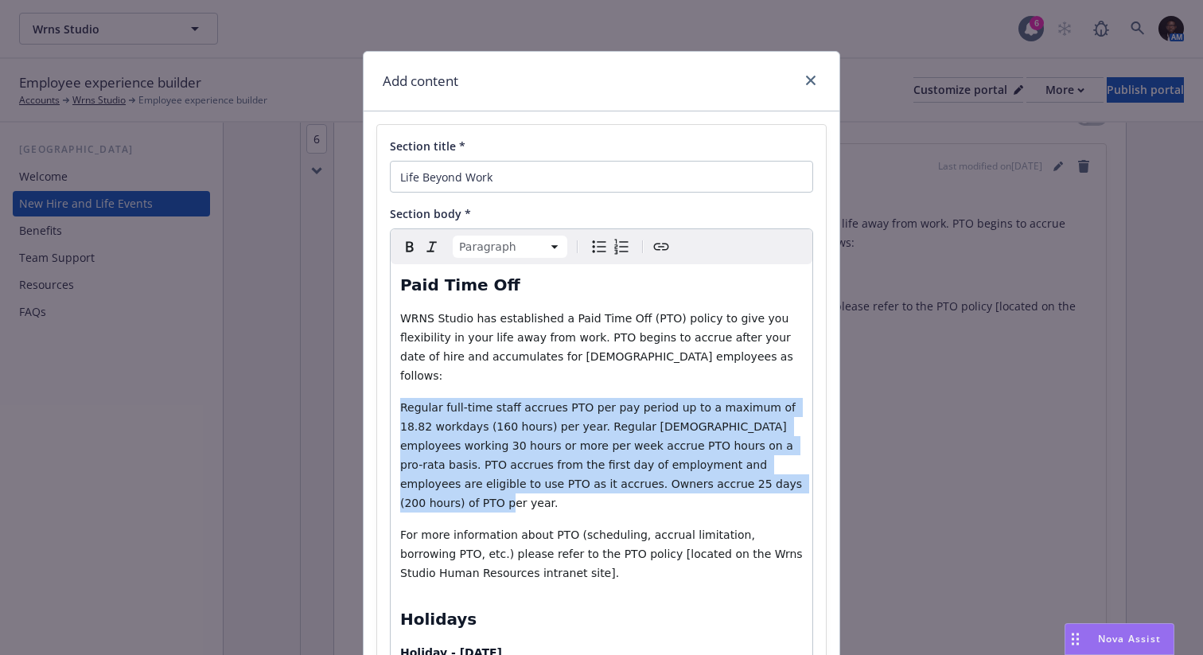
drag, startPoint x: 715, startPoint y: 468, endPoint x: 395, endPoint y: 385, distance: 331.1
click at [400, 398] on p "Regular full-time staff accrues PTO per pay period up to a maximum of 18.82 wor…" at bounding box center [601, 455] width 403 height 115
click at [426, 246] on icon "button" at bounding box center [431, 246] width 19 height 19
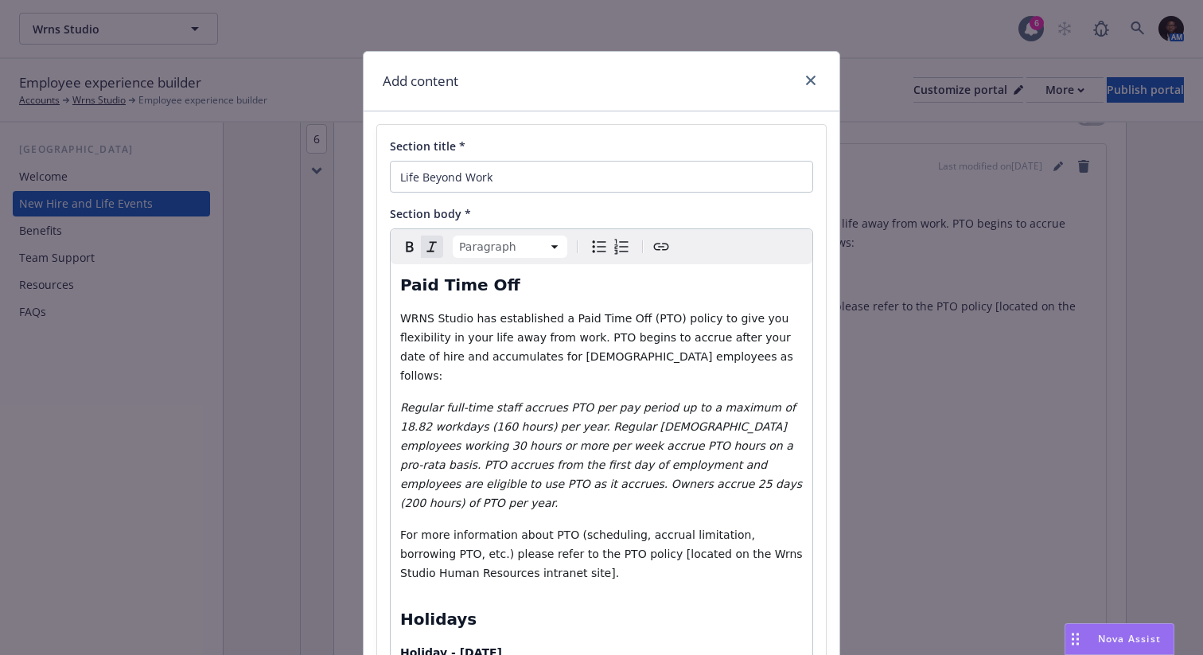
click at [751, 465] on p "Regular full-time staff accrues PTO per pay period up to a maximum of 18.82 wor…" at bounding box center [601, 455] width 403 height 115
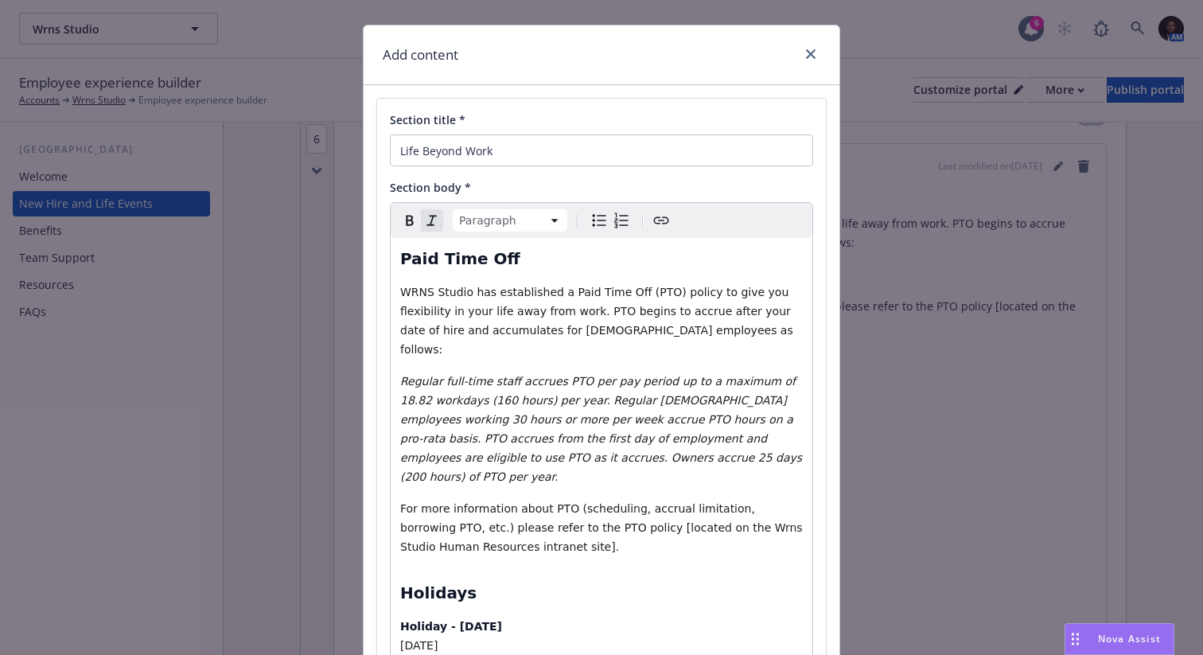
scroll to position [28, 0]
click at [710, 500] on span "​For more information about PTO (scheduling, accrual limitation, borrowing PTO,…" at bounding box center [603, 525] width 406 height 51
click at [493, 508] on span "​For more information about PTO (scheduling, accrual limitation, borrowing PTO,…" at bounding box center [587, 525] width 375 height 51
click at [601, 500] on span "​For more information about PTO (scheduling, accrual limitation, borrowing PTO,…" at bounding box center [587, 525] width 375 height 51
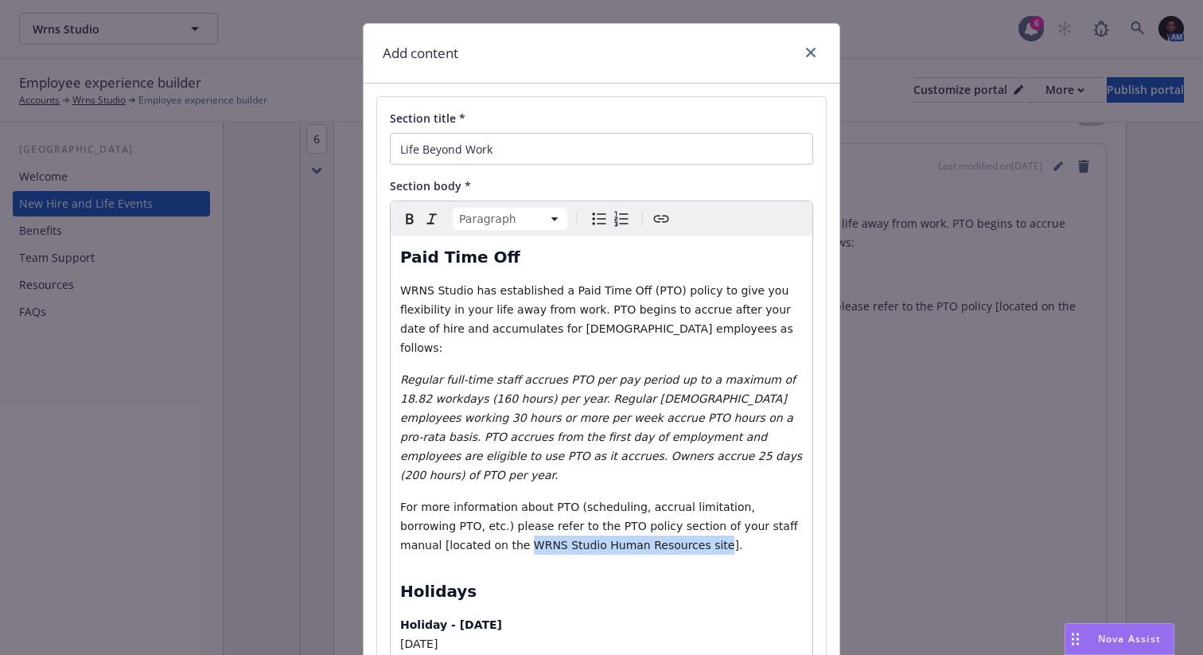
drag, startPoint x: 432, startPoint y: 508, endPoint x: 614, endPoint y: 505, distance: 182.2
click at [614, 505] on span "​For more information about PTO (scheduling, accrual limitation, borrowing PTO,…" at bounding box center [600, 525] width 401 height 51
click at [659, 222] on icon "Create link" at bounding box center [661, 218] width 19 height 19
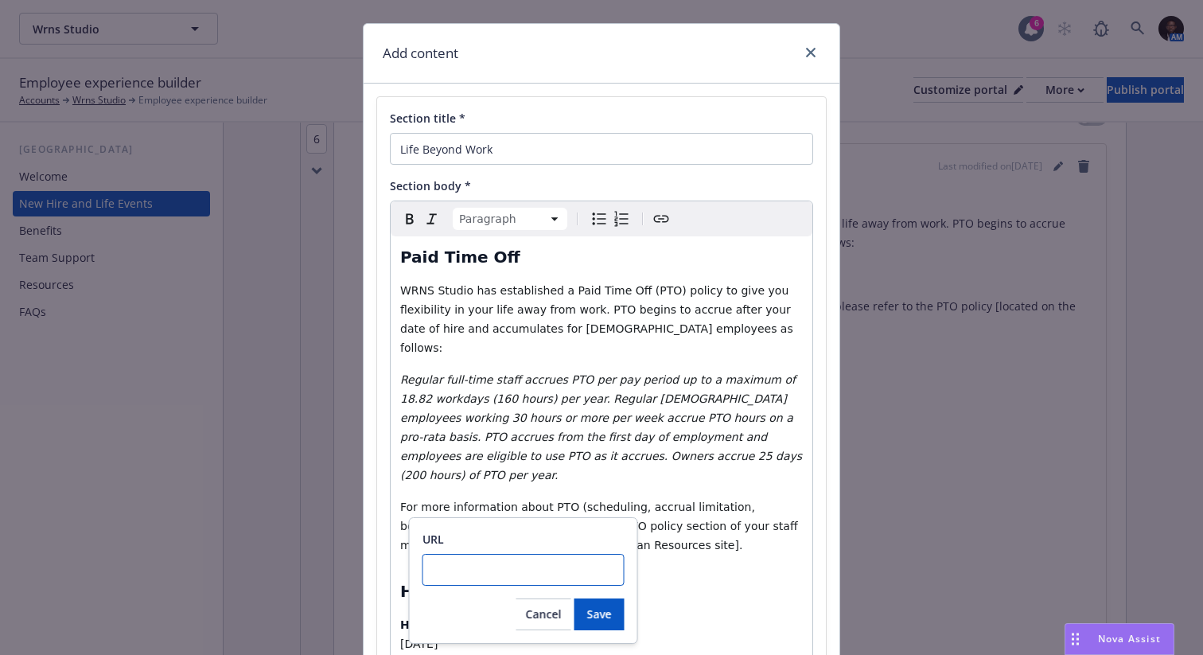
paste input "https://www.wrnsbenefits.com/more-information"
type input "https://www.wrnsbenefits.com/more-information"
click at [598, 609] on span "Save" at bounding box center [599, 613] width 25 height 15
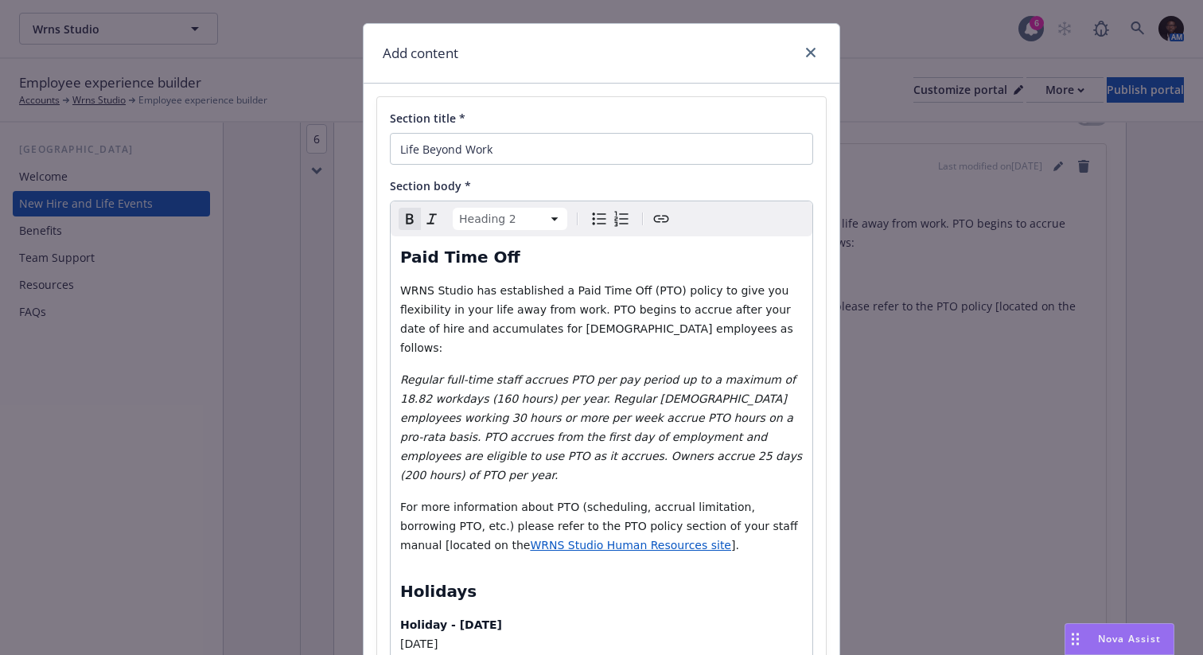
click at [548, 539] on span "WRNS Studio Human Resources site" at bounding box center [630, 545] width 201 height 13
click at [427, 539] on span "https://www.wrnsbenefits.com/more-information" at bounding box center [389, 538] width 120 height 15
select select "h2"
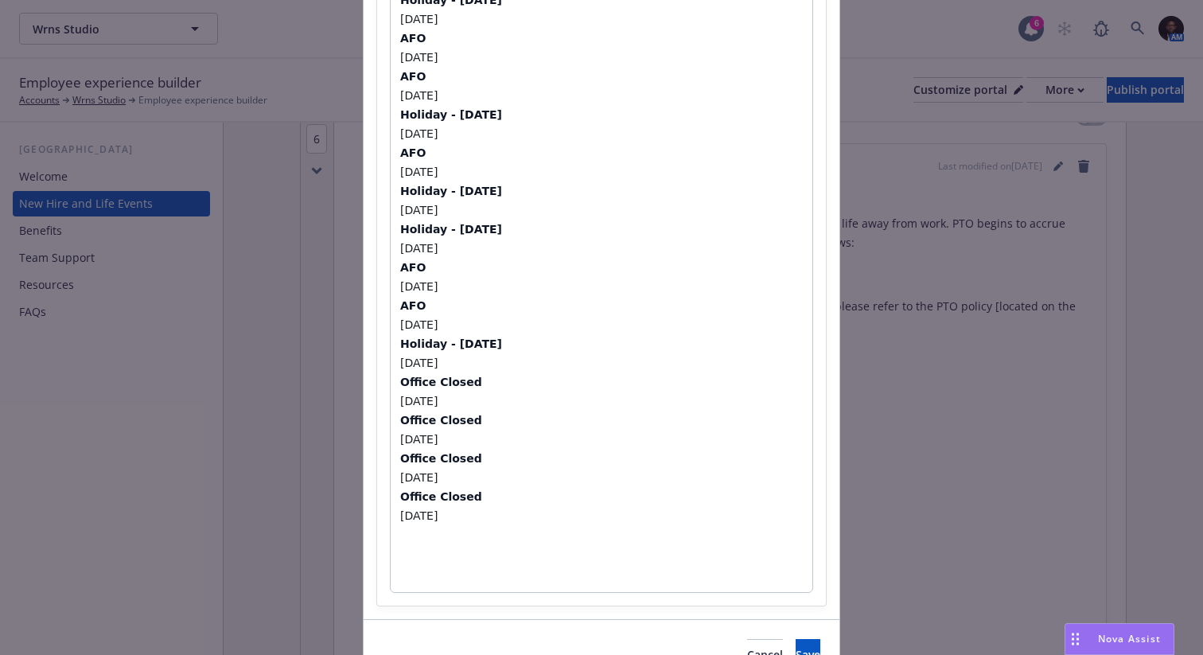
scroll to position [1350, 0]
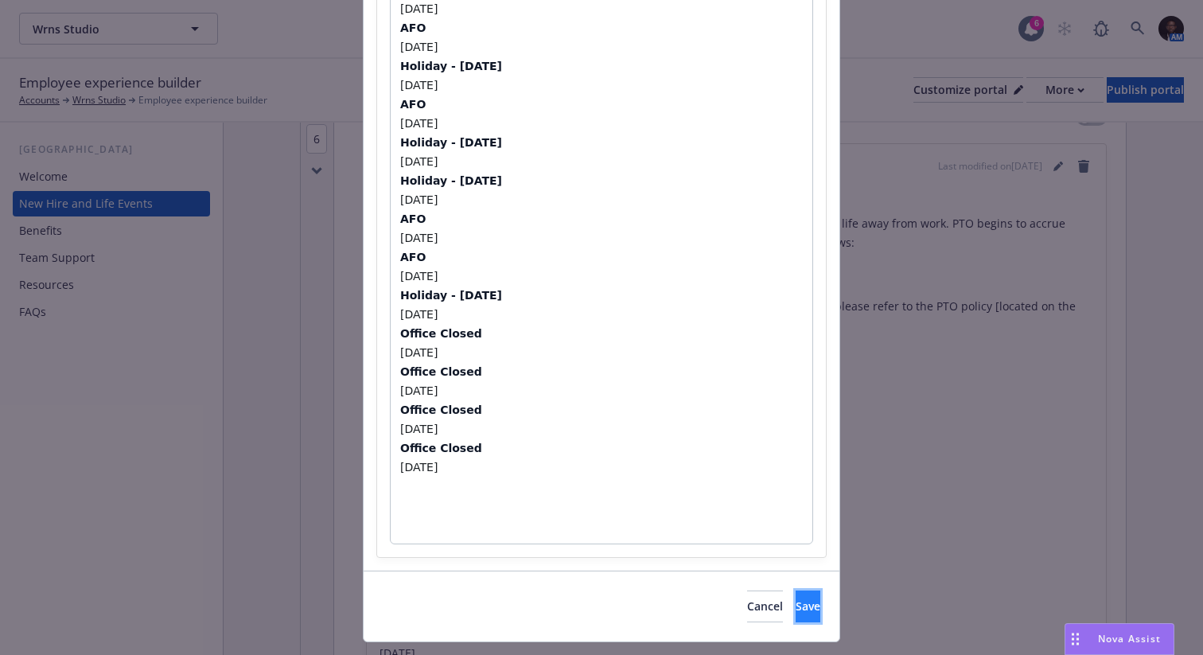
click at [796, 598] on span "Save" at bounding box center [808, 605] width 25 height 15
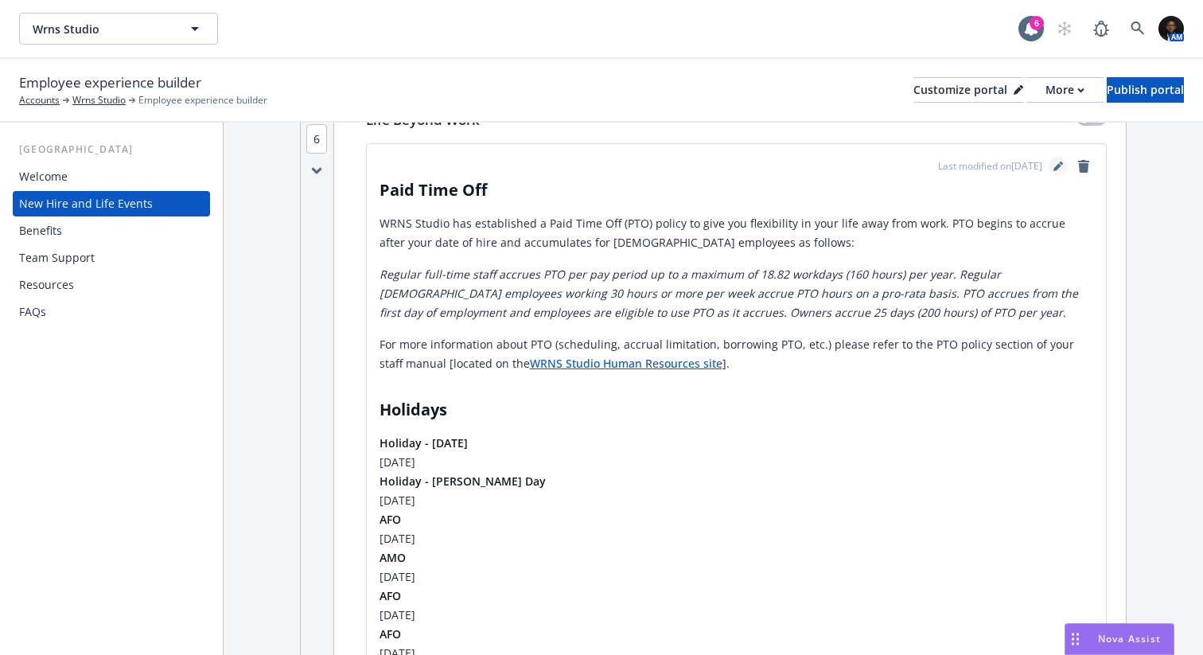
click at [1053, 164] on icon "editPencil" at bounding box center [1057, 167] width 8 height 8
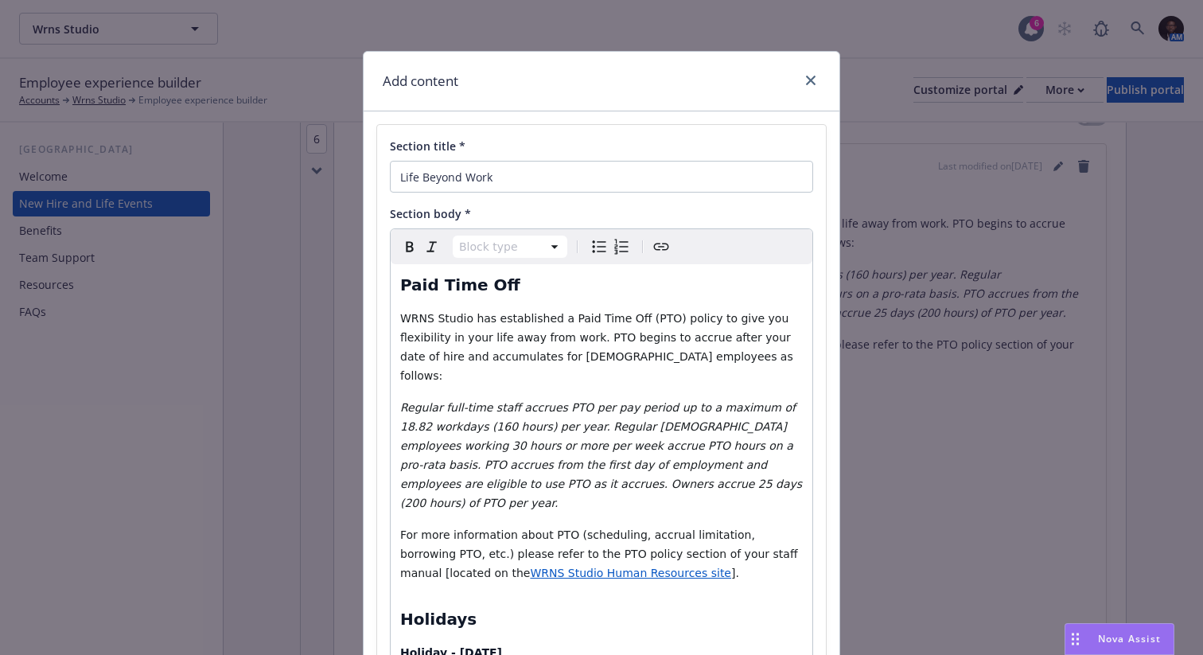
select select "paragraph"
click at [754, 528] on span "​For more information about PTO (scheduling, accrual limitation, borrowing PTO,…" at bounding box center [600, 553] width 401 height 51
click at [731, 566] on span "]. ​" at bounding box center [736, 572] width 11 height 13
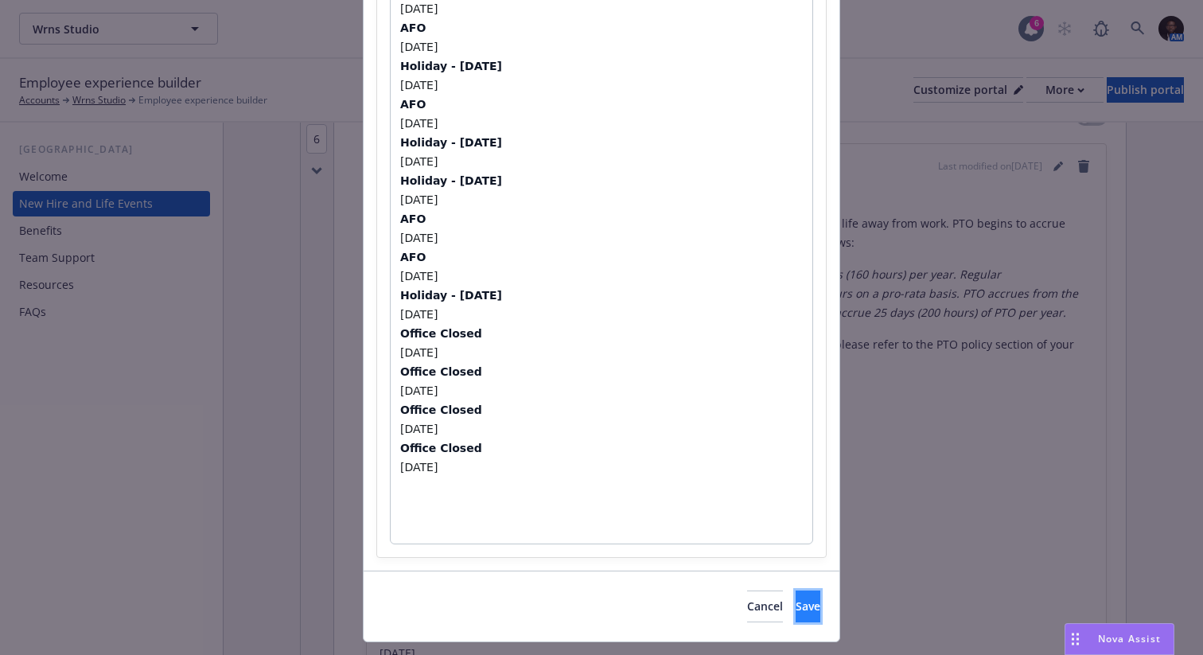
click at [796, 590] on button "Save" at bounding box center [808, 606] width 25 height 32
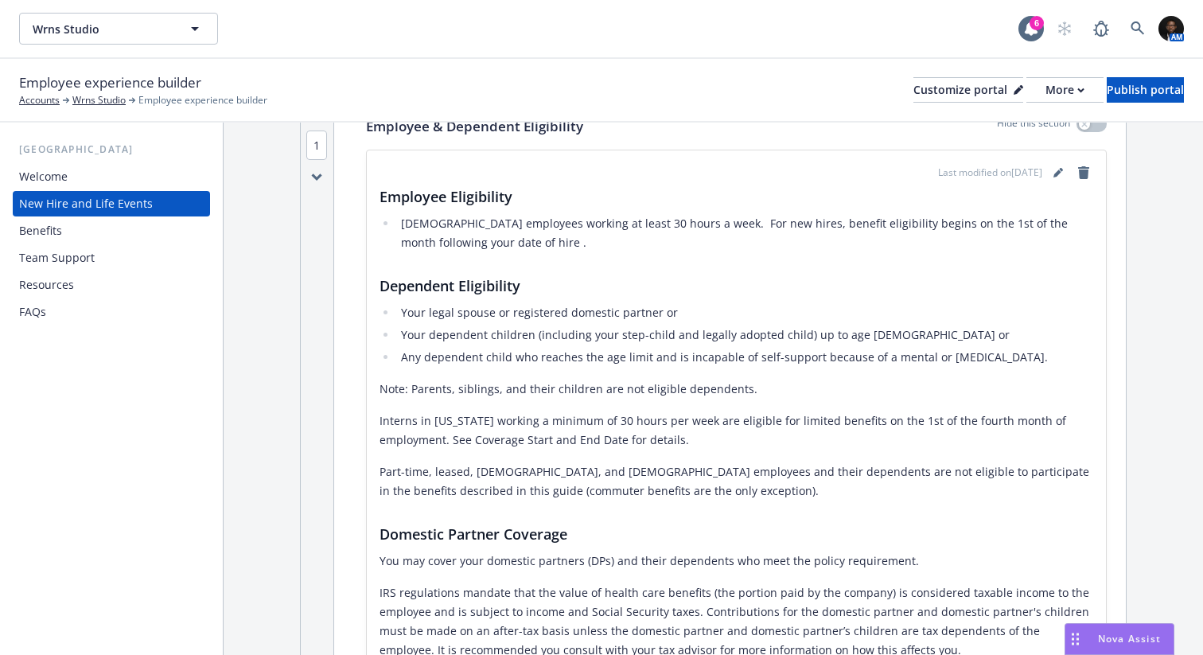
scroll to position [0, 0]
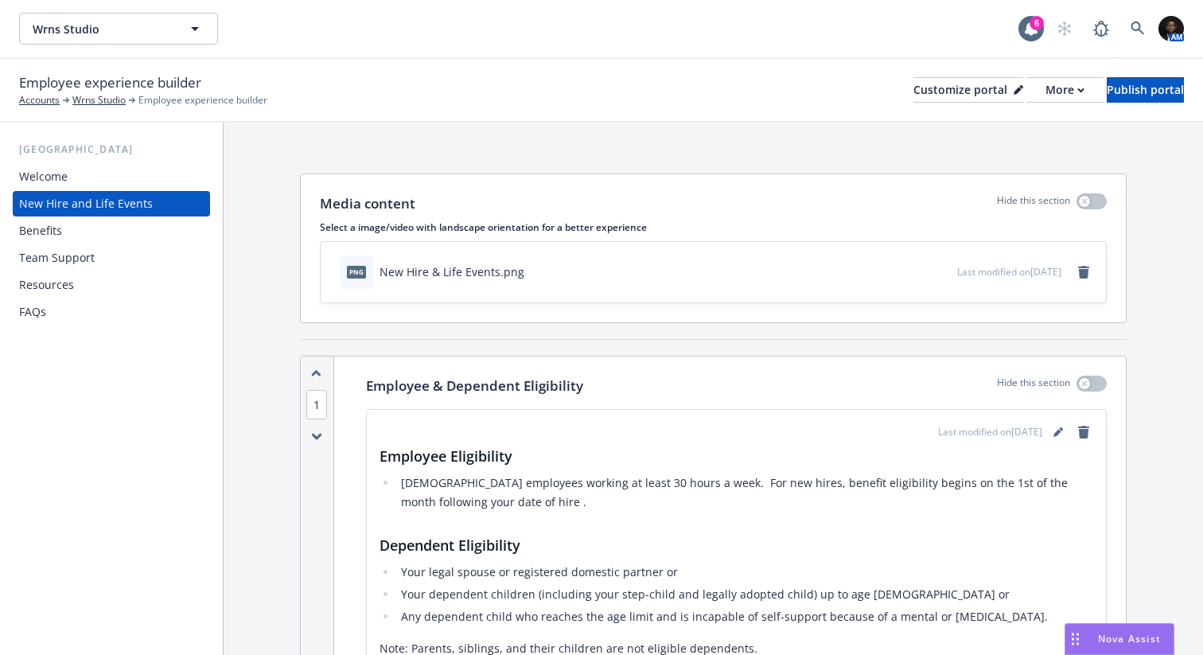
click at [66, 313] on div "FAQs" at bounding box center [111, 311] width 185 height 25
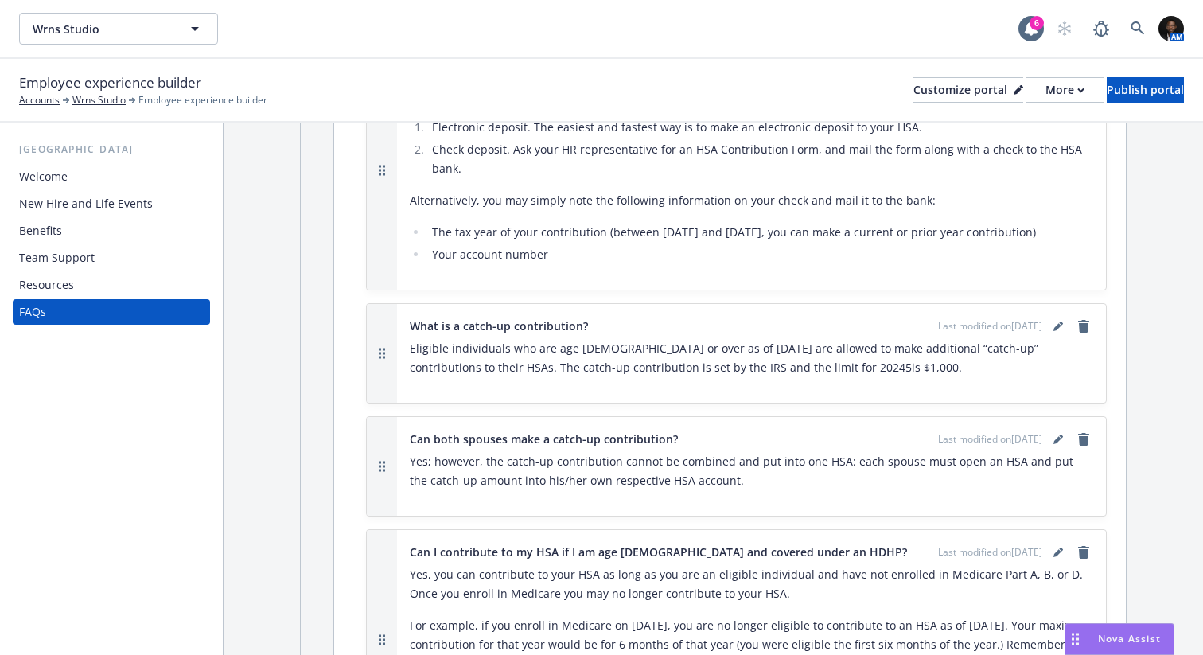
scroll to position [1827, 0]
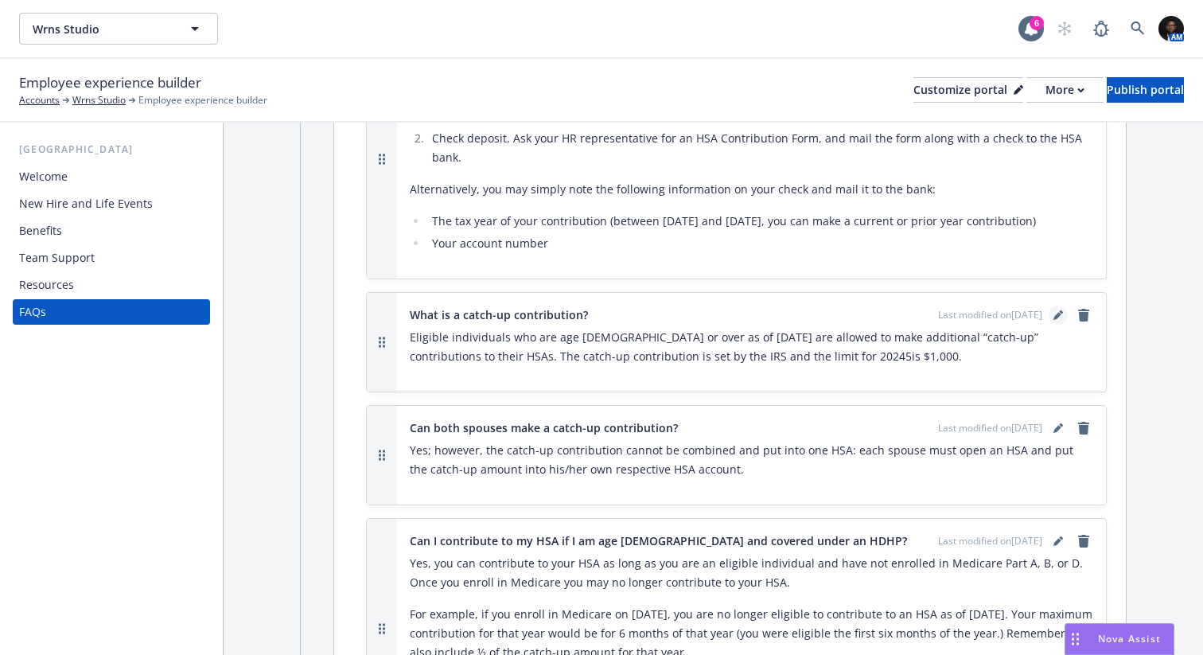
click at [1053, 313] on icon "editPencil" at bounding box center [1058, 315] width 10 height 10
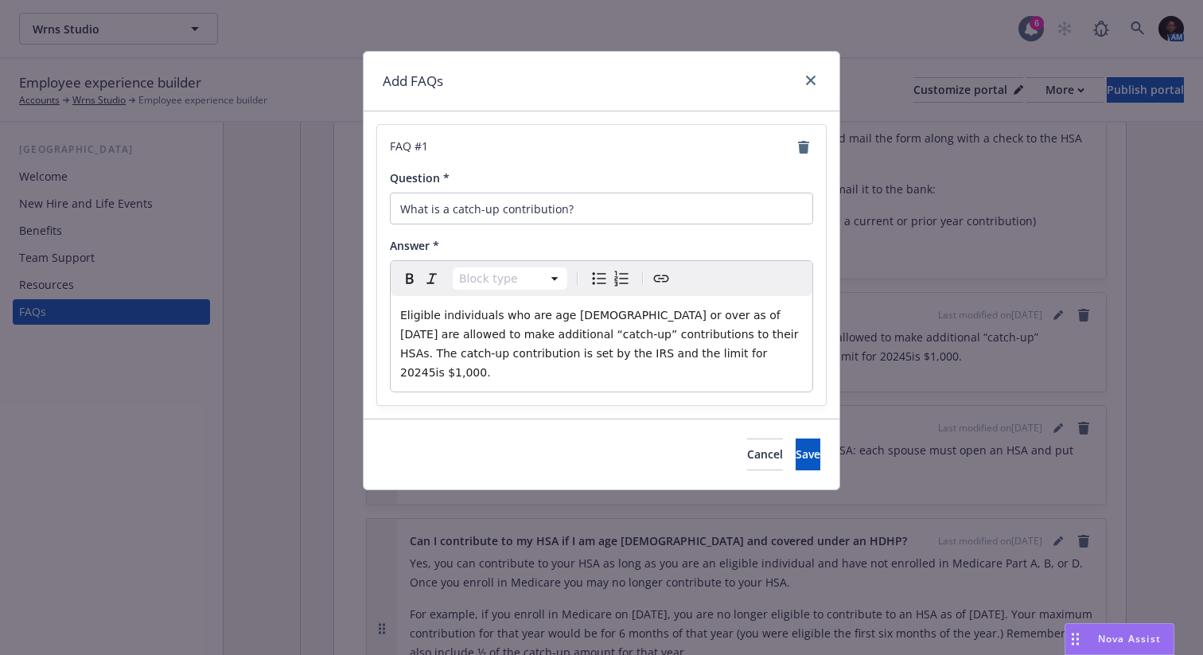
select select "paragraph"
click at [683, 355] on span "Eligible individuals who are age 55 or over as of December 31, 2024 are allowed…" at bounding box center [601, 344] width 402 height 70
click at [677, 357] on span "Eligible individuals who are age 55 or over as of December 31, 2024 are allowed…" at bounding box center [601, 344] width 402 height 70
click at [796, 446] on span "Save" at bounding box center [808, 453] width 25 height 15
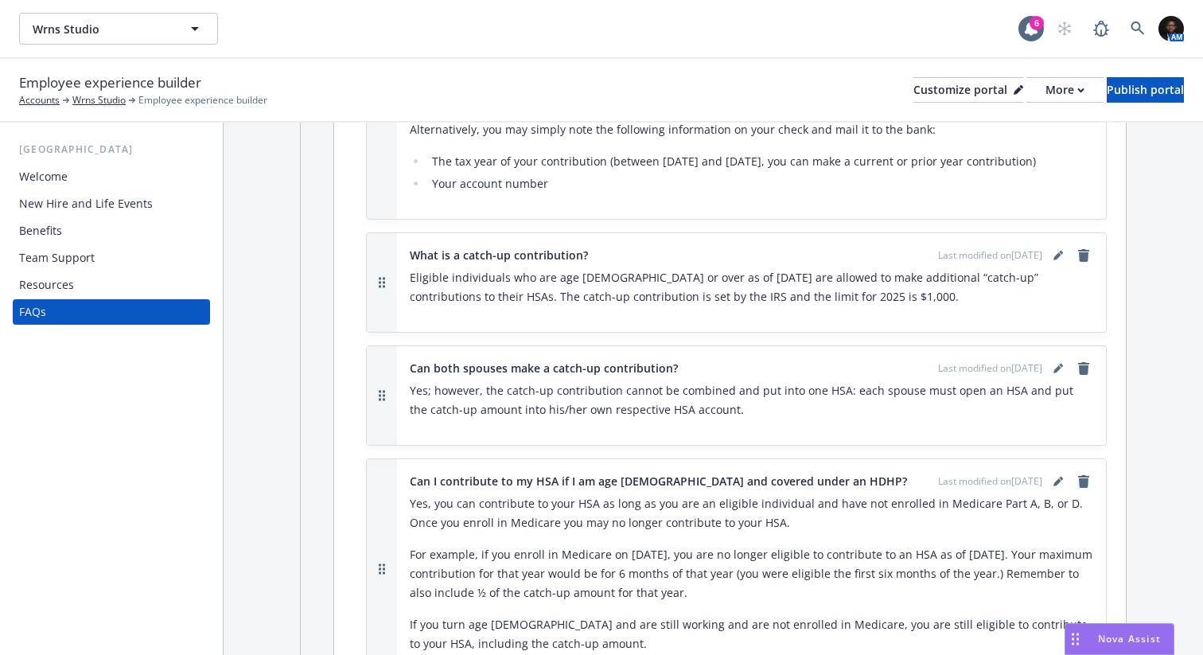
scroll to position [1890, 0]
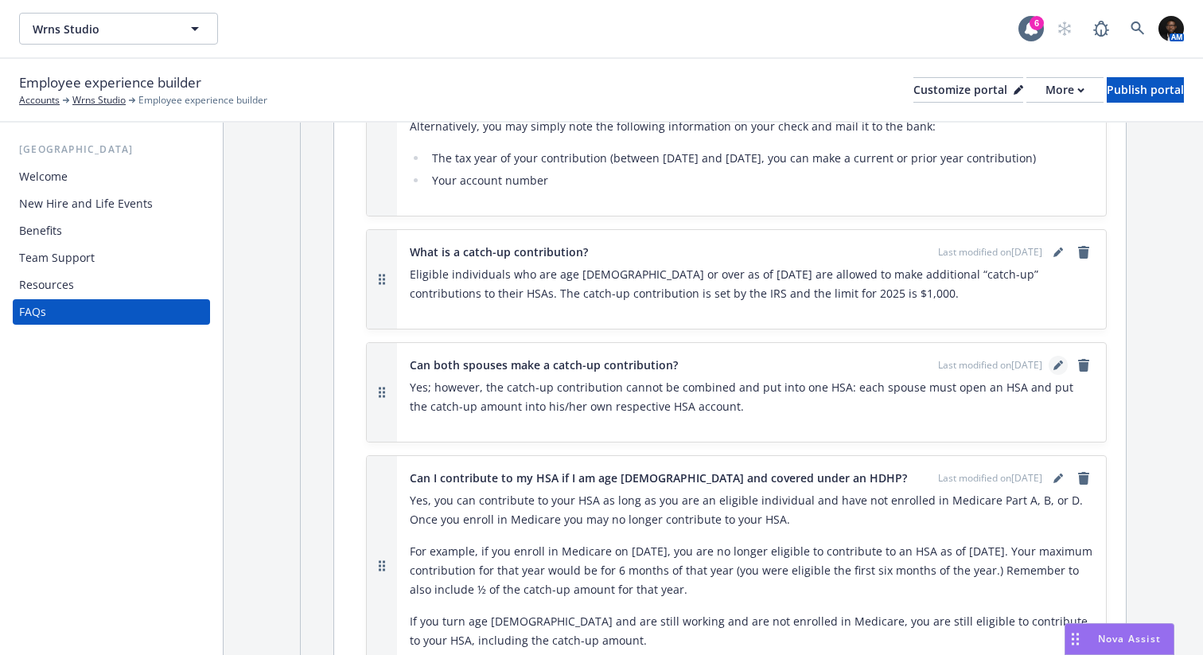
click at [1053, 367] on icon "editPencil" at bounding box center [1058, 365] width 10 height 10
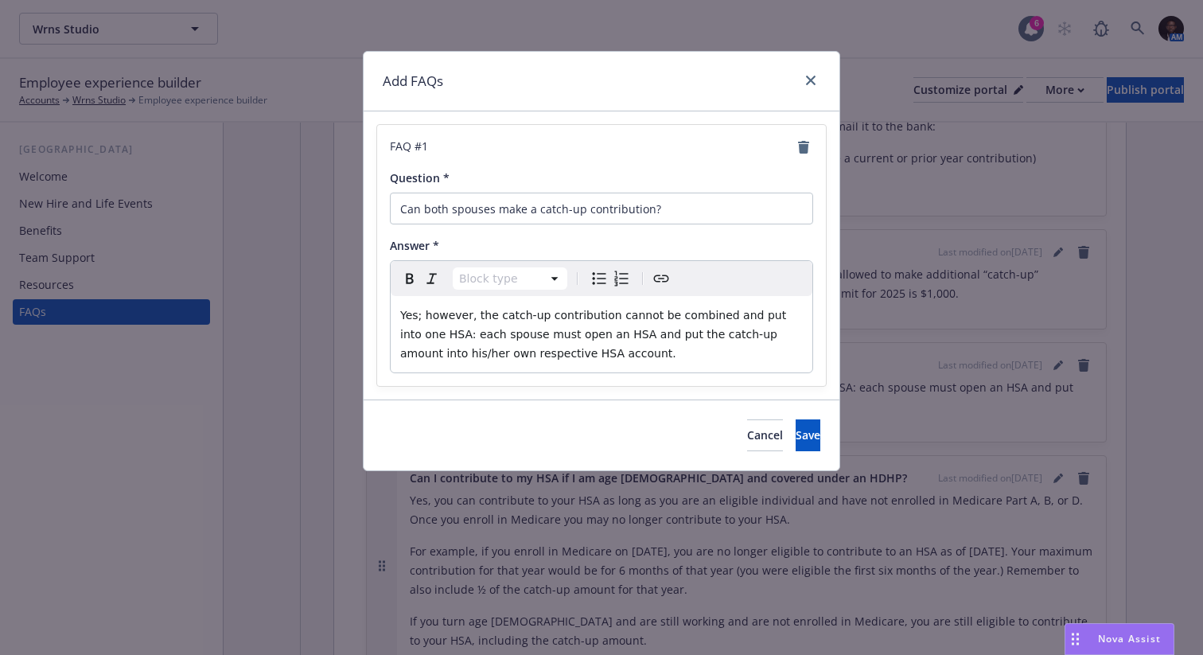
select select "paragraph"
click at [424, 336] on span "Yes; however, the catch-up contribution cannot be combined and put into one HSA…" at bounding box center [595, 334] width 390 height 51
click at [430, 315] on span "Yes; however, the catch-up contribution cannot be combined and put into one HSA…" at bounding box center [595, 334] width 390 height 51
click at [429, 338] on span "Yes. However, the catch-up contribution cannot be combined and put into one HSA…" at bounding box center [595, 334] width 391 height 51
click at [628, 355] on p "Yes. However, the catch-up contribution cannot be combined and put into one HSA…" at bounding box center [601, 333] width 403 height 57
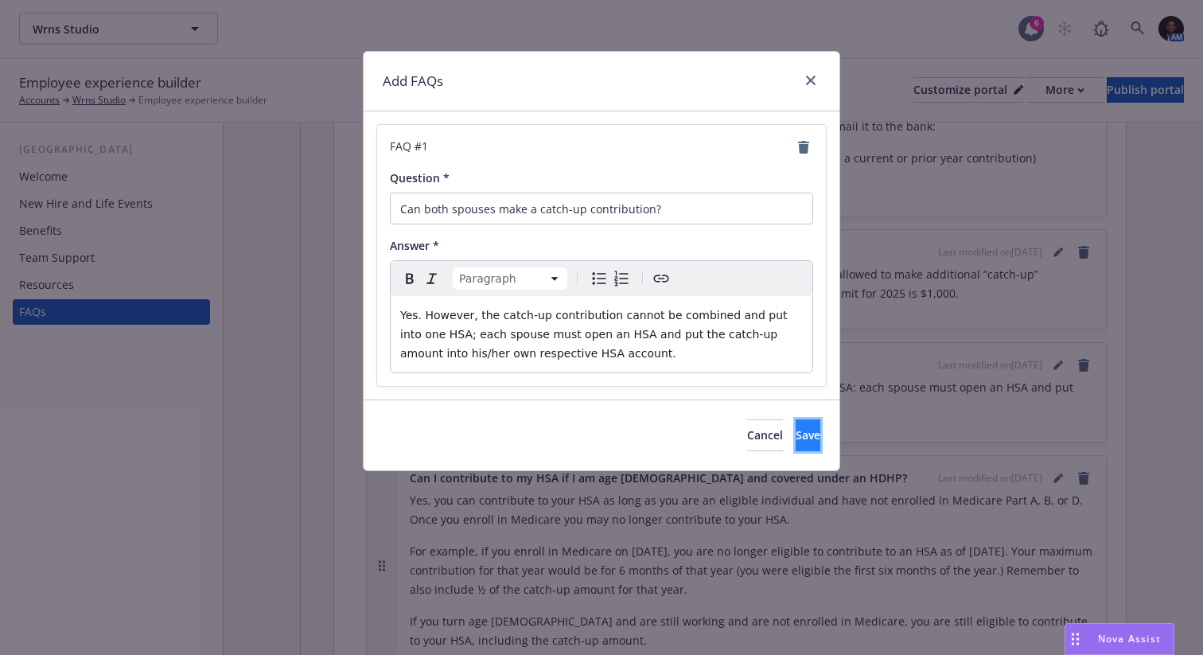
click at [796, 438] on span "Save" at bounding box center [808, 434] width 25 height 15
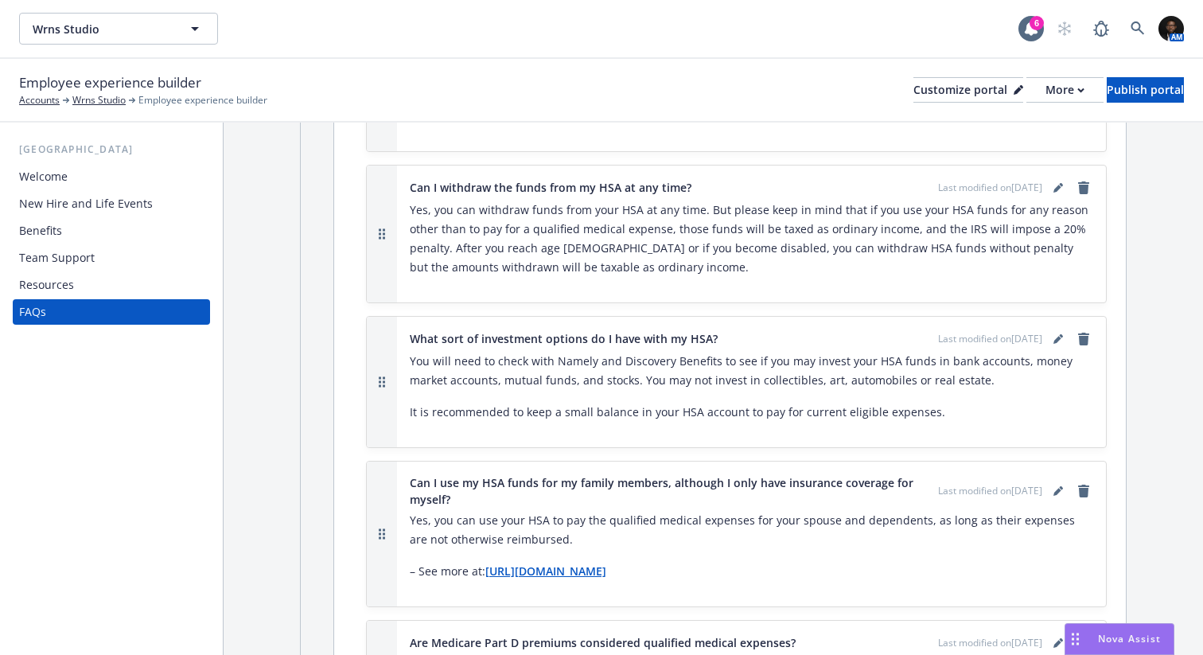
scroll to position [3329, 0]
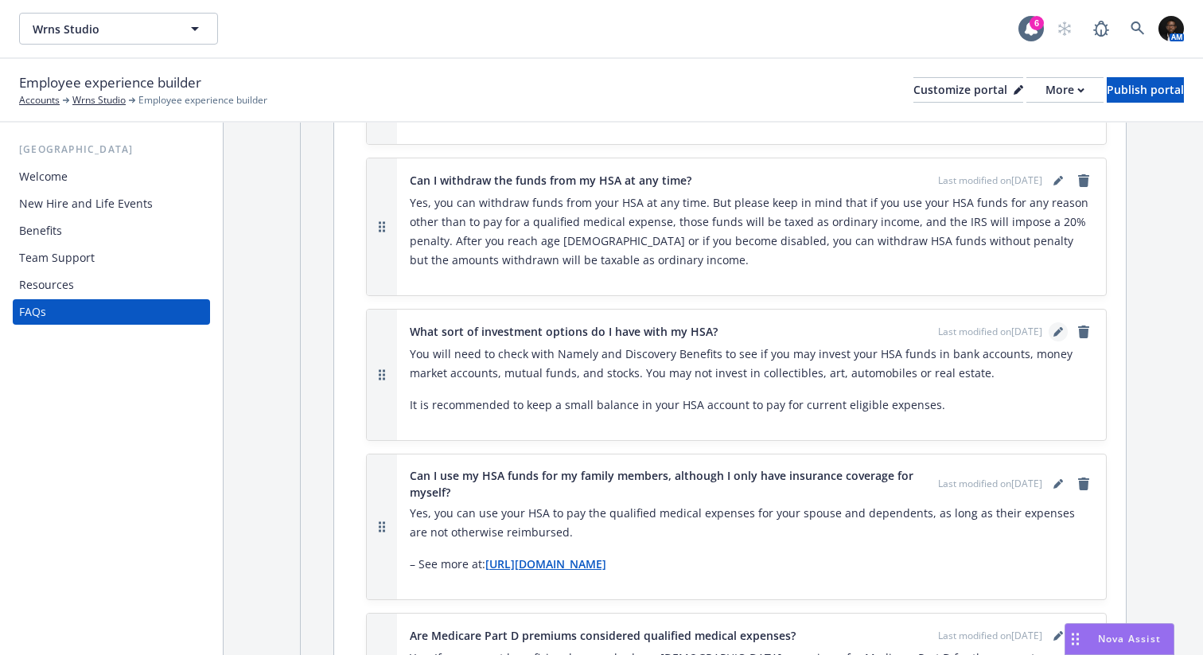
click at [1053, 329] on icon "editPencil" at bounding box center [1057, 333] width 8 height 8
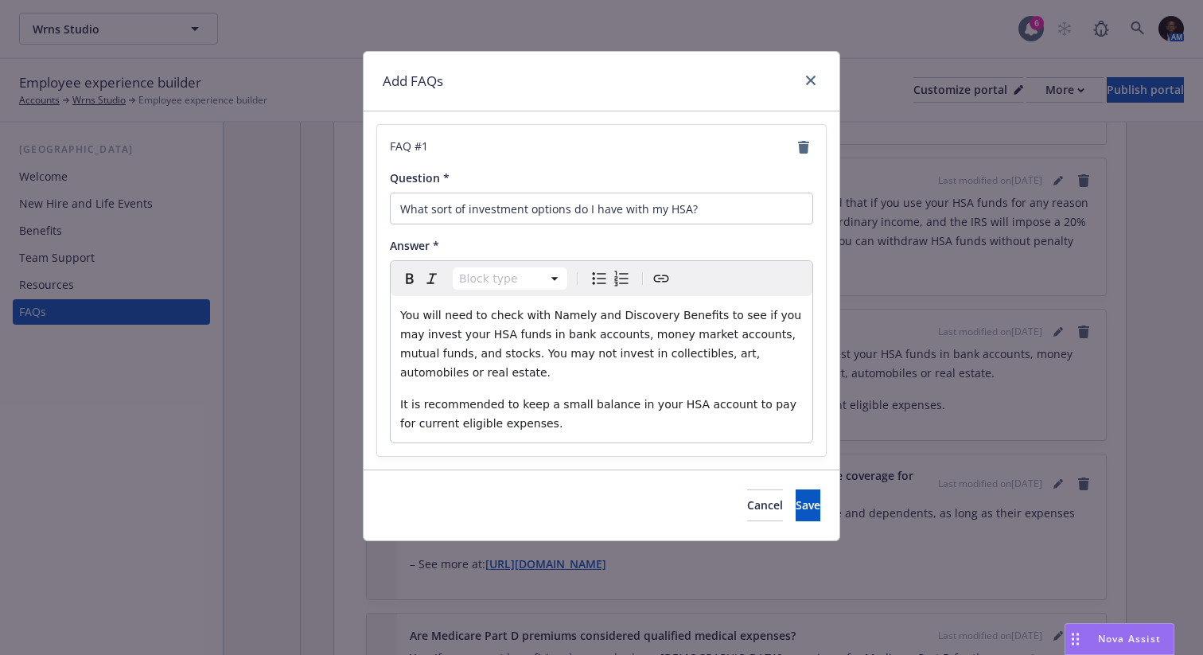
select select "paragraph"
drag, startPoint x: 701, startPoint y: 319, endPoint x: 545, endPoint y: 313, distance: 156.1
click at [545, 313] on span "You will need to check with Namely and Discovery Benefits to see if you may inv…" at bounding box center [602, 344] width 405 height 70
click at [796, 497] on span "Save" at bounding box center [808, 504] width 25 height 15
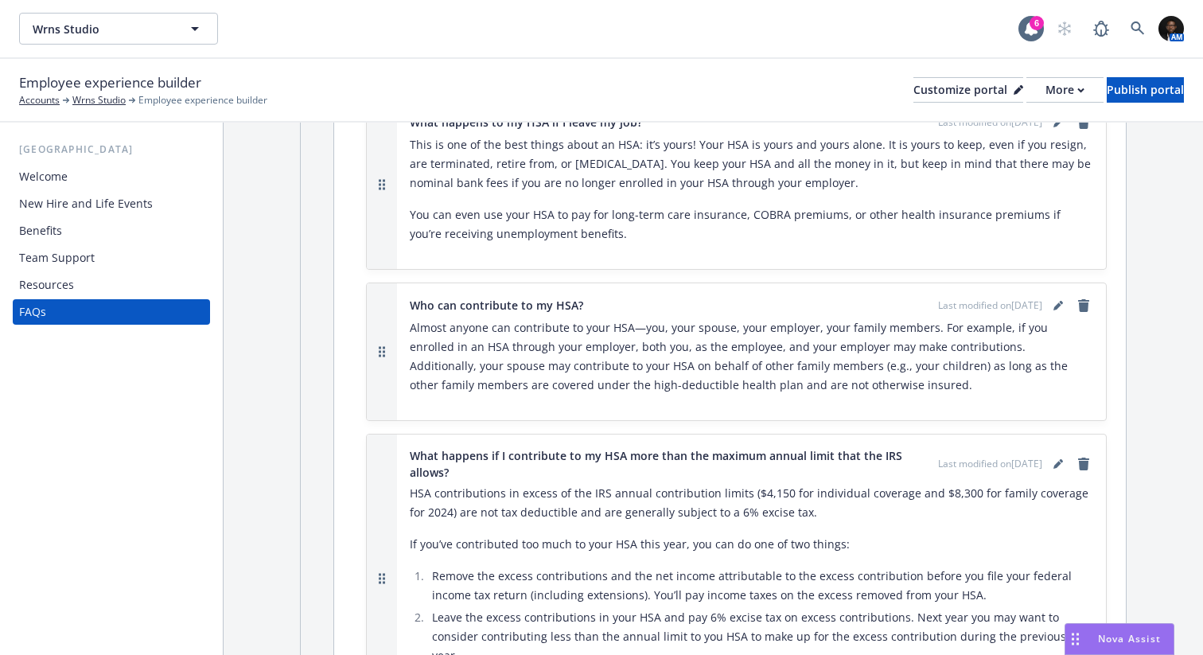
scroll to position [5373, 0]
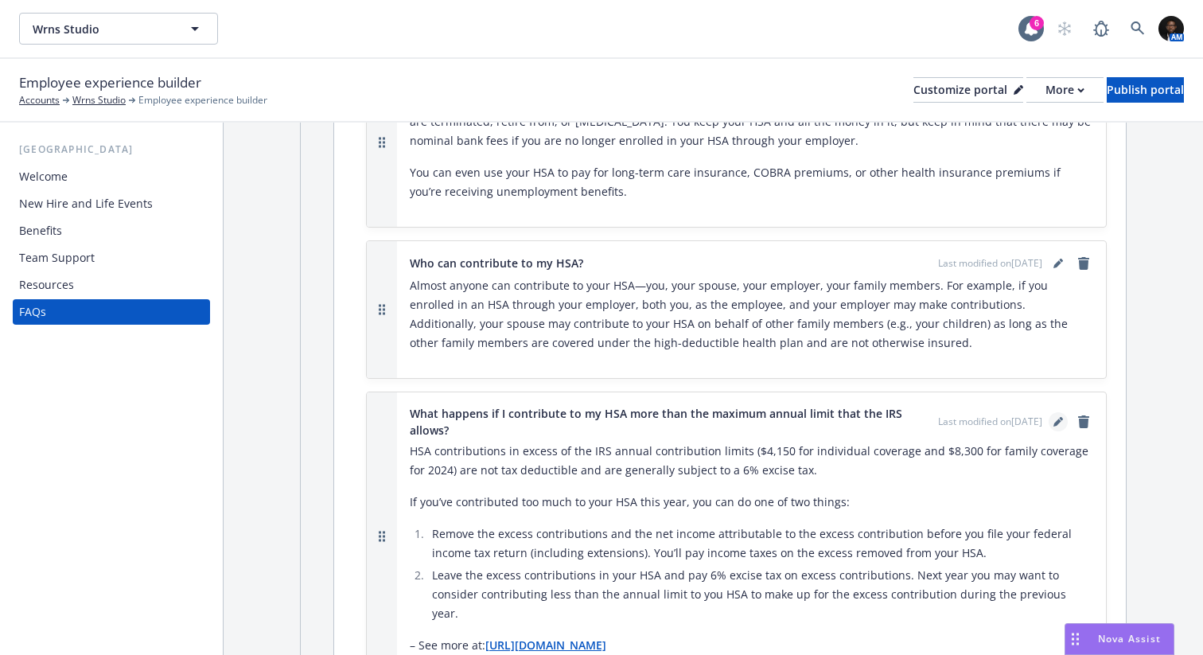
click at [1053, 418] on icon "editPencil" at bounding box center [1057, 422] width 8 height 8
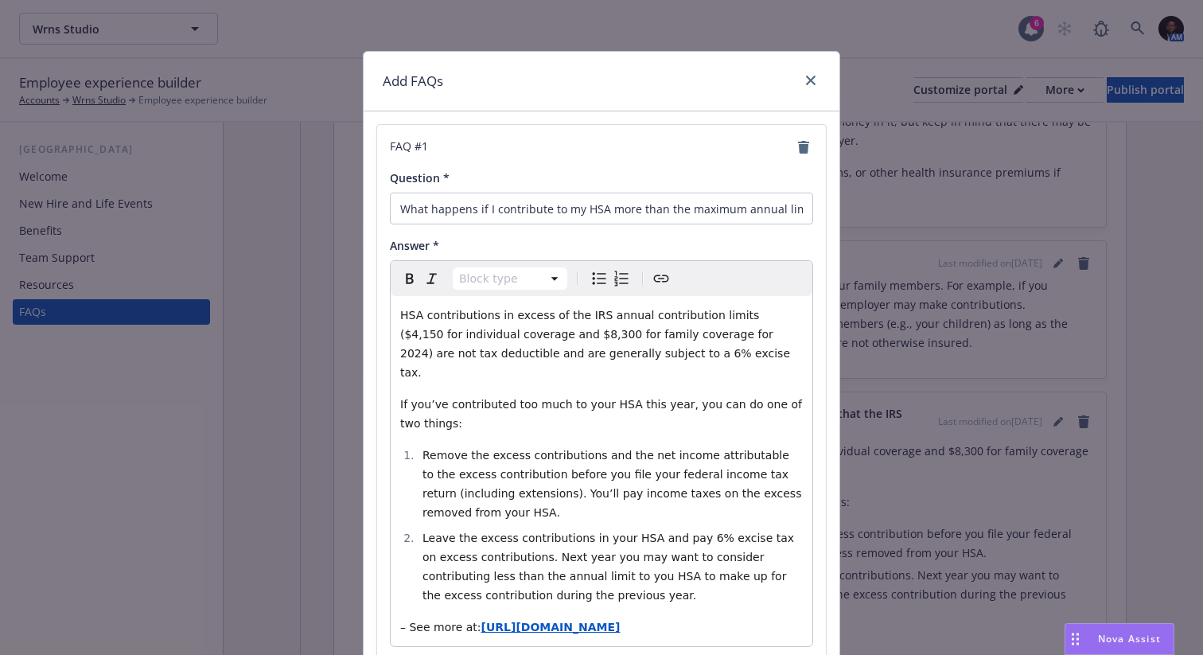
select select "paragraph"
click at [758, 315] on span "HSA contributions in excess of the IRS annual contribution limits ($4,150 for i…" at bounding box center [596, 344] width 393 height 70
click at [548, 334] on span "HSA contributions in excess of the IRS annual contribution limits ($4,300 for i…" at bounding box center [596, 344] width 393 height 70
click at [701, 337] on span "HSA contributions in excess of the IRS annual contribution limits ($4,300 for i…" at bounding box center [596, 344] width 393 height 70
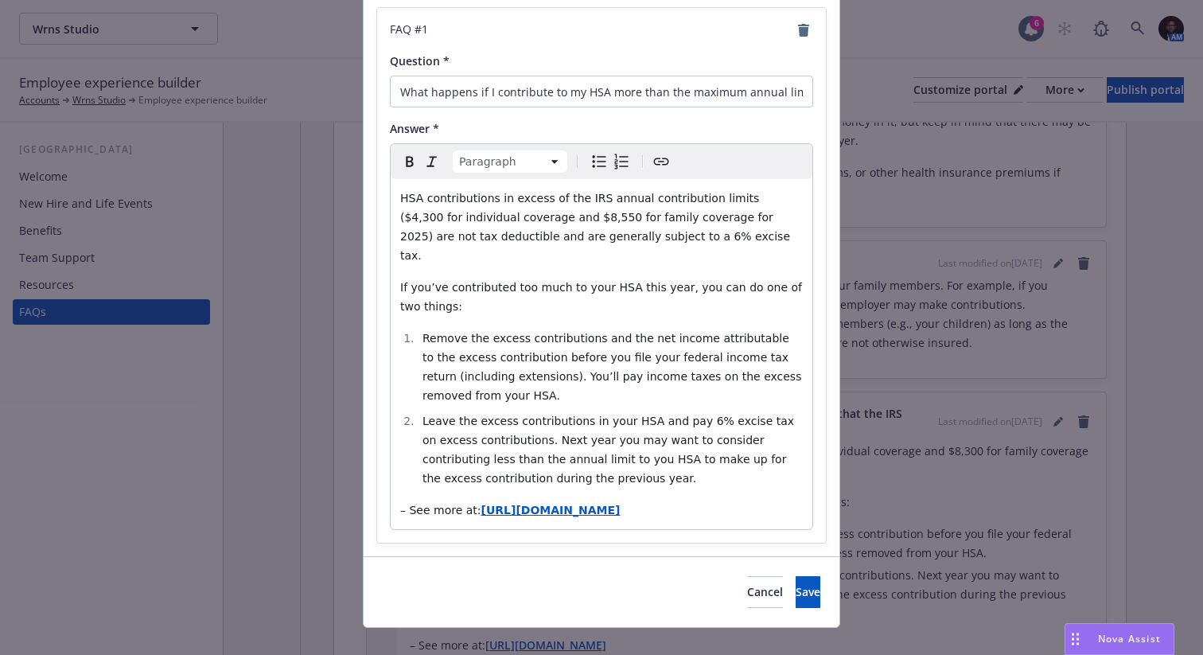
scroll to position [122, 0]
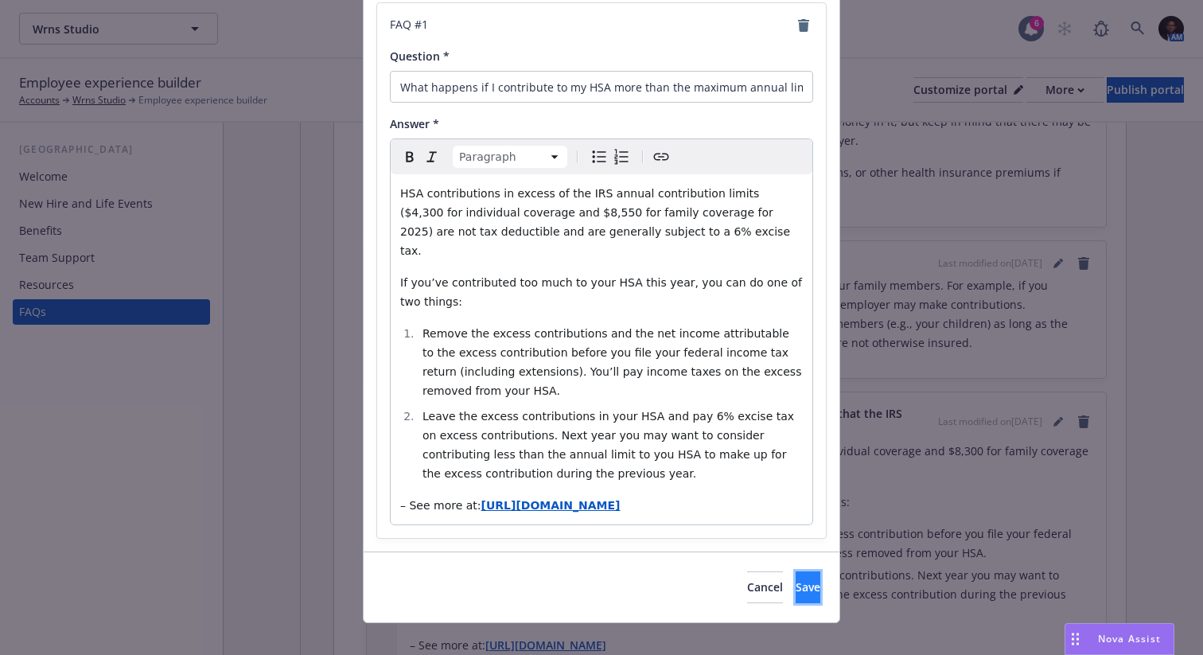
click at [796, 579] on span "Save" at bounding box center [808, 586] width 25 height 15
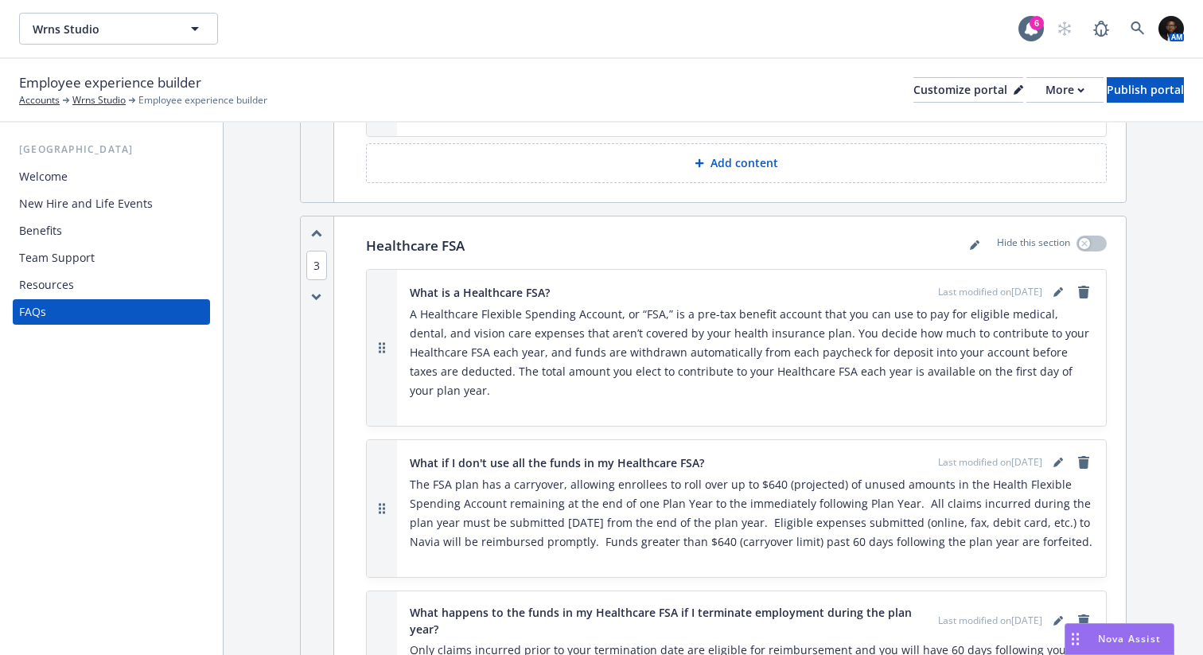
scroll to position [5920, 0]
click at [1059, 457] on icon "editPencil" at bounding box center [1057, 461] width 8 height 8
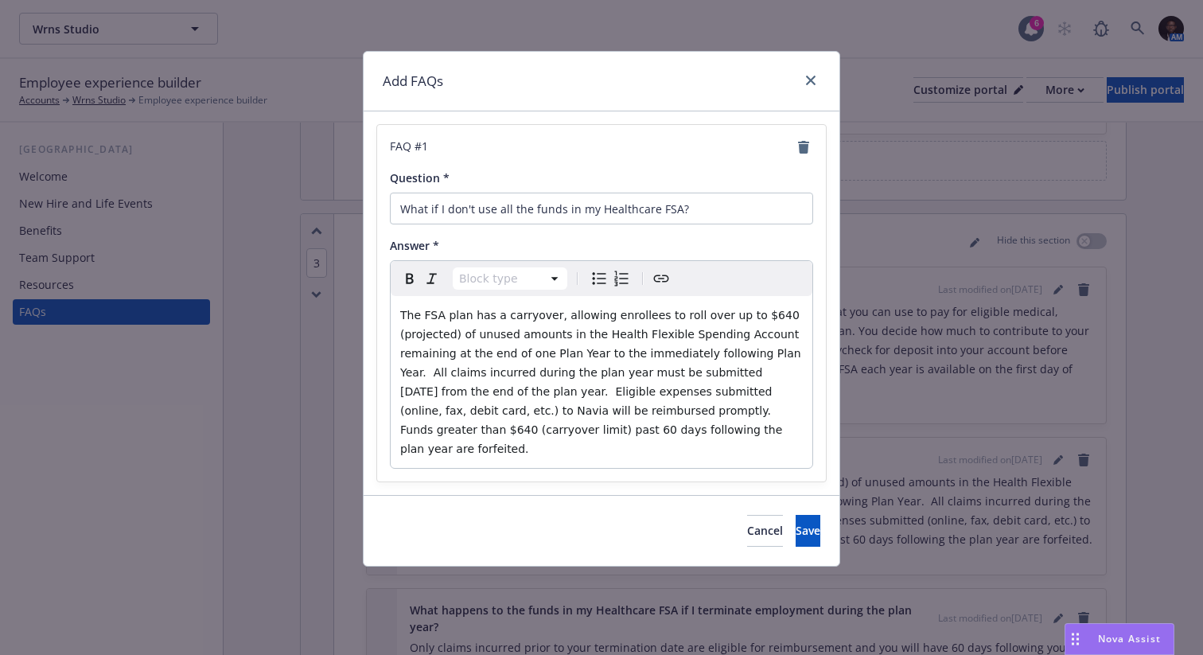
select select "paragraph"
click at [456, 339] on span "The FSA plan has a carryover, allowing enrollees to roll over up to $640 (proje…" at bounding box center [602, 382] width 404 height 146
click at [676, 414] on span "The FSA plan has a carryover, allowing enrollees to roll over up to $660 of unu…" at bounding box center [601, 382] width 403 height 146
click at [796, 515] on button "Save" at bounding box center [808, 531] width 25 height 32
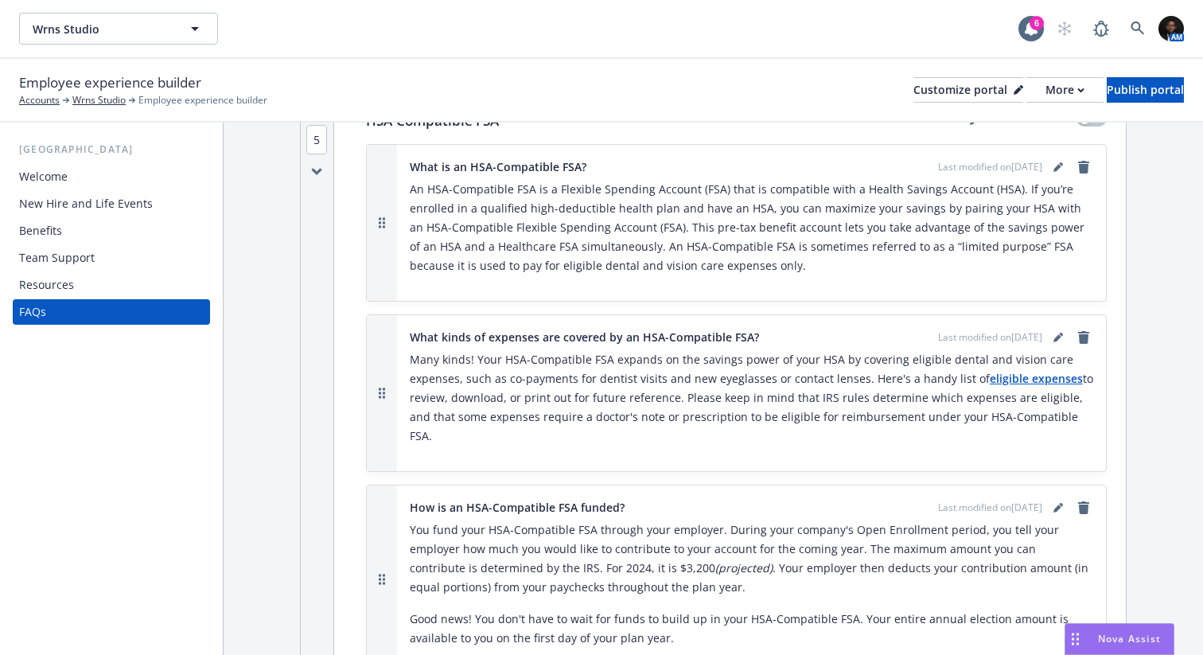
scroll to position [7265, 0]
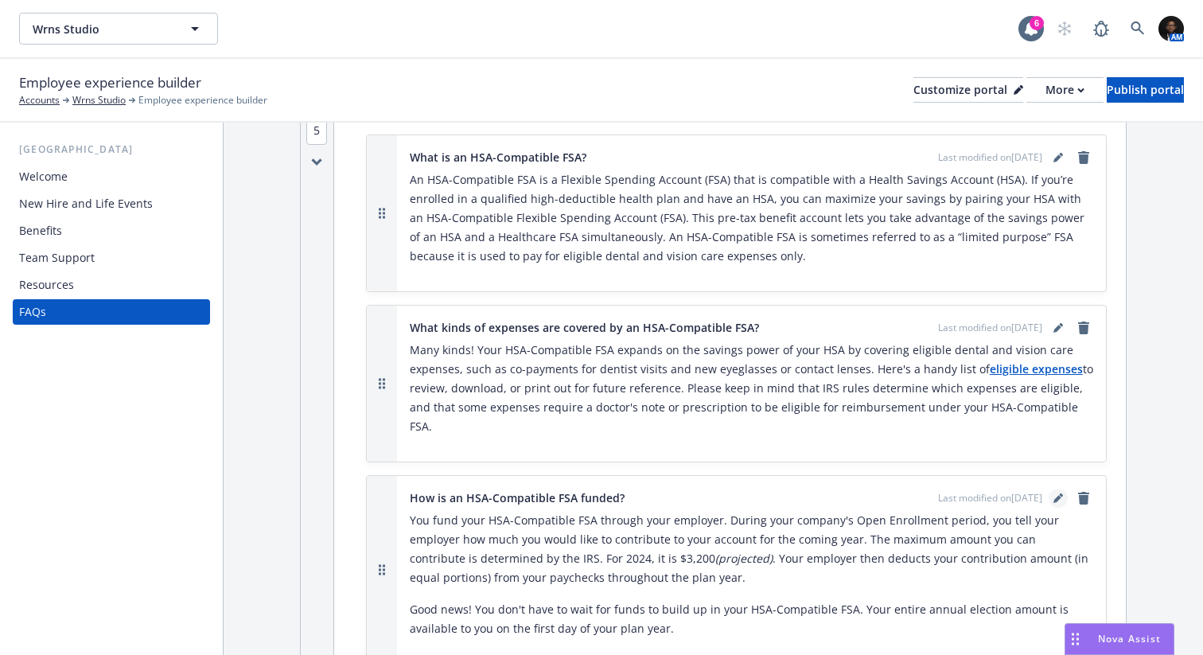
click at [1057, 495] on icon "editPencil" at bounding box center [1057, 499] width 8 height 8
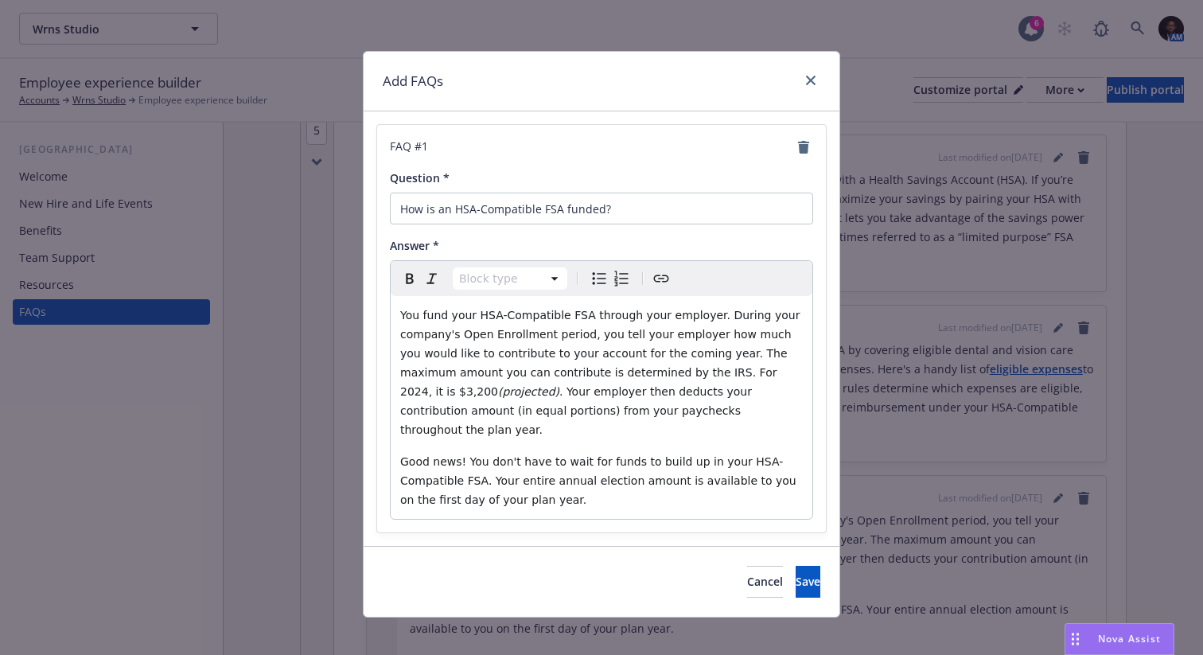
select select "paragraph"
click at [718, 375] on span "You fund your HSA-Compatible FSA through your employer. During your company's O…" at bounding box center [601, 353] width 403 height 89
click at [421, 393] on span "You fund your HSA-Compatible FSA through your employer. During your company's O…" at bounding box center [601, 353] width 403 height 89
click at [497, 392] on span ". Your employer then deducts your contribution amount (in equal portions) from …" at bounding box center [577, 410] width 355 height 51
click at [796, 574] on span "Save" at bounding box center [808, 581] width 25 height 15
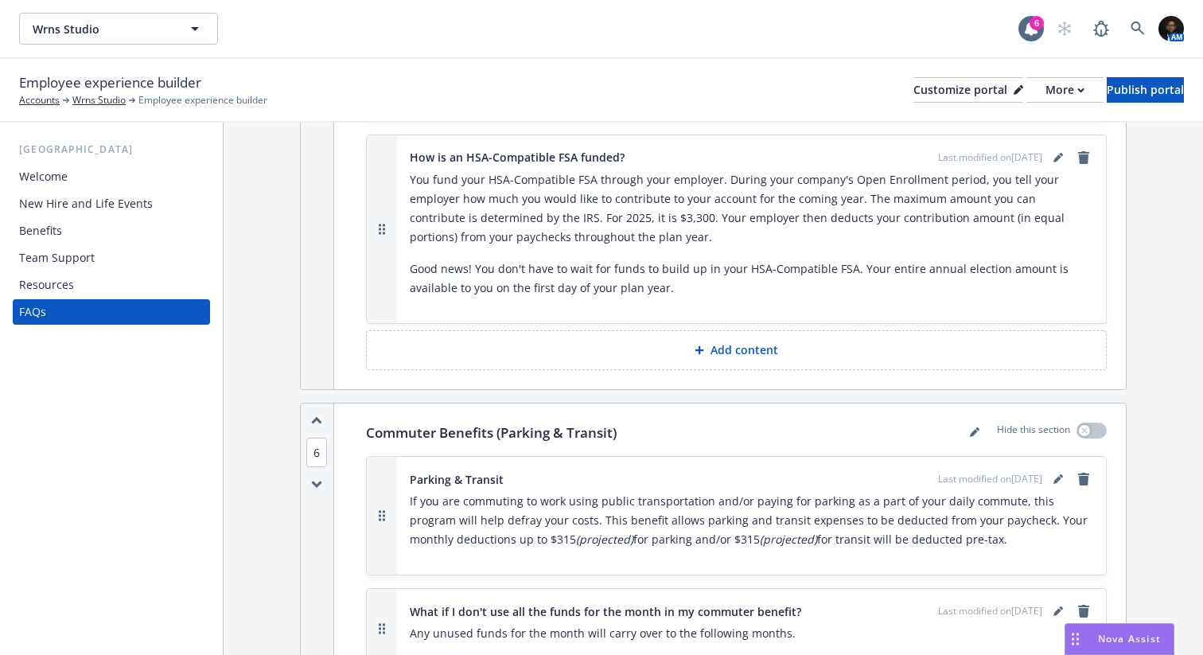
scroll to position [7638, 0]
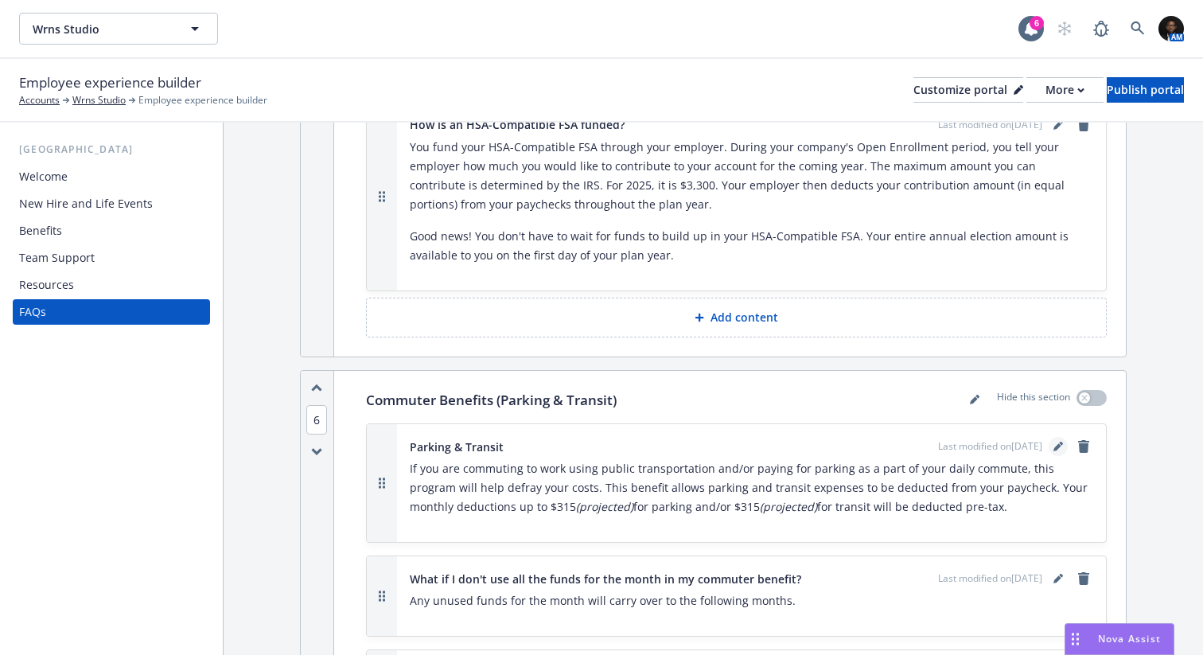
click at [1061, 442] on icon "editPencil" at bounding box center [1058, 447] width 10 height 10
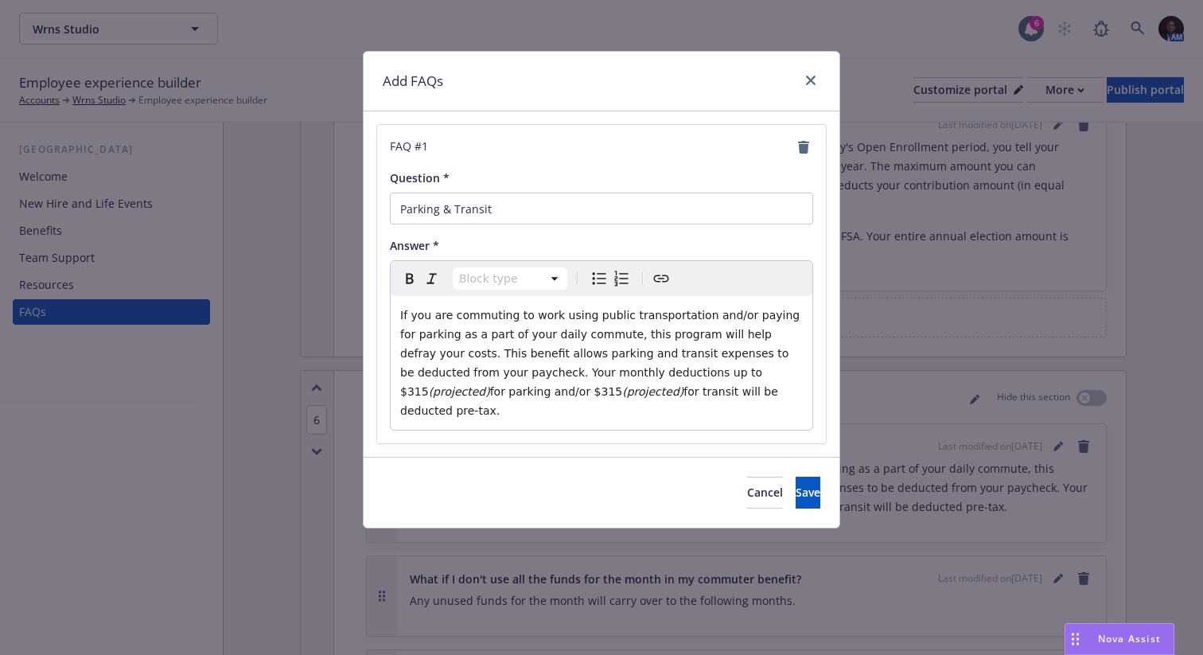
select select "paragraph"
click at [490, 391] on span "for parking and/or $315" at bounding box center [556, 391] width 133 height 13
click at [661, 374] on span "If you are commuting to work using public transportation and/or paying for park…" at bounding box center [601, 353] width 403 height 89
drag, startPoint x: 730, startPoint y: 376, endPoint x: 675, endPoint y: 378, distance: 54.2
click at [675, 378] on p "If you are commuting to work using public transportation and/or paying for park…" at bounding box center [601, 362] width 403 height 115
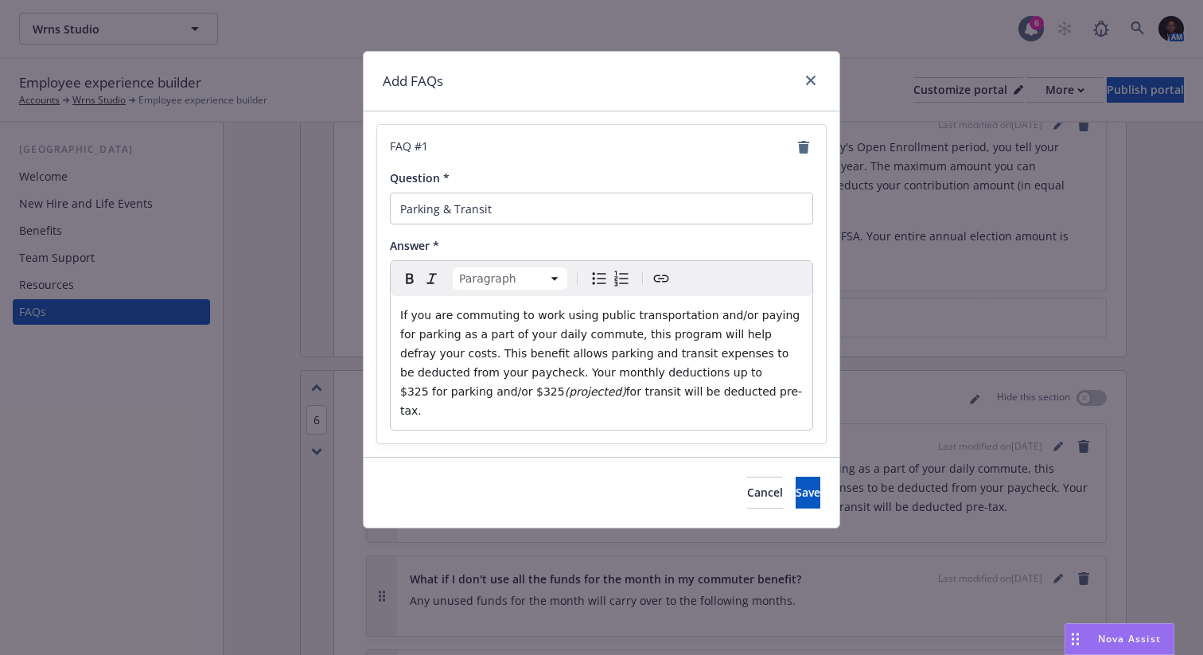
click at [488, 393] on span "for transit will be deducted pre-tax." at bounding box center [601, 401] width 402 height 32
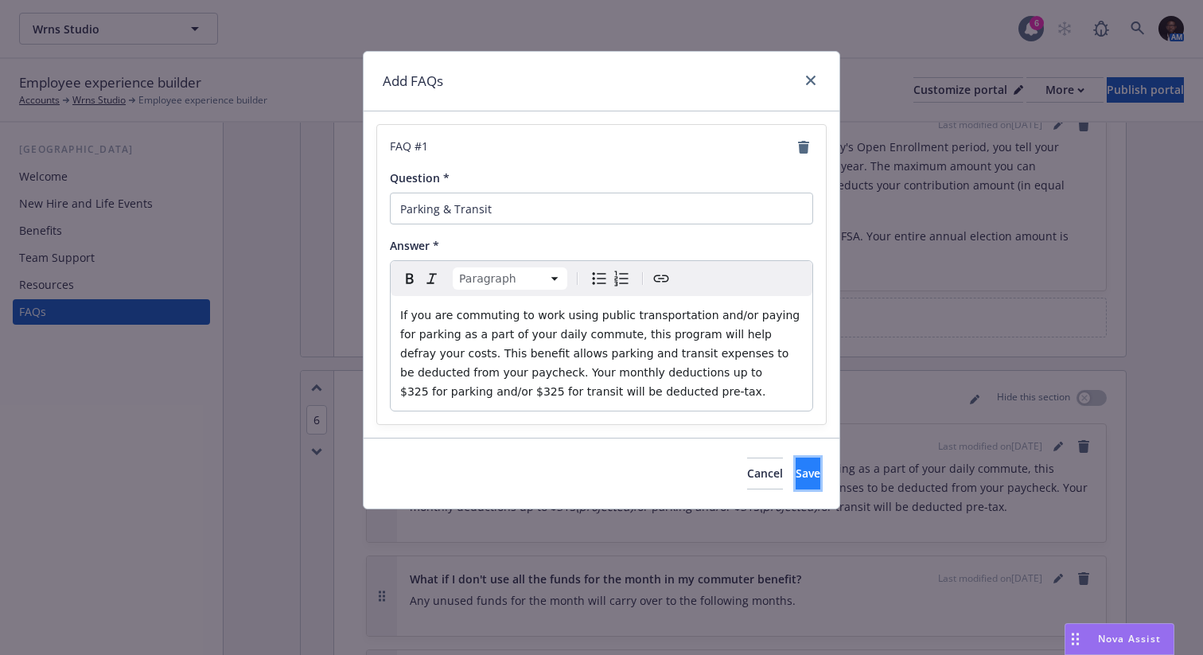
click at [796, 475] on span "Save" at bounding box center [808, 472] width 25 height 15
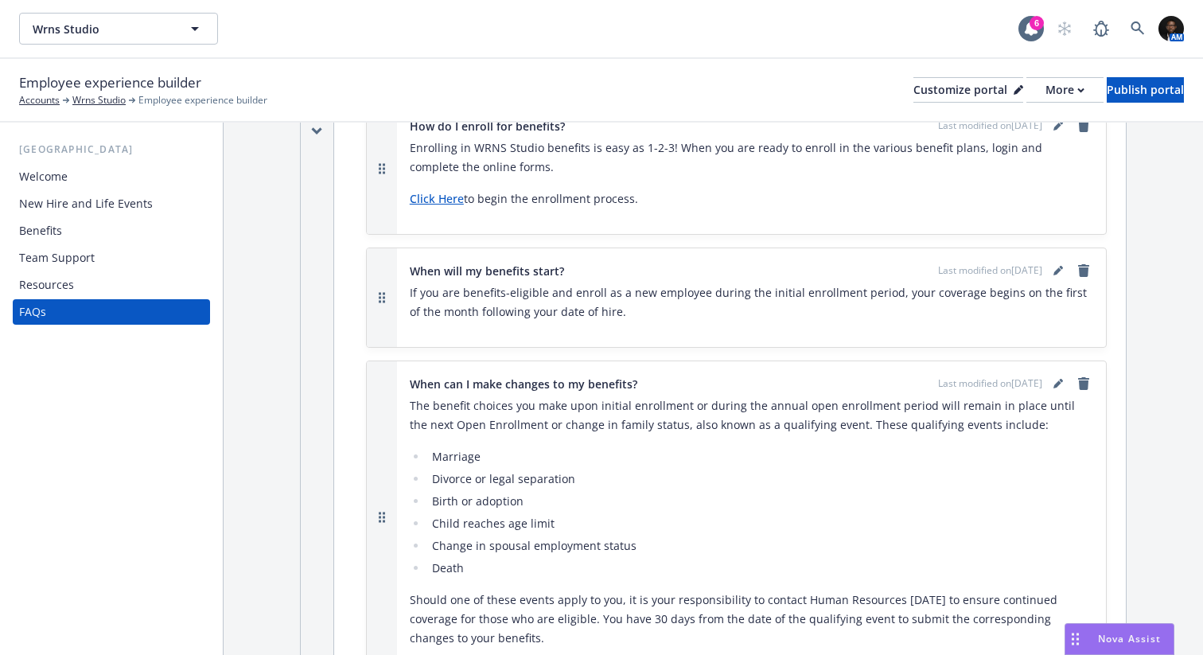
scroll to position [0, 0]
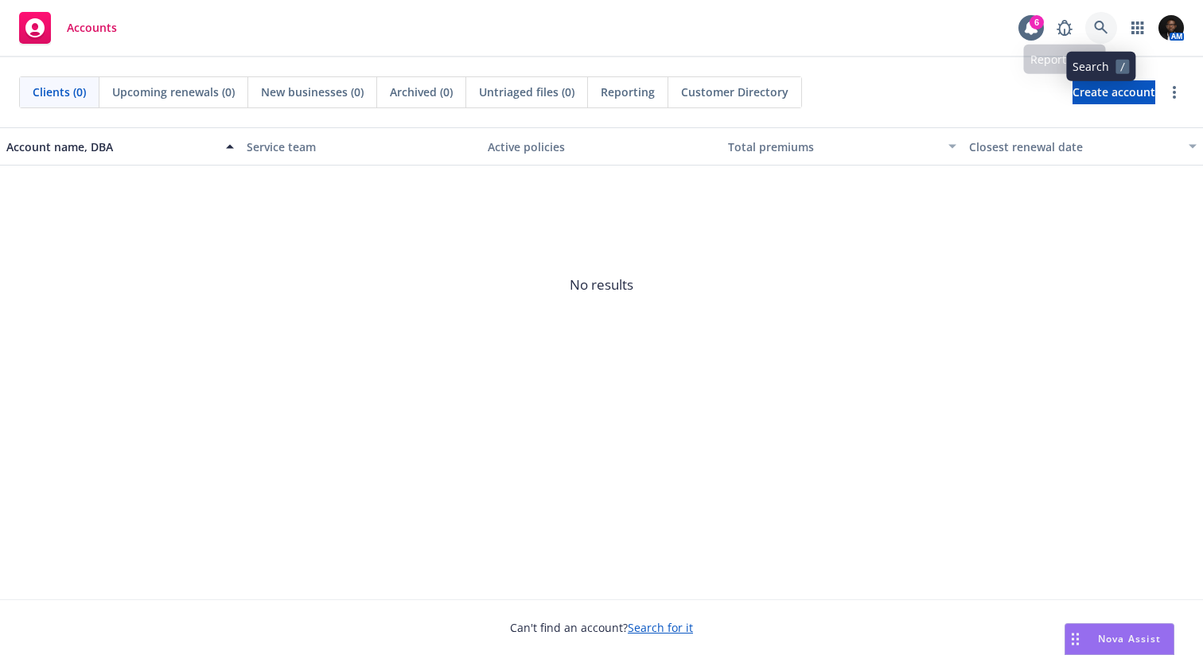
click at [1103, 18] on link at bounding box center [1101, 28] width 32 height 32
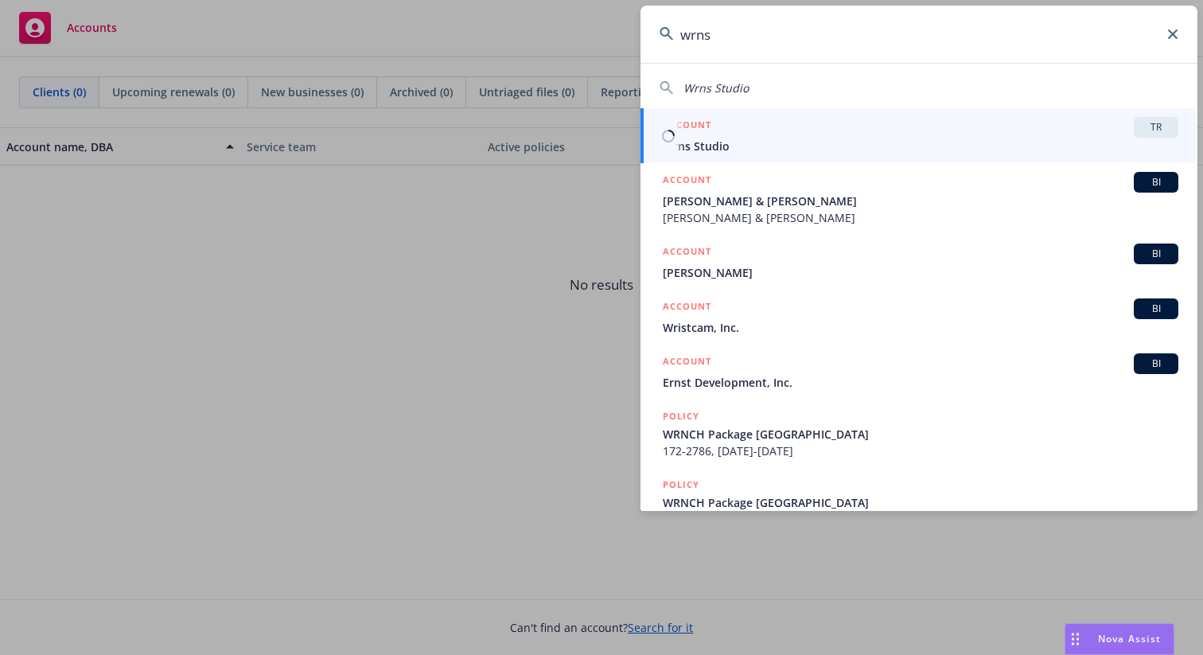
type input "wrns"
click at [806, 136] on div "ACCOUNT TR" at bounding box center [921, 127] width 516 height 21
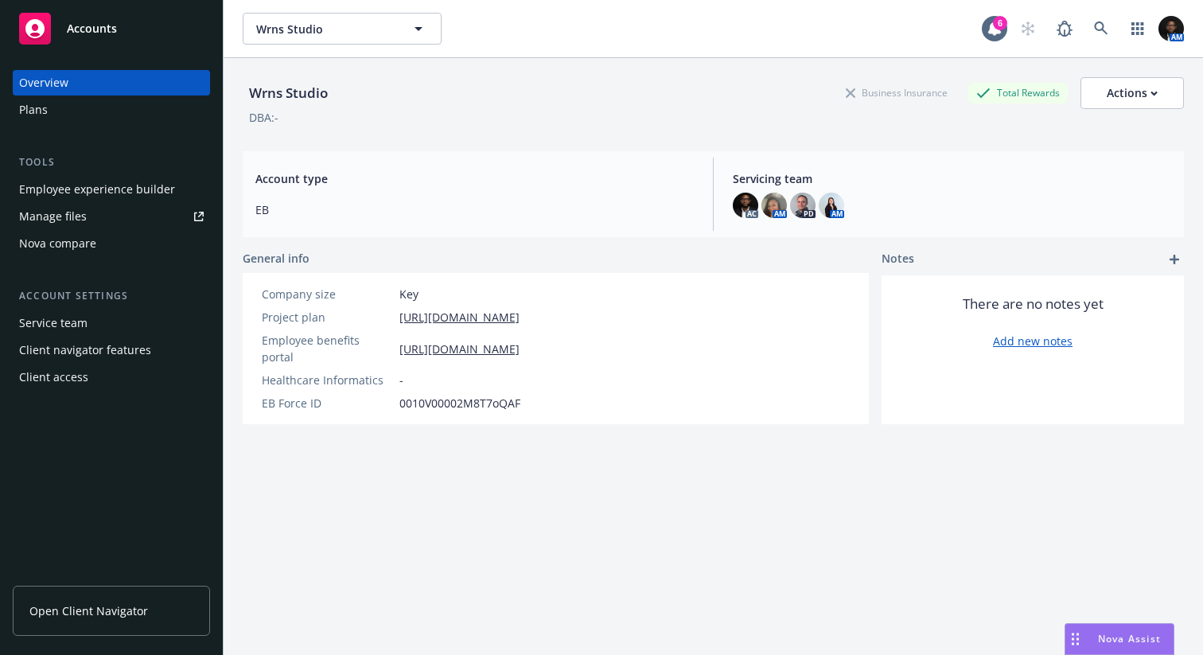
click at [127, 189] on div "Employee experience builder" at bounding box center [97, 189] width 156 height 25
click at [1099, 31] on icon at bounding box center [1101, 28] width 14 height 14
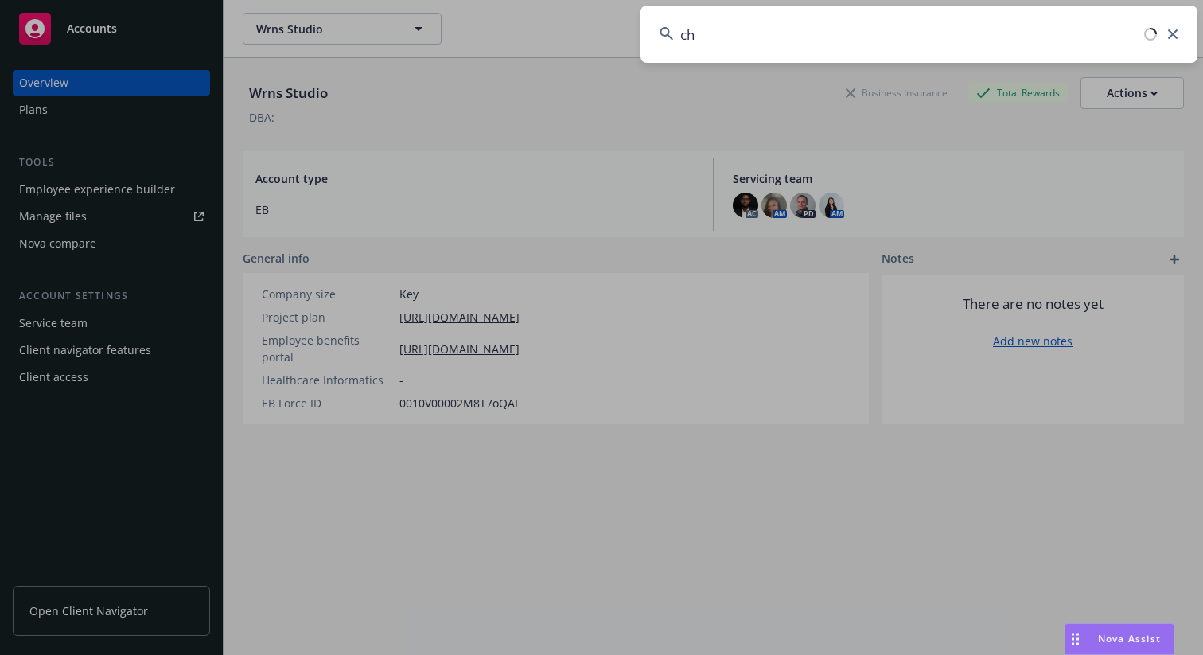
type input "c"
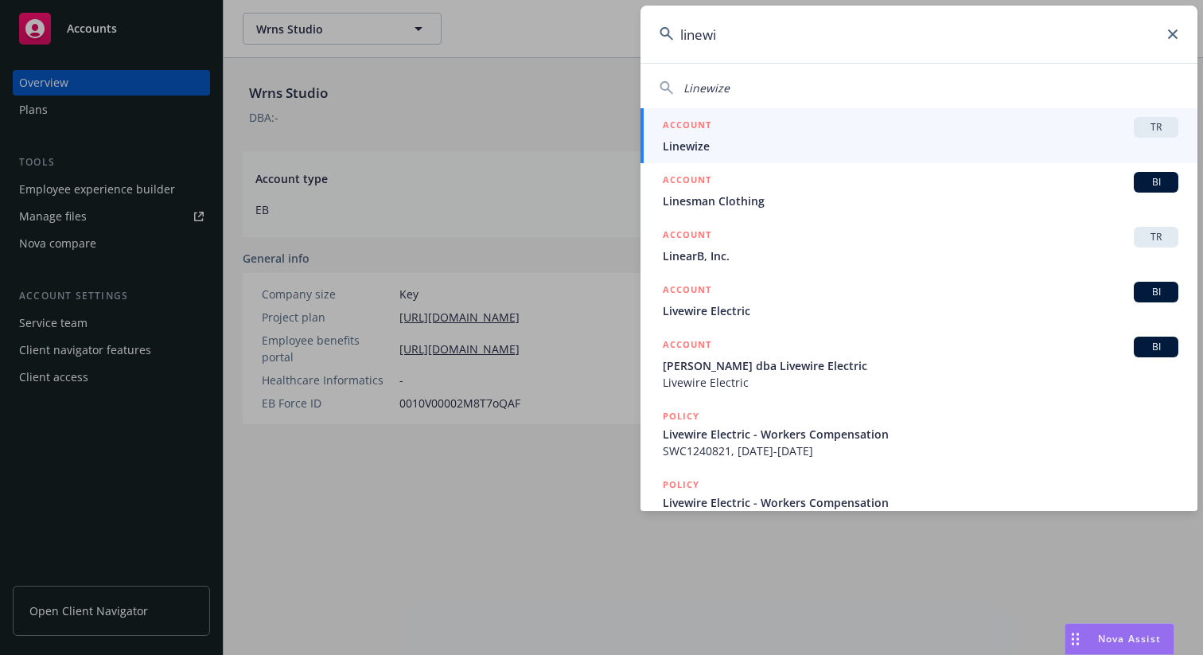
type input "linewi"
click at [832, 131] on div "ACCOUNT TR" at bounding box center [921, 127] width 516 height 21
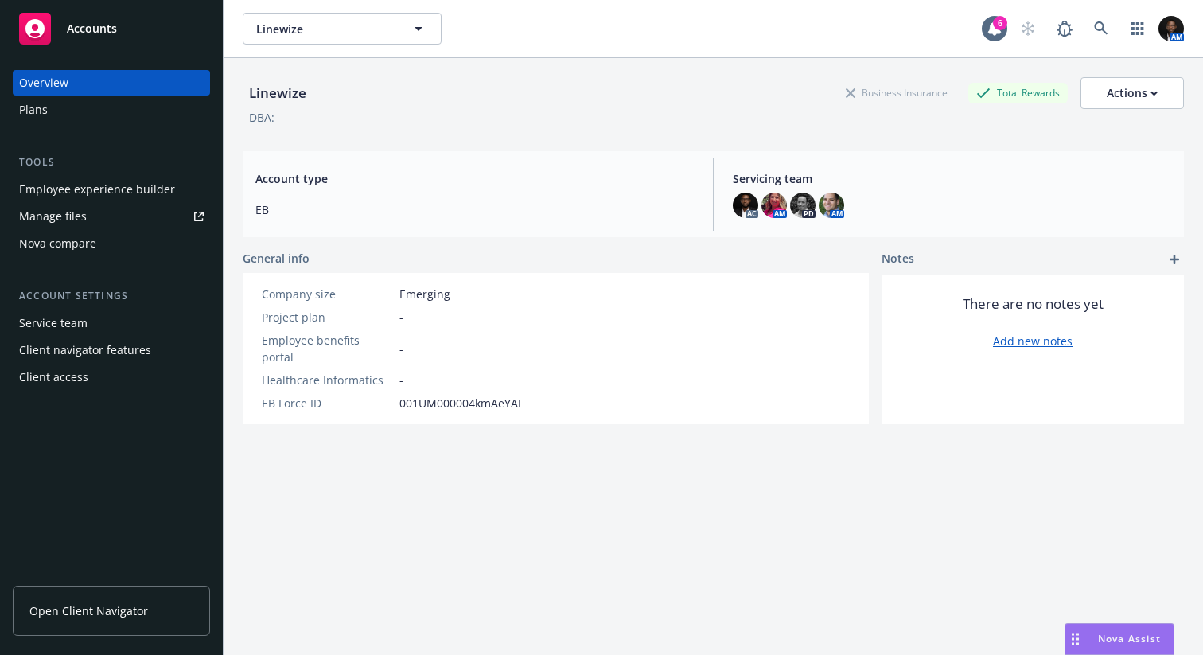
click at [97, 192] on div "Employee experience builder" at bounding box center [97, 189] width 156 height 25
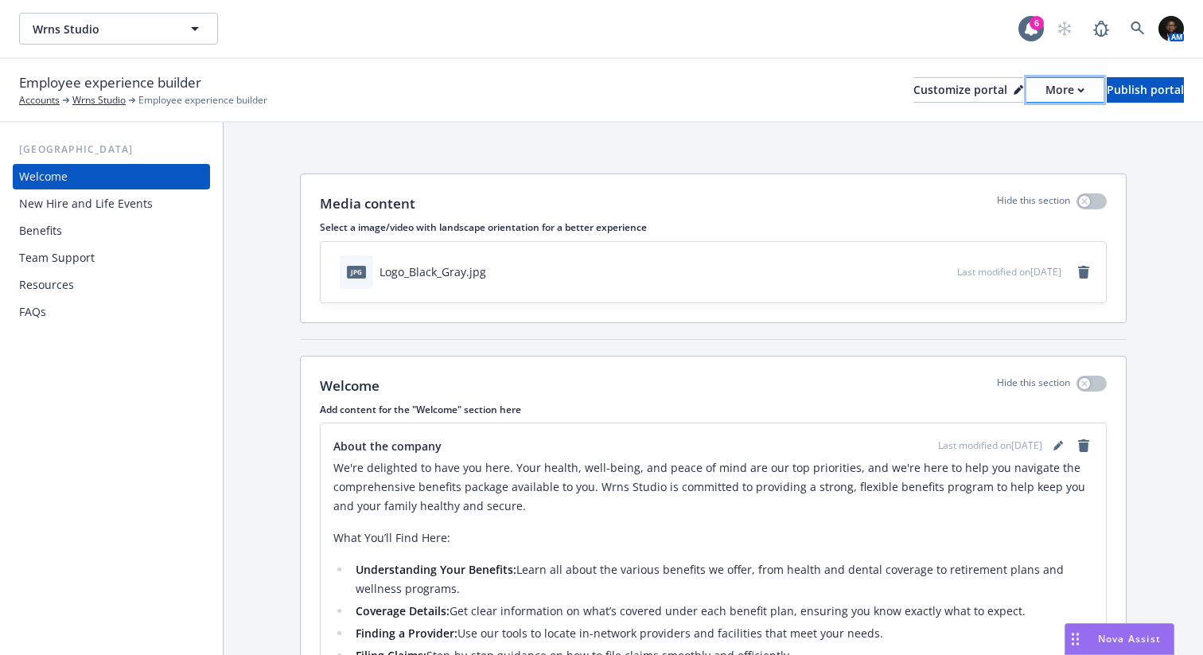
click at [1045, 86] on div "More" at bounding box center [1064, 90] width 39 height 24
click at [1000, 128] on link "Copy preview link" at bounding box center [980, 126] width 145 height 32
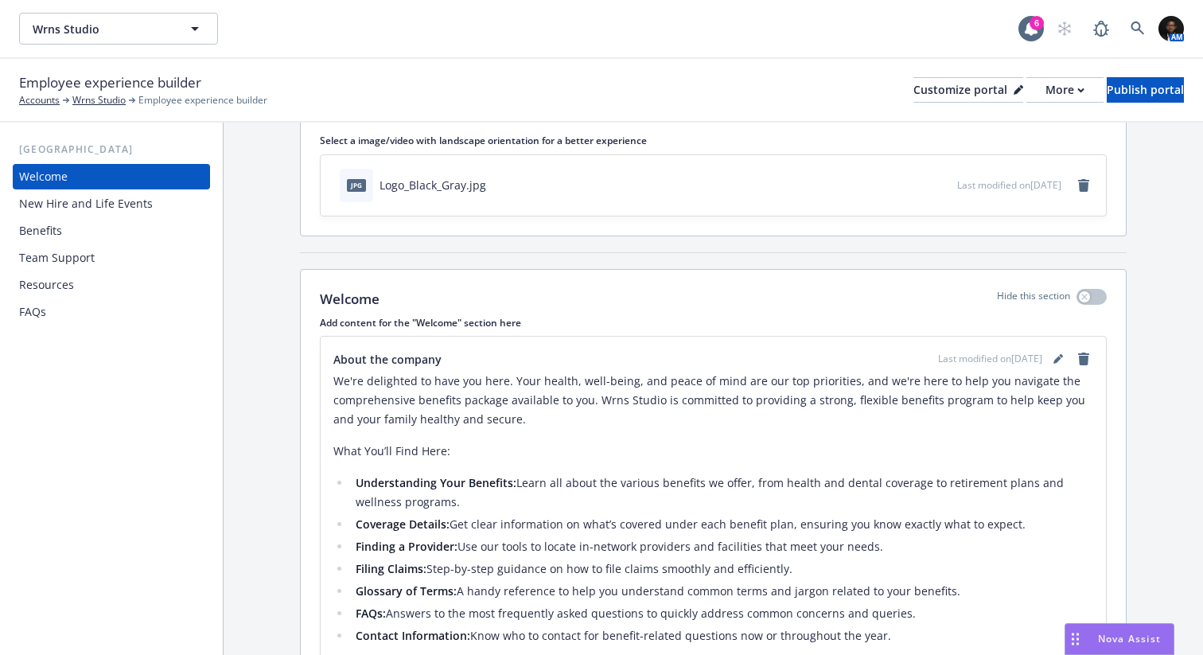
click at [161, 234] on div "Benefits" at bounding box center [111, 230] width 185 height 25
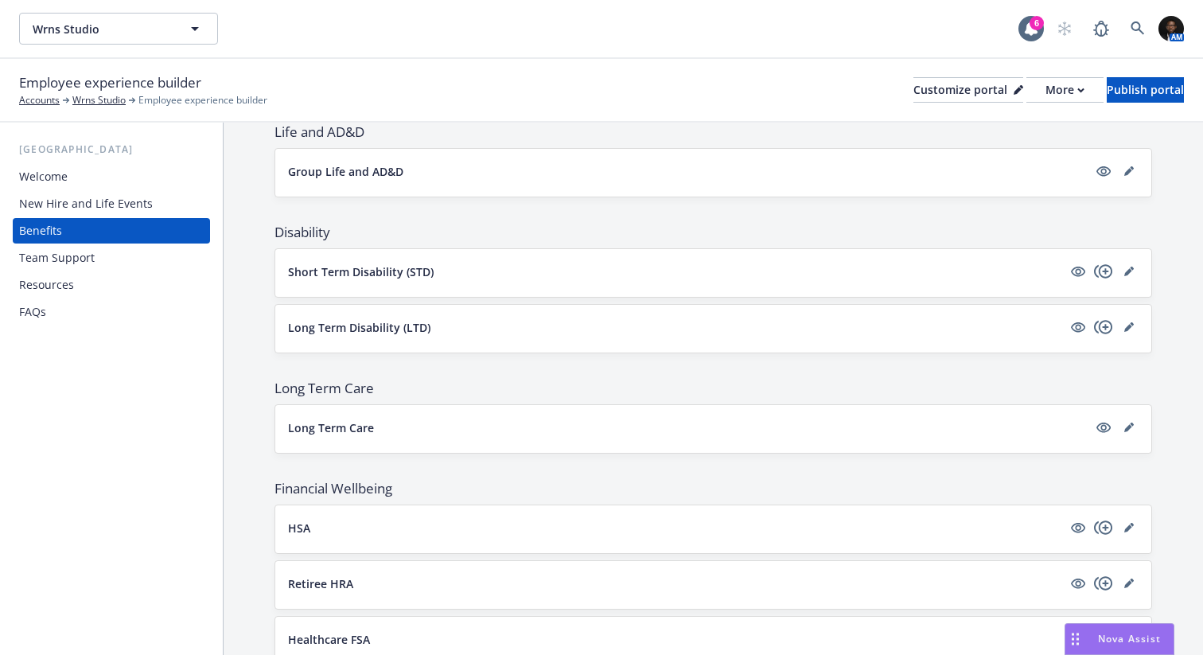
scroll to position [819, 0]
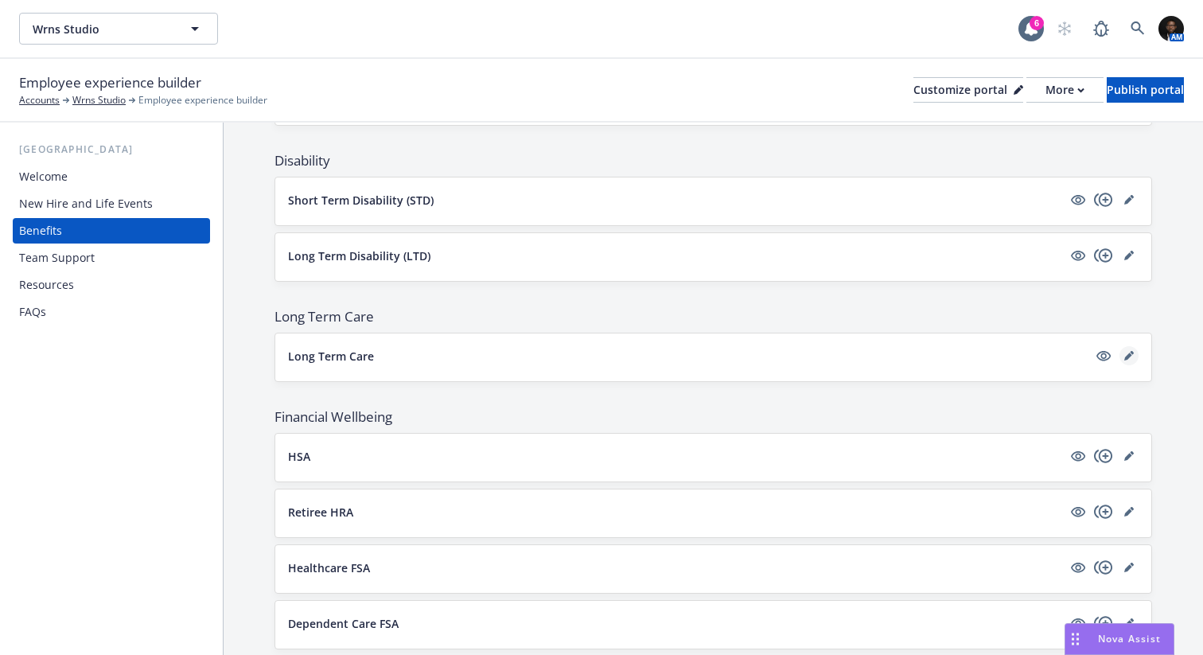
click at [1131, 357] on icon "editPencil" at bounding box center [1129, 356] width 10 height 10
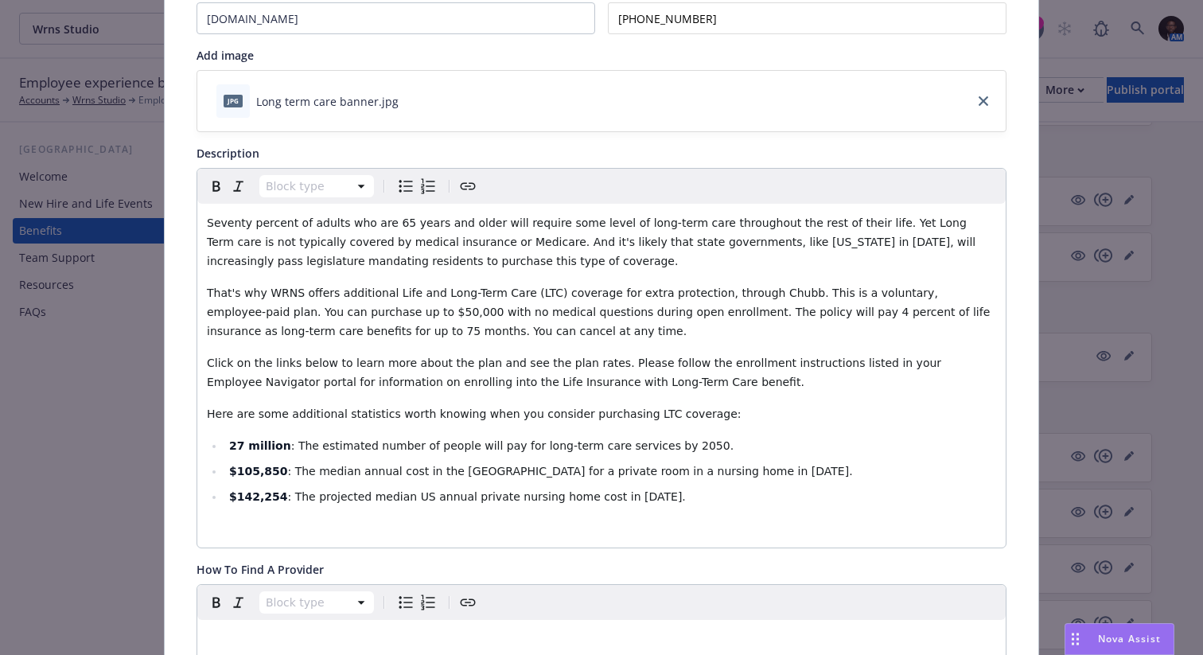
scroll to position [238, 0]
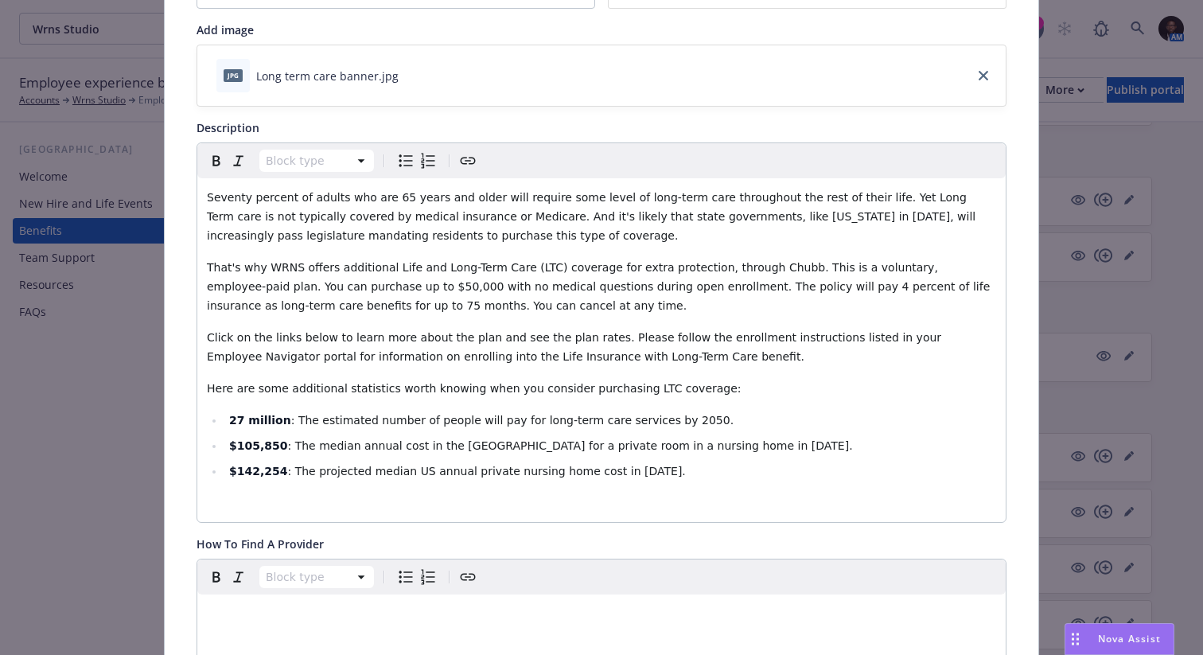
click at [595, 340] on span "Click on the links below to learn more about the plan and see the plan rates. P…" at bounding box center [576, 347] width 738 height 32
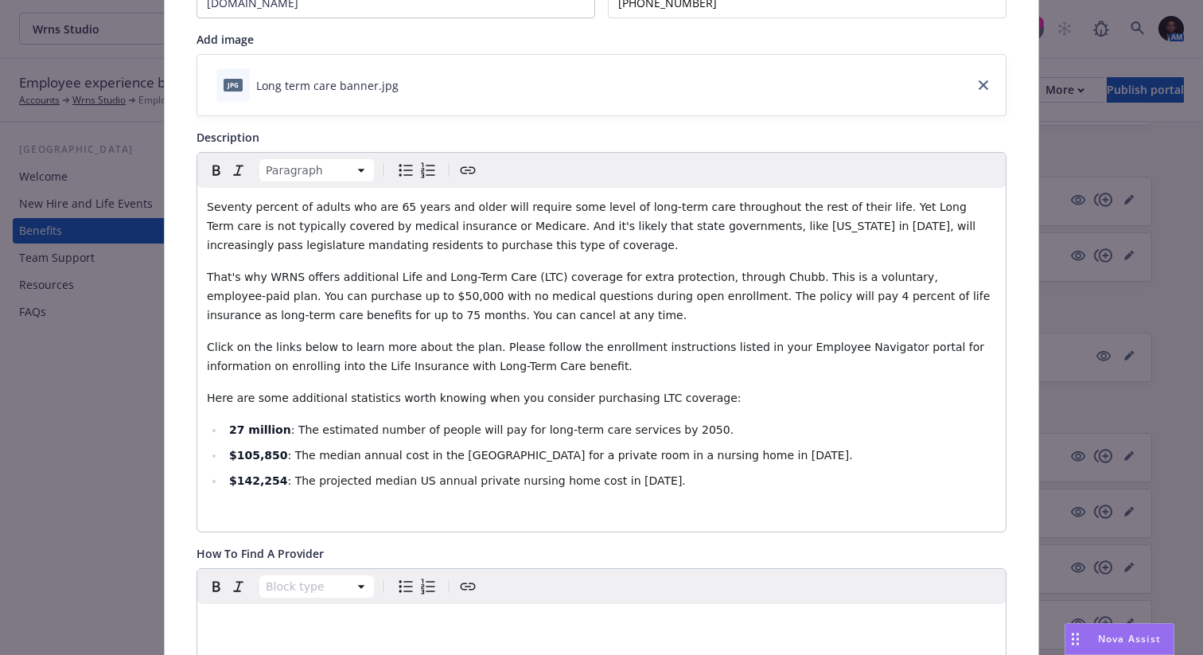
scroll to position [0, 0]
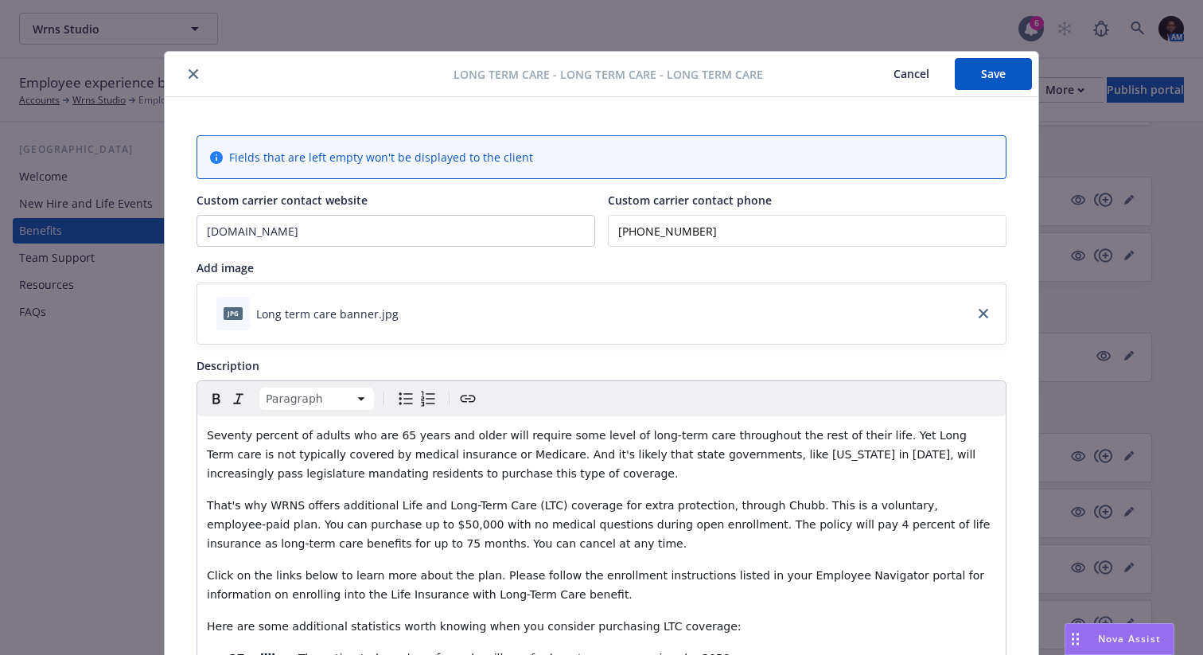
click at [1010, 75] on button "Save" at bounding box center [993, 74] width 77 height 32
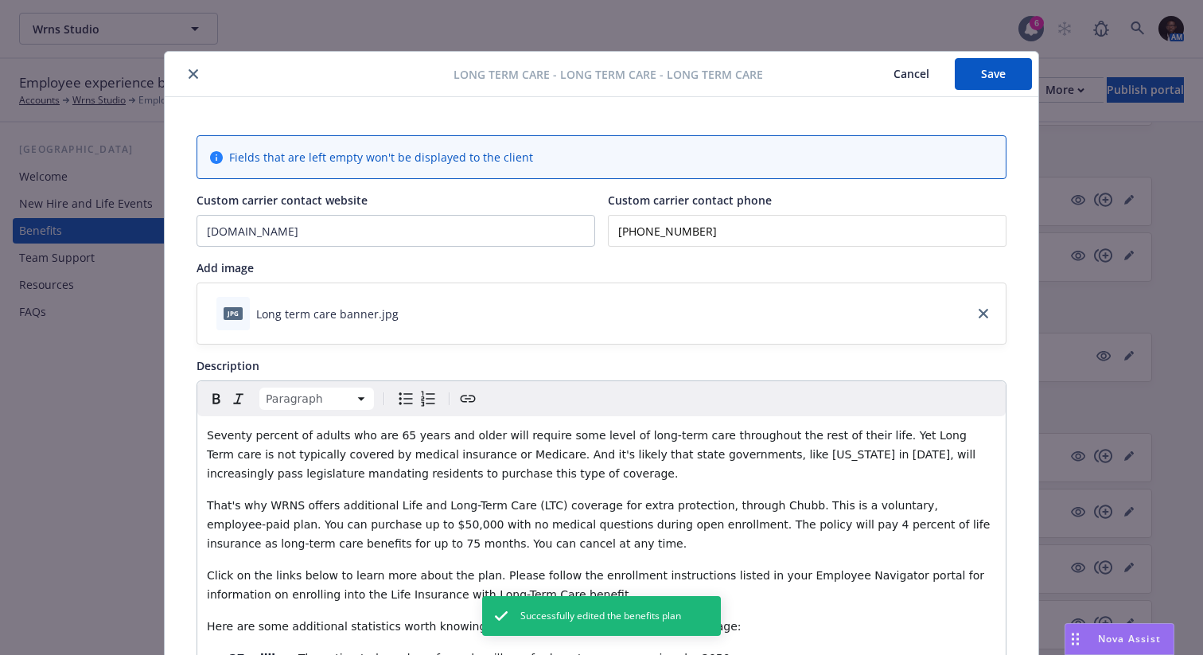
click at [195, 76] on icon "close" at bounding box center [194, 74] width 10 height 10
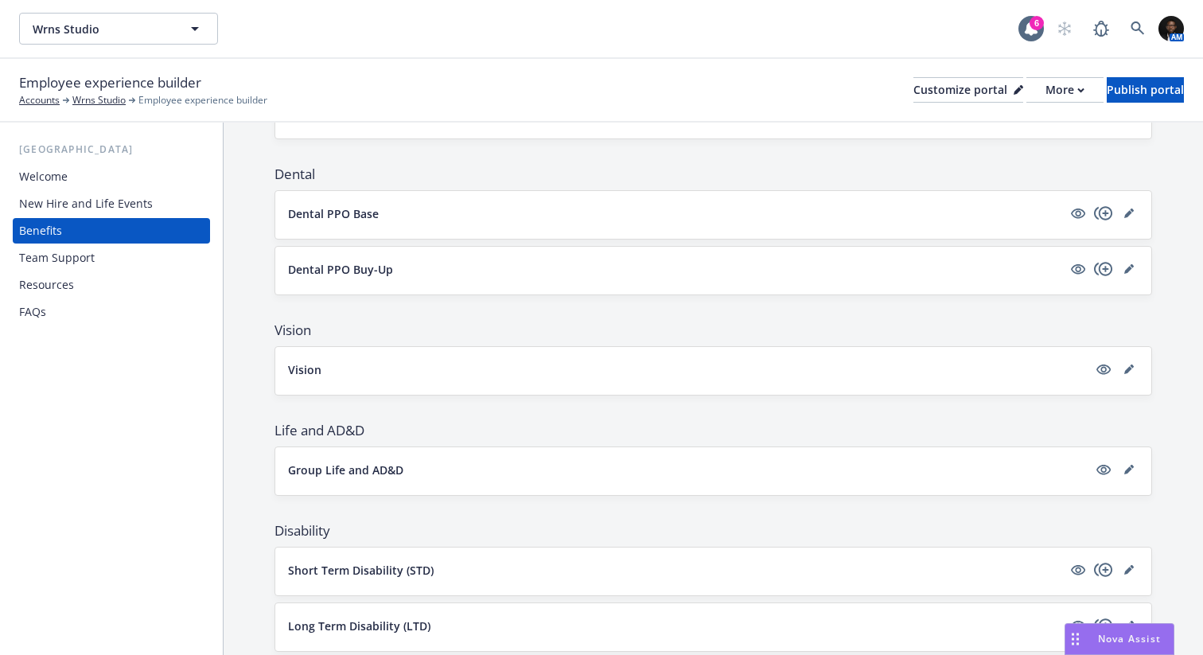
scroll to position [438, 0]
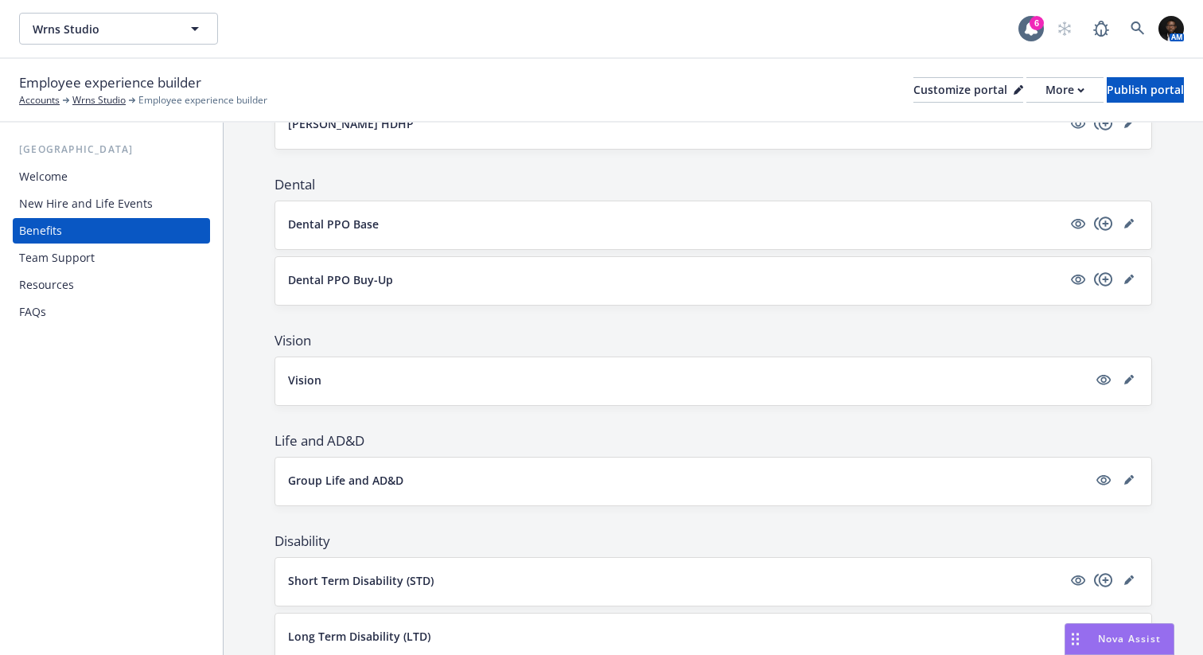
click at [102, 308] on div "FAQs" at bounding box center [111, 311] width 185 height 25
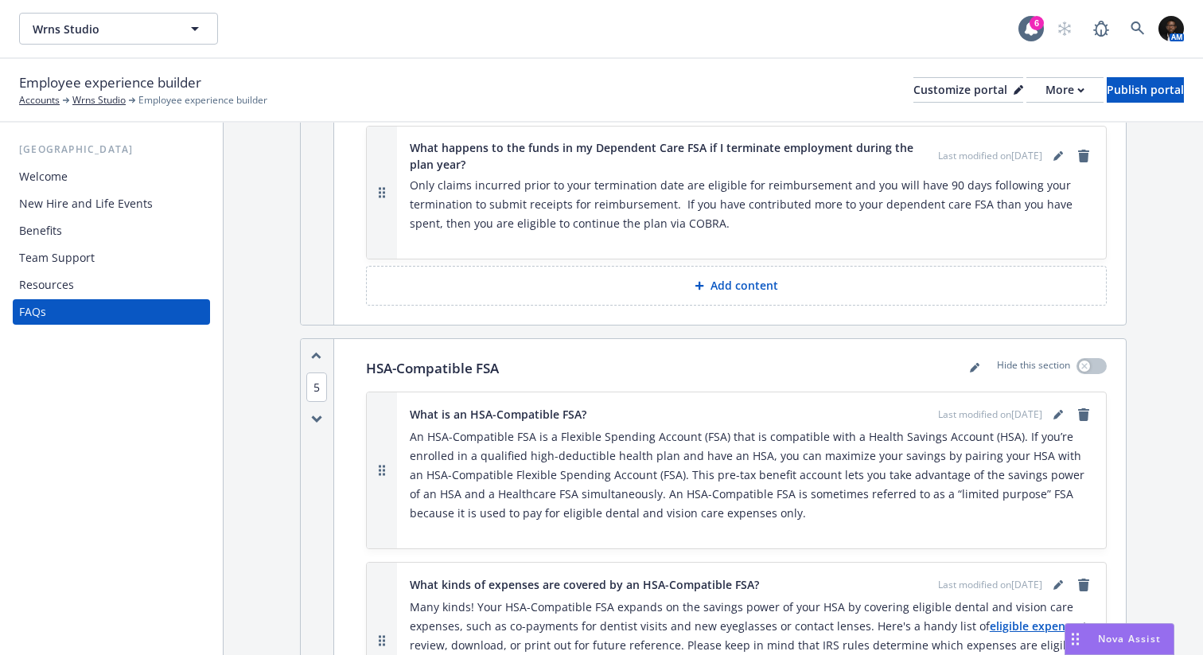
scroll to position [6925, 0]
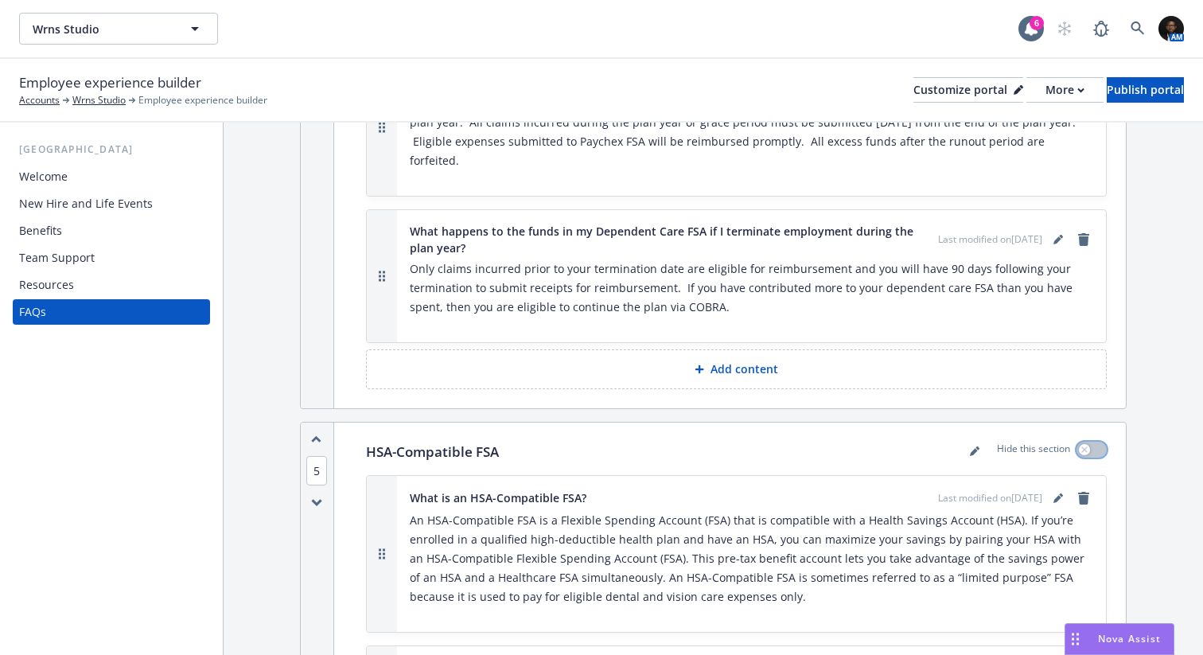
click at [1086, 446] on icon "button" at bounding box center [1084, 449] width 6 height 6
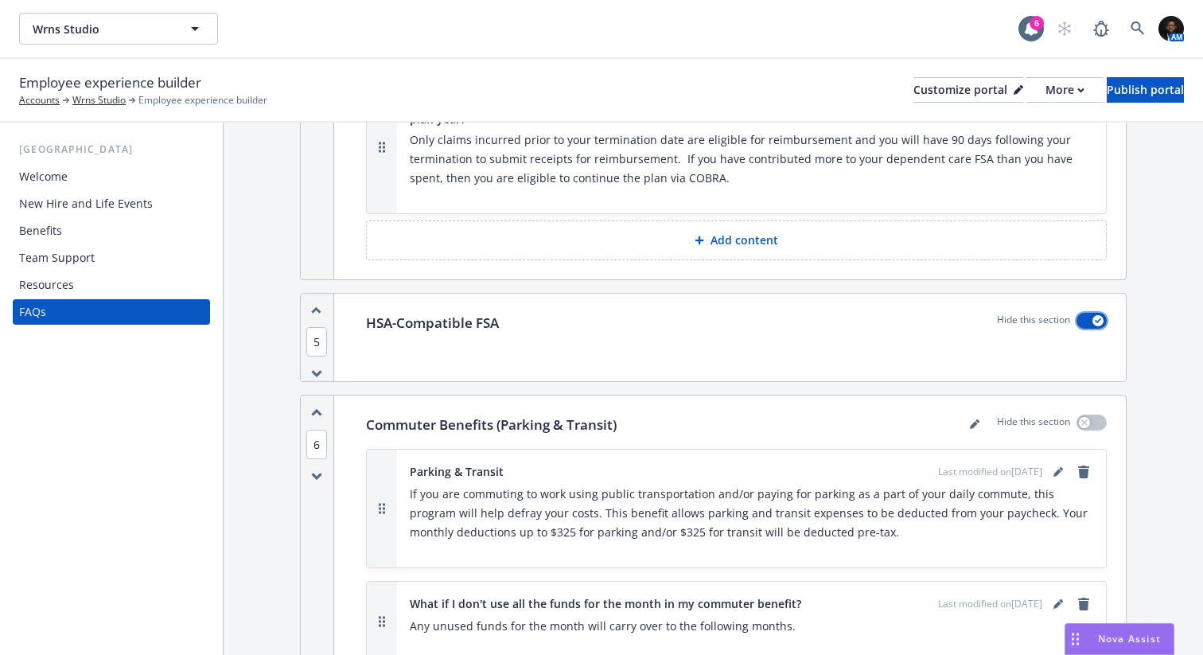
scroll to position [7092, 0]
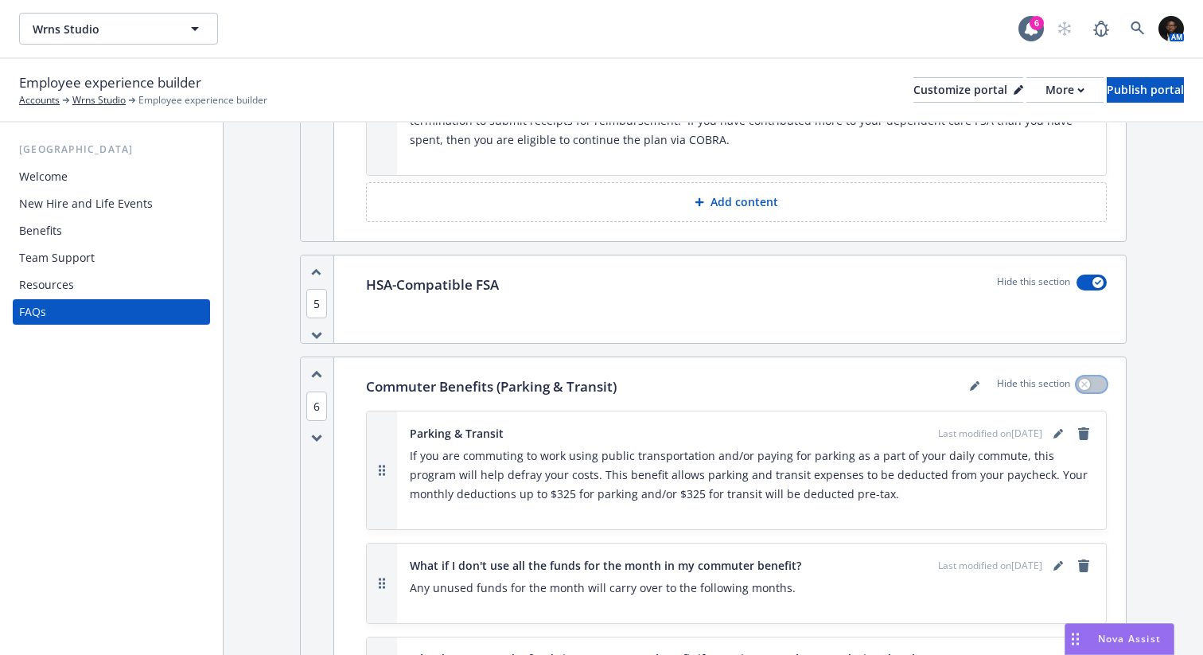
click at [1099, 376] on button "button" at bounding box center [1091, 384] width 30 height 16
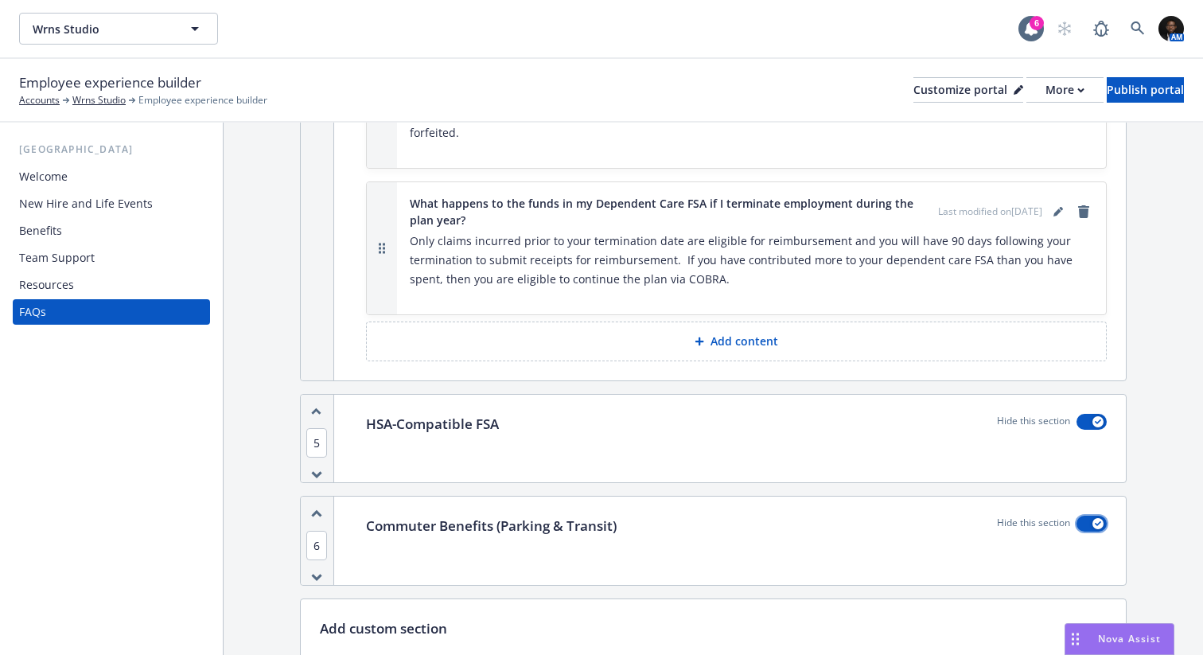
scroll to position [6951, 0]
click at [133, 218] on div "Benefits" at bounding box center [111, 230] width 185 height 25
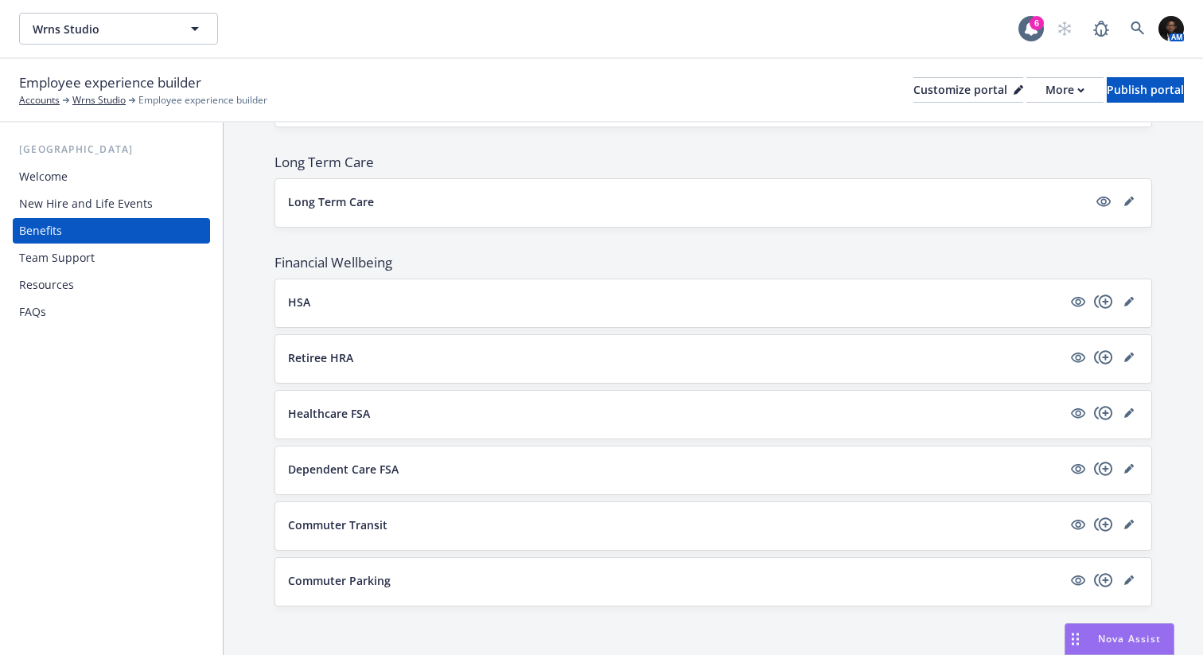
scroll to position [975, 0]
click at [1128, 411] on icon "editPencil" at bounding box center [1128, 411] width 8 height 8
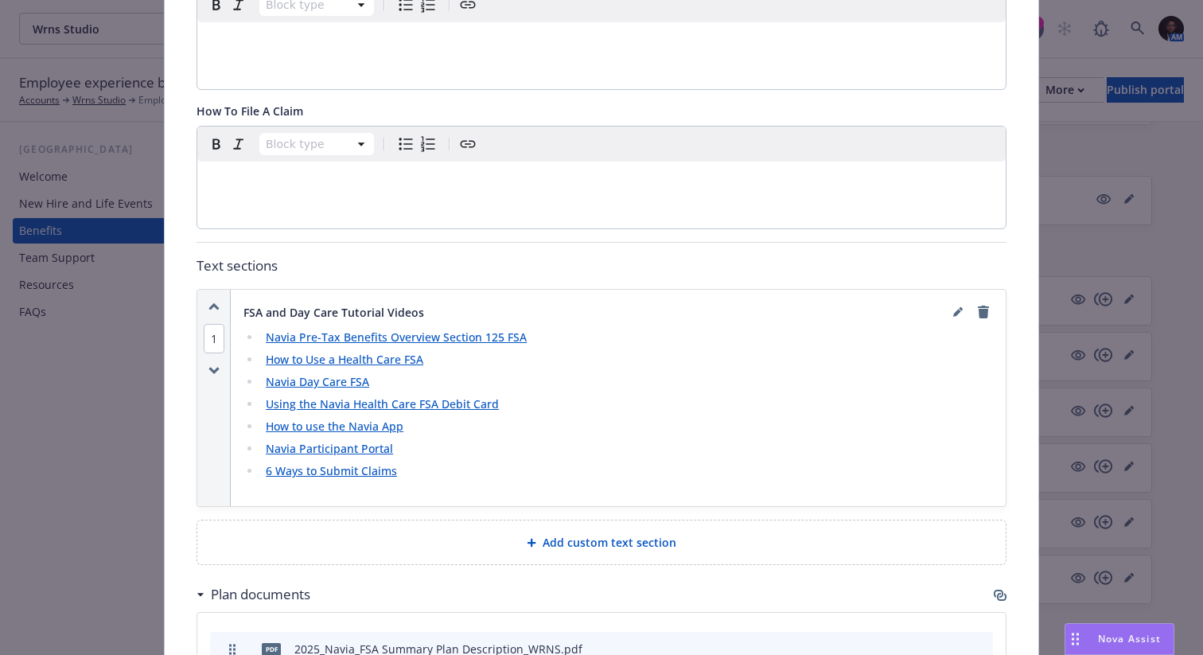
scroll to position [659, 0]
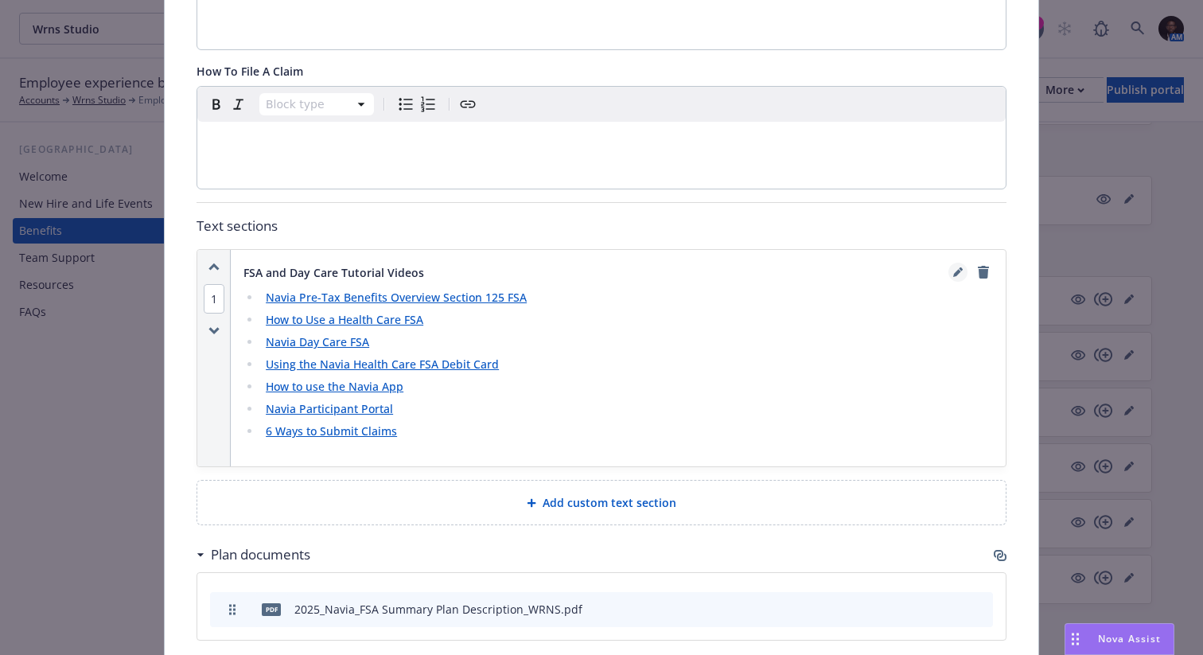
click at [962, 274] on icon "editPencil" at bounding box center [958, 272] width 10 height 10
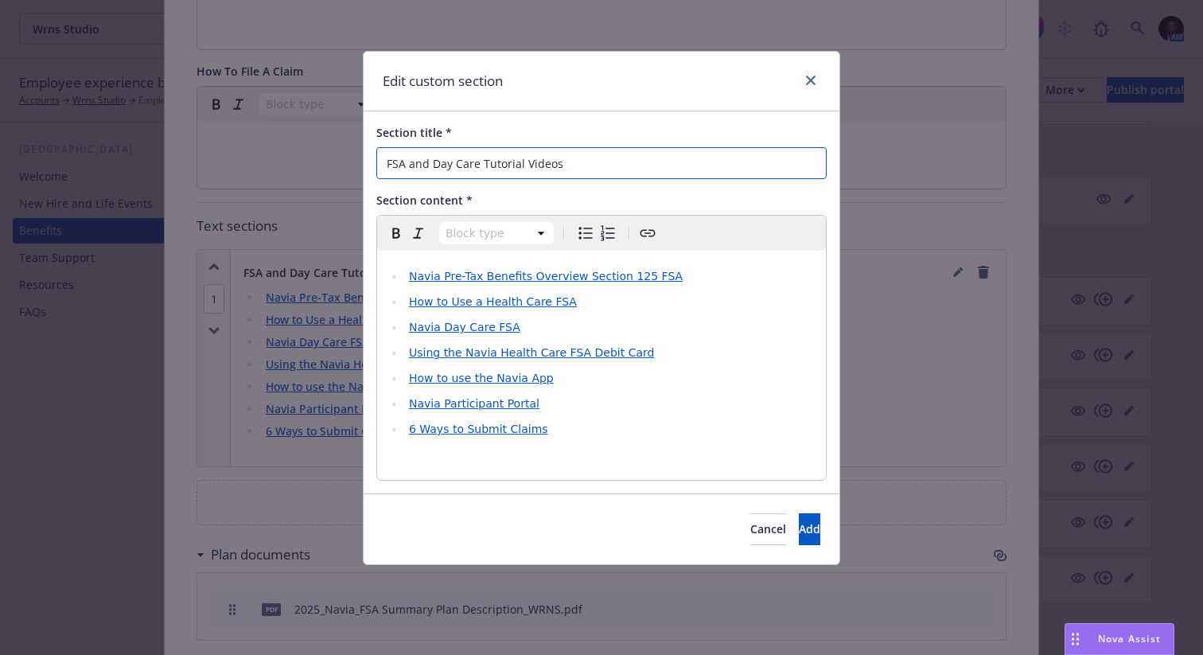
drag, startPoint x: 476, startPoint y: 165, endPoint x: 415, endPoint y: 165, distance: 60.5
click at [415, 165] on input "FSA and Day Care Tutorial Videos" at bounding box center [601, 163] width 450 height 32
type input "FSA Tutorial Videos"
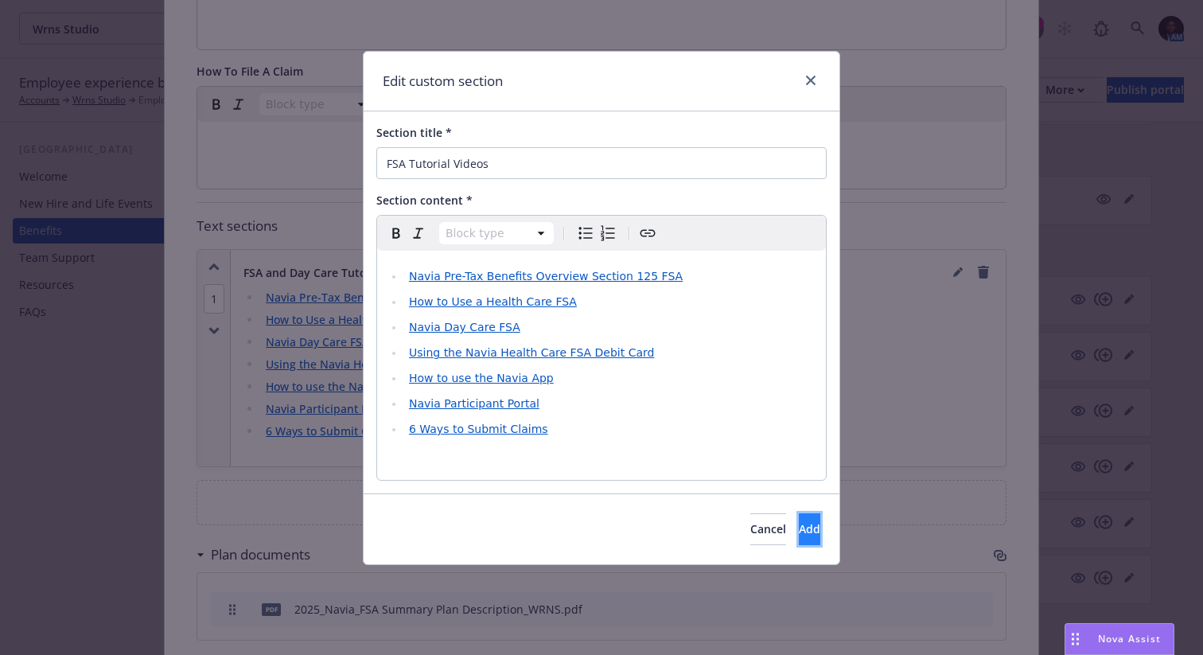
click at [799, 531] on span "Add" at bounding box center [809, 528] width 21 height 15
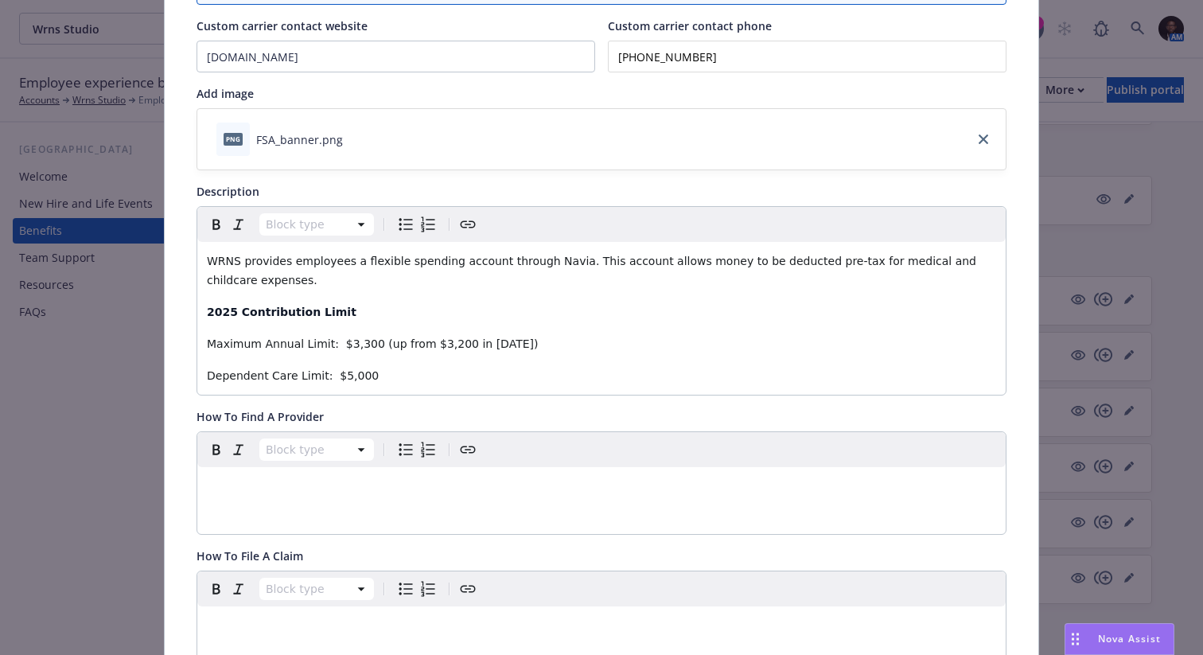
scroll to position [0, 0]
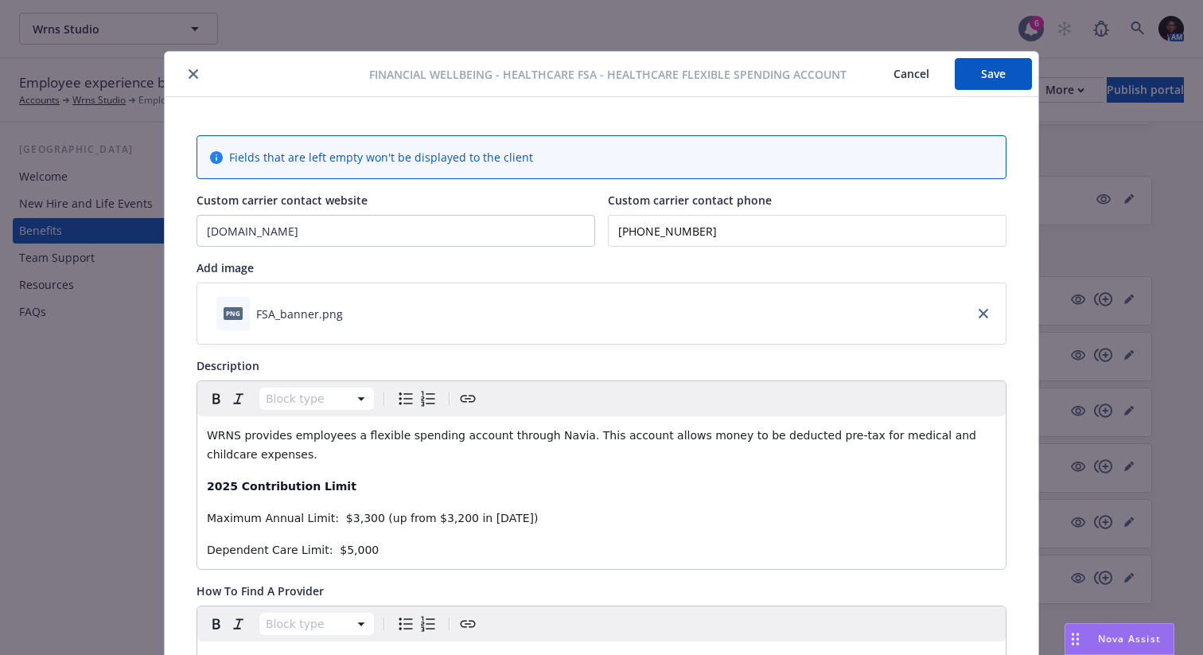
click at [990, 80] on button "Save" at bounding box center [993, 74] width 77 height 32
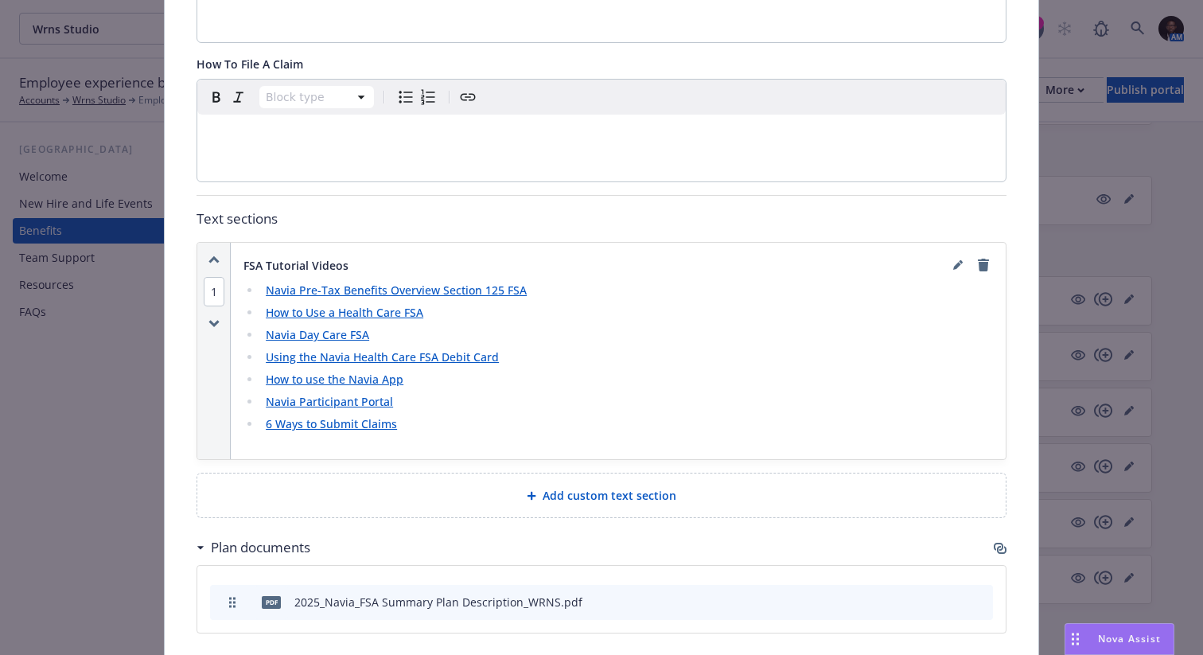
scroll to position [701, 0]
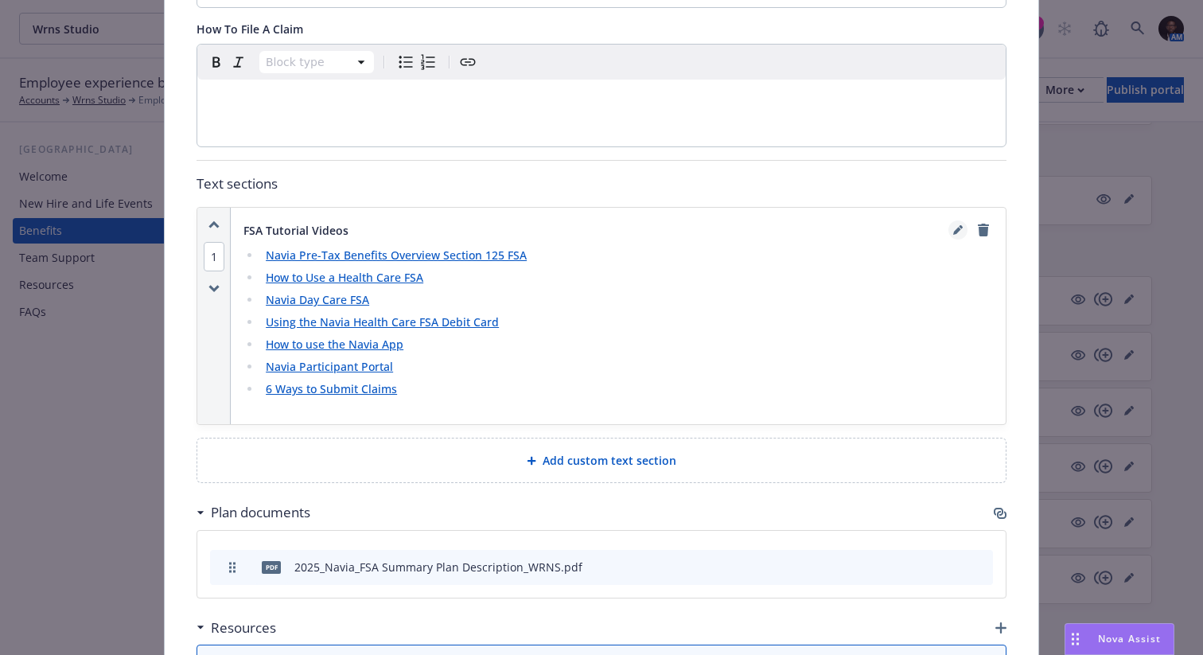
click at [958, 228] on icon "editPencil" at bounding box center [957, 232] width 8 height 8
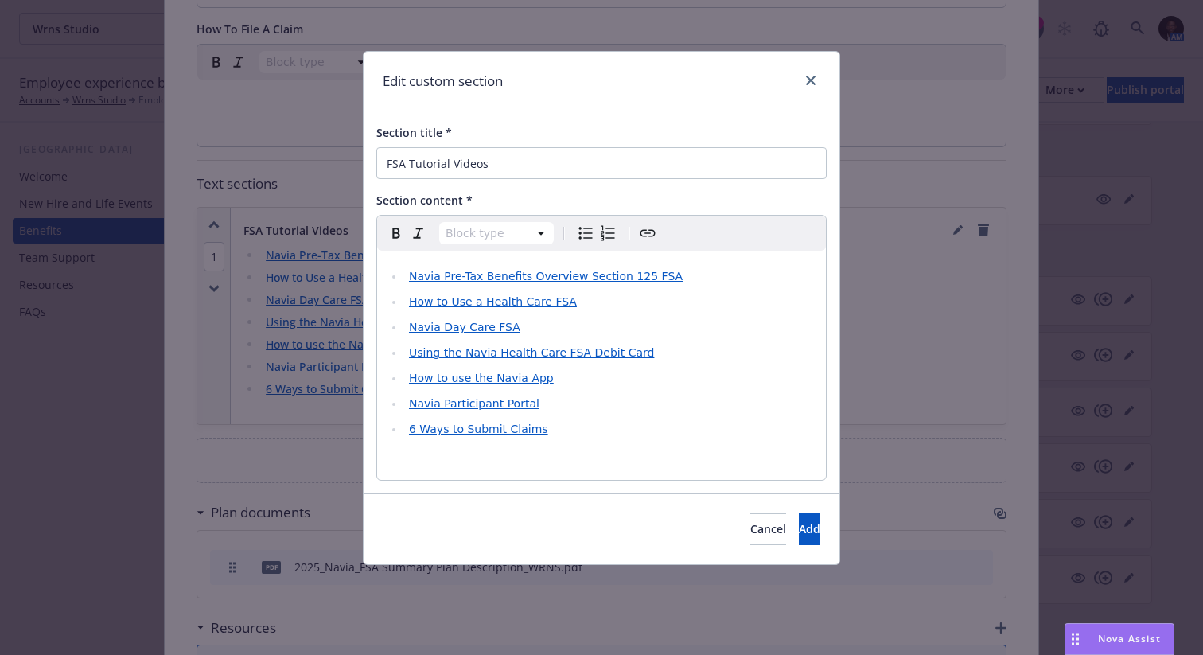
select select
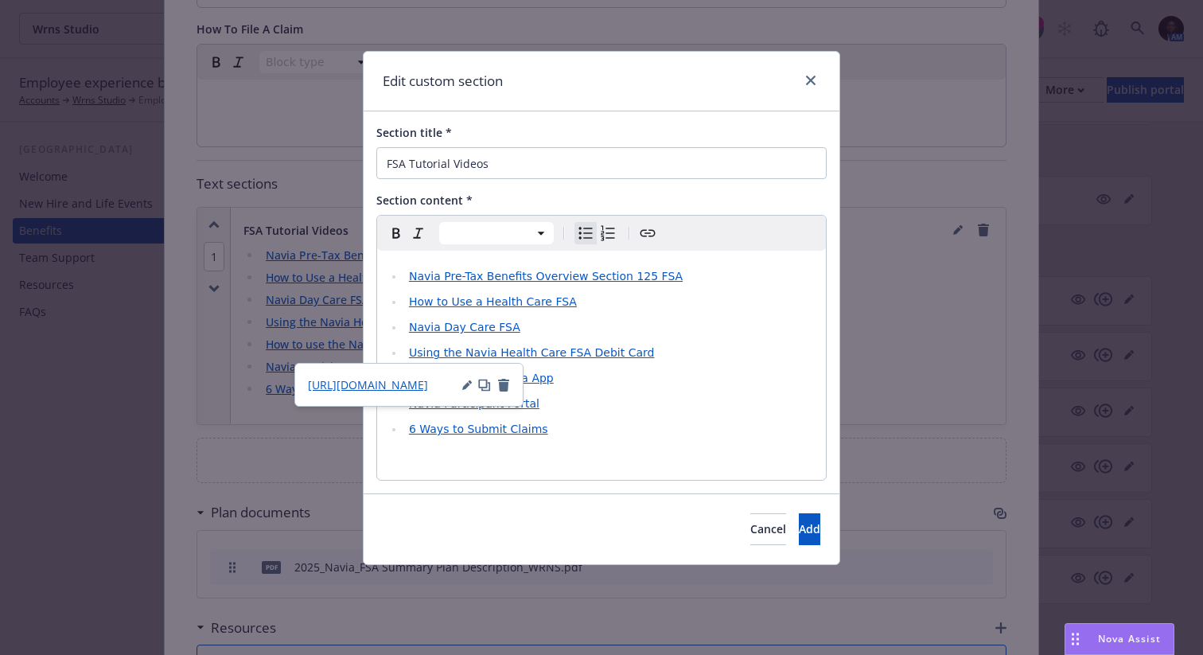
click at [520, 338] on ul "Navia Pre-Tax Benefits Overview Section 125 FSA How to Use a Health Care FSA Na…" at bounding box center [602, 353] width 430 height 172
click at [527, 330] on li "Navia Day Care FSA" at bounding box center [610, 326] width 412 height 19
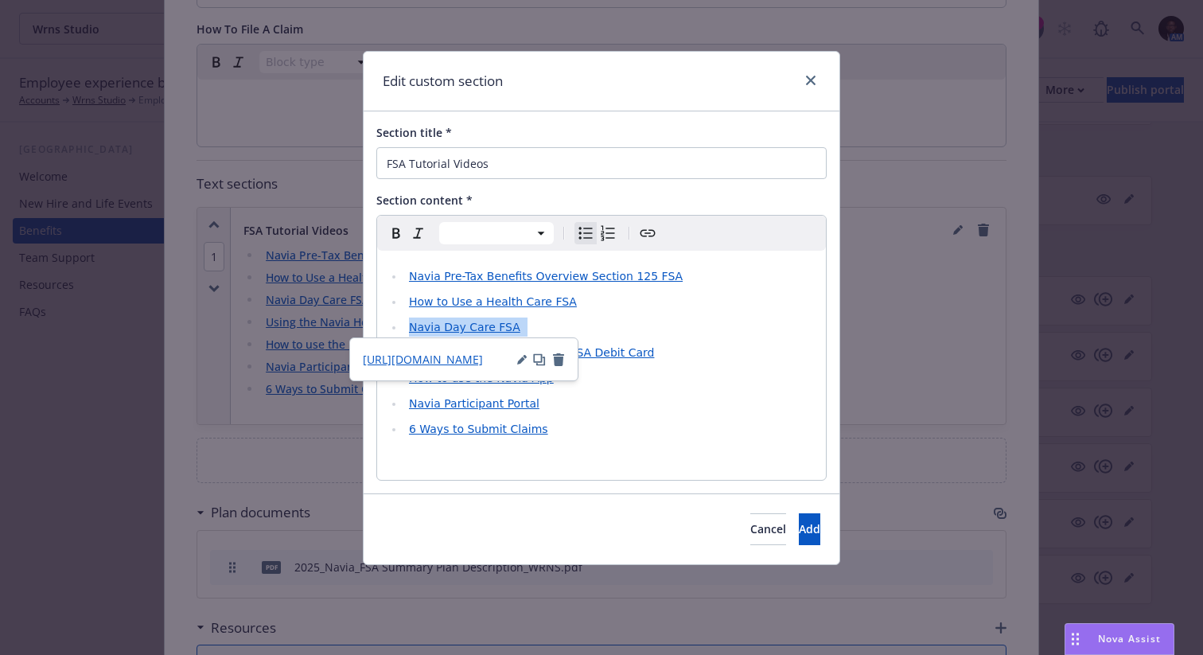
drag, startPoint x: 527, startPoint y: 330, endPoint x: 407, endPoint y: 329, distance: 120.1
click at [407, 329] on li "Navia Day Care FSA" at bounding box center [610, 326] width 412 height 19
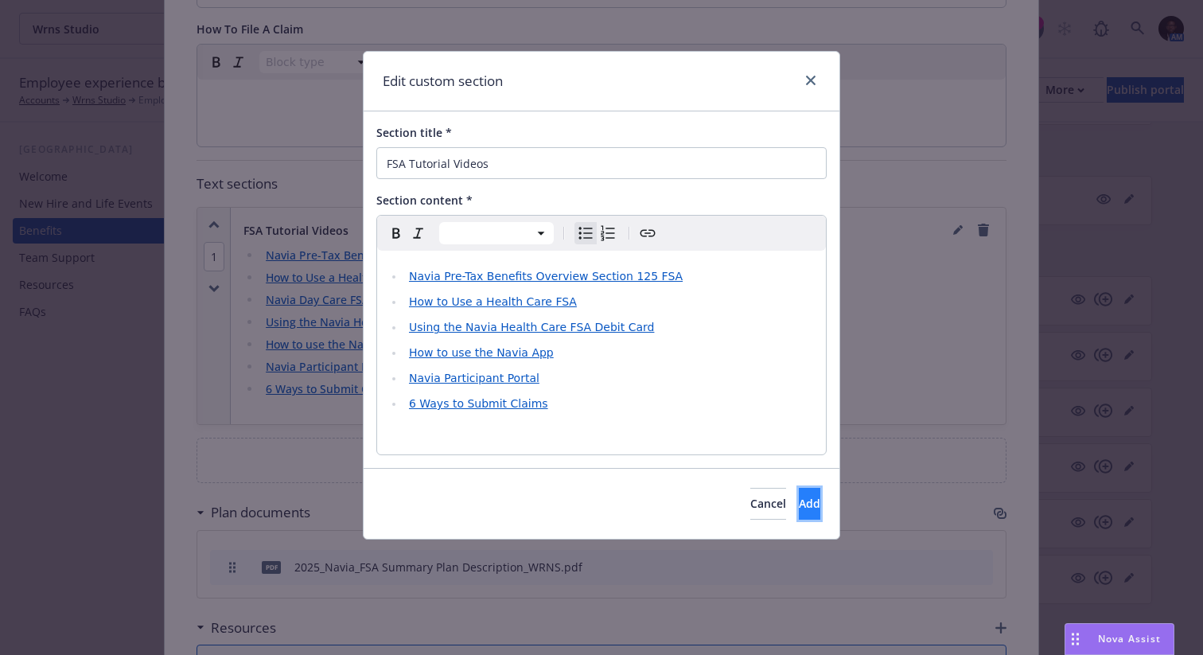
click at [799, 503] on span "Add" at bounding box center [809, 503] width 21 height 15
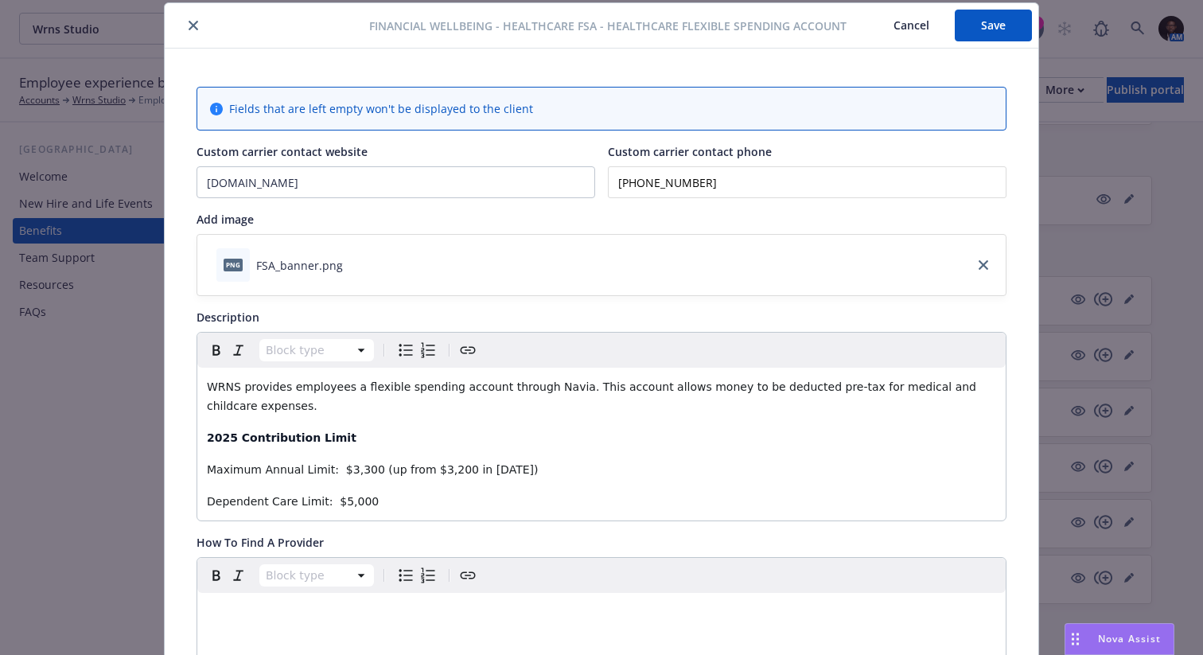
scroll to position [0, 0]
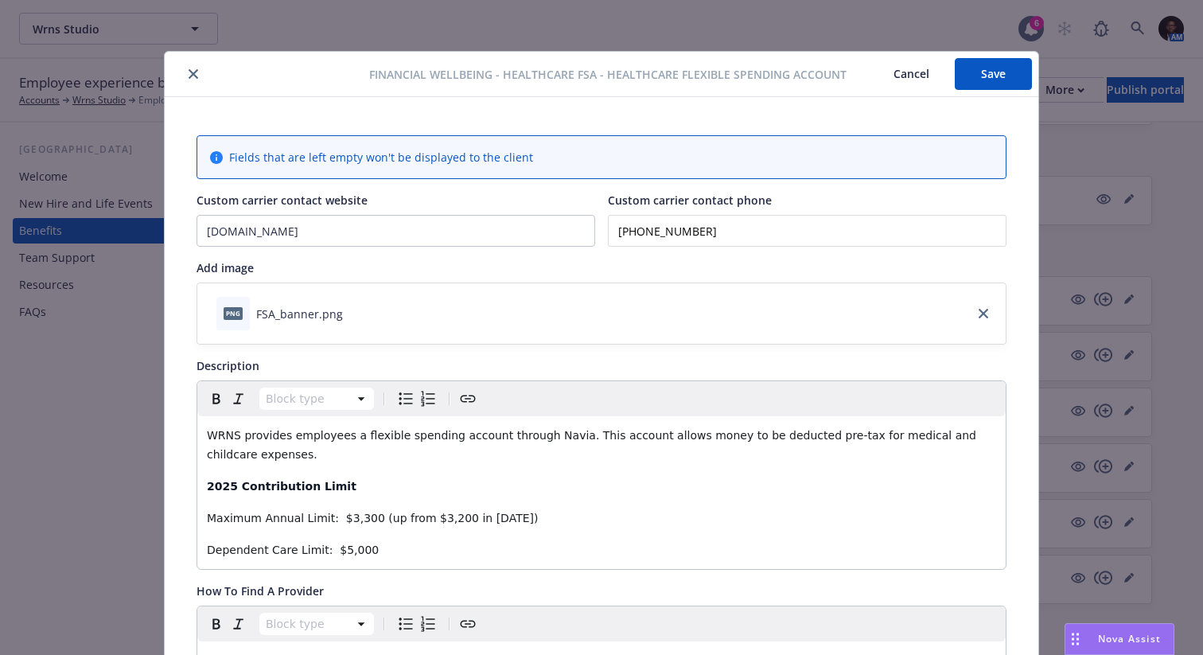
click at [1000, 64] on button "Save" at bounding box center [993, 74] width 77 height 32
click at [985, 76] on button "Save" at bounding box center [993, 74] width 77 height 32
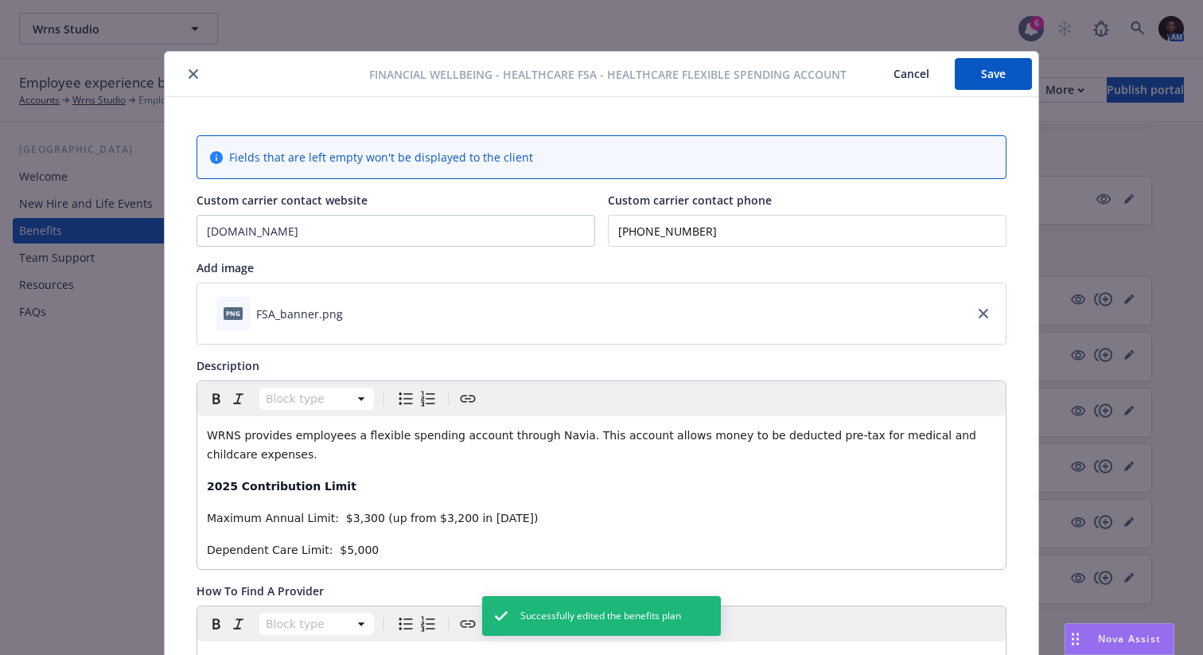
click at [193, 76] on icon "close" at bounding box center [194, 74] width 10 height 10
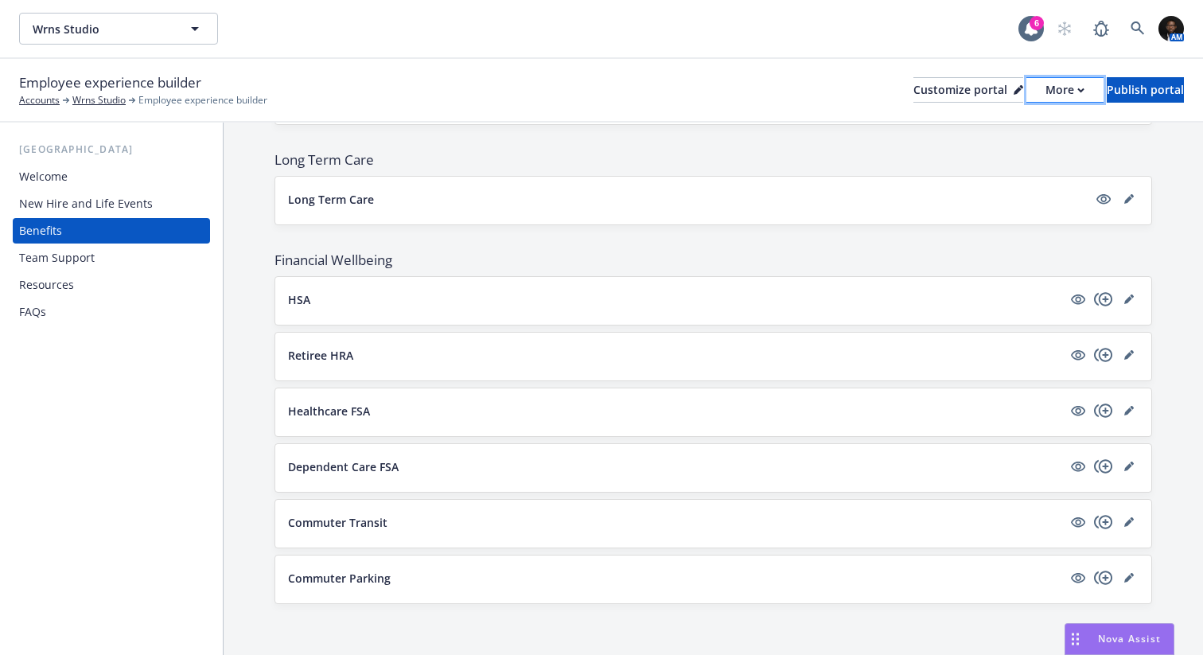
click at [1045, 88] on div "More" at bounding box center [1064, 90] width 39 height 24
click at [1103, 578] on icon "copyPlus" at bounding box center [1103, 577] width 19 height 19
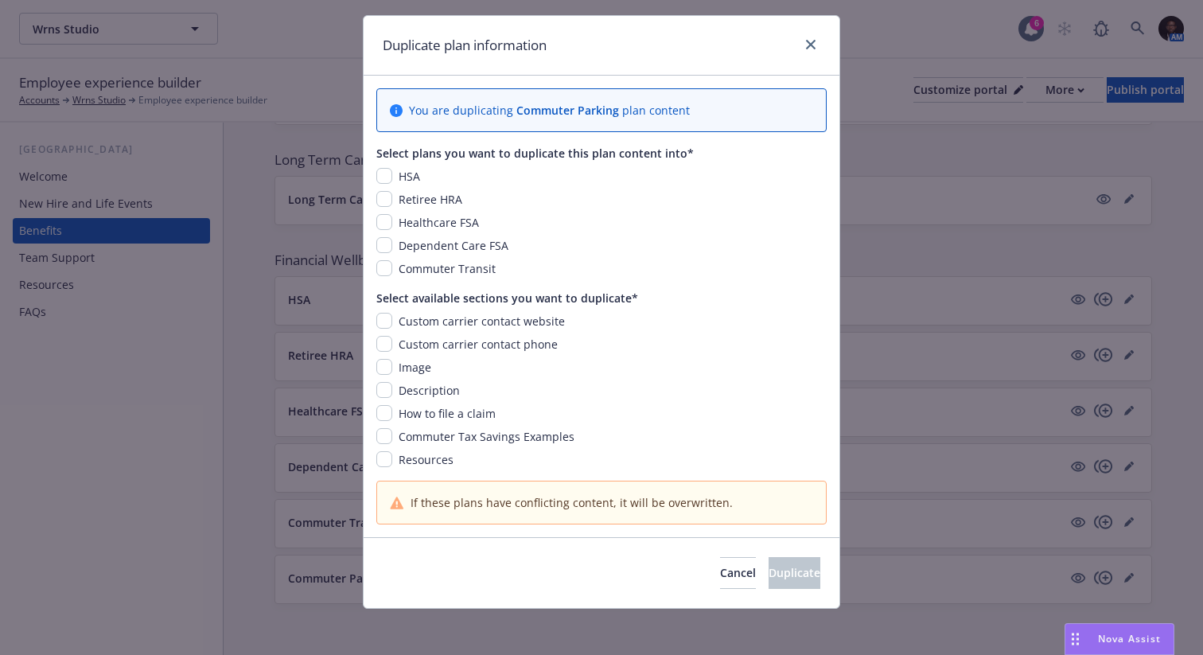
scroll to position [41, 0]
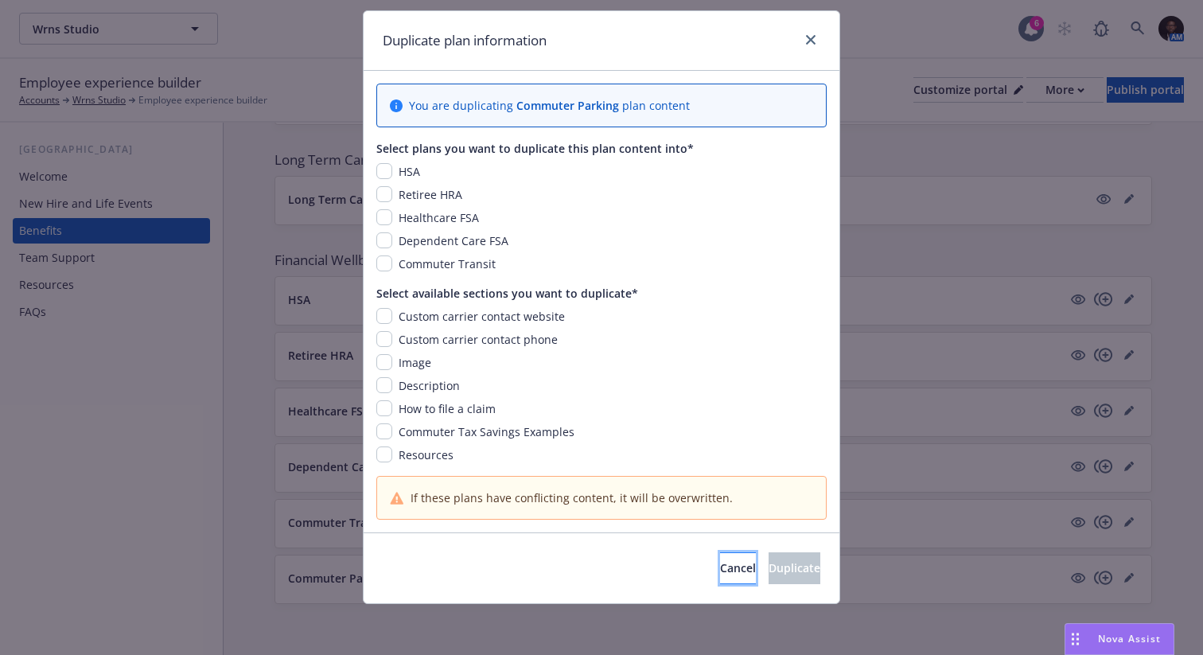
click at [720, 571] on span "Cancel" at bounding box center [738, 567] width 36 height 15
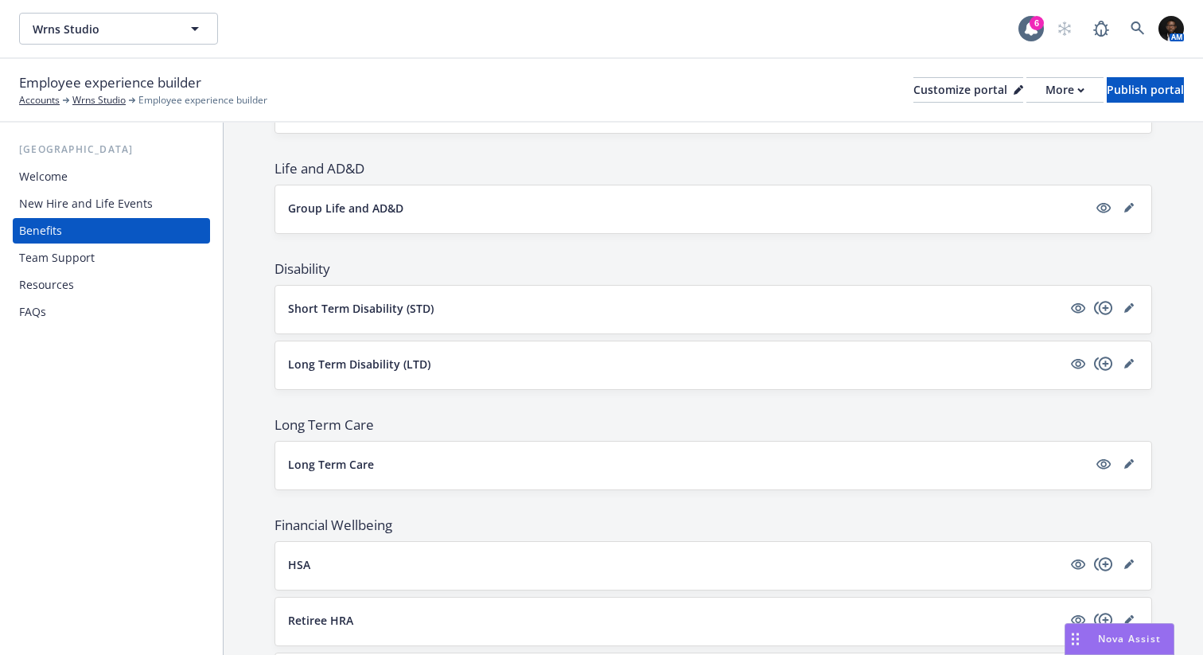
scroll to position [975, 0]
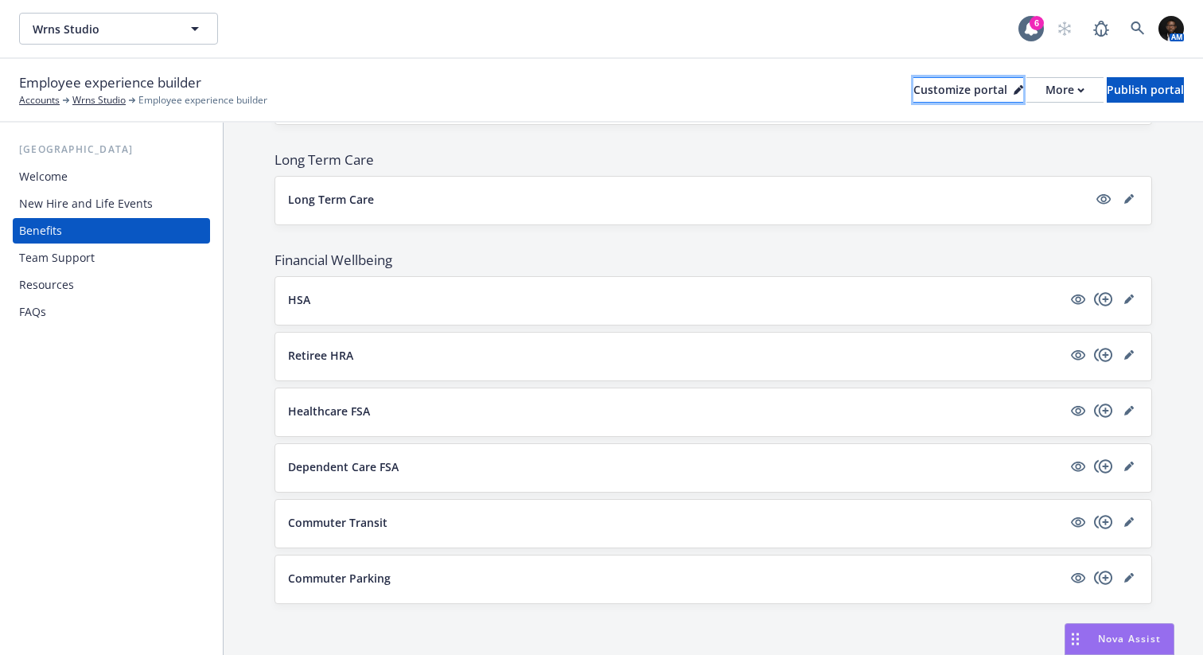
click at [913, 87] on div "Customize portal" at bounding box center [968, 90] width 110 height 24
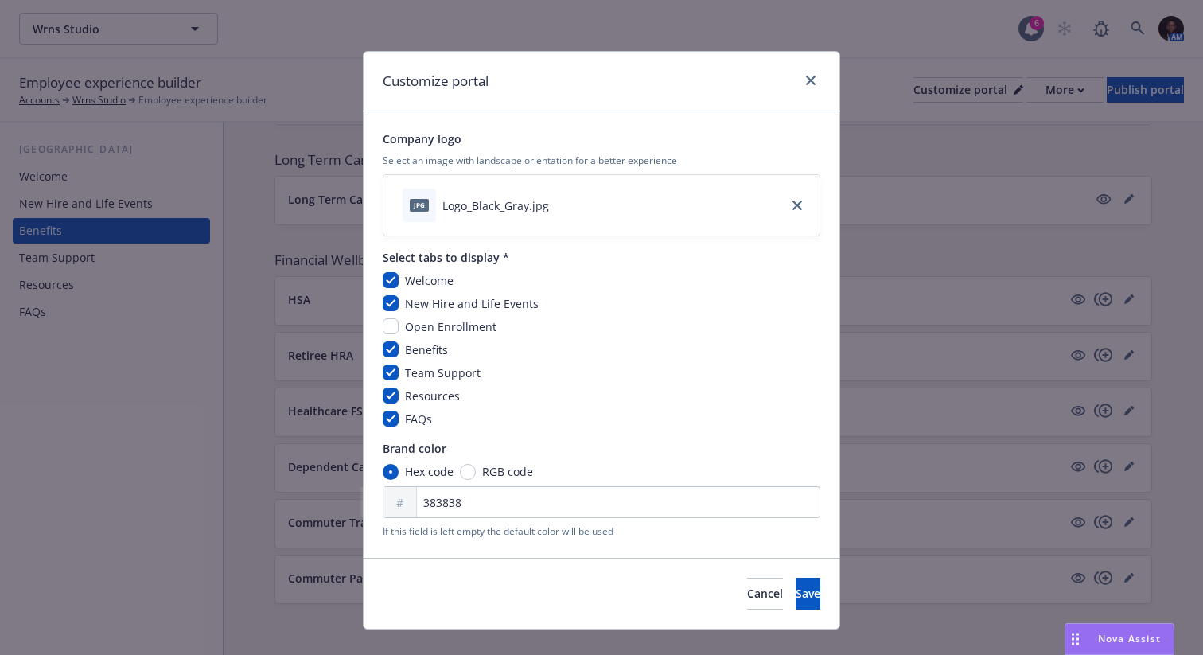
scroll to position [25, 0]
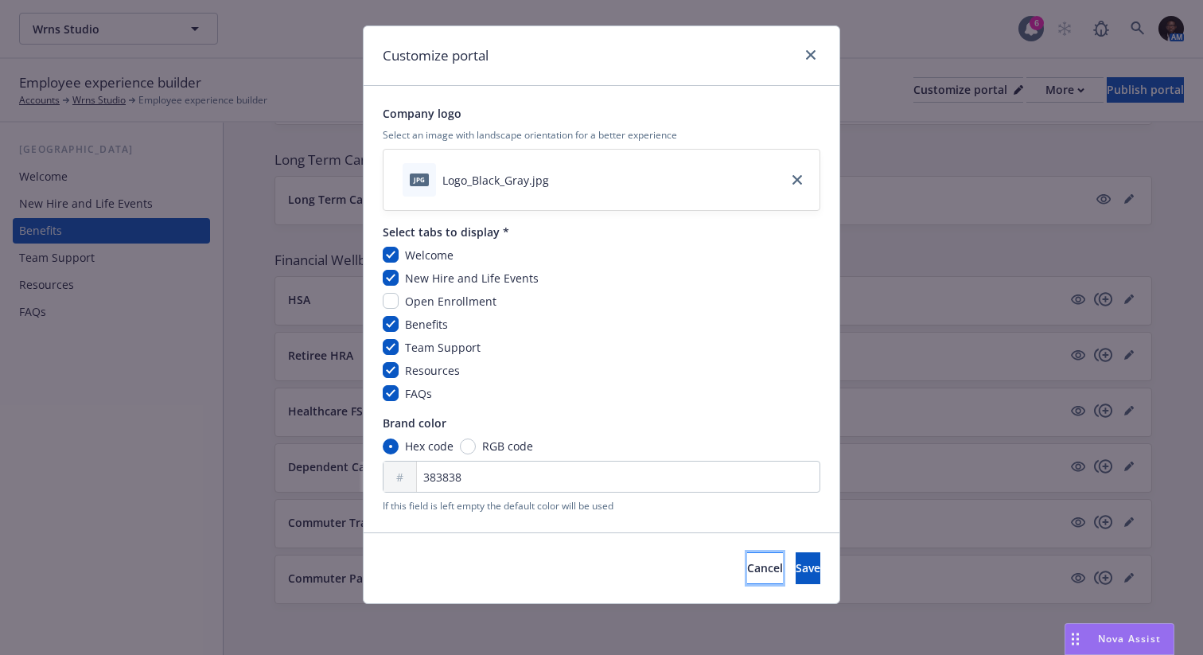
click at [747, 568] on span "Cancel" at bounding box center [765, 567] width 36 height 15
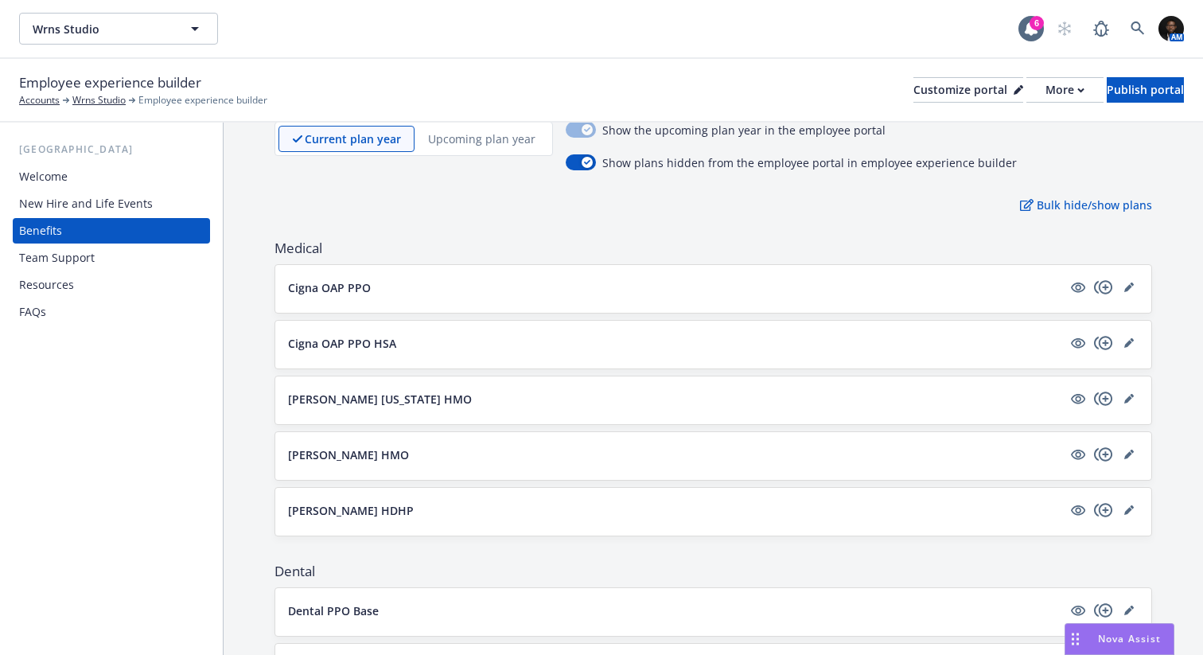
scroll to position [0, 0]
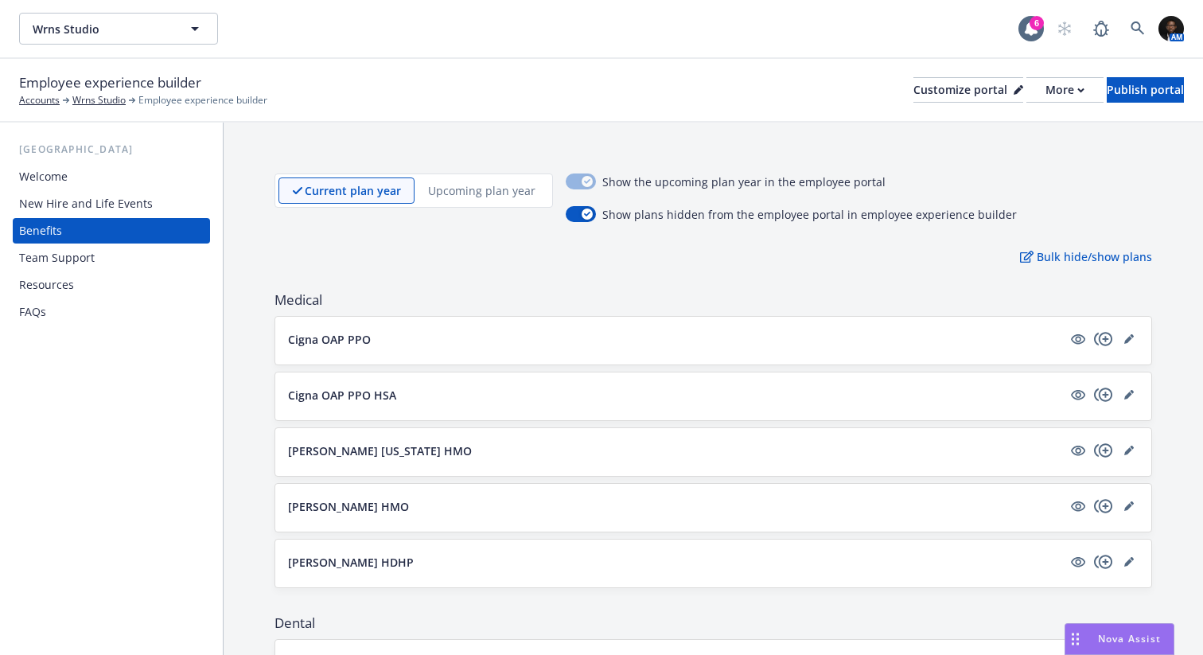
click at [80, 283] on div "Resources" at bounding box center [111, 284] width 185 height 25
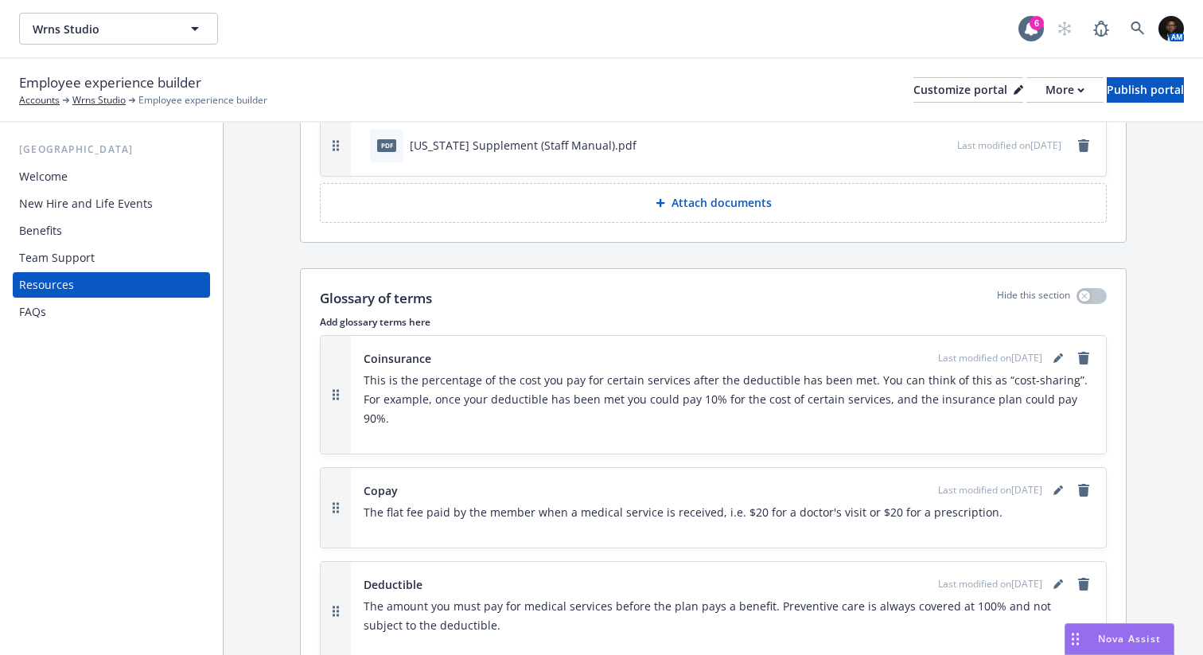
scroll to position [1480, 0]
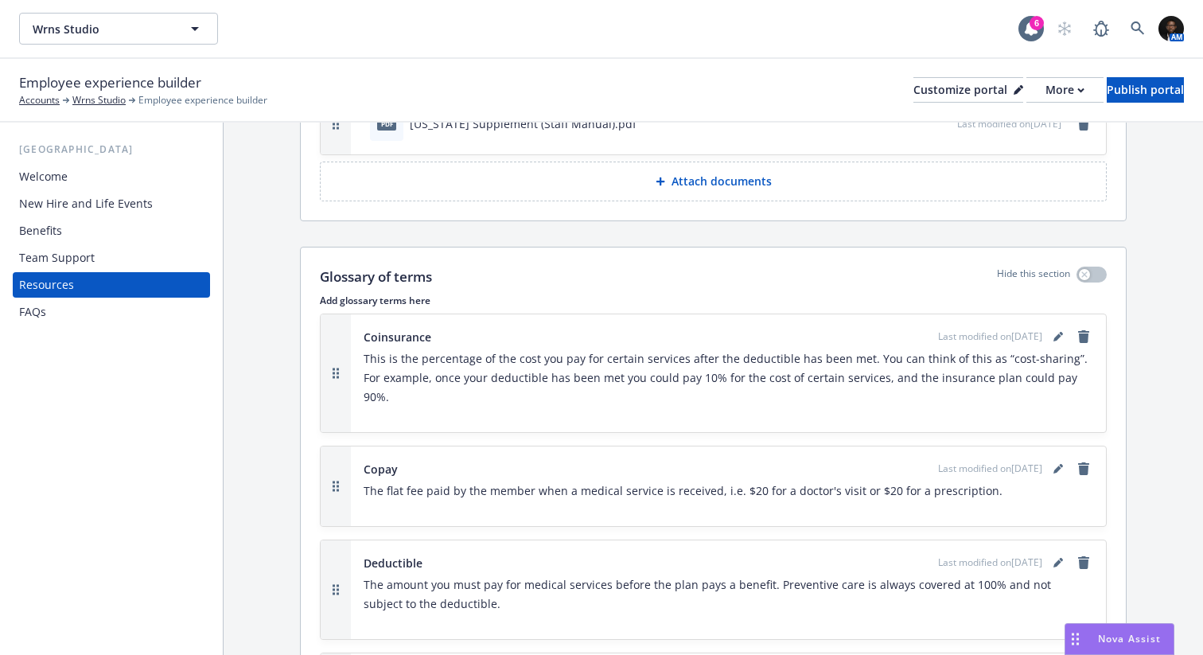
click at [128, 250] on div "Team Support" at bounding box center [111, 257] width 185 height 25
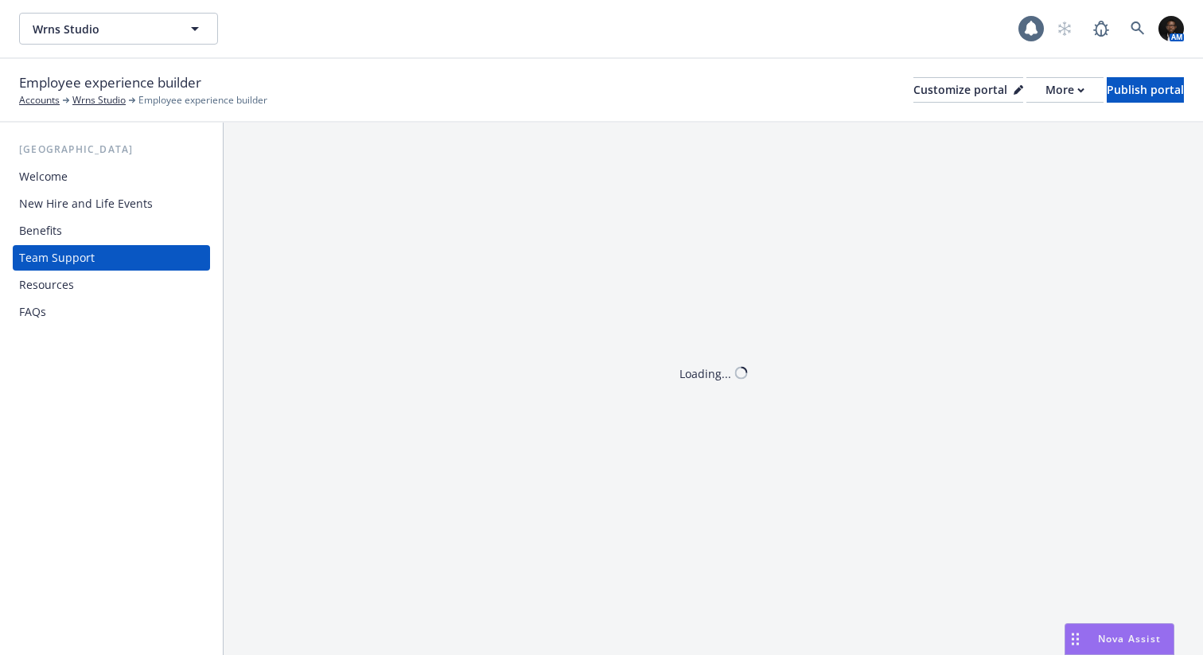
click at [102, 232] on div "Benefits" at bounding box center [111, 230] width 185 height 25
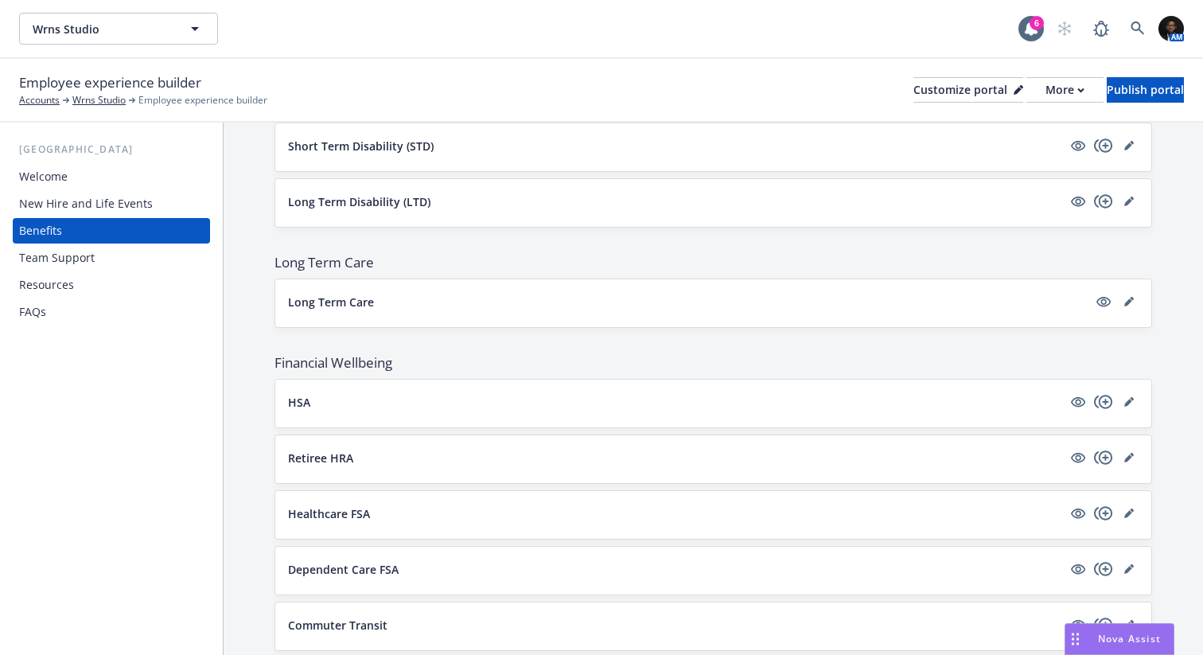
scroll to position [823, 0]
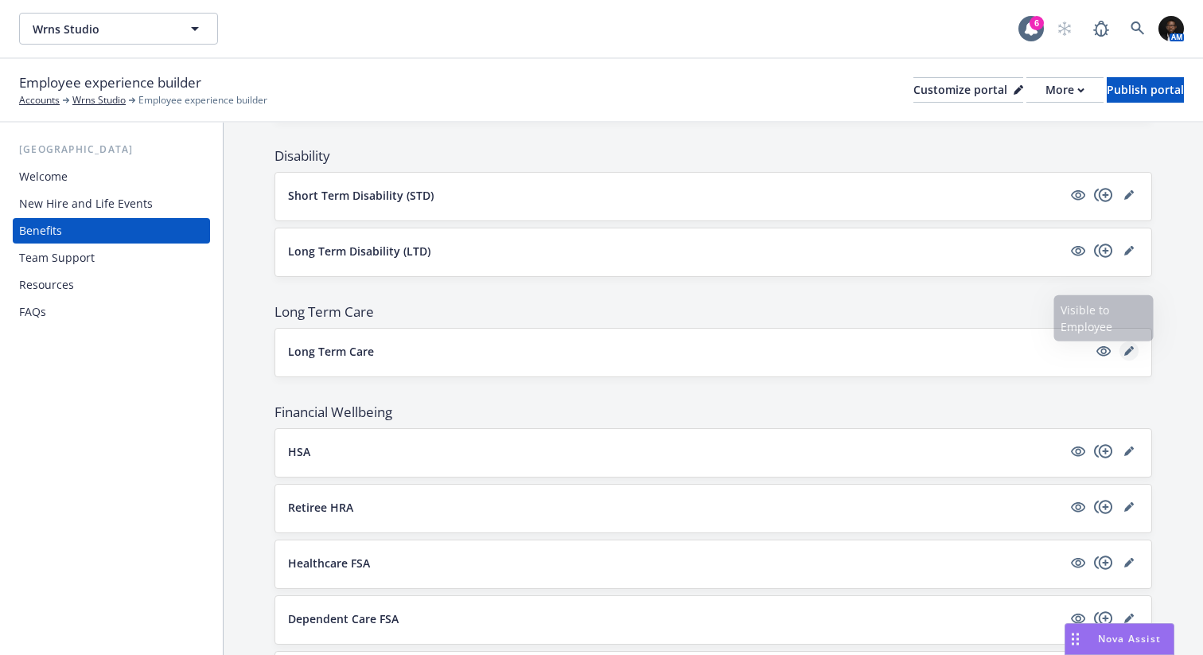
click at [1129, 352] on icon "editPencil" at bounding box center [1129, 351] width 10 height 10
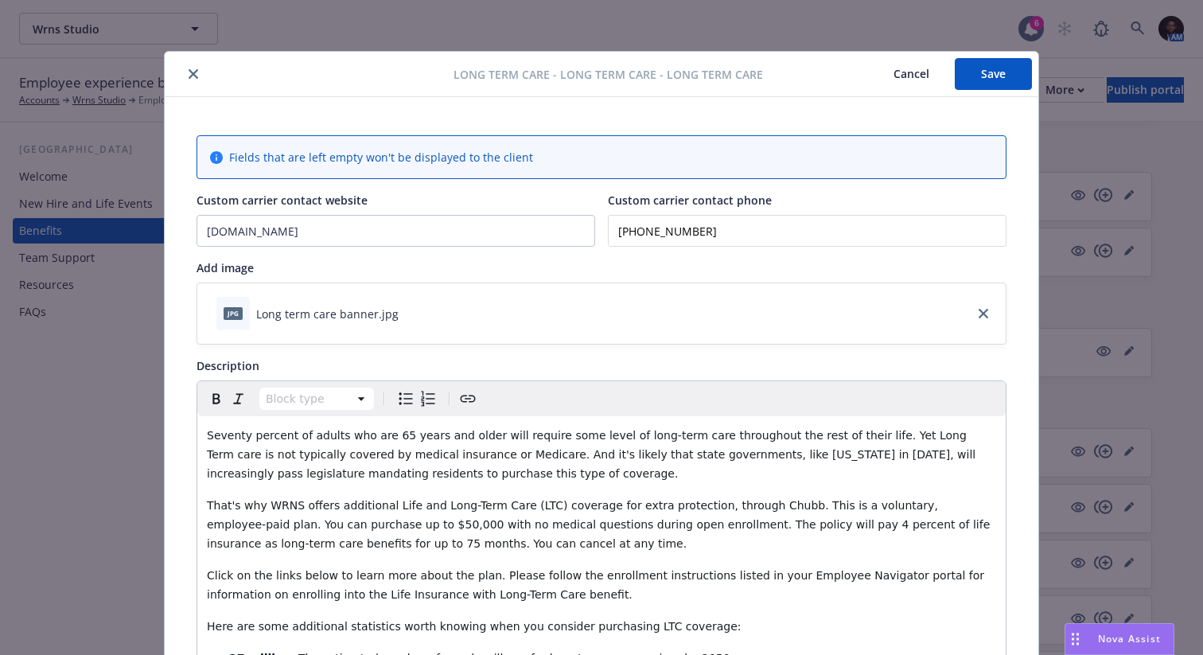
click at [191, 76] on icon "close" at bounding box center [194, 74] width 10 height 10
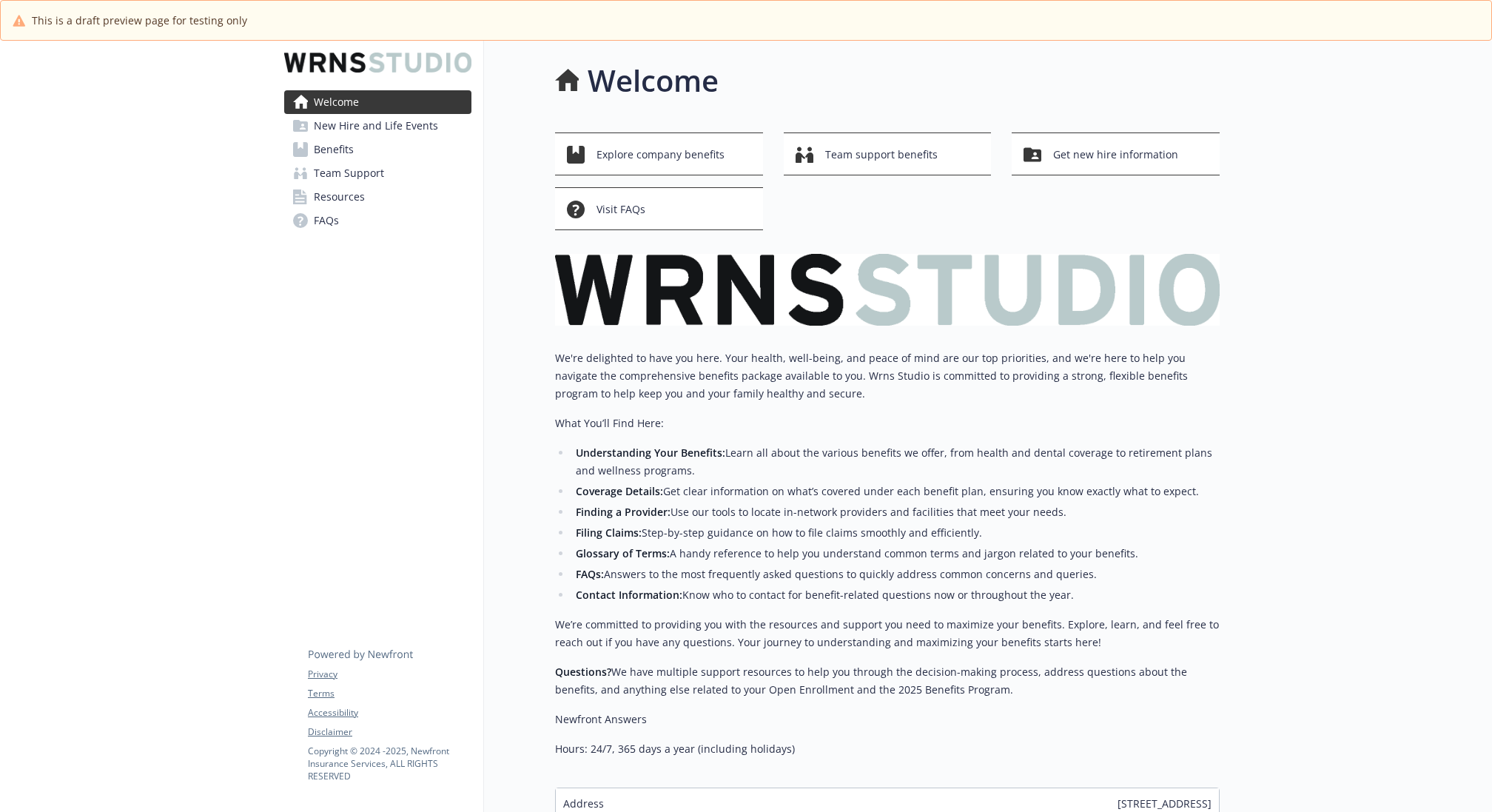
click at [350, 153] on span "Benefits" at bounding box center [333, 149] width 40 height 23
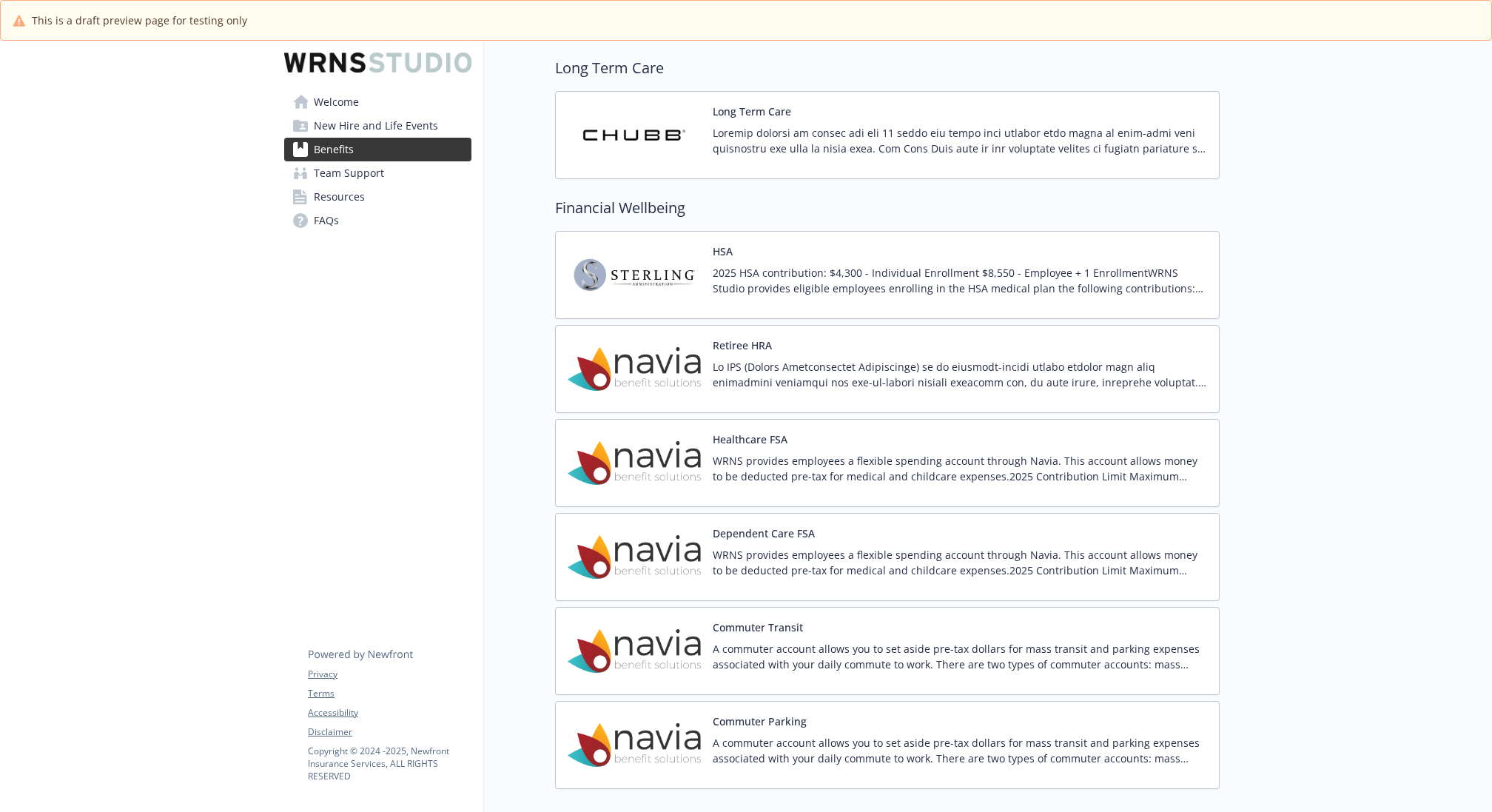
scroll to position [1449, 0]
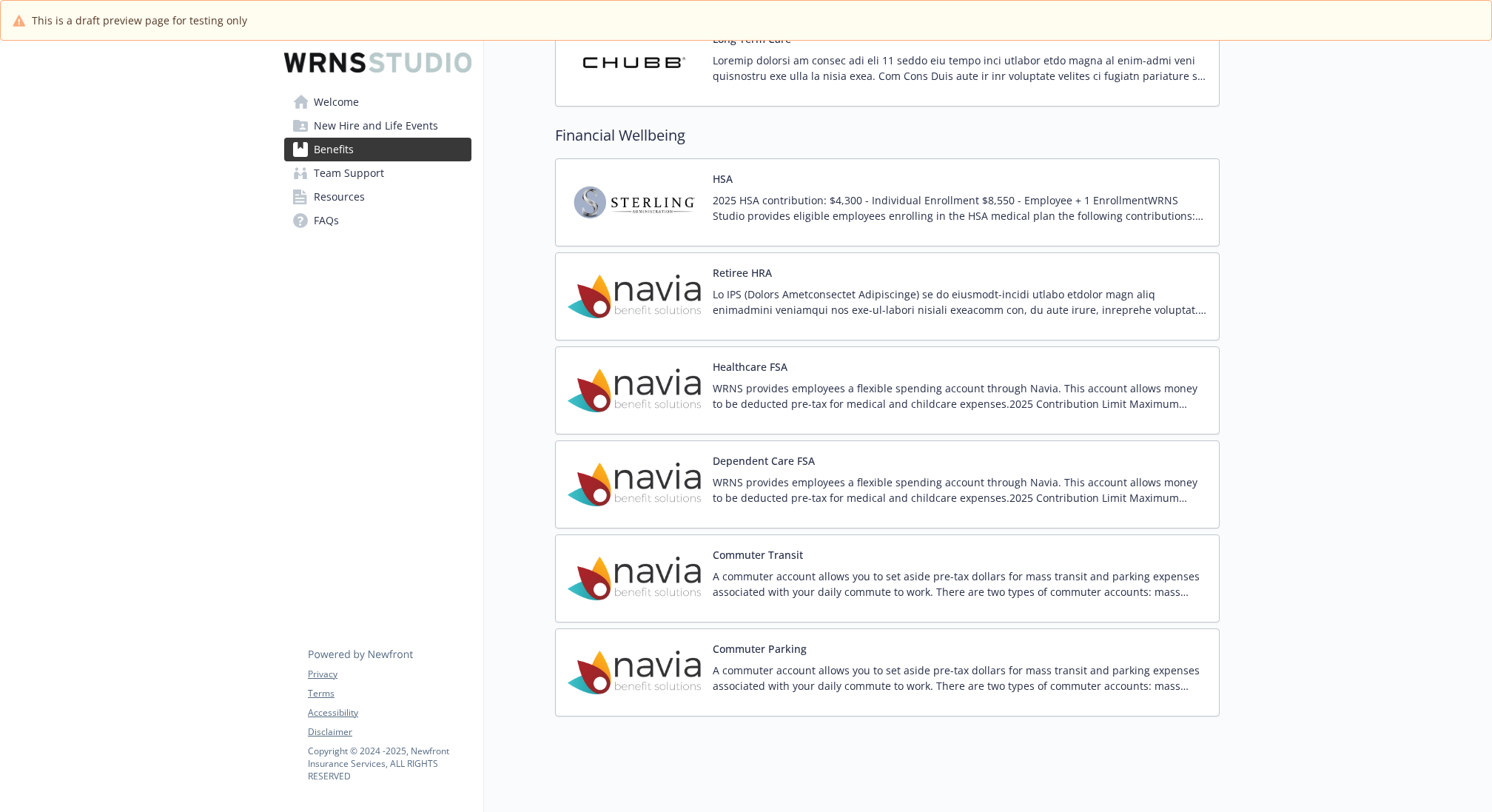
click at [362, 189] on span "Resources" at bounding box center [339, 196] width 51 height 23
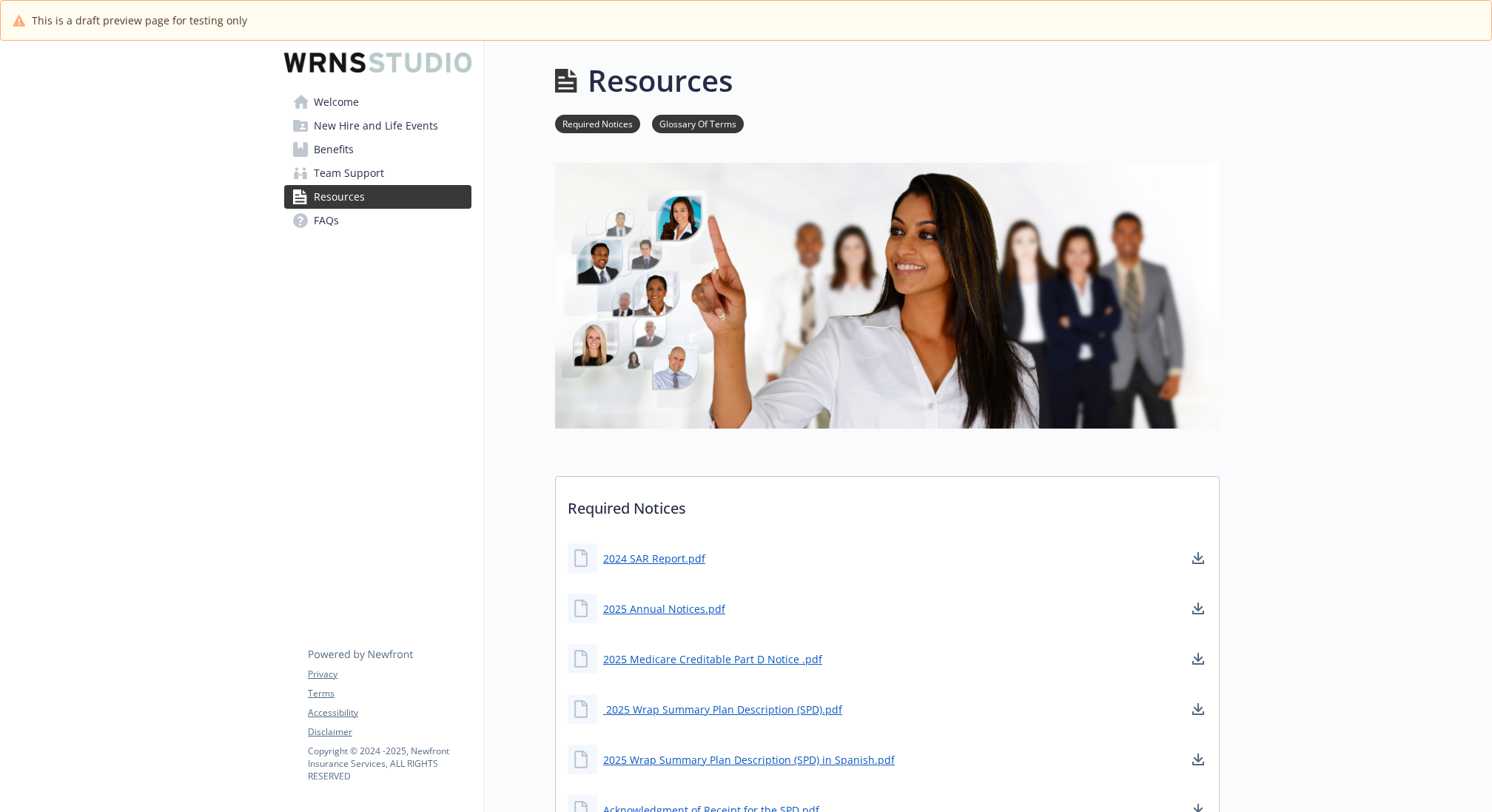
click at [369, 149] on link "Benefits" at bounding box center [377, 149] width 187 height 23
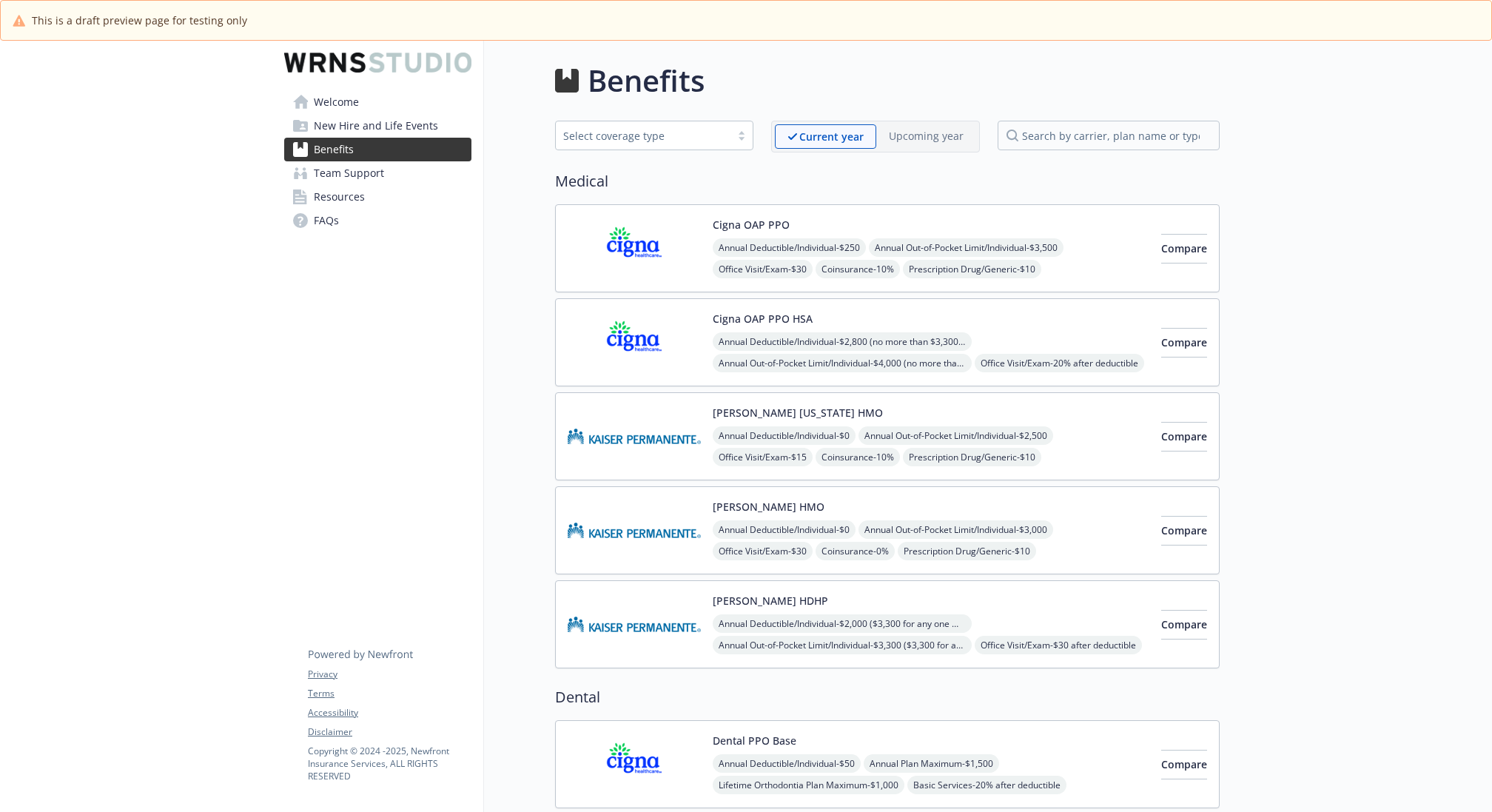
click at [385, 121] on span "New Hire and Life Events" at bounding box center [376, 126] width 125 height 23
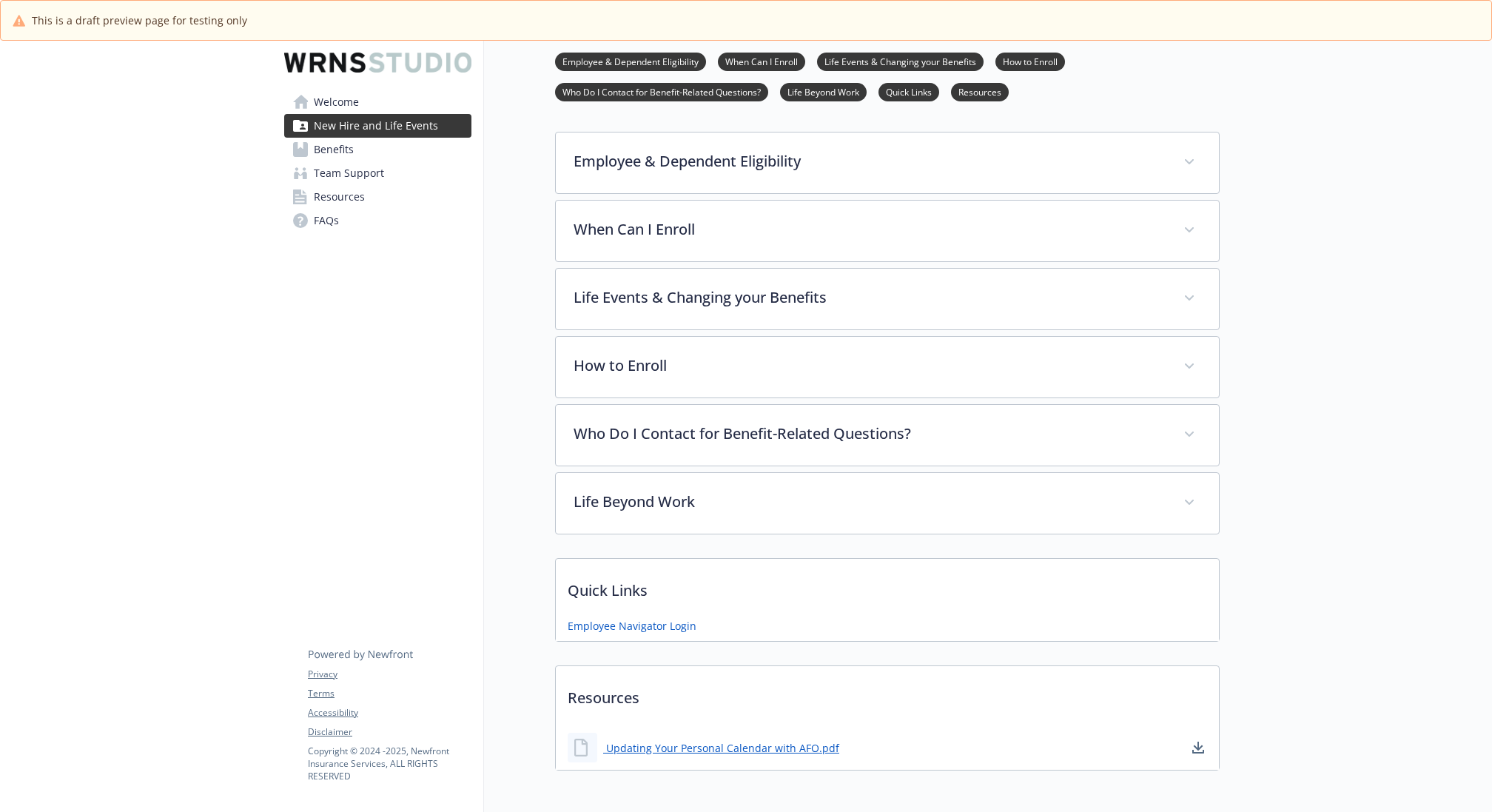
scroll to position [284, 0]
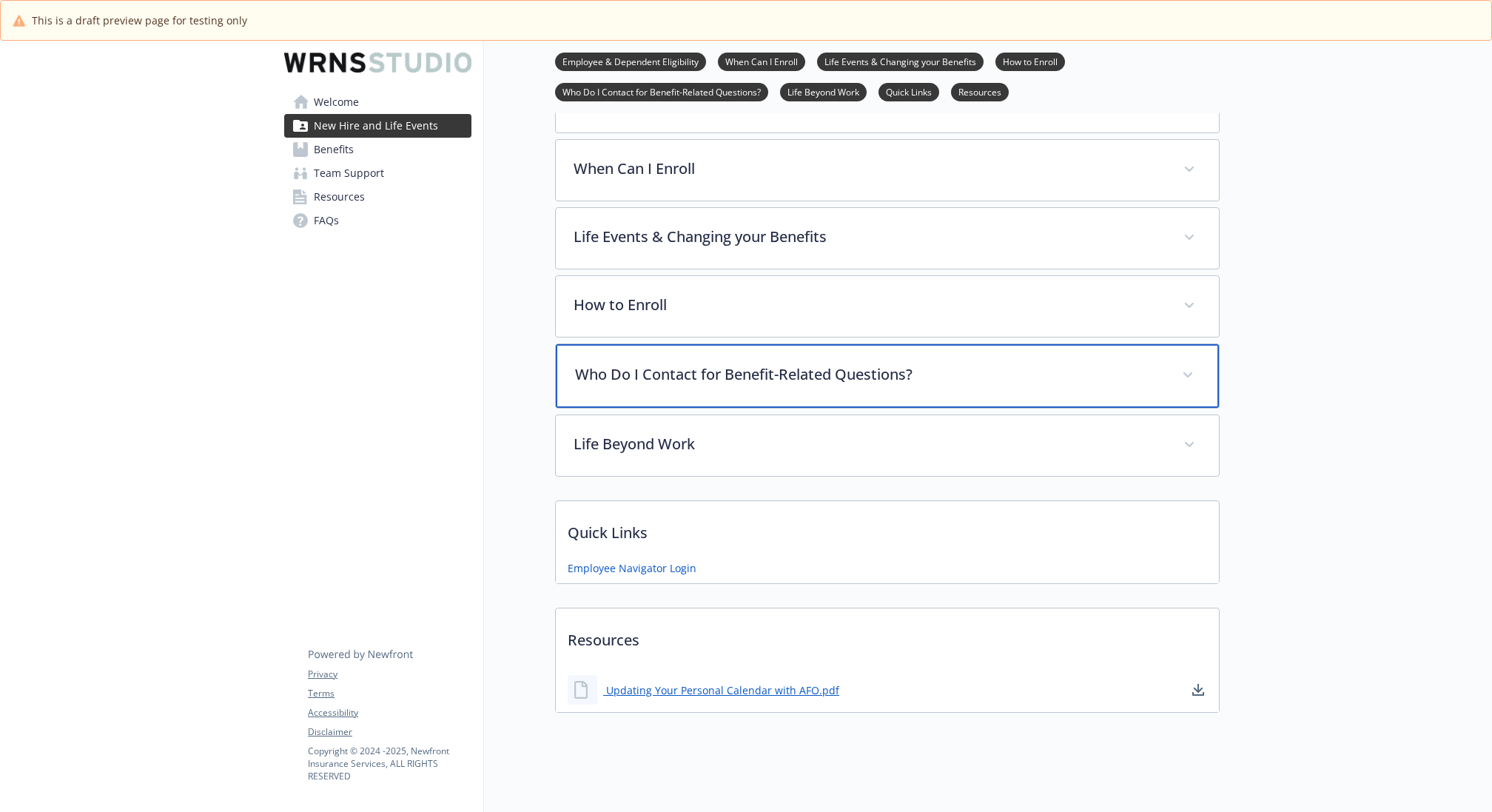
click at [780, 385] on div "Who Do I Contact for Benefit-Related Questions?" at bounding box center [886, 376] width 663 height 63
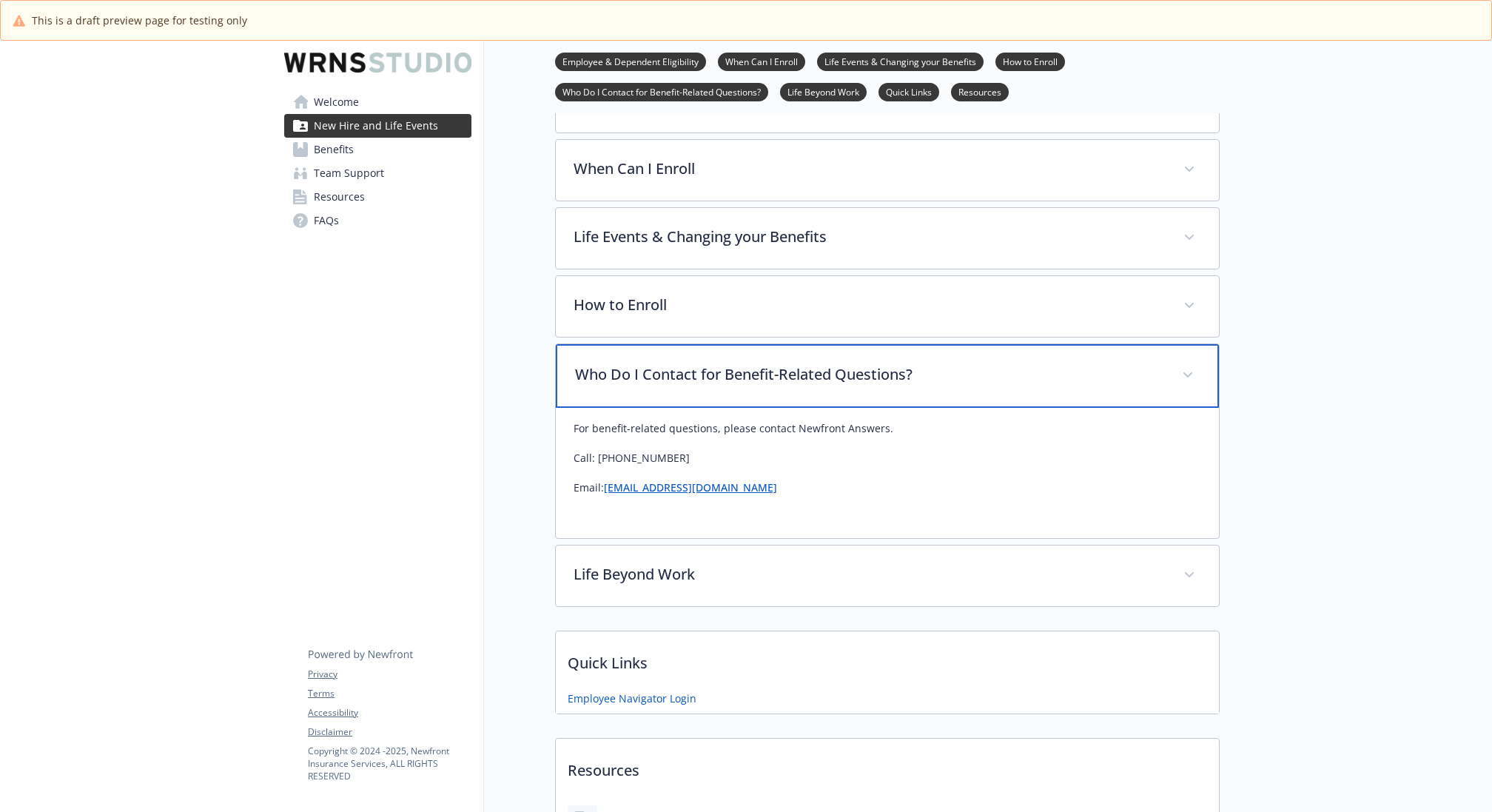
click at [780, 385] on div "Who Do I Contact for Benefit-Related Questions?" at bounding box center [886, 376] width 663 height 63
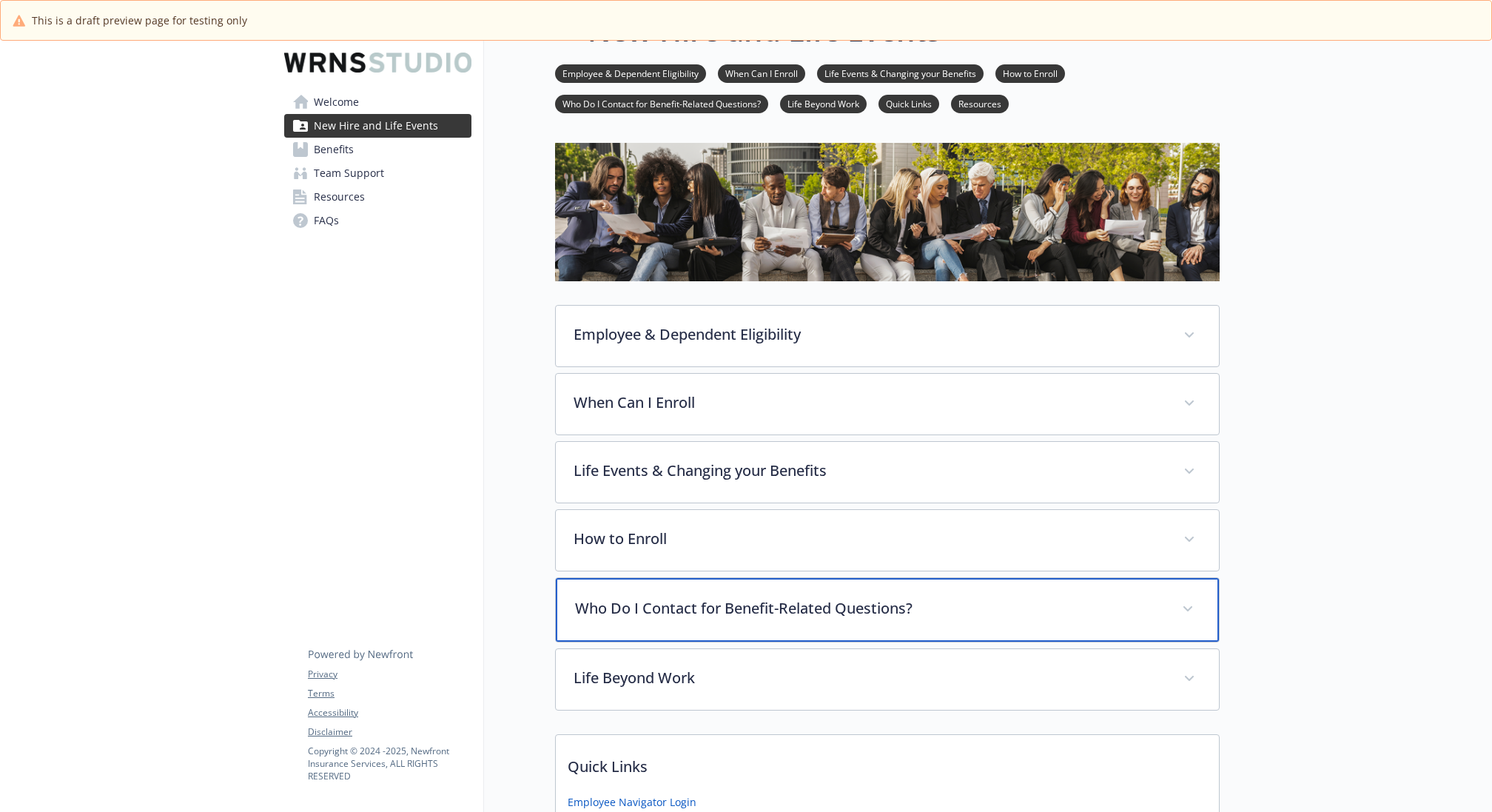
scroll to position [0, 0]
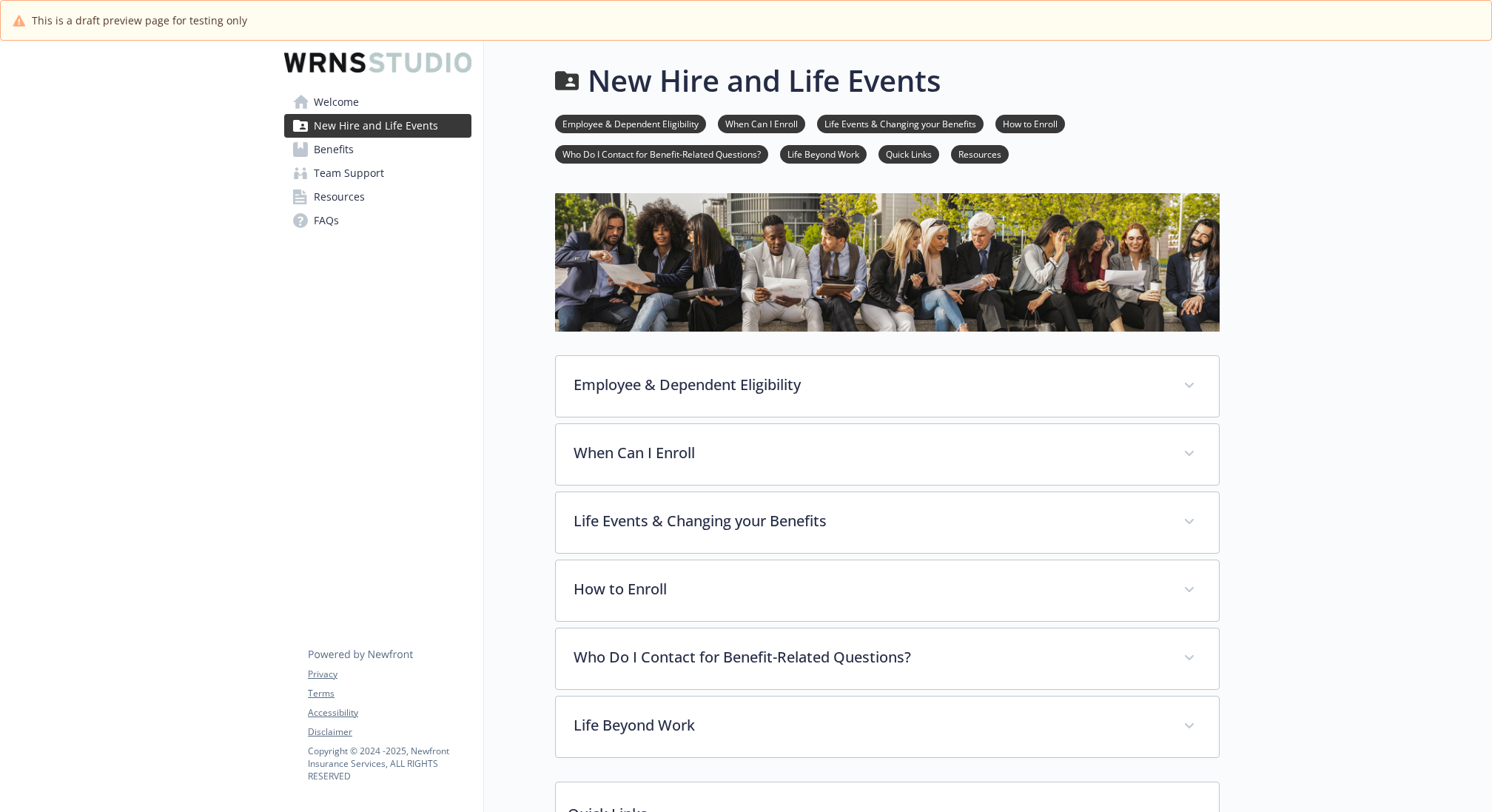
click at [306, 103] on icon at bounding box center [301, 101] width 17 height 14
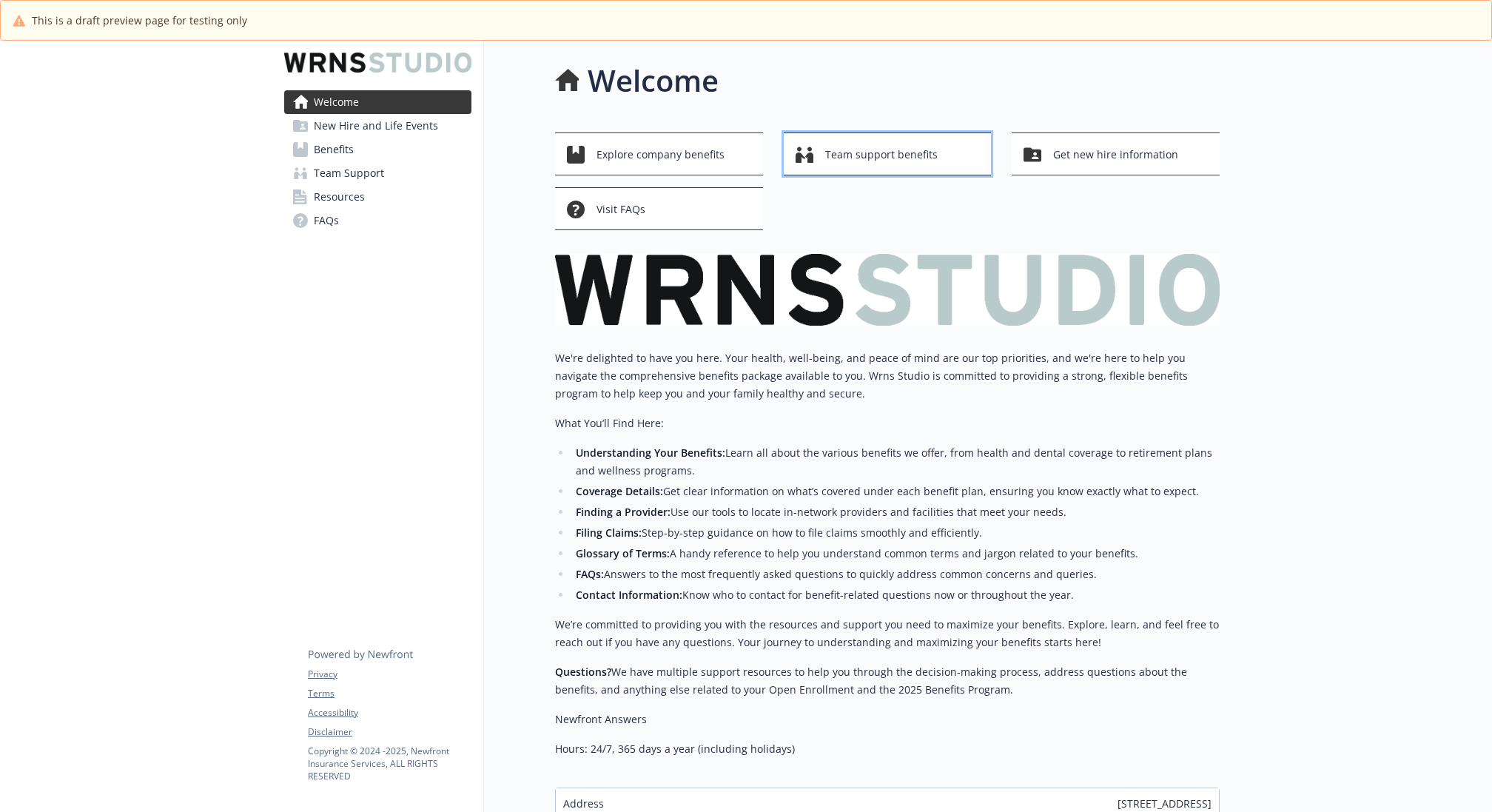
click at [889, 140] on span "Team support benefits" at bounding box center [881, 154] width 113 height 28
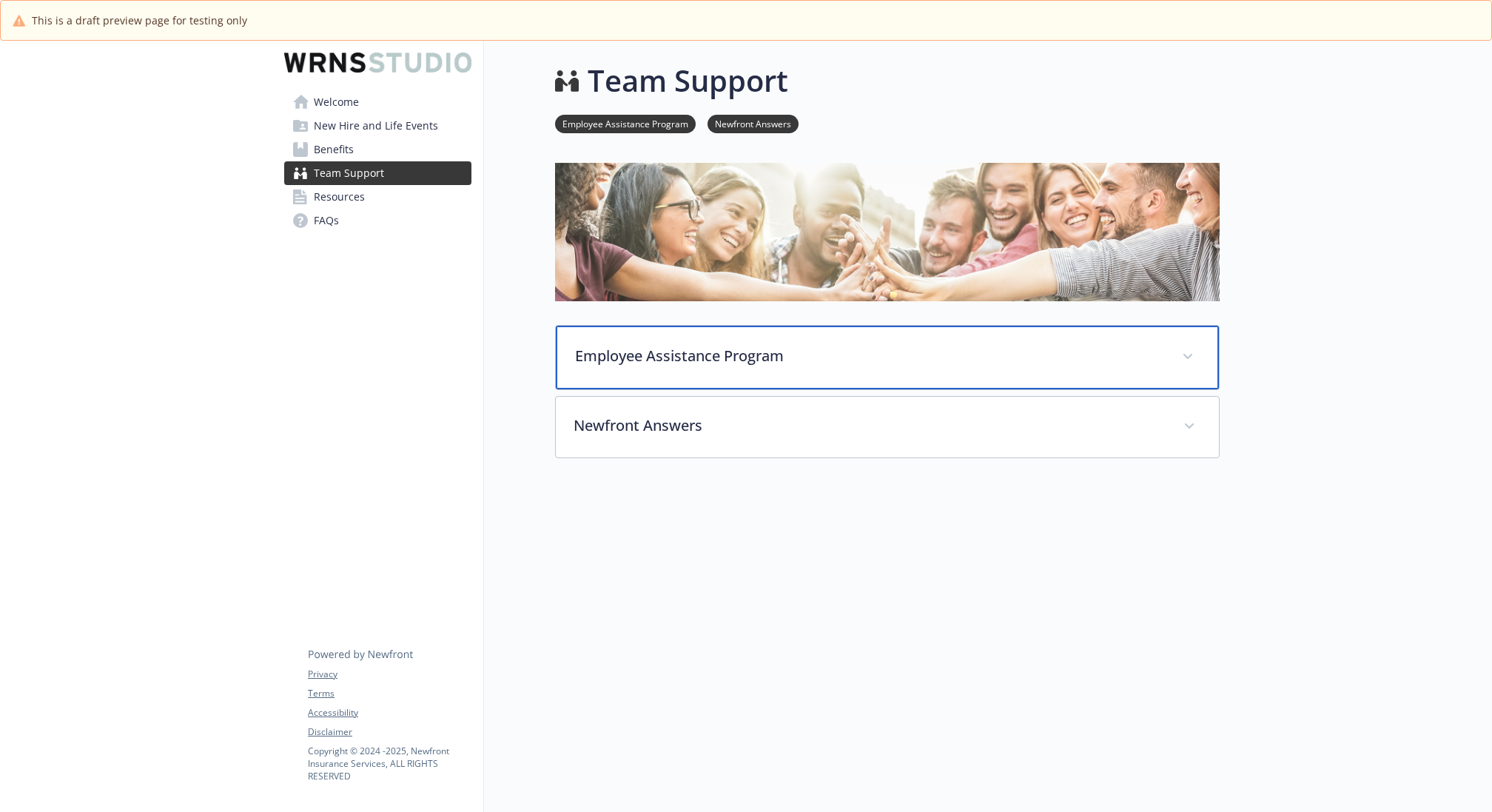
click at [748, 360] on p "Employee Assistance Program" at bounding box center [869, 356] width 589 height 22
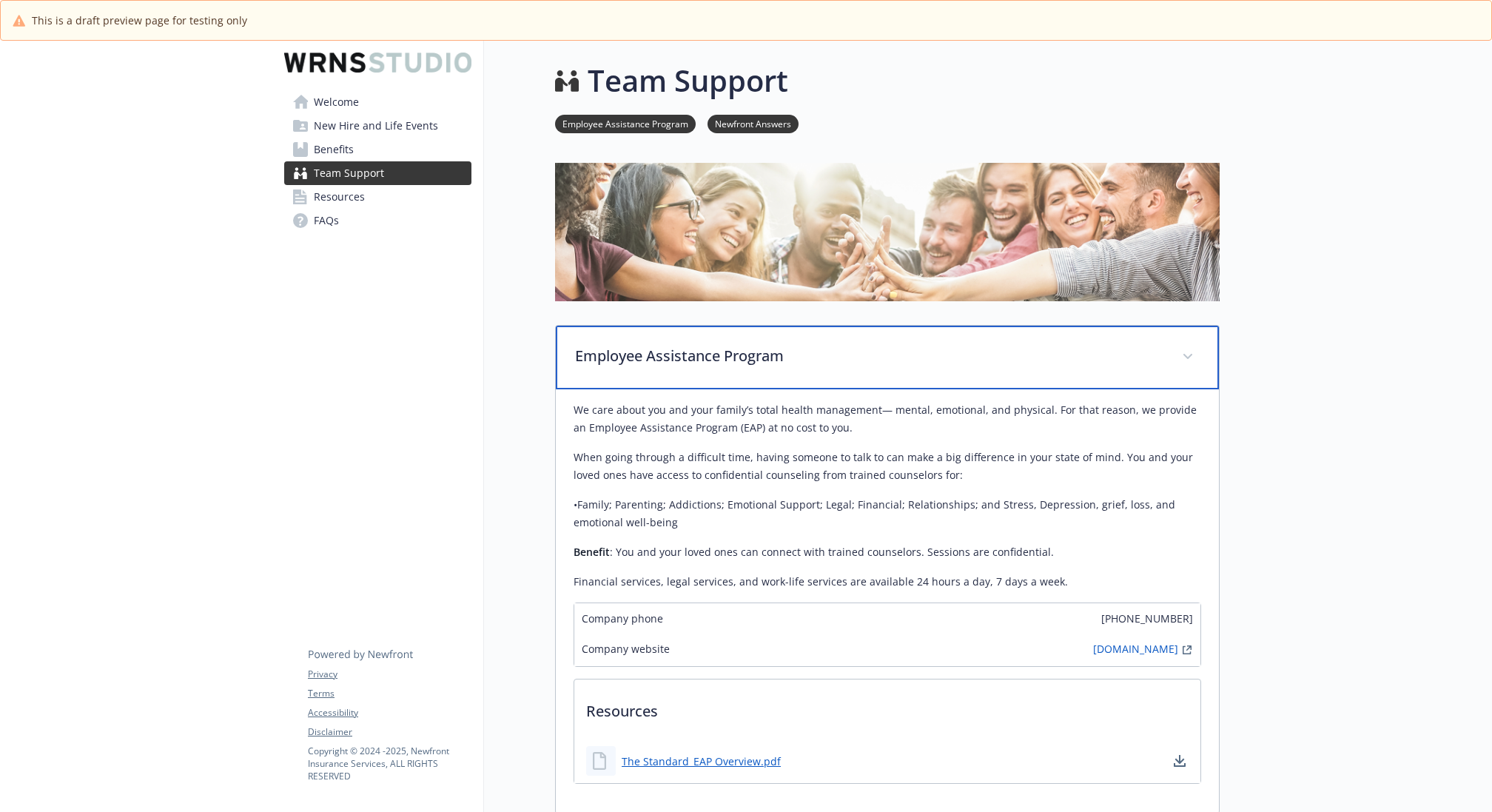
click at [749, 356] on p "Employee Assistance Program" at bounding box center [869, 356] width 589 height 22
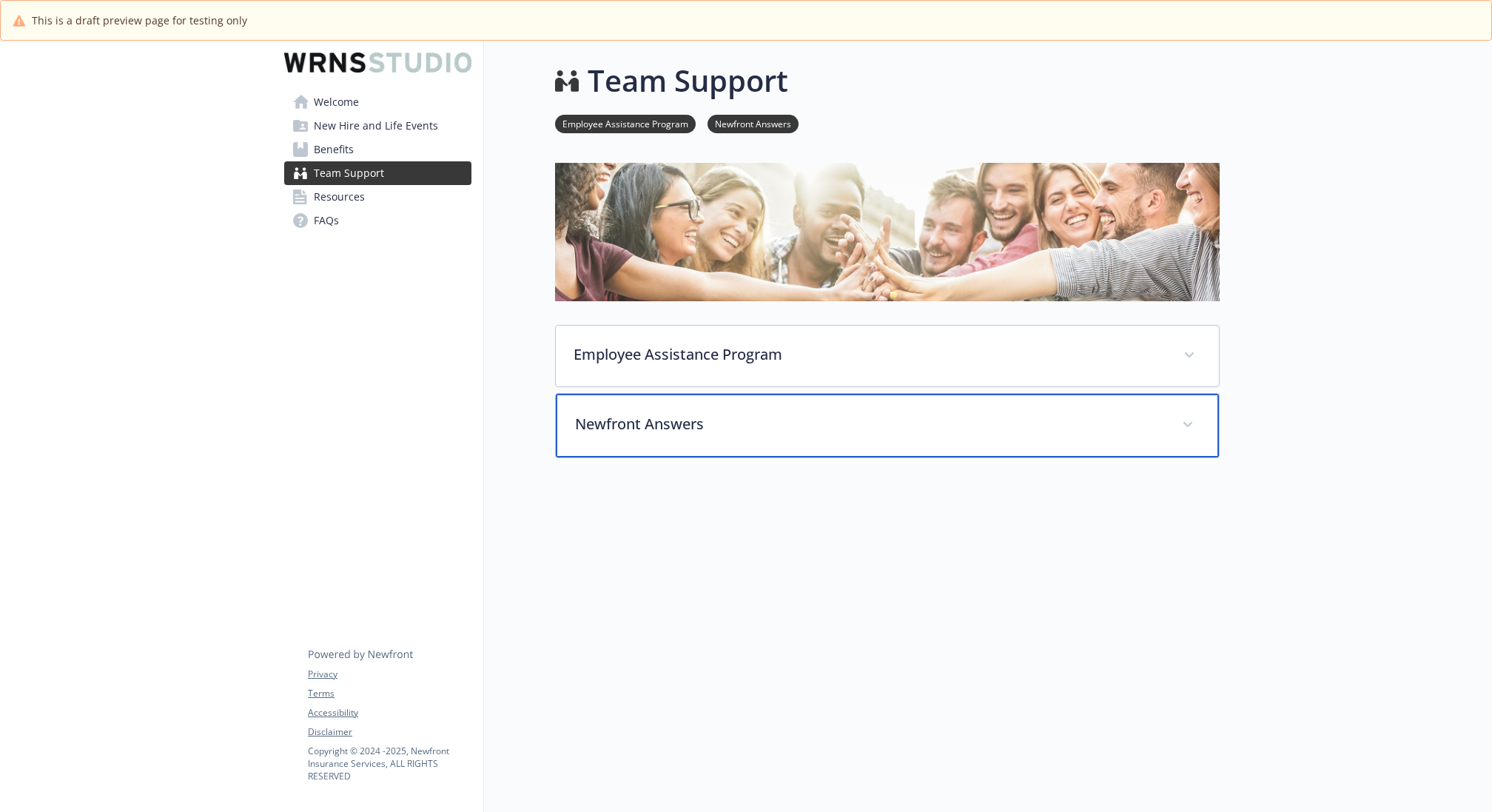
click at [734, 434] on div "Newfront Answers" at bounding box center [886, 425] width 663 height 63
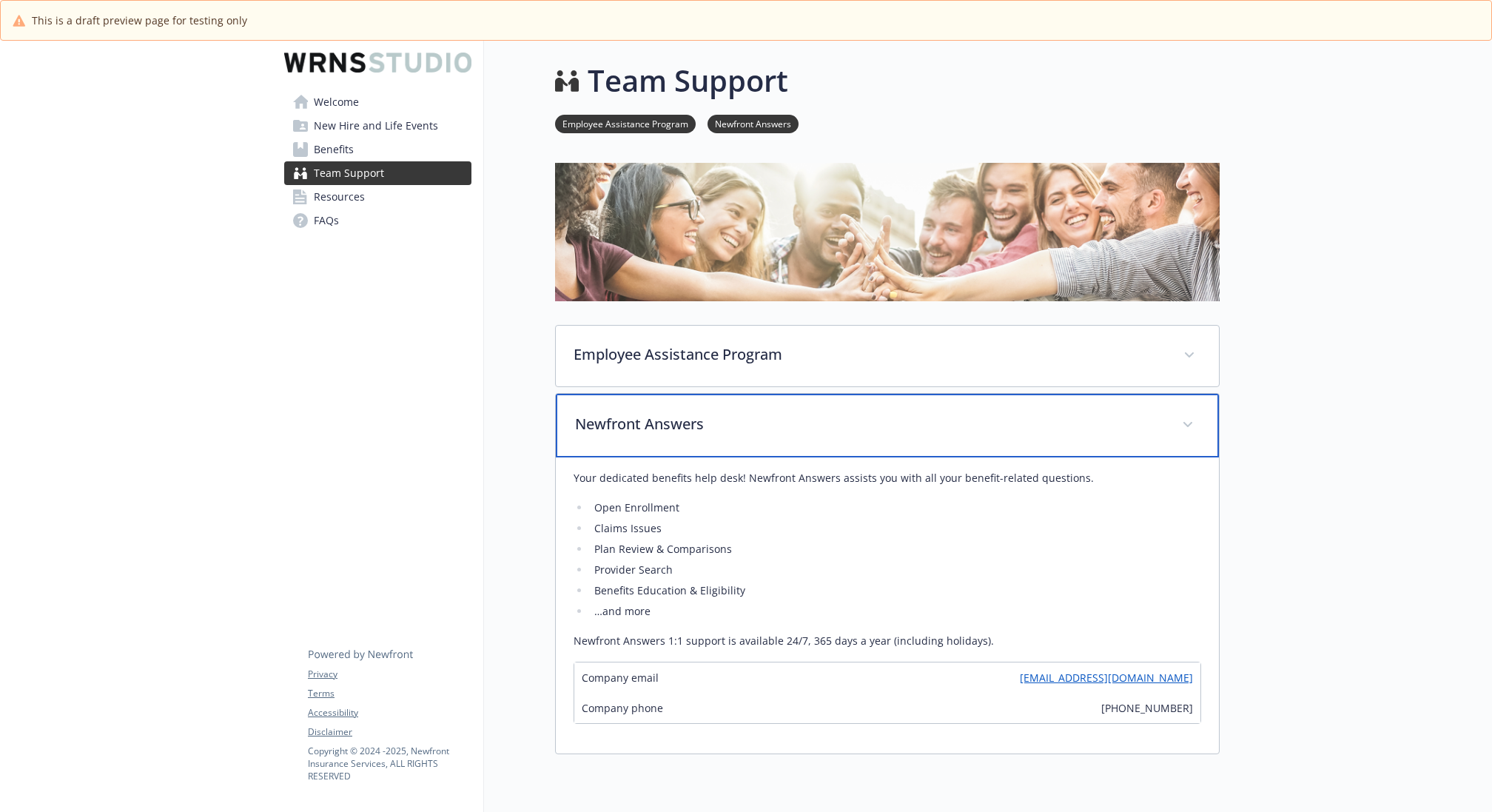
click at [737, 434] on div "Newfront Answers" at bounding box center [886, 425] width 663 height 63
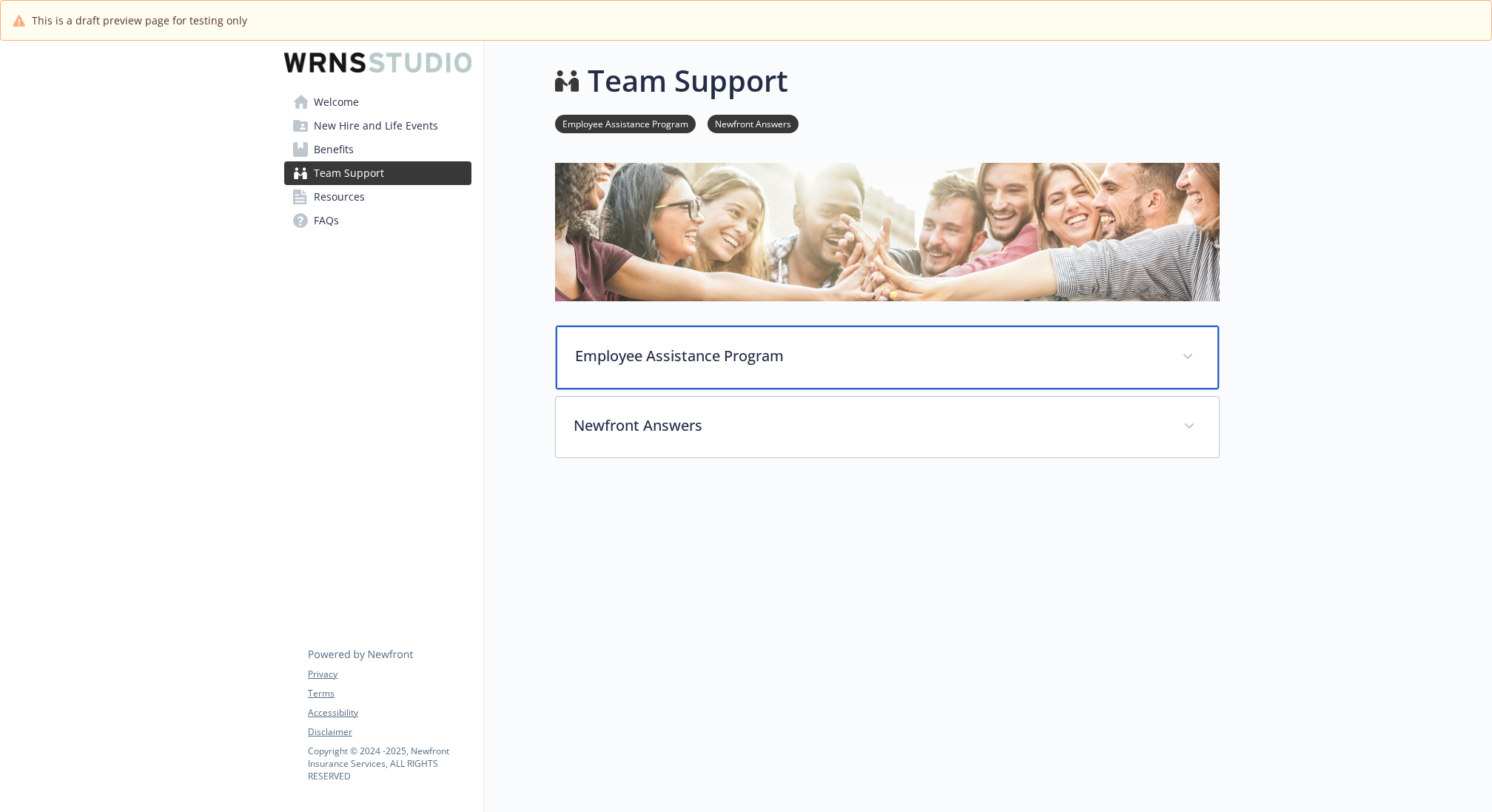
click at [750, 357] on p "Employee Assistance Program" at bounding box center [869, 356] width 589 height 22
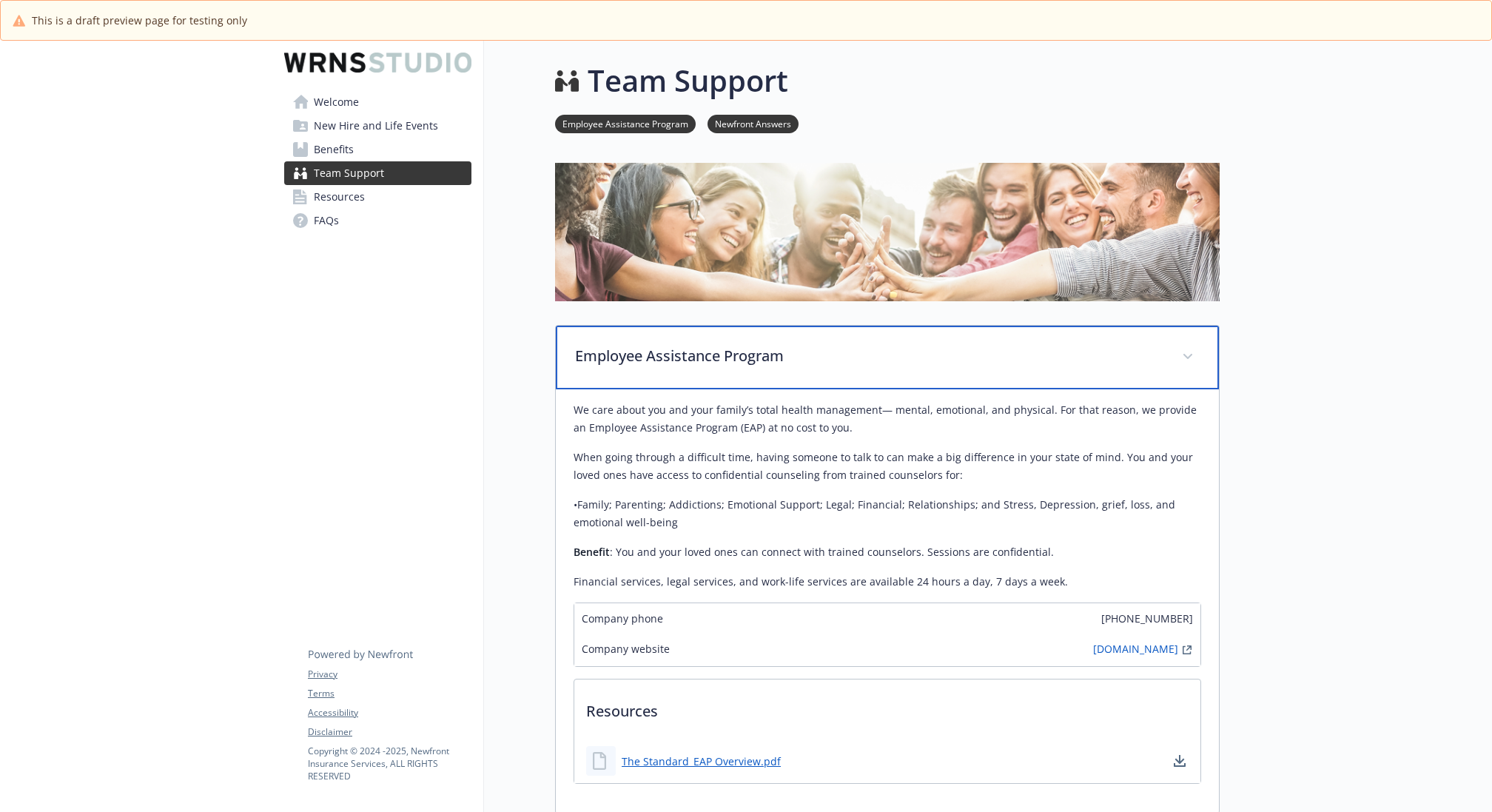
click at [750, 357] on p "Employee Assistance Program" at bounding box center [869, 356] width 589 height 22
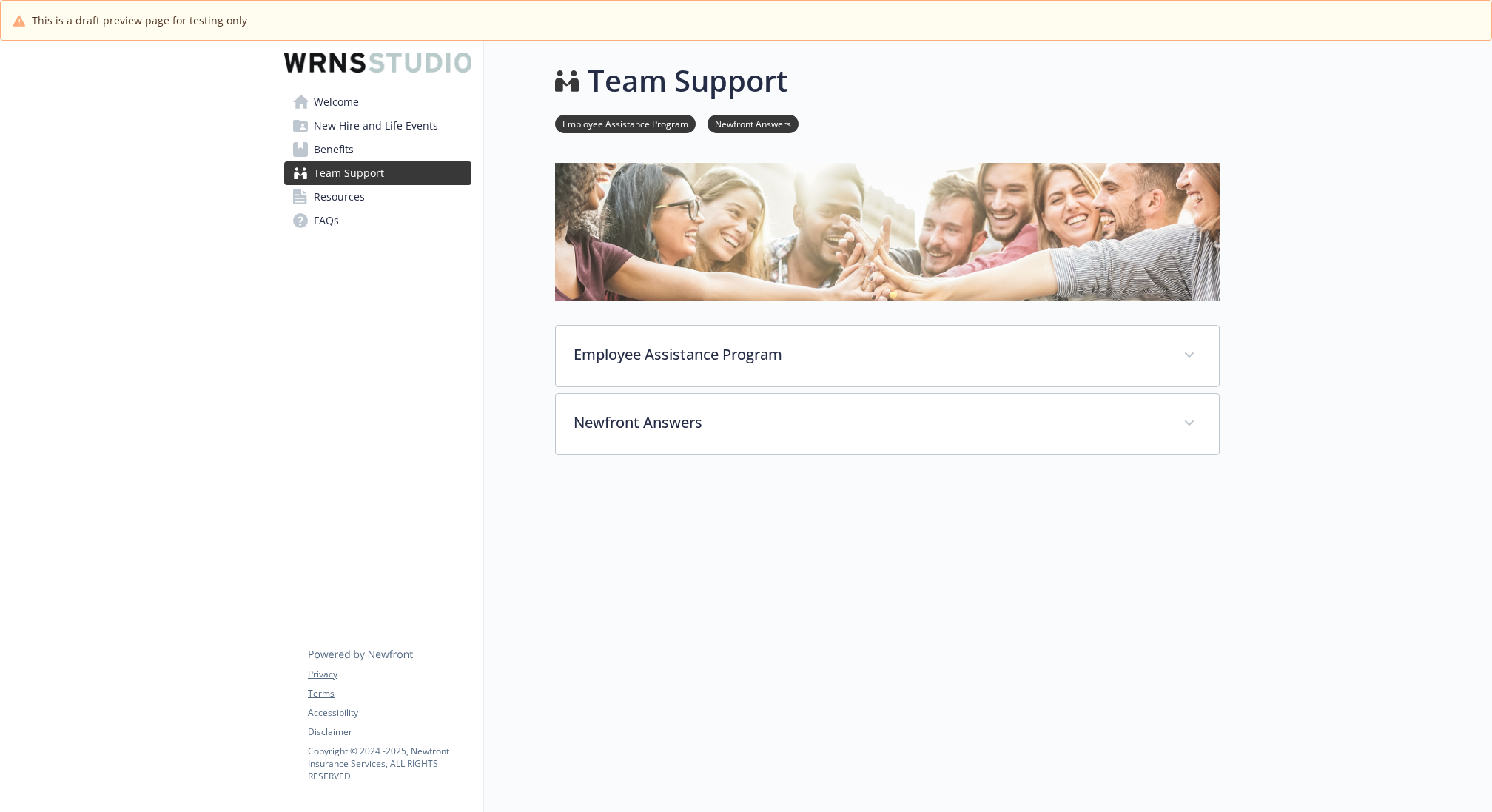
click at [346, 102] on span "Welcome" at bounding box center [336, 101] width 46 height 23
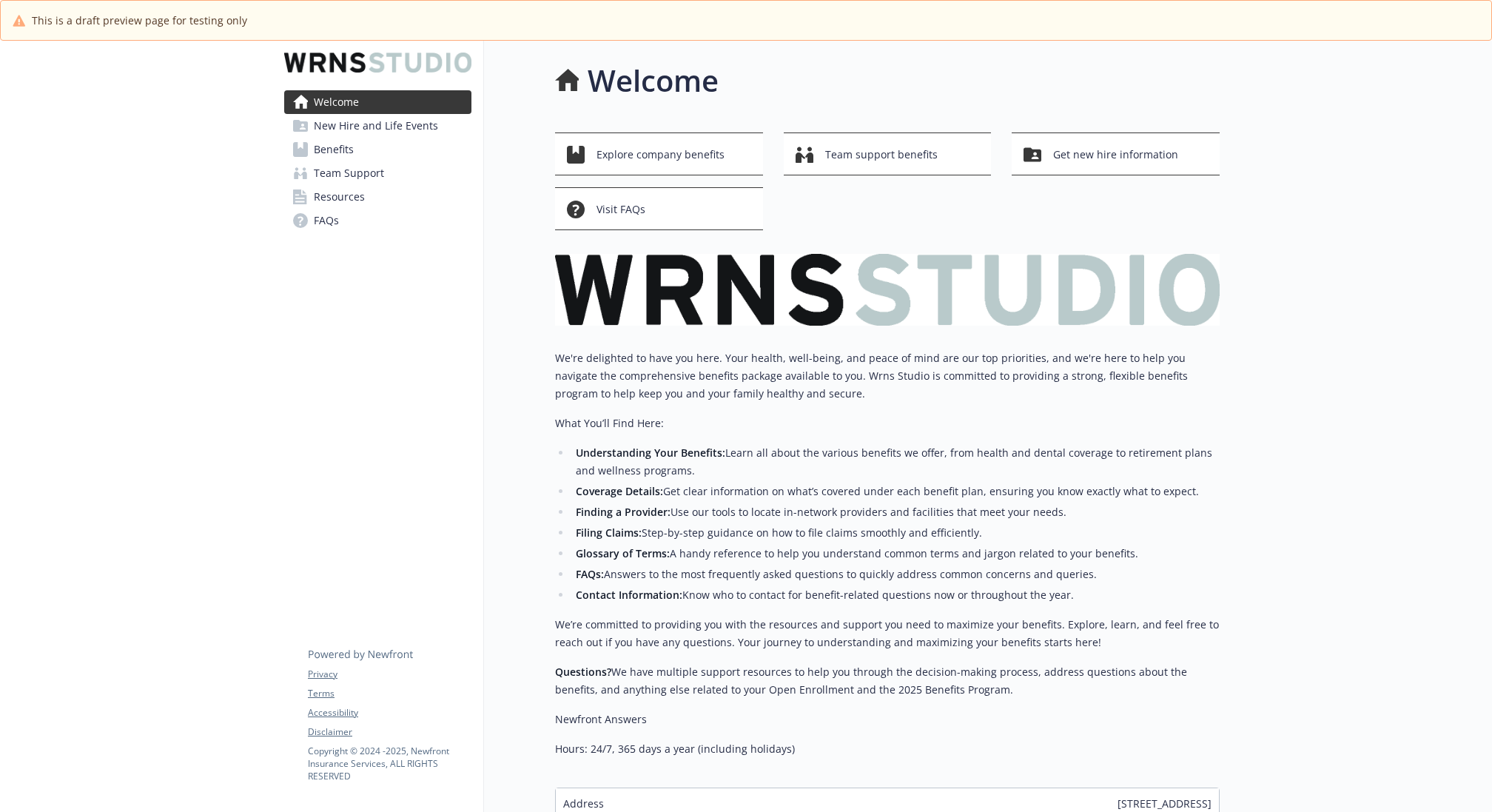
click at [385, 153] on link "Benefits" at bounding box center [377, 149] width 187 height 23
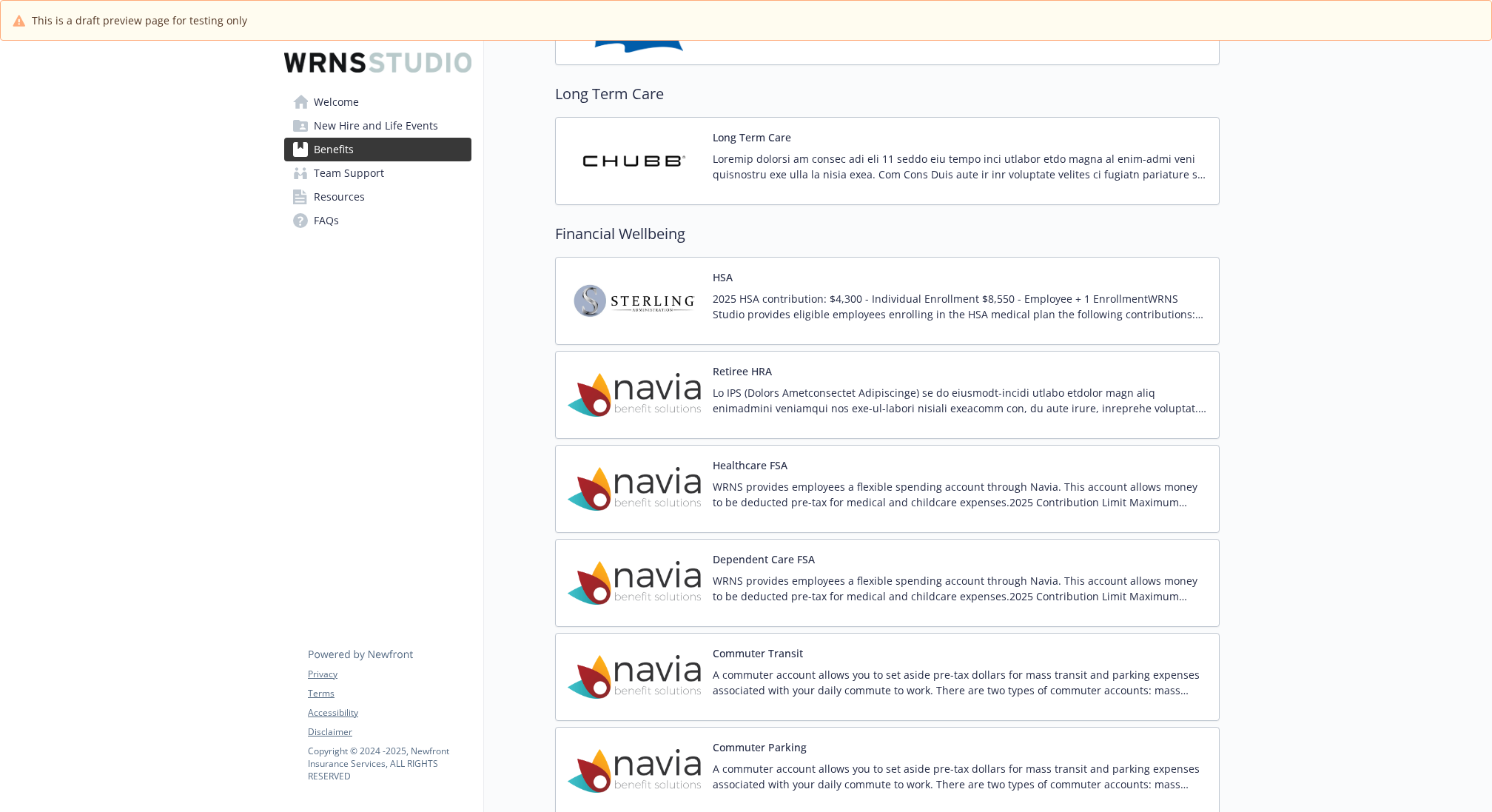
scroll to position [1449, 0]
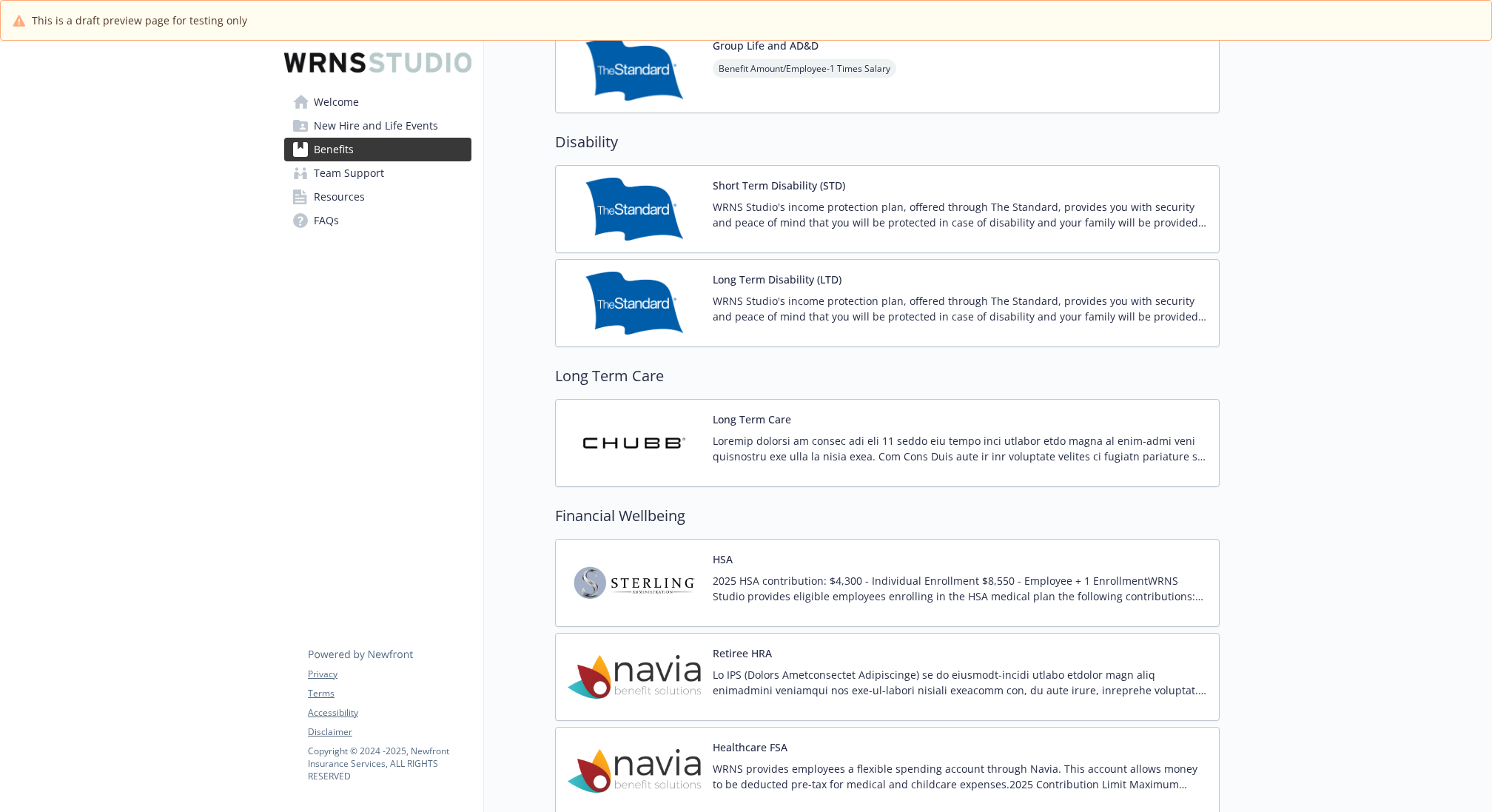
click at [772, 418] on button "Long Term Care" at bounding box center [752, 419] width 78 height 16
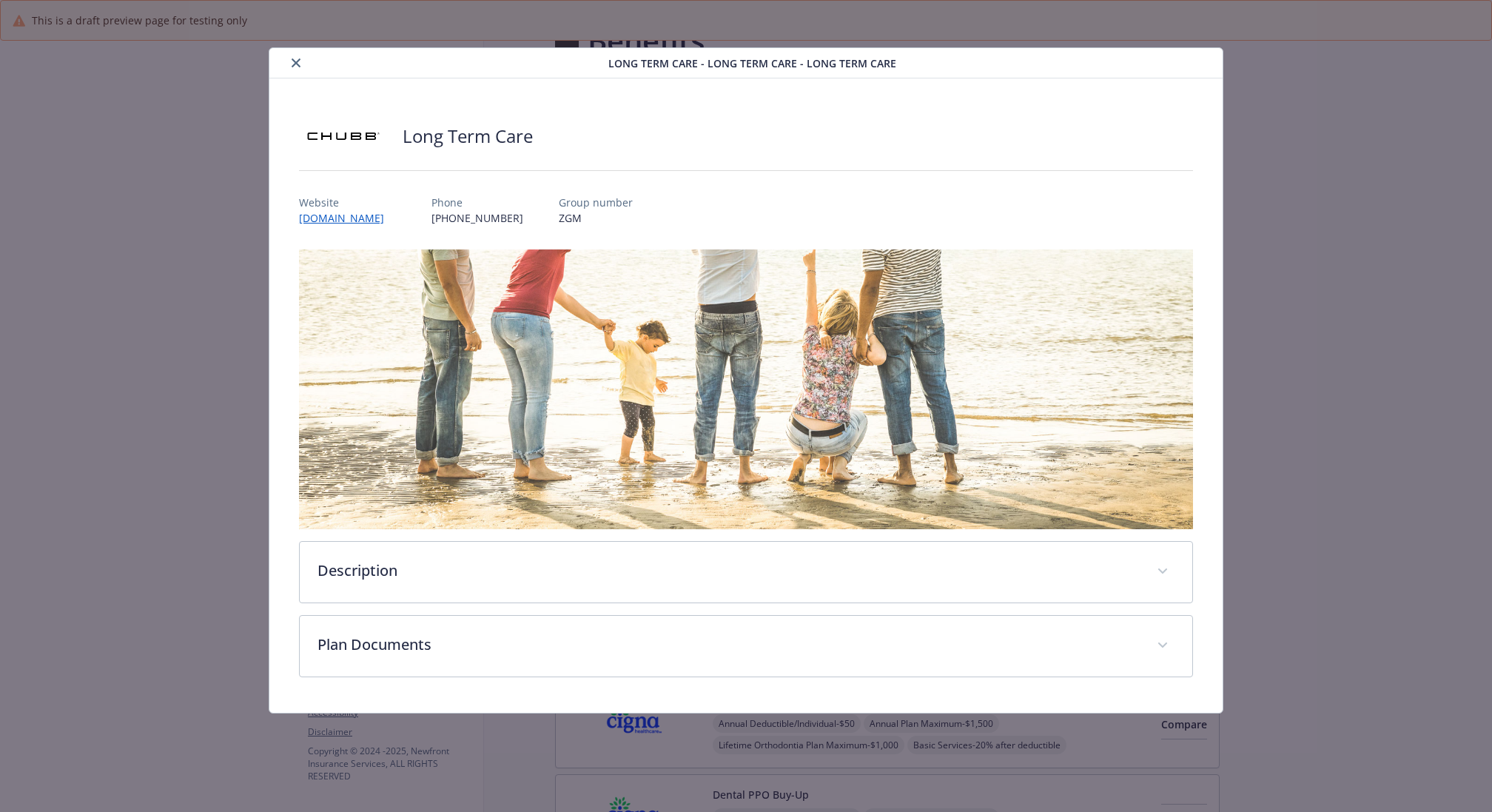
scroll to position [1069, 0]
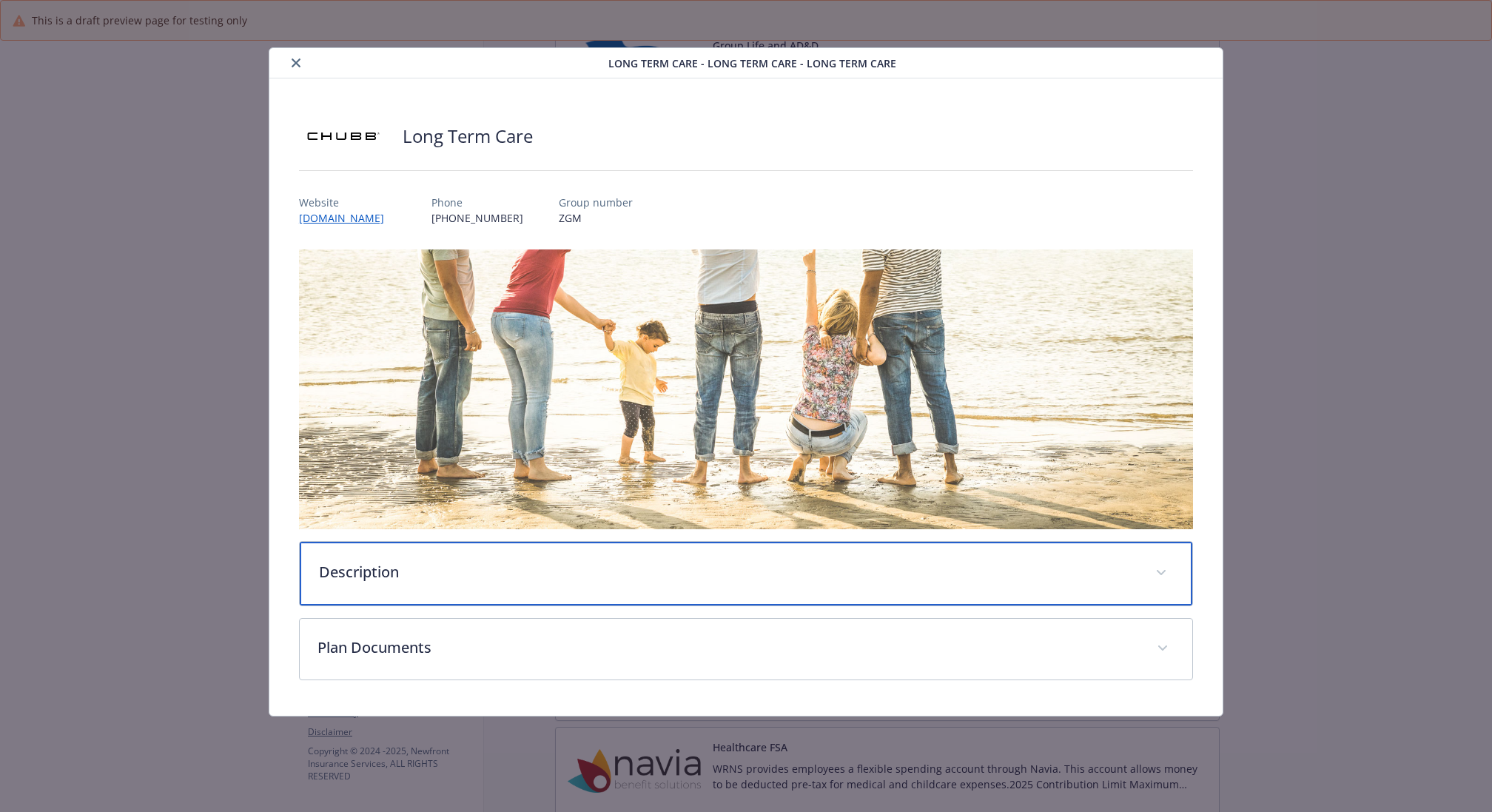
click at [566, 566] on p "Description" at bounding box center [728, 572] width 819 height 22
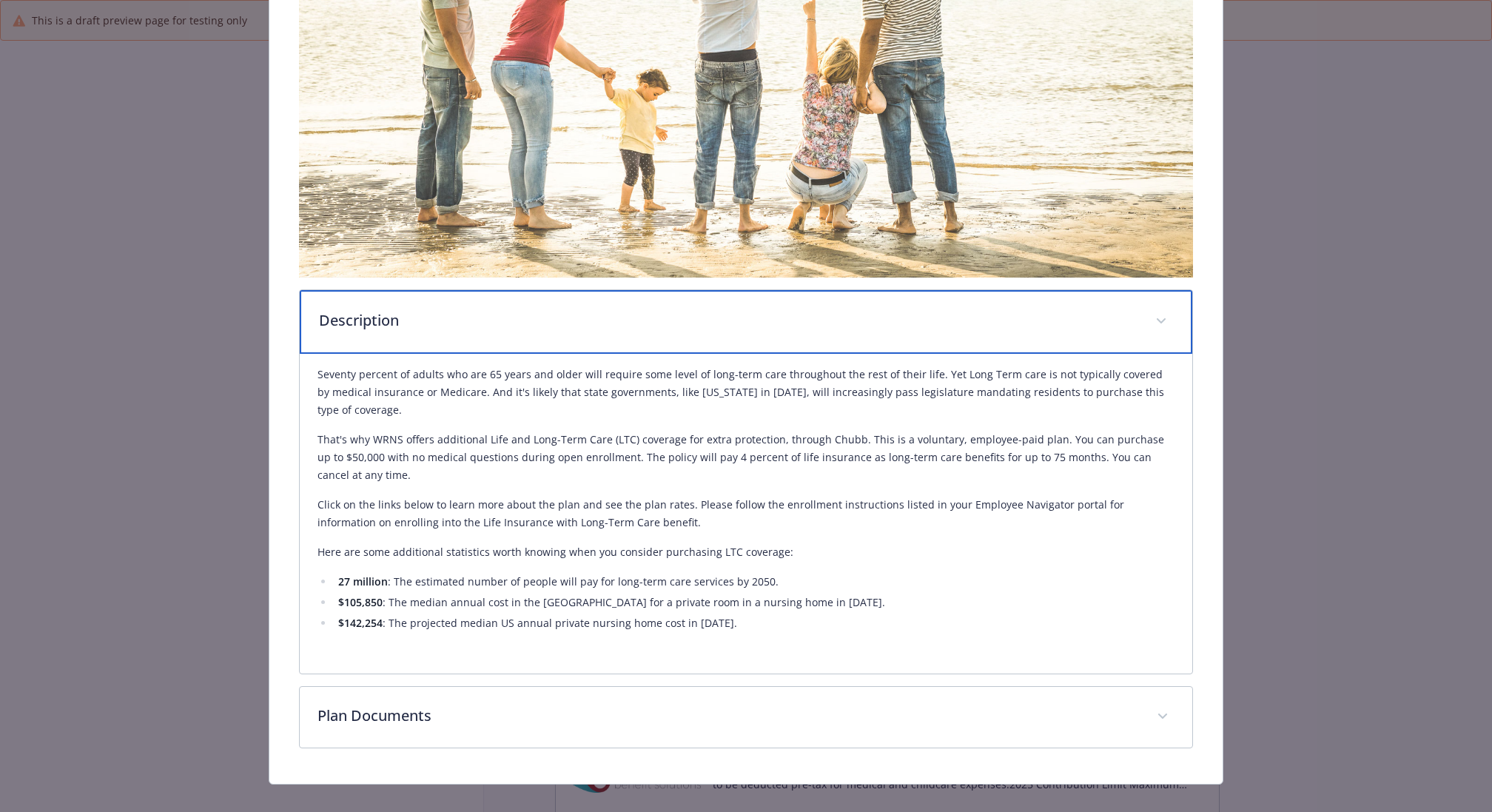
scroll to position [270, 0]
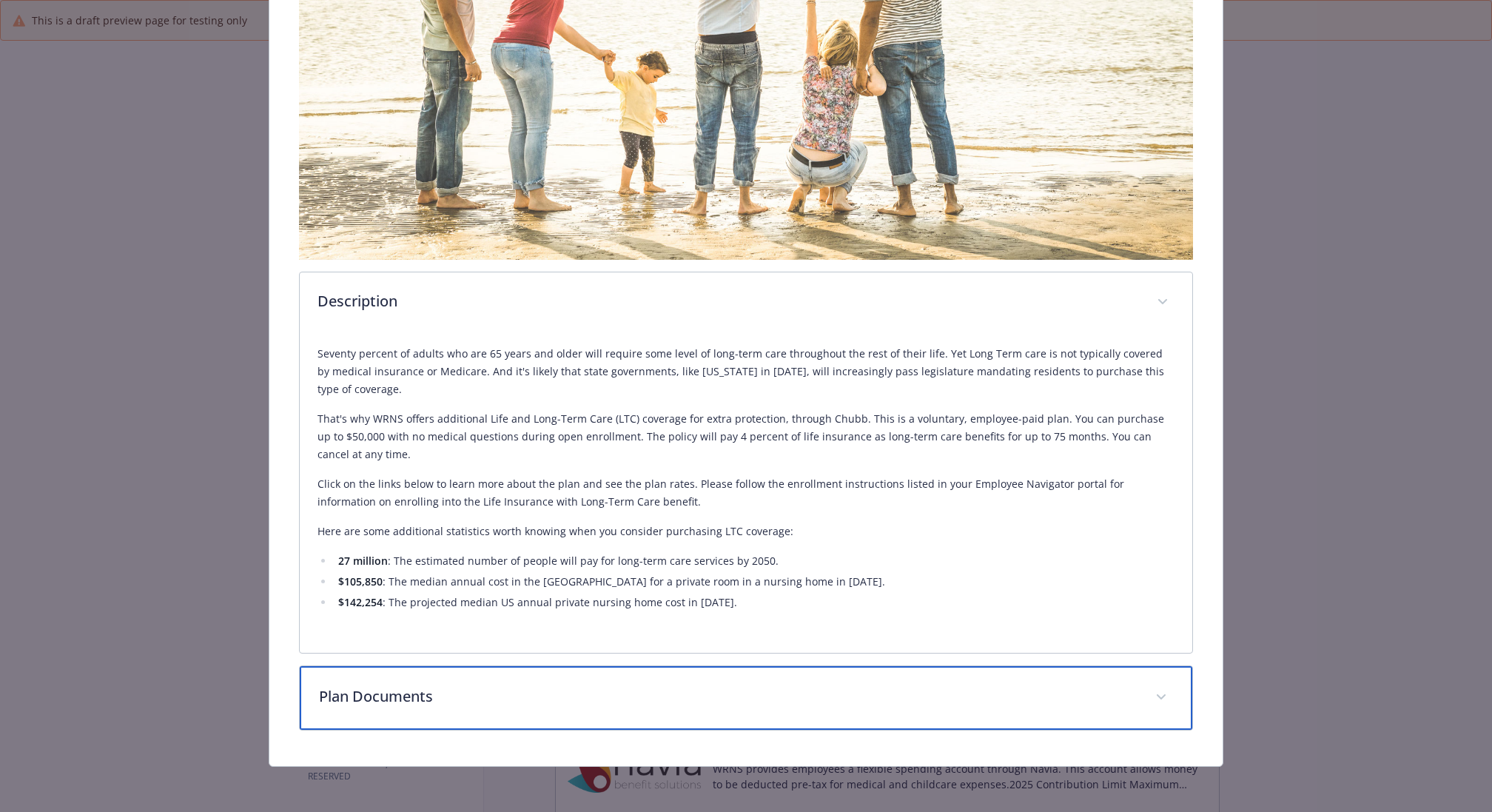
click at [502, 704] on p "Plan Documents" at bounding box center [728, 697] width 819 height 22
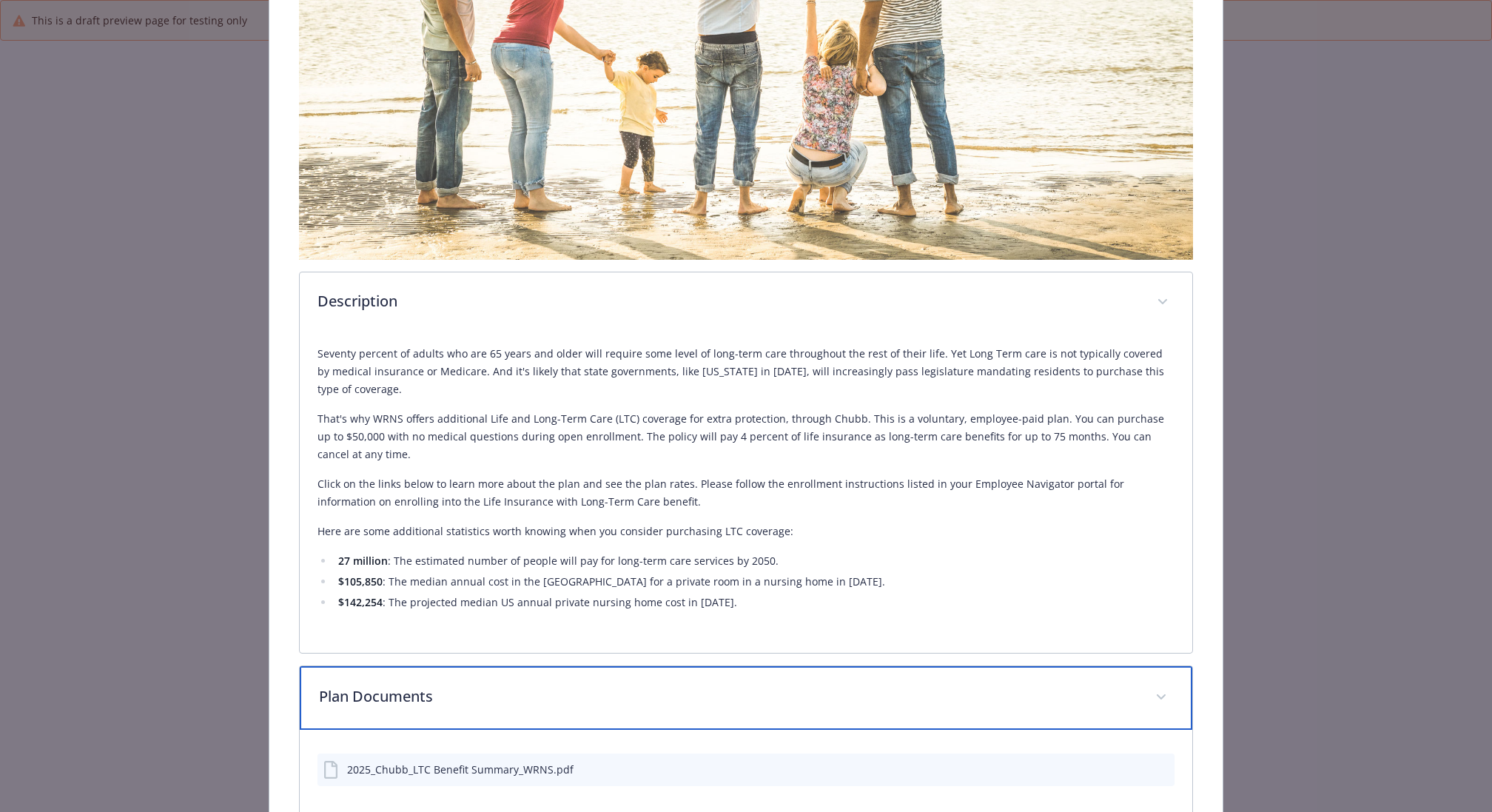
scroll to position [355, 0]
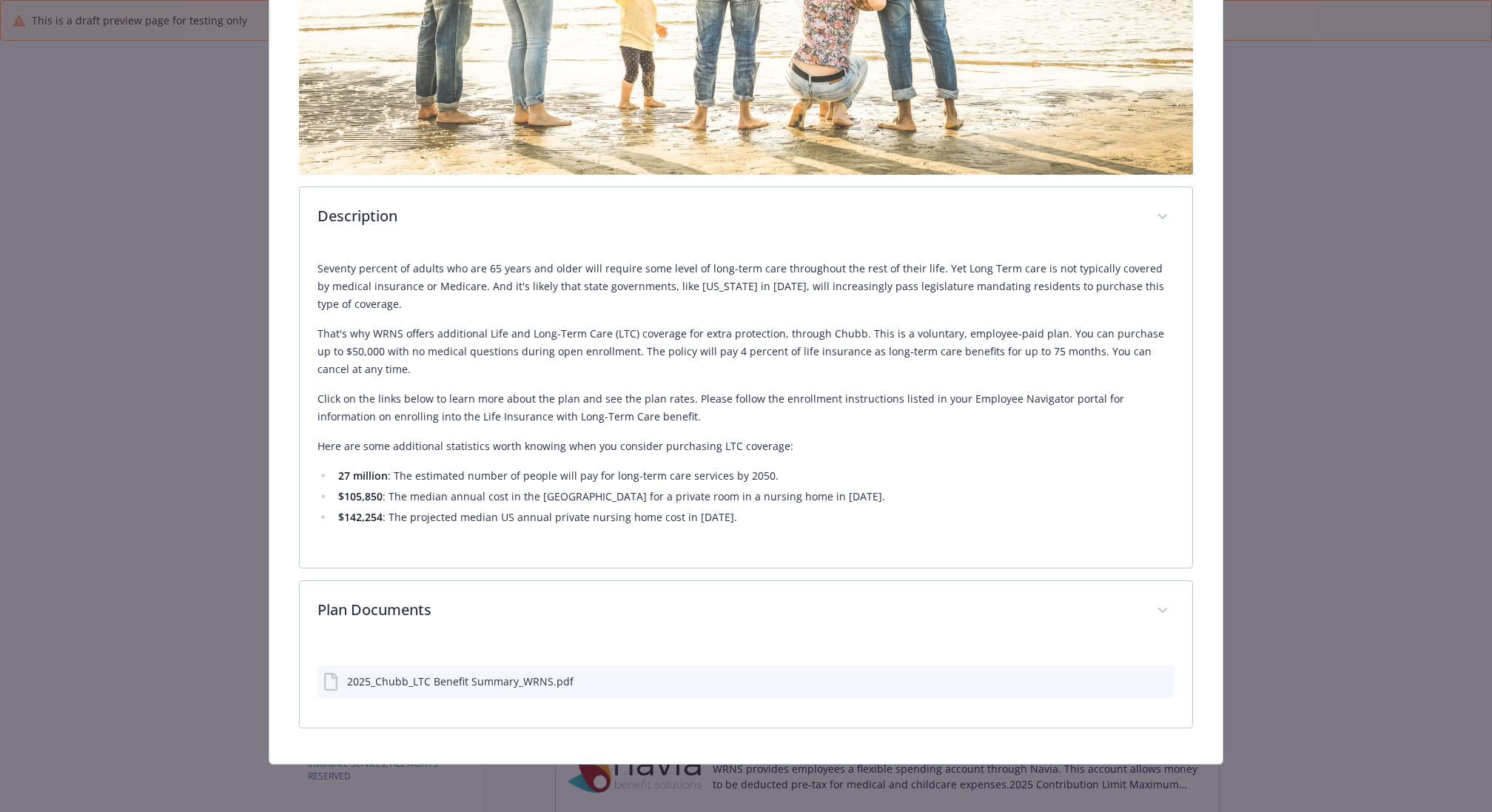
click at [1167, 680] on button "preview file" at bounding box center [1161, 680] width 17 height 13
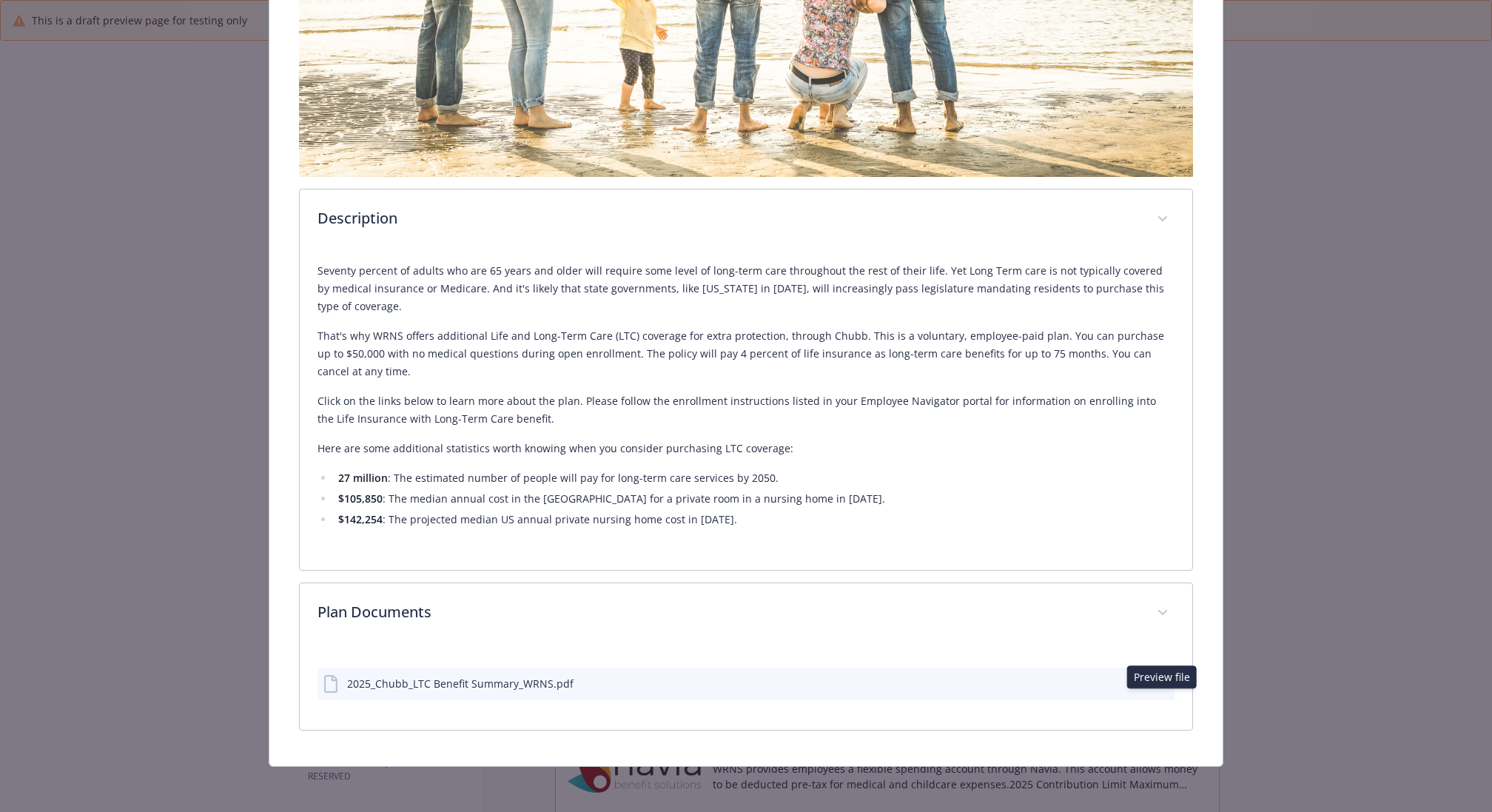
scroll to position [0, 0]
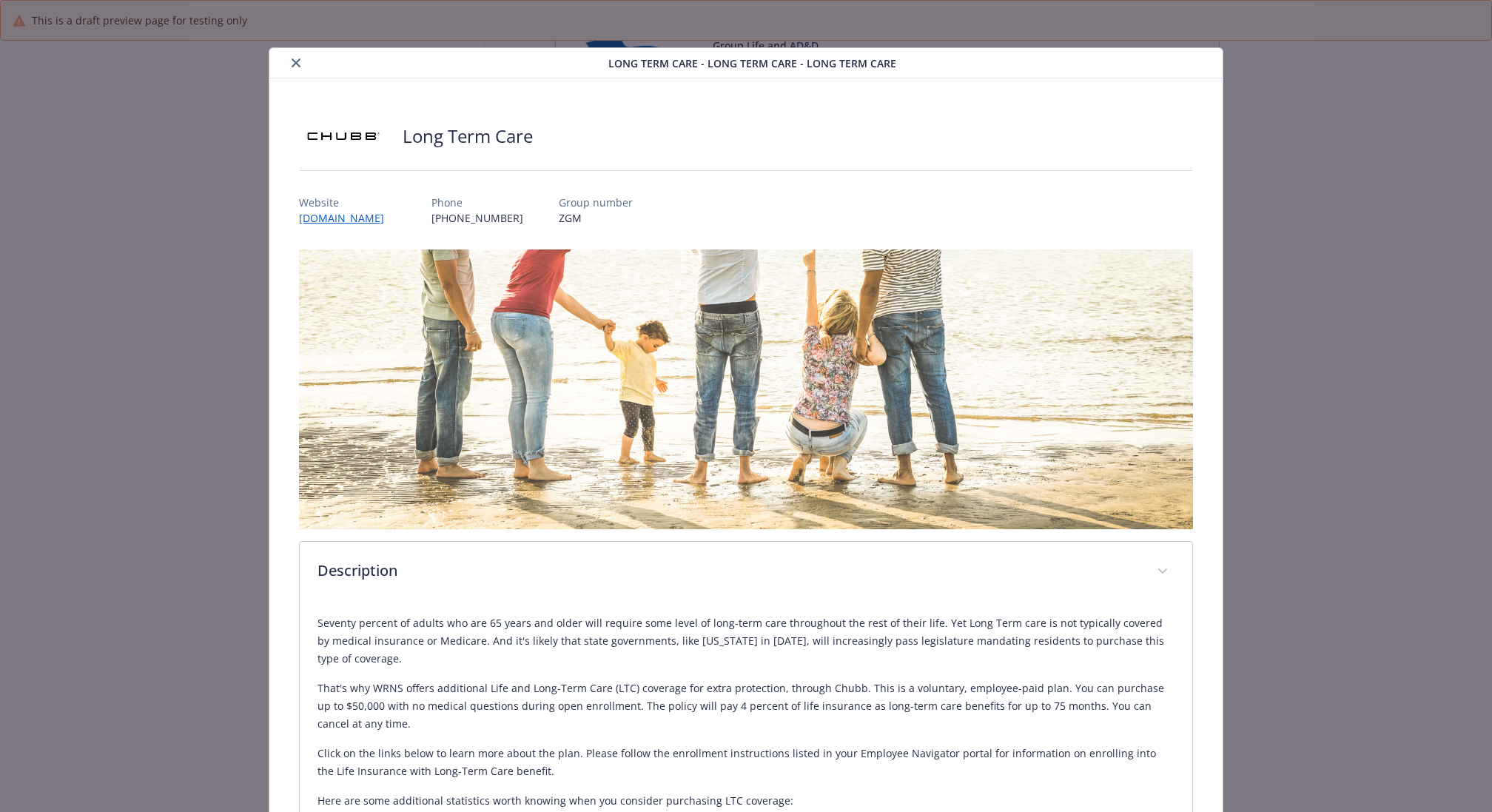
click at [301, 67] on button "close" at bounding box center [296, 62] width 18 height 18
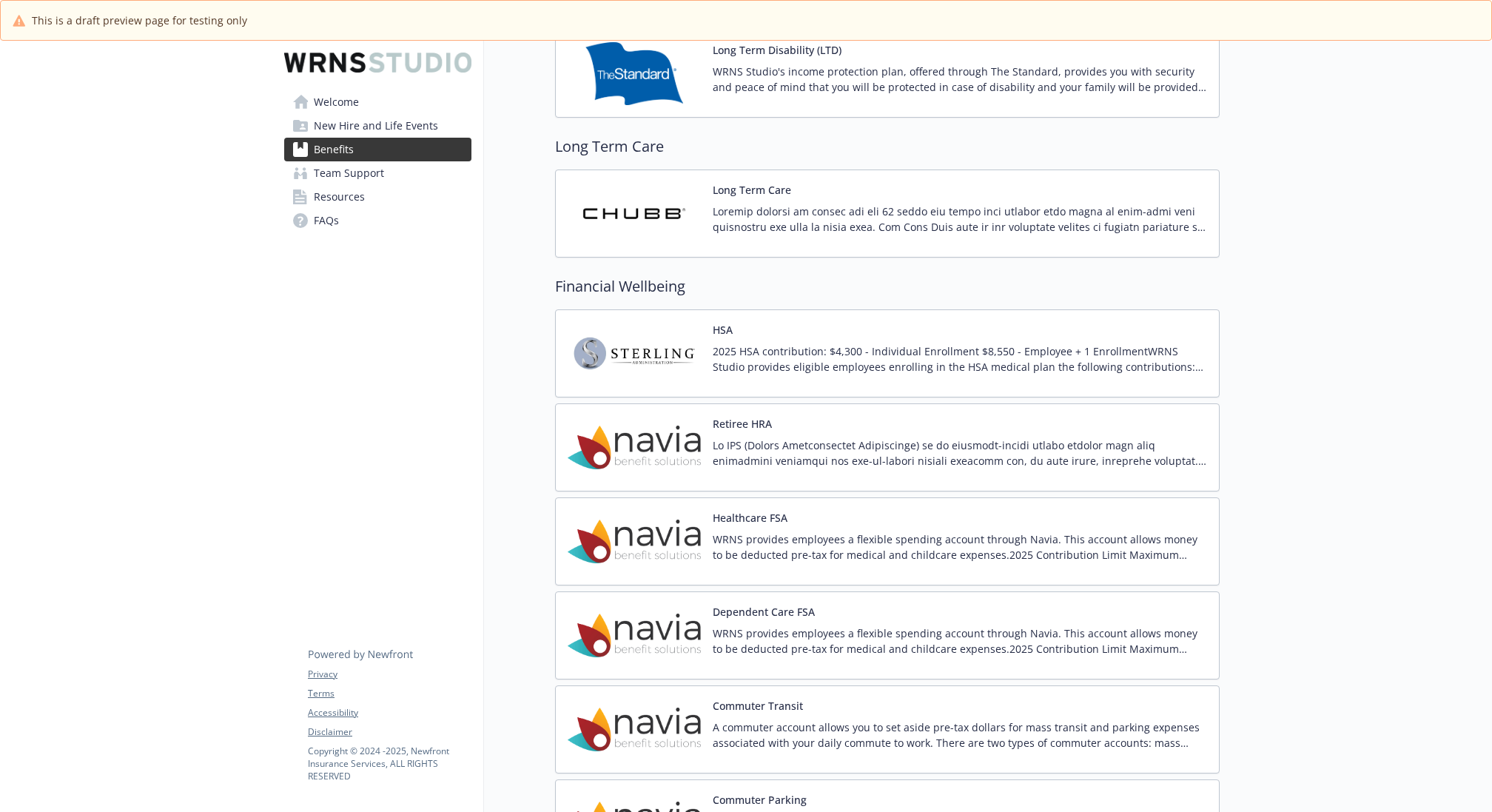
scroll to position [1449, 0]
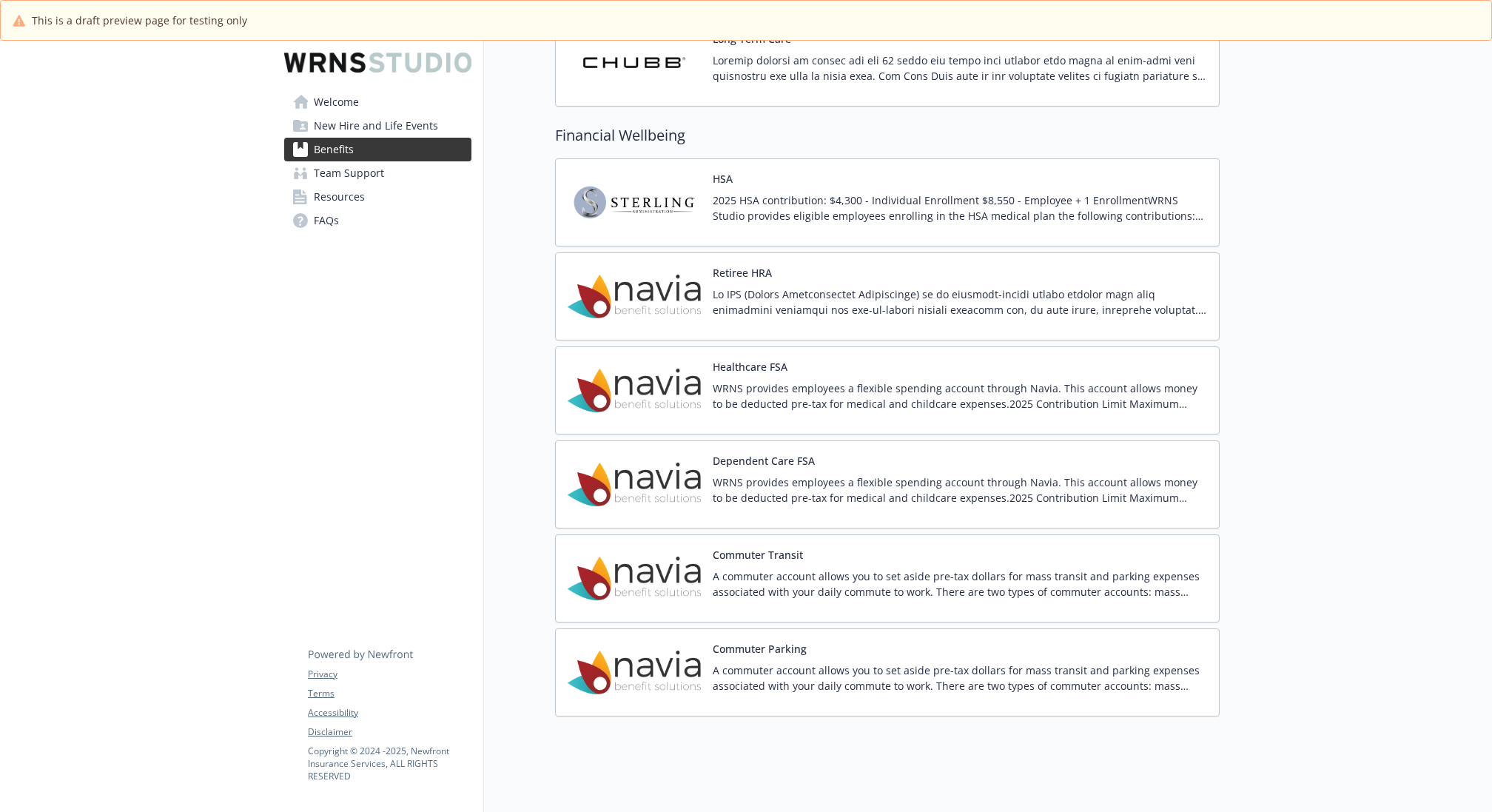
click at [967, 360] on div "Healthcare FSA WRNS provides employees a flexible spending account through Navi…" at bounding box center [959, 391] width 494 height 63
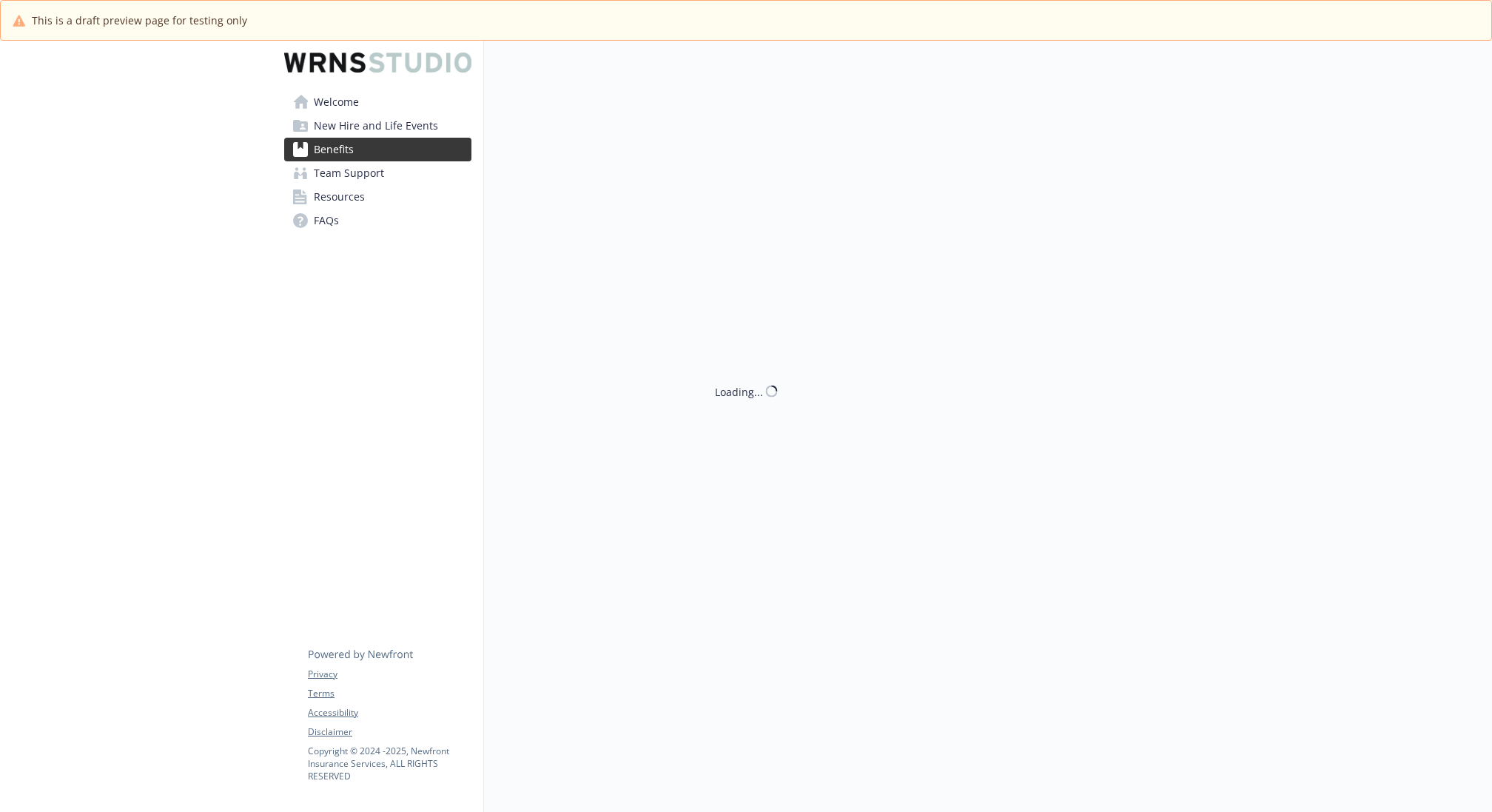
scroll to position [1449, 0]
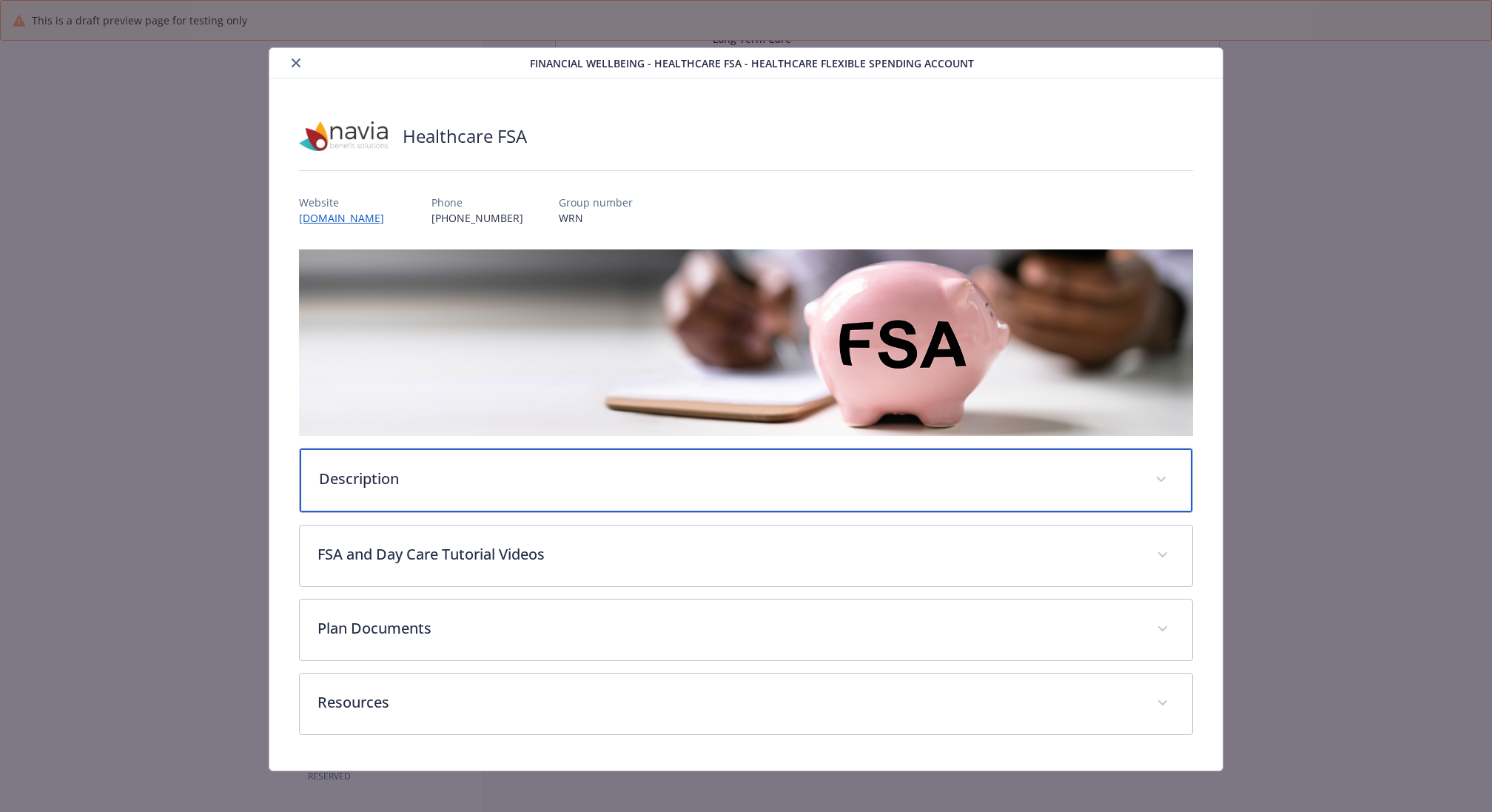
click at [753, 462] on div "Description" at bounding box center [745, 480] width 892 height 63
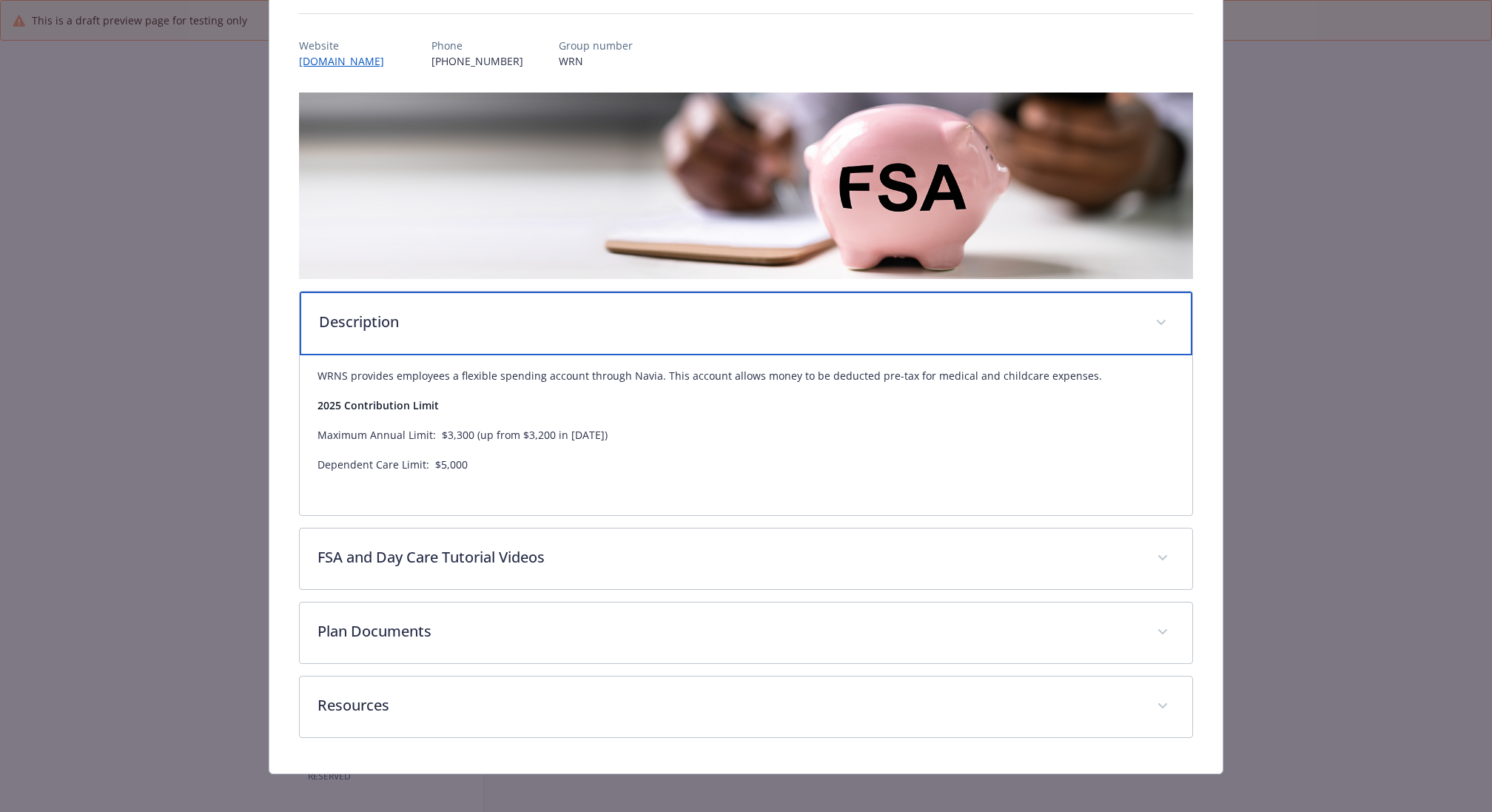
scroll to position [163, 0]
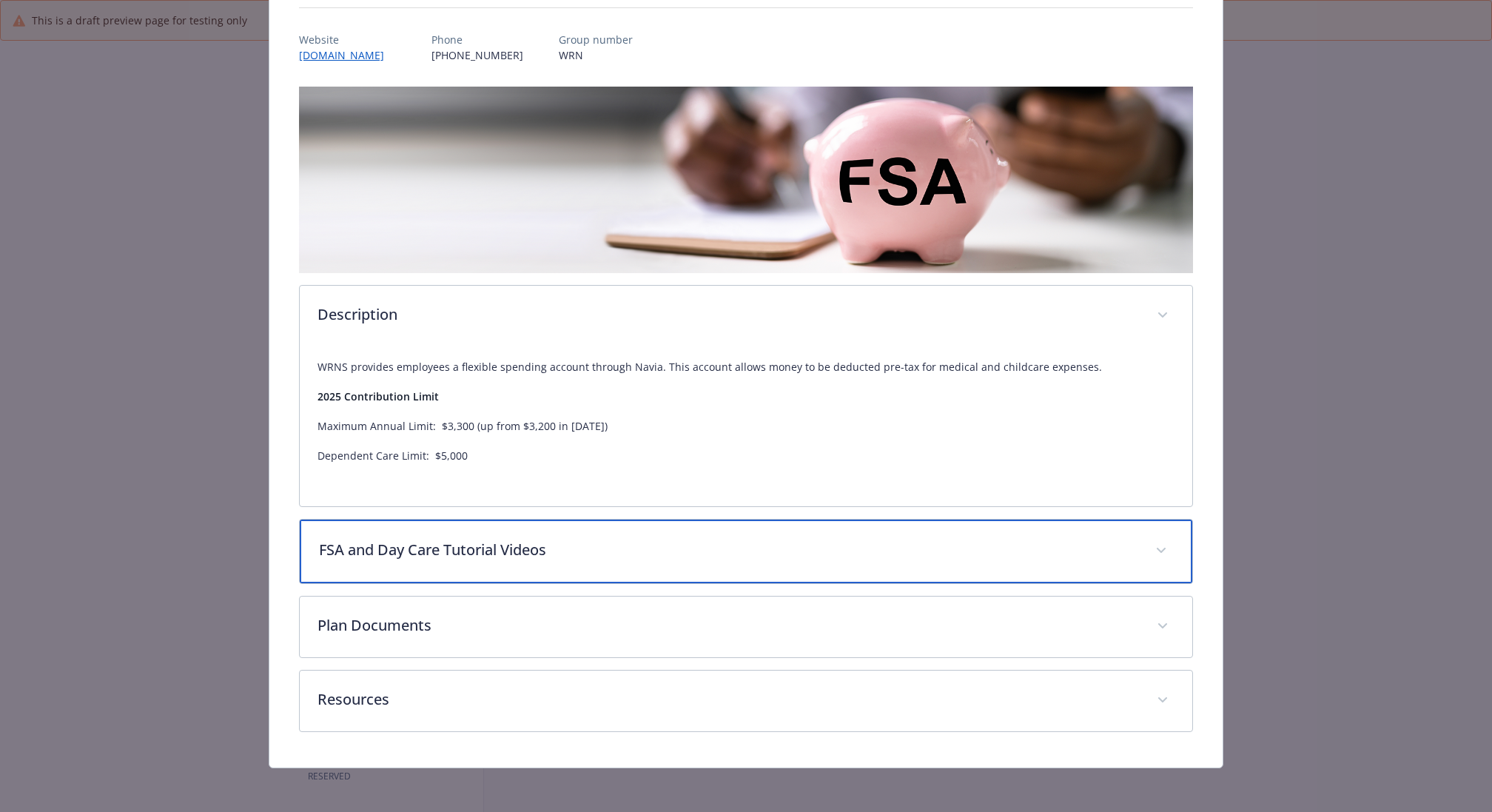
click at [611, 550] on p "FSA and Day Care Tutorial Videos" at bounding box center [728, 550] width 819 height 22
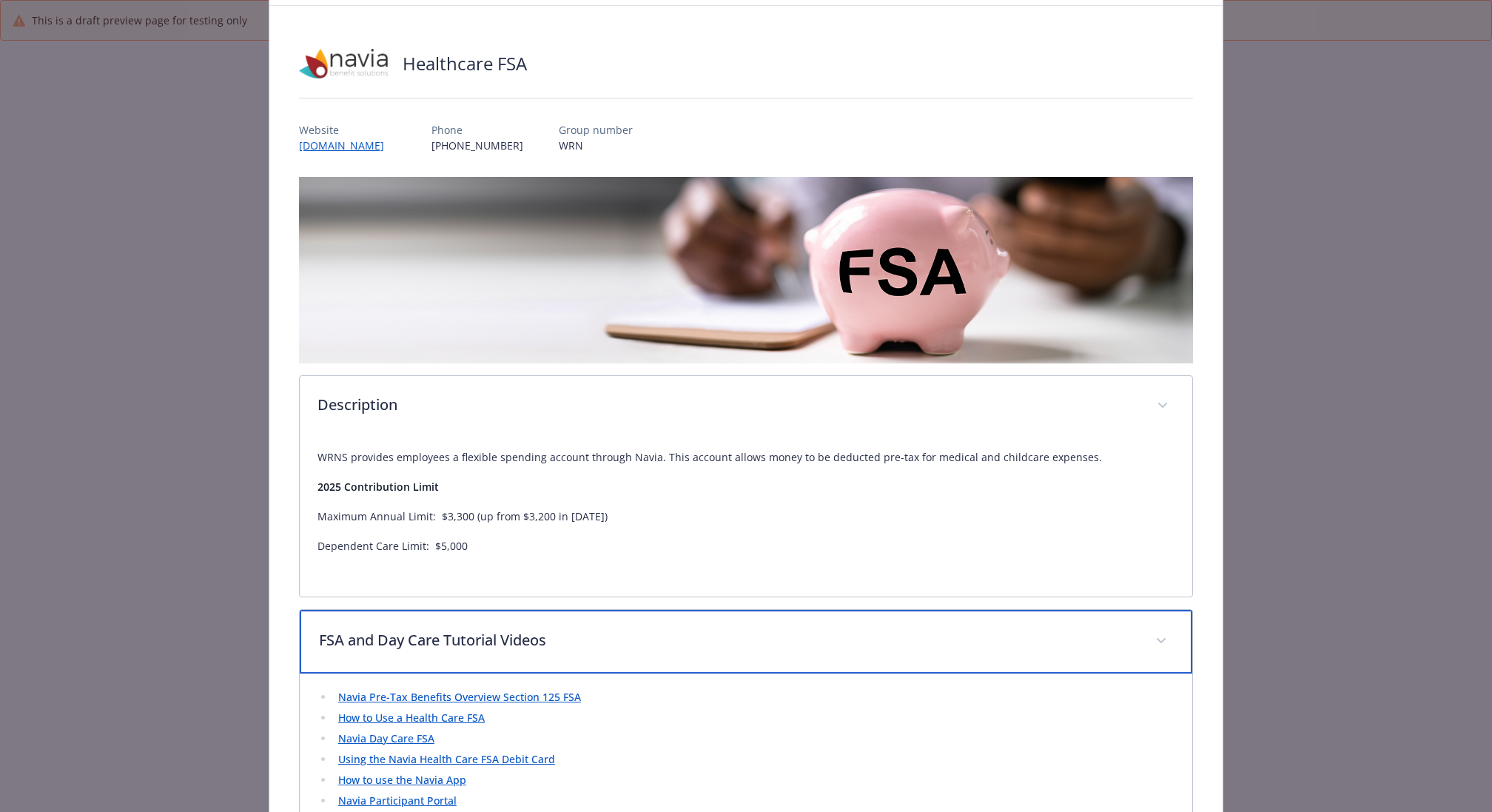
scroll to position [0, 0]
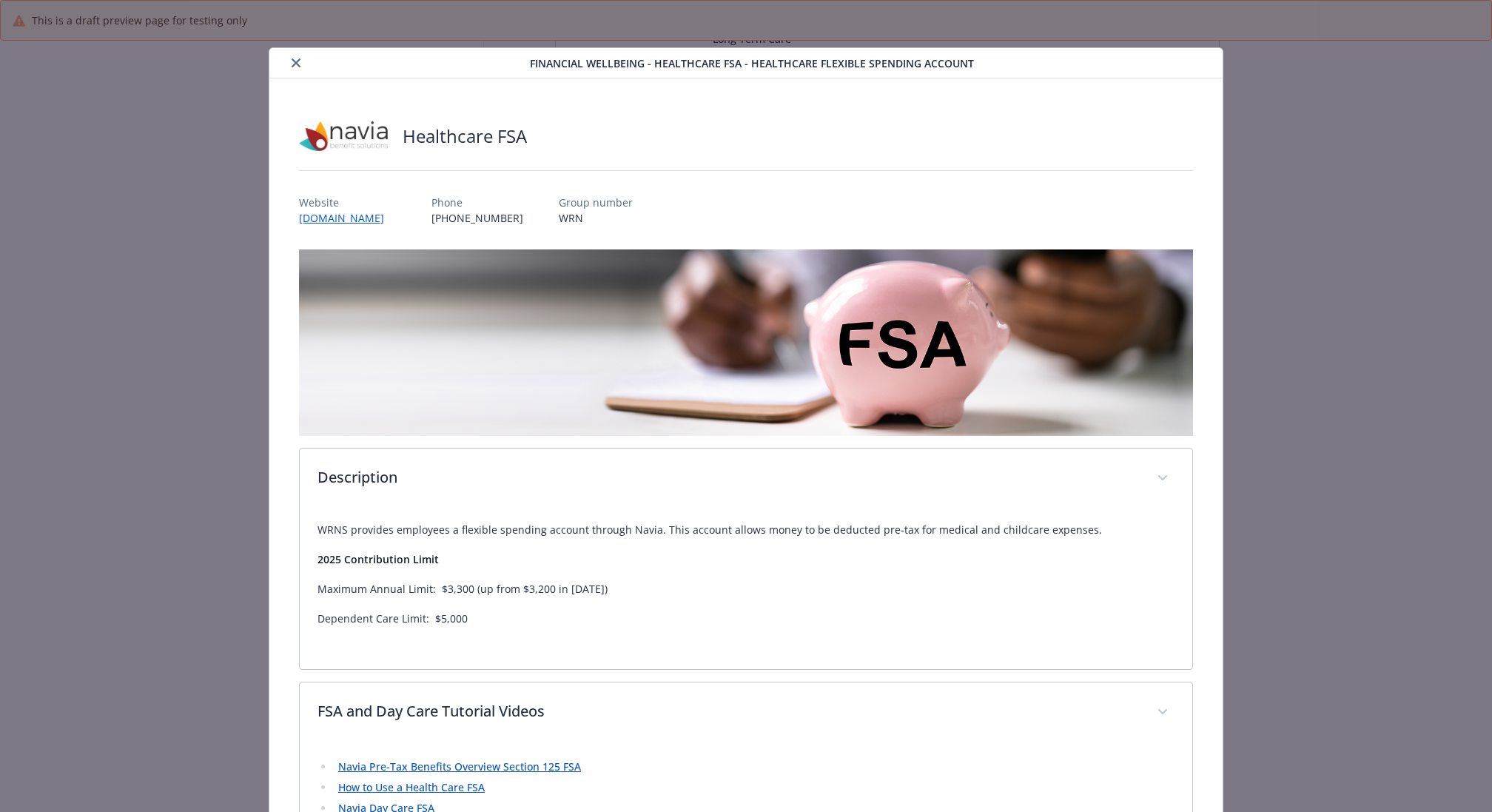
click at [296, 59] on icon "close" at bounding box center [296, 63] width 9 height 9
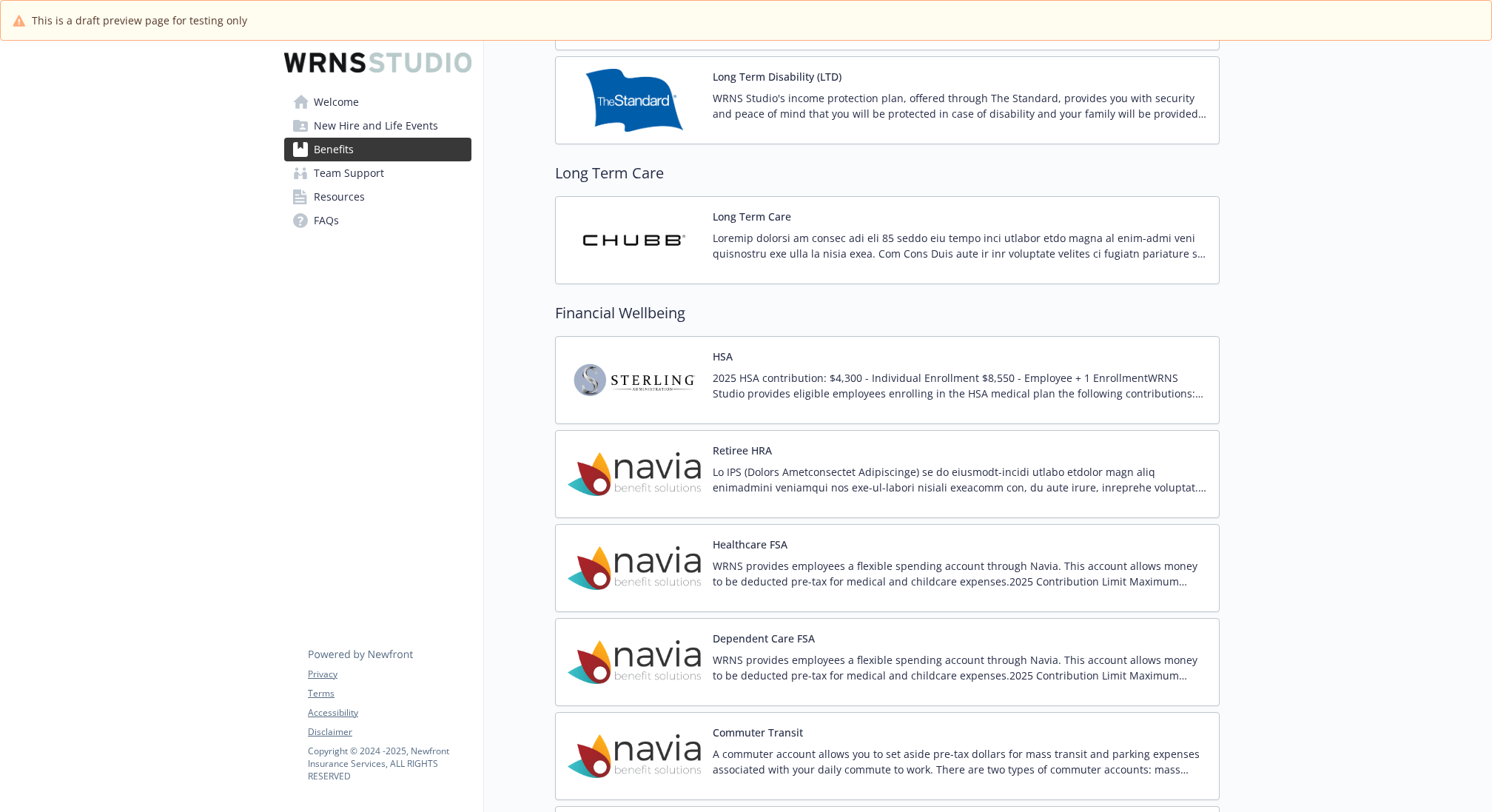
click at [919, 558] on p "WRNS provides employees a flexible spending account through Navia. This account…" at bounding box center [959, 573] width 494 height 31
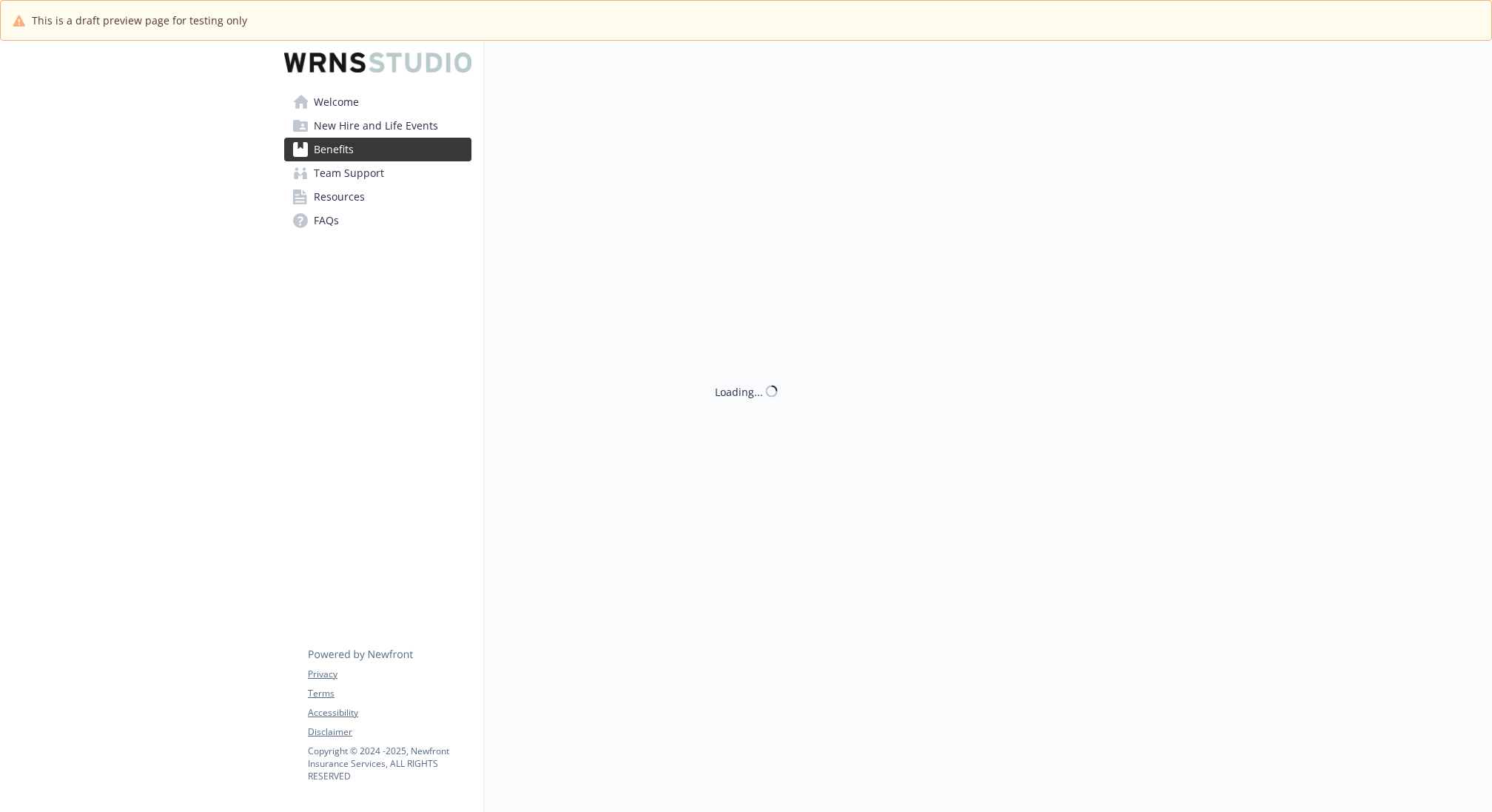
scroll to position [1271, 0]
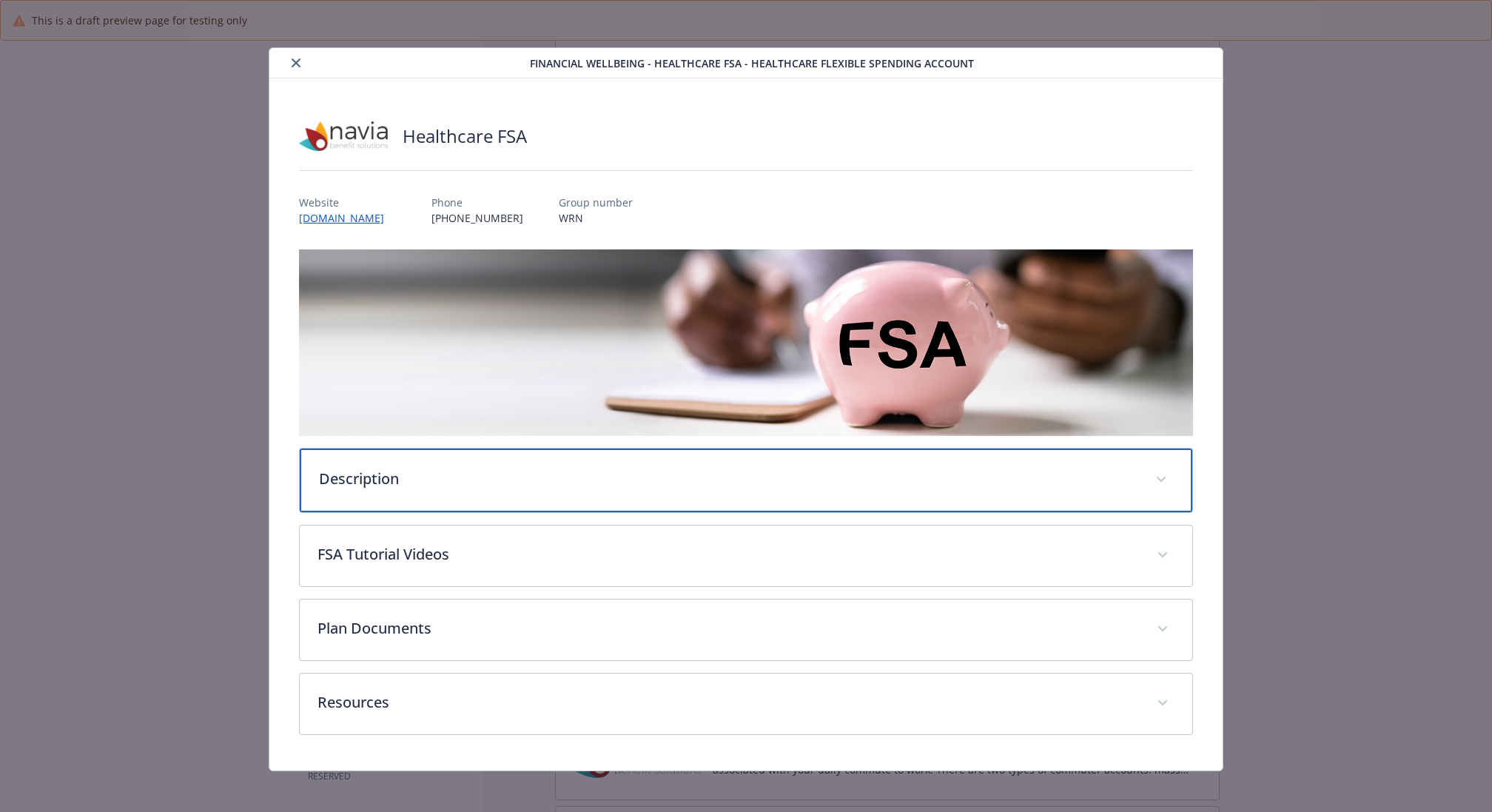
click at [790, 469] on p "Description" at bounding box center [728, 479] width 819 height 22
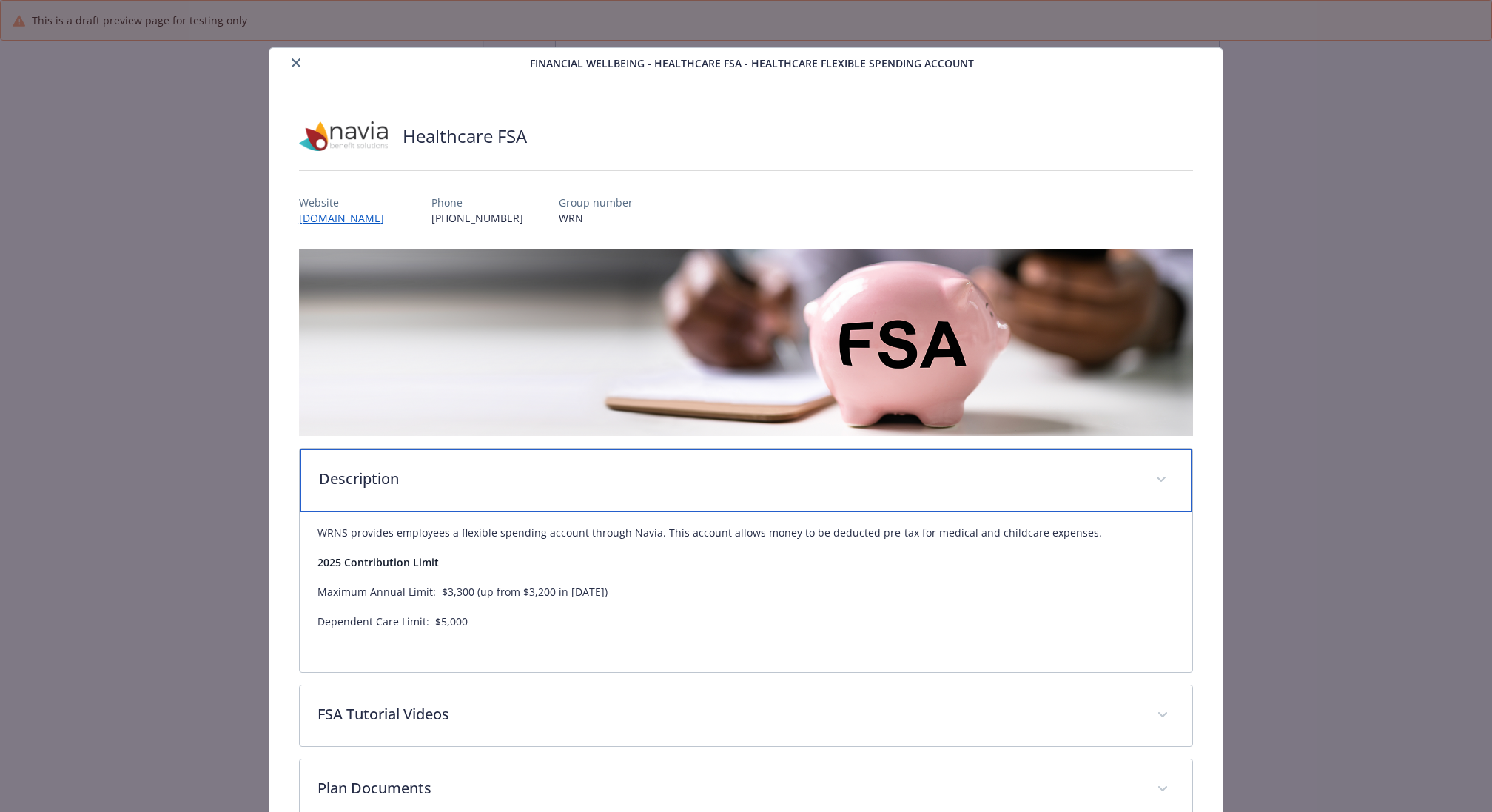
click at [790, 469] on p "Description" at bounding box center [728, 479] width 819 height 22
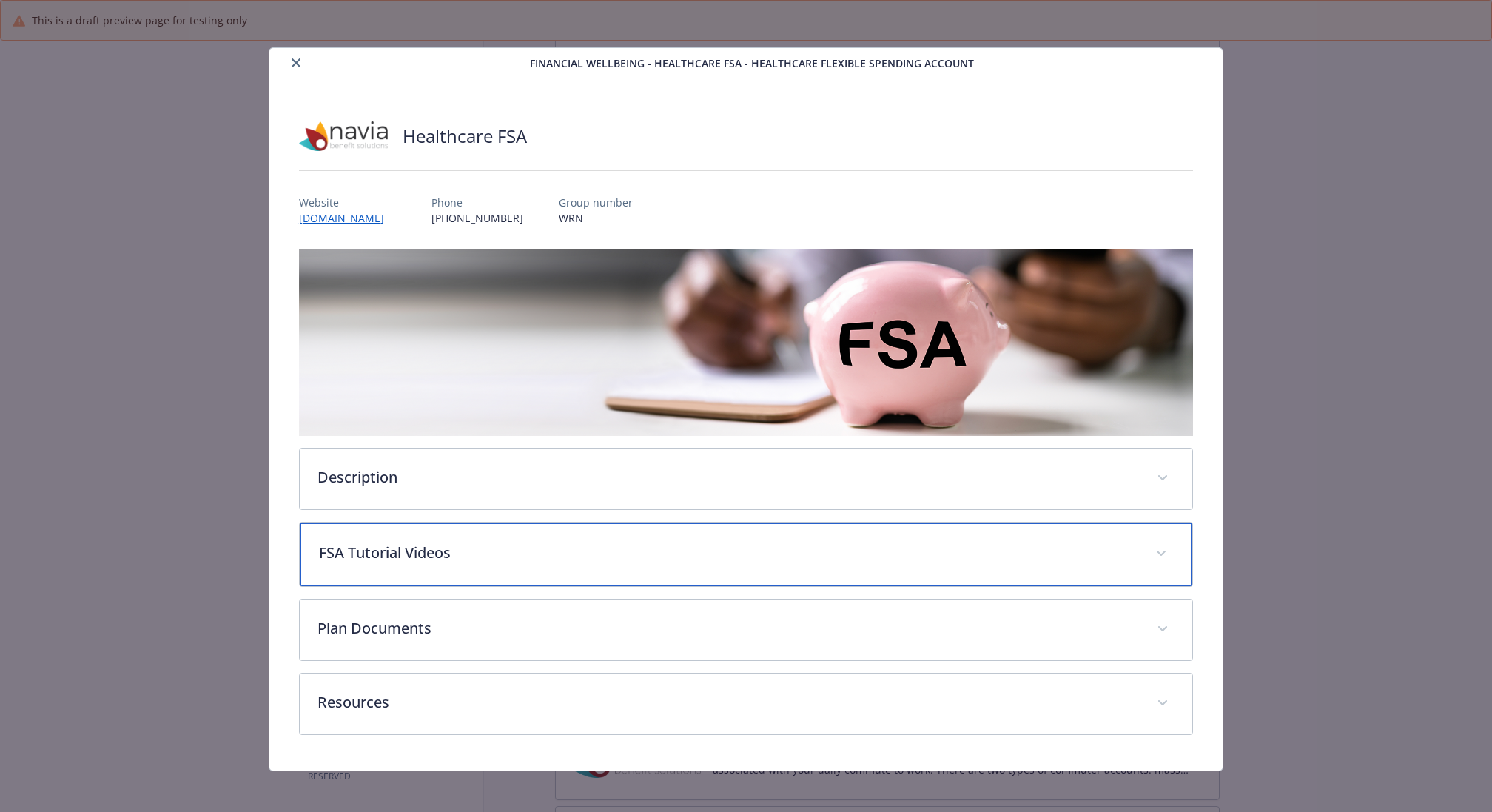
click at [618, 550] on p "FSA Tutorial Videos" at bounding box center [728, 552] width 819 height 22
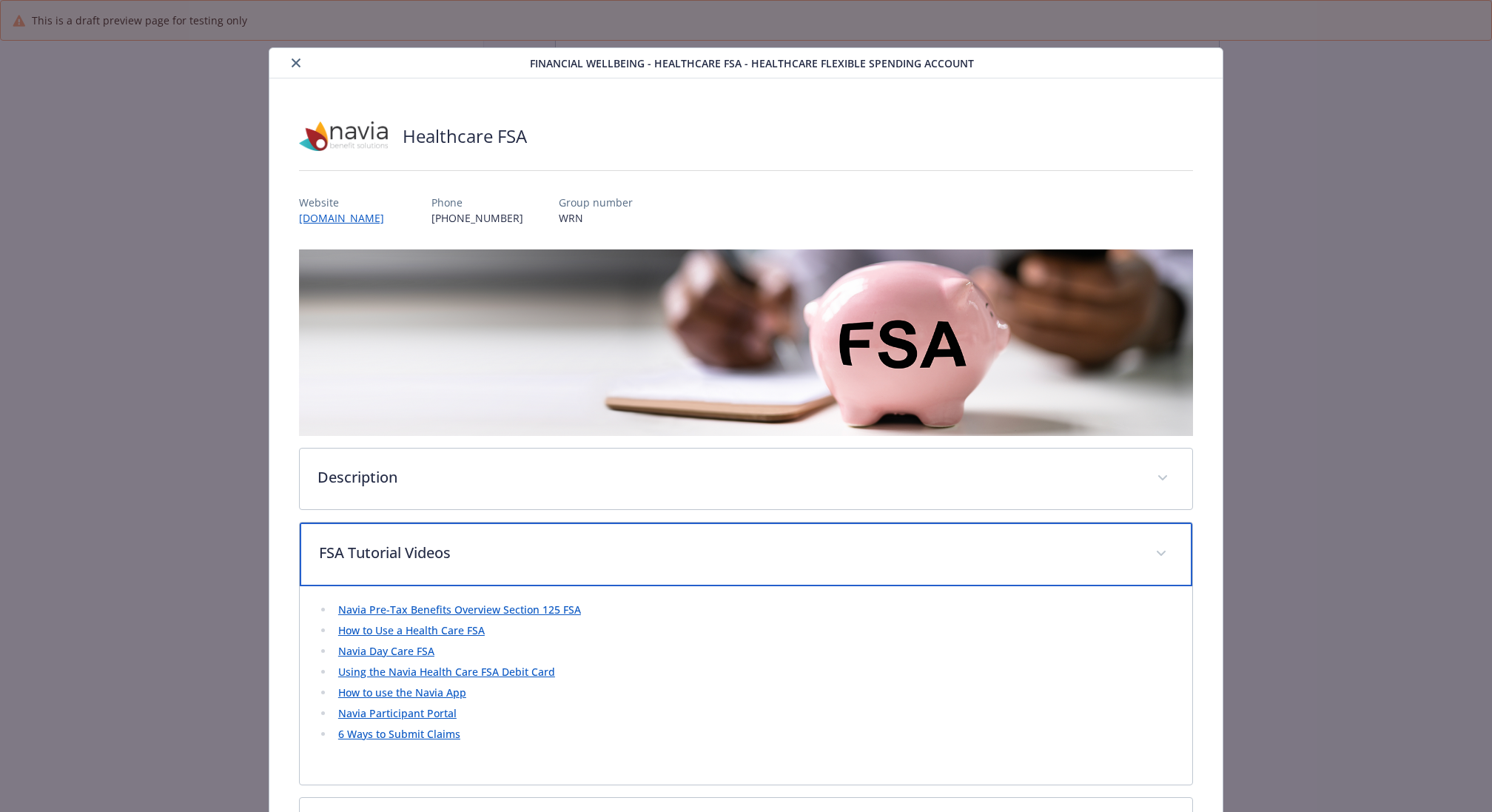
click at [618, 550] on p "FSA Tutorial Videos" at bounding box center [728, 552] width 819 height 22
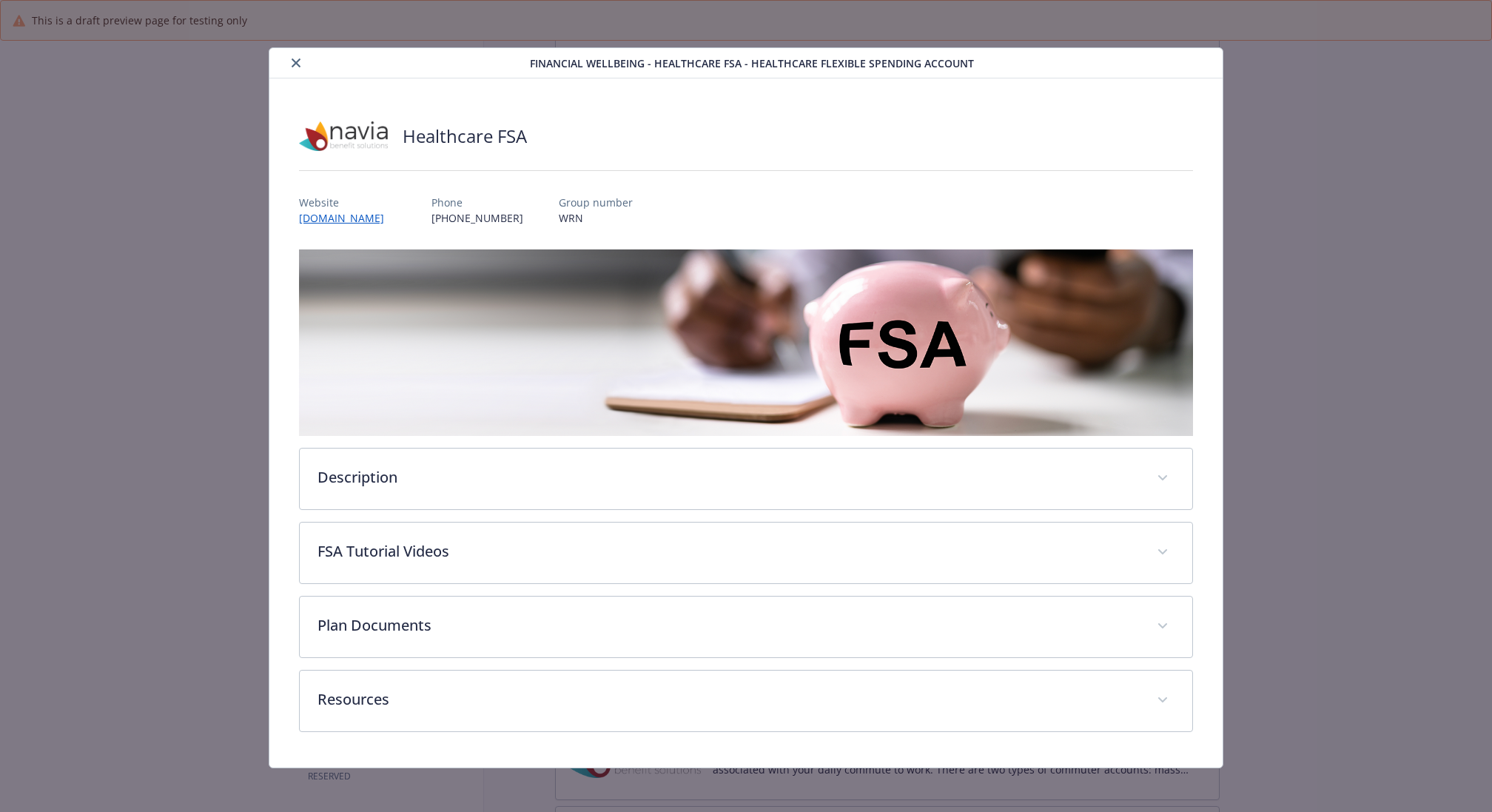
click at [297, 63] on icon "close" at bounding box center [296, 63] width 9 height 9
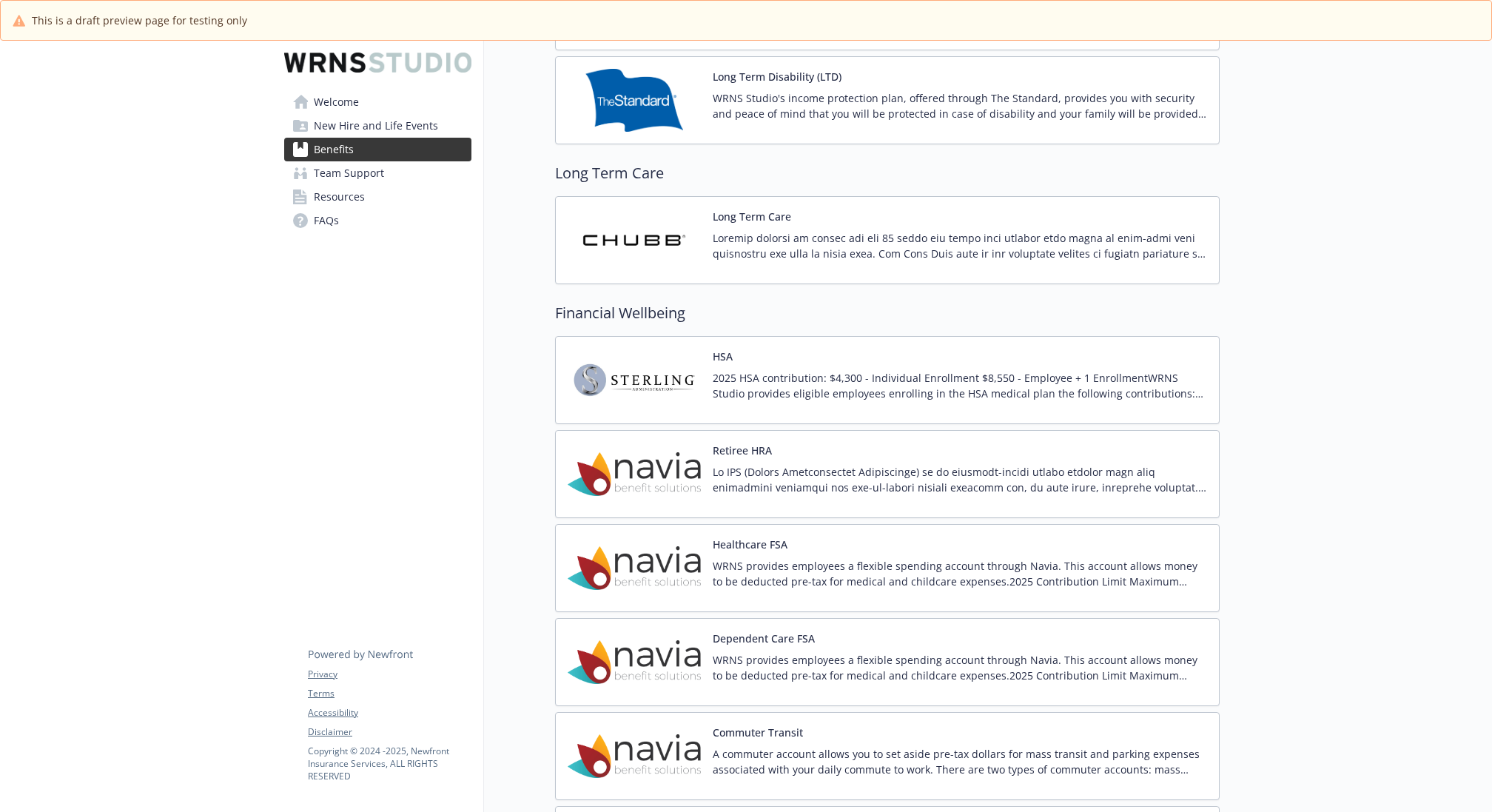
click at [882, 635] on div "Dependent Care FSA WRNS provides employees a flexible spending account through …" at bounding box center [959, 662] width 494 height 63
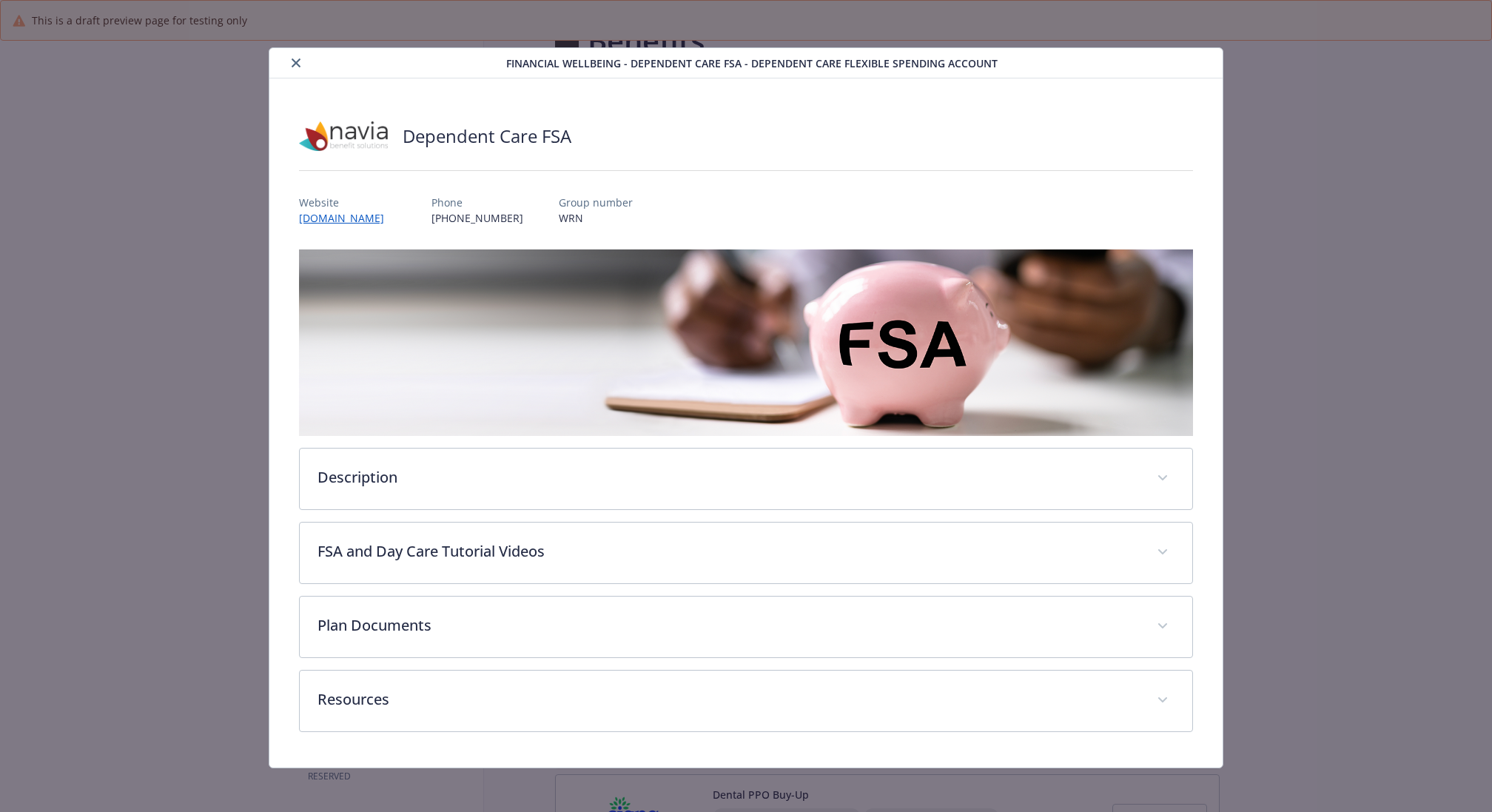
scroll to position [1271, 0]
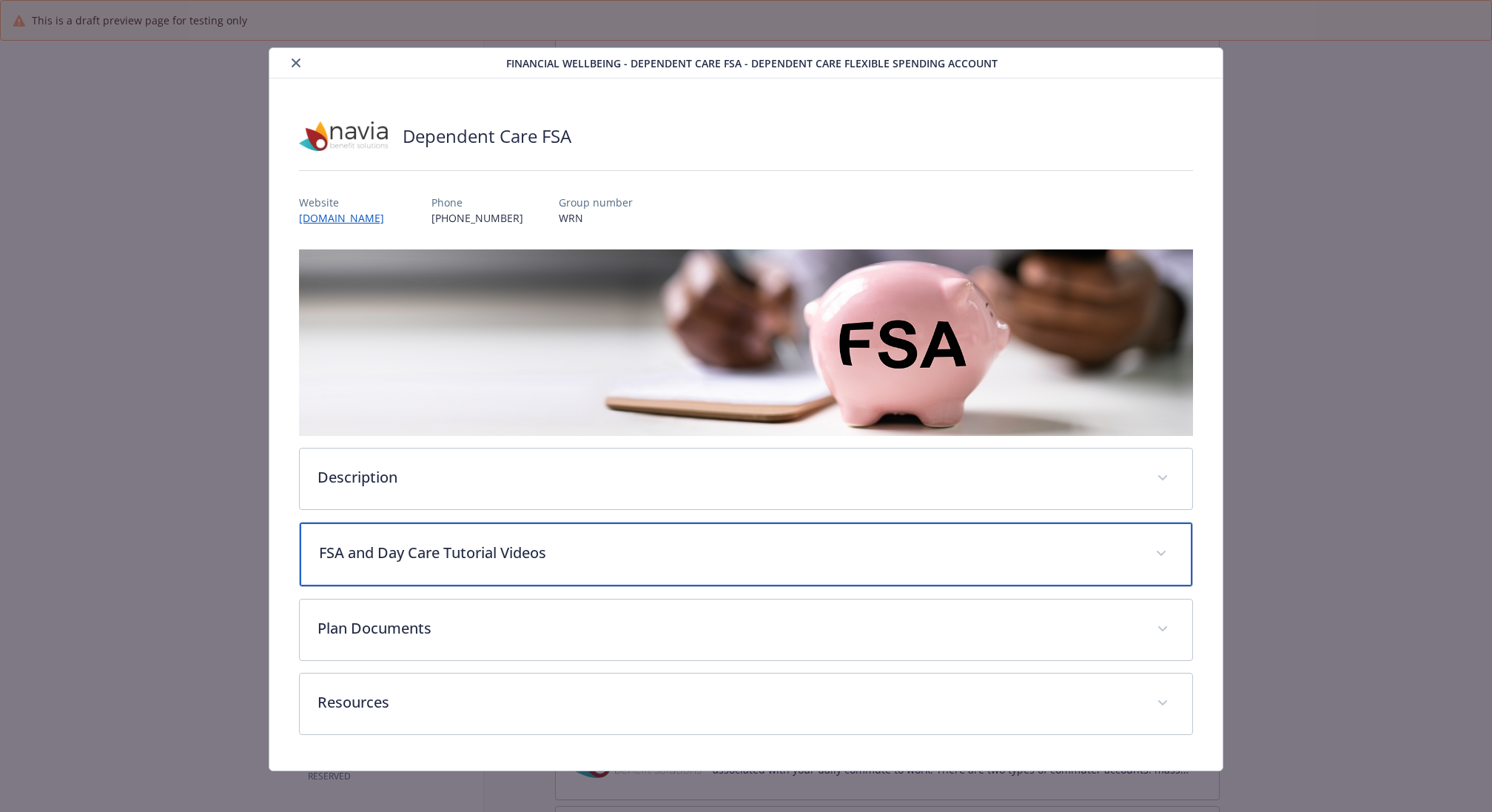
click at [599, 556] on p "FSA and Day Care Tutorial Videos" at bounding box center [728, 552] width 819 height 22
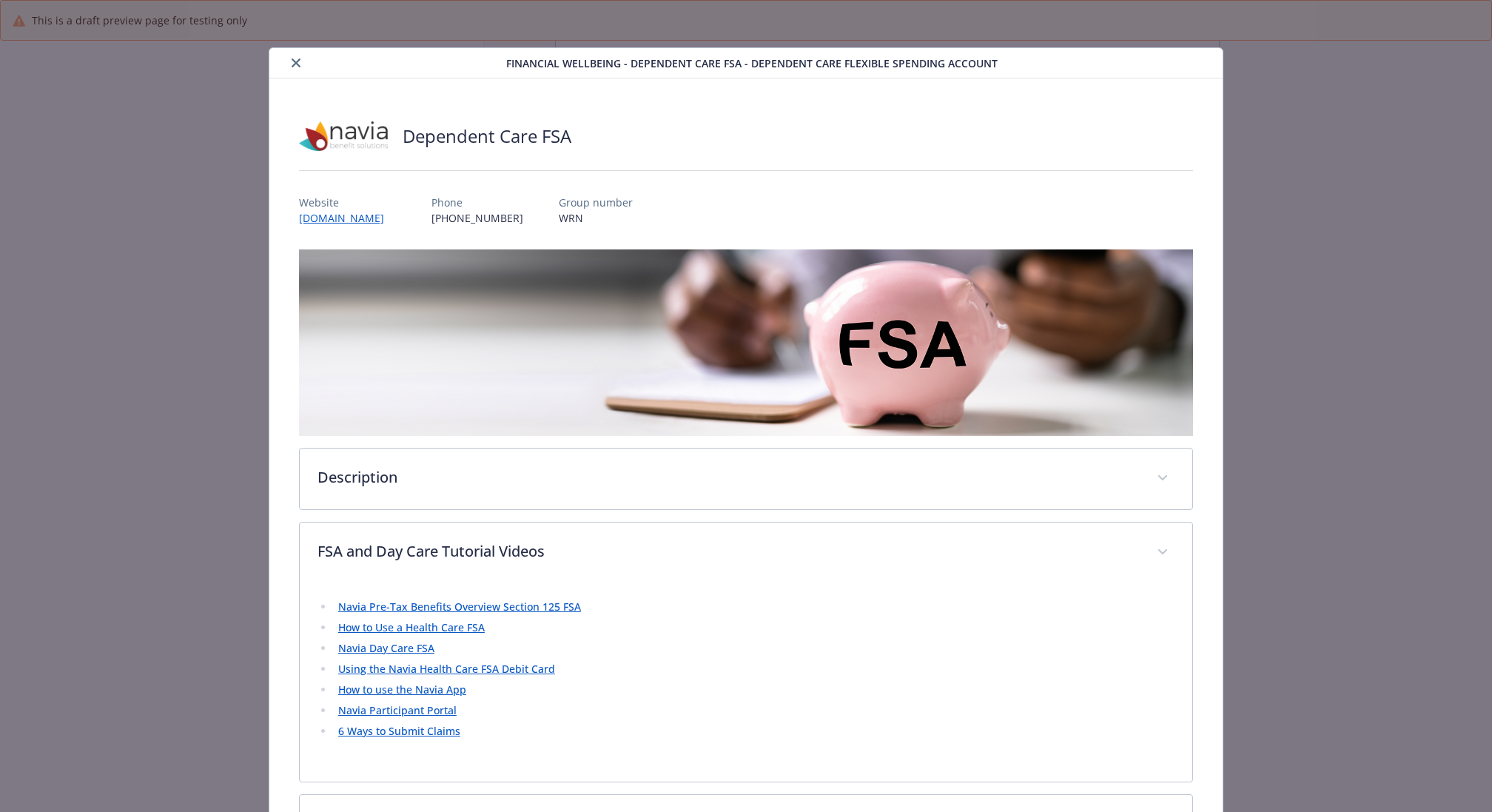
click at [298, 63] on icon "close" at bounding box center [296, 63] width 9 height 9
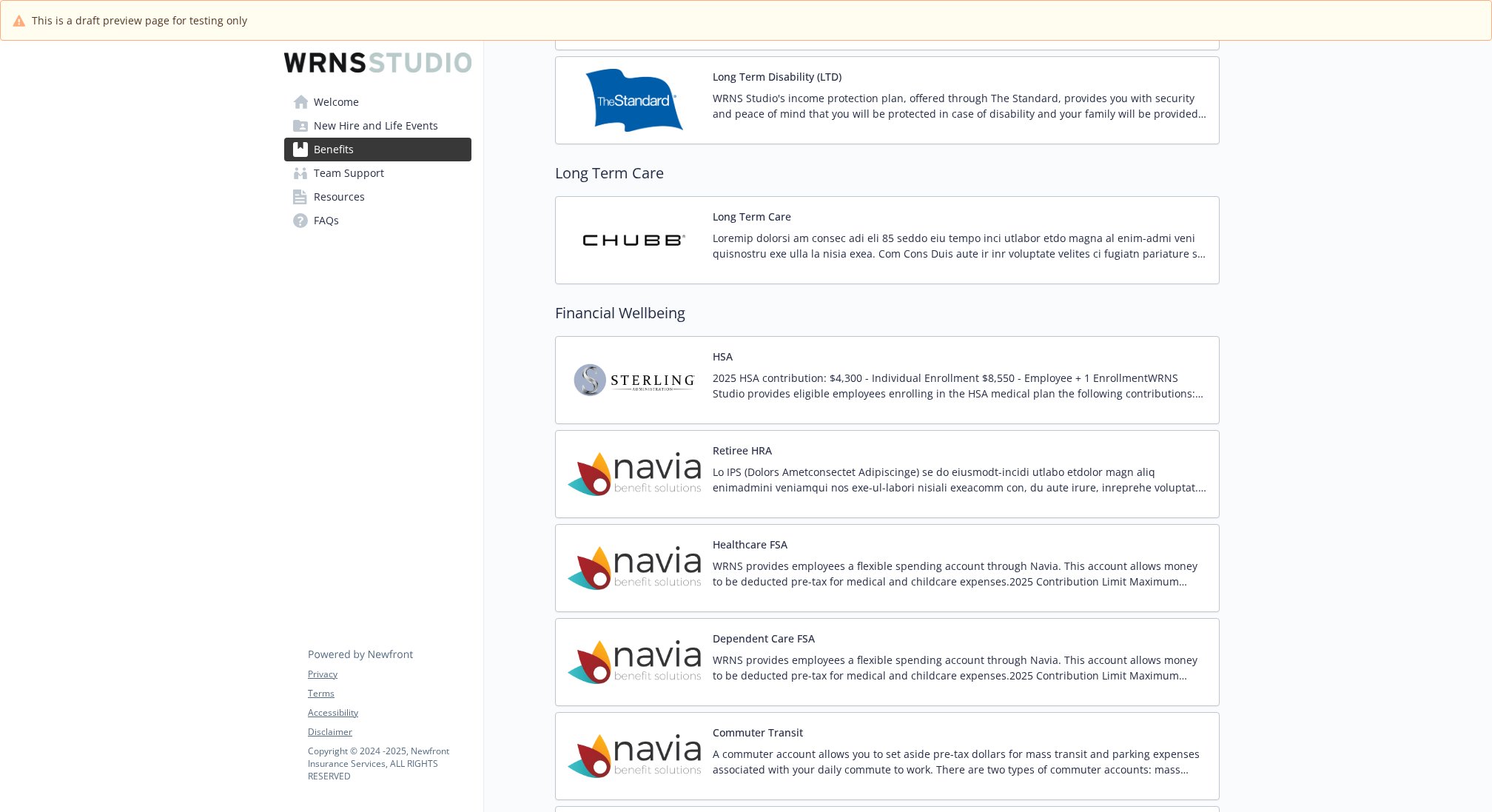
click at [871, 652] on p "WRNS provides employees a flexible spending account through Navia. This account…" at bounding box center [959, 667] width 494 height 31
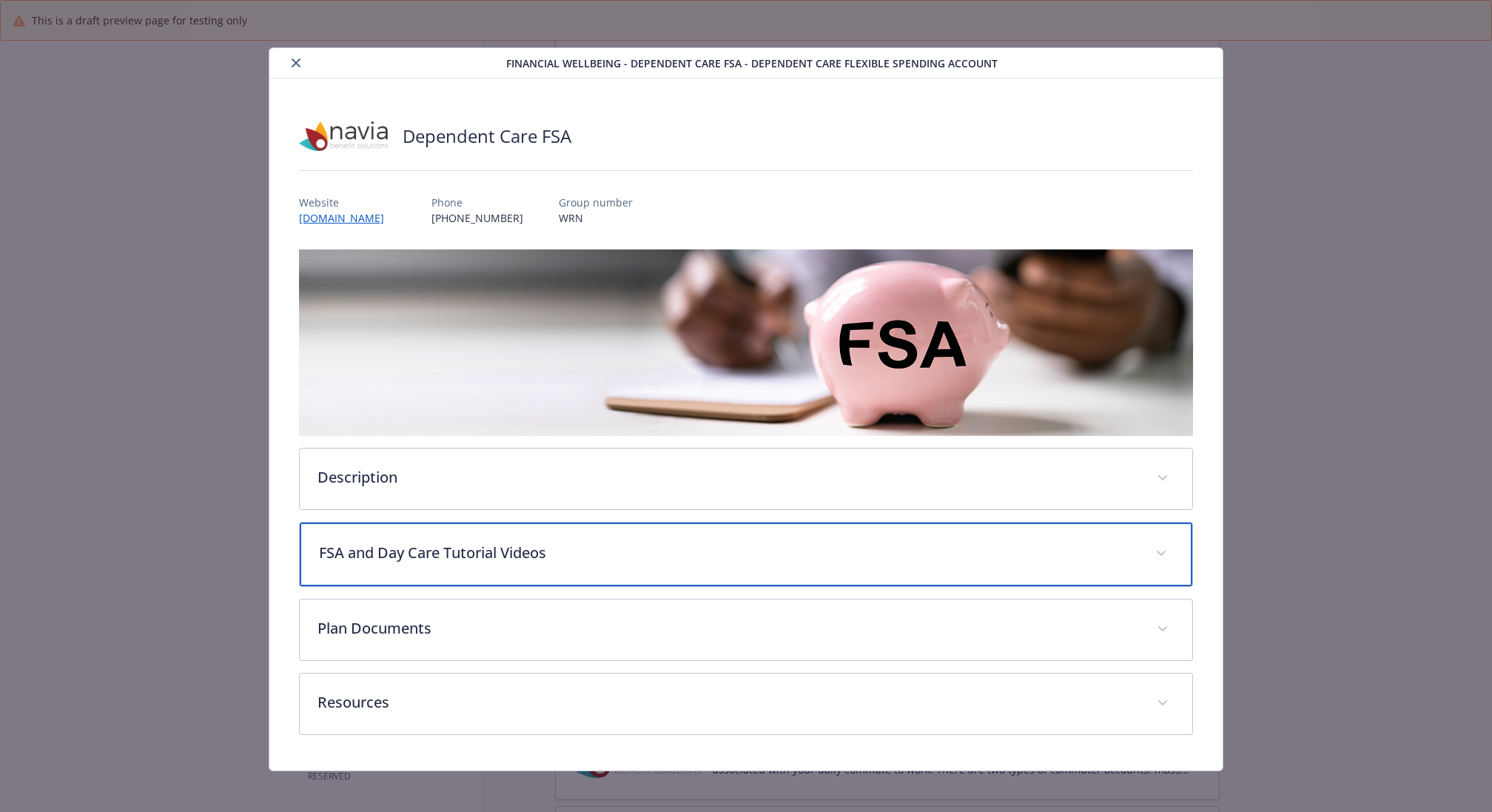
click at [501, 555] on p "FSA and Day Care Tutorial Videos" at bounding box center [728, 552] width 819 height 22
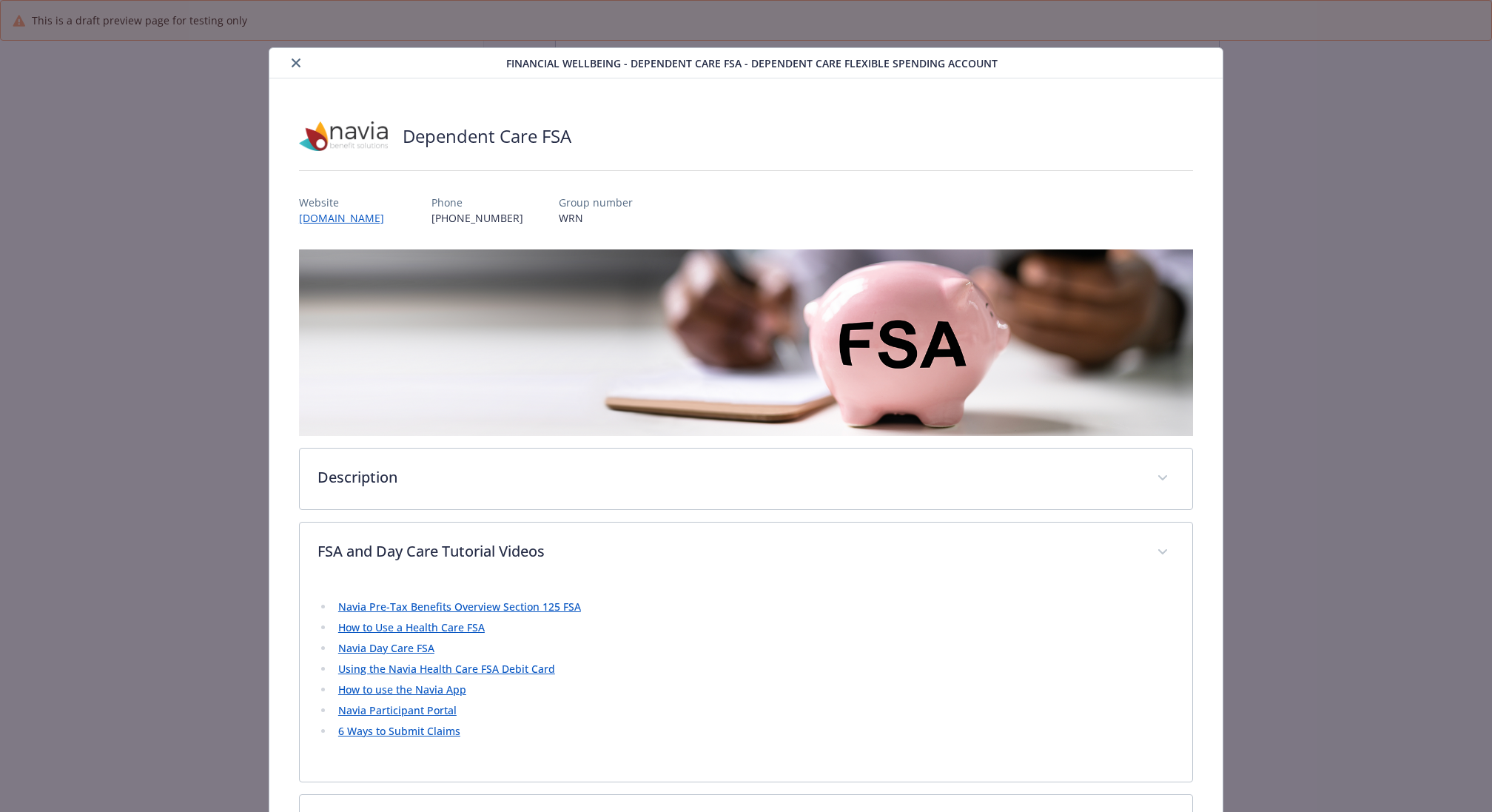
click at [485, 672] on link "Using the Navia Health Care FSA Debit Card" at bounding box center [446, 668] width 217 height 14
click at [295, 62] on icon "close" at bounding box center [296, 63] width 9 height 9
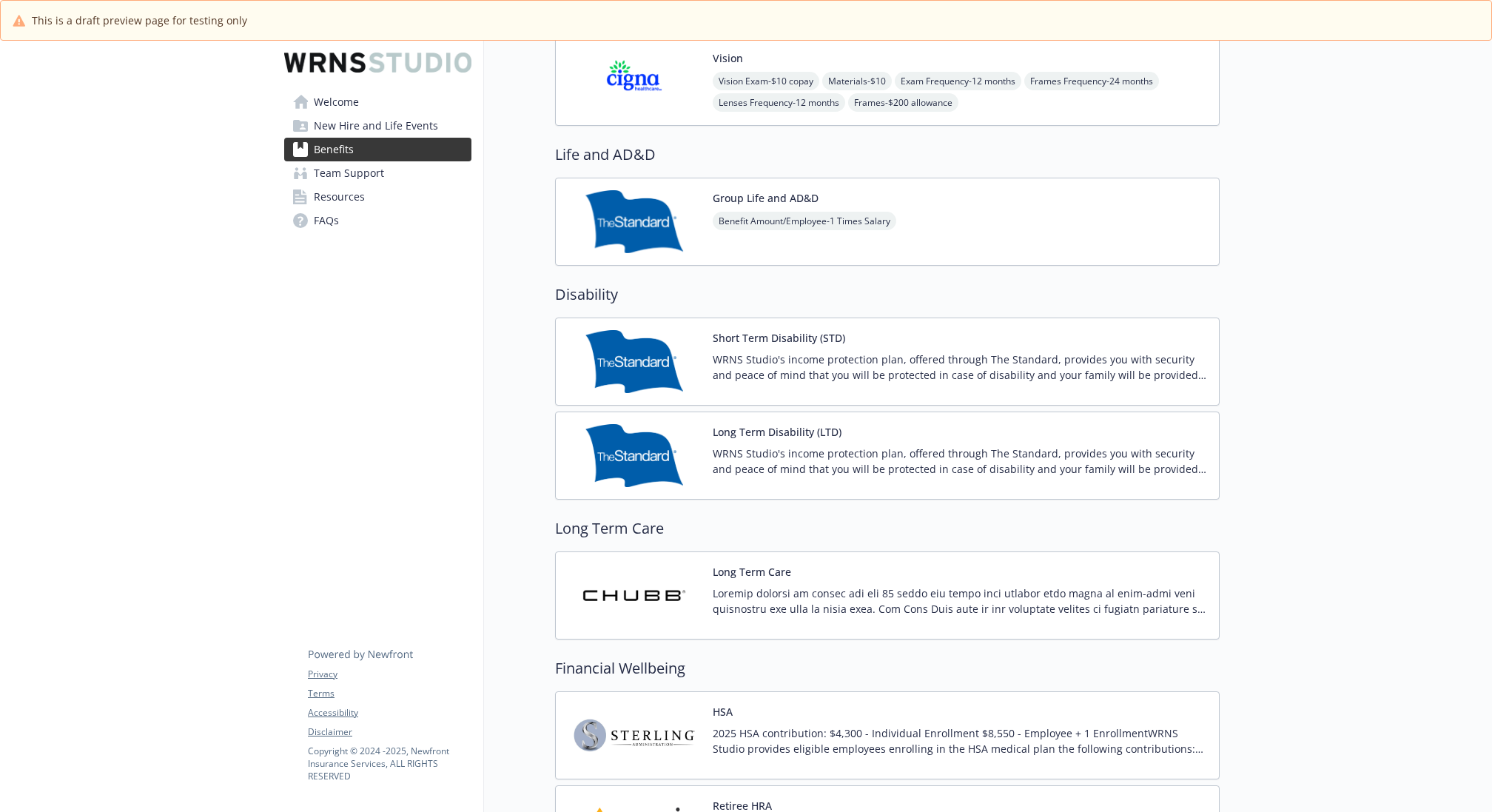
scroll to position [918, 0]
click at [885, 566] on div "Long Term Care" at bounding box center [959, 593] width 494 height 63
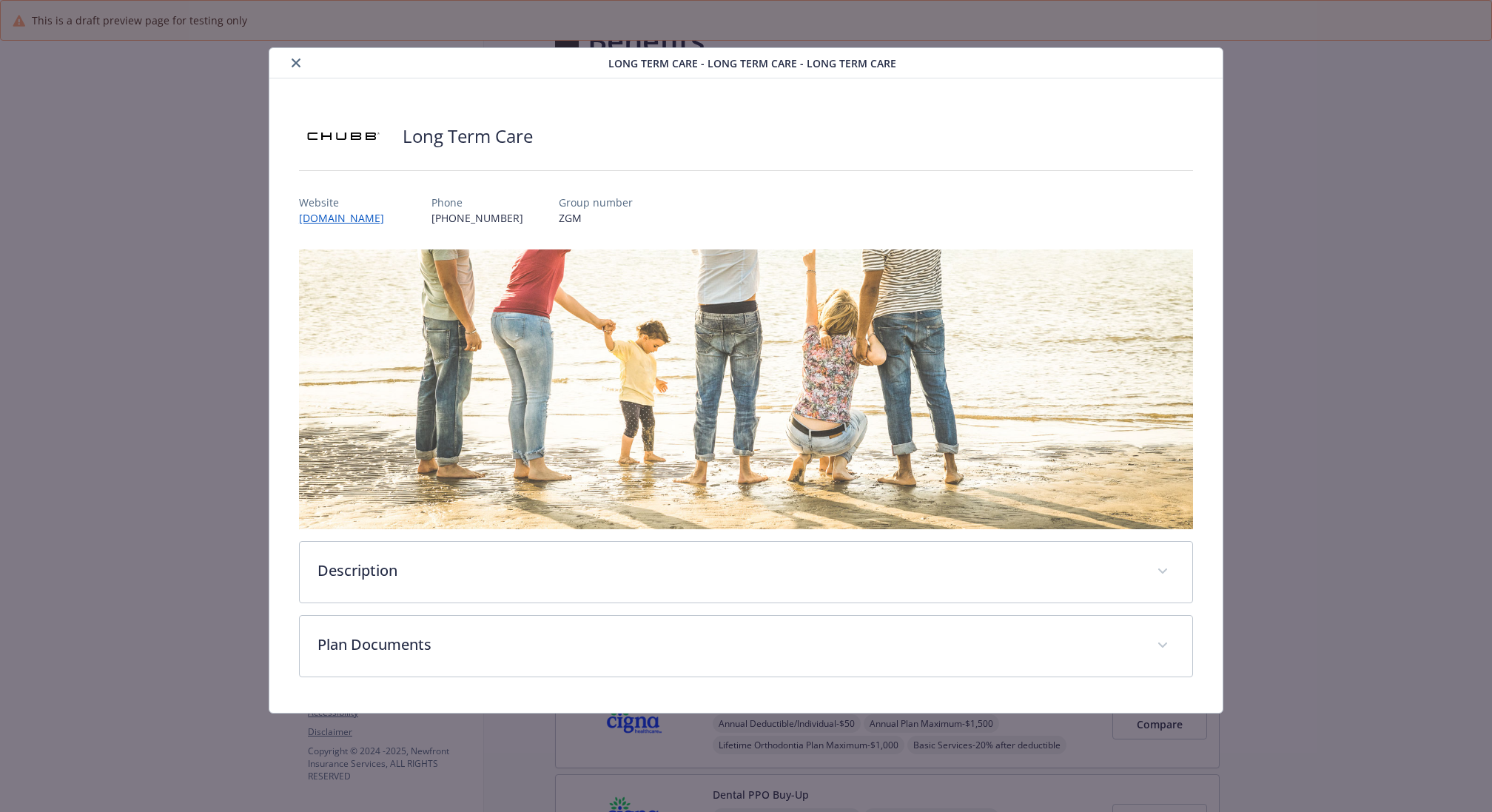
scroll to position [918, 0]
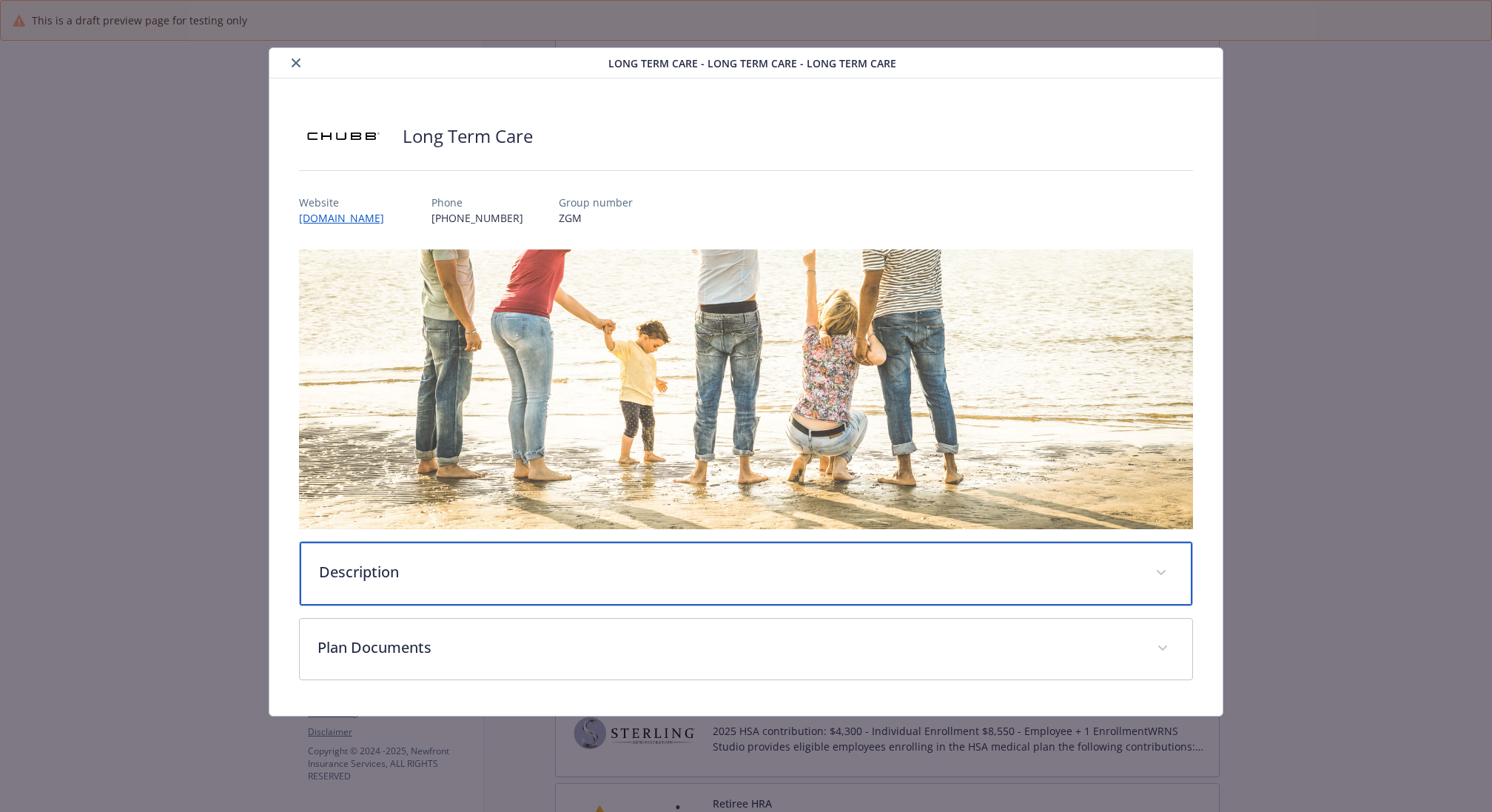
click at [793, 562] on p "Description" at bounding box center [728, 572] width 819 height 22
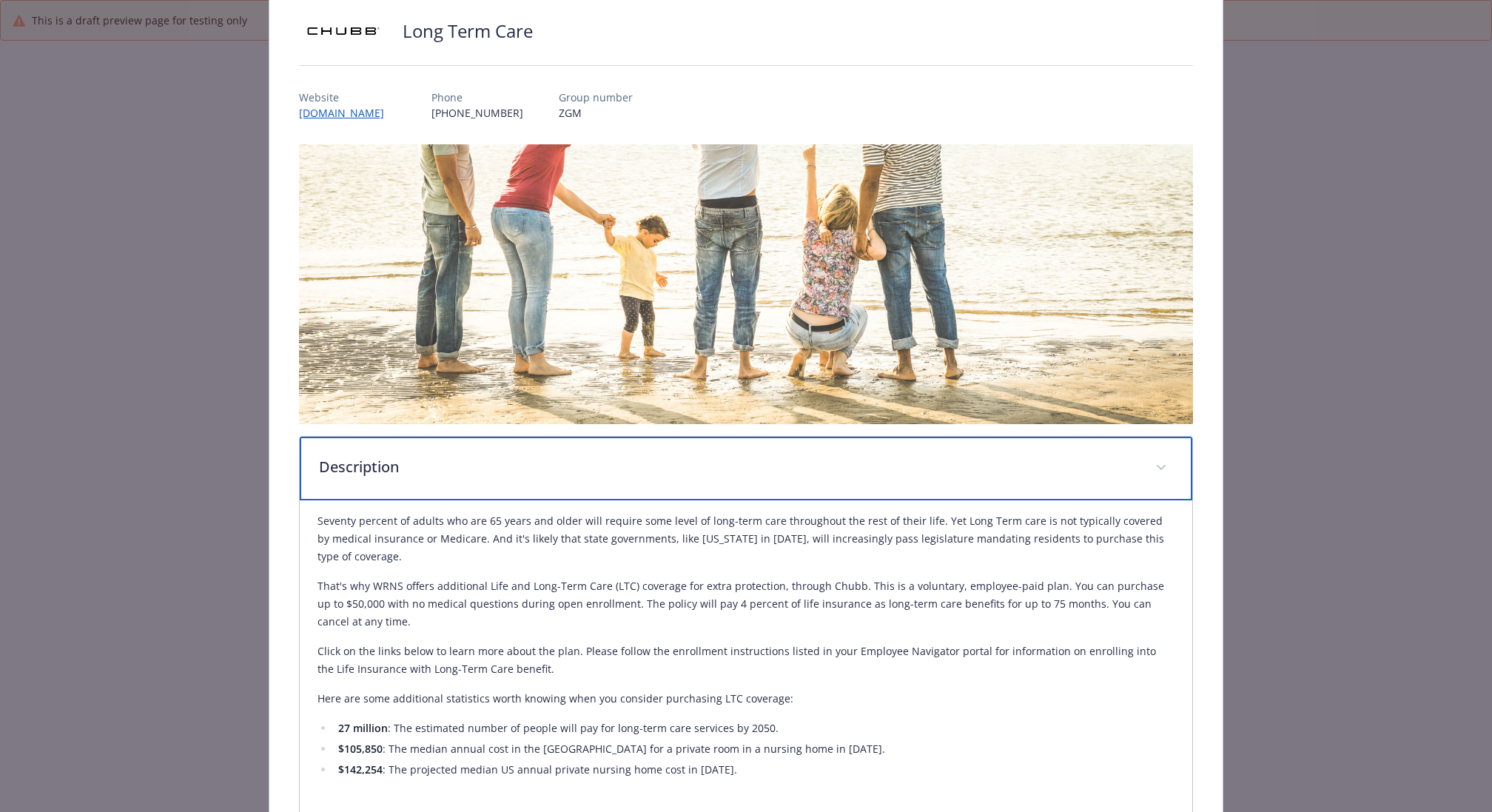
scroll to position [0, 0]
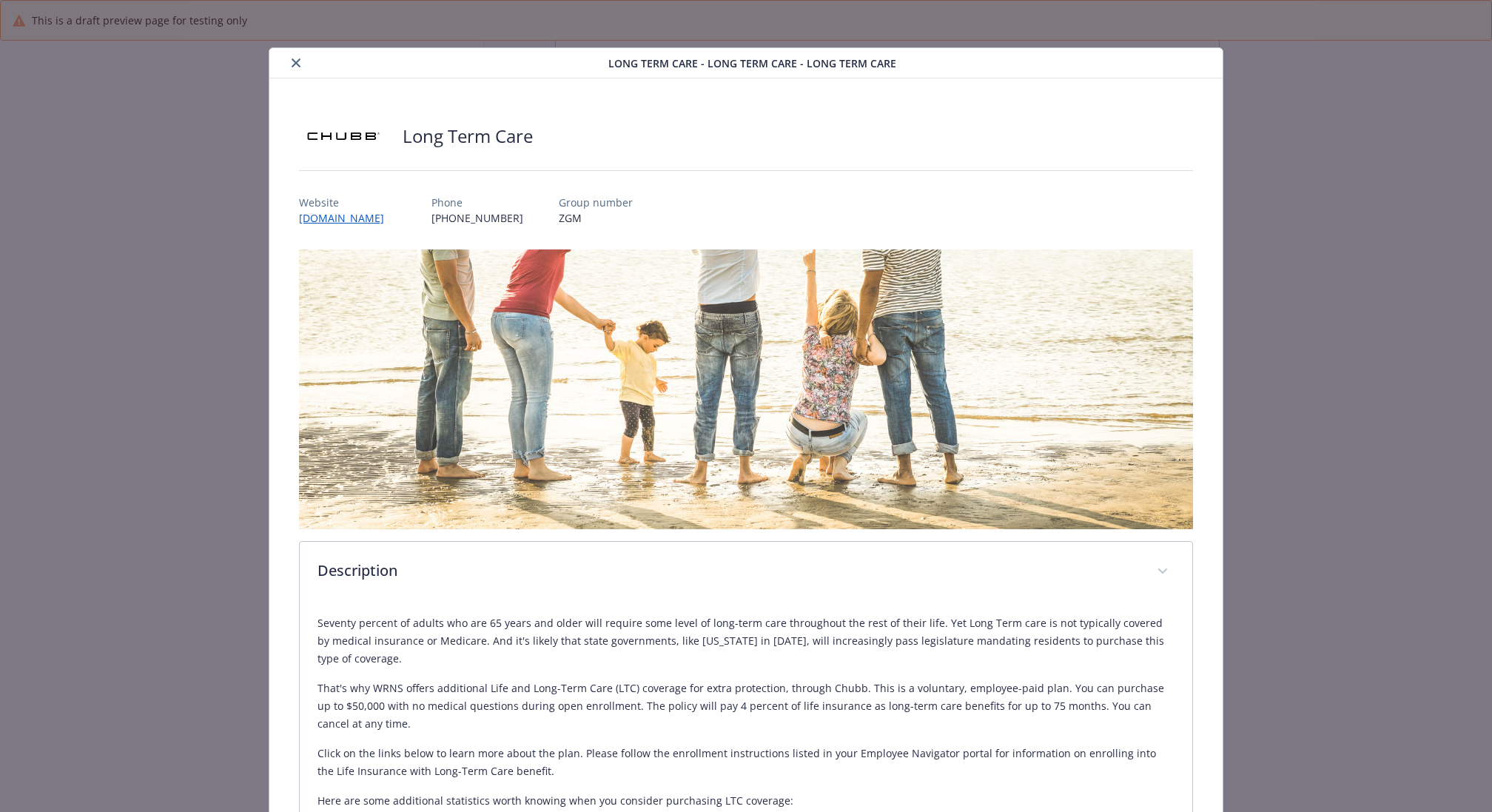
click at [295, 62] on icon "close" at bounding box center [296, 63] width 9 height 9
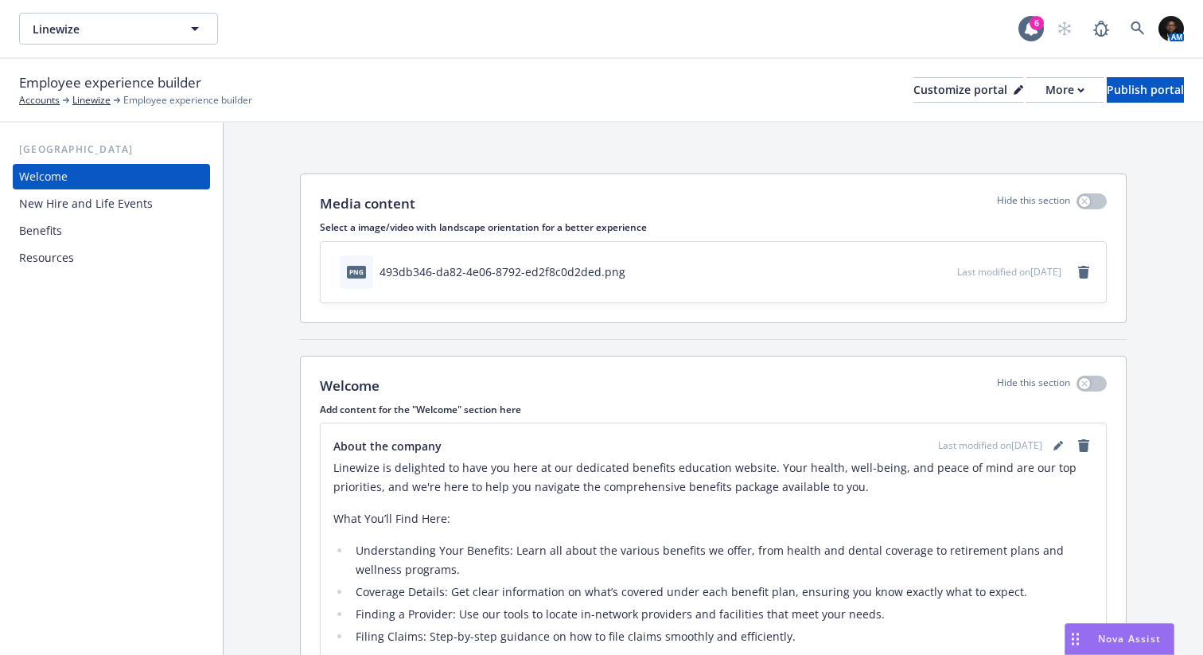
click at [80, 235] on div "Benefits" at bounding box center [111, 230] width 185 height 25
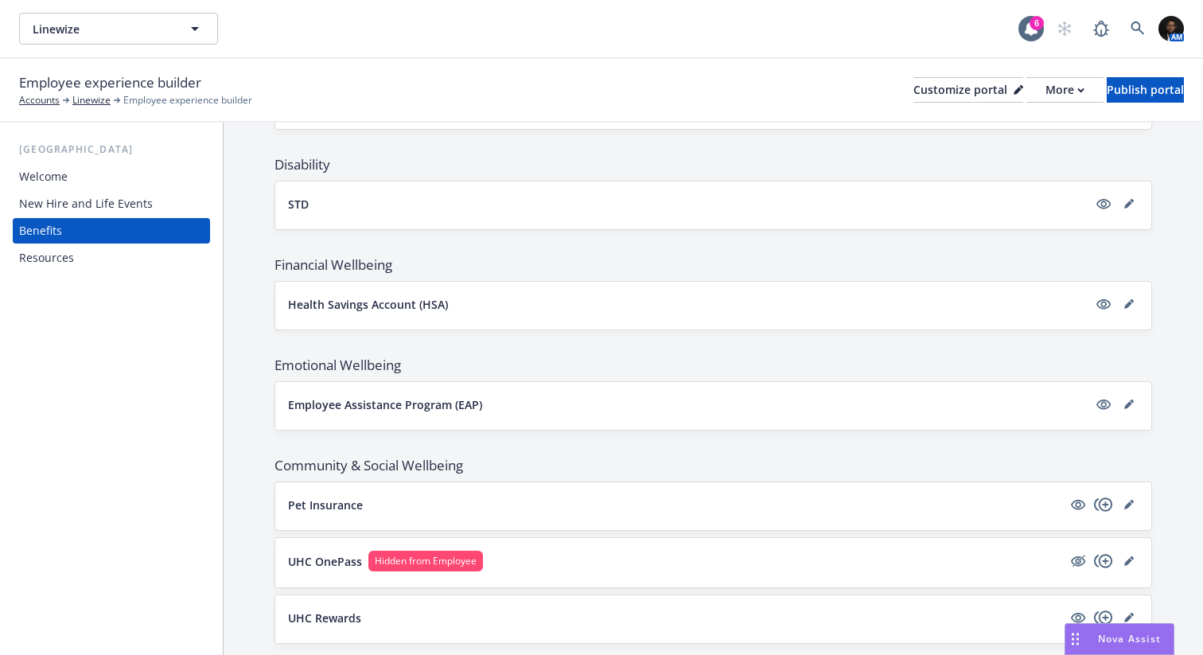
scroll to position [811, 0]
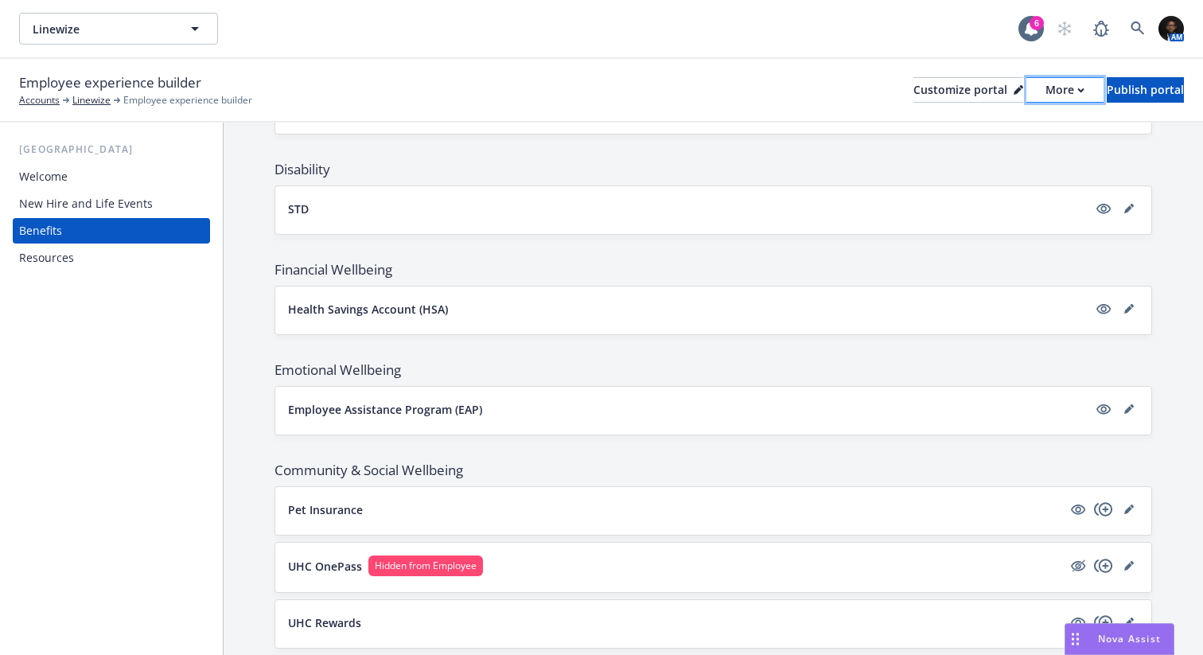
click at [1045, 92] on div "More" at bounding box center [1064, 90] width 39 height 24
click at [765, 69] on div "Employee experience builder Accounts Linewize Employee experience builder Custo…" at bounding box center [601, 91] width 1203 height 64
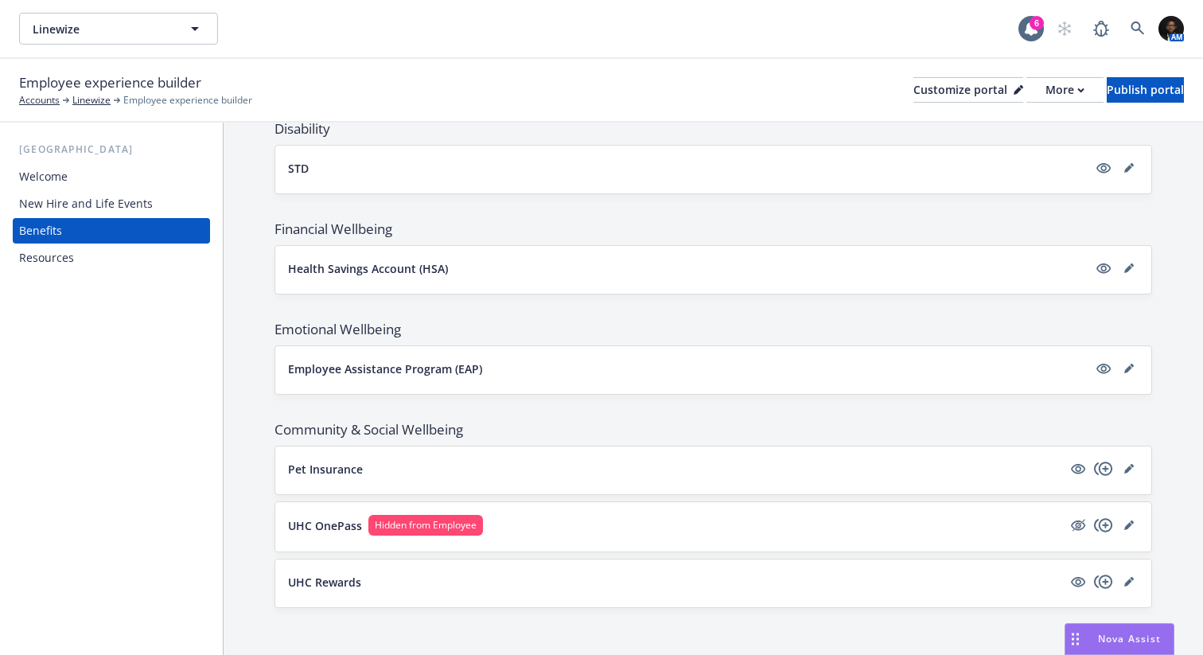
scroll to position [856, 0]
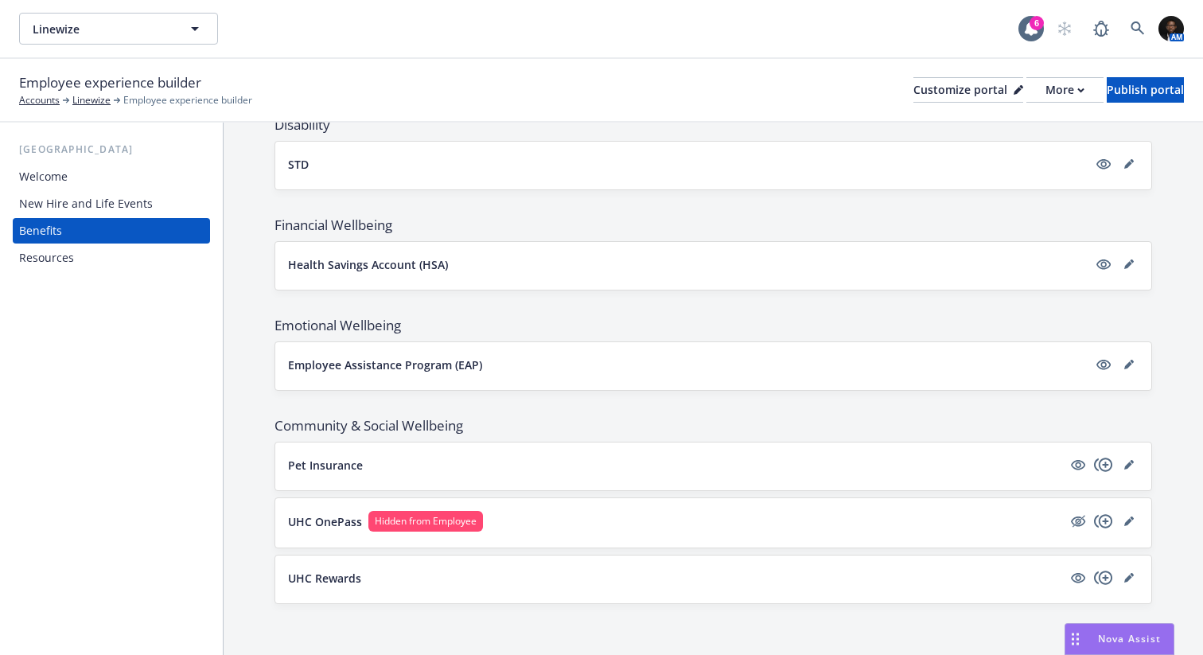
click at [908, 72] on div "Employee experience builder Accounts Linewize Employee experience builder Custo…" at bounding box center [601, 89] width 1165 height 35
click at [913, 88] on div "Customize portal" at bounding box center [968, 90] width 110 height 24
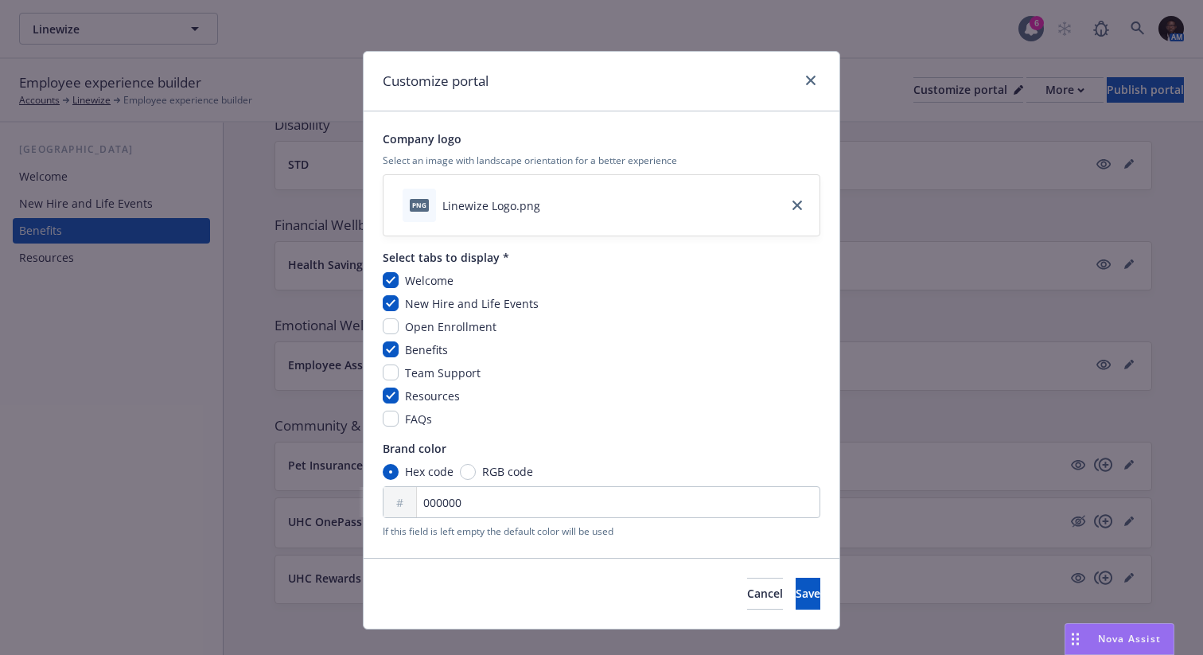
scroll to position [25, 0]
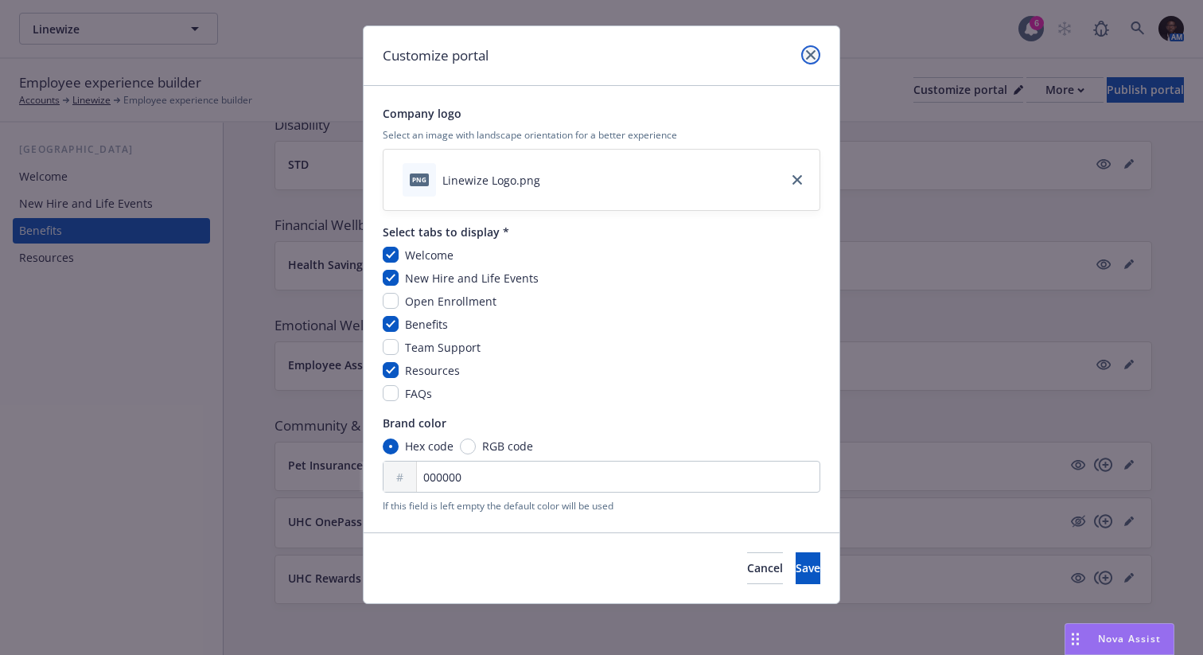
click at [813, 54] on icon "close" at bounding box center [811, 55] width 10 height 10
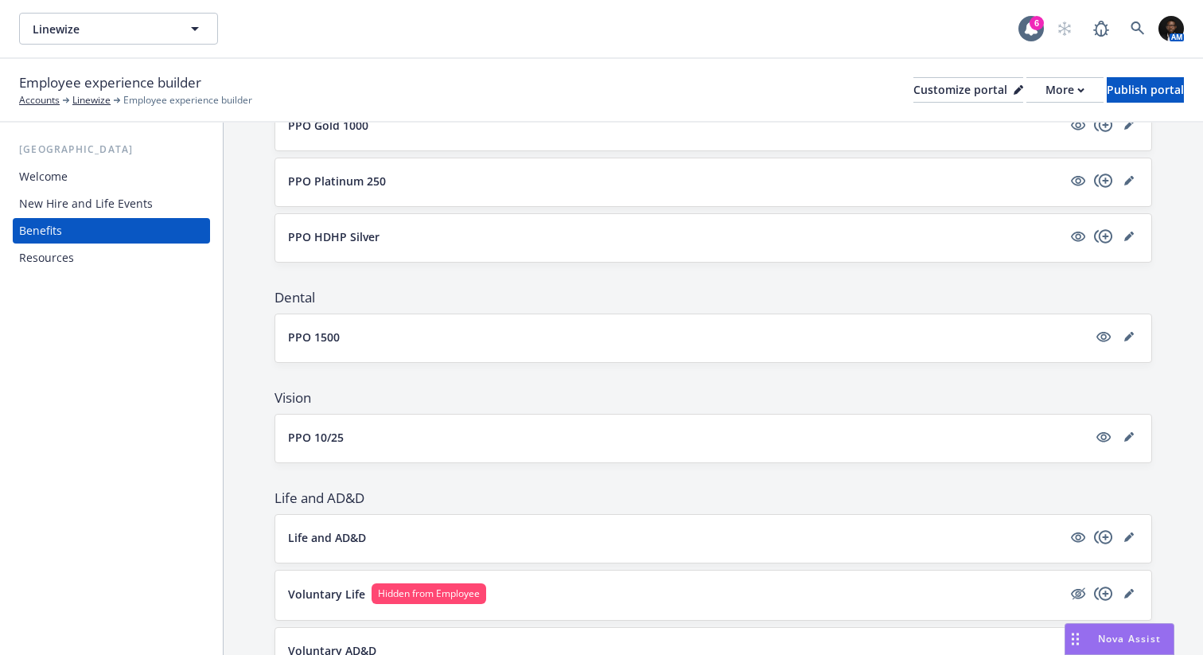
scroll to position [0, 0]
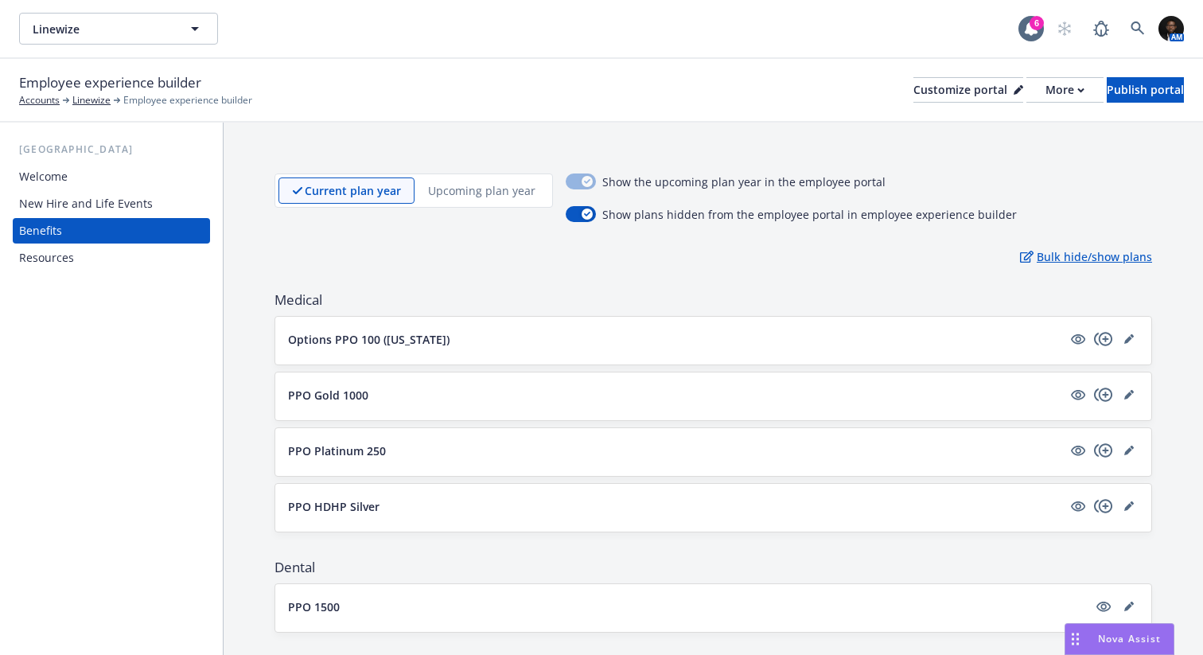
click at [1065, 256] on p "Bulk hide/show plans" at bounding box center [1086, 256] width 132 height 17
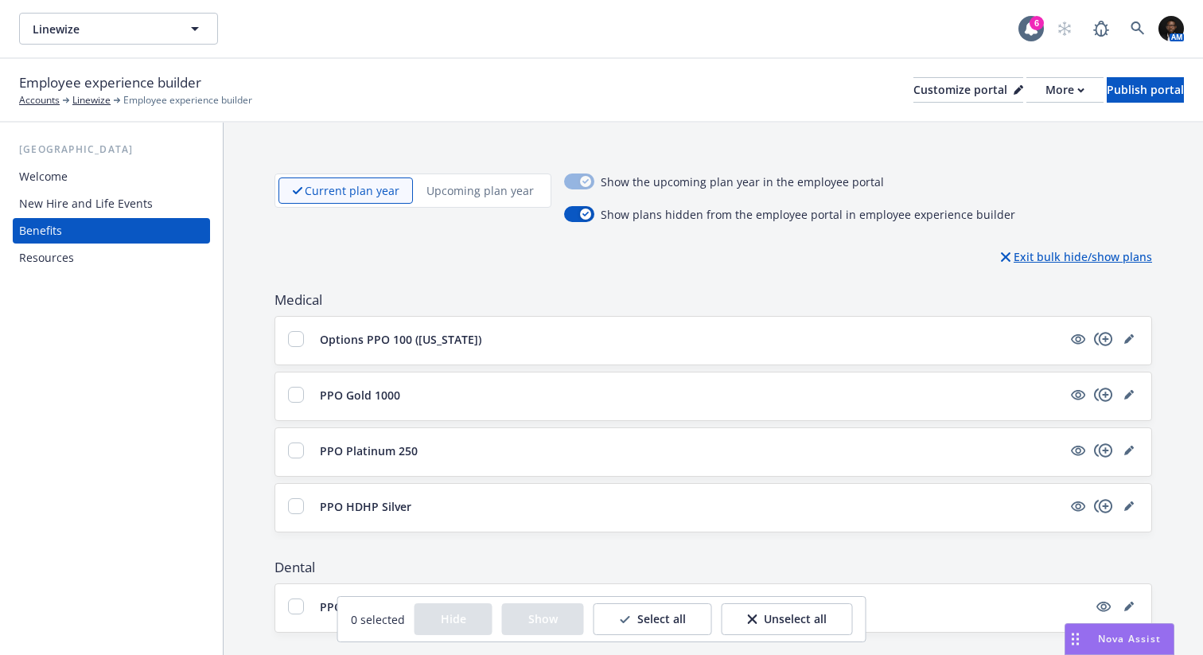
click at [1032, 259] on p "Exit bulk hide/show plans" at bounding box center [1076, 256] width 151 height 17
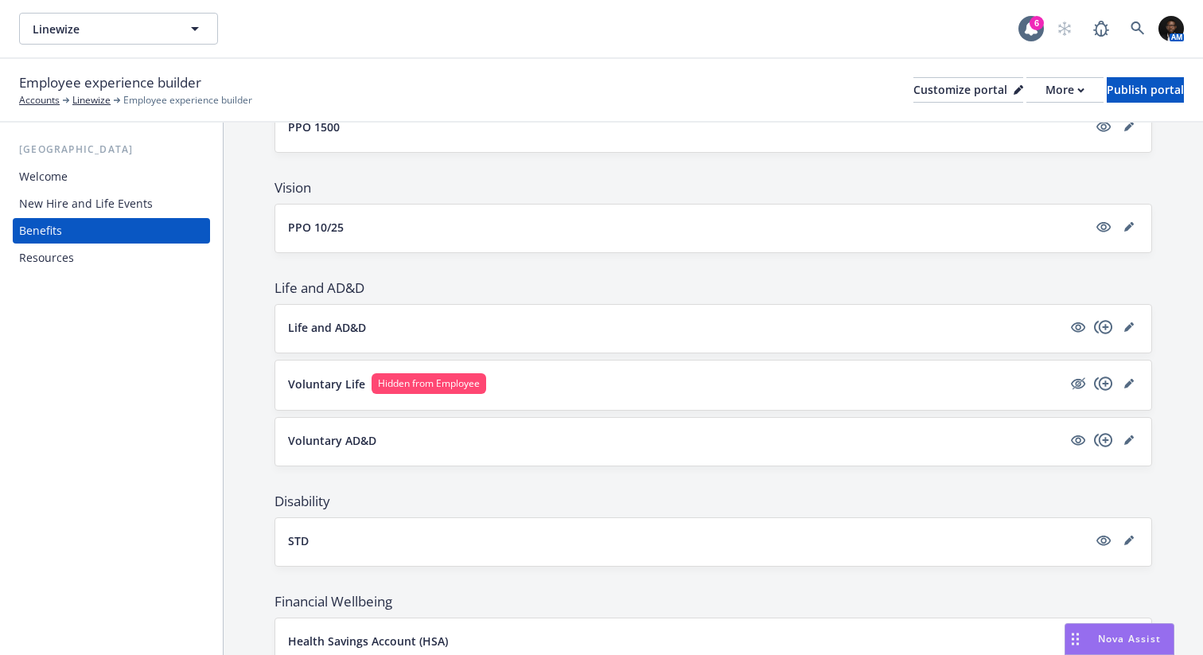
scroll to position [856, 0]
